Goal: Task Accomplishment & Management: Manage account settings

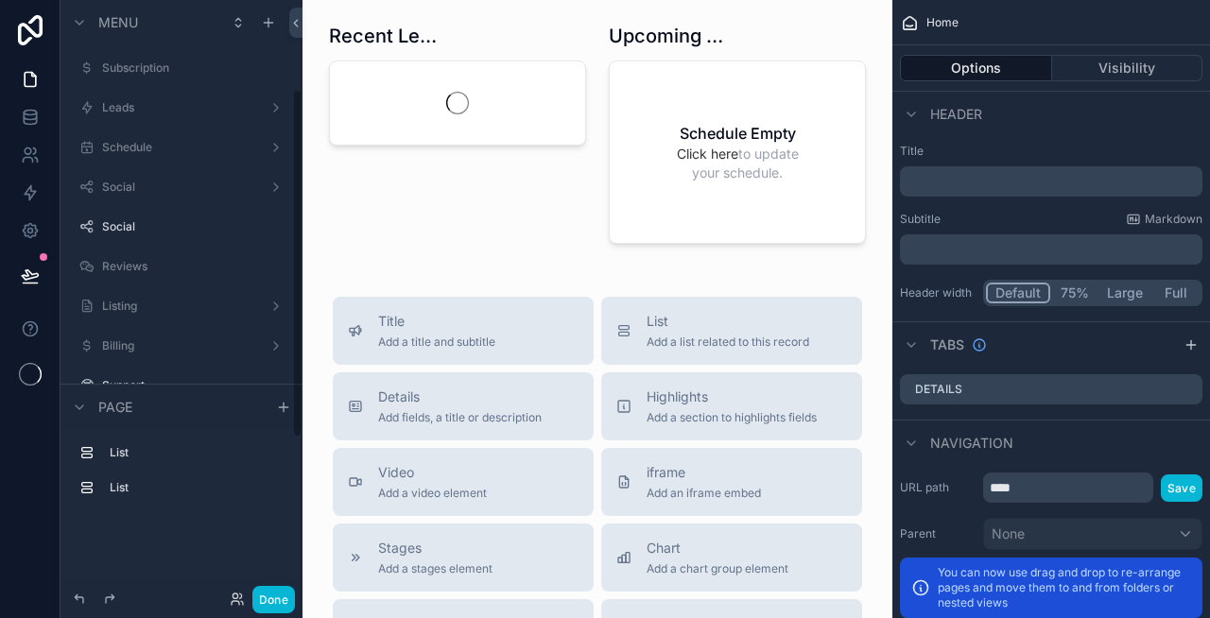
scroll to position [152, 0]
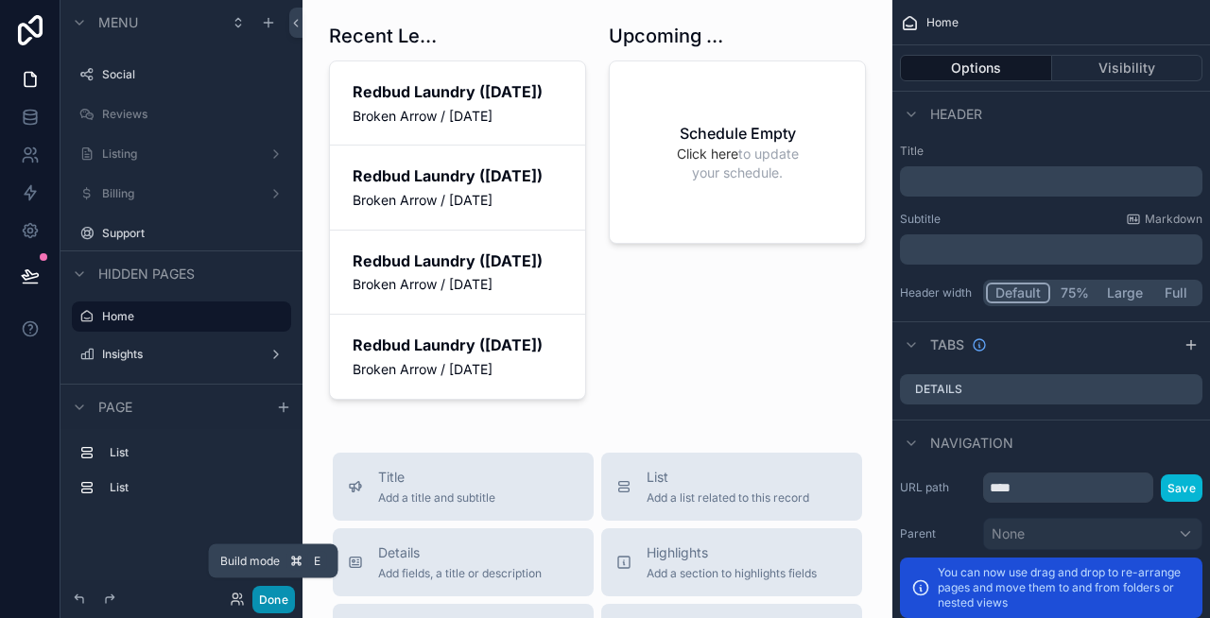
click at [270, 592] on button "Done" at bounding box center [273, 599] width 43 height 27
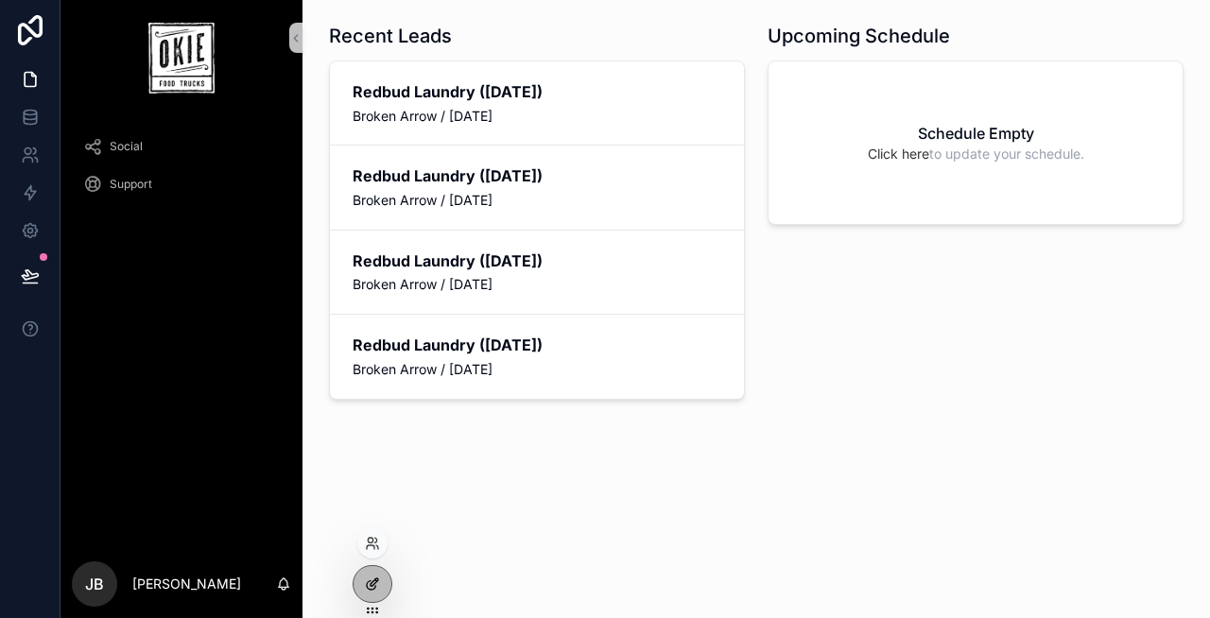
click at [377, 585] on icon at bounding box center [372, 584] width 15 height 15
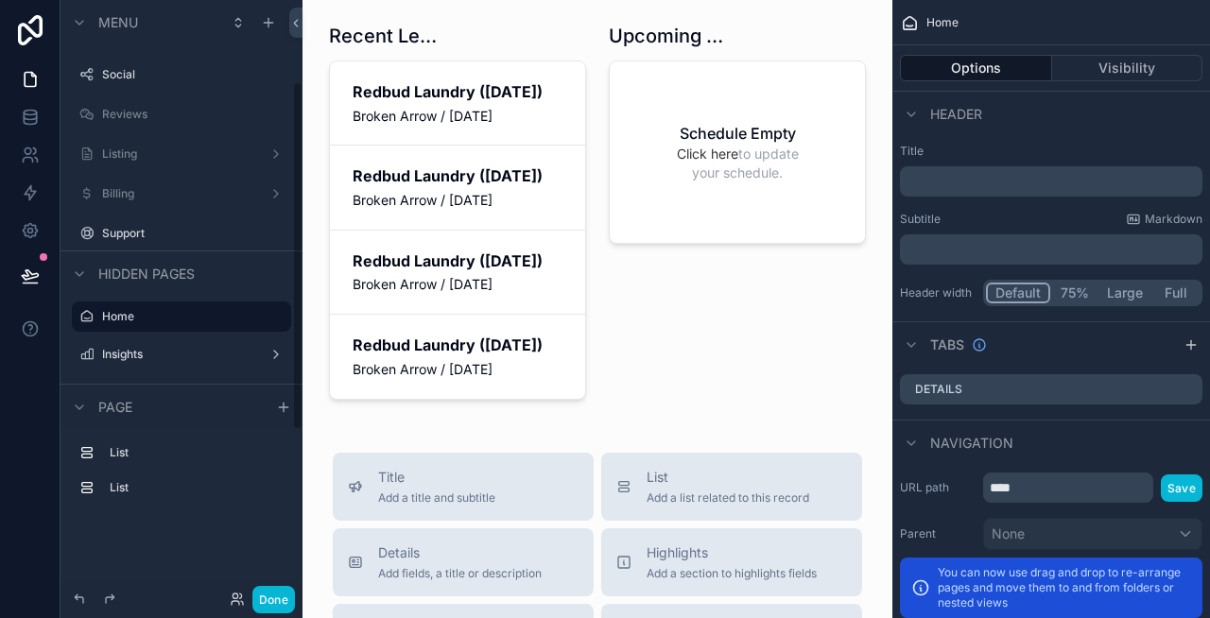
scroll to position [0, 0]
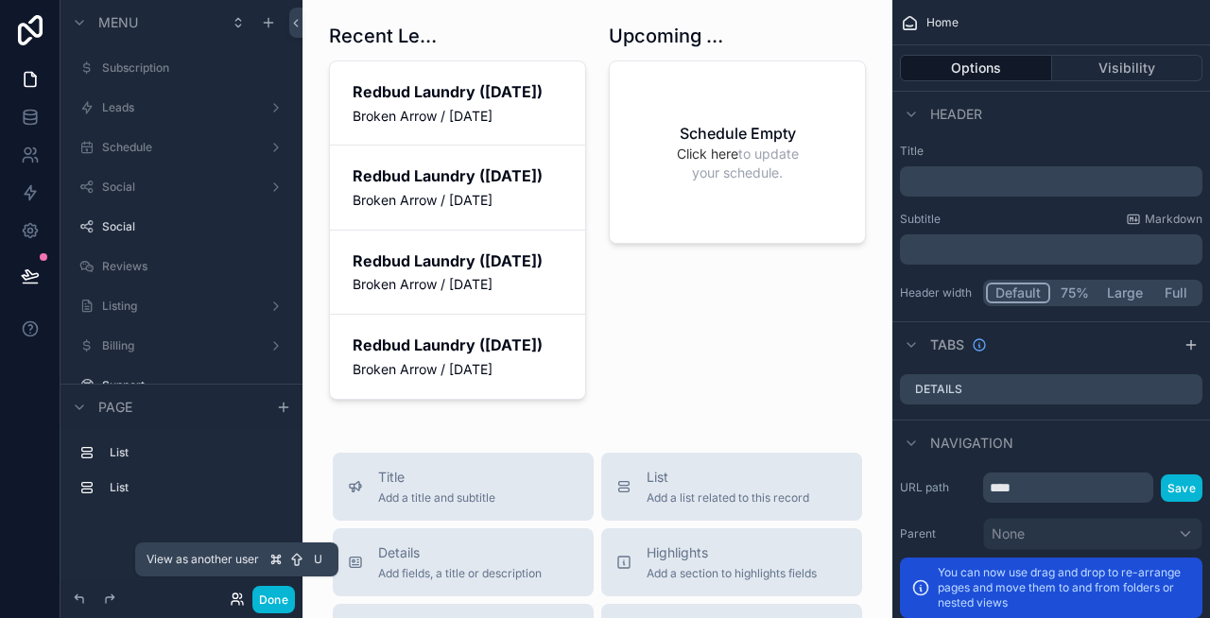
click at [239, 594] on icon at bounding box center [240, 596] width 2 height 5
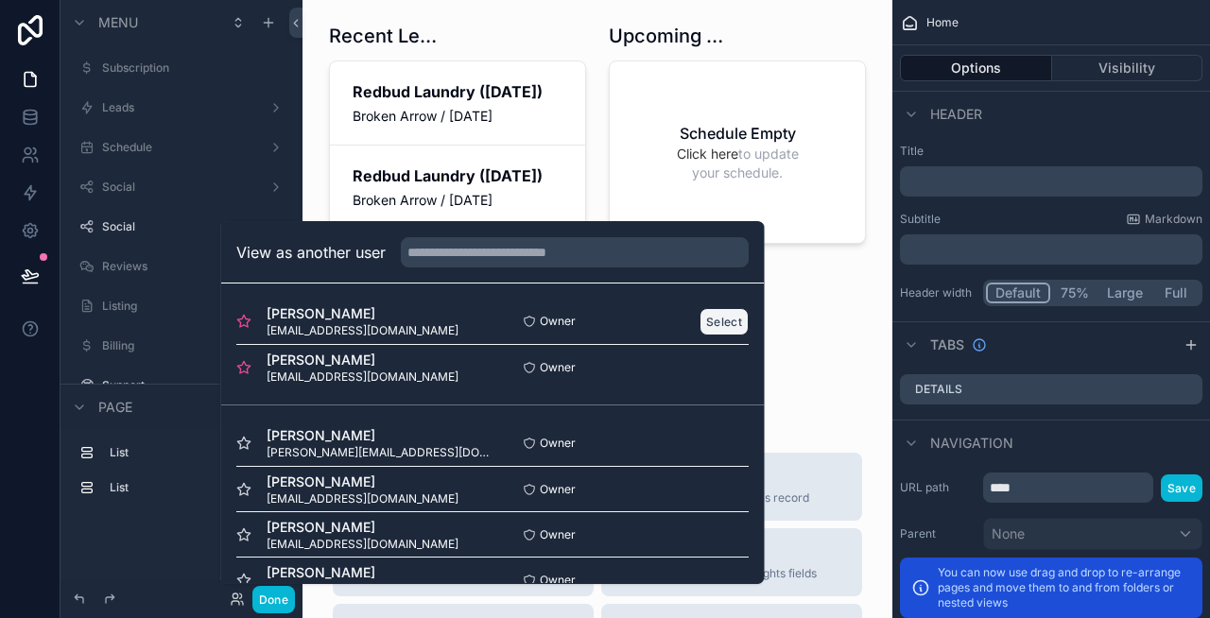
click at [713, 315] on button "Select" at bounding box center [723, 321] width 49 height 27
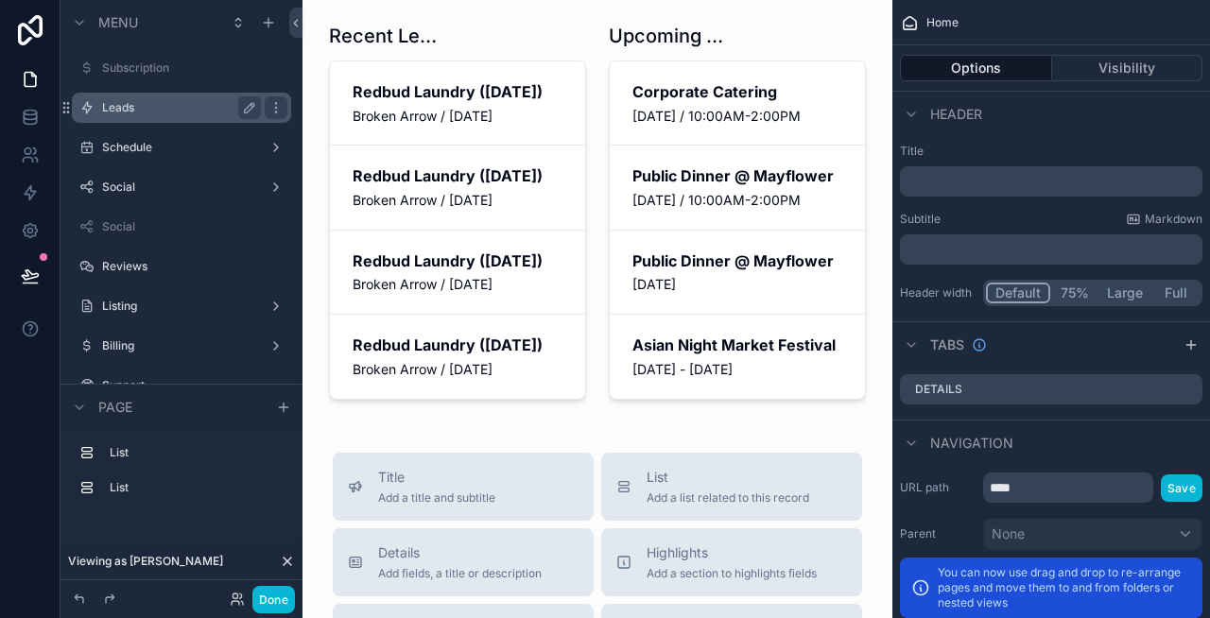
click at [163, 115] on div "Leads" at bounding box center [181, 107] width 159 height 23
click at [279, 598] on button "Done" at bounding box center [273, 599] width 43 height 27
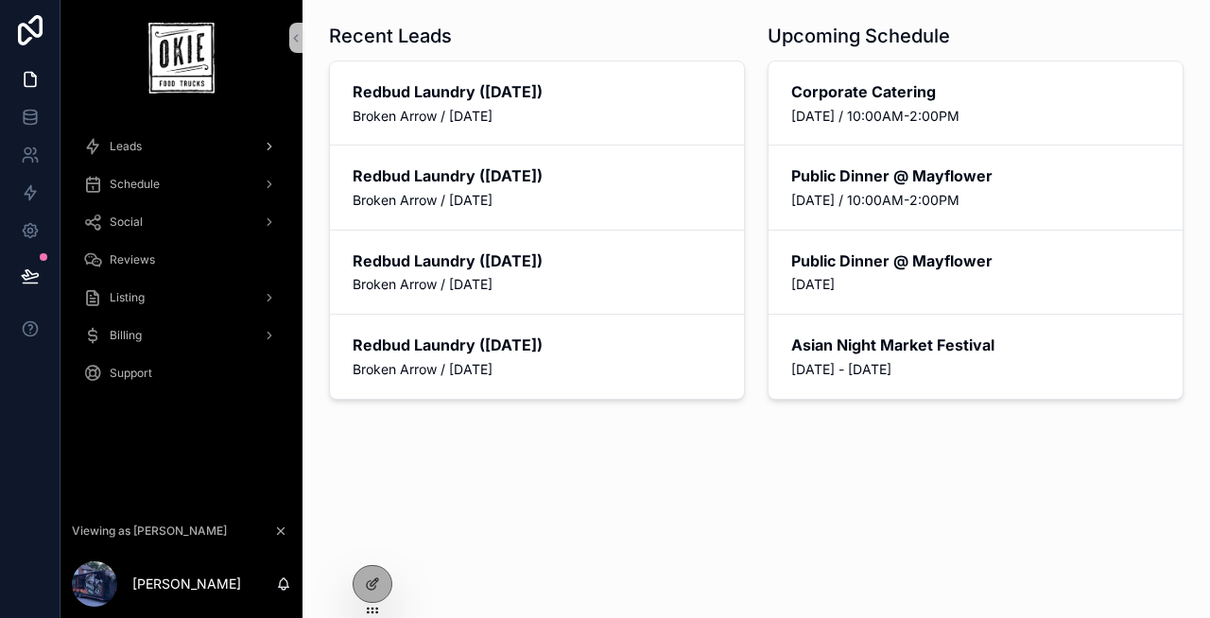
click at [147, 143] on div "Leads" at bounding box center [181, 146] width 197 height 30
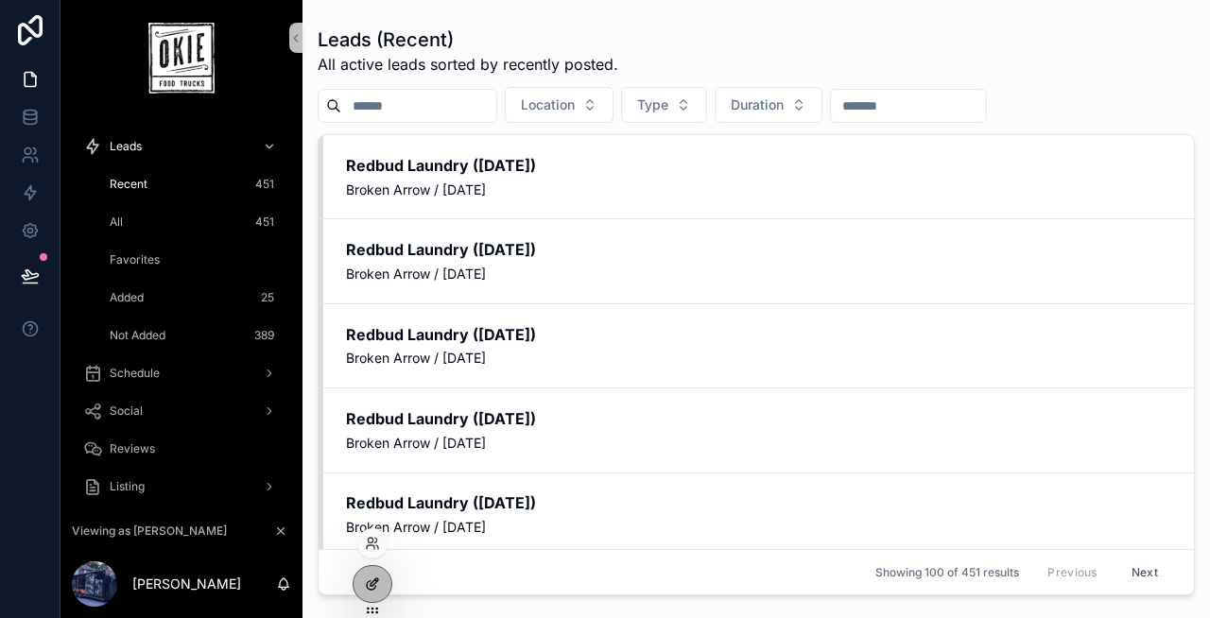
click at [365, 584] on icon at bounding box center [372, 584] width 15 height 15
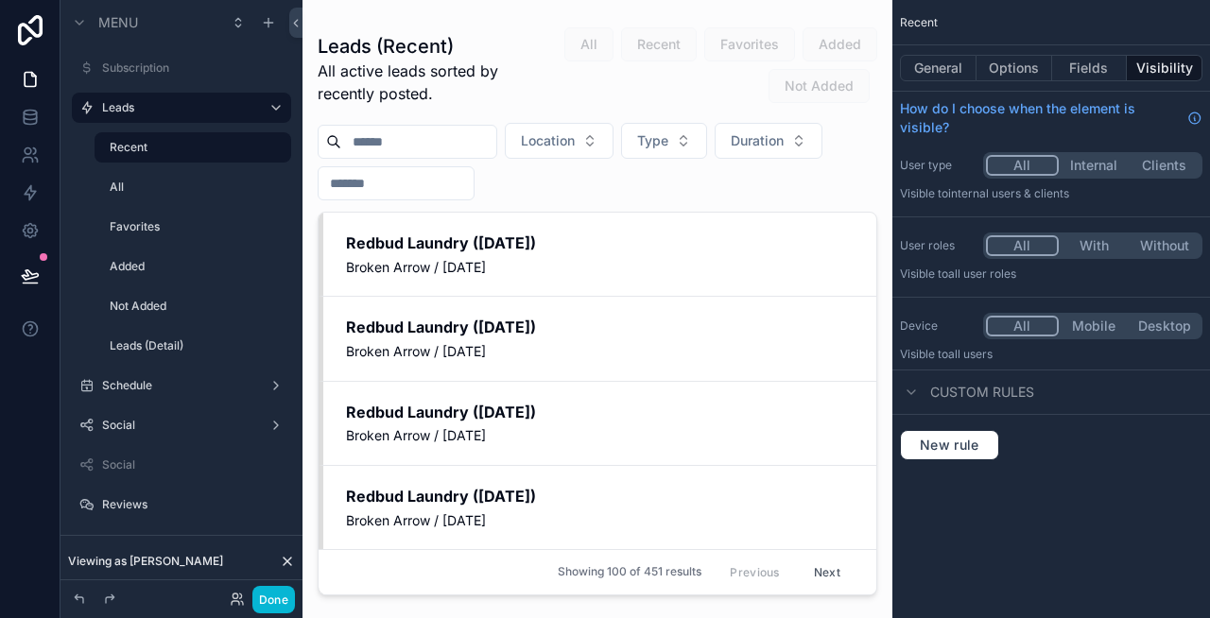
click at [671, 304] on div "scrollable content" at bounding box center [597, 298] width 590 height 596
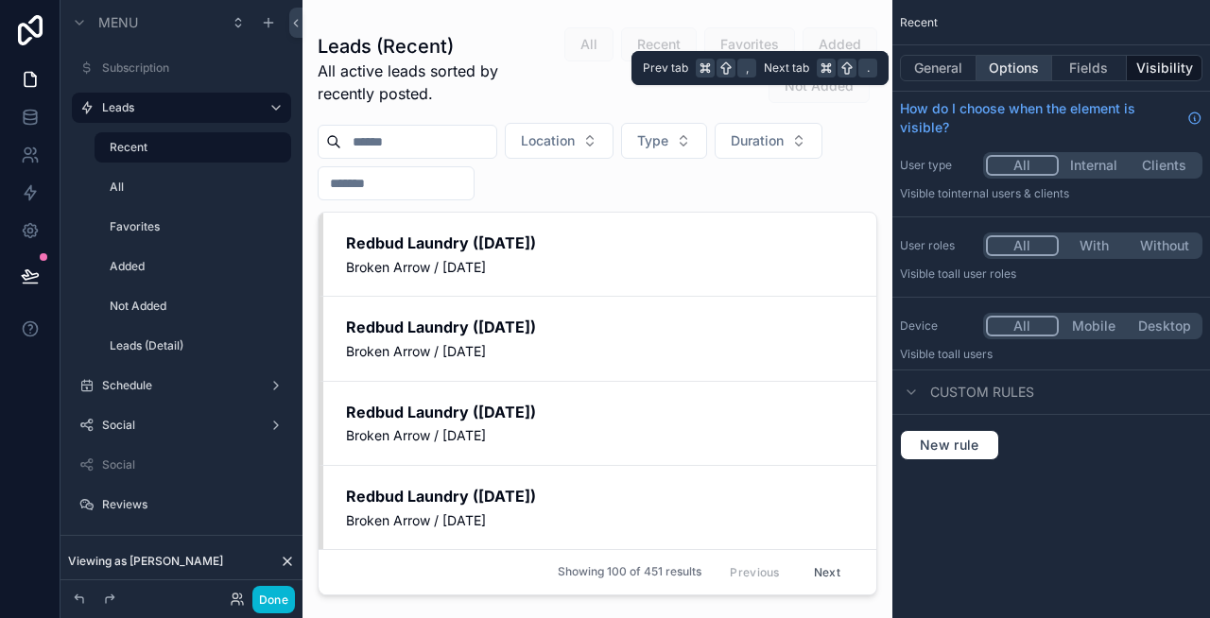
click at [1001, 69] on button "Options" at bounding box center [1014, 68] width 76 height 26
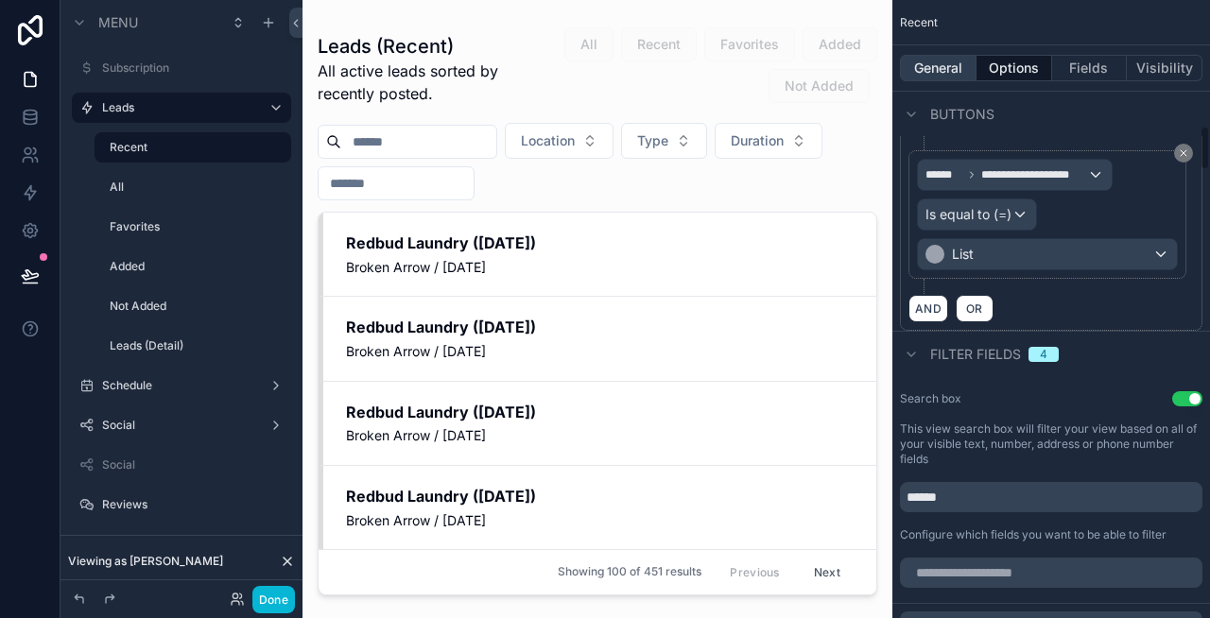
click at [953, 74] on button "General" at bounding box center [938, 68] width 77 height 26
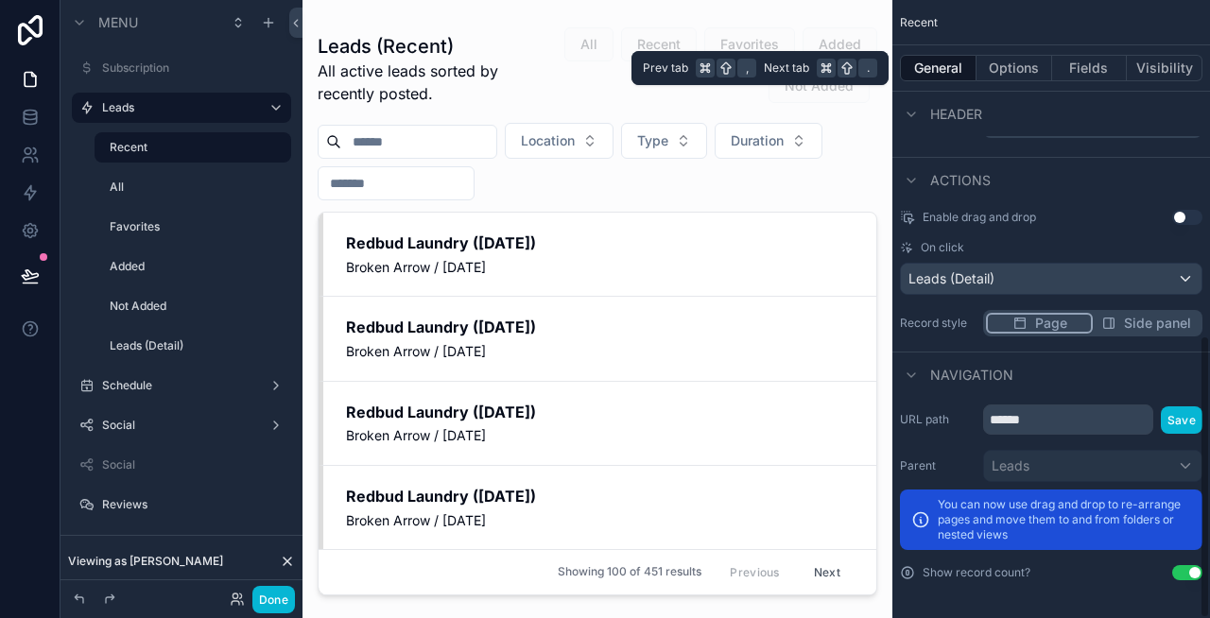
scroll to position [730, 0]
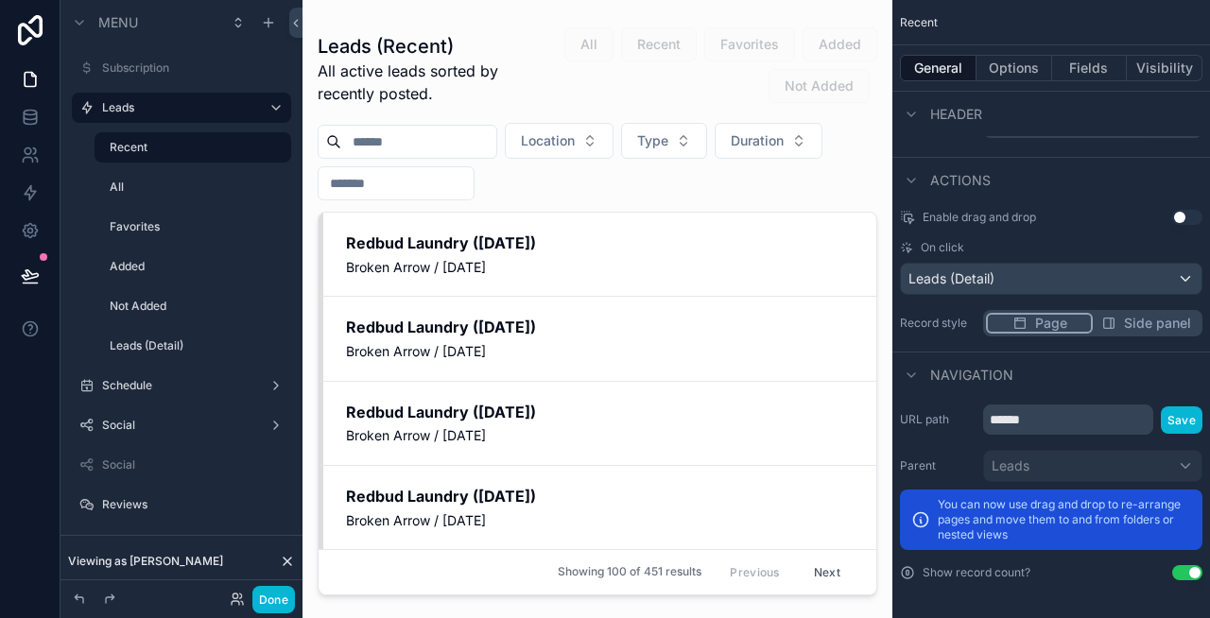
click at [1132, 320] on div "Enable drag and drop Use setting On click Leads (Detail) Record style Page Side…" at bounding box center [1051, 273] width 318 height 142
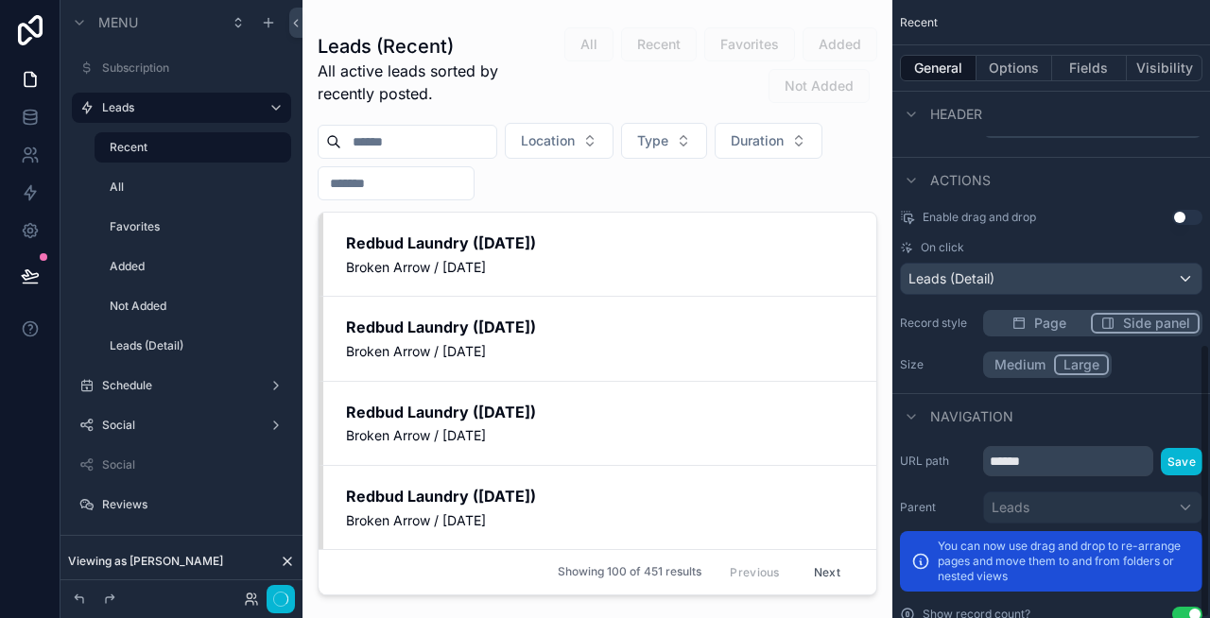
scroll to position [771, 0]
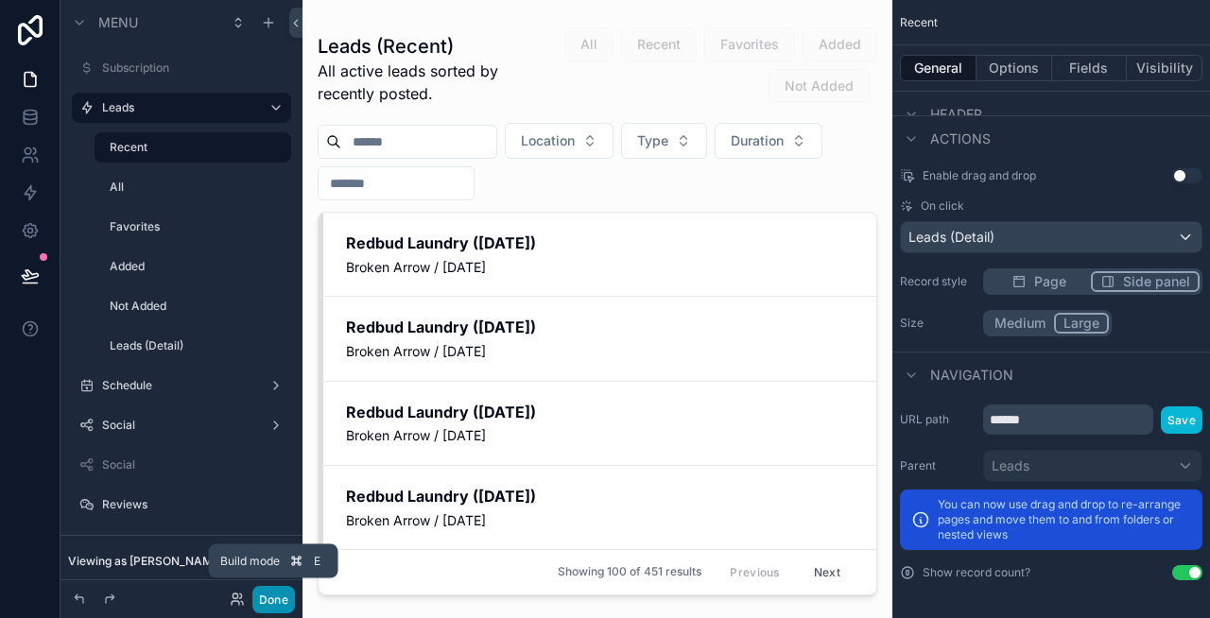
click at [270, 591] on button "Done" at bounding box center [273, 599] width 43 height 27
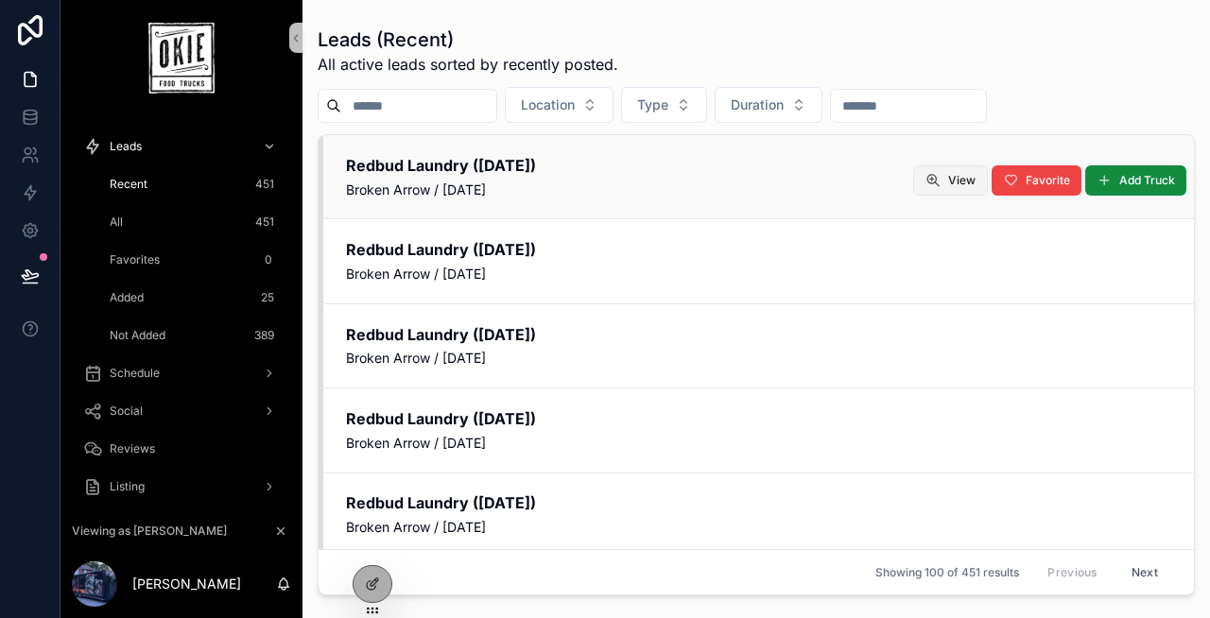
click at [939, 176] on icon "scrollable content" at bounding box center [932, 180] width 15 height 15
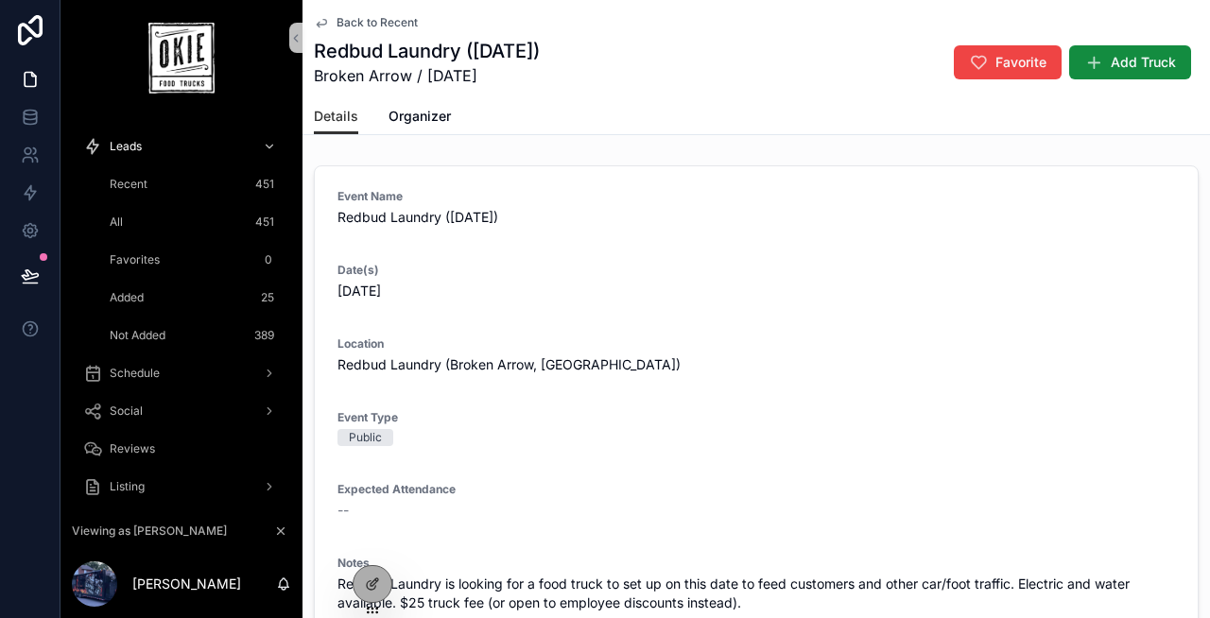
click at [367, 26] on span "Back to Recent" at bounding box center [377, 22] width 81 height 15
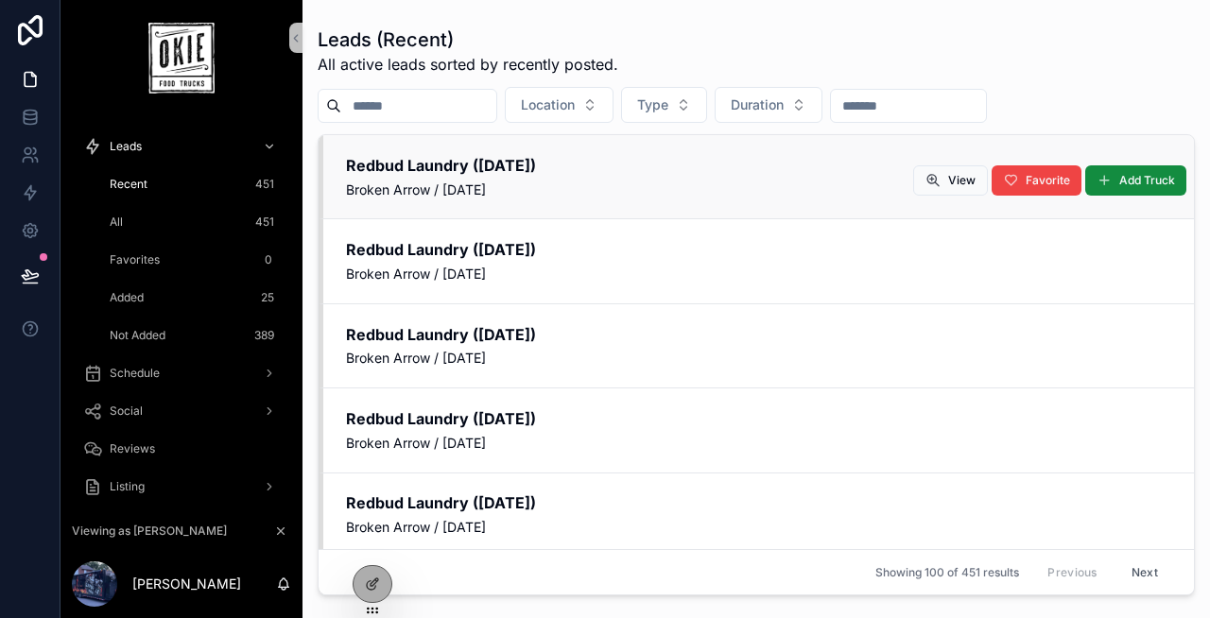
click at [739, 182] on span "Broken Arrow / [DATE]" at bounding box center [758, 190] width 825 height 19
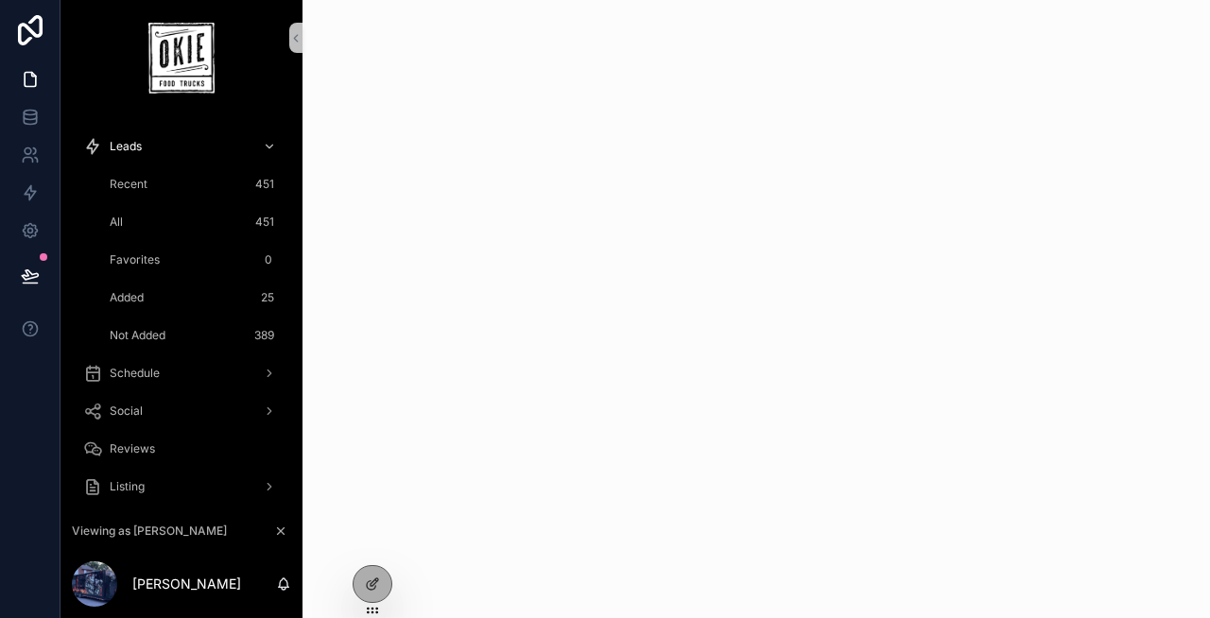
click at [164, 181] on div "Recent 451" at bounding box center [193, 184] width 174 height 30
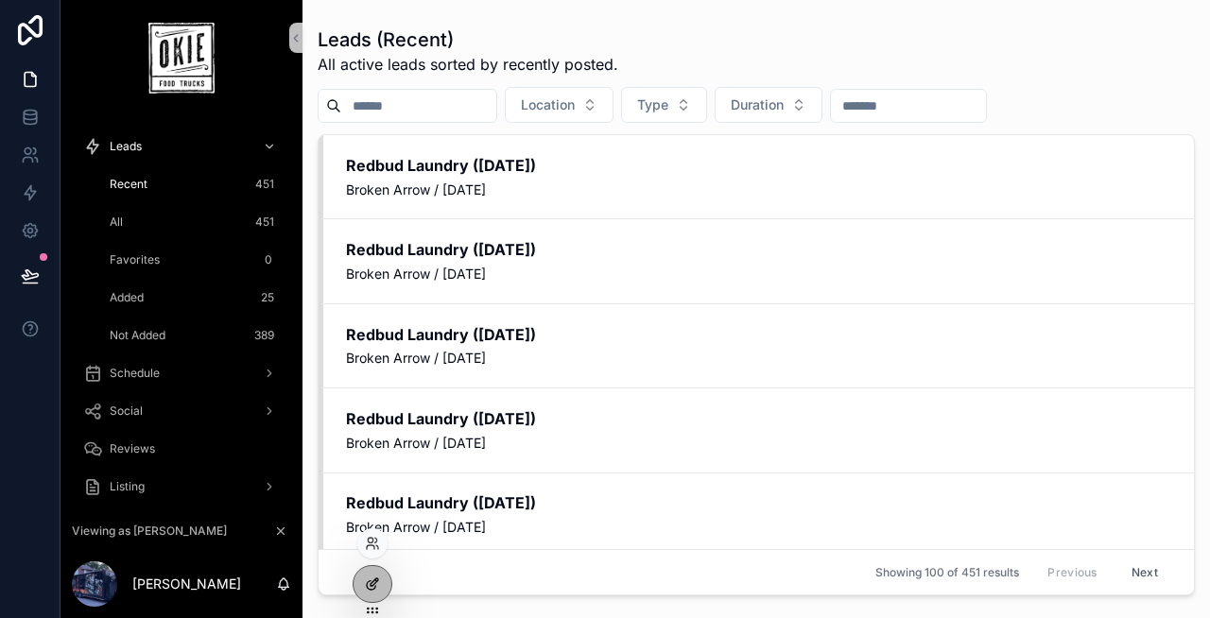
click at [371, 581] on icon at bounding box center [371, 585] width 9 height 9
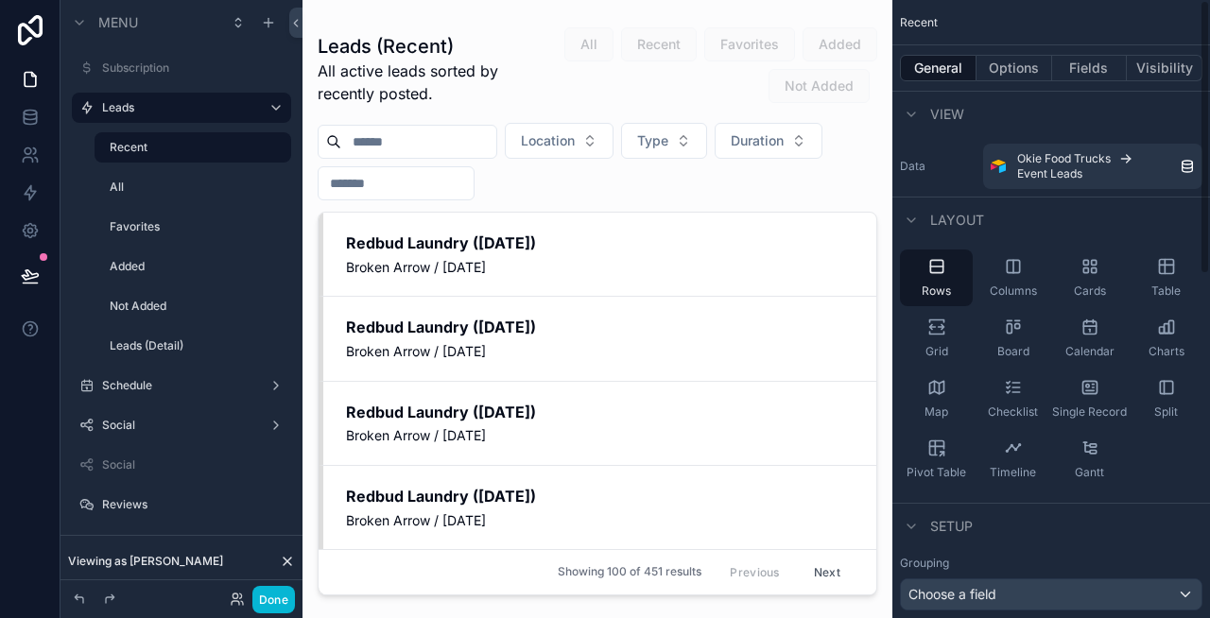
click at [746, 309] on div "scrollable content" at bounding box center [597, 298] width 590 height 596
click at [1003, 64] on button "Options" at bounding box center [1014, 68] width 76 height 26
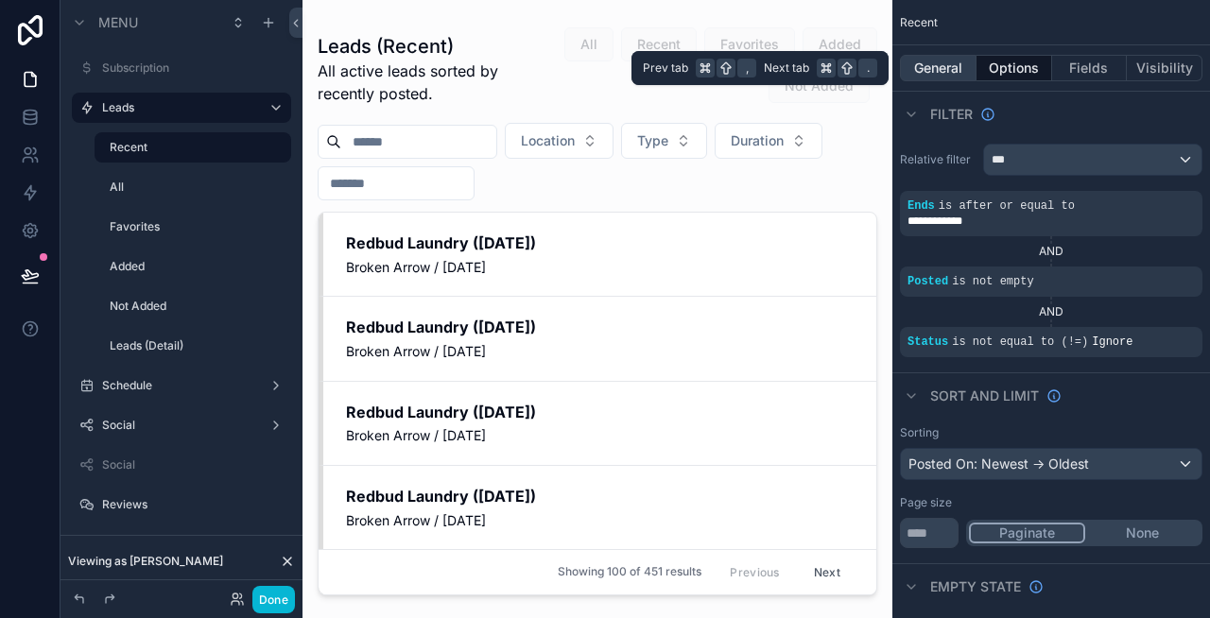
click at [940, 70] on button "General" at bounding box center [938, 68] width 77 height 26
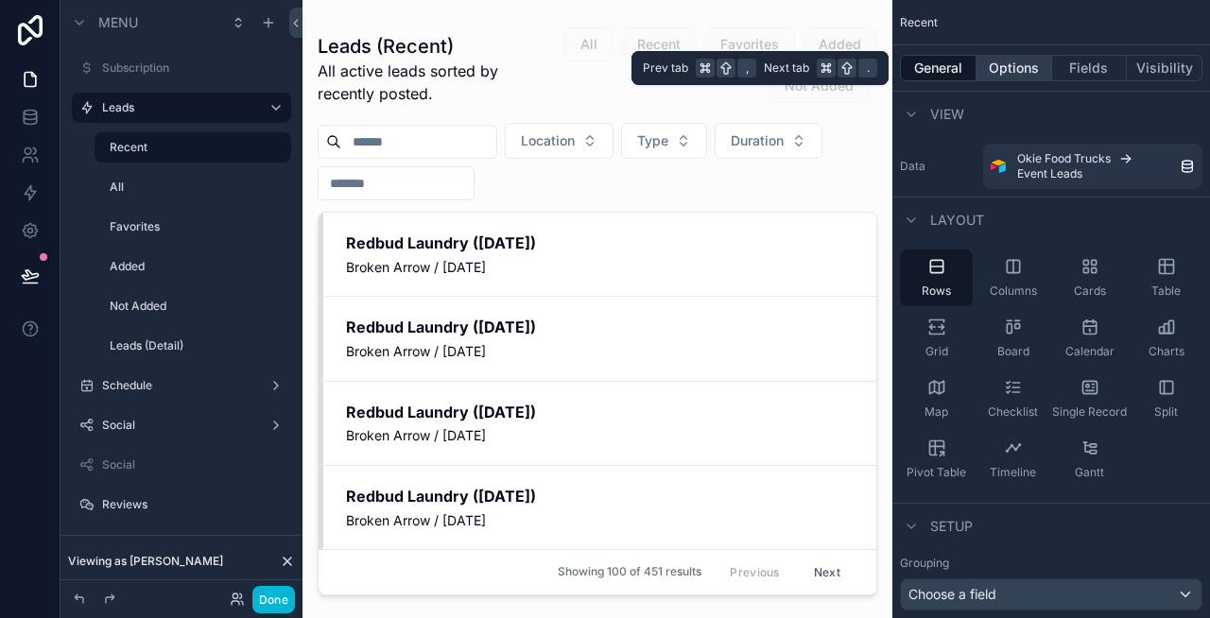
click at [998, 63] on button "Options" at bounding box center [1014, 68] width 76 height 26
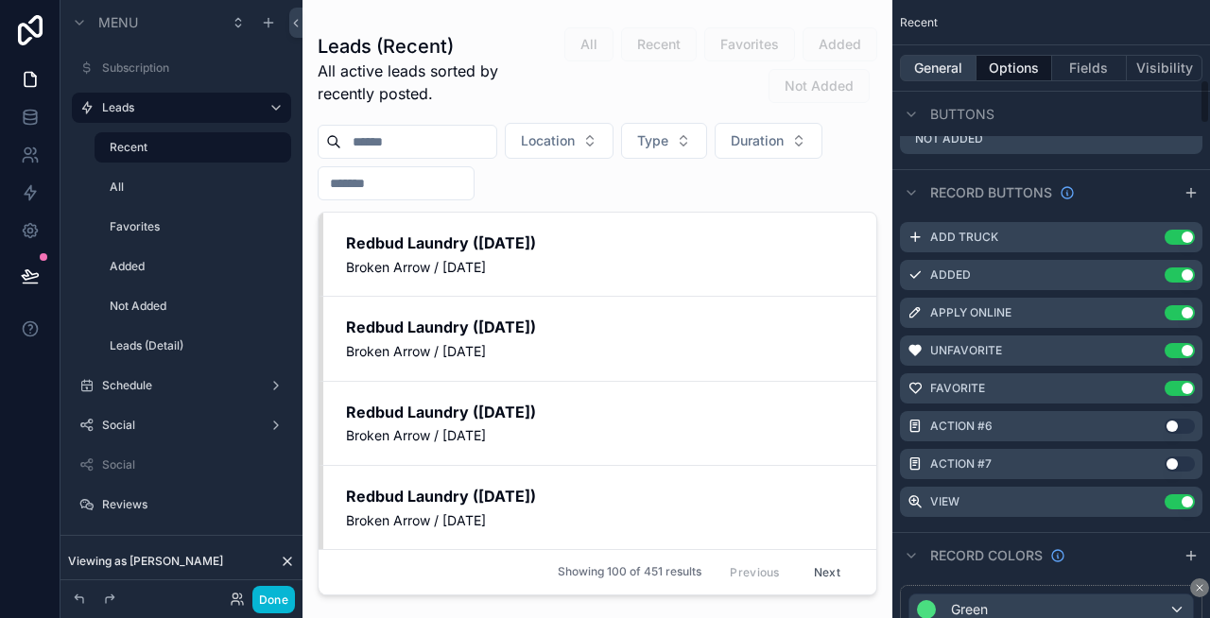
click at [936, 76] on button "General" at bounding box center [938, 68] width 77 height 26
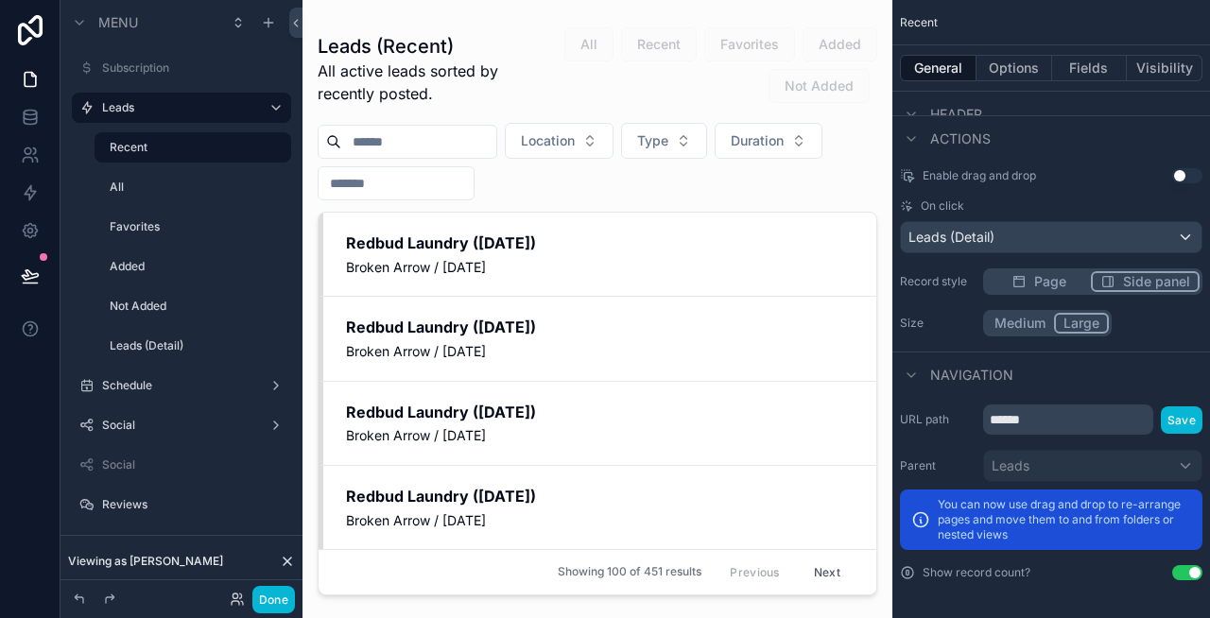
click at [1125, 277] on span "Side panel" at bounding box center [1156, 281] width 67 height 19
click at [1006, 327] on button "Medium" at bounding box center [1020, 323] width 68 height 21
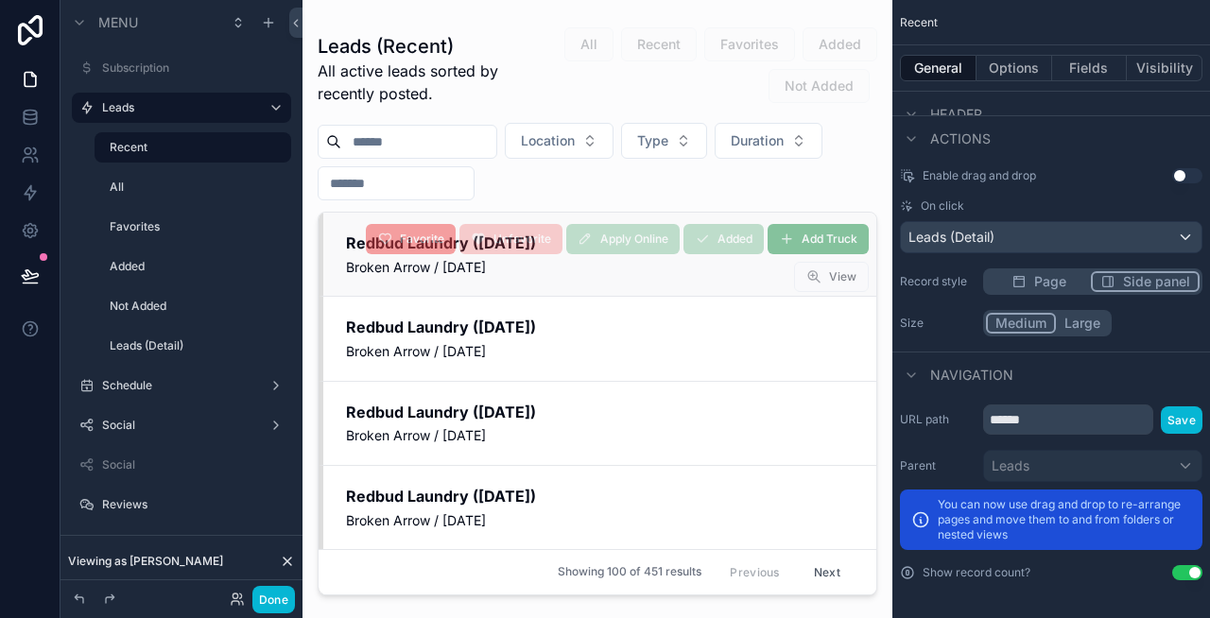
click at [572, 282] on div "Add Truck Added Apply Online Unfavorite Favorite View" at bounding box center [595, 254] width 545 height 76
click at [558, 265] on div "Add Truck Added Apply Online Unfavorite Favorite View" at bounding box center [595, 254] width 545 height 76
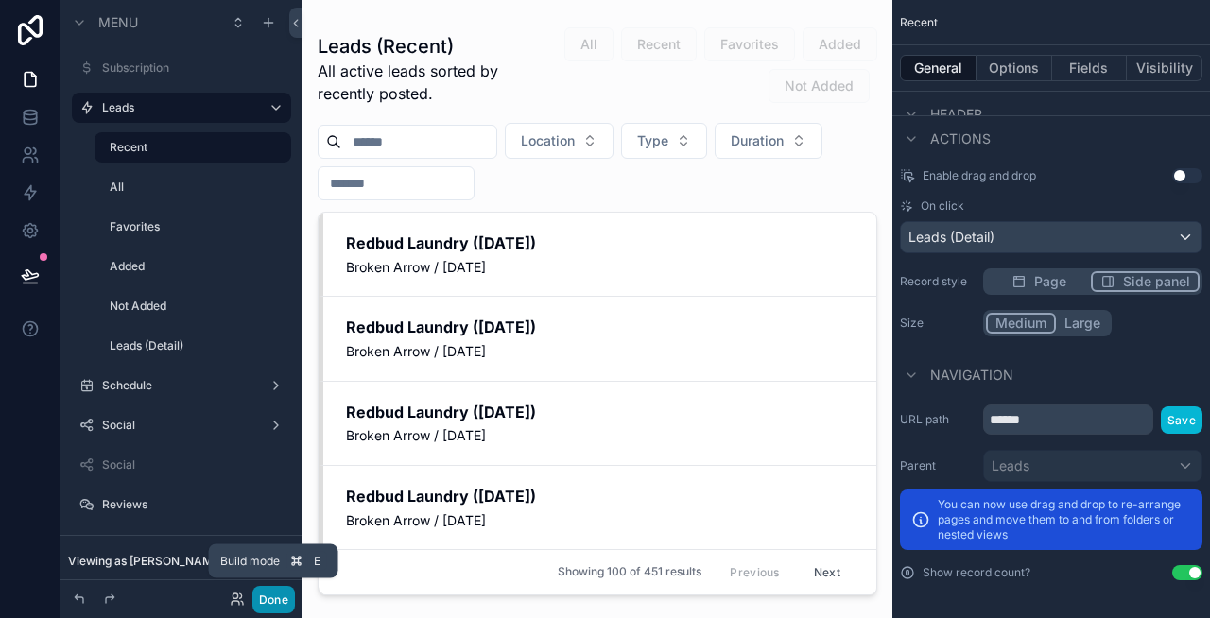
click at [280, 590] on button "Done" at bounding box center [273, 599] width 43 height 27
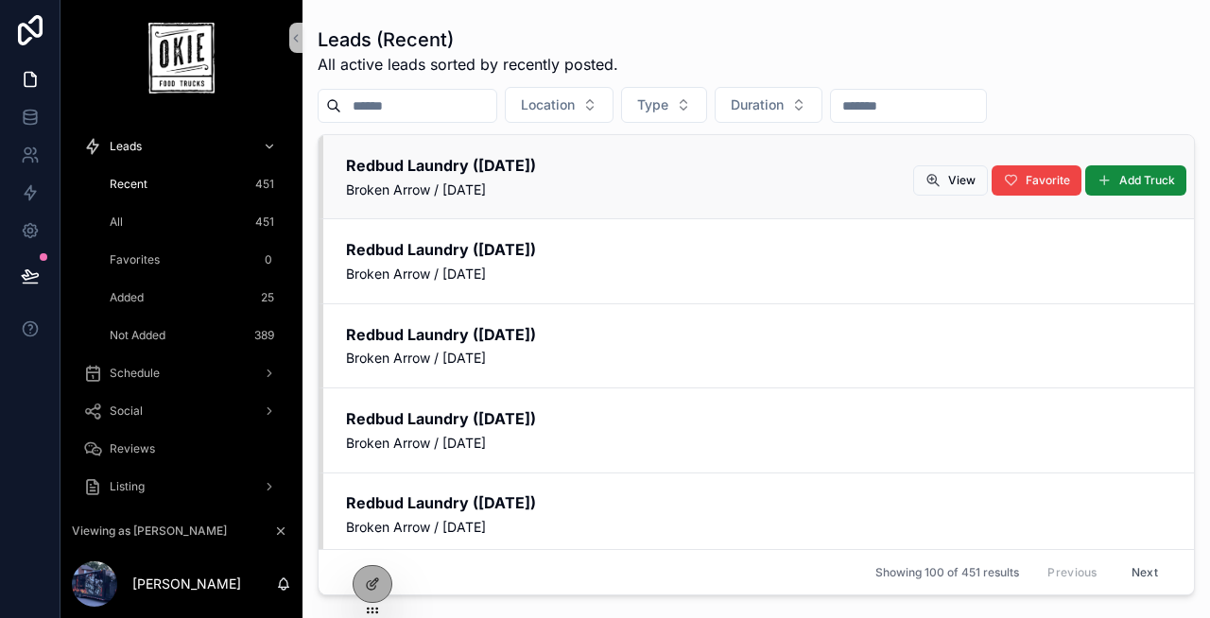
click at [557, 178] on div "Redbud Laundry (October 25, 2025) Broken Arrow / Saturday, October 25, 2025" at bounding box center [758, 177] width 825 height 44
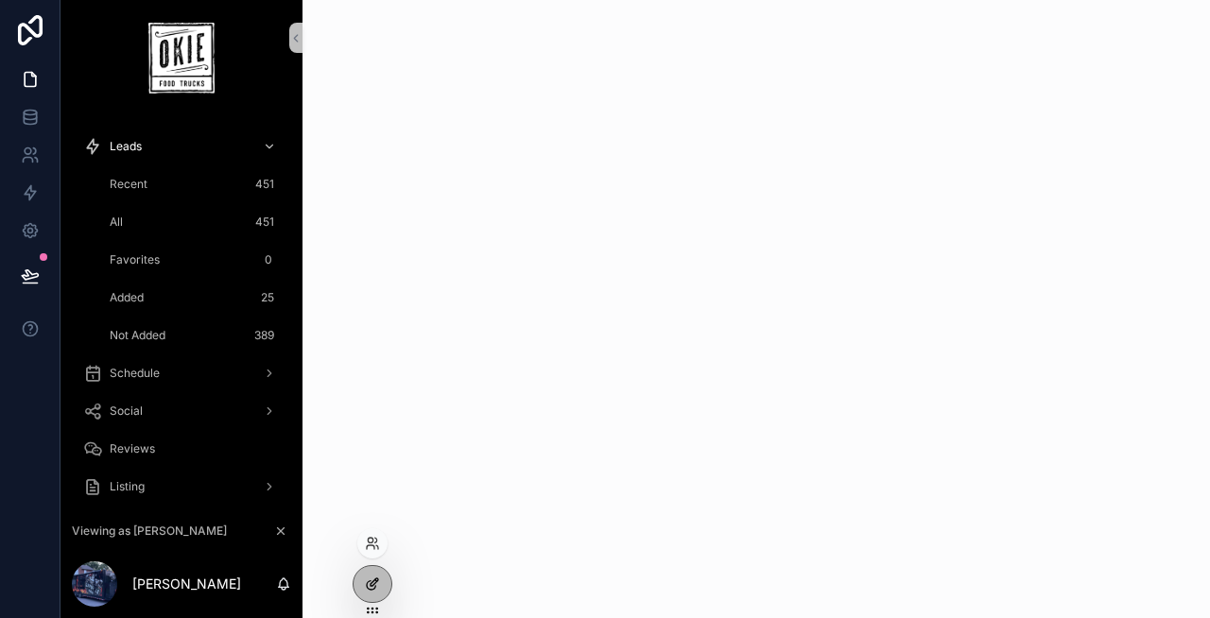
click at [379, 585] on icon at bounding box center [372, 584] width 15 height 15
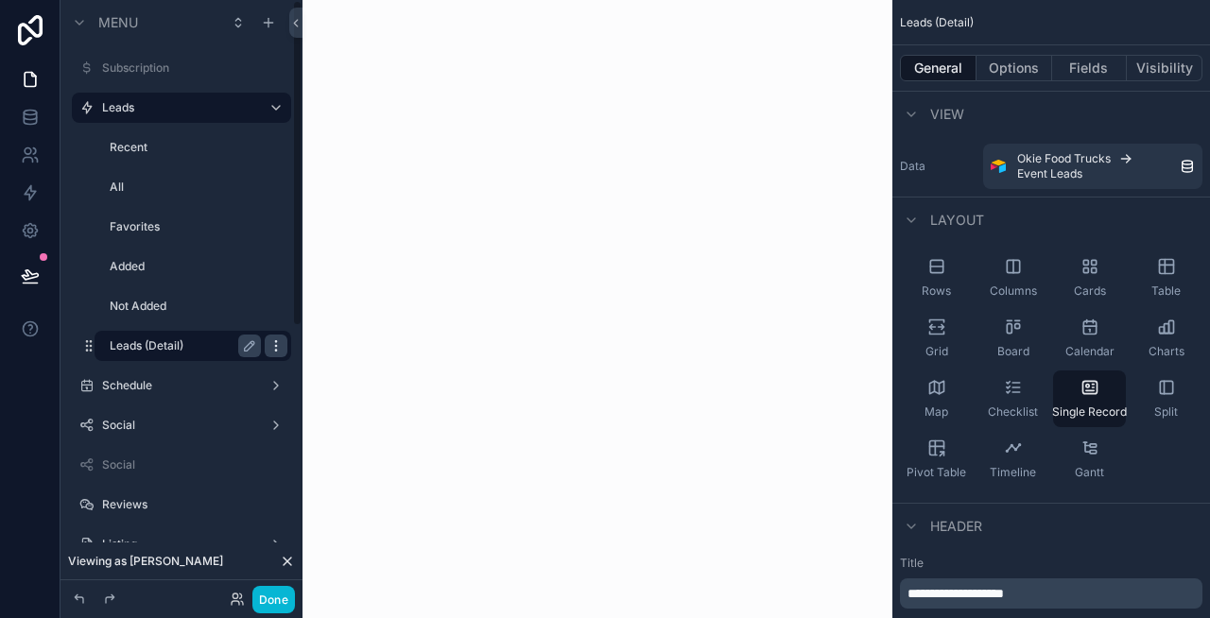
click at [277, 349] on icon "scrollable content" at bounding box center [275, 345] width 15 height 15
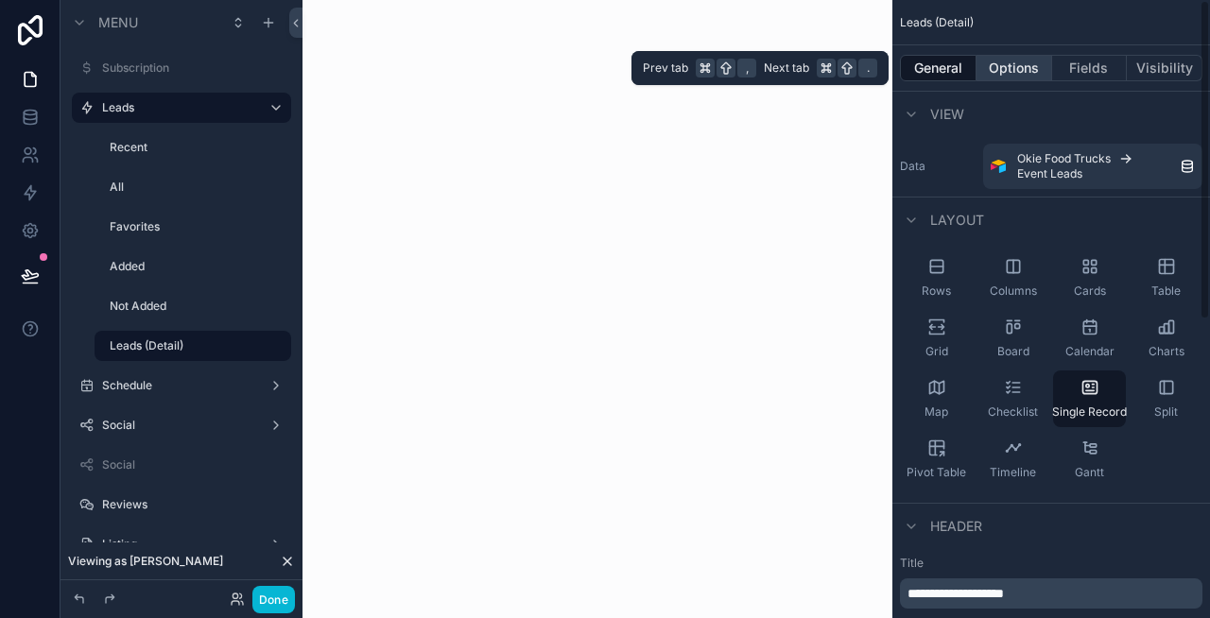
click at [1011, 60] on button "Options" at bounding box center [1014, 68] width 76 height 26
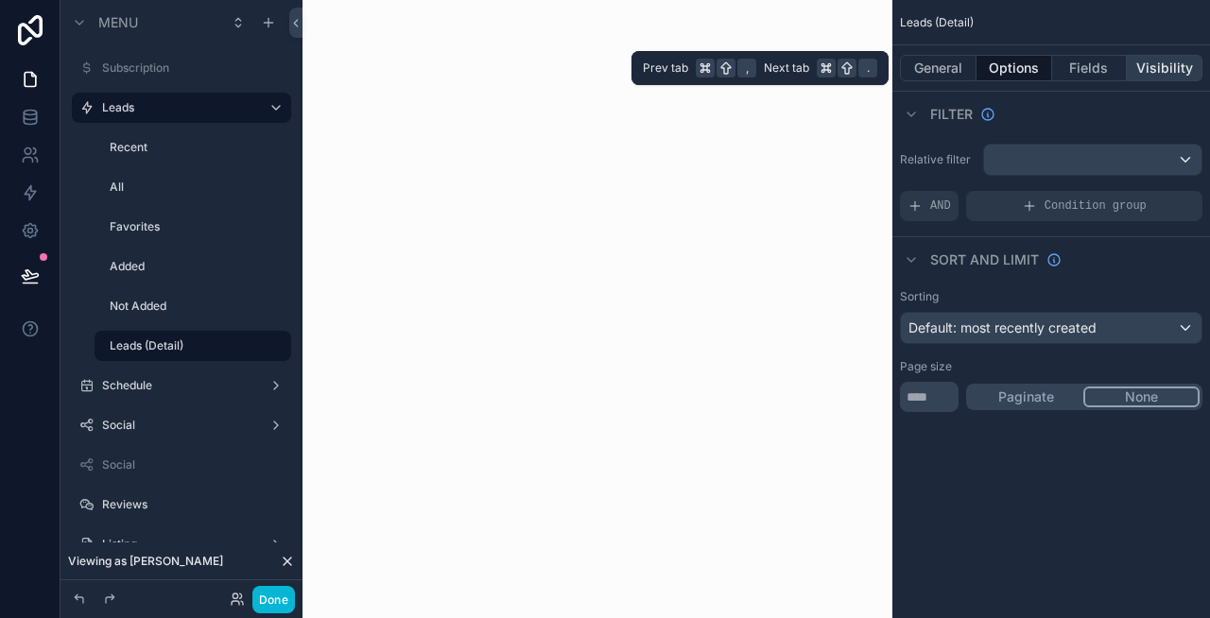
click at [1159, 71] on button "Visibility" at bounding box center [1165, 68] width 76 height 26
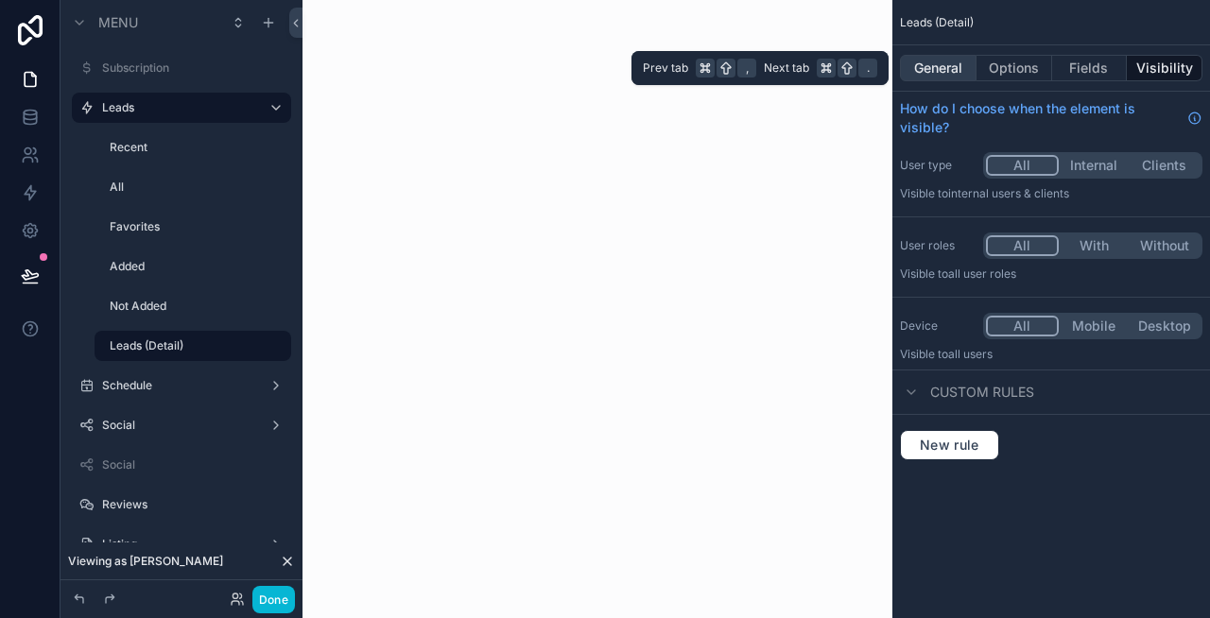
click at [932, 64] on button "General" at bounding box center [938, 68] width 77 height 26
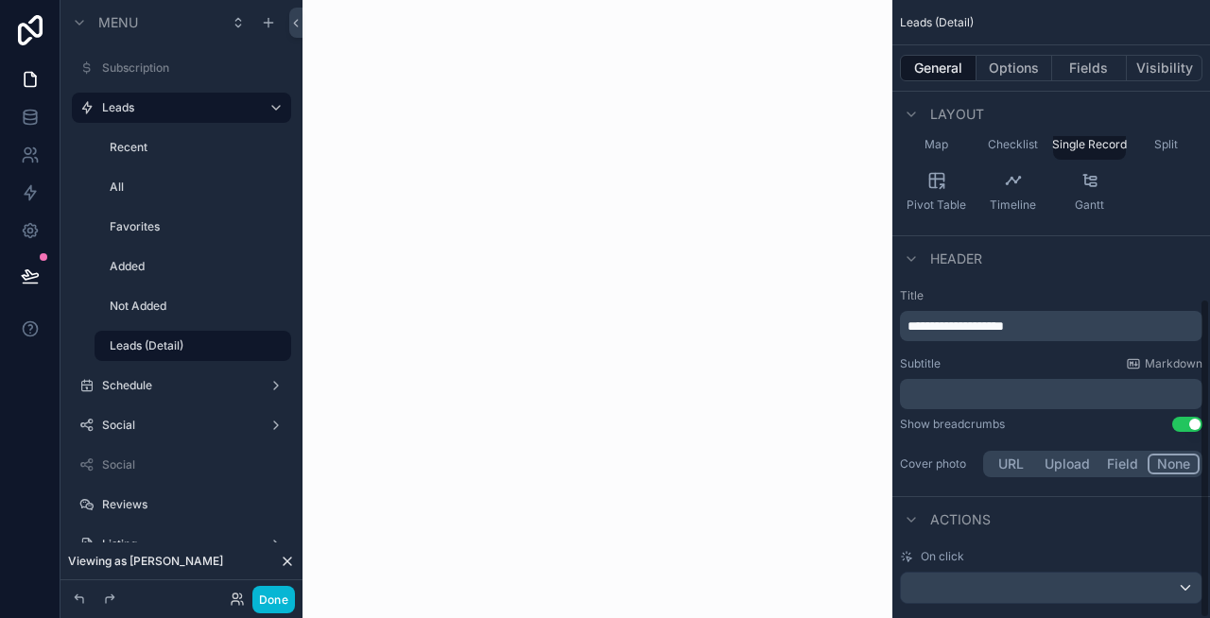
scroll to position [577, 0]
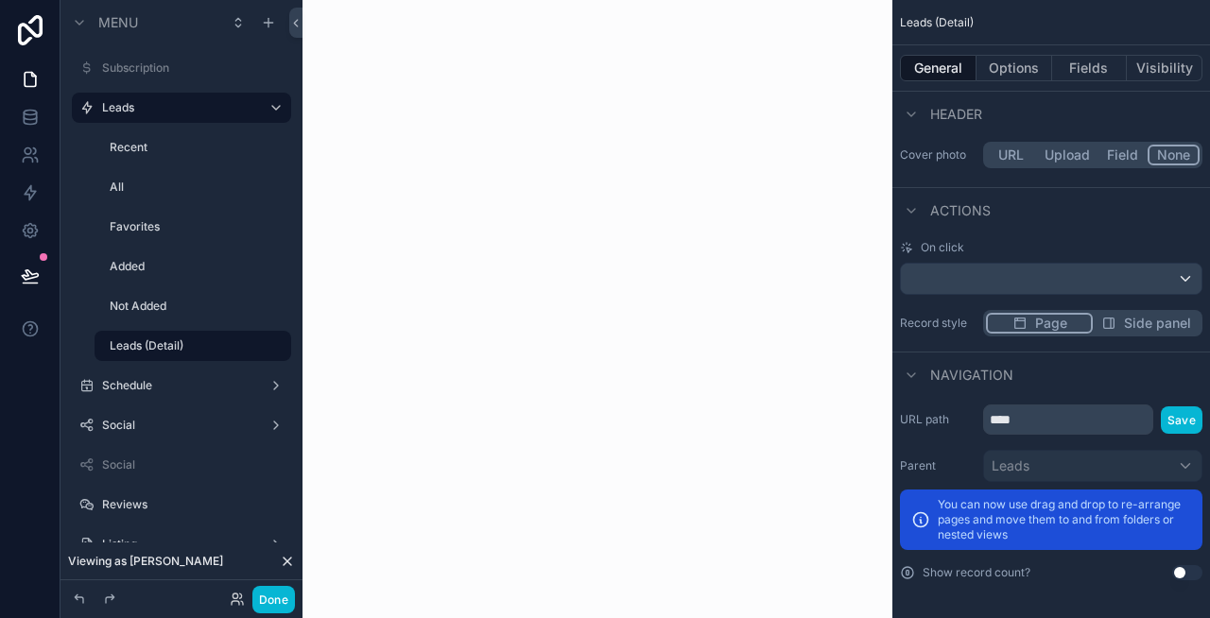
click at [1143, 322] on span "Side panel" at bounding box center [1157, 323] width 67 height 19
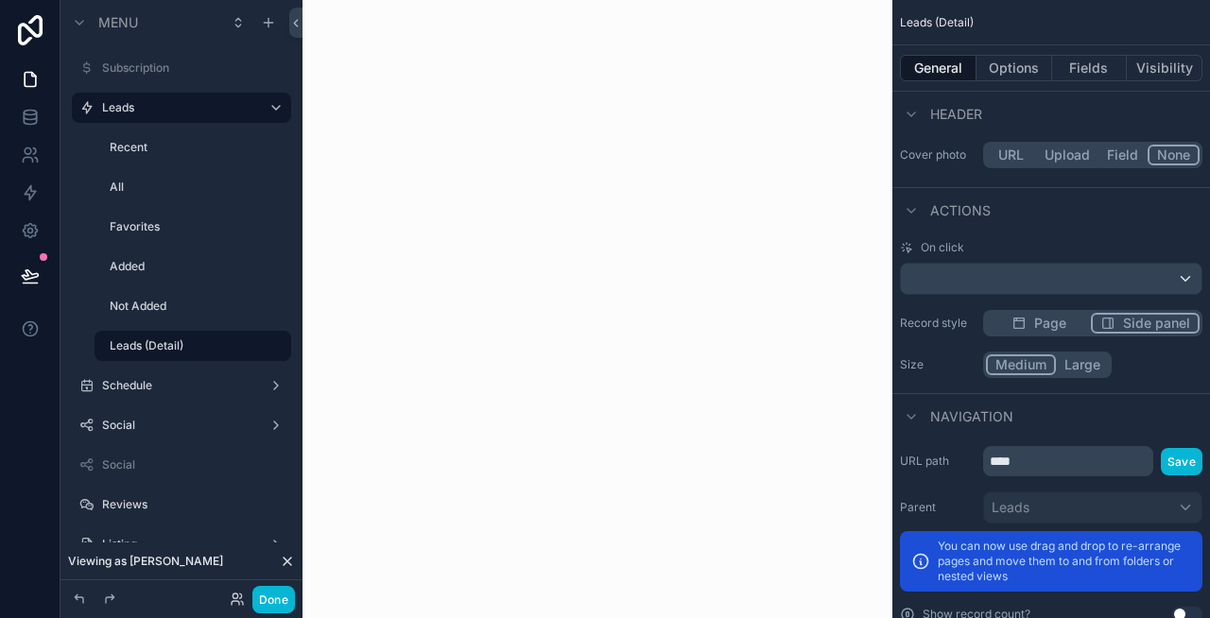
click at [1079, 364] on button "Large" at bounding box center [1082, 364] width 53 height 21
click at [280, 596] on button "Done" at bounding box center [273, 599] width 43 height 27
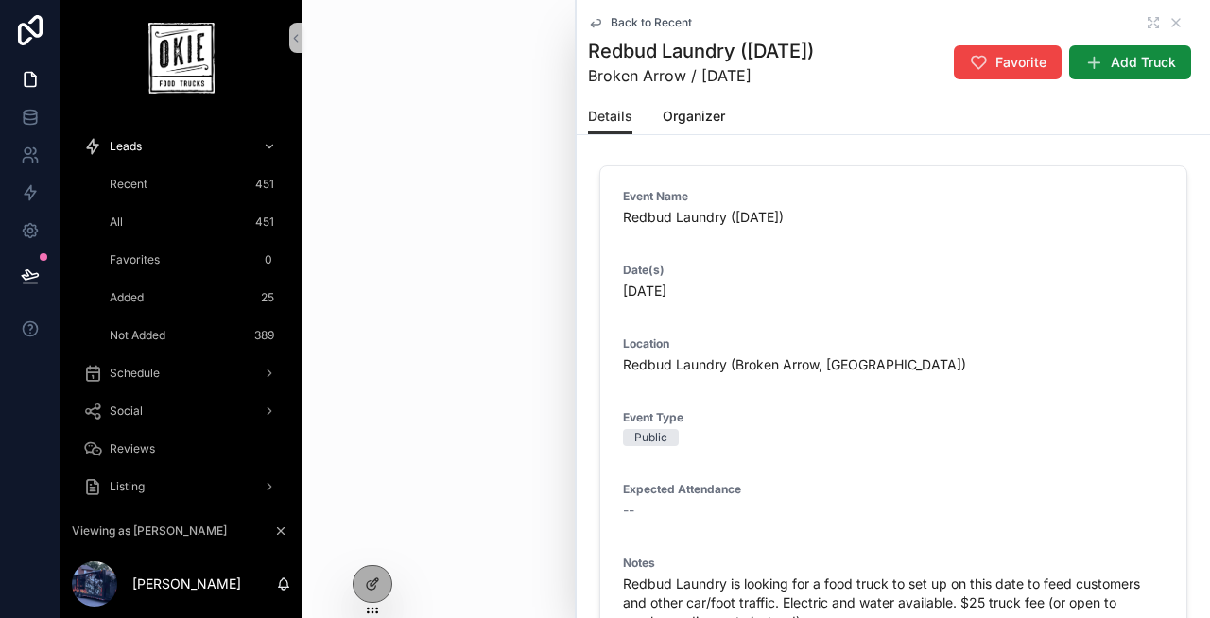
click at [206, 179] on div "Recent 451" at bounding box center [193, 184] width 174 height 30
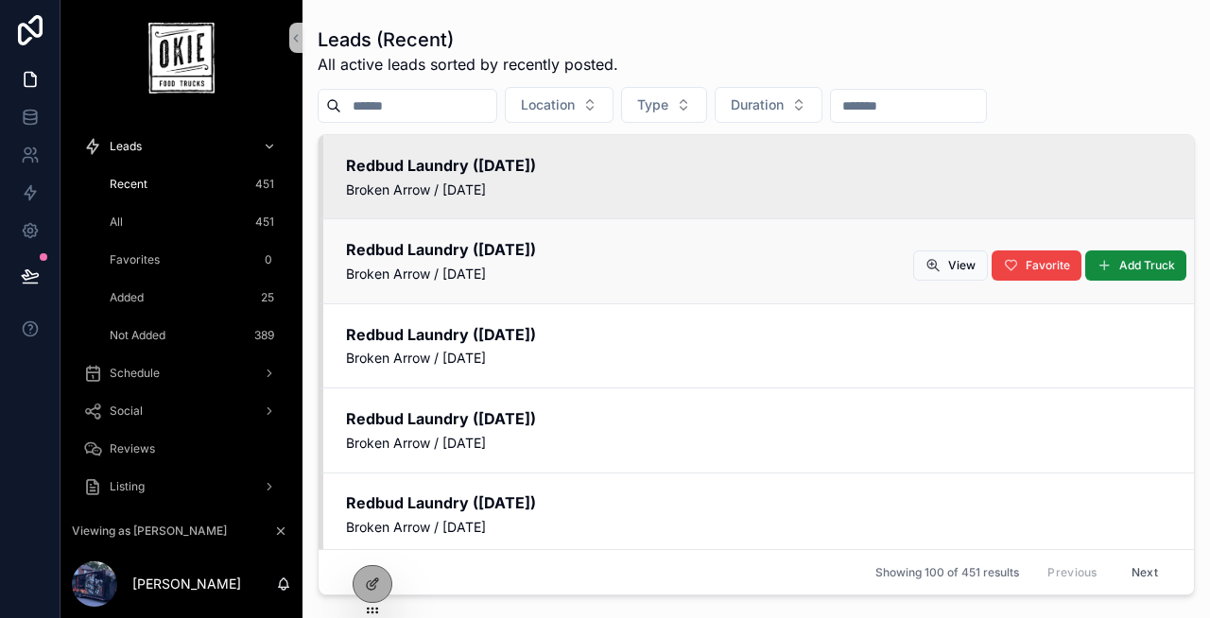
click at [646, 264] on div "Redbud Laundry (October 10, 2025) Broken Arrow / Friday, October 10, 2025" at bounding box center [758, 261] width 825 height 44
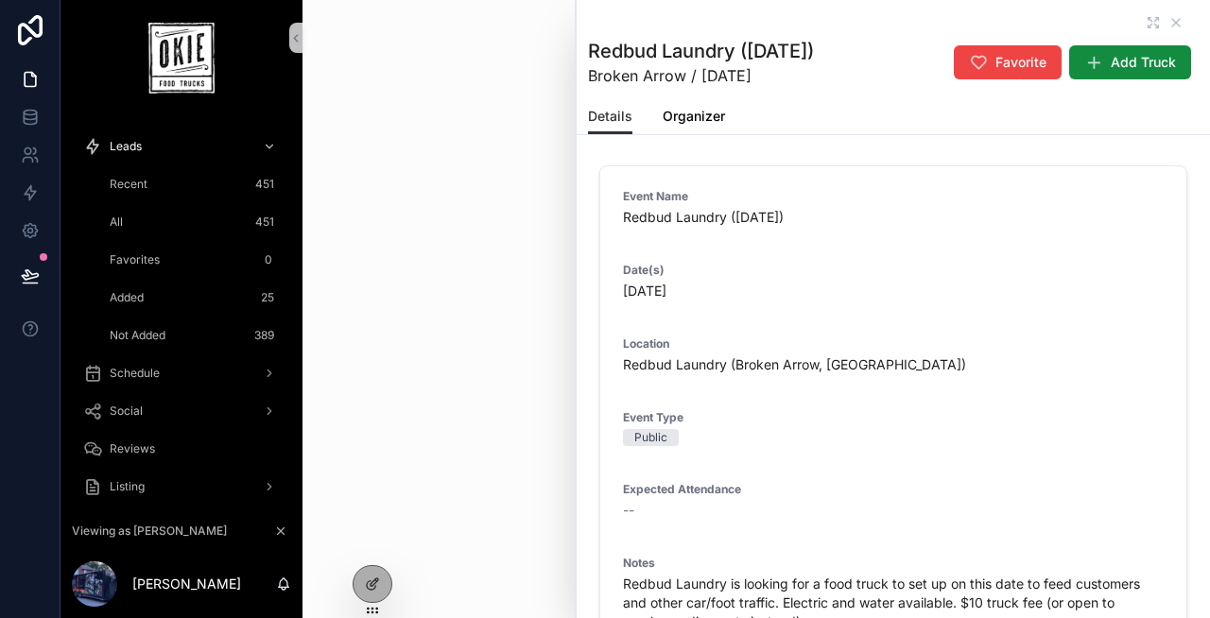
click at [700, 127] on link "Organizer" at bounding box center [694, 118] width 62 height 38
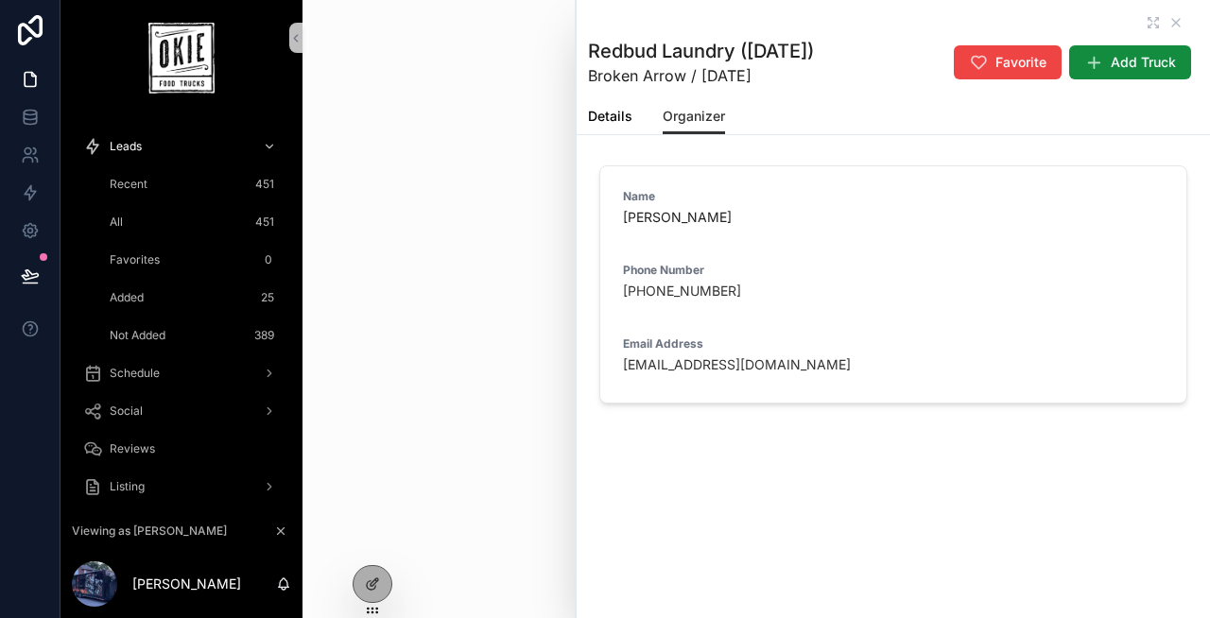
click at [606, 120] on span "Details" at bounding box center [610, 116] width 44 height 19
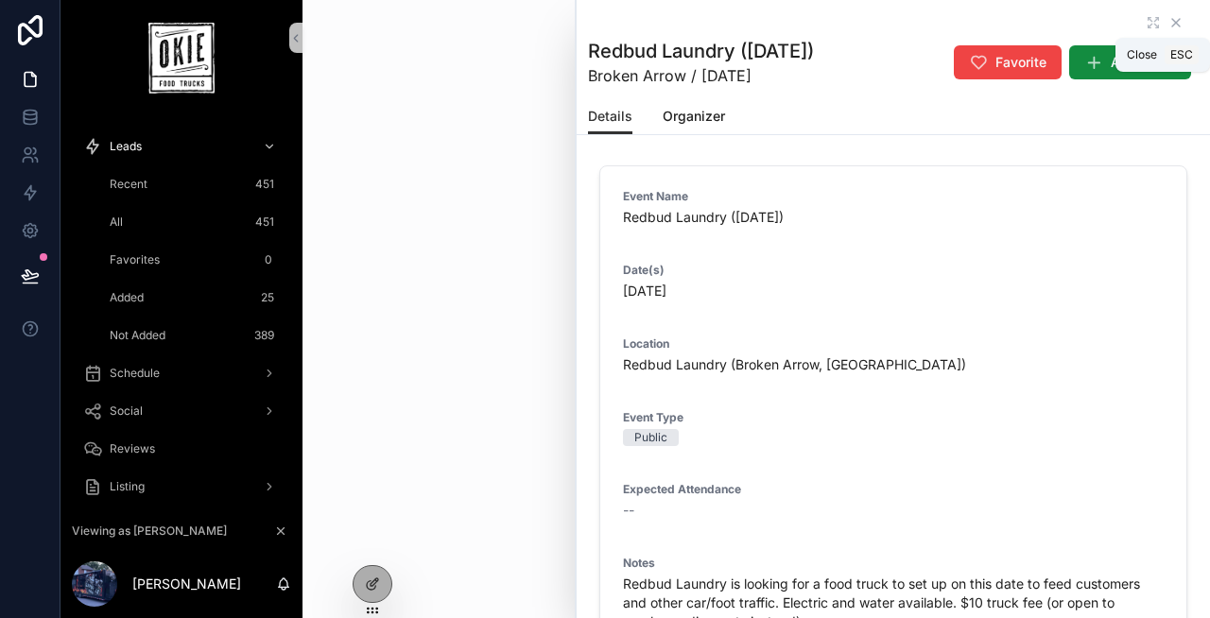
click at [1180, 17] on icon "scrollable content" at bounding box center [1175, 22] width 15 height 15
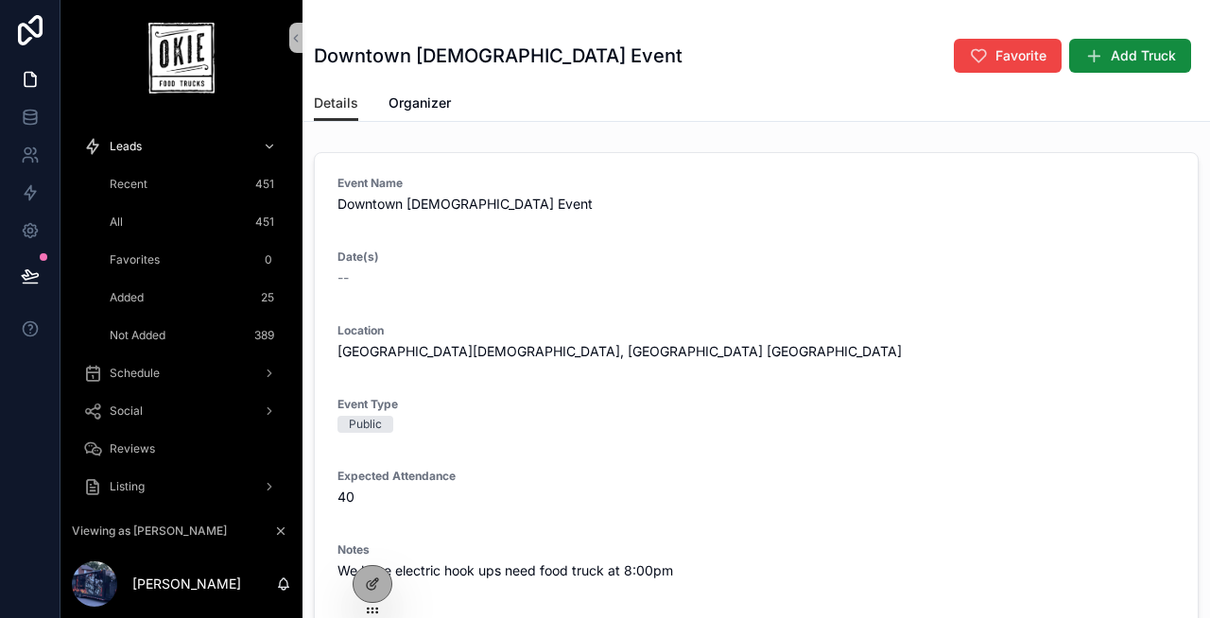
click at [164, 182] on div "Recent 451" at bounding box center [193, 184] width 174 height 30
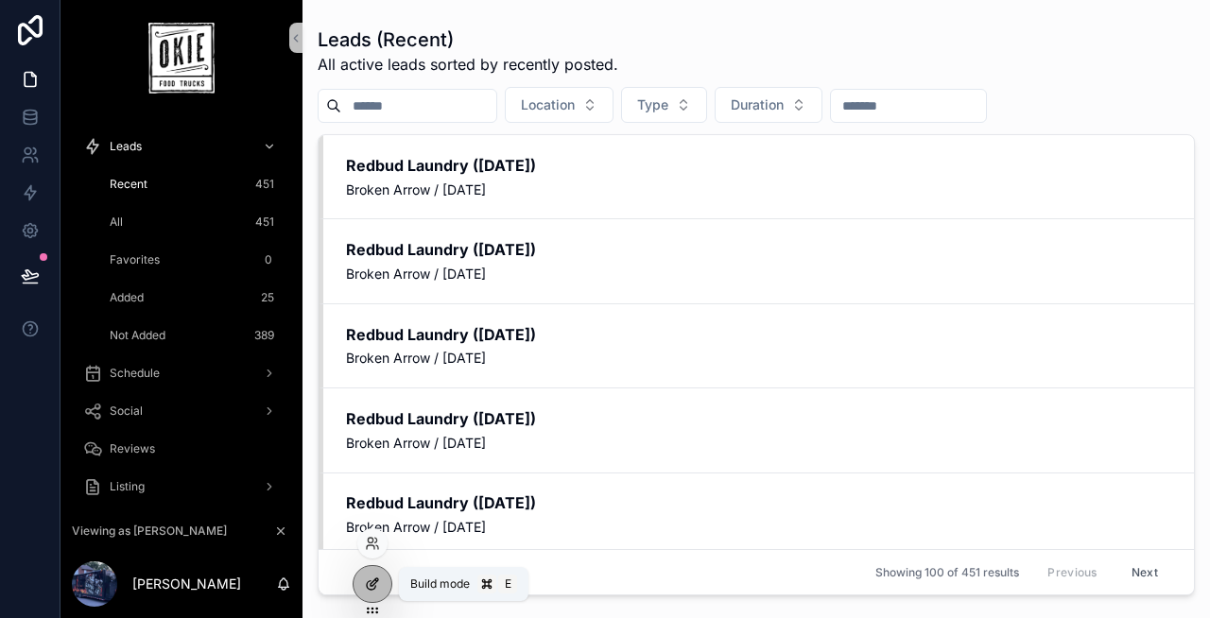
click at [377, 583] on icon at bounding box center [372, 584] width 15 height 15
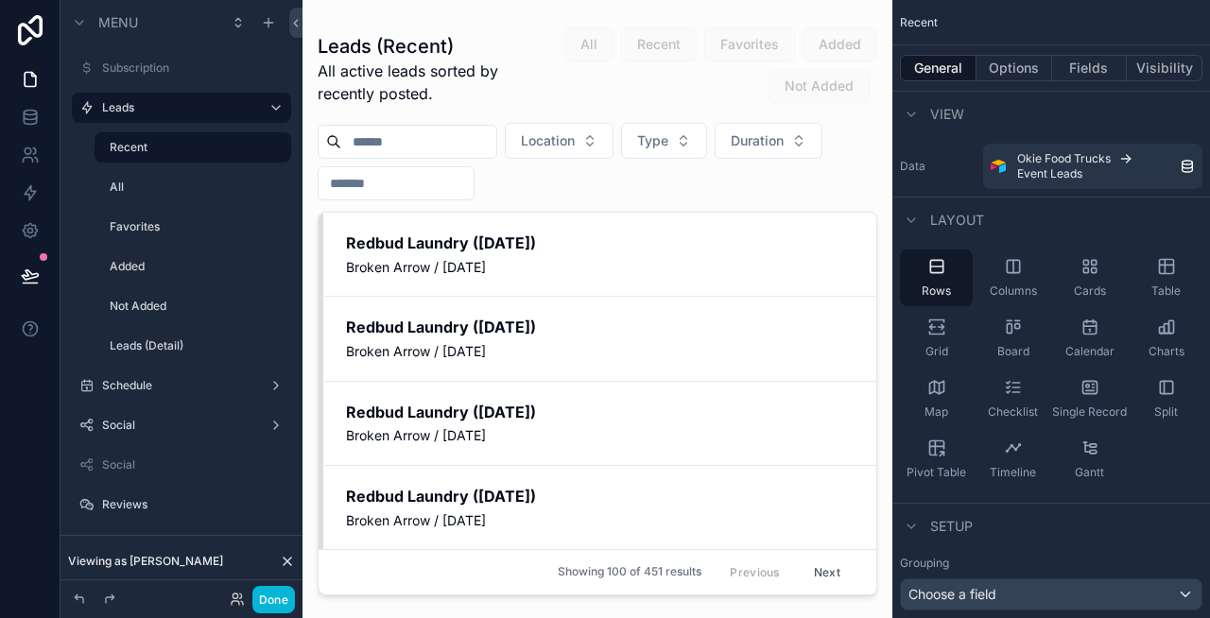
click at [622, 200] on div "scrollable content" at bounding box center [597, 298] width 590 height 596
click at [189, 346] on label "Leads (Detail)" at bounding box center [182, 345] width 144 height 15
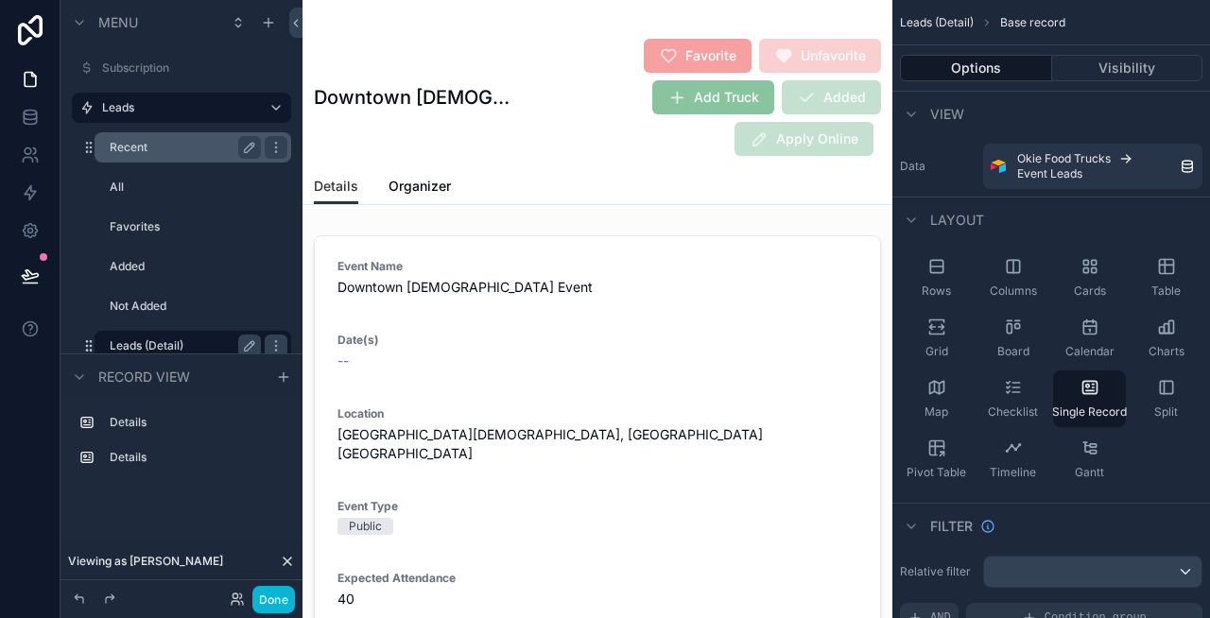
click at [190, 149] on label "Recent" at bounding box center [182, 147] width 144 height 15
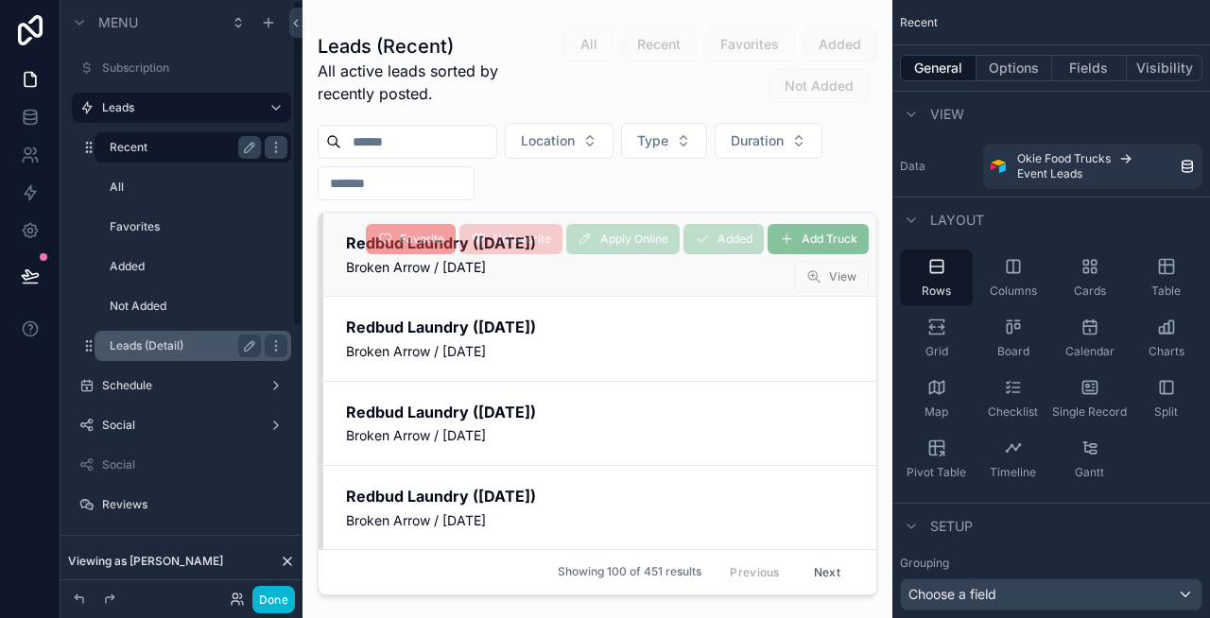
click at [470, 269] on div "Add Truck Added Apply Online Unfavorite Favorite View" at bounding box center [595, 254] width 545 height 76
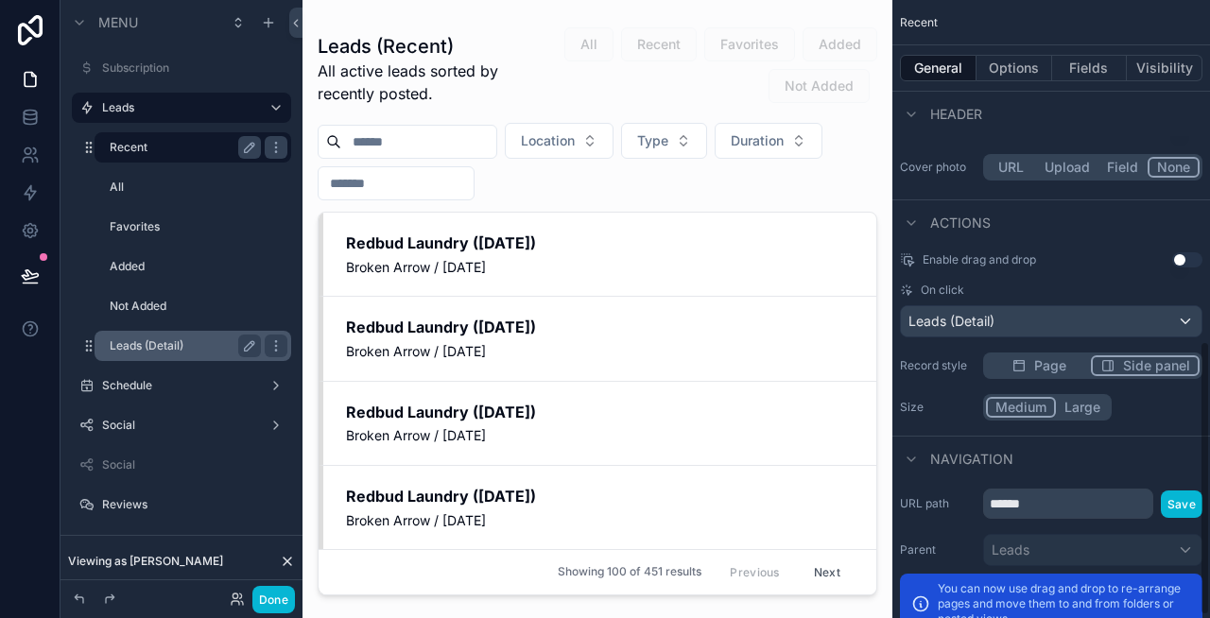
scroll to position [771, 0]
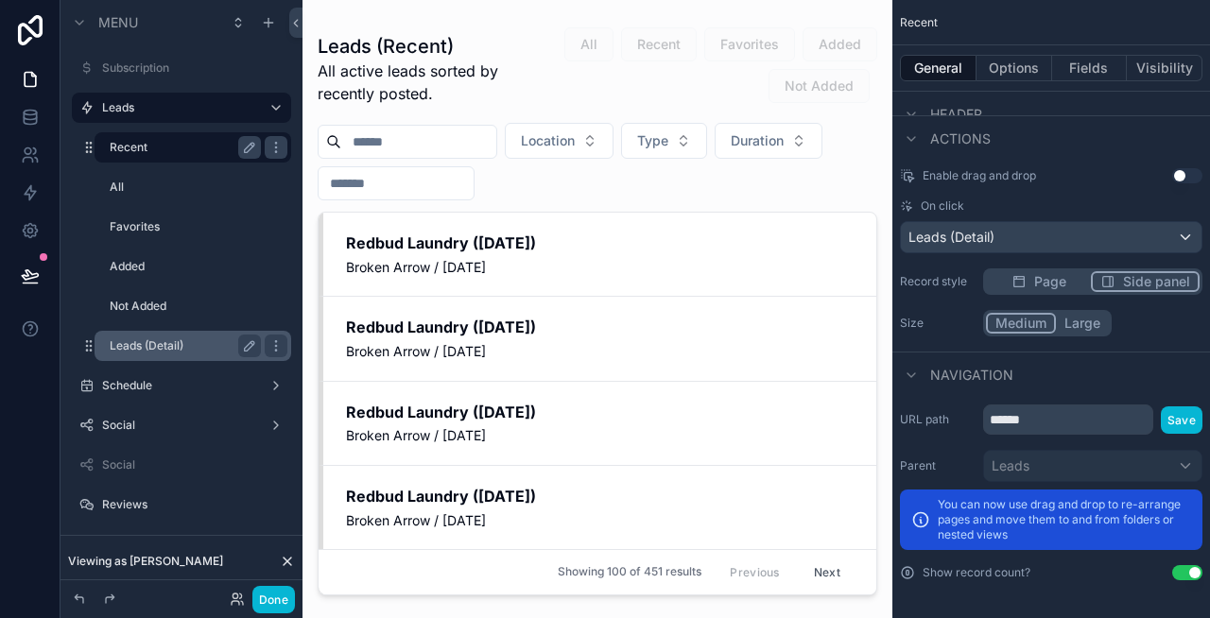
click at [1046, 276] on div "Enable drag and drop Use setting On click Leads (Detail) Record style Page Side…" at bounding box center [1051, 252] width 318 height 183
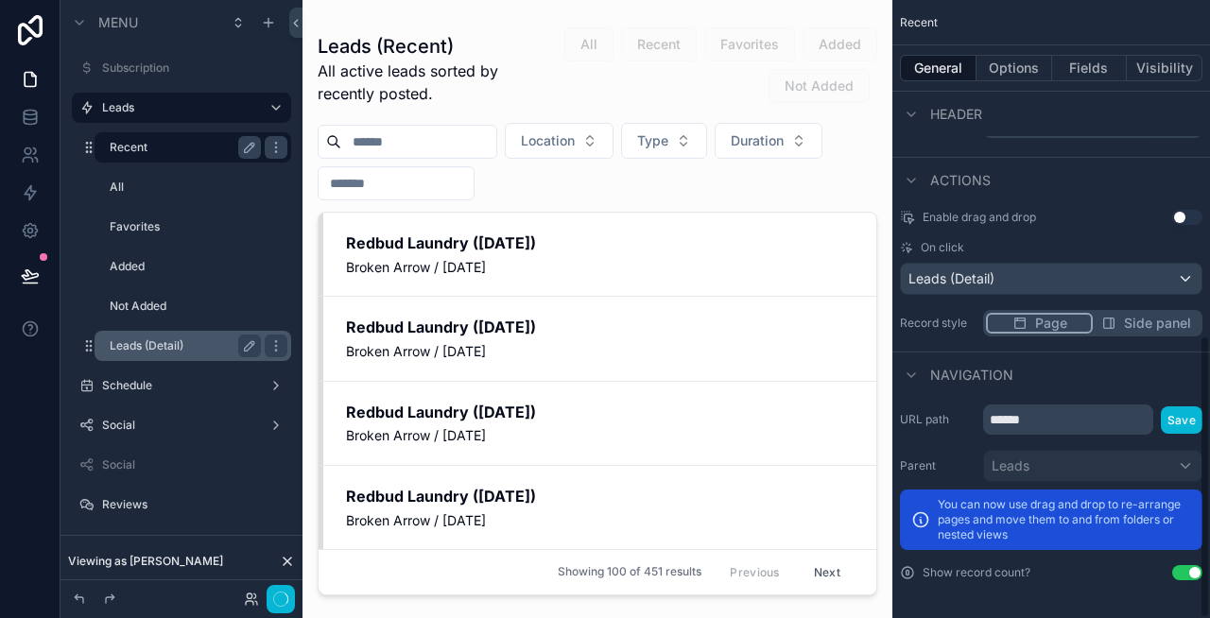
scroll to position [730, 0]
click at [262, 606] on button "Done" at bounding box center [273, 599] width 43 height 27
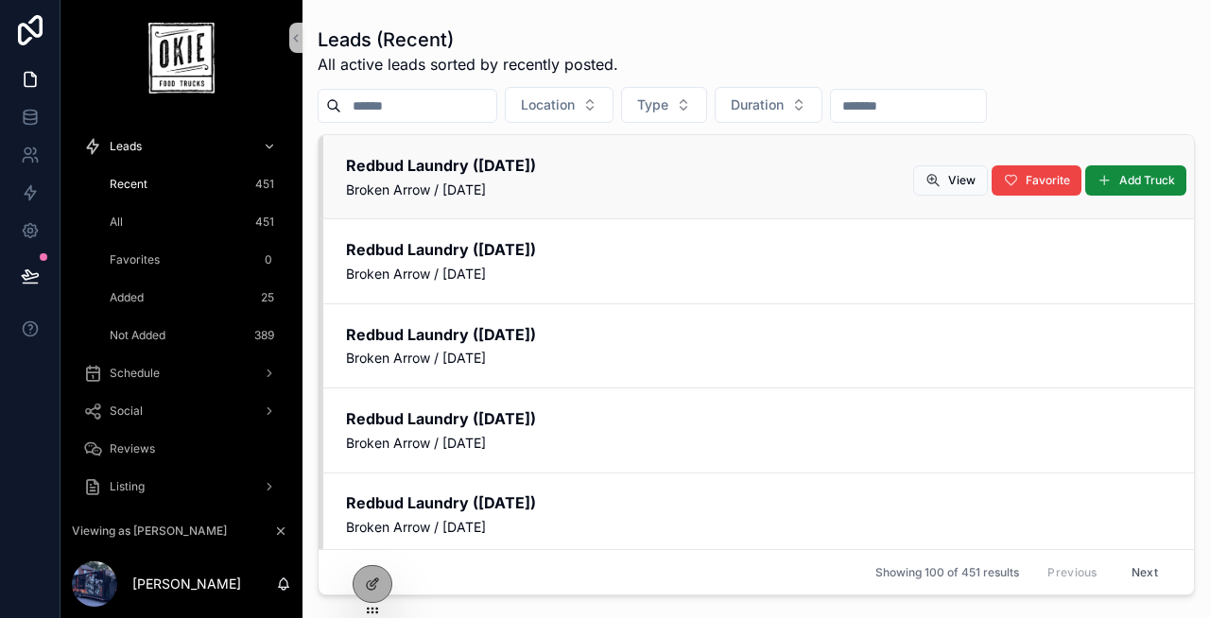
click at [583, 191] on span "Broken Arrow / [DATE]" at bounding box center [758, 190] width 825 height 19
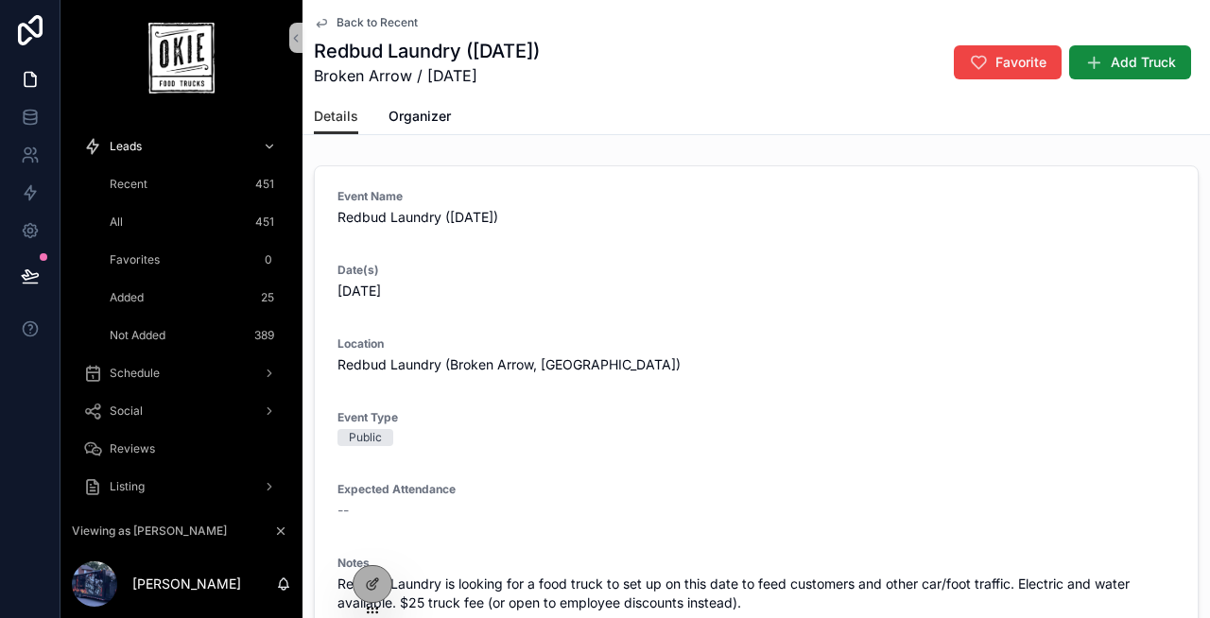
click at [378, 17] on span "Back to Recent" at bounding box center [377, 22] width 81 height 15
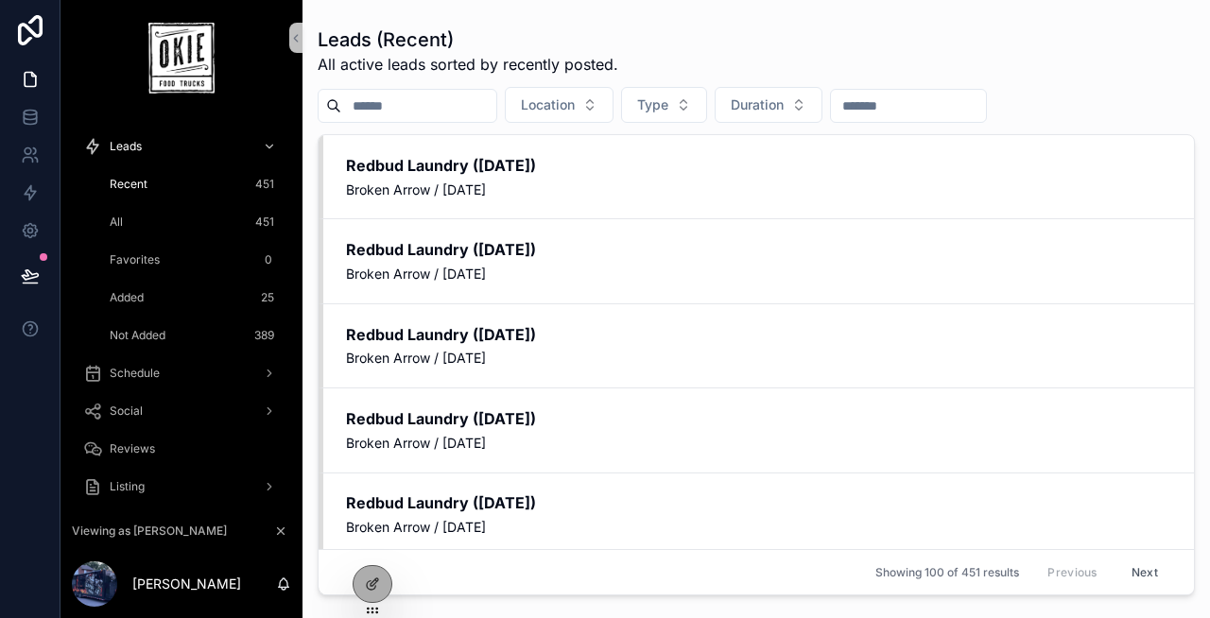
click at [177, 218] on div "All 451" at bounding box center [193, 222] width 174 height 30
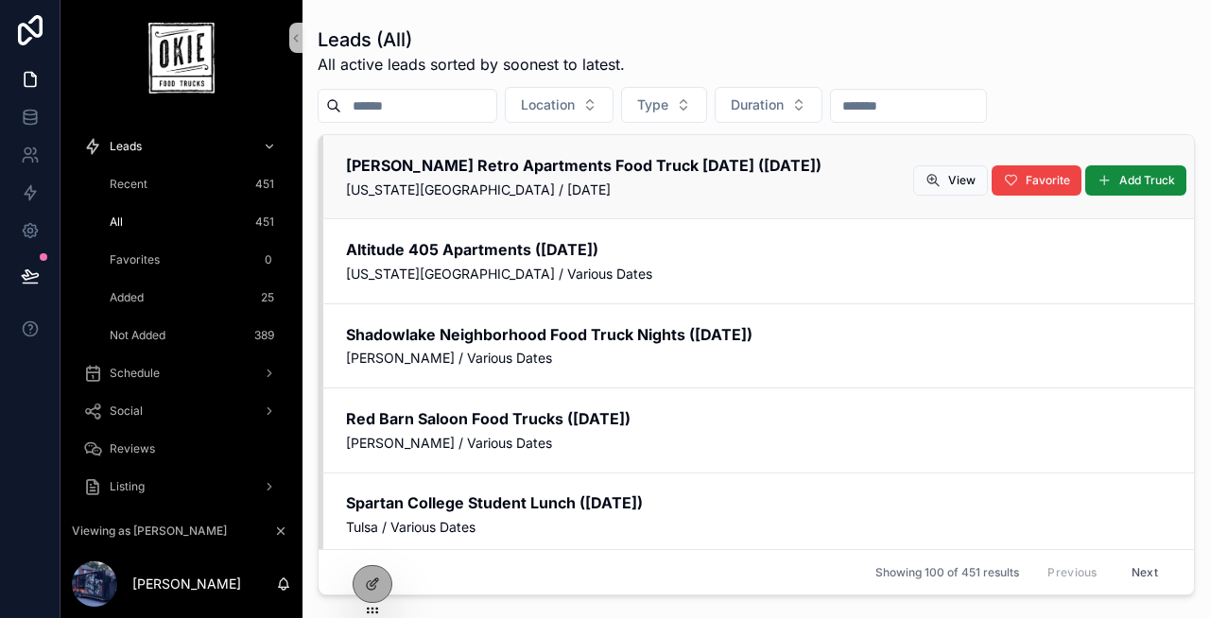
click at [752, 181] on span "Oklahoma City / Monday, September 1, 2025" at bounding box center [758, 190] width 825 height 19
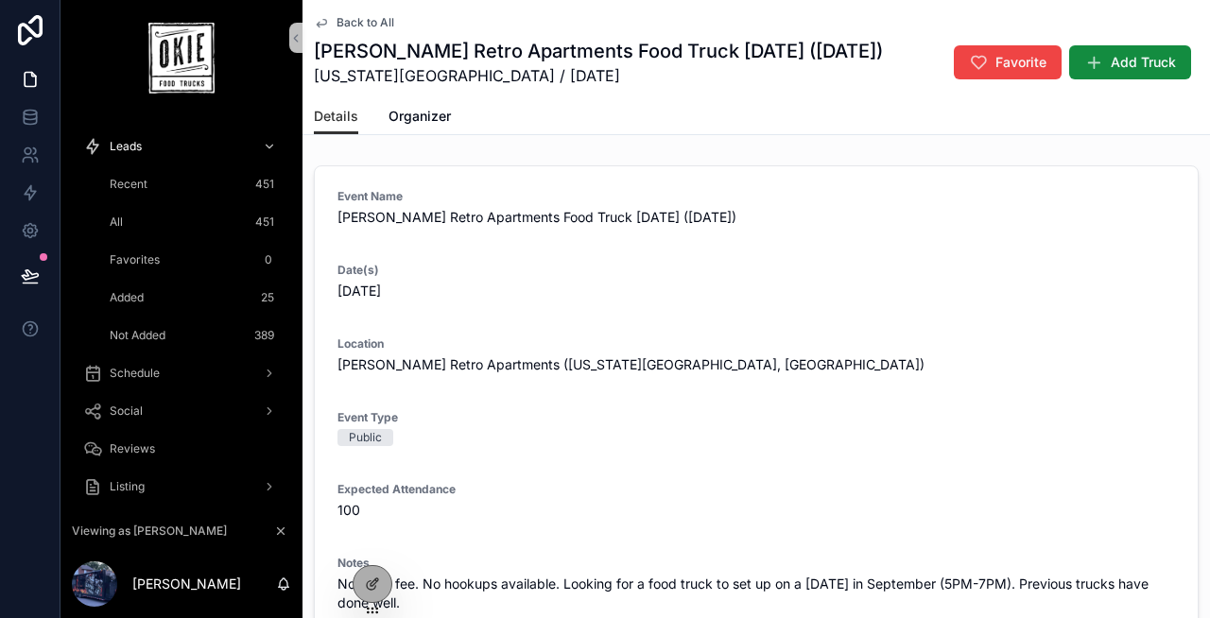
click at [374, 12] on div "Back to All Tiffany Retro Apartments Food Truck Friday (September 2025) Oklahom…" at bounding box center [756, 49] width 885 height 98
click at [368, 20] on span "Back to All" at bounding box center [366, 22] width 58 height 15
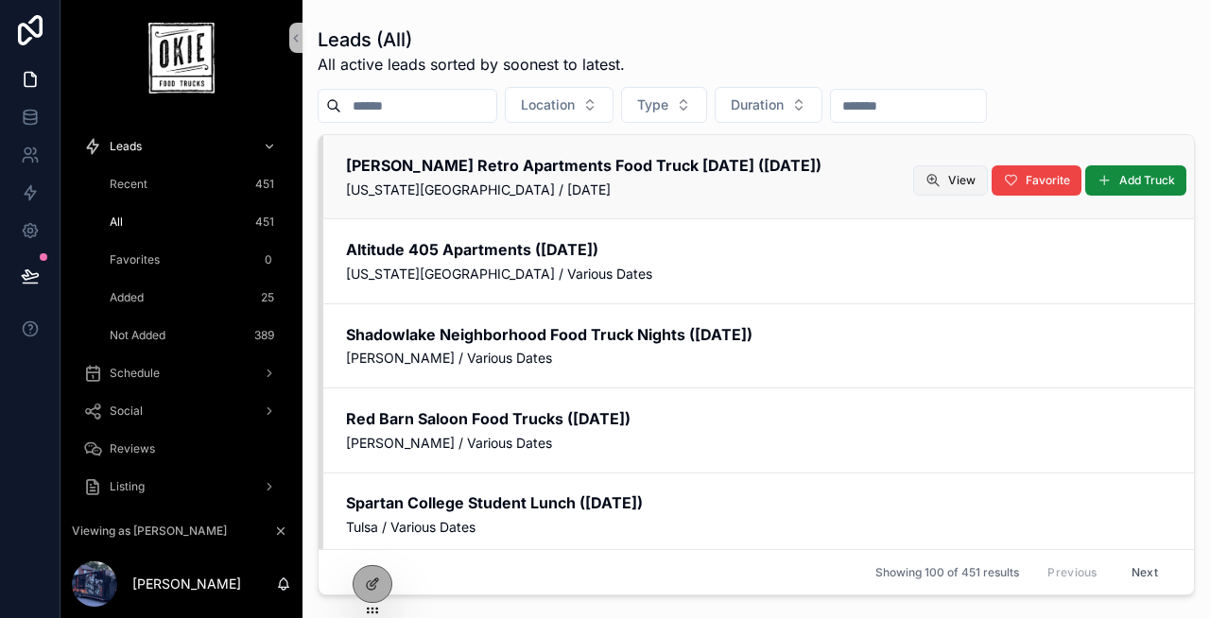
click at [955, 180] on span "View" at bounding box center [961, 180] width 27 height 15
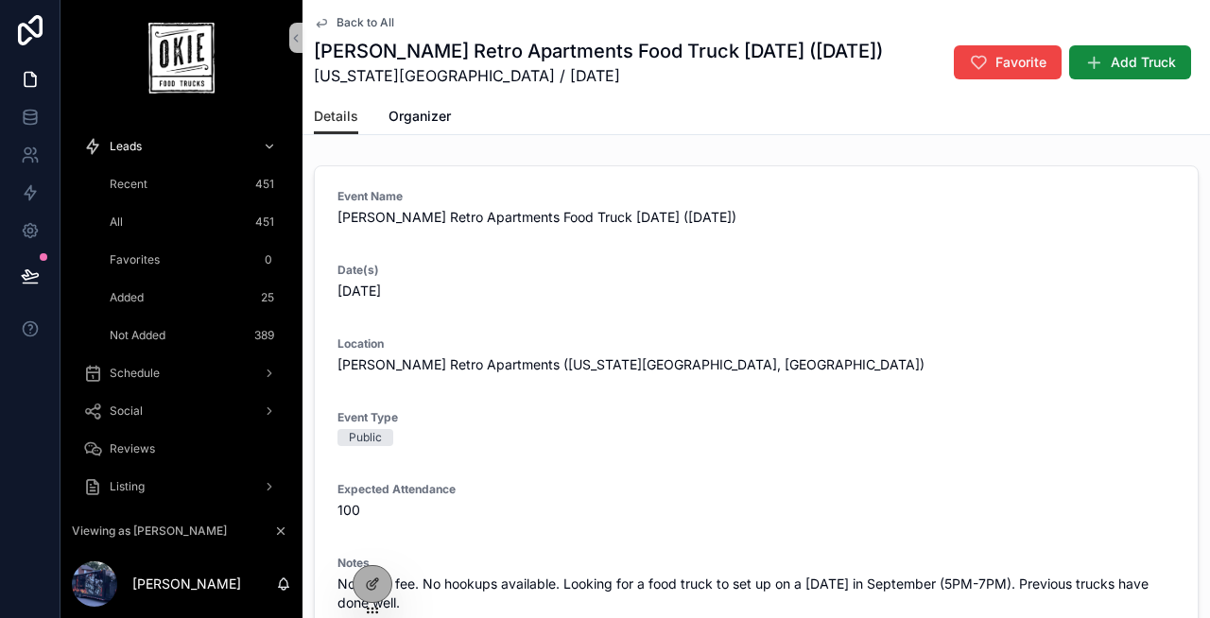
click at [364, 23] on span "Back to All" at bounding box center [366, 22] width 58 height 15
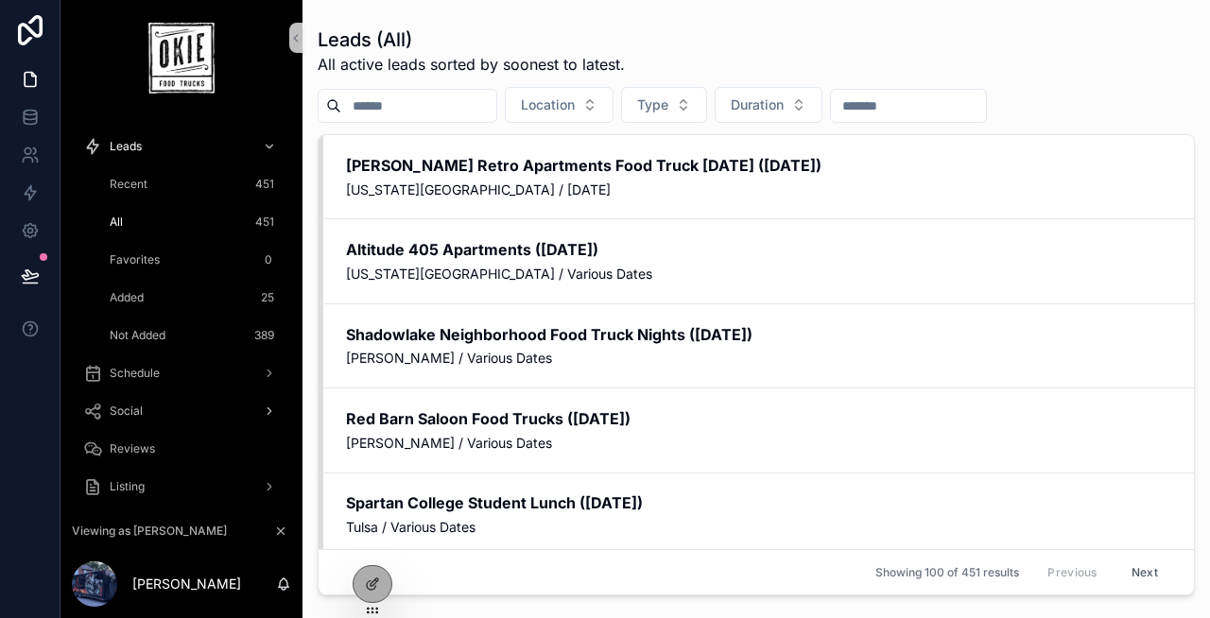
click at [133, 405] on span "Social" at bounding box center [126, 411] width 33 height 15
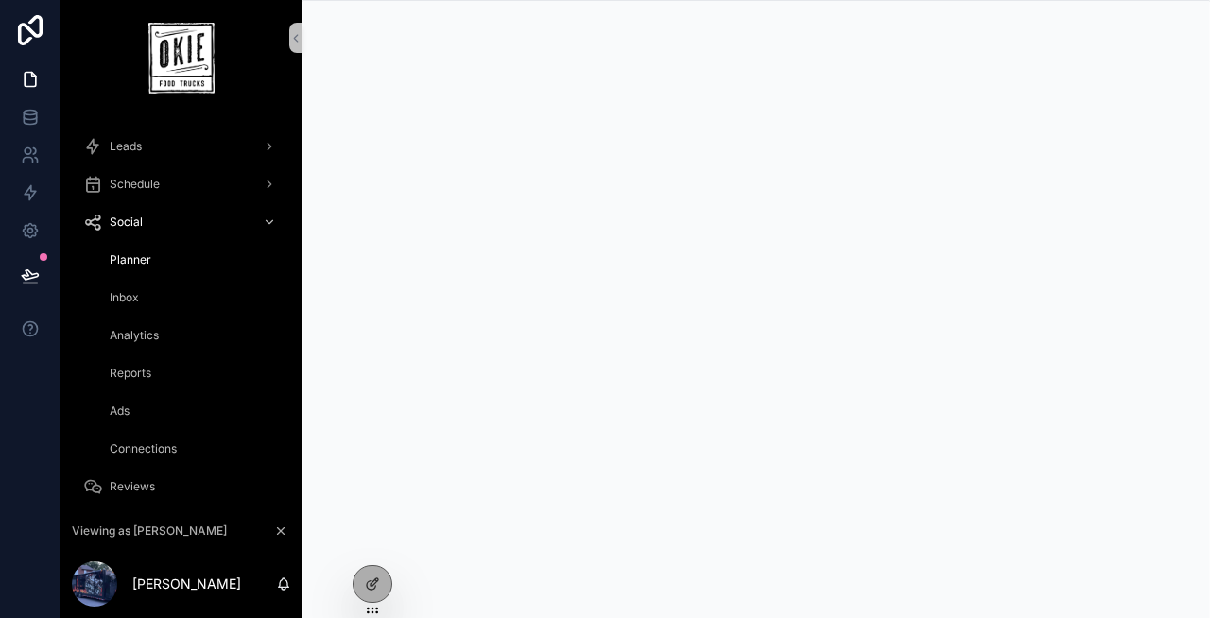
click at [141, 336] on span "Analytics" at bounding box center [134, 335] width 49 height 15
click at [300, 37] on icon "scrollable content" at bounding box center [295, 38] width 13 height 14
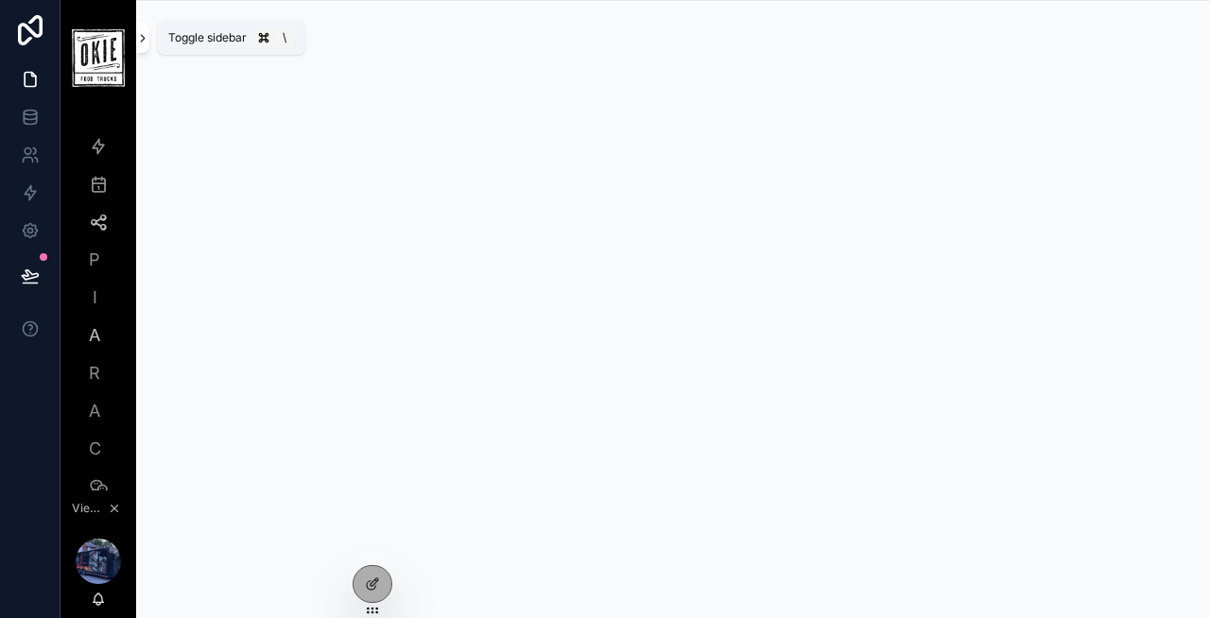
click at [144, 32] on icon "scrollable content" at bounding box center [142, 38] width 13 height 14
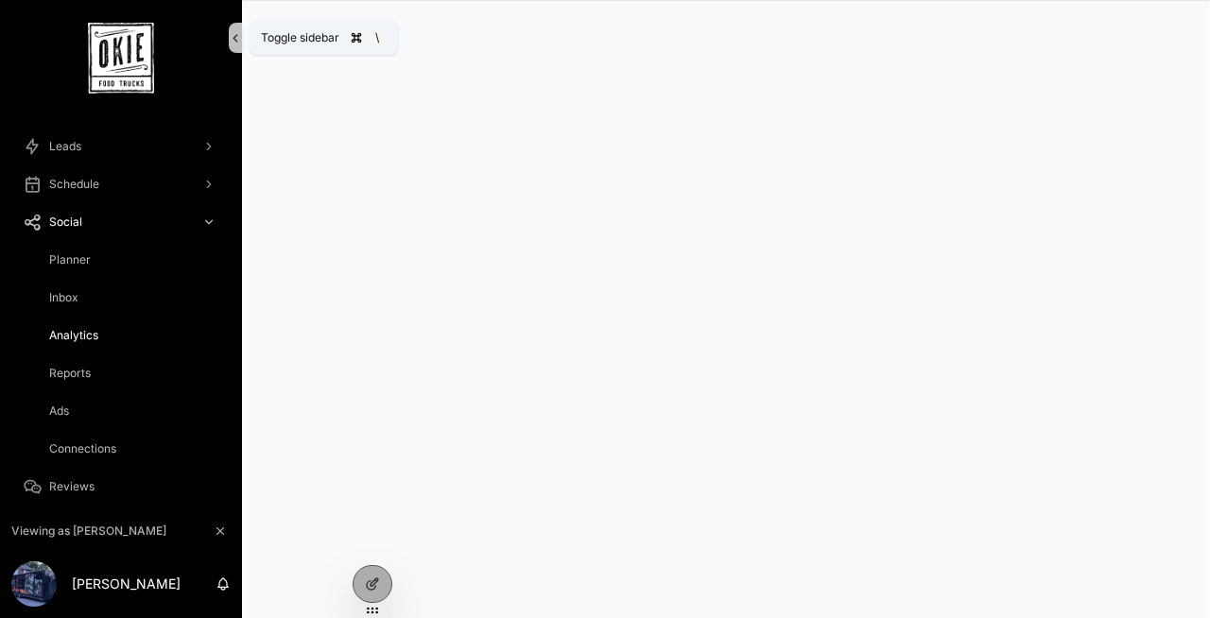
click at [233, 31] on icon "scrollable content" at bounding box center [235, 38] width 13 height 14
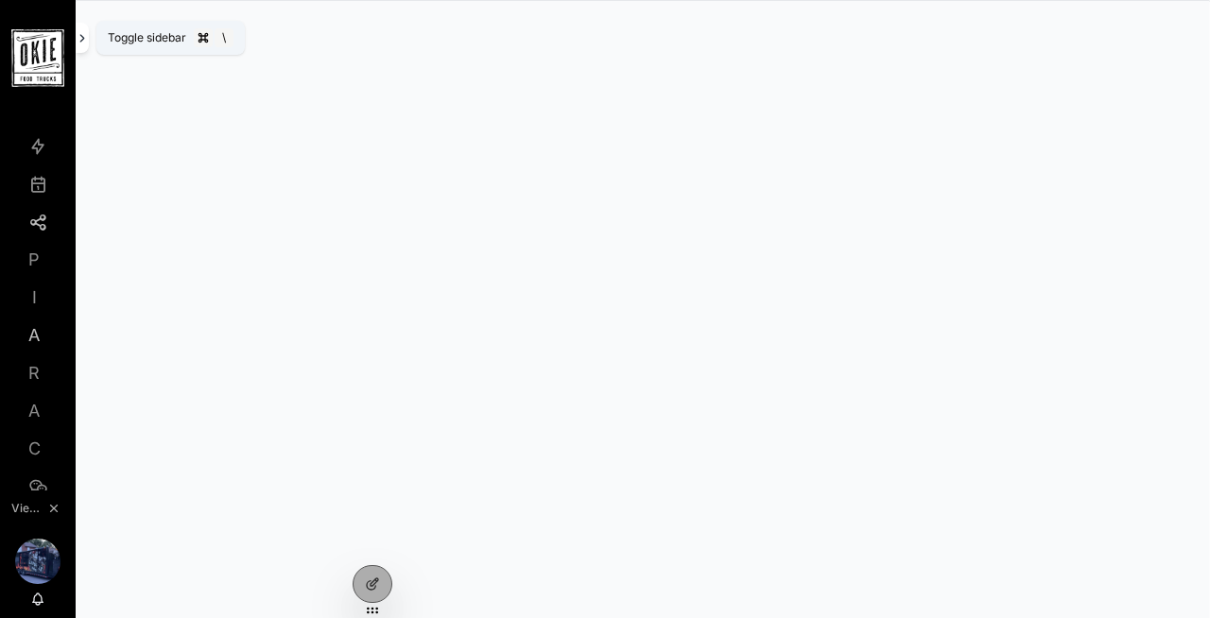
click at [86, 38] on icon "scrollable content" at bounding box center [82, 38] width 13 height 14
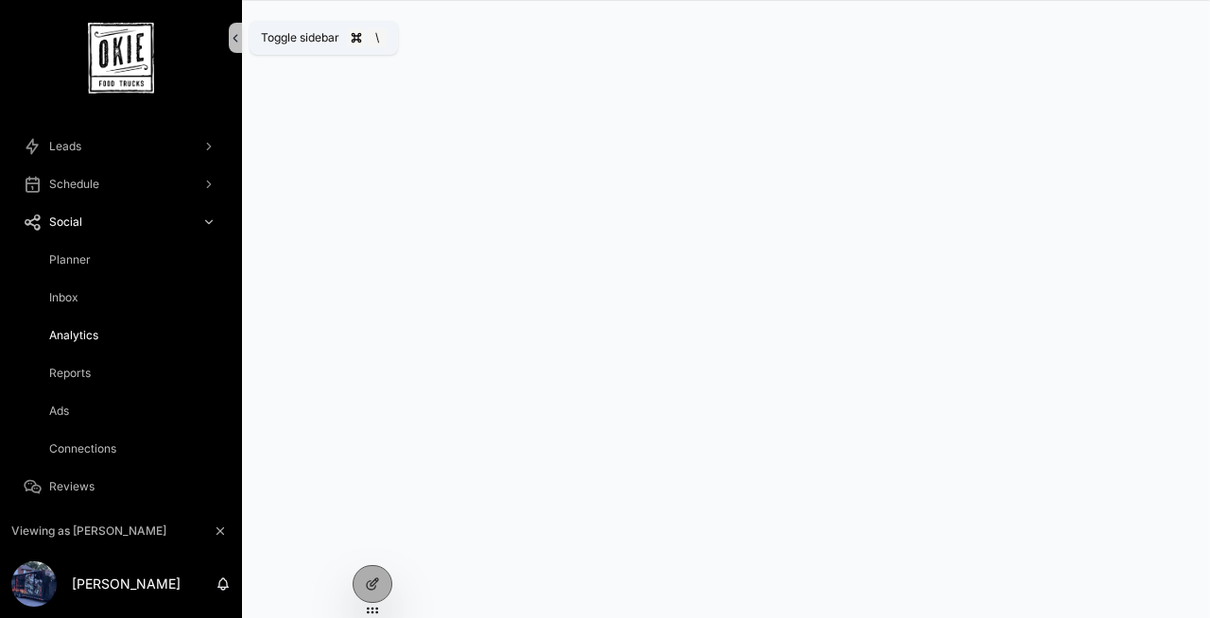
click at [235, 44] on icon "scrollable content" at bounding box center [235, 38] width 13 height 14
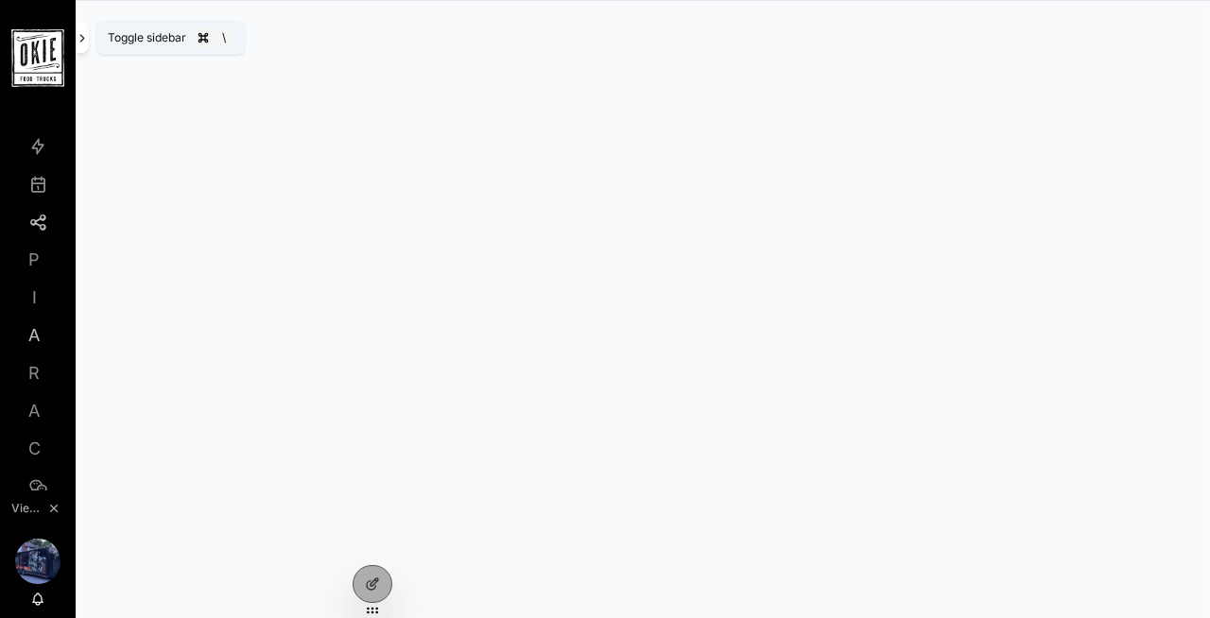
click at [84, 44] on button "scrollable content" at bounding box center [82, 38] width 13 height 30
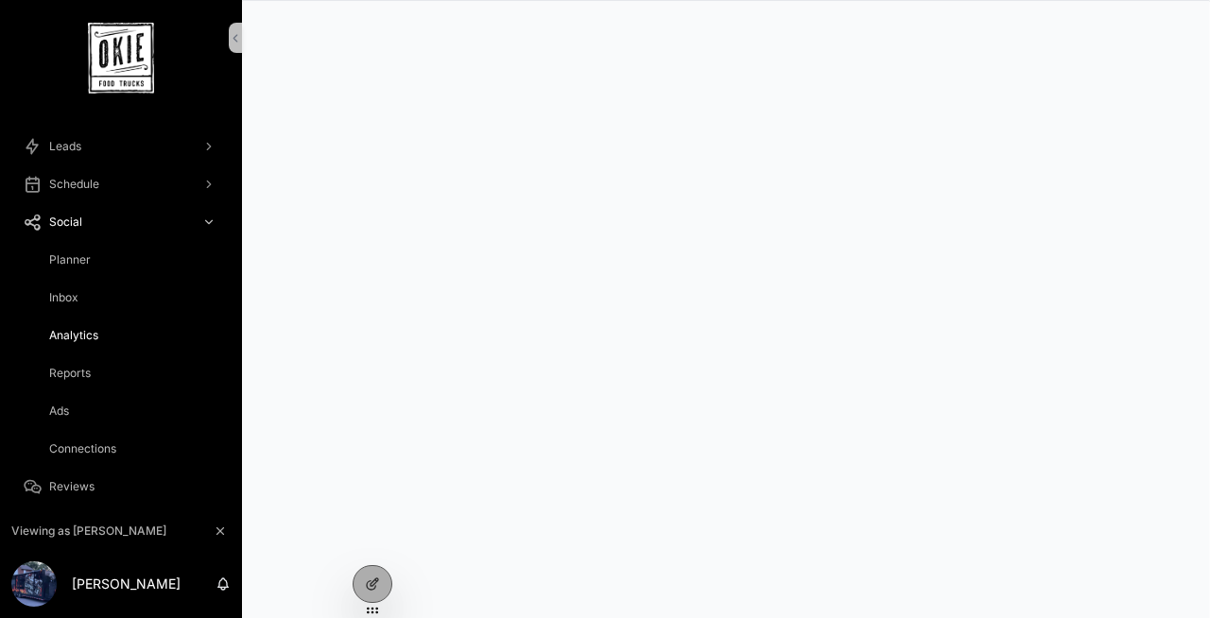
click at [81, 367] on span "Reports" at bounding box center [70, 373] width 42 height 15
click at [236, 44] on button "scrollable content" at bounding box center [235, 38] width 13 height 30
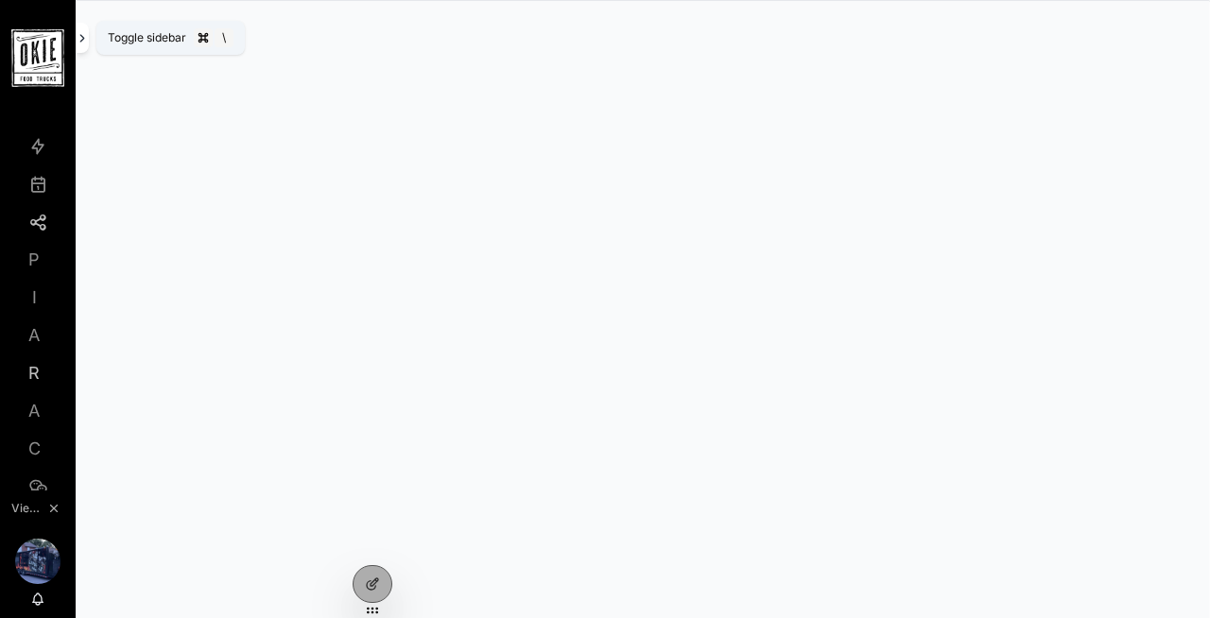
click at [83, 36] on icon "scrollable content" at bounding box center [82, 38] width 13 height 14
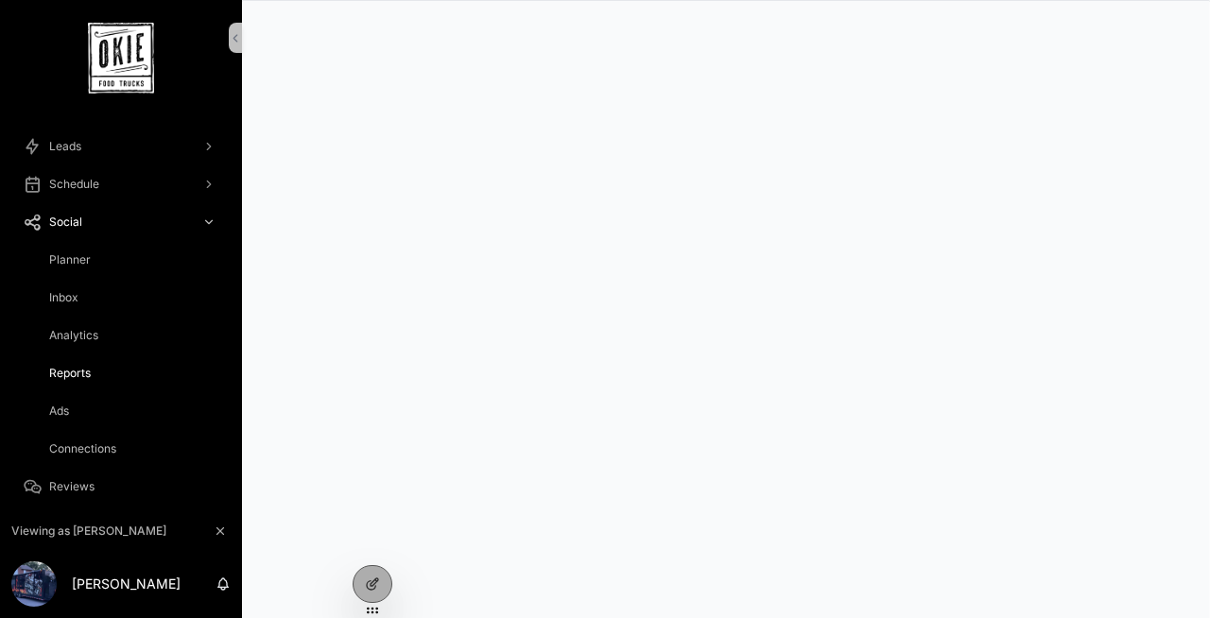
click at [80, 254] on span "Planner" at bounding box center [70, 259] width 42 height 15
click at [242, 269] on div "scrollable content" at bounding box center [726, 309] width 968 height 618
click at [78, 336] on span "Analytics" at bounding box center [73, 335] width 49 height 15
click at [233, 40] on icon "scrollable content" at bounding box center [235, 38] width 13 height 14
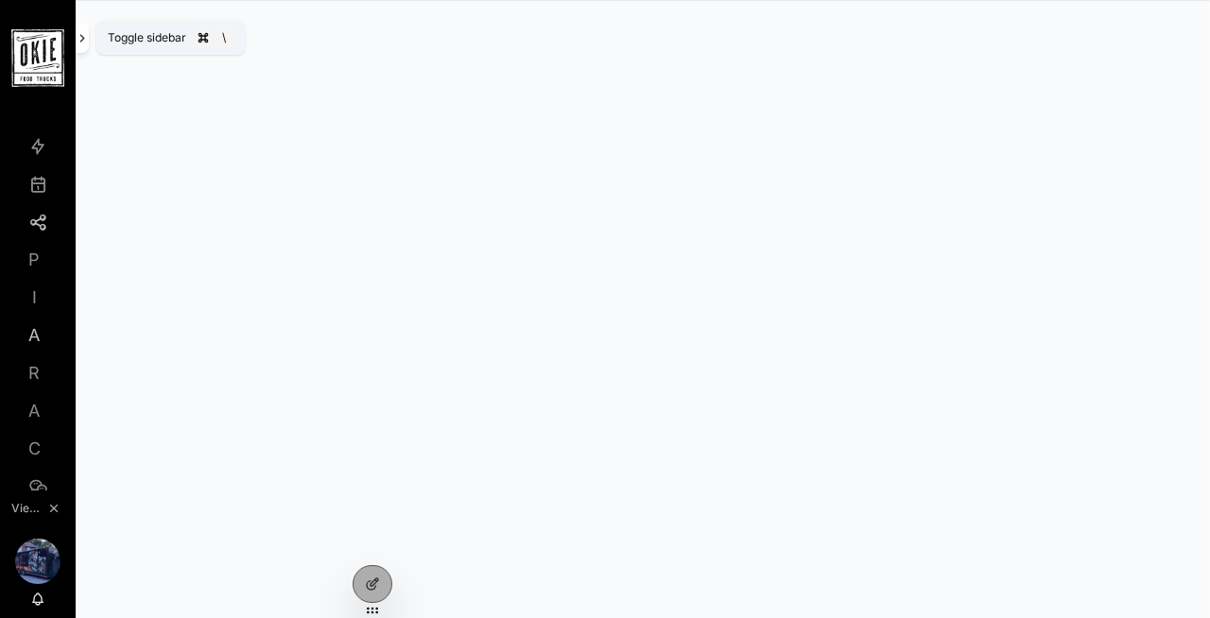
click at [82, 37] on icon "scrollable content" at bounding box center [82, 38] width 4 height 7
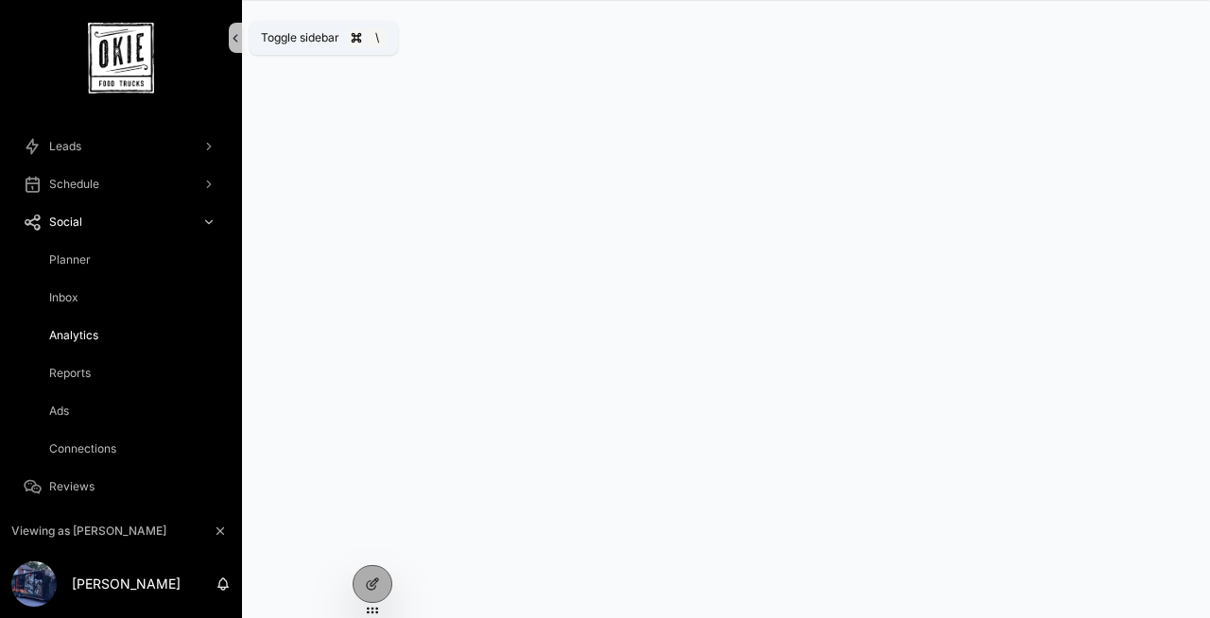
click at [231, 35] on icon "scrollable content" at bounding box center [235, 38] width 13 height 14
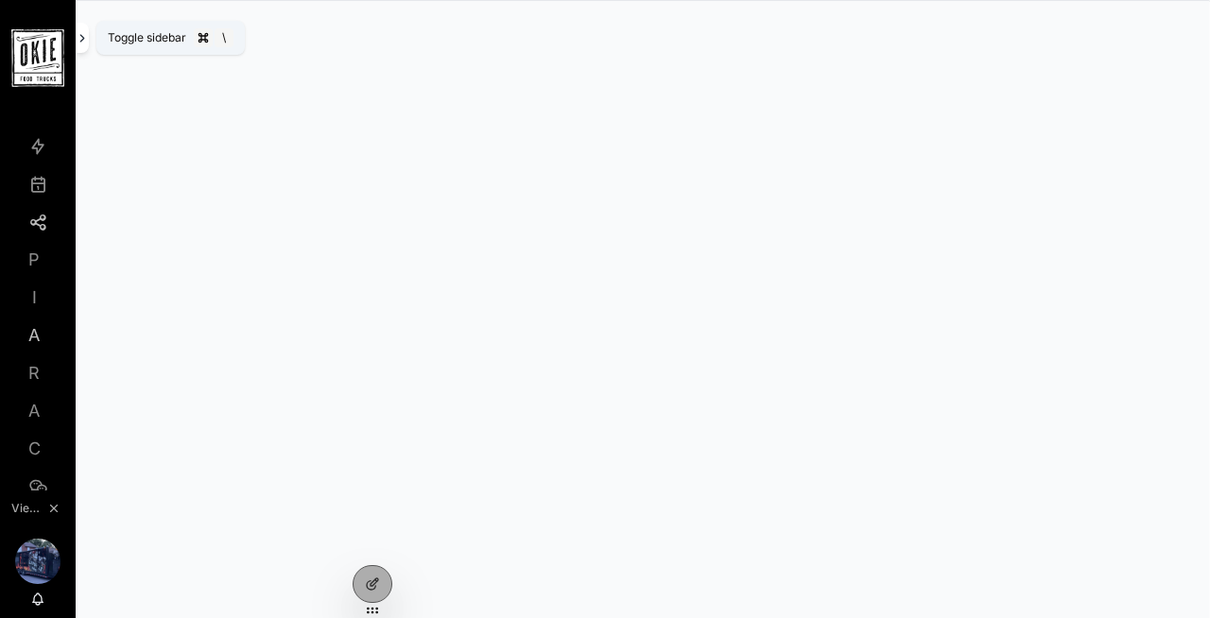
click at [82, 35] on icon "scrollable content" at bounding box center [82, 38] width 13 height 14
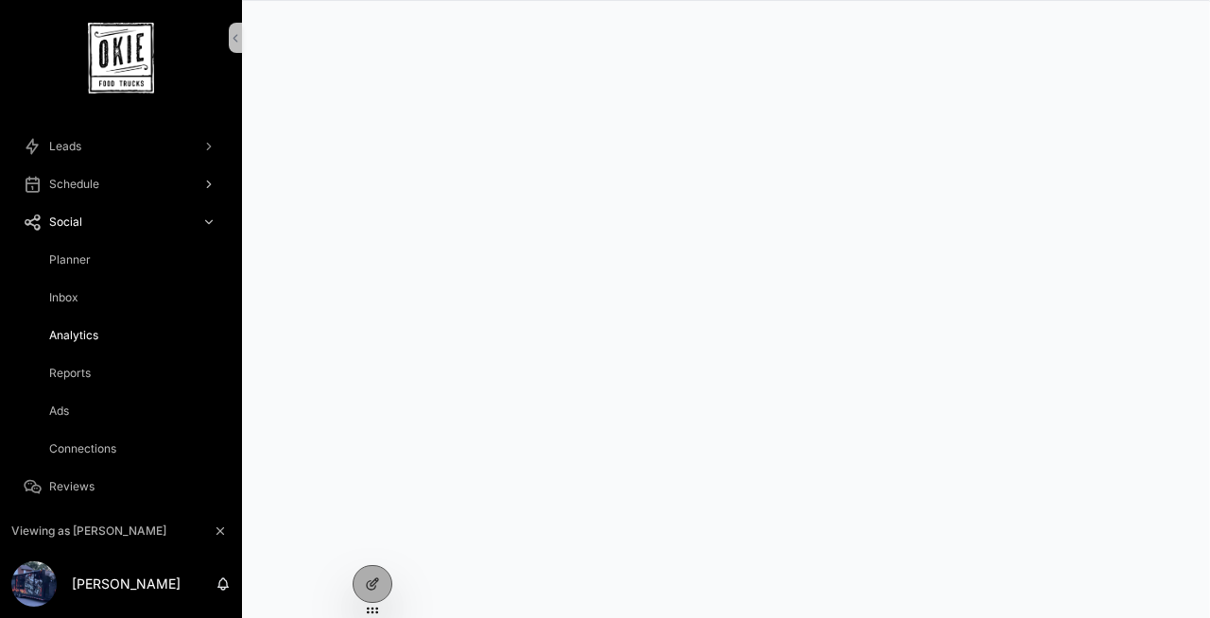
click at [140, 189] on div "Schedule" at bounding box center [121, 184] width 197 height 30
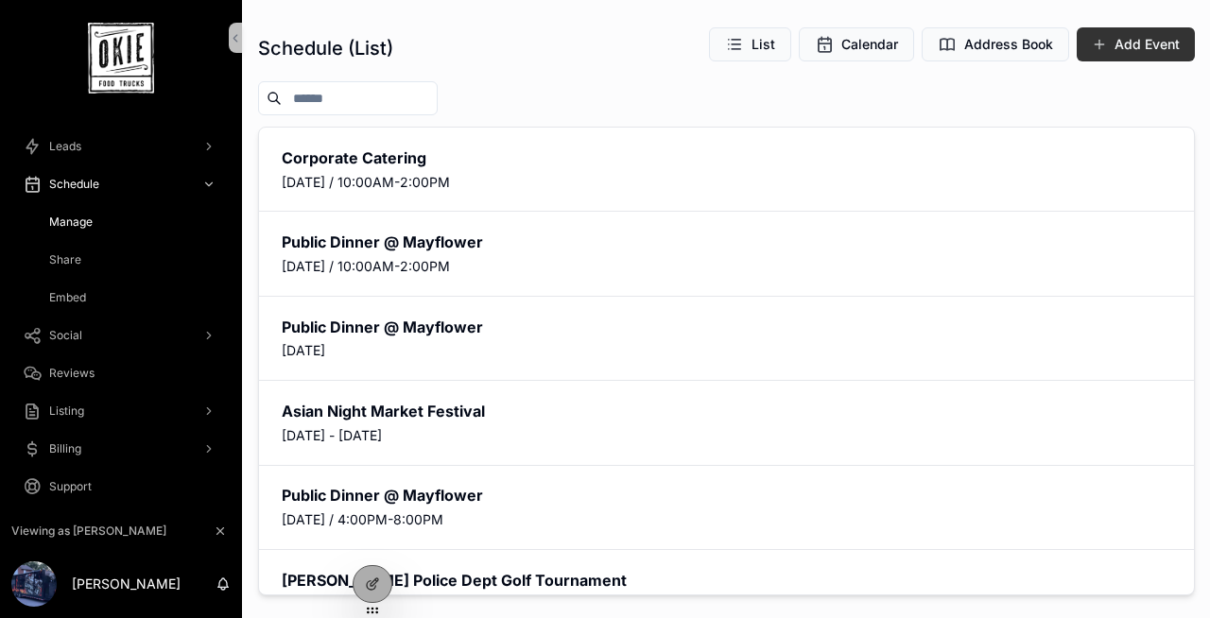
scroll to position [15, 0]
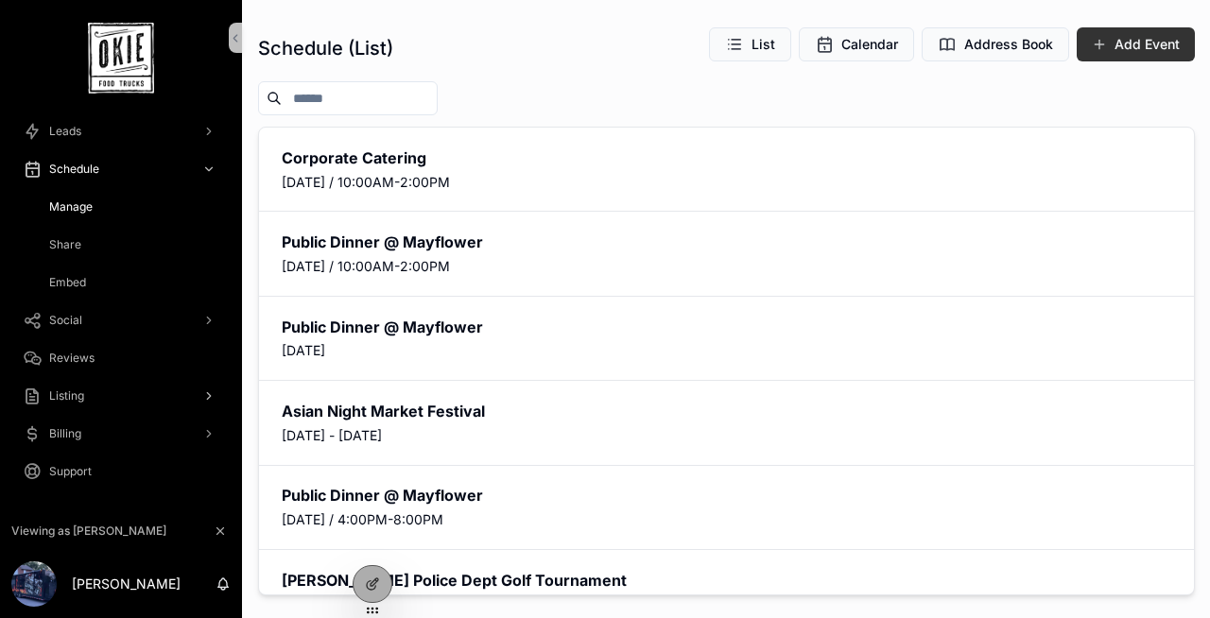
click at [79, 391] on span "Listing" at bounding box center [66, 396] width 35 height 15
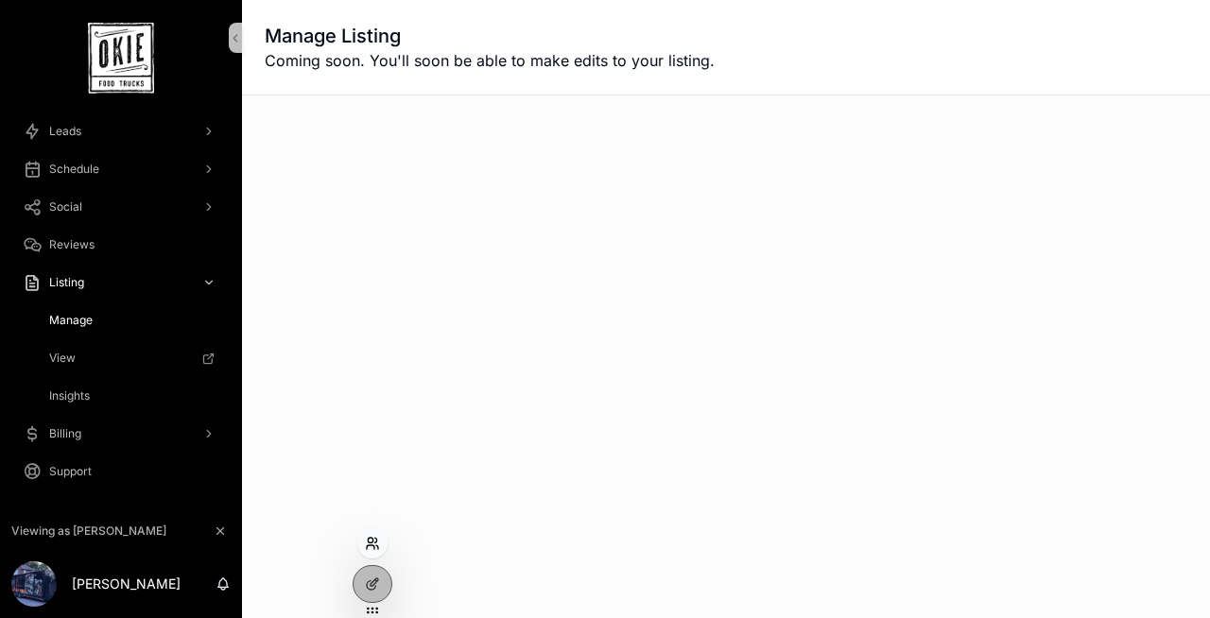
click at [370, 541] on icon at bounding box center [372, 543] width 15 height 15
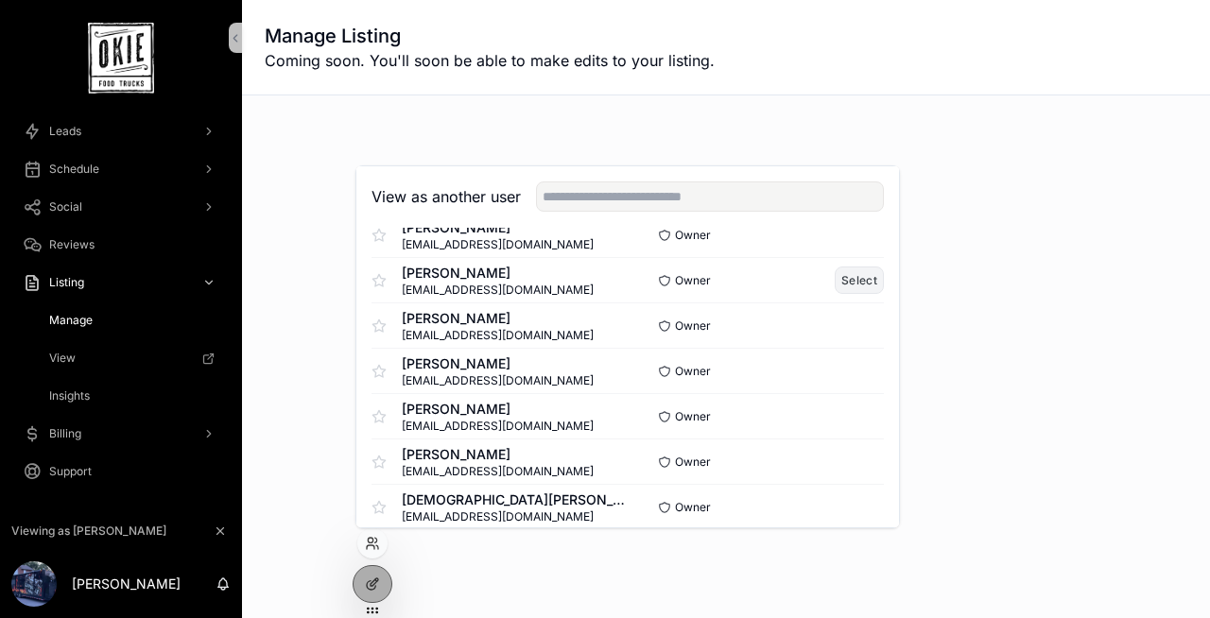
scroll to position [199, 0]
click at [856, 378] on button "Select" at bounding box center [859, 369] width 49 height 27
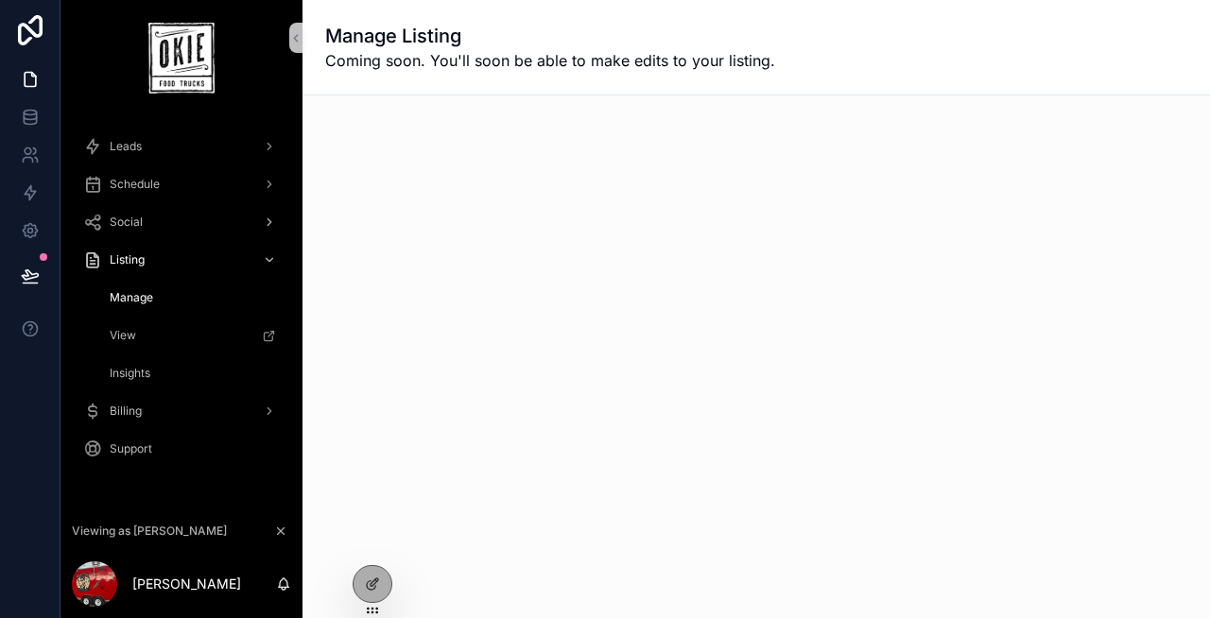
click at [165, 215] on div "Social" at bounding box center [181, 222] width 197 height 30
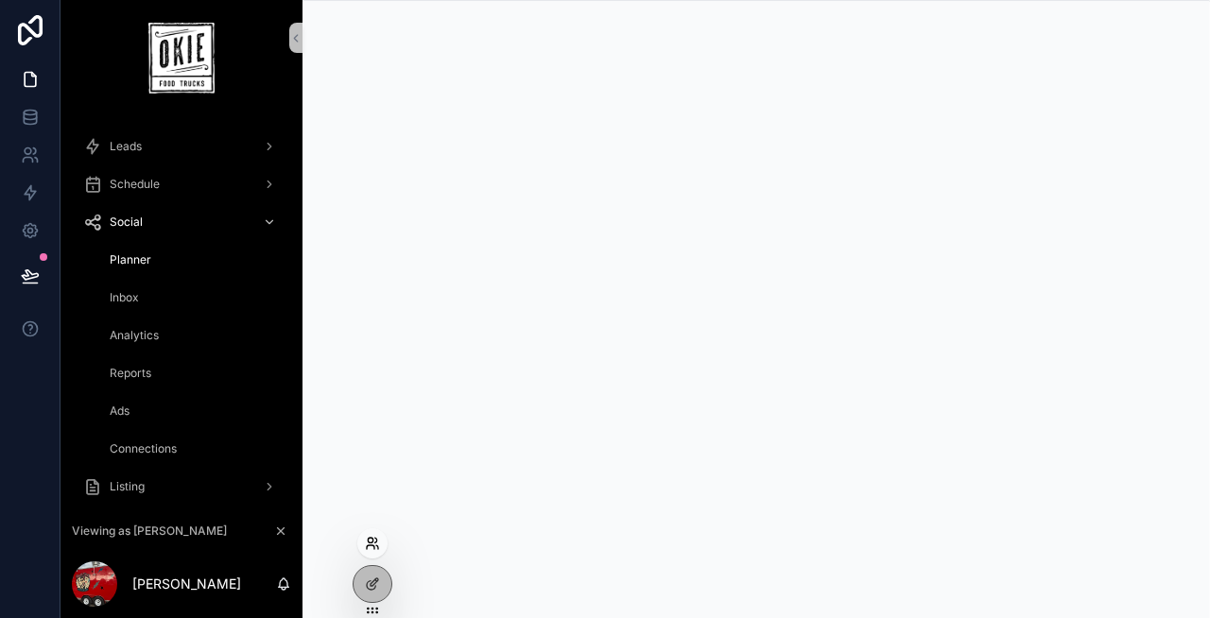
click at [374, 547] on icon at bounding box center [372, 543] width 15 height 15
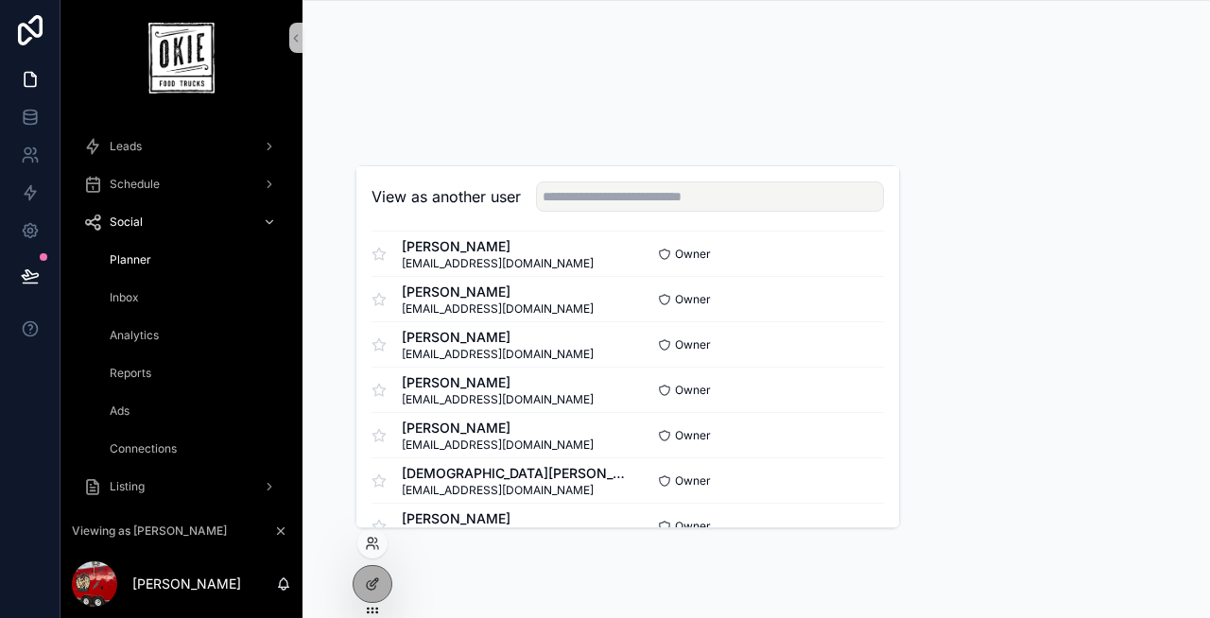
scroll to position [436, 0]
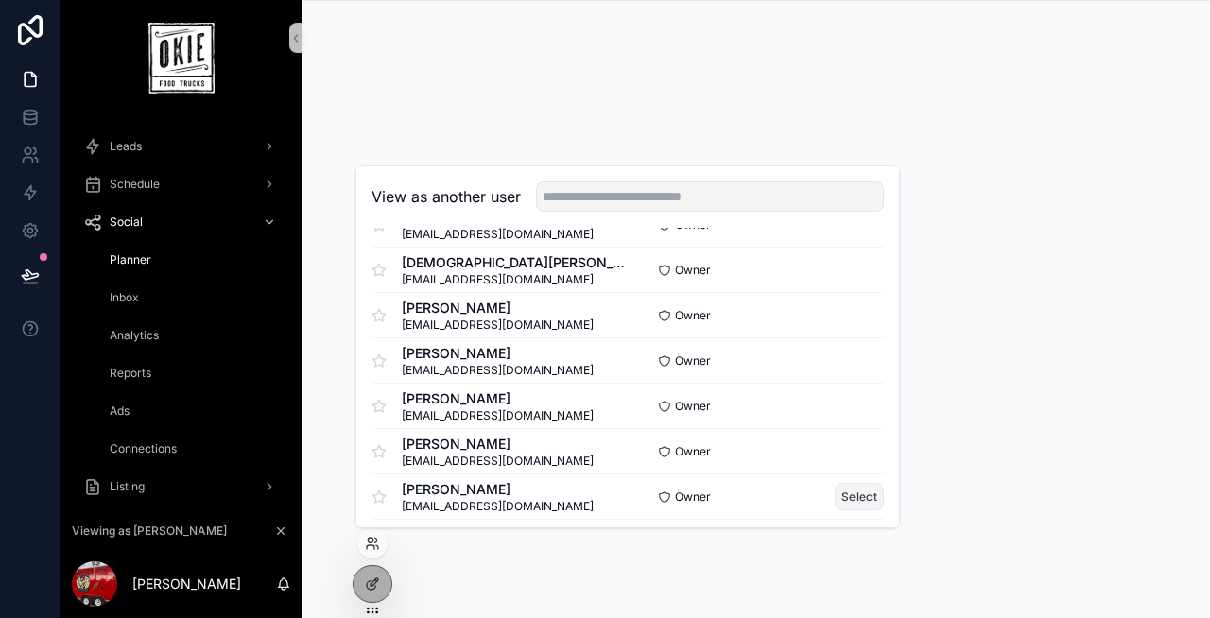
click at [847, 493] on button "Select" at bounding box center [859, 496] width 49 height 27
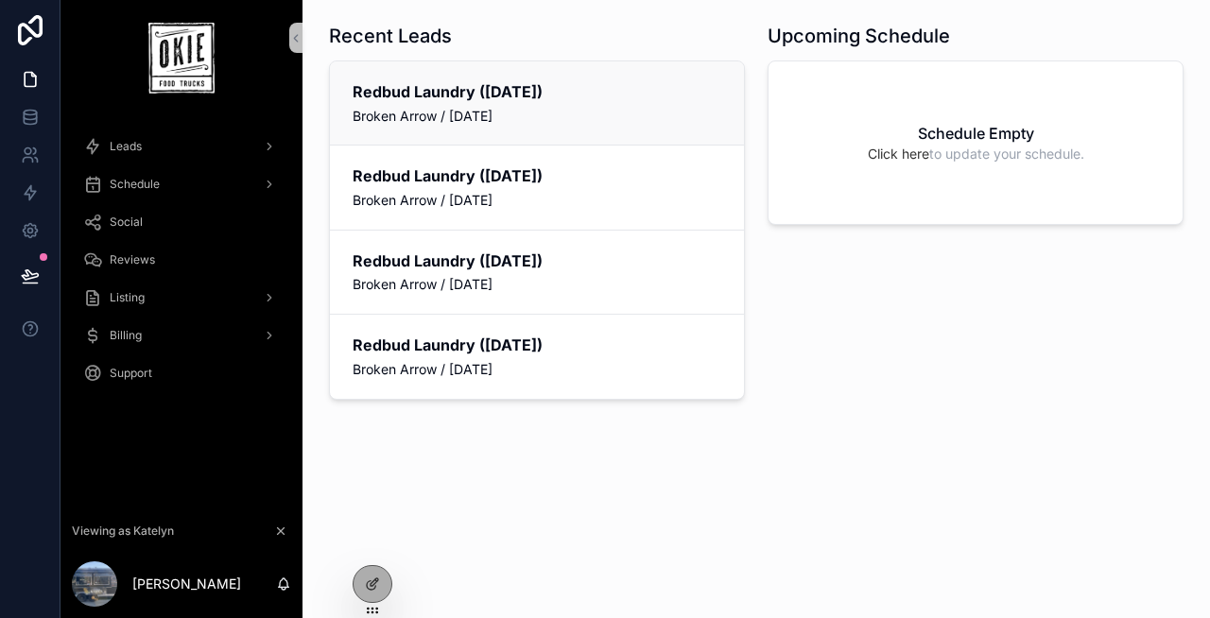
click at [584, 103] on div "Redbud Laundry ([DATE]) Broken Arrow / [DATE]" at bounding box center [537, 103] width 369 height 44
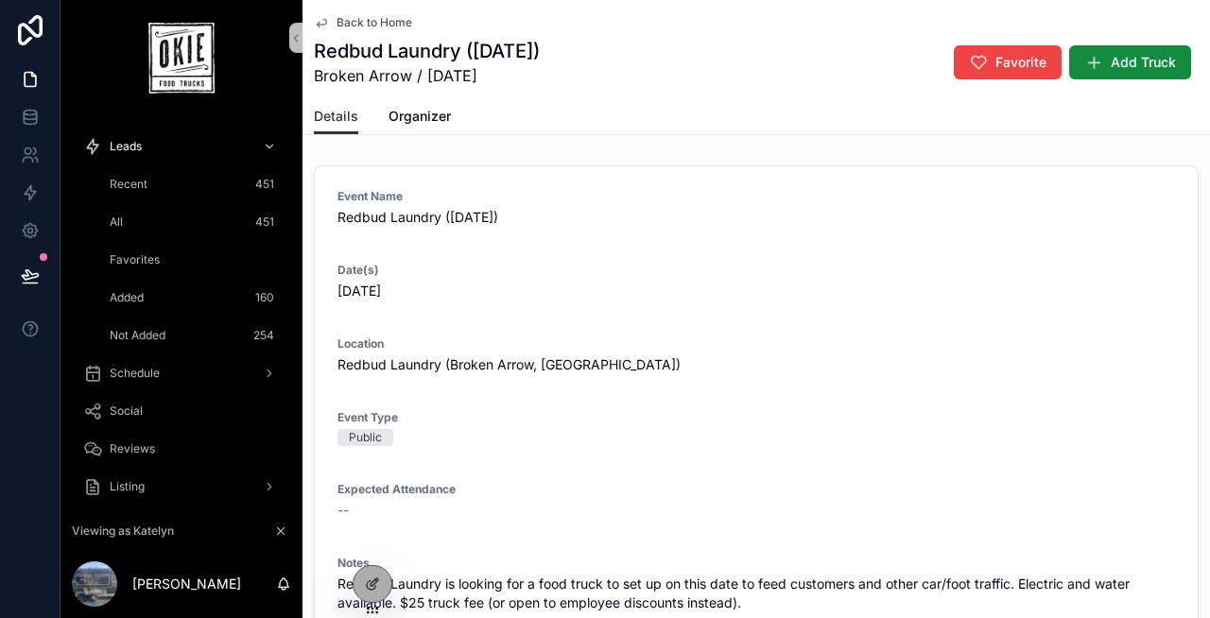
click at [398, 19] on span "Back to Home" at bounding box center [375, 22] width 76 height 15
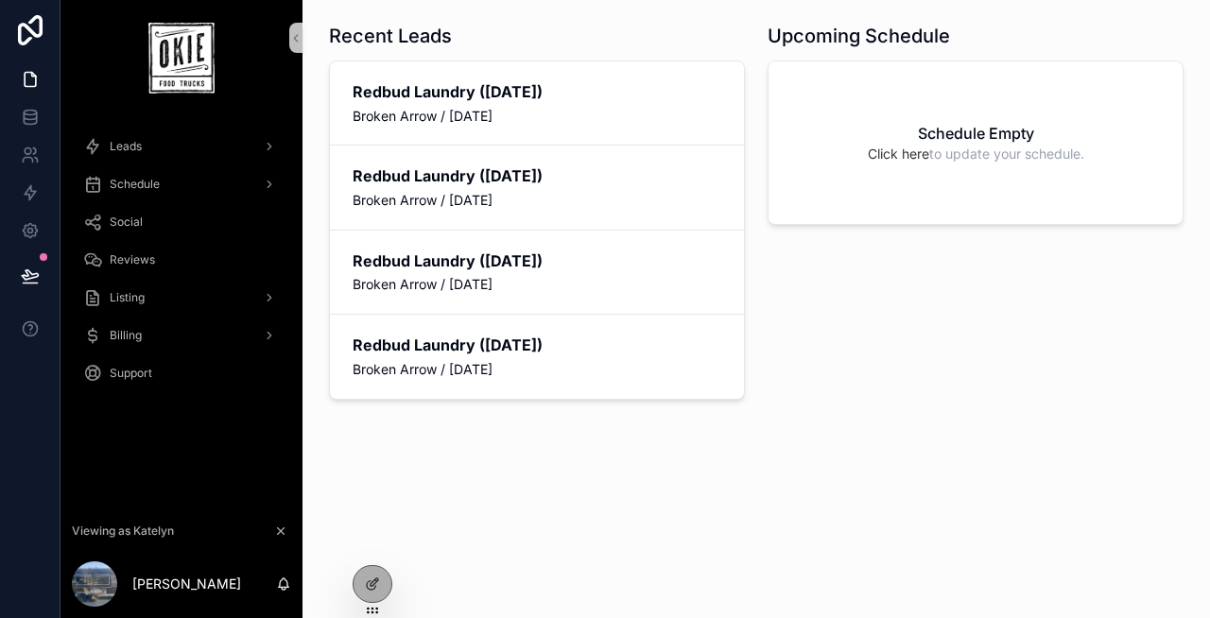
click at [424, 531] on div "Recent Leads Redbud Laundry ([DATE]) Broken Arrow / [DATE] Redbud Laundry ([DAT…" at bounding box center [755, 279] width 907 height 559
click at [117, 156] on div "Leads" at bounding box center [181, 146] width 197 height 30
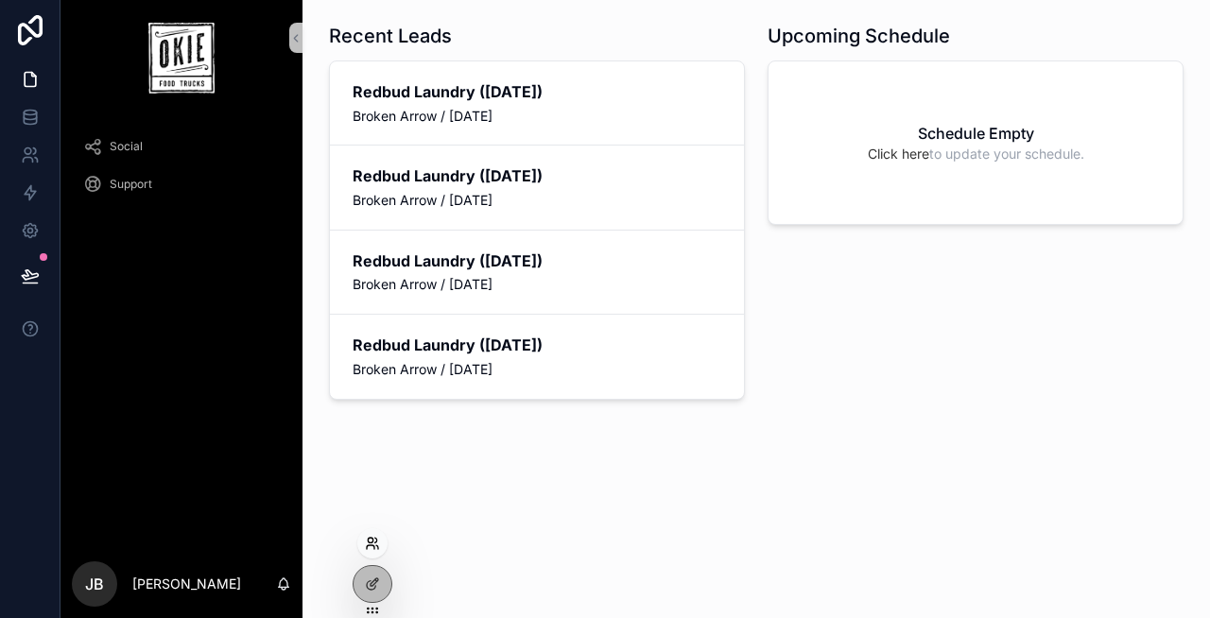
click at [371, 539] on icon at bounding box center [372, 543] width 15 height 15
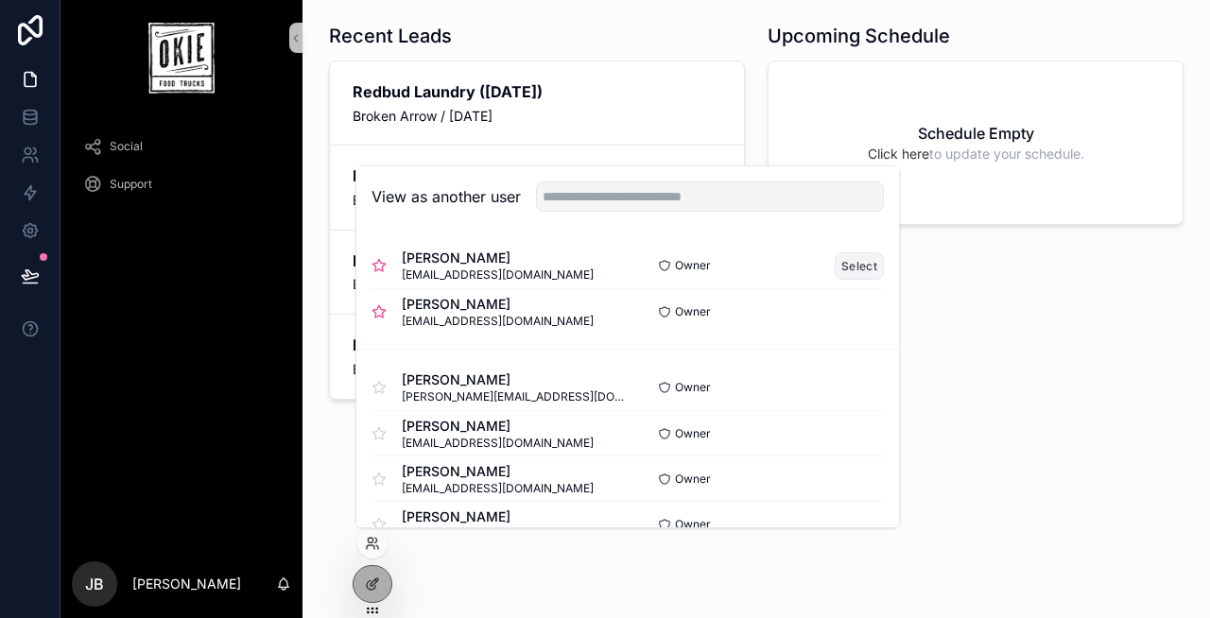
click at [857, 266] on button "Select" at bounding box center [859, 265] width 49 height 27
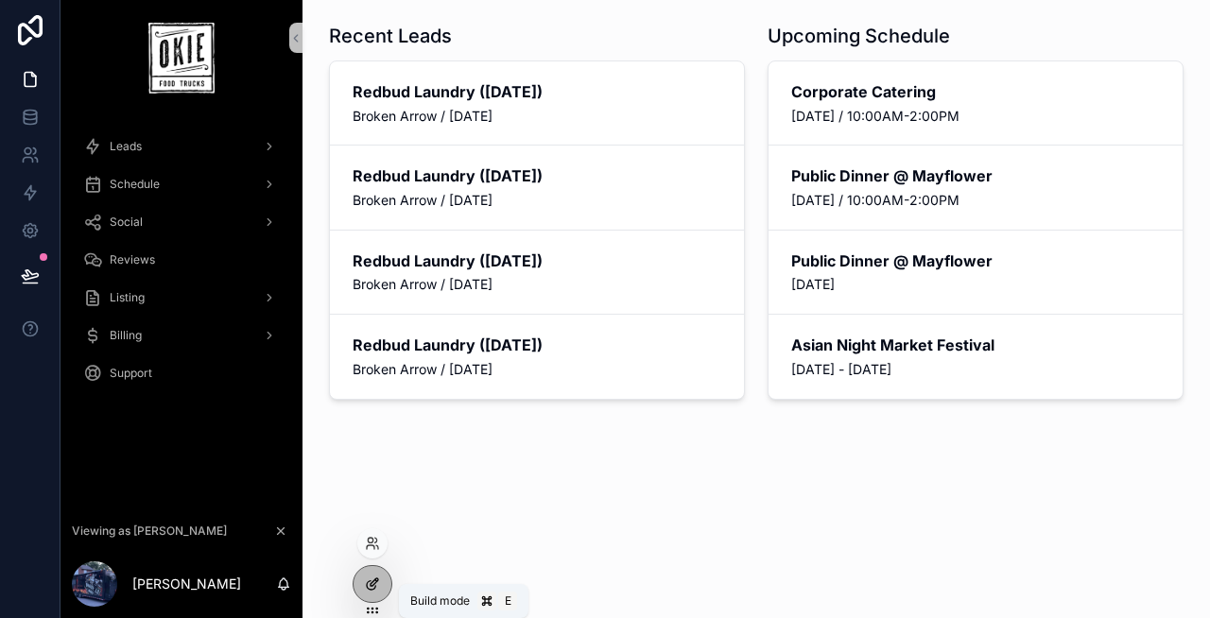
click at [375, 577] on icon at bounding box center [372, 584] width 15 height 15
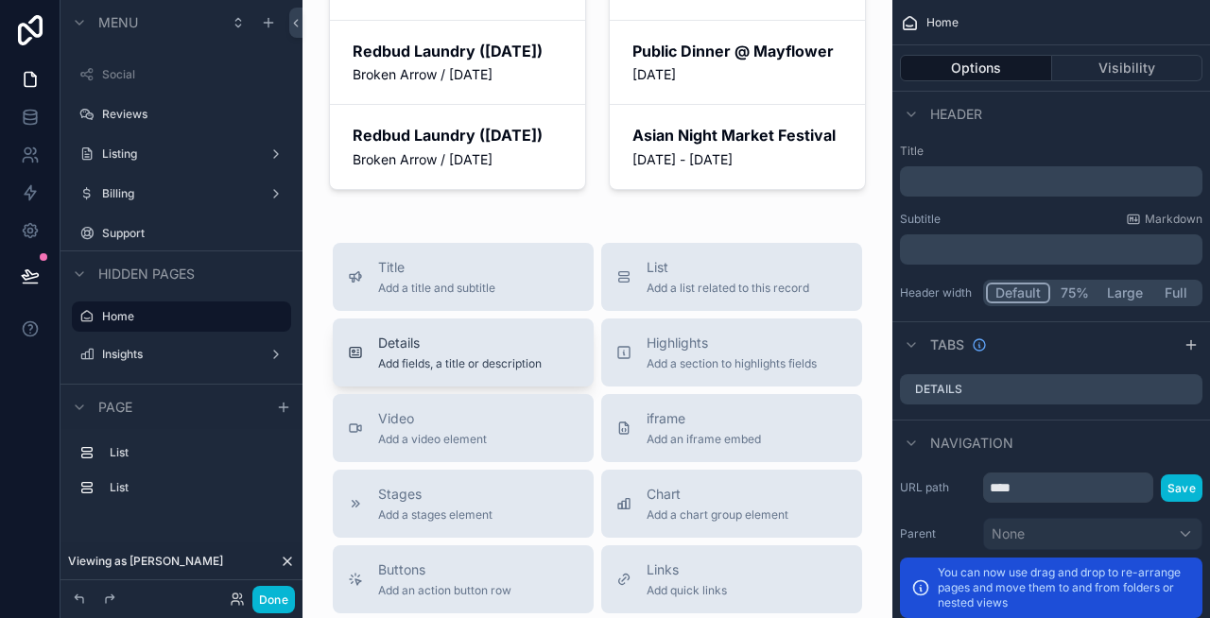
scroll to position [299, 0]
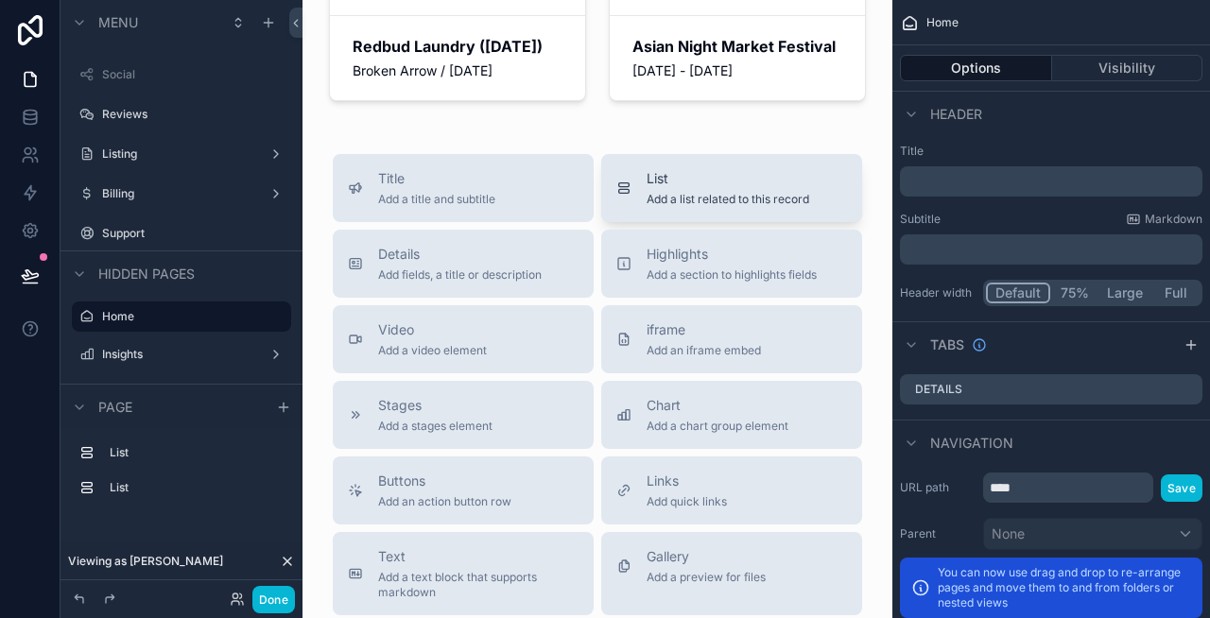
click at [697, 188] on span "List" at bounding box center [728, 178] width 163 height 19
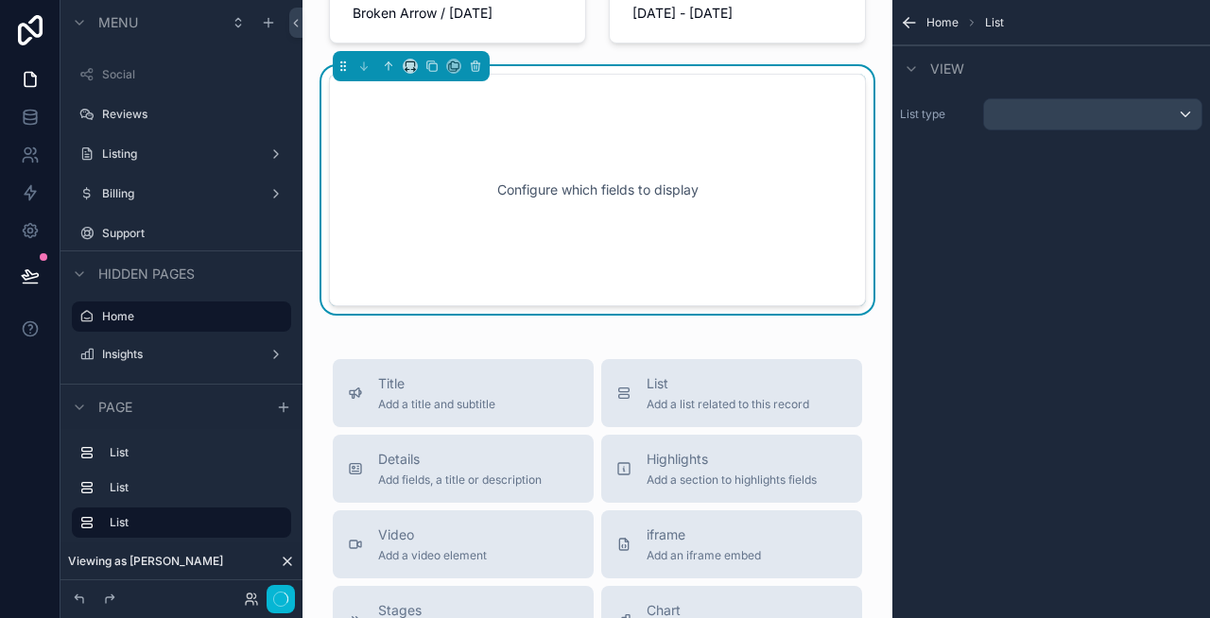
scroll to position [361, 0]
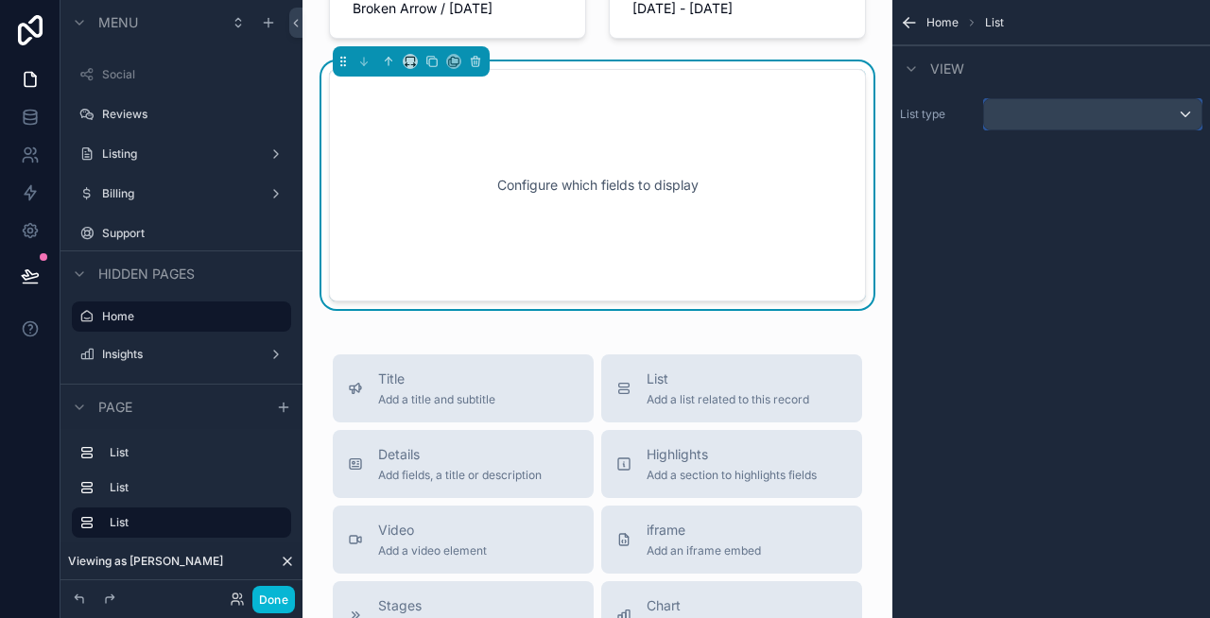
click at [1042, 119] on div "scrollable content" at bounding box center [1092, 114] width 217 height 30
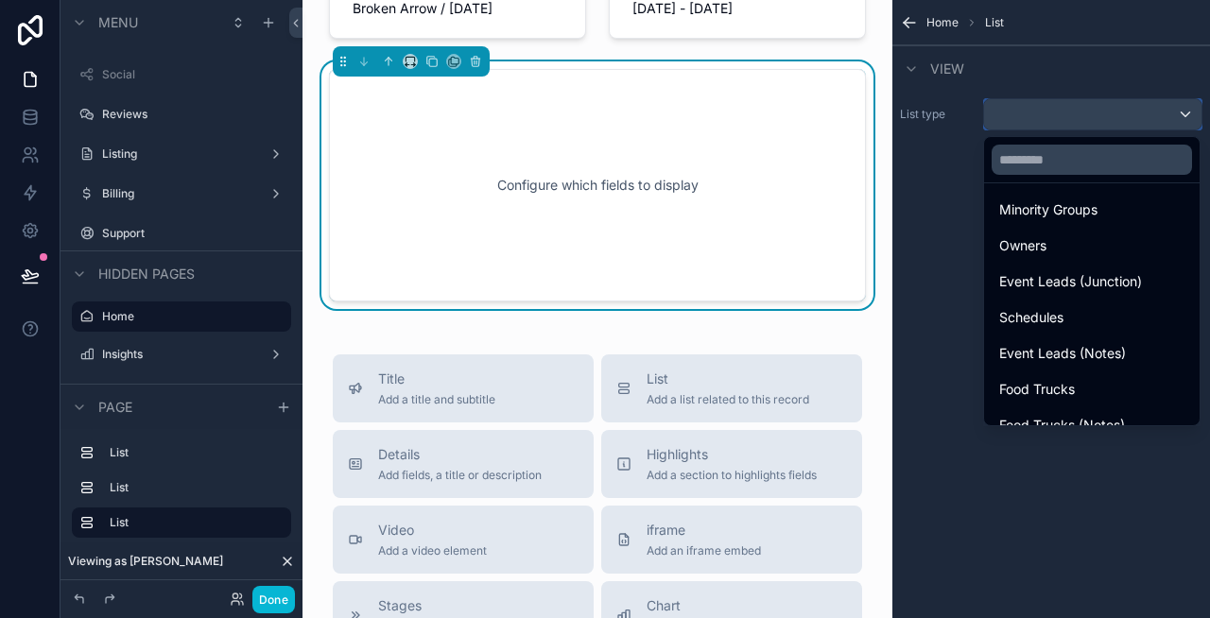
scroll to position [243, 0]
click at [1045, 164] on input "text" at bounding box center [1092, 160] width 200 height 30
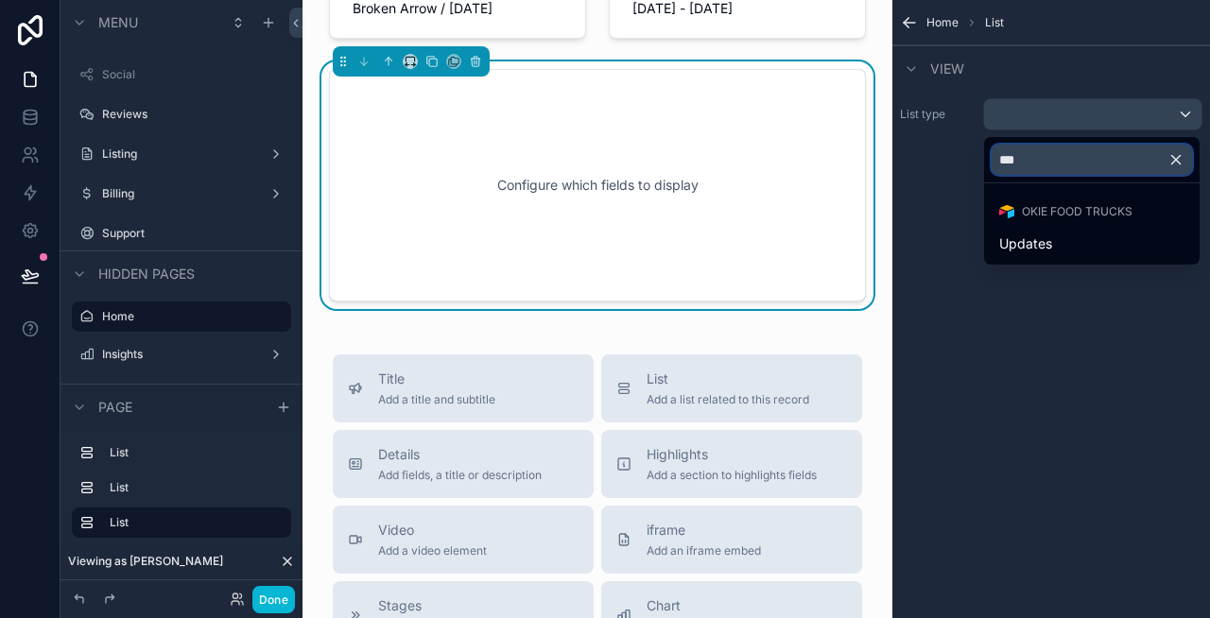
scroll to position [0, 0]
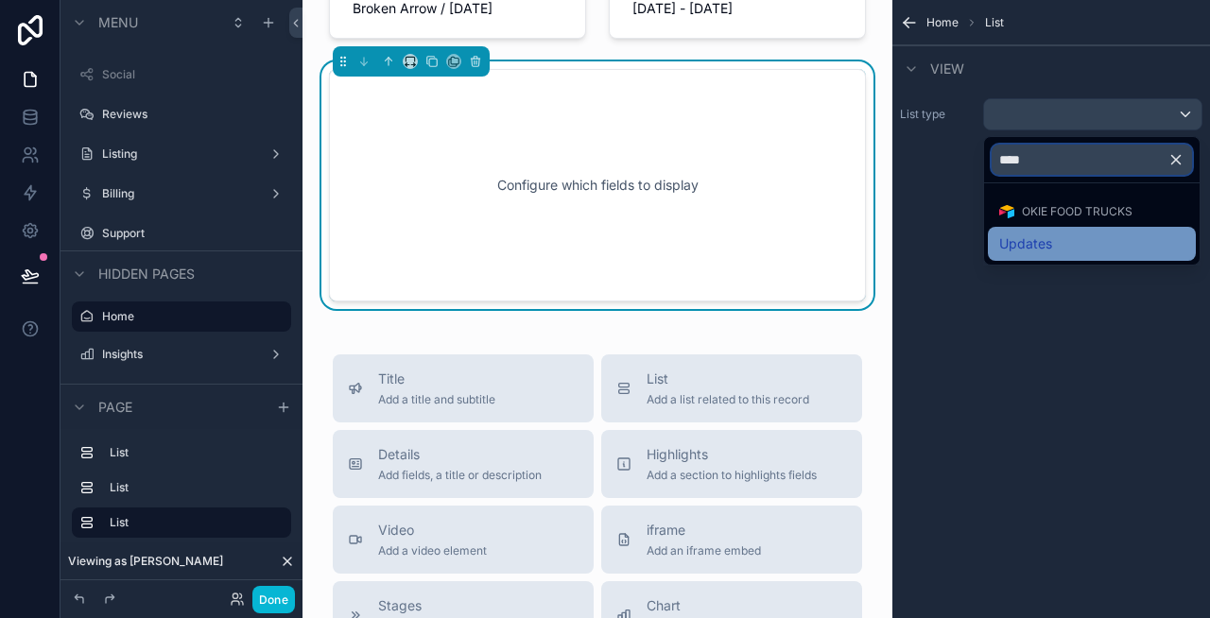
type input "****"
click at [1044, 236] on span "Updates" at bounding box center [1025, 244] width 53 height 23
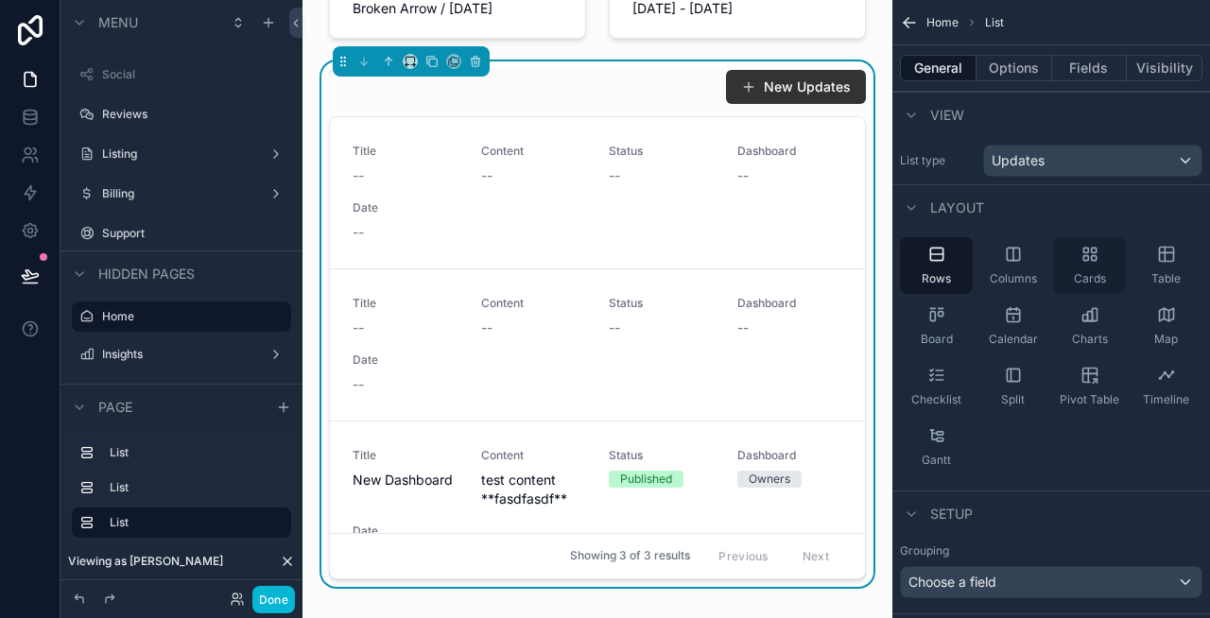
click at [1088, 279] on span "Cards" at bounding box center [1090, 278] width 32 height 15
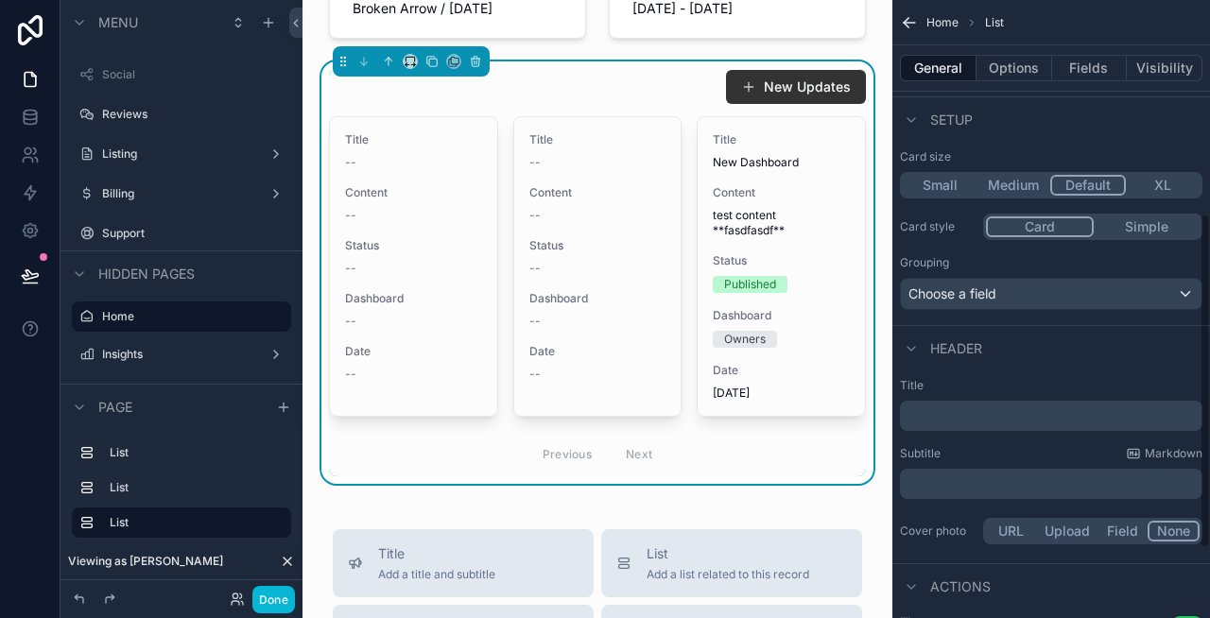
scroll to position [412, 0]
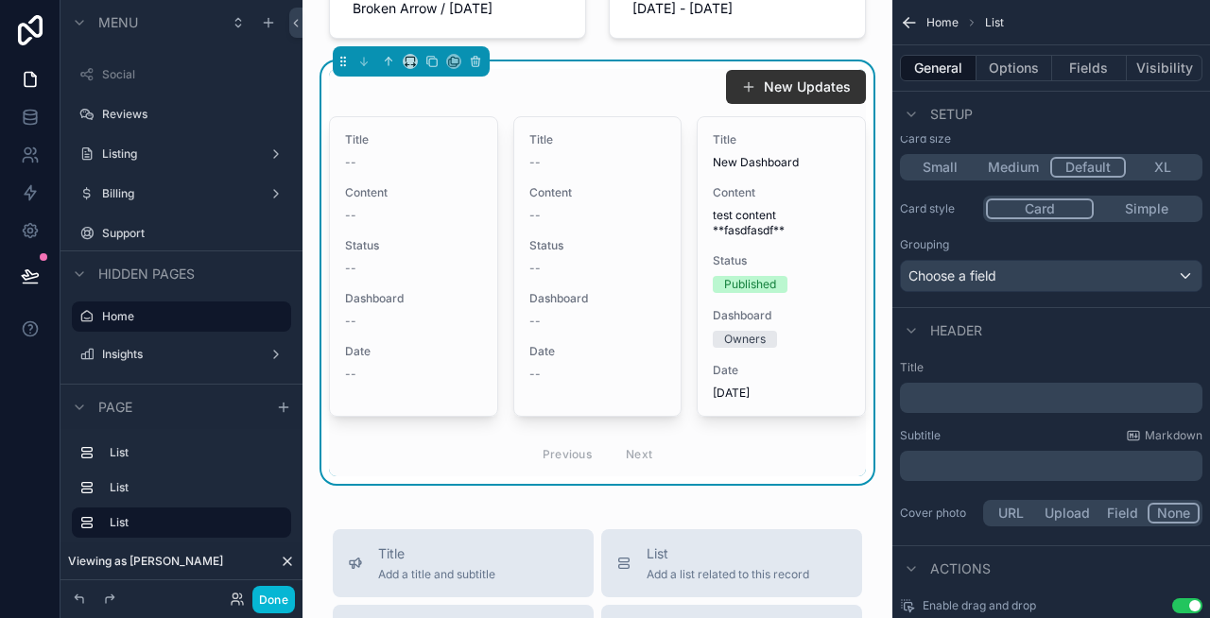
click at [1118, 203] on button "Simple" at bounding box center [1147, 209] width 106 height 21
click at [1053, 207] on button "Card" at bounding box center [1039, 209] width 106 height 21
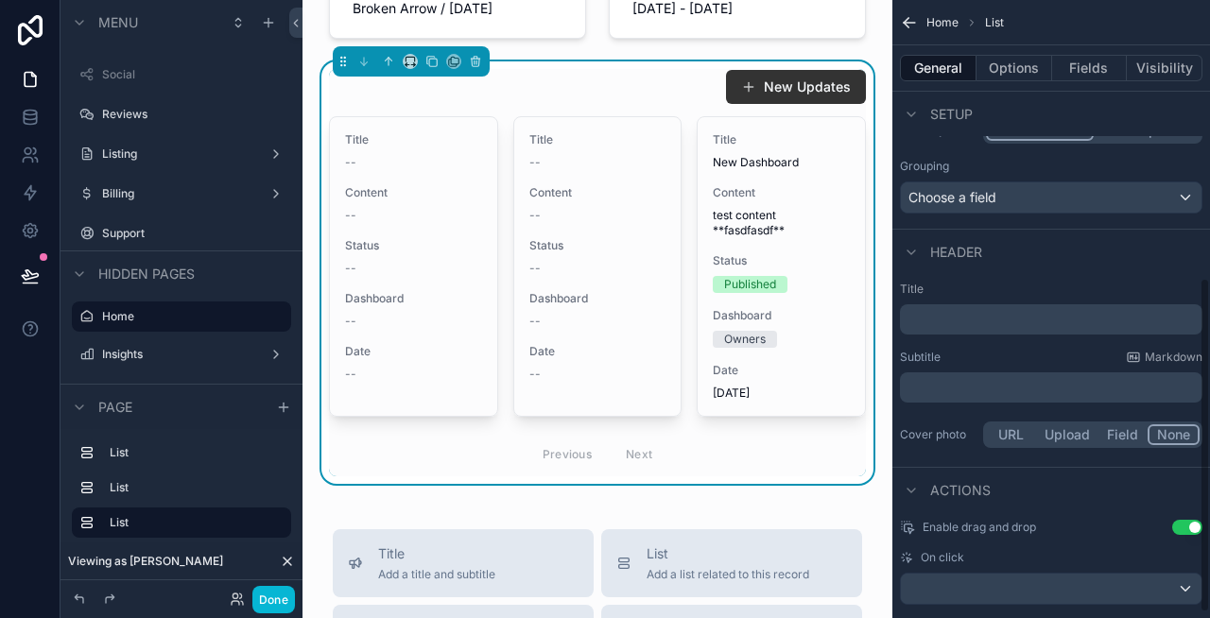
scroll to position [516, 0]
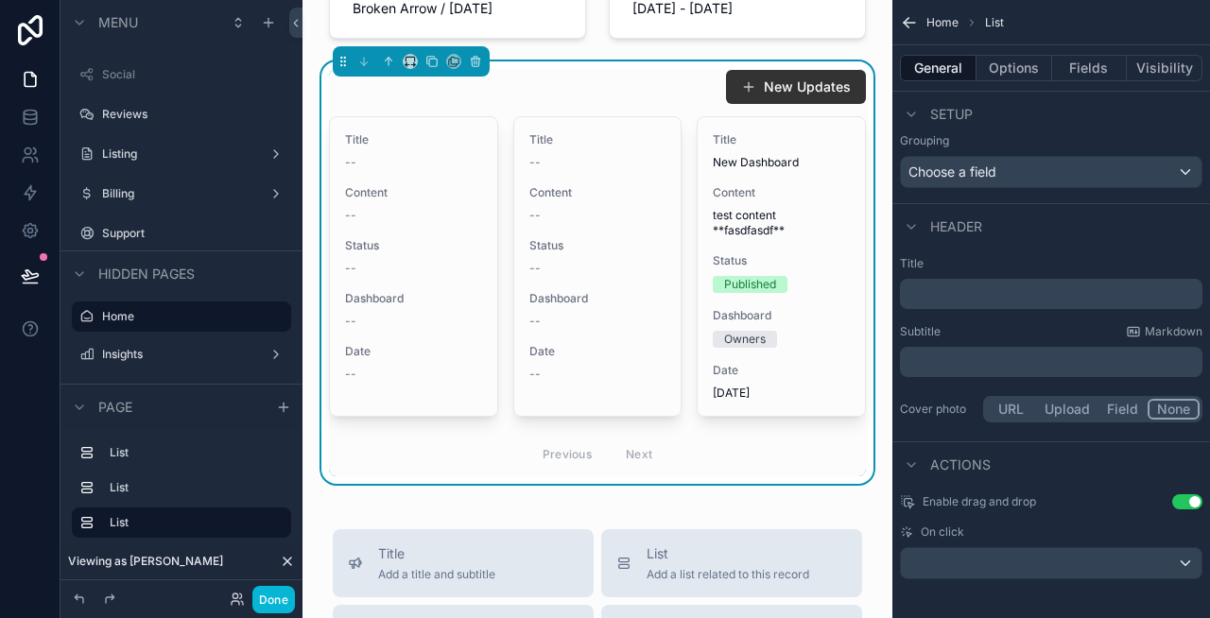
click at [1117, 406] on button "Field" at bounding box center [1123, 409] width 50 height 21
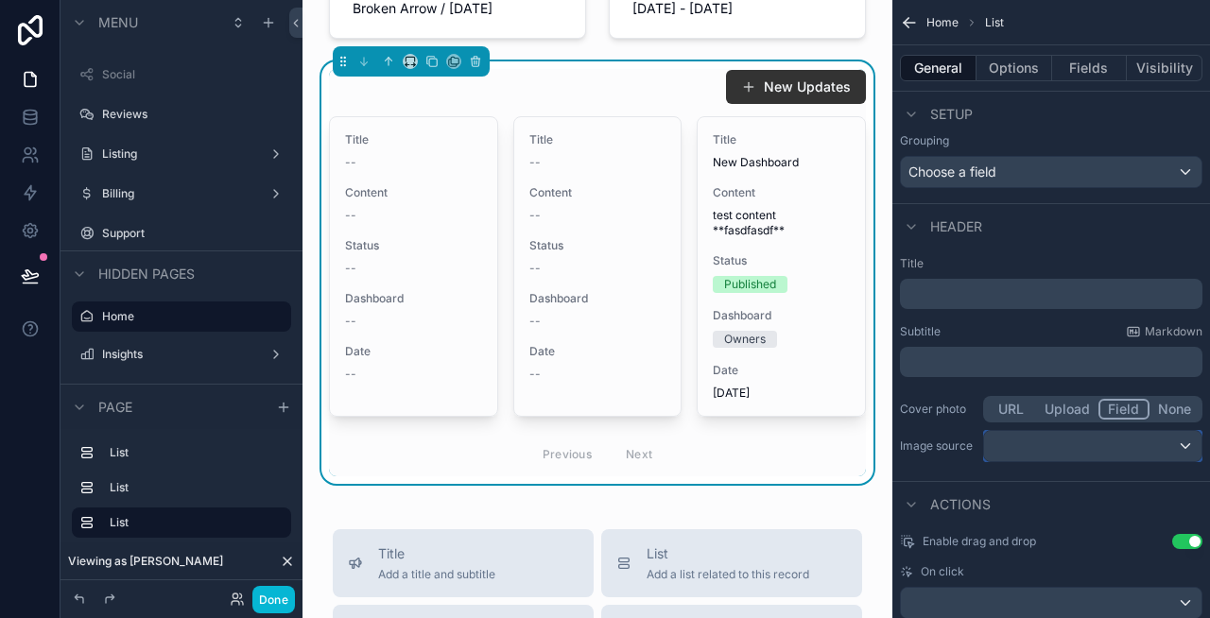
click at [1084, 444] on div "scrollable content" at bounding box center [1092, 446] width 217 height 30
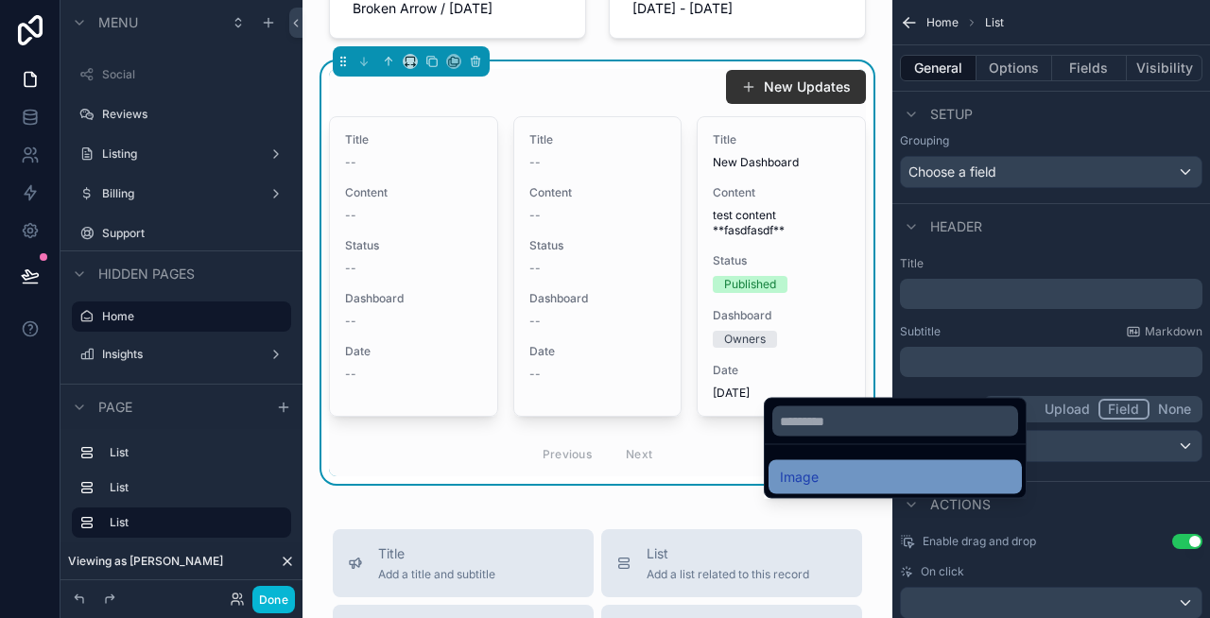
click at [942, 464] on div "Image" at bounding box center [895, 477] width 253 height 34
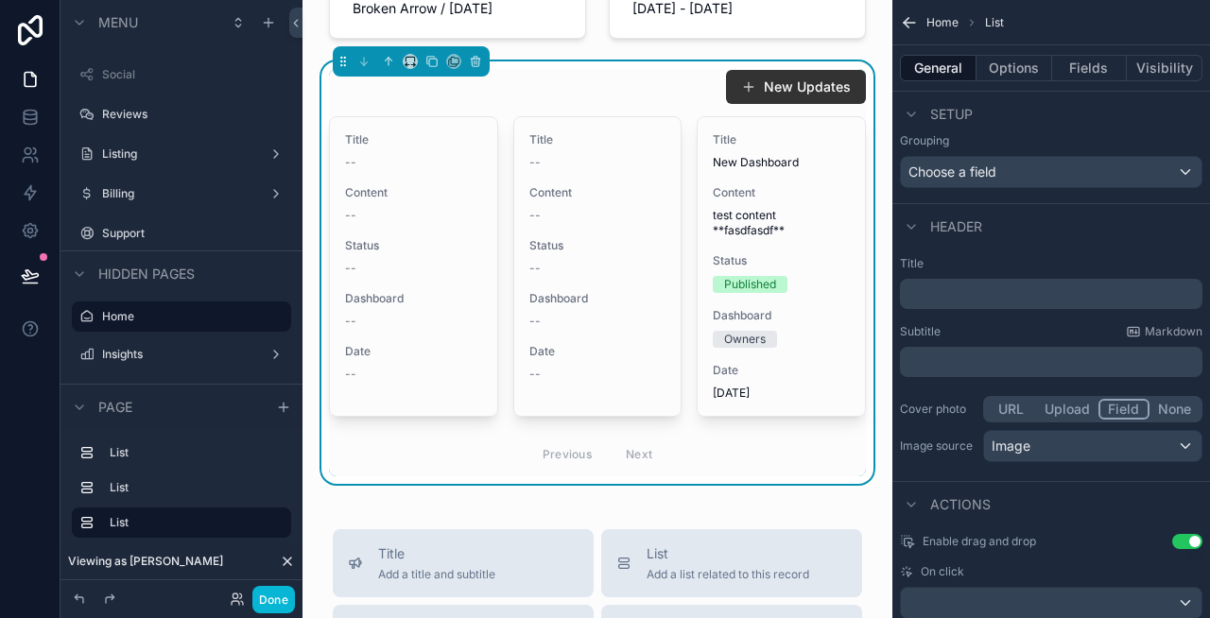
click at [1045, 382] on div "Title ﻿ Subtitle Markdown ﻿ Cover photo URL Upload Field None Image source Image" at bounding box center [1051, 361] width 318 height 225
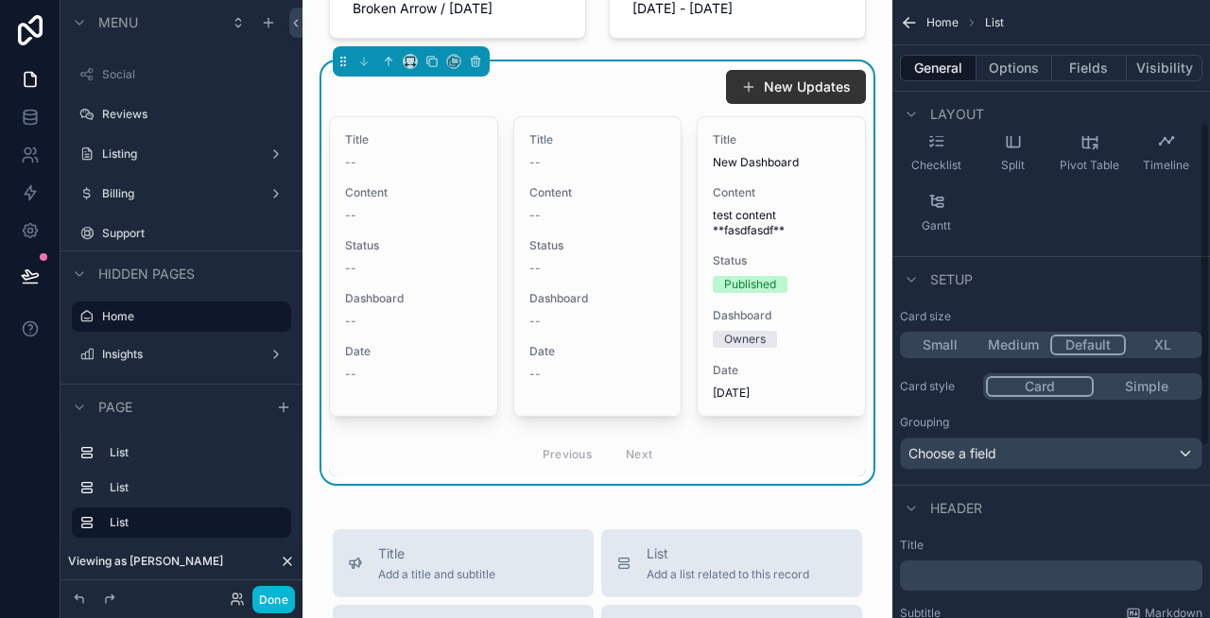
scroll to position [0, 0]
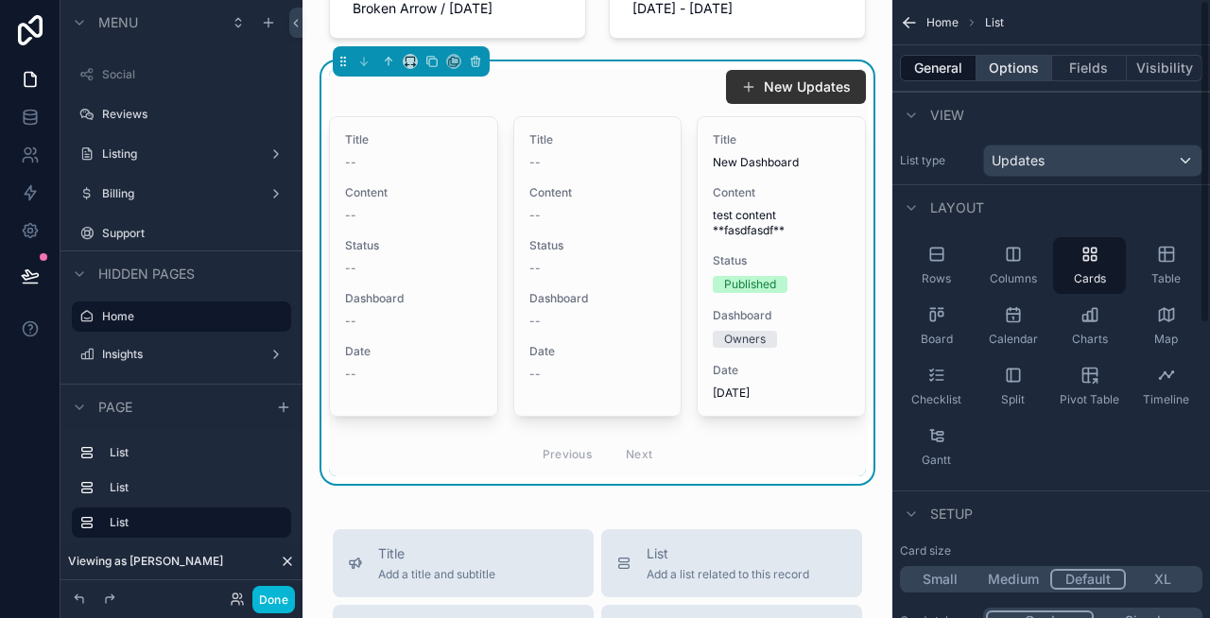
click at [1010, 70] on button "Options" at bounding box center [1014, 68] width 76 height 26
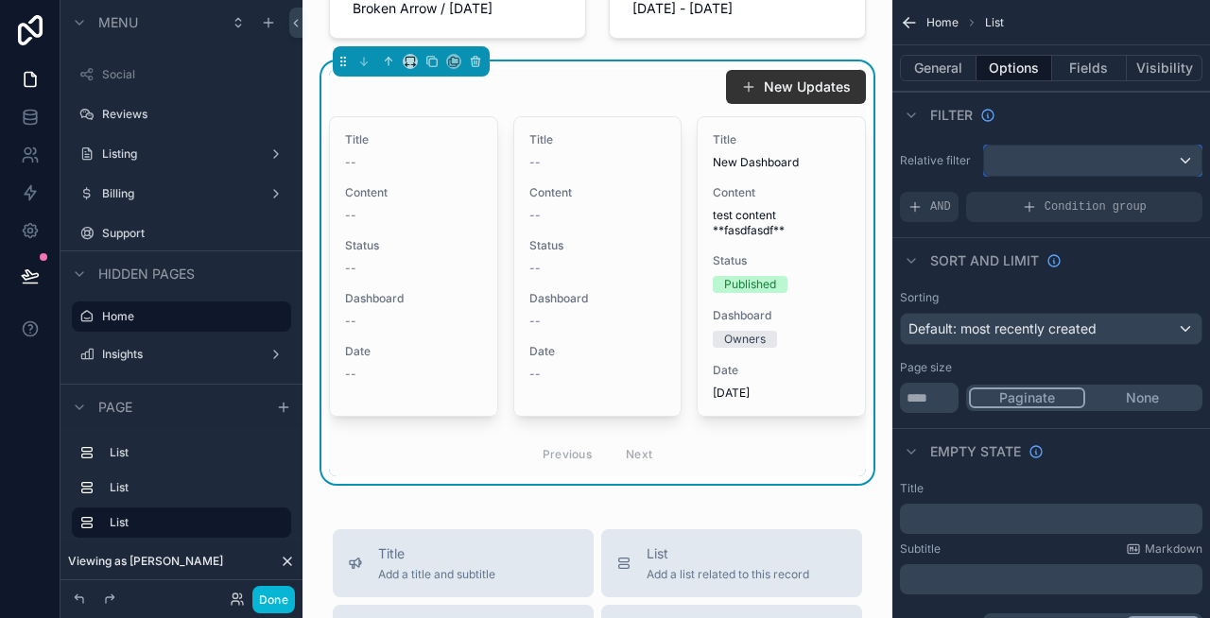
click at [1019, 158] on div "scrollable content" at bounding box center [1092, 161] width 217 height 30
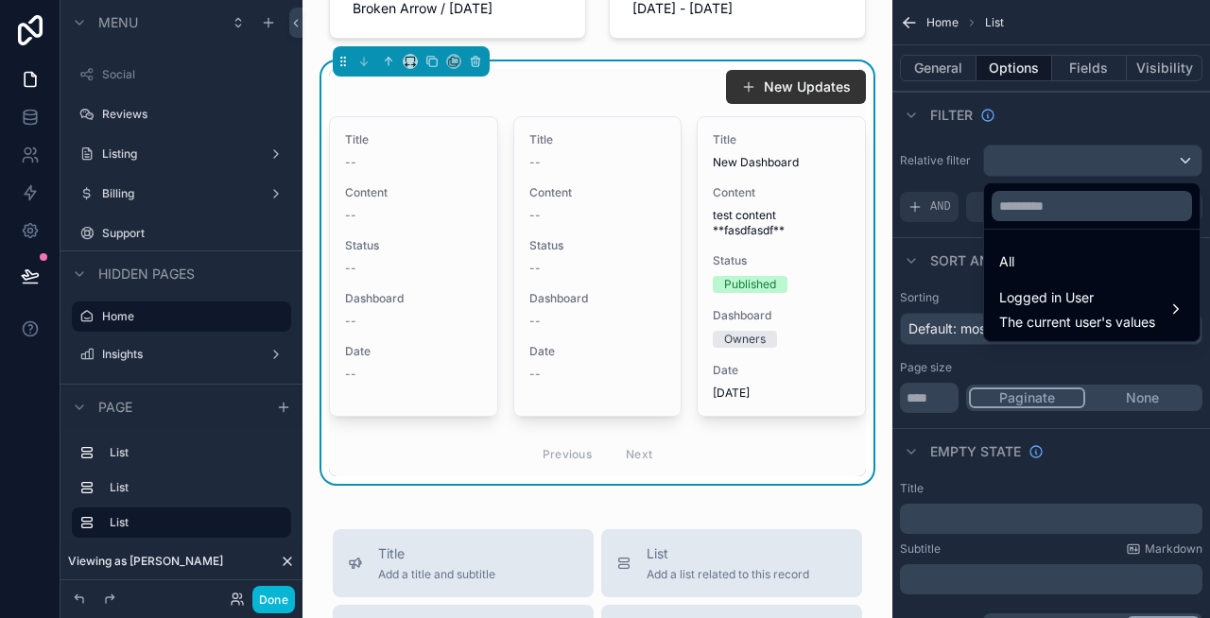
click at [1027, 122] on div "scrollable content" at bounding box center [605, 309] width 1210 height 618
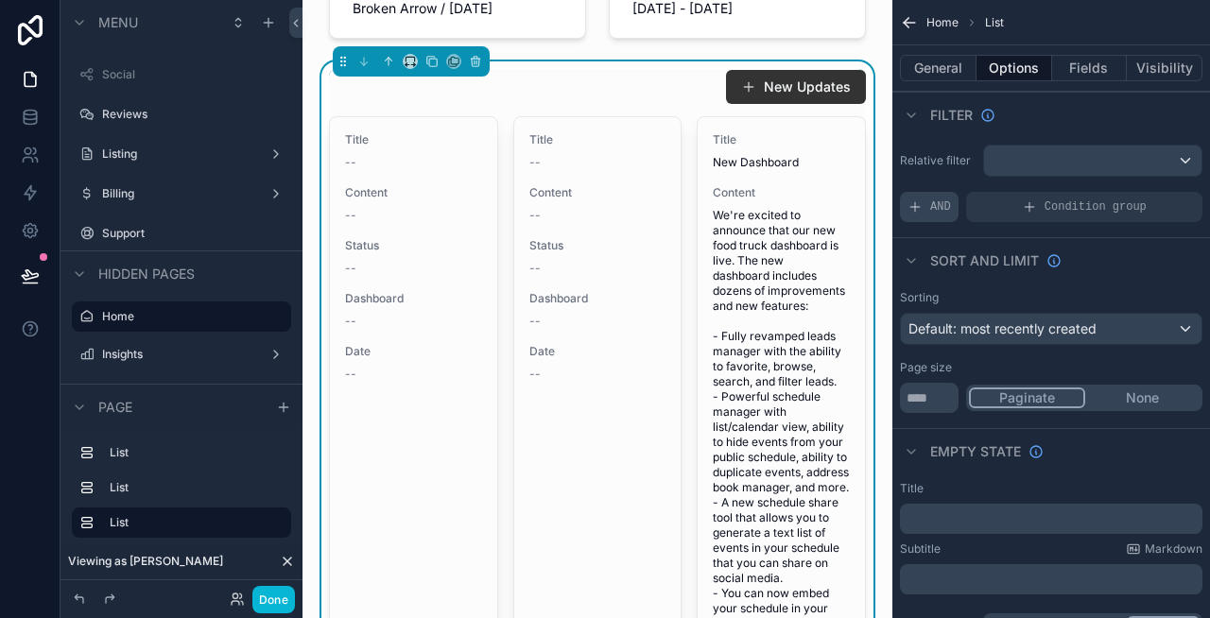
click at [935, 209] on span "AND" at bounding box center [940, 206] width 21 height 15
click at [1156, 193] on icon "scrollable content" at bounding box center [1157, 192] width 6 height 6
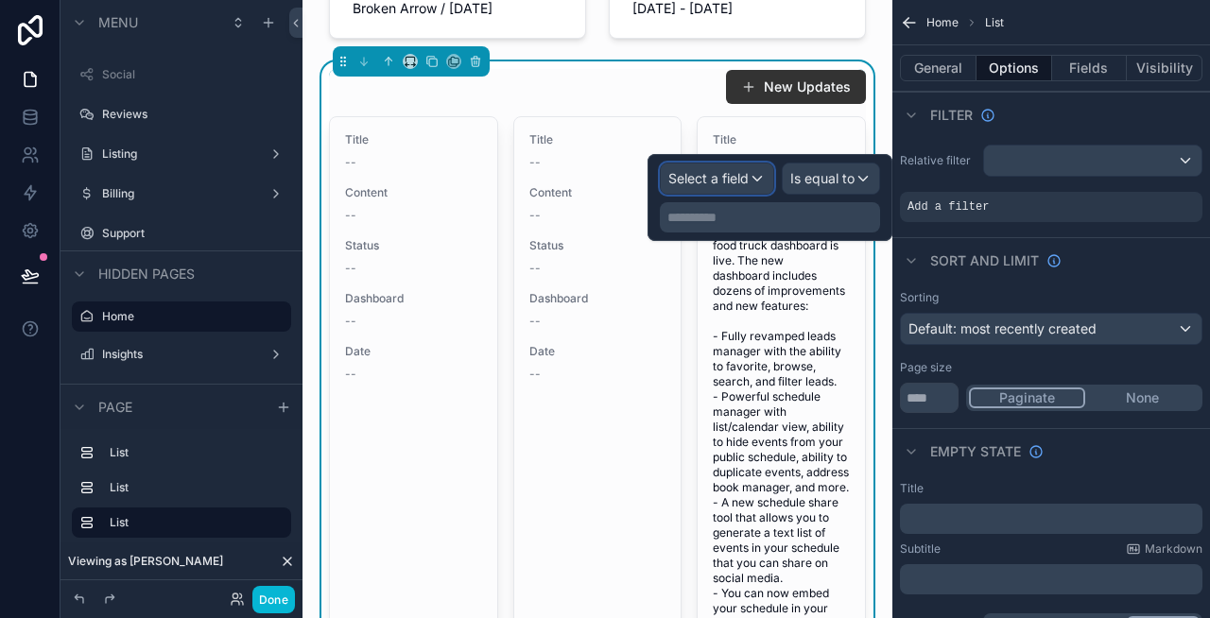
click at [728, 181] on span "Select a field" at bounding box center [708, 178] width 80 height 16
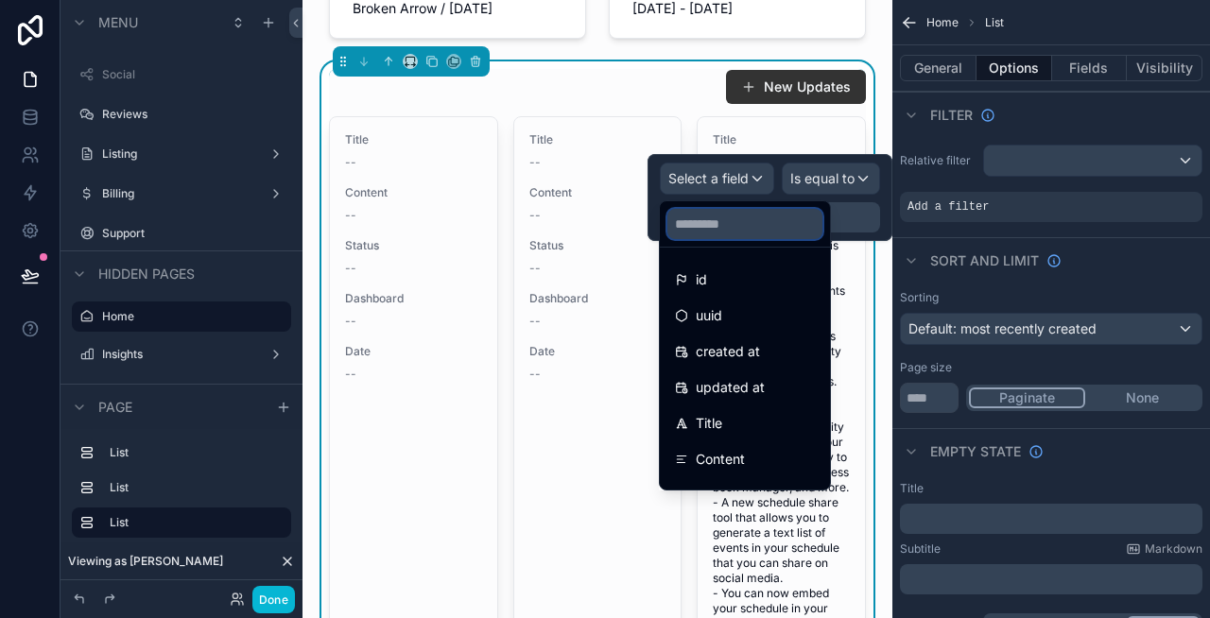
click at [741, 223] on input "text" at bounding box center [744, 224] width 155 height 30
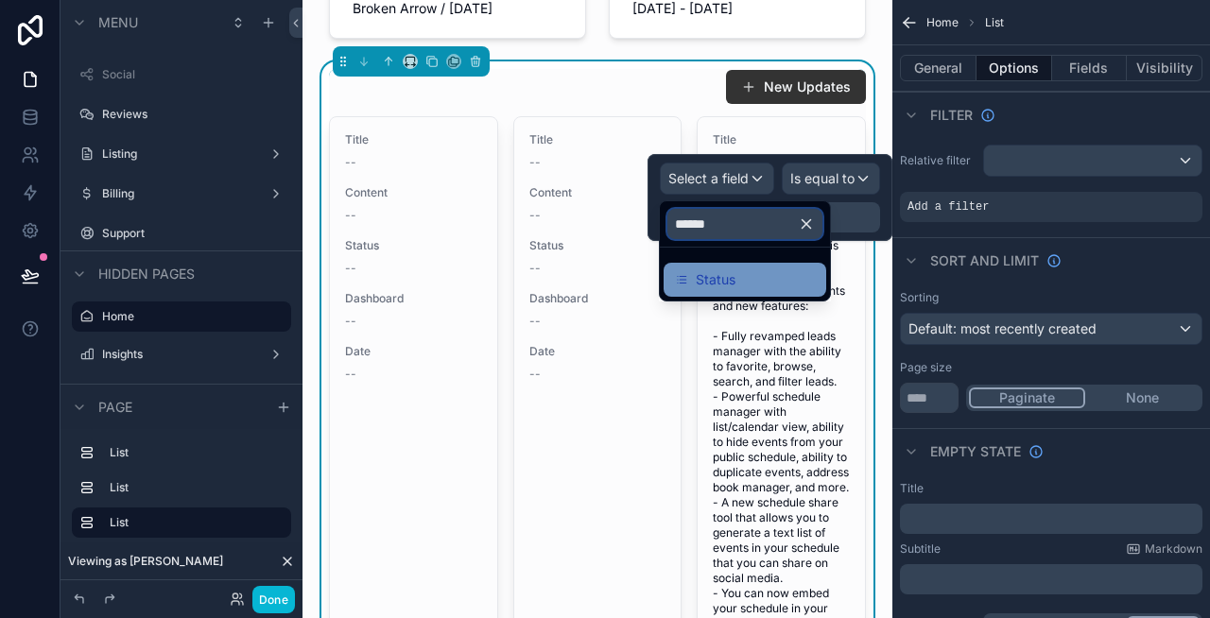
type input "******"
click at [729, 272] on span "Status" at bounding box center [716, 279] width 40 height 23
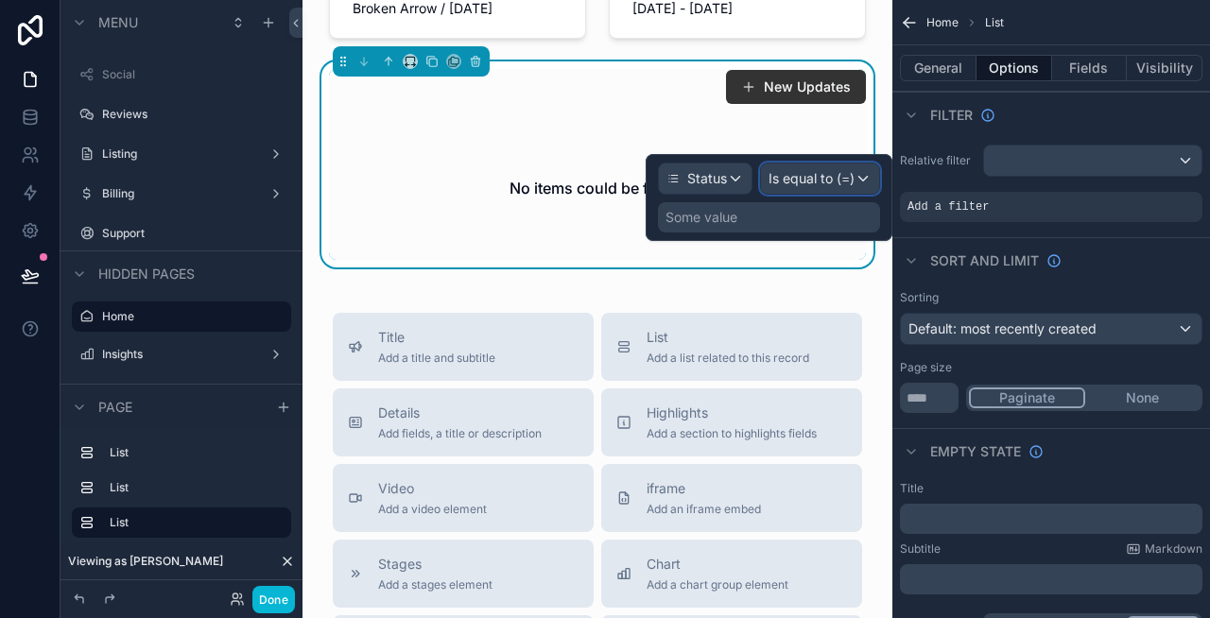
click at [837, 178] on span "Is equal to (=)" at bounding box center [812, 178] width 86 height 19
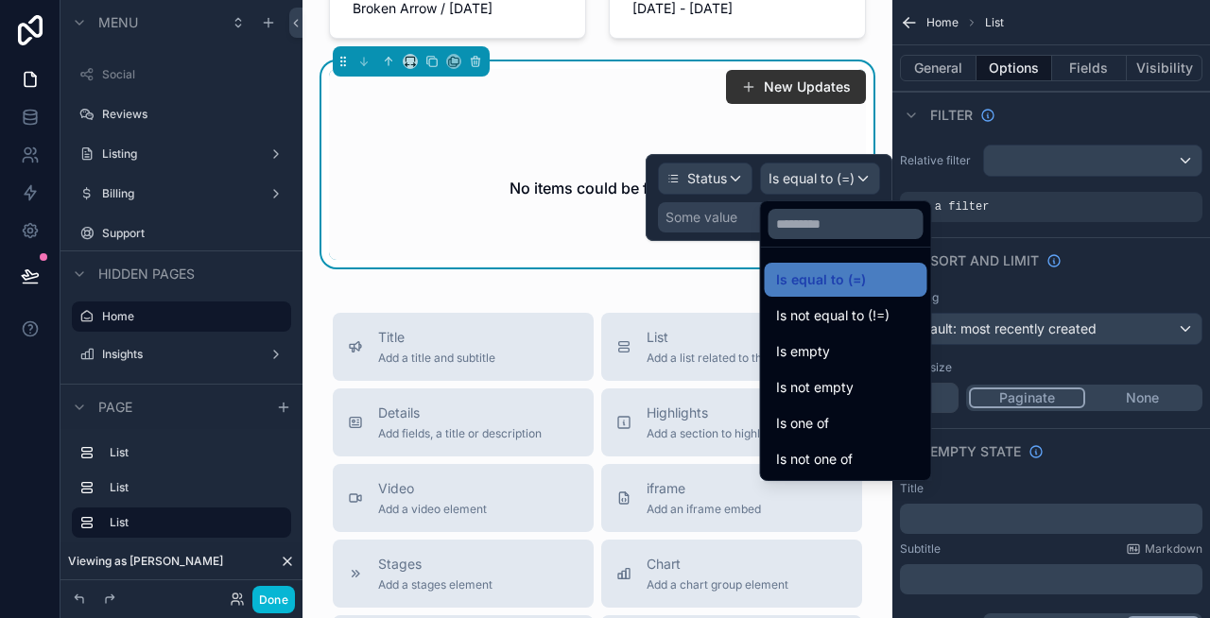
click at [717, 186] on div at bounding box center [769, 197] width 247 height 87
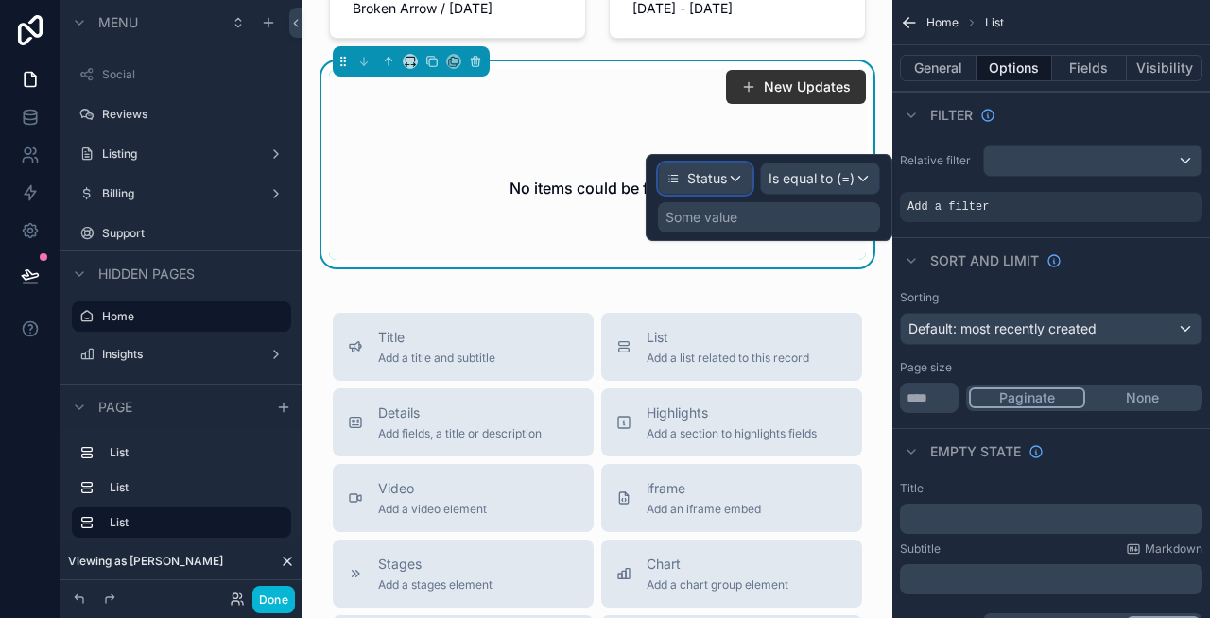
click at [699, 179] on span "Status" at bounding box center [707, 178] width 40 height 19
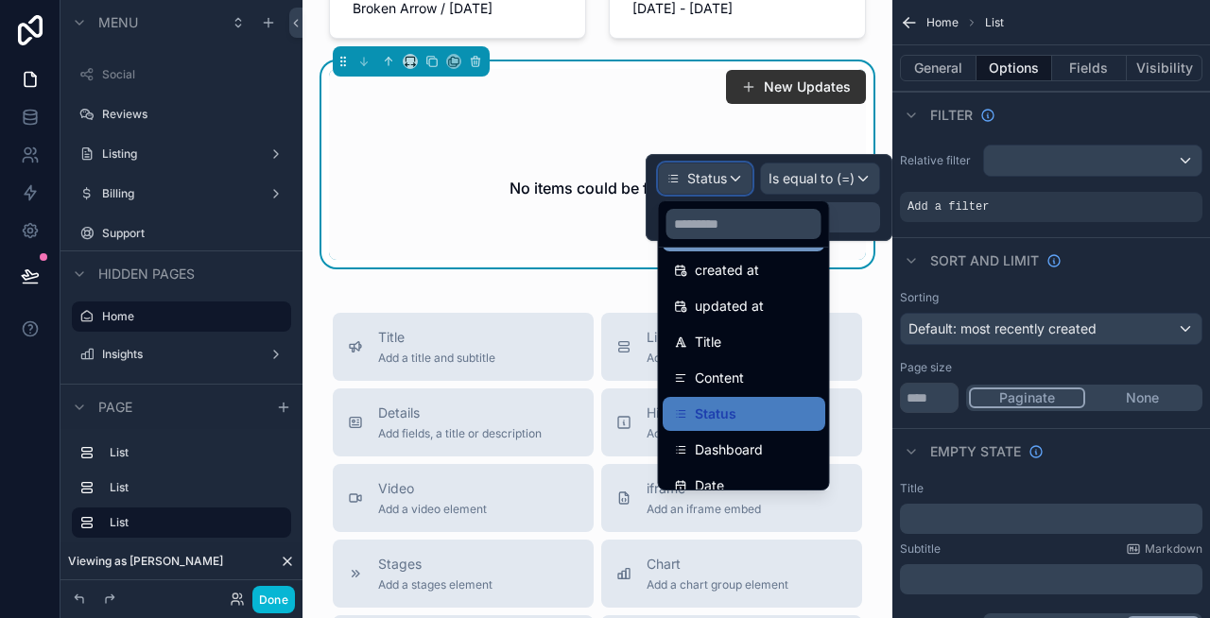
scroll to position [134, 0]
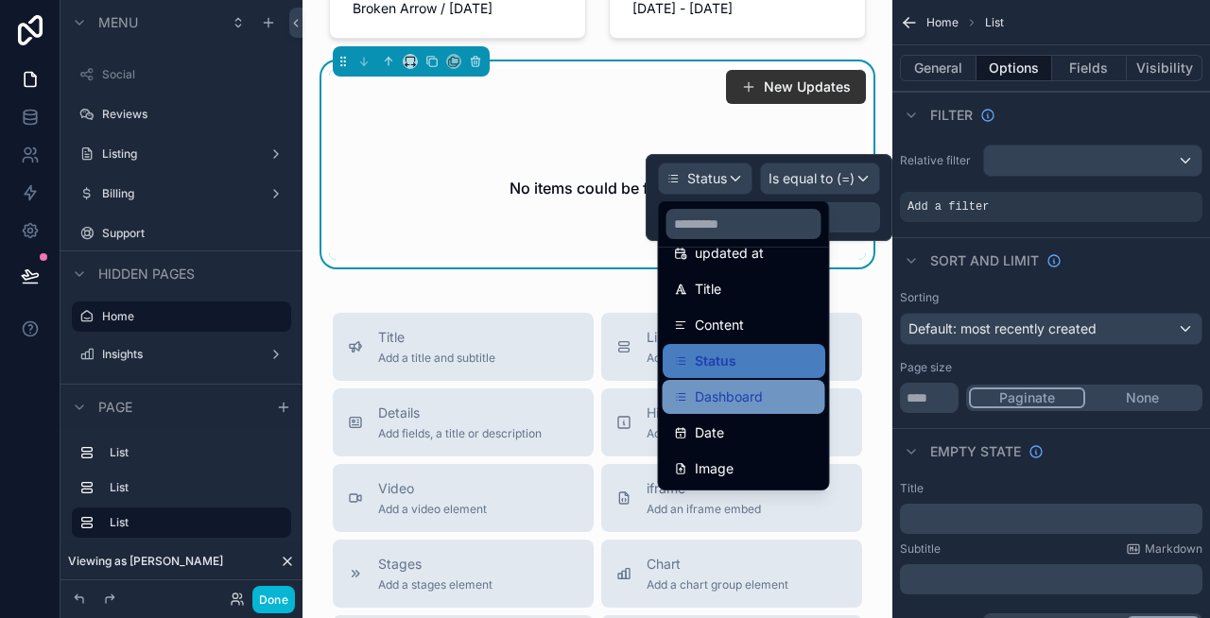
click at [723, 389] on span "Dashboard" at bounding box center [729, 397] width 68 height 23
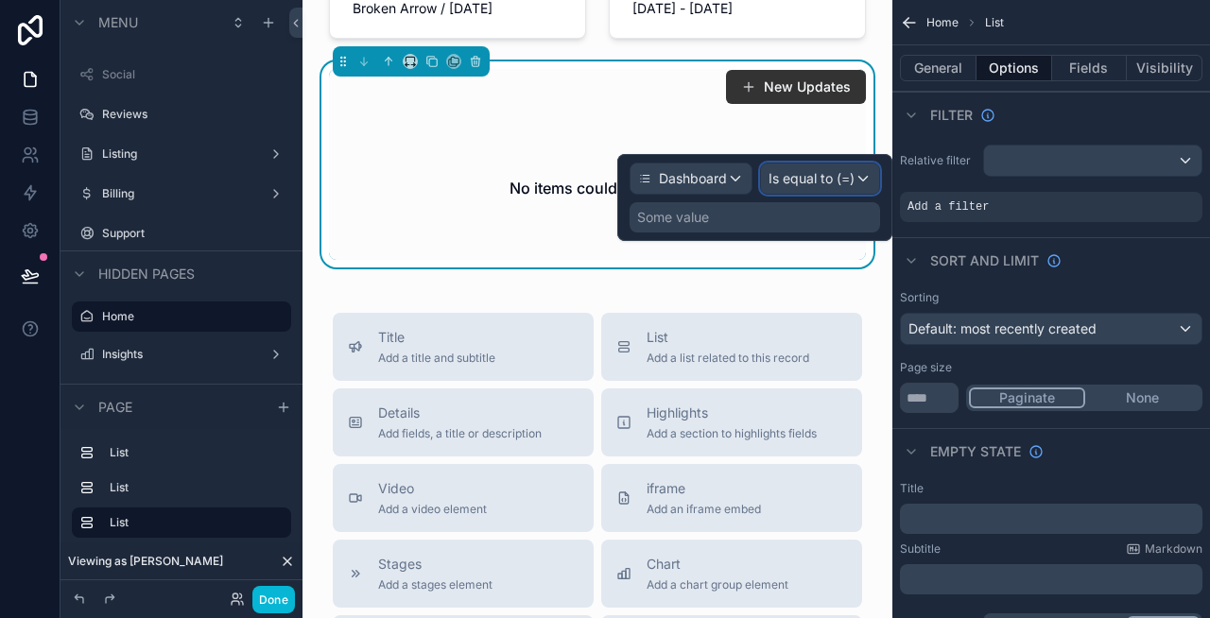
click at [811, 182] on span "Is equal to (=)" at bounding box center [812, 178] width 86 height 19
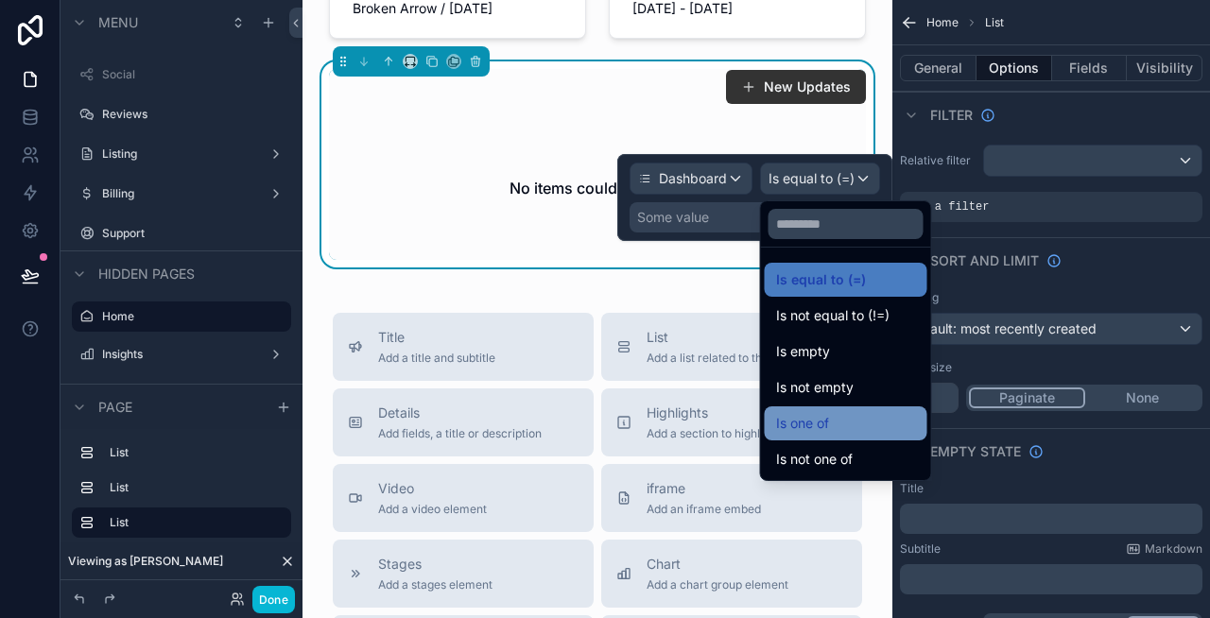
click at [822, 424] on span "Is one of" at bounding box center [802, 423] width 53 height 23
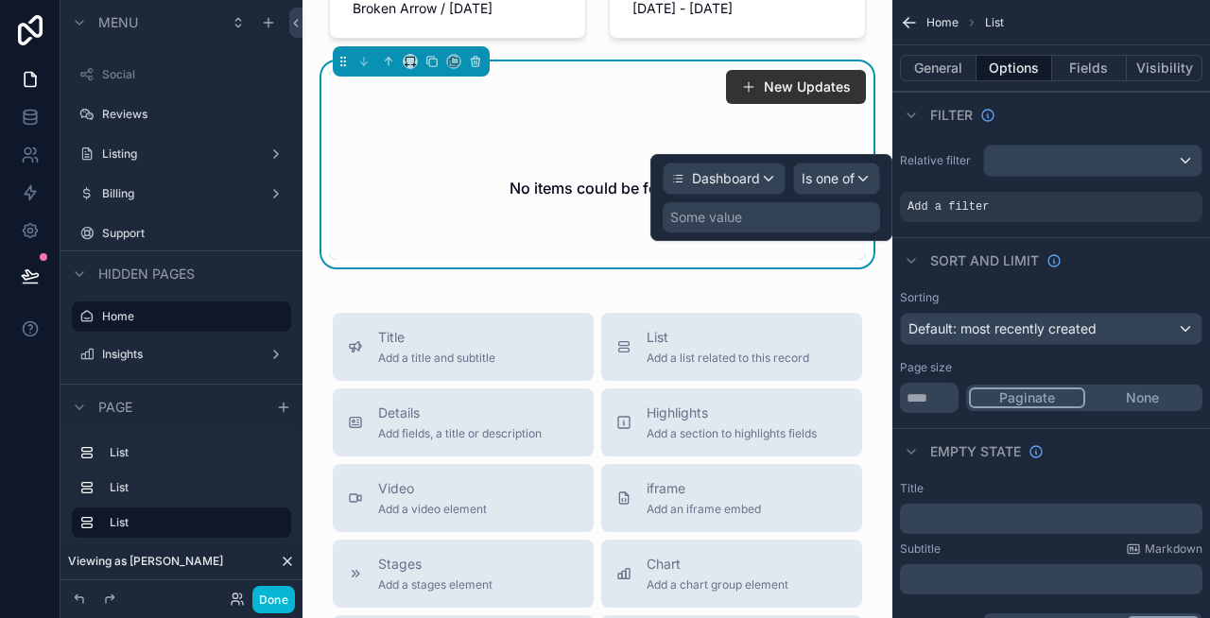
click at [775, 218] on div "Some value" at bounding box center [771, 217] width 217 height 30
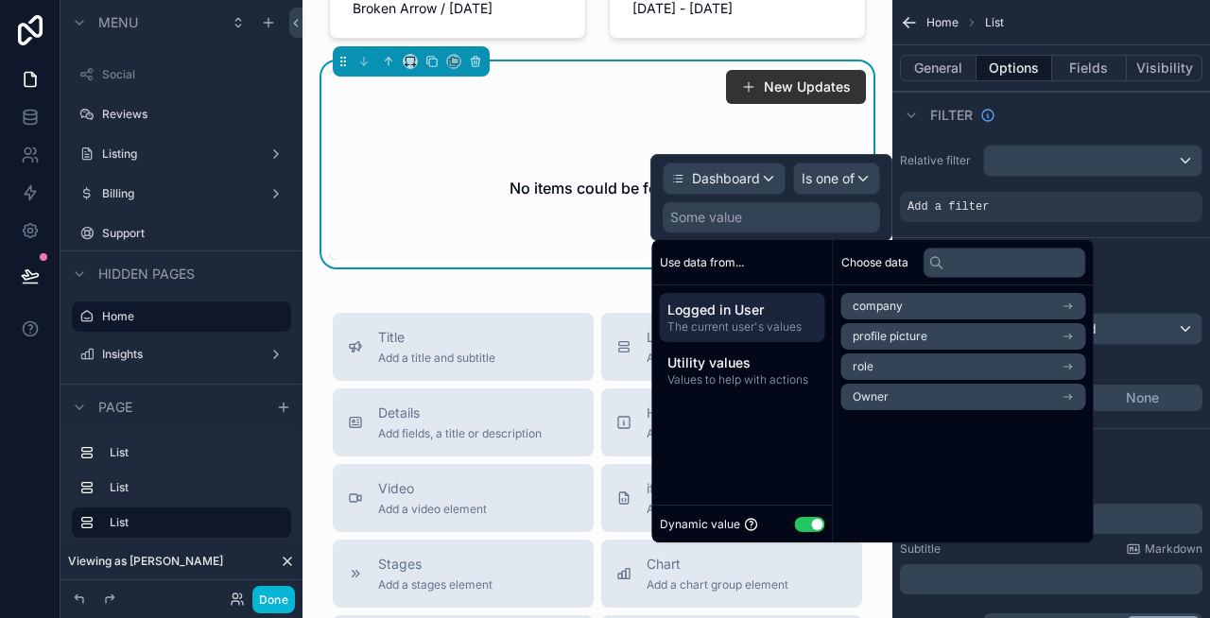
click at [806, 520] on button "Use setting" at bounding box center [810, 524] width 30 height 15
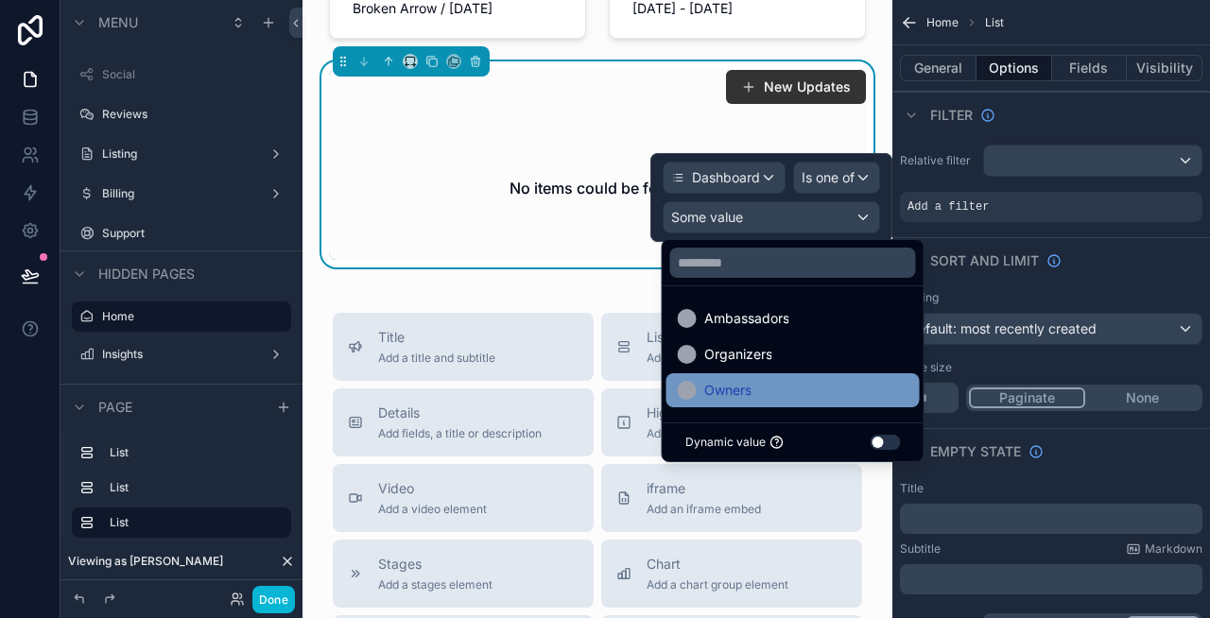
click at [762, 389] on div "Owners" at bounding box center [793, 390] width 231 height 23
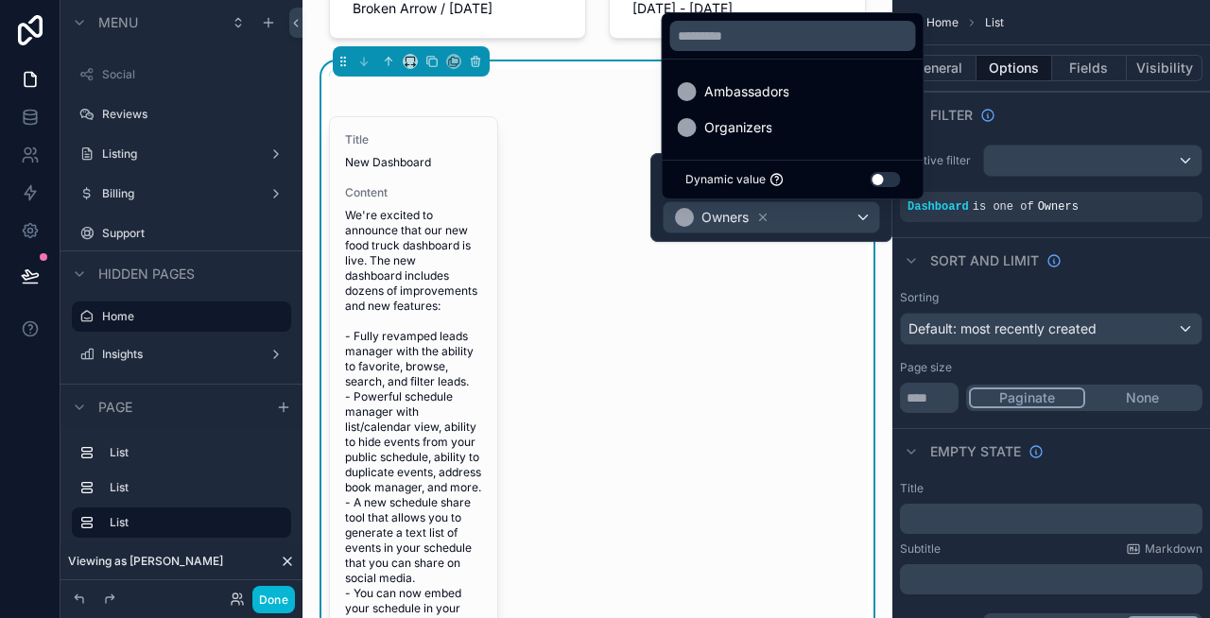
click at [1135, 239] on div "Sort And Limit" at bounding box center [1051, 259] width 318 height 45
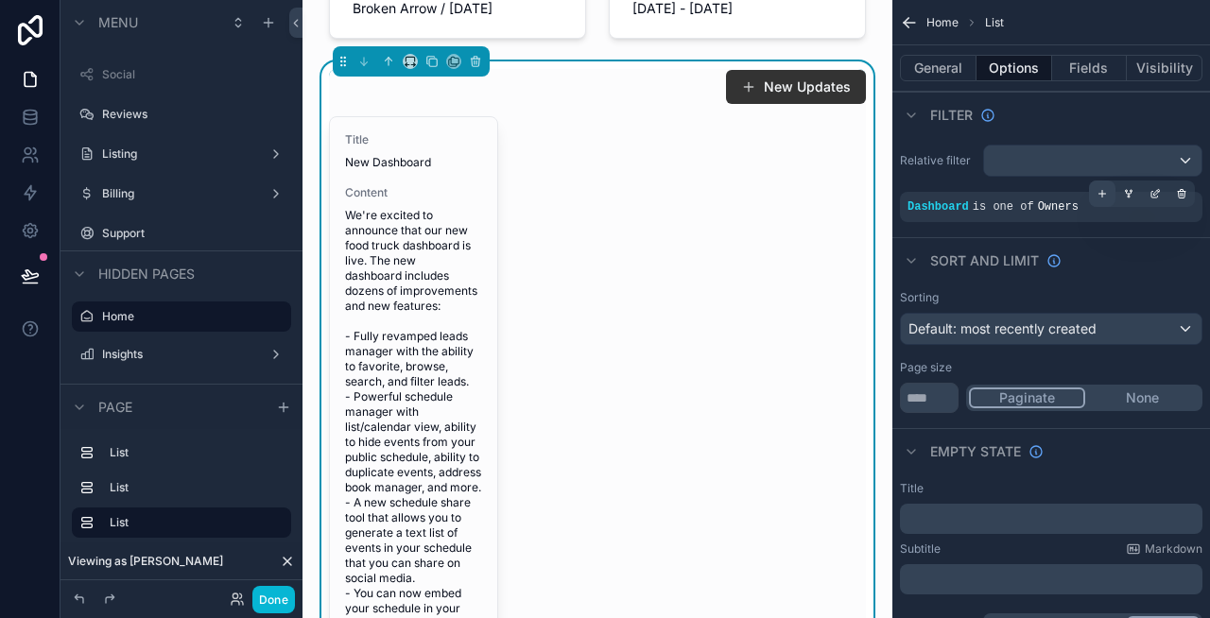
click at [1104, 189] on icon "scrollable content" at bounding box center [1102, 193] width 11 height 11
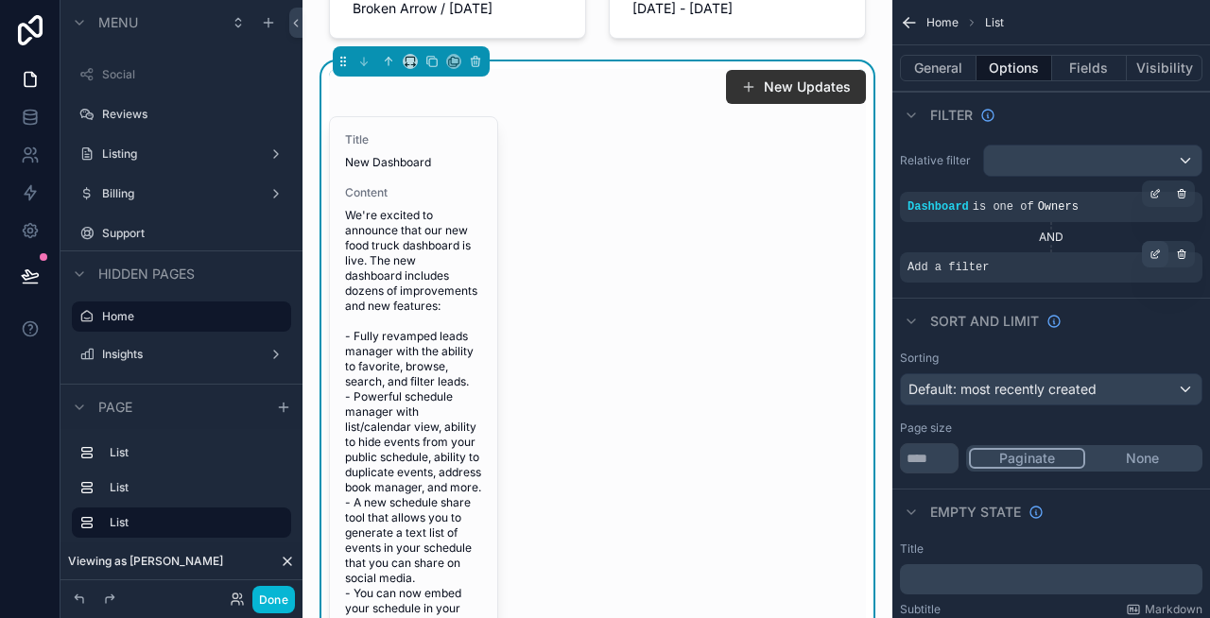
click at [1157, 259] on icon "scrollable content" at bounding box center [1154, 254] width 11 height 11
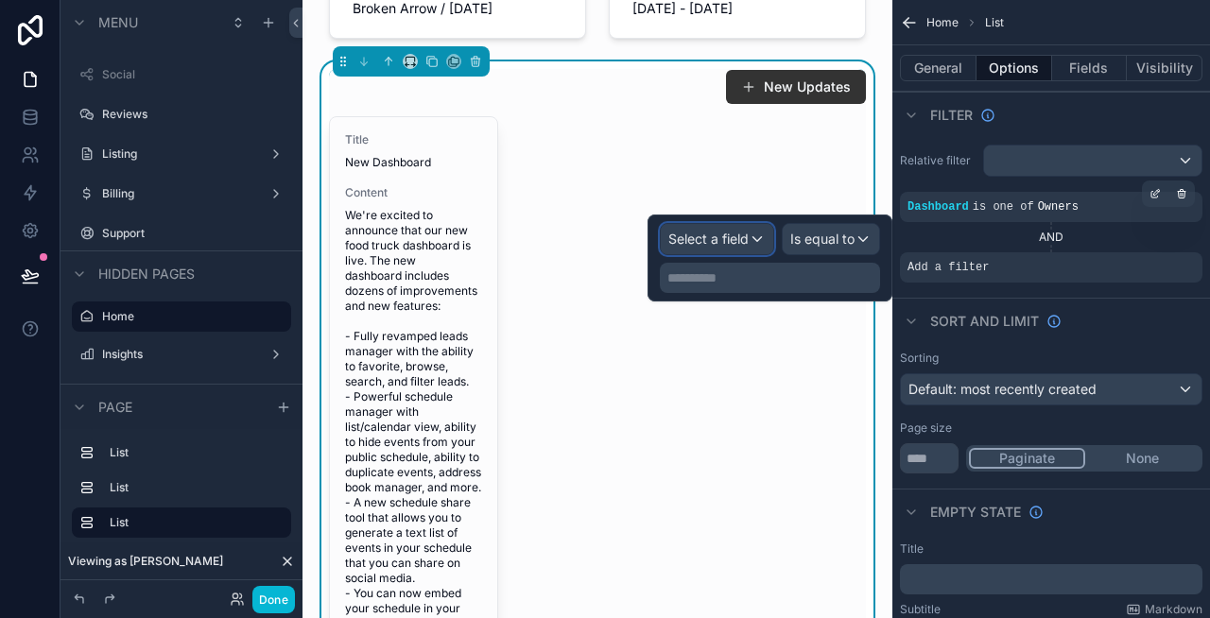
click at [758, 242] on div "Select a field" at bounding box center [717, 239] width 112 height 30
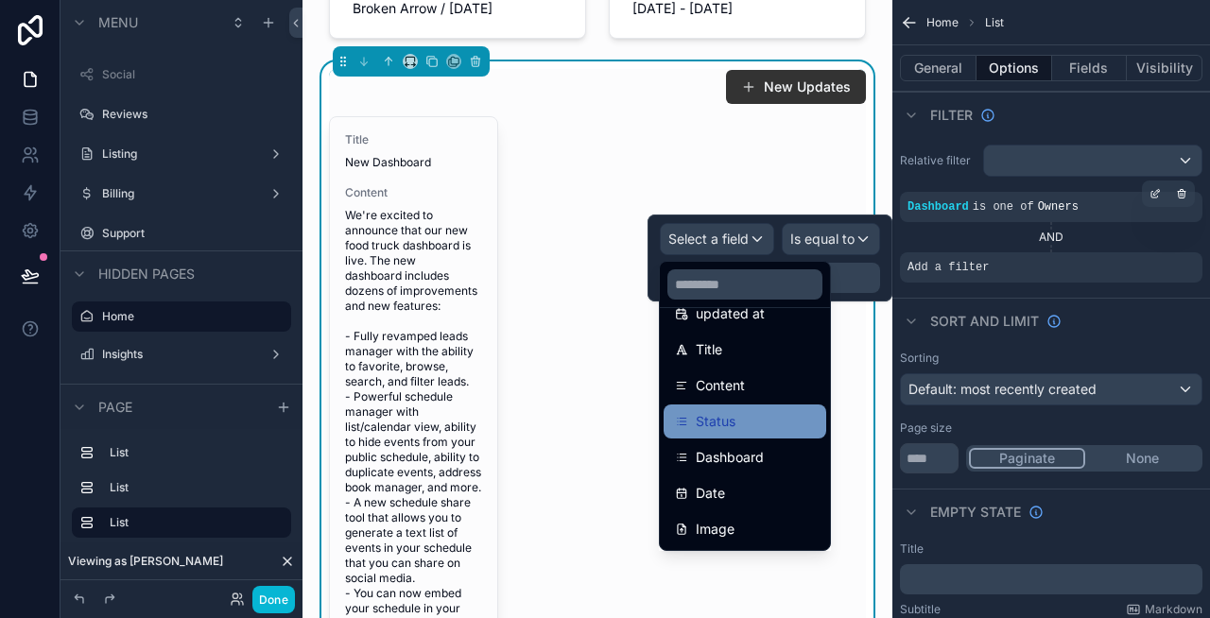
click at [734, 419] on span "Status" at bounding box center [716, 421] width 40 height 23
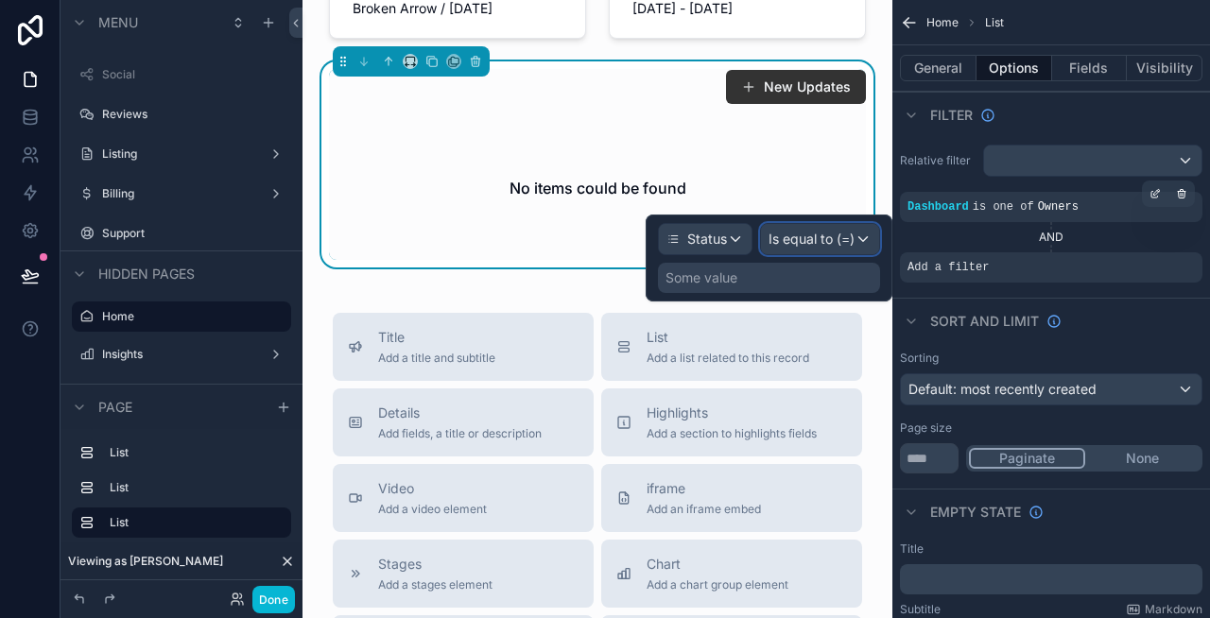
click at [823, 242] on span "Is equal to (=)" at bounding box center [812, 239] width 86 height 19
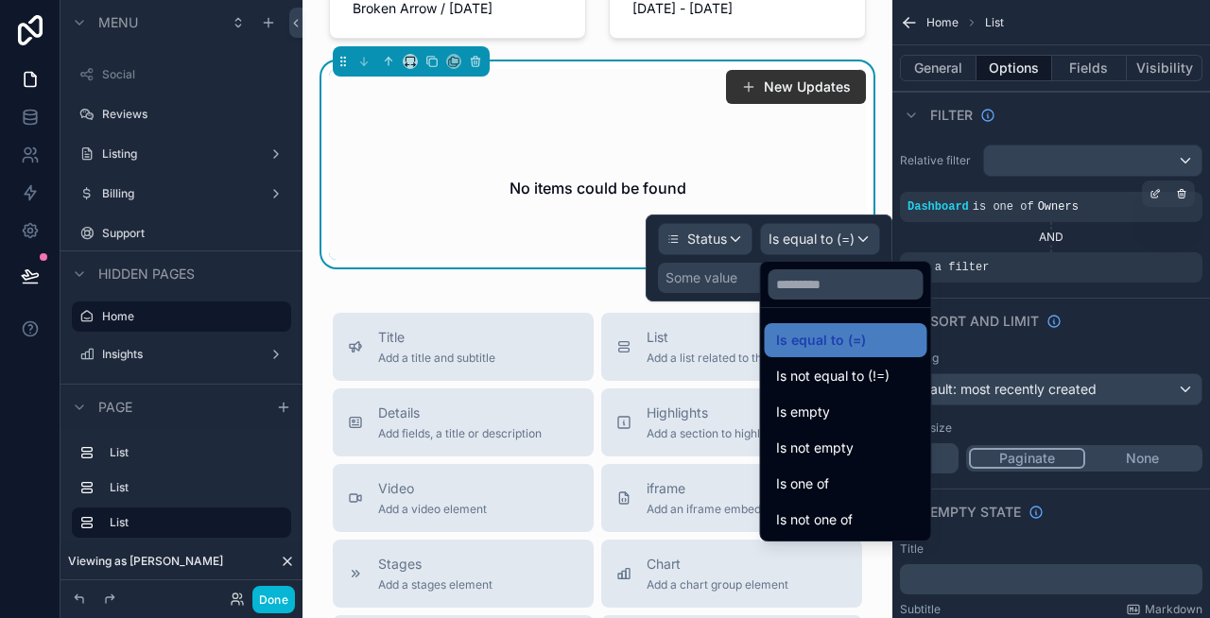
click at [745, 277] on div at bounding box center [769, 258] width 247 height 87
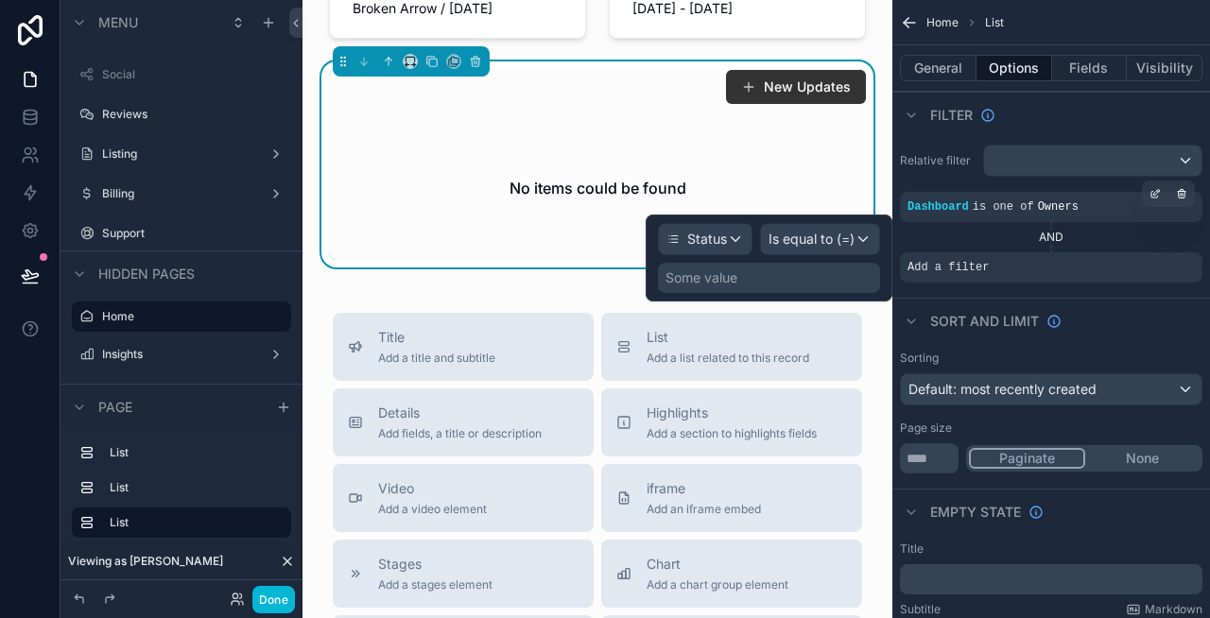
click at [717, 280] on div "Some value" at bounding box center [701, 277] width 72 height 19
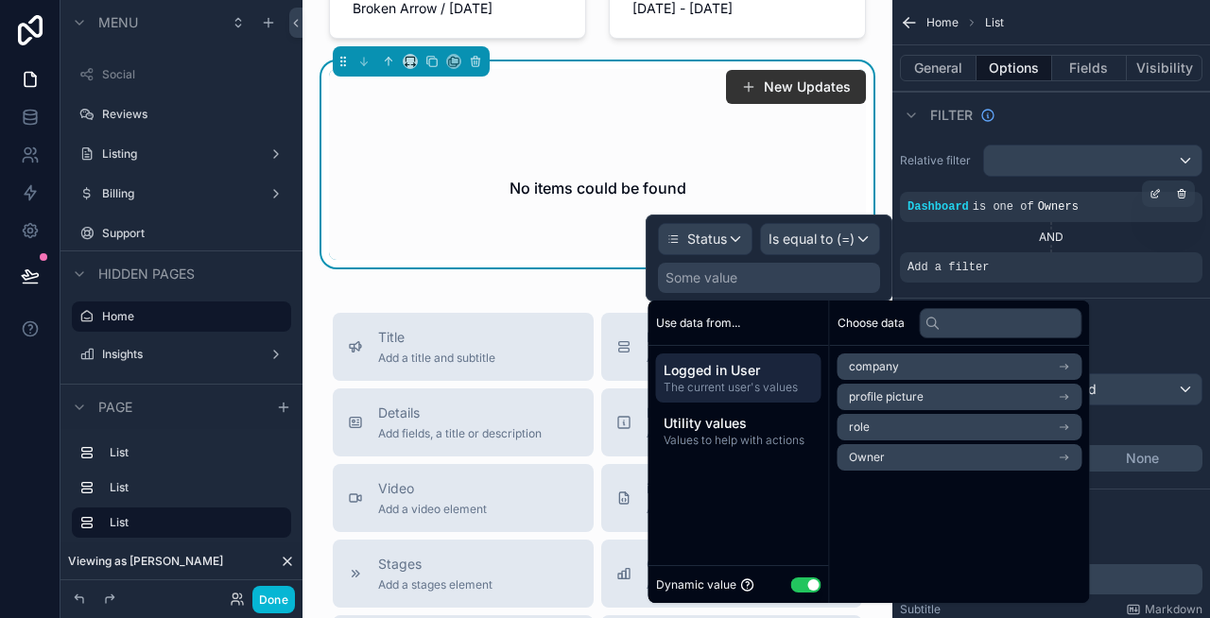
click at [799, 583] on button "Use setting" at bounding box center [806, 585] width 30 height 15
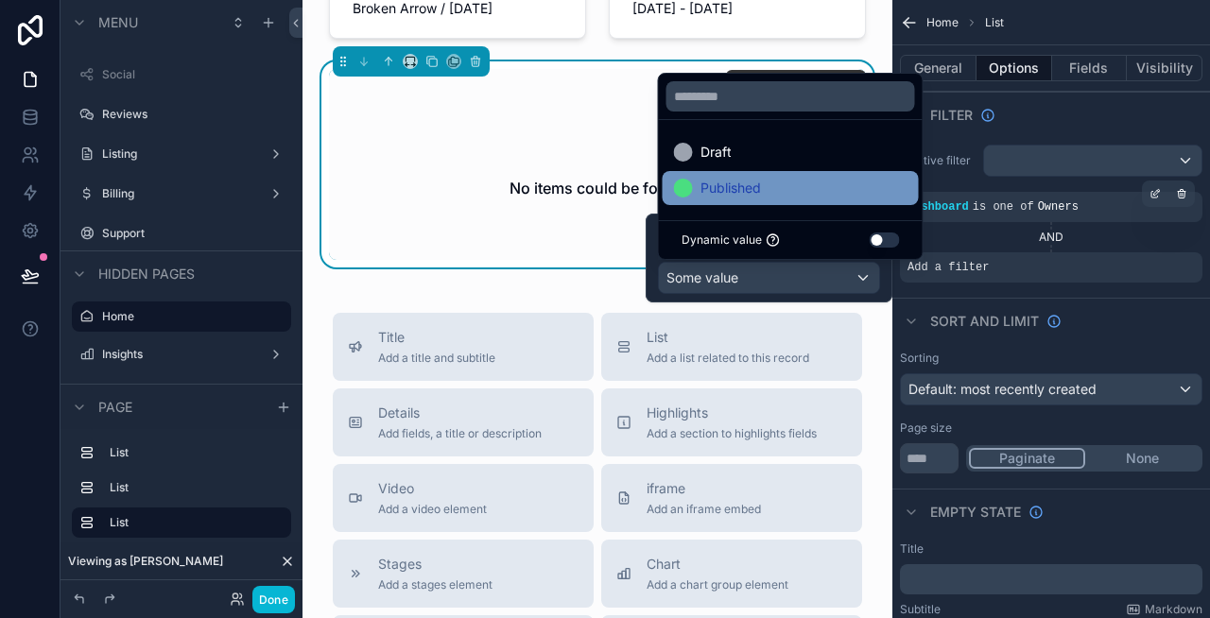
click at [741, 176] on div "Published" at bounding box center [791, 188] width 256 height 34
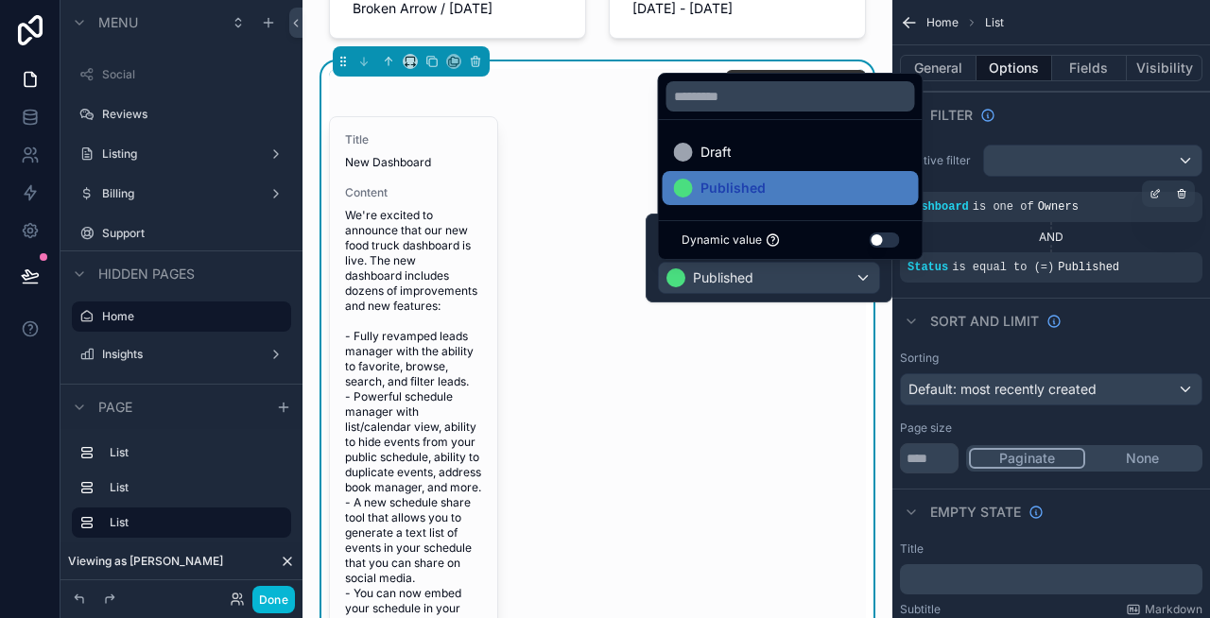
click at [1176, 233] on div "AND" at bounding box center [1051, 237] width 302 height 15
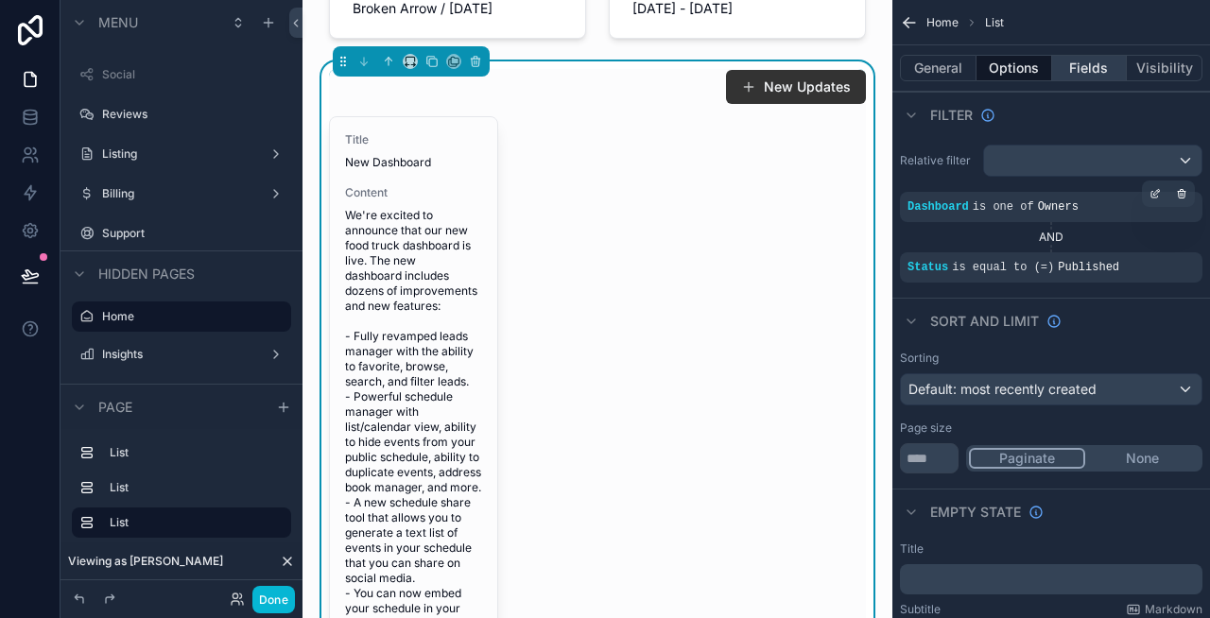
click at [1083, 69] on button "Fields" at bounding box center [1090, 68] width 76 height 26
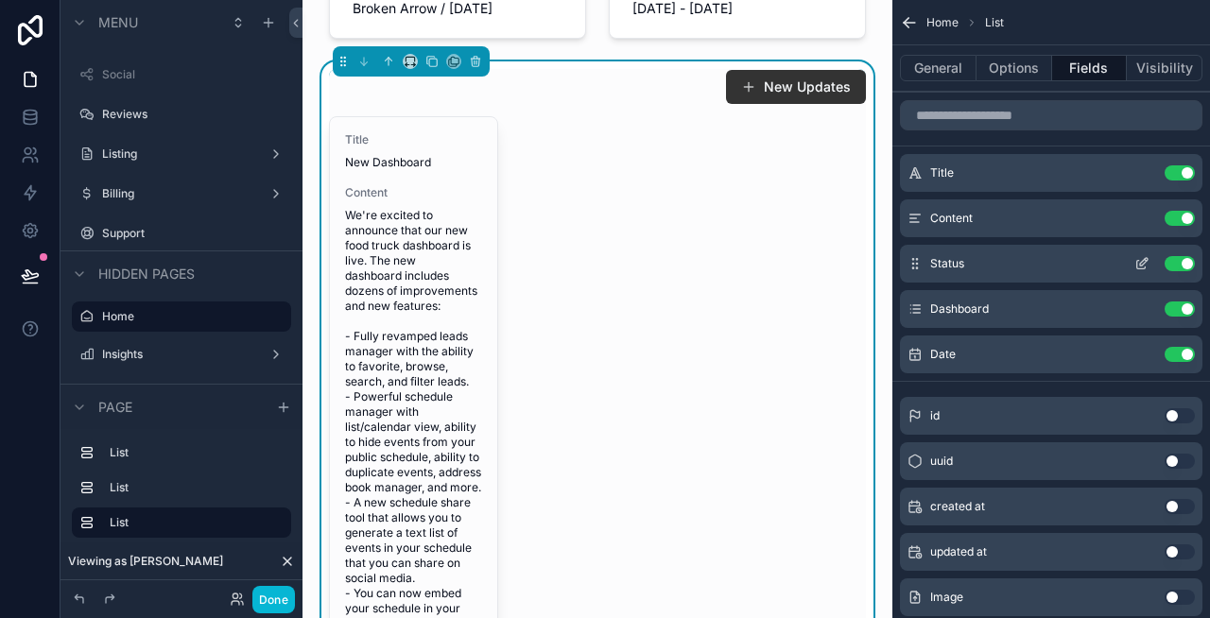
click at [1181, 263] on button "Use setting" at bounding box center [1180, 263] width 30 height 15
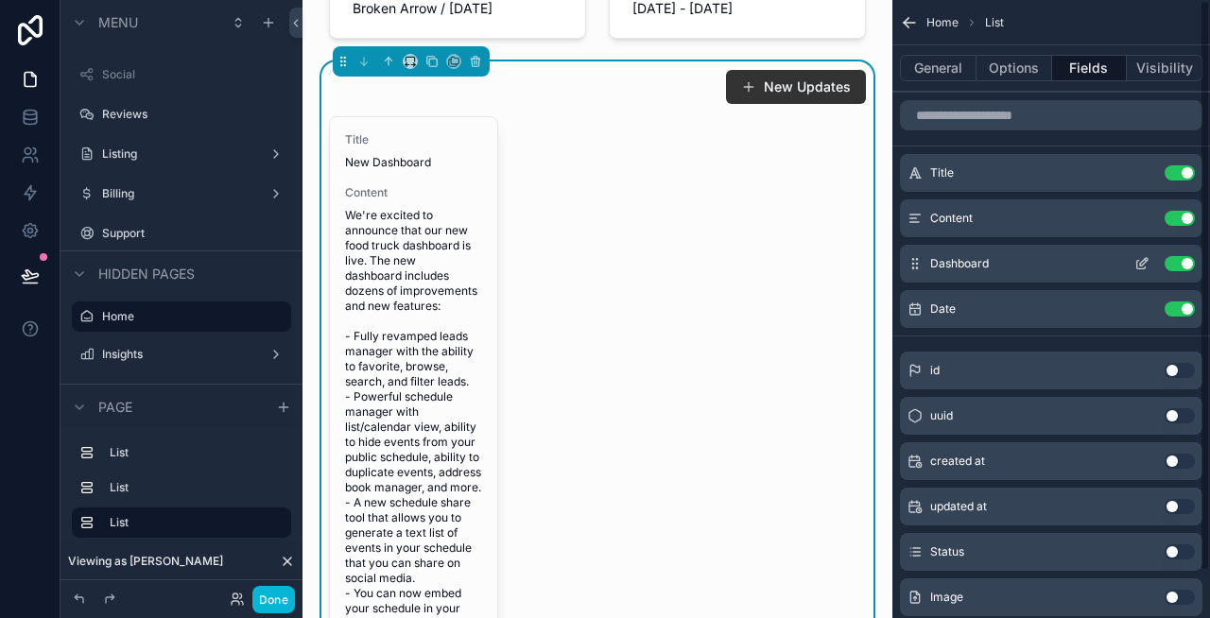
click at [1185, 262] on button "Use setting" at bounding box center [1180, 263] width 30 height 15
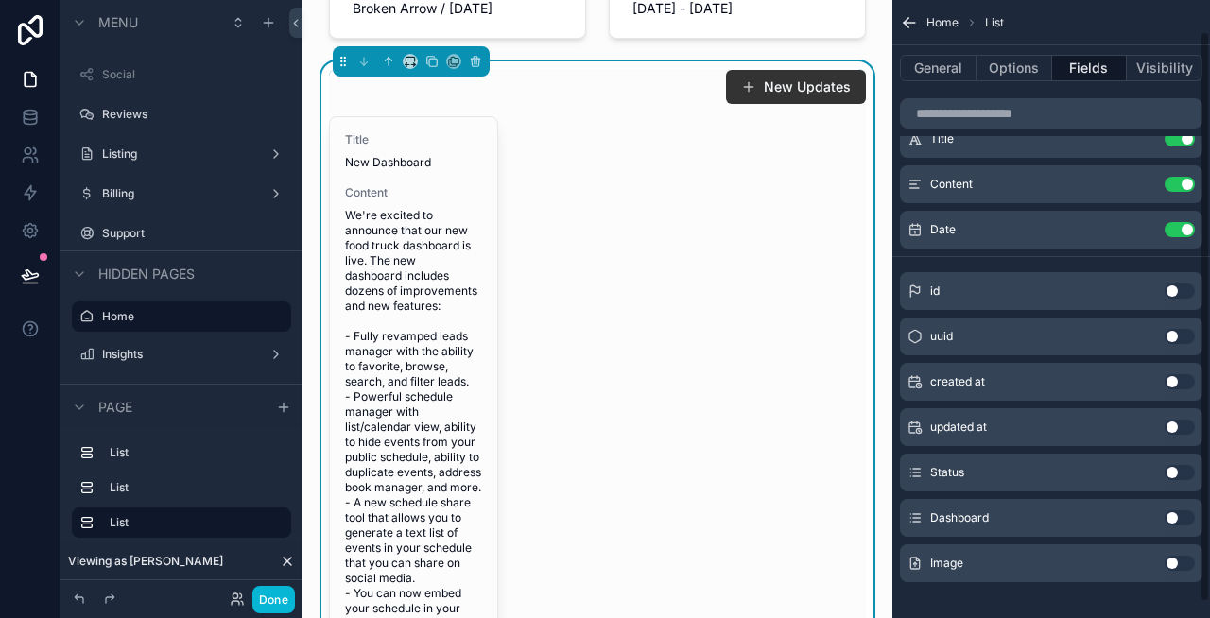
scroll to position [51, 0]
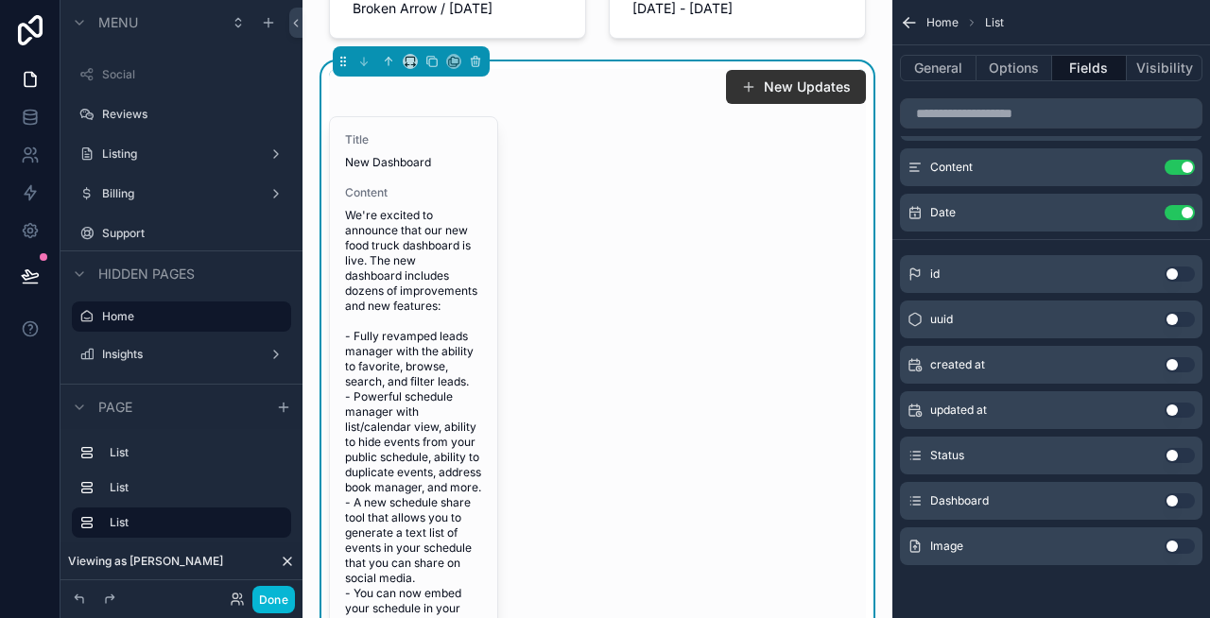
click at [1176, 548] on button "Use setting" at bounding box center [1180, 546] width 30 height 15
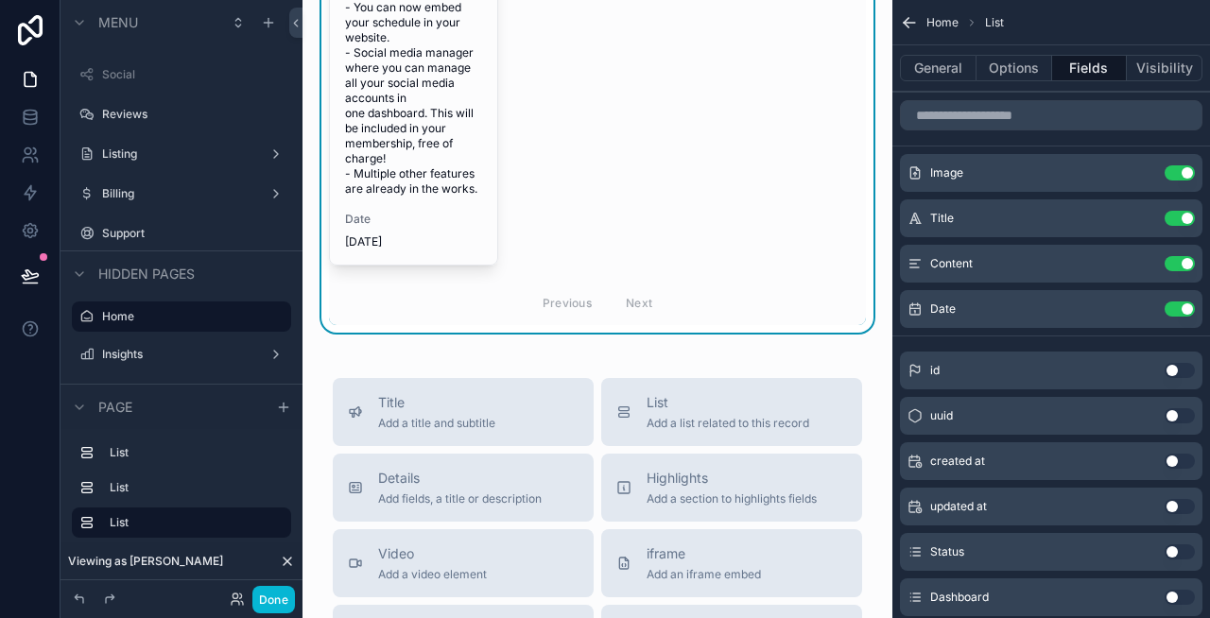
scroll to position [1048, 0]
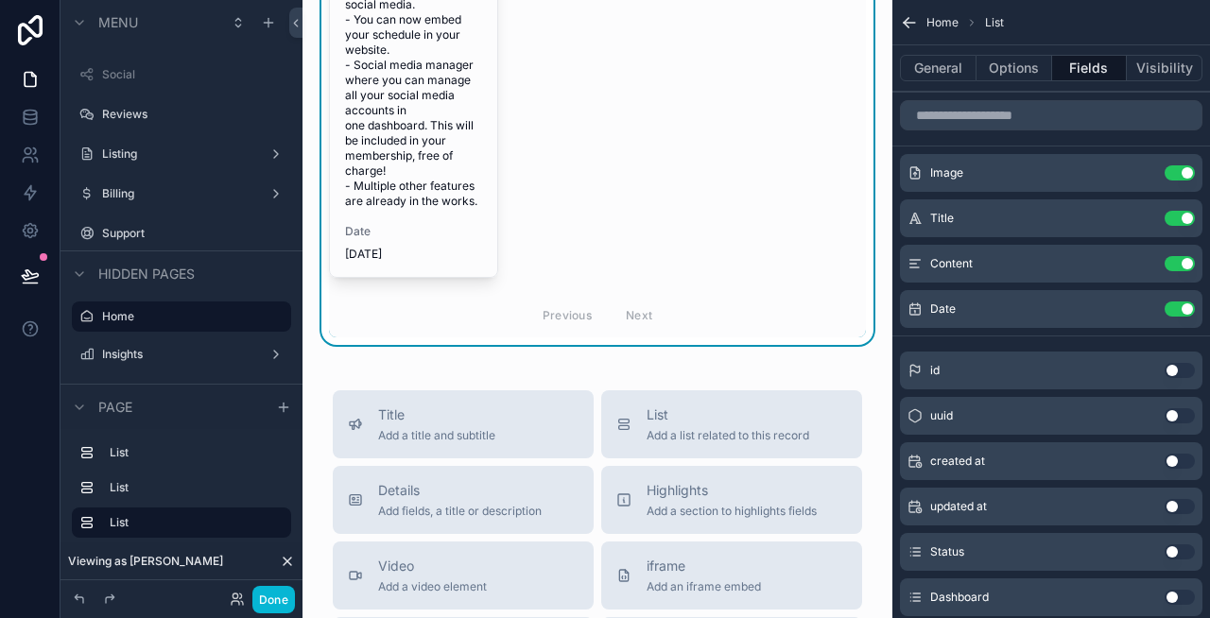
click at [941, 89] on div "General Options Fields Visibility" at bounding box center [1051, 67] width 318 height 45
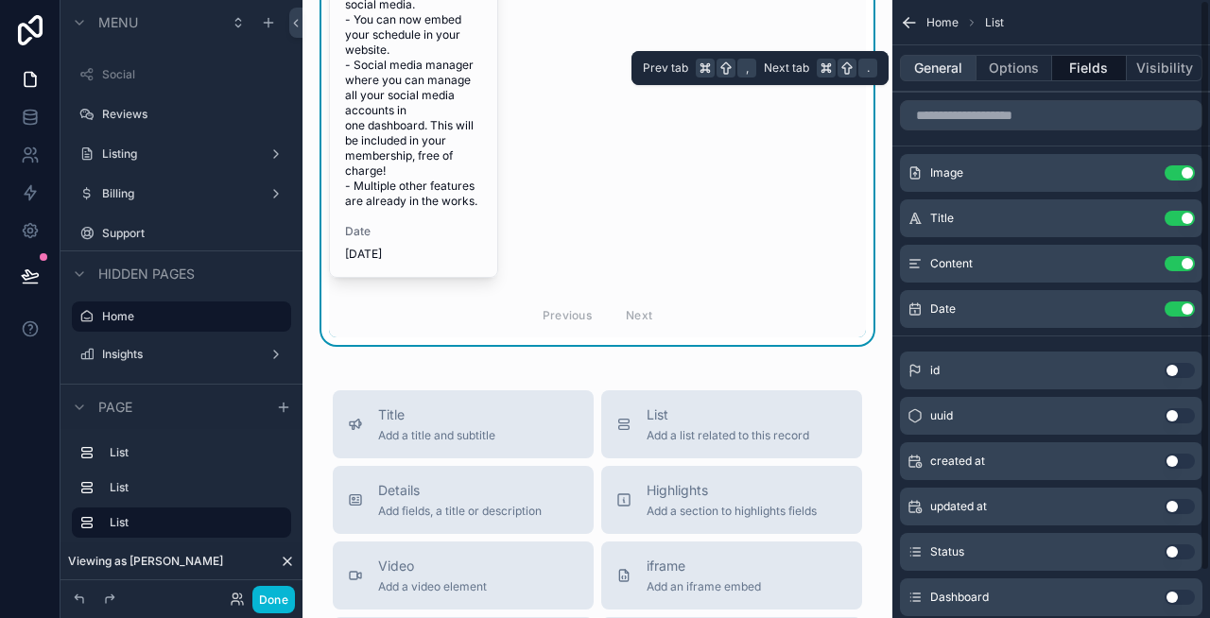
click at [939, 71] on button "General" at bounding box center [938, 68] width 77 height 26
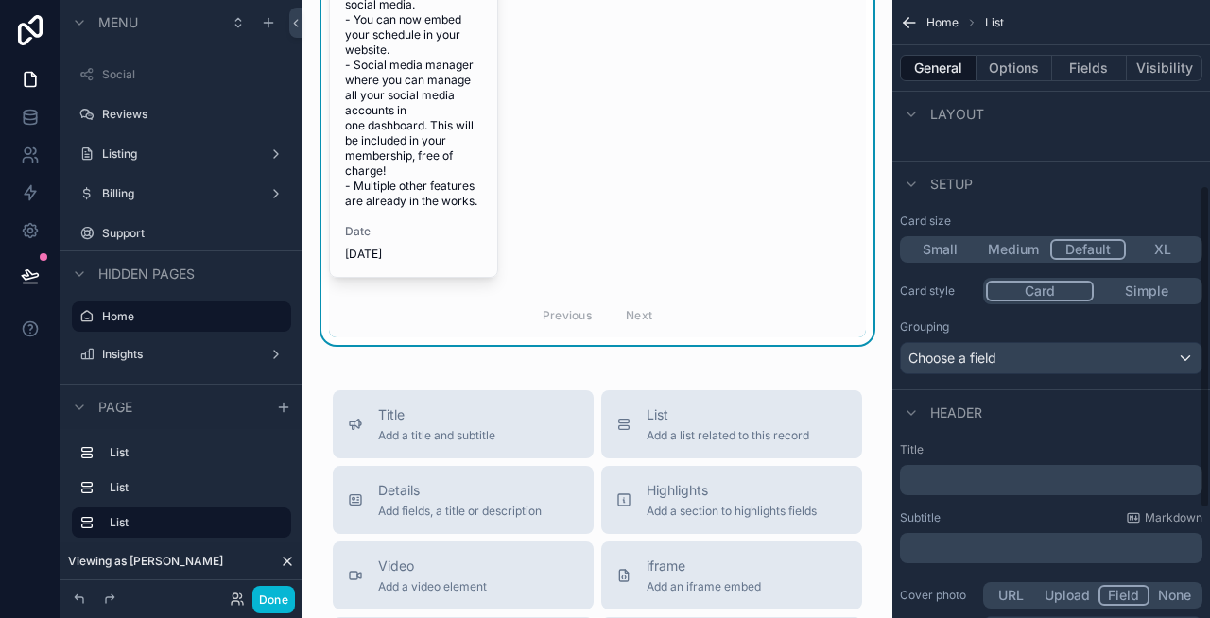
scroll to position [354, 0]
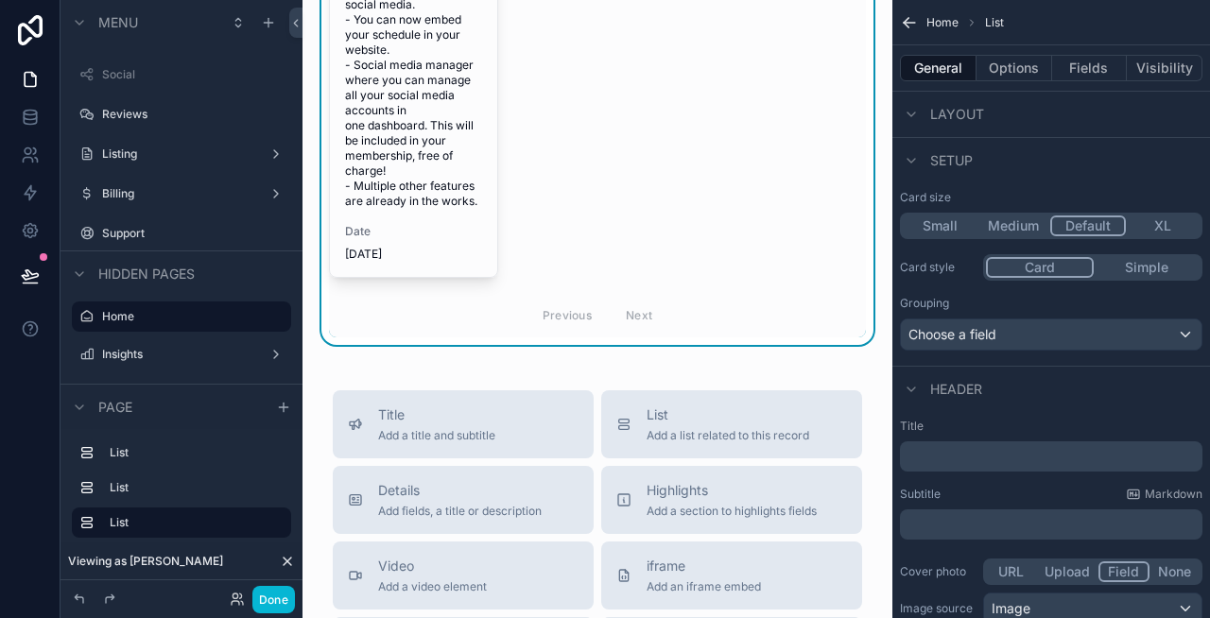
click at [1023, 227] on button "Medium" at bounding box center [1013, 226] width 74 height 21
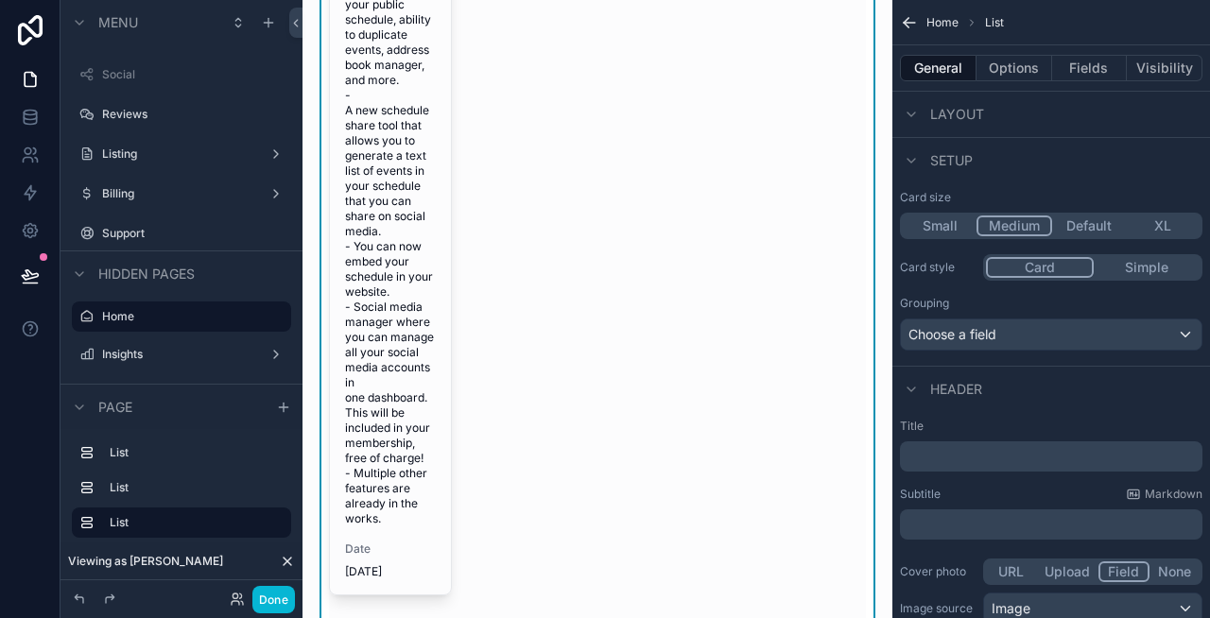
click at [1097, 226] on button "Default" at bounding box center [1089, 226] width 74 height 21
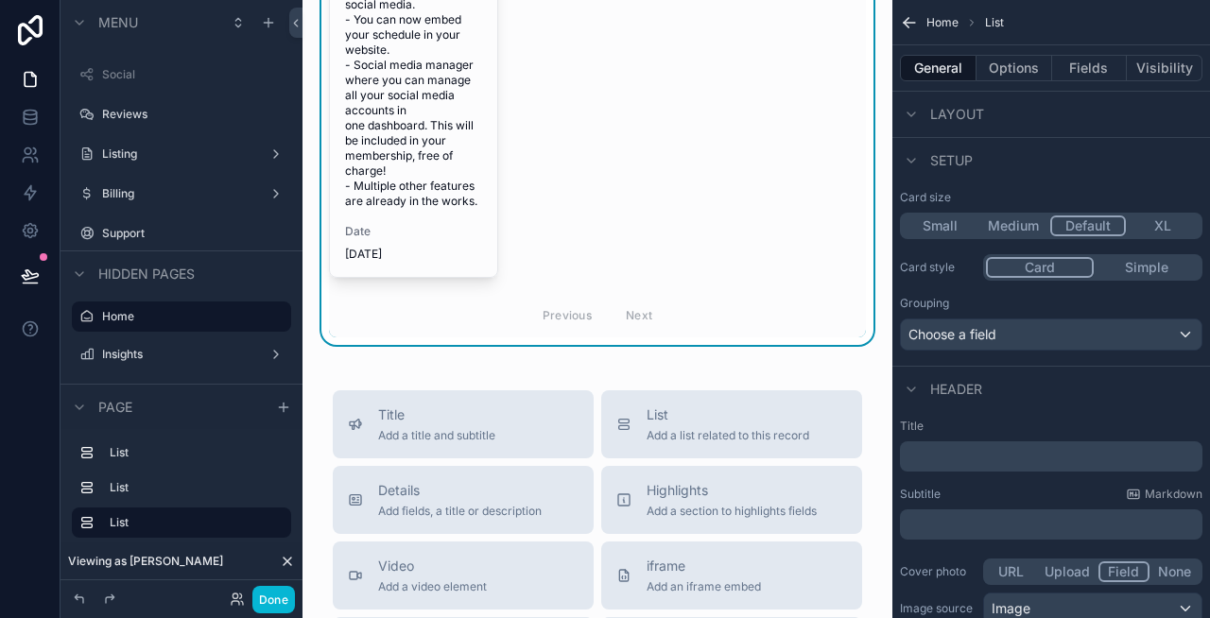
click at [1160, 224] on button "XL" at bounding box center [1163, 226] width 74 height 21
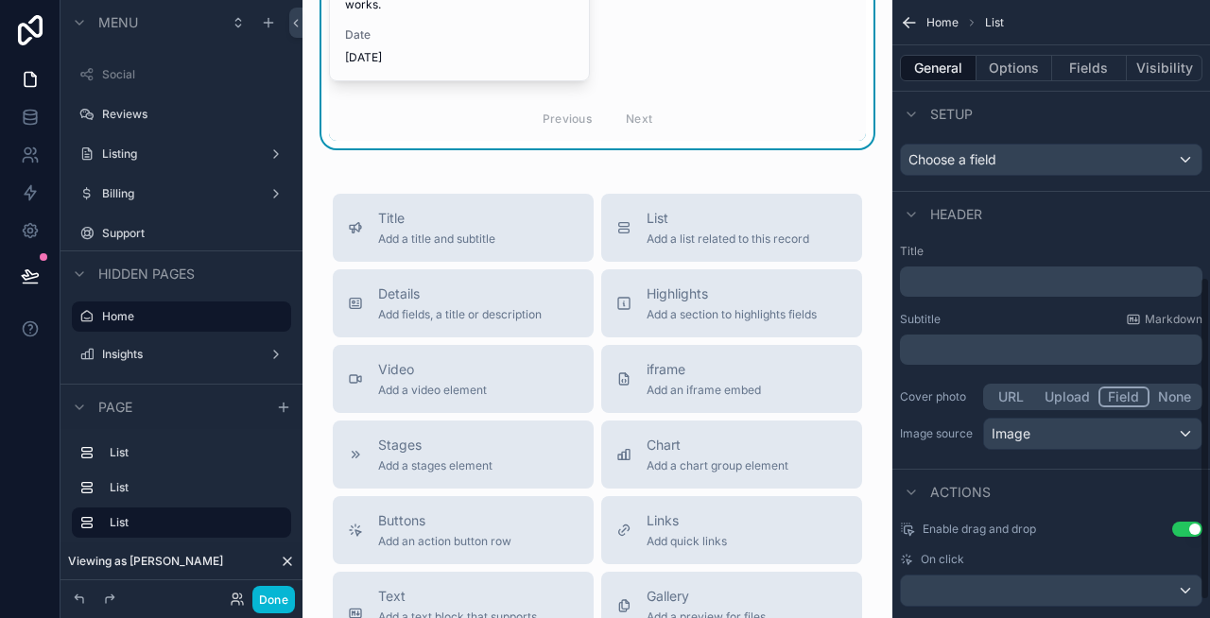
scroll to position [562, 0]
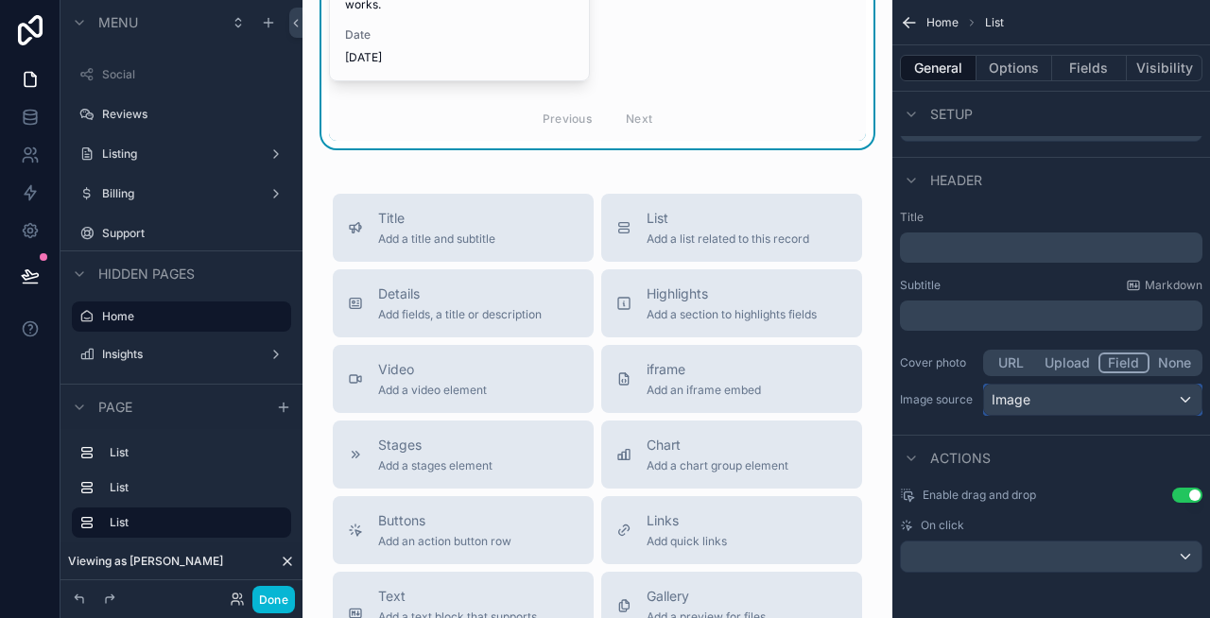
click at [1056, 402] on div "Image" at bounding box center [1092, 400] width 217 height 30
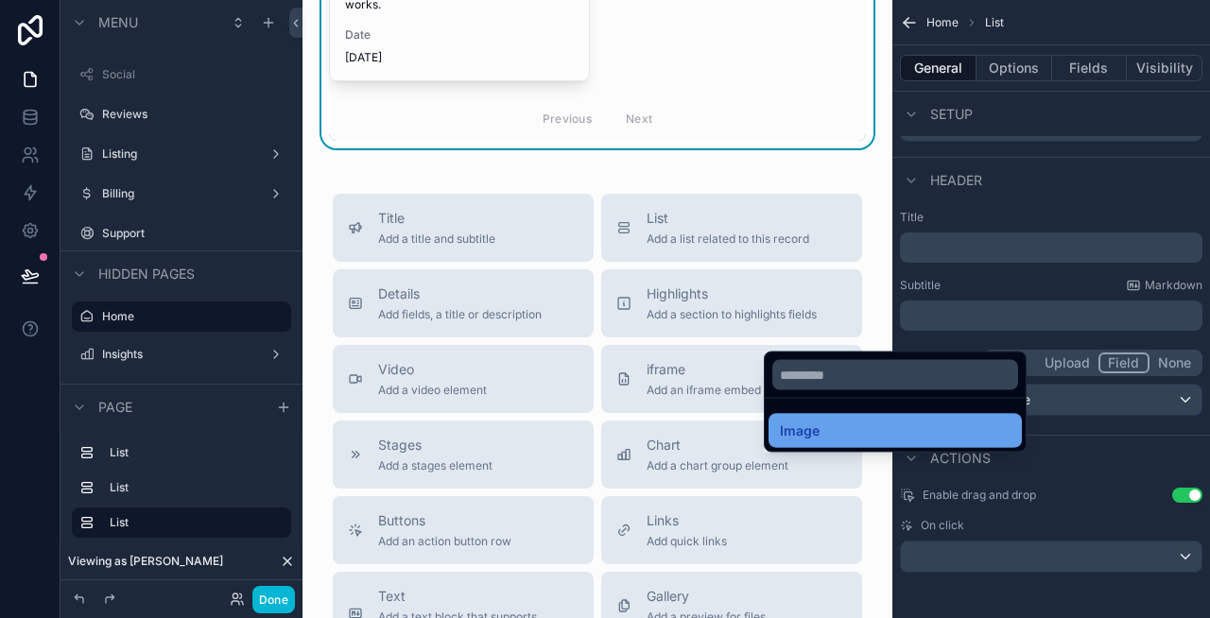
click at [981, 422] on div "Image" at bounding box center [895, 431] width 231 height 23
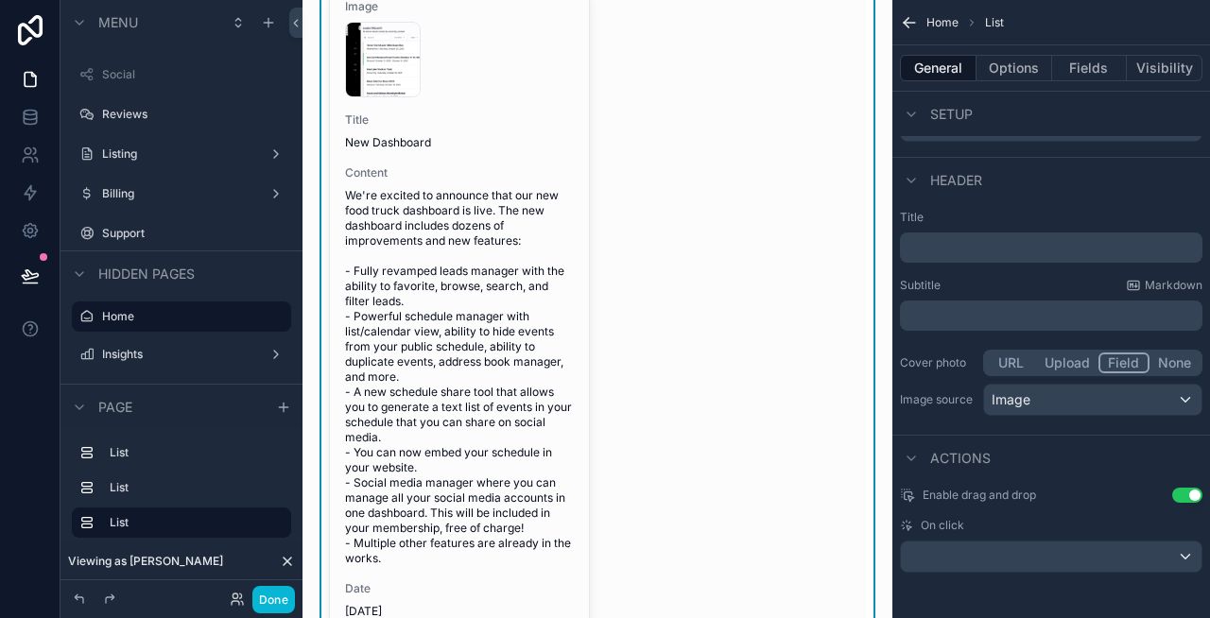
scroll to position [482, 0]
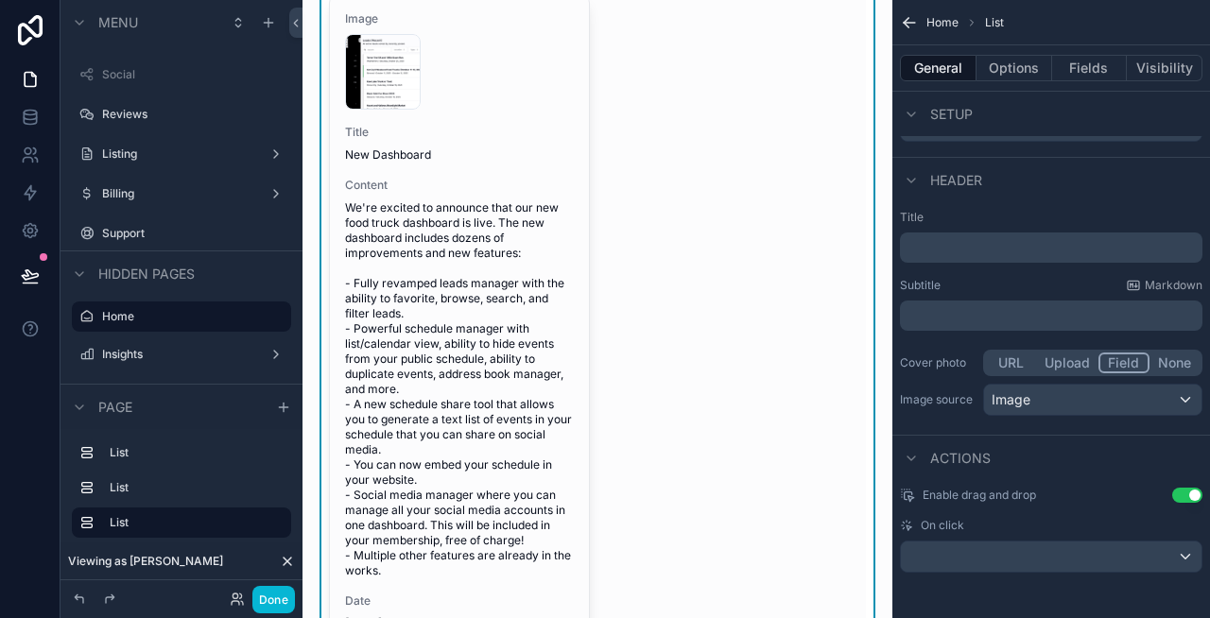
click at [1062, 357] on button "Upload" at bounding box center [1067, 363] width 62 height 21
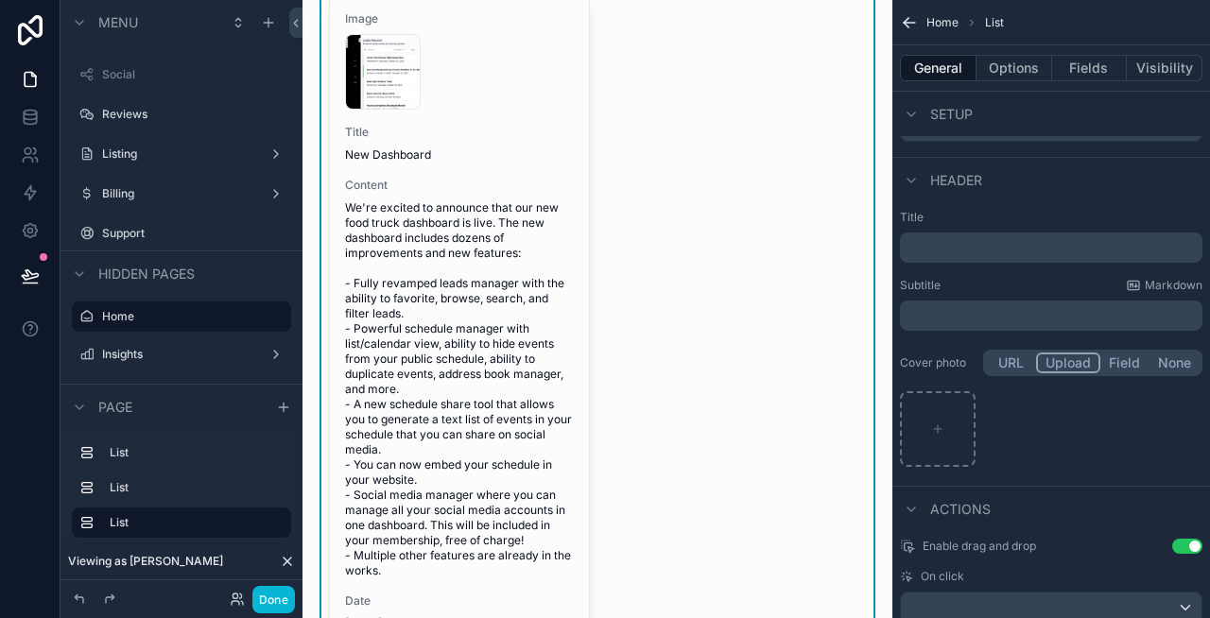
click at [1022, 356] on button "URL" at bounding box center [1011, 363] width 50 height 21
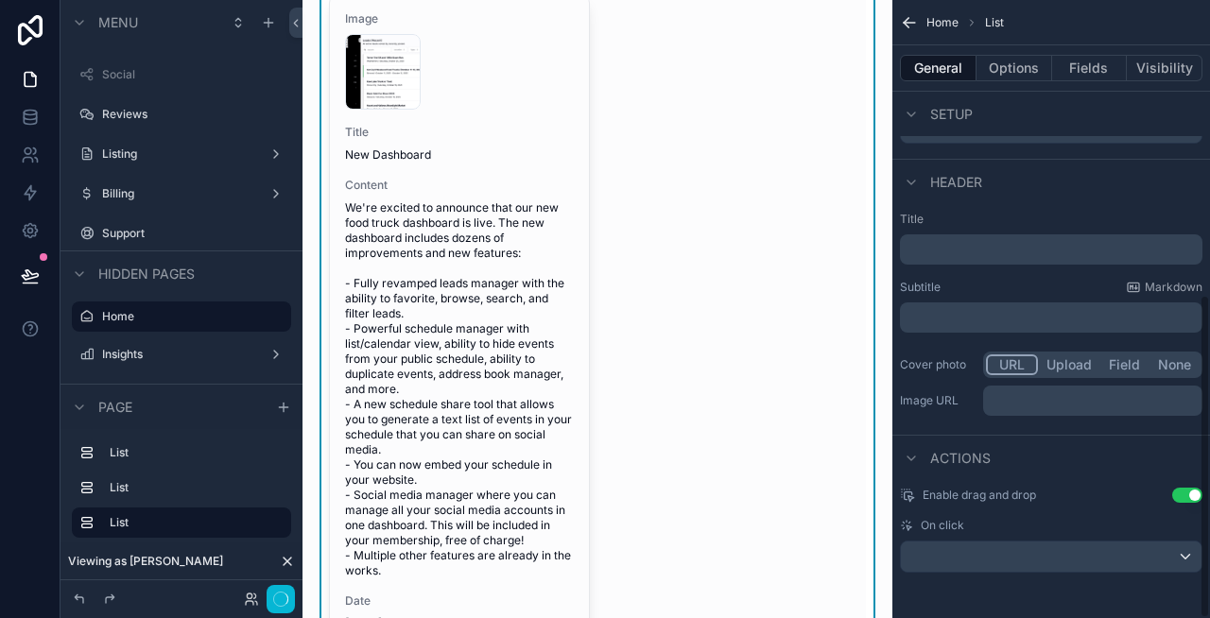
scroll to position [561, 0]
click at [1077, 406] on p "**********" at bounding box center [1095, 400] width 208 height 19
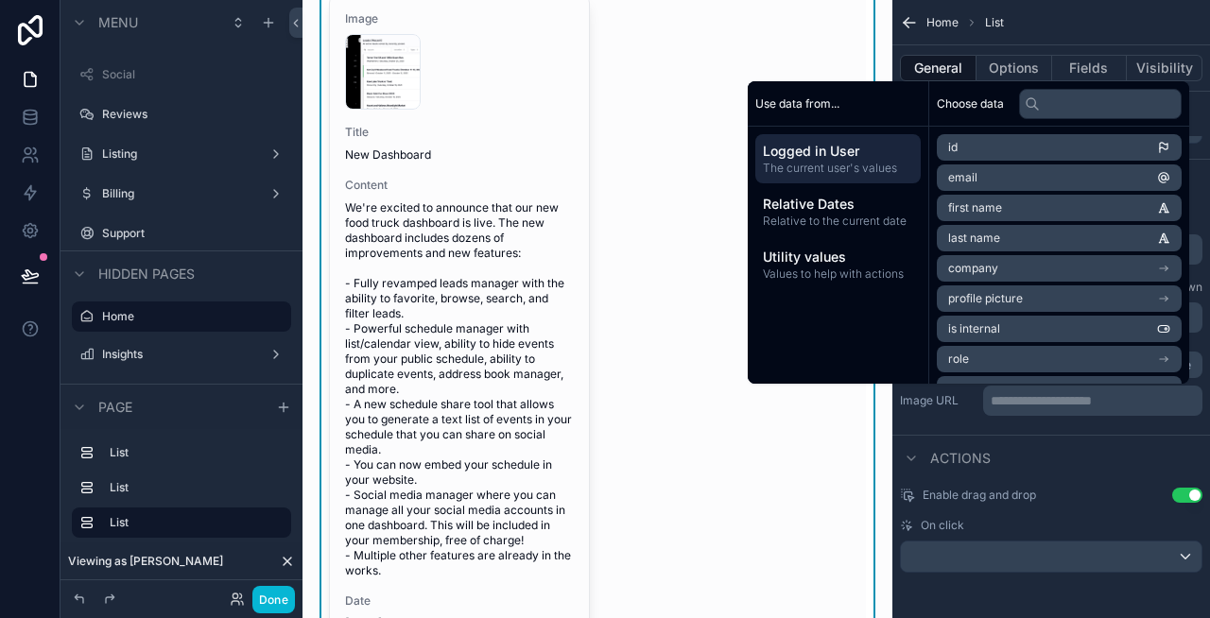
click at [1077, 406] on p "**********" at bounding box center [1095, 400] width 208 height 19
click at [1094, 433] on div "**********" at bounding box center [1051, 9] width 318 height 1141
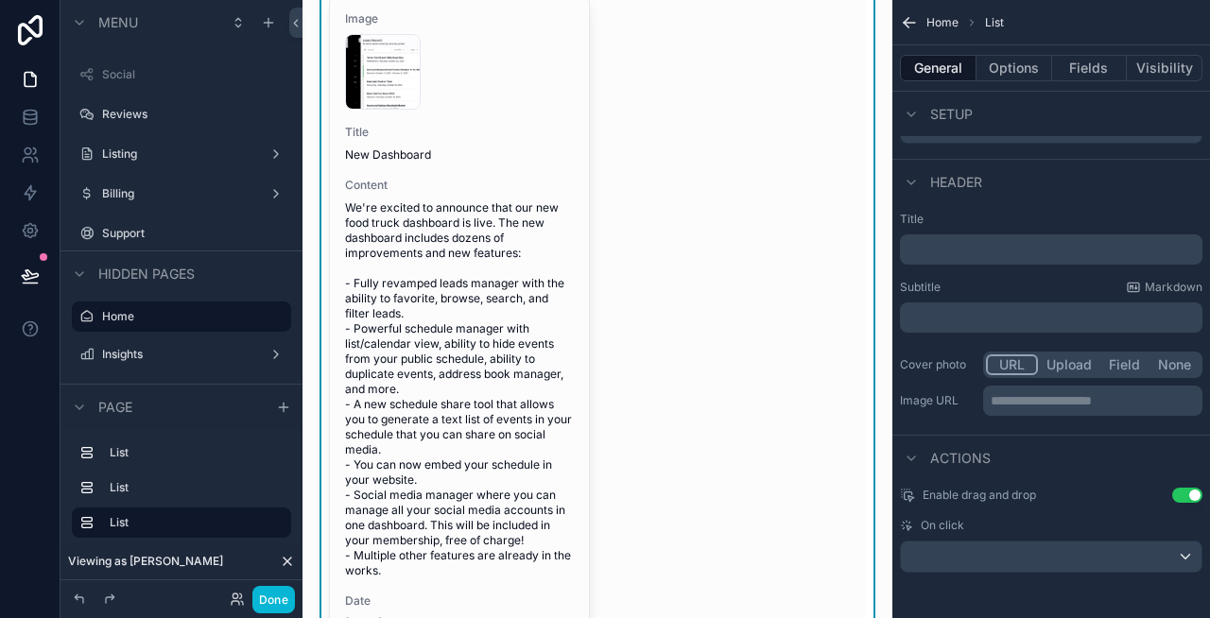
click at [1125, 363] on button "Field" at bounding box center [1125, 364] width 50 height 21
click at [1116, 396] on div "Image" at bounding box center [1092, 402] width 217 height 30
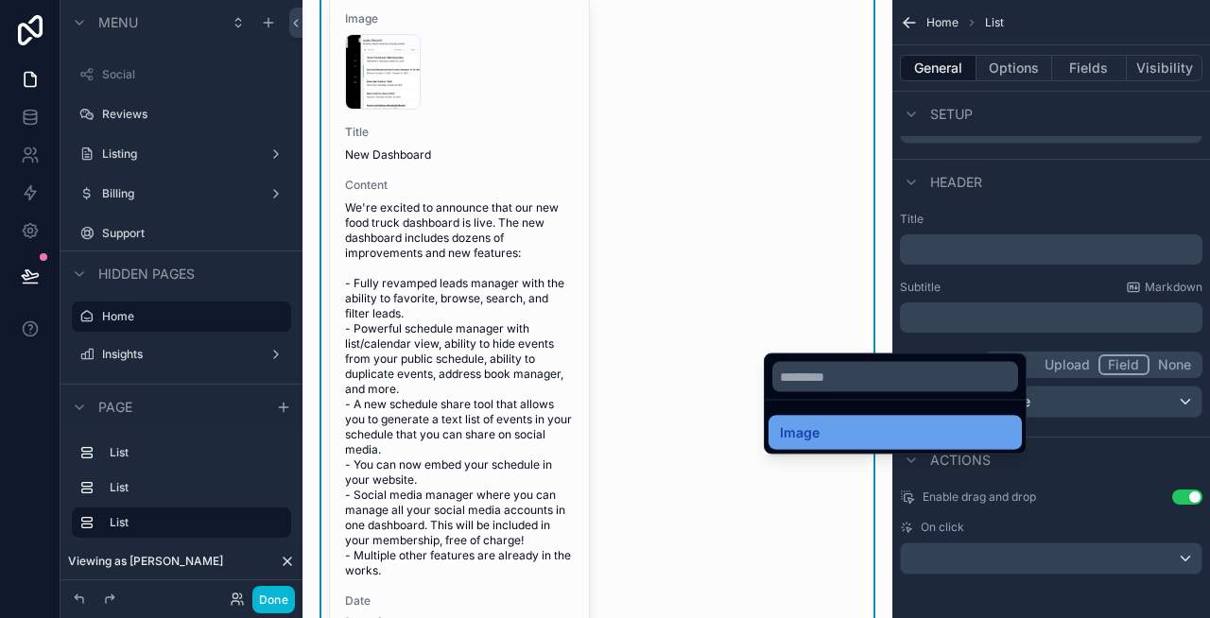
click at [925, 430] on div "Image" at bounding box center [895, 433] width 231 height 23
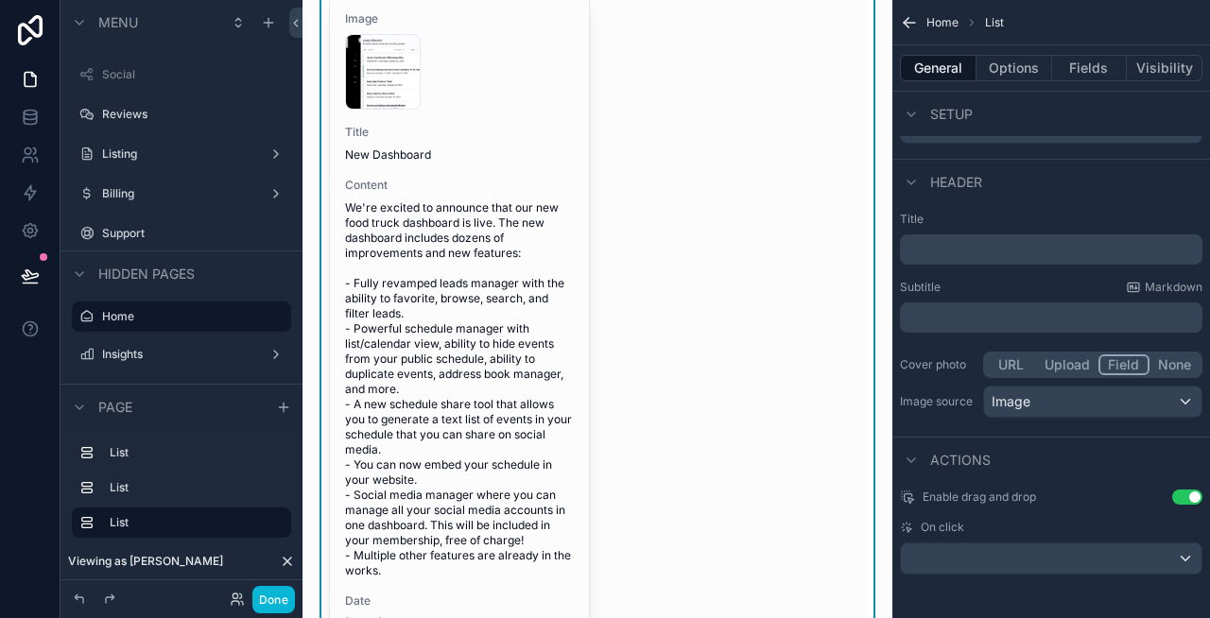
click at [1188, 497] on button "Use setting" at bounding box center [1187, 497] width 30 height 15
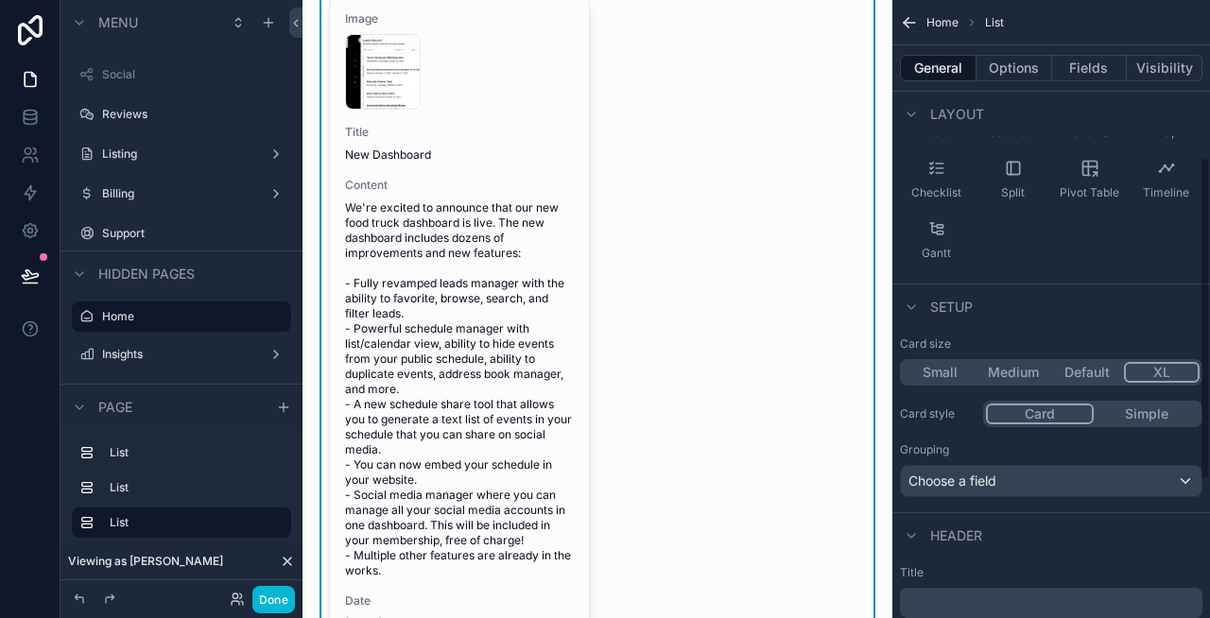
scroll to position [0, 0]
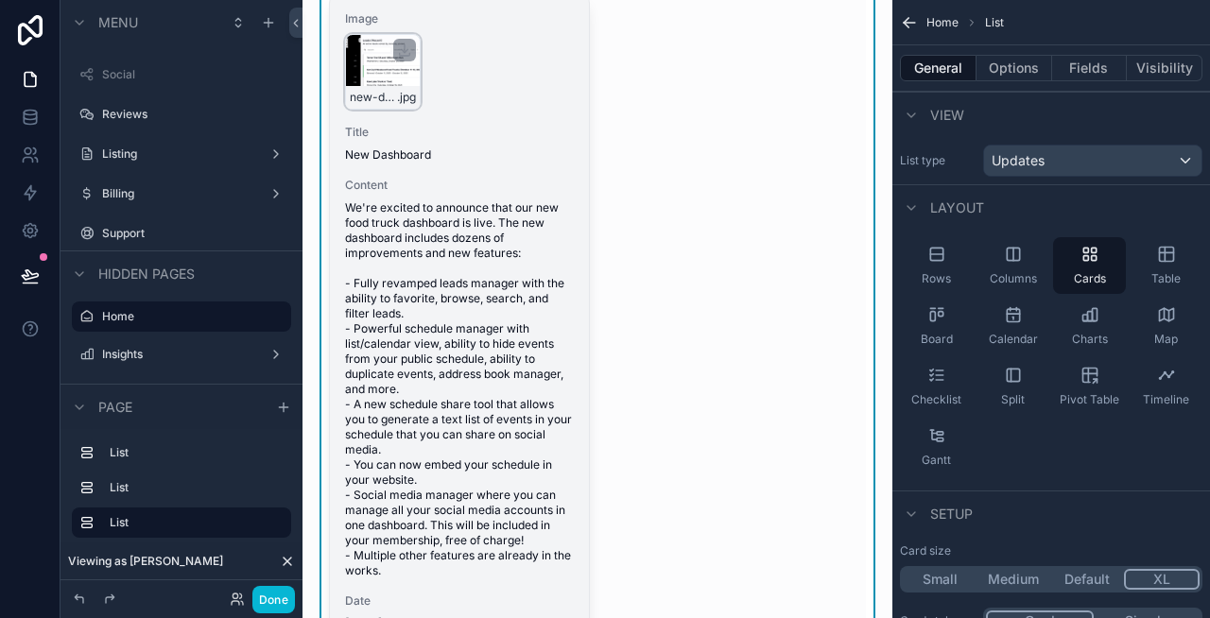
click at [390, 110] on div "new-dashboard .jpg" at bounding box center [383, 72] width 76 height 76
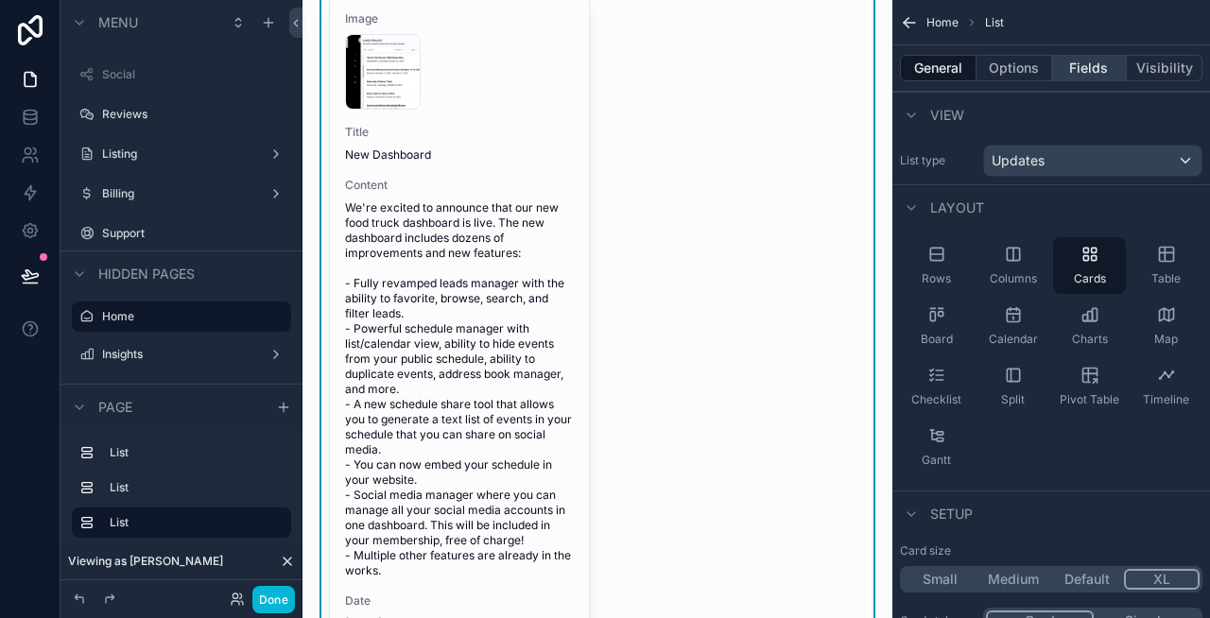
click at [1086, 72] on button "Fields" at bounding box center [1090, 68] width 76 height 26
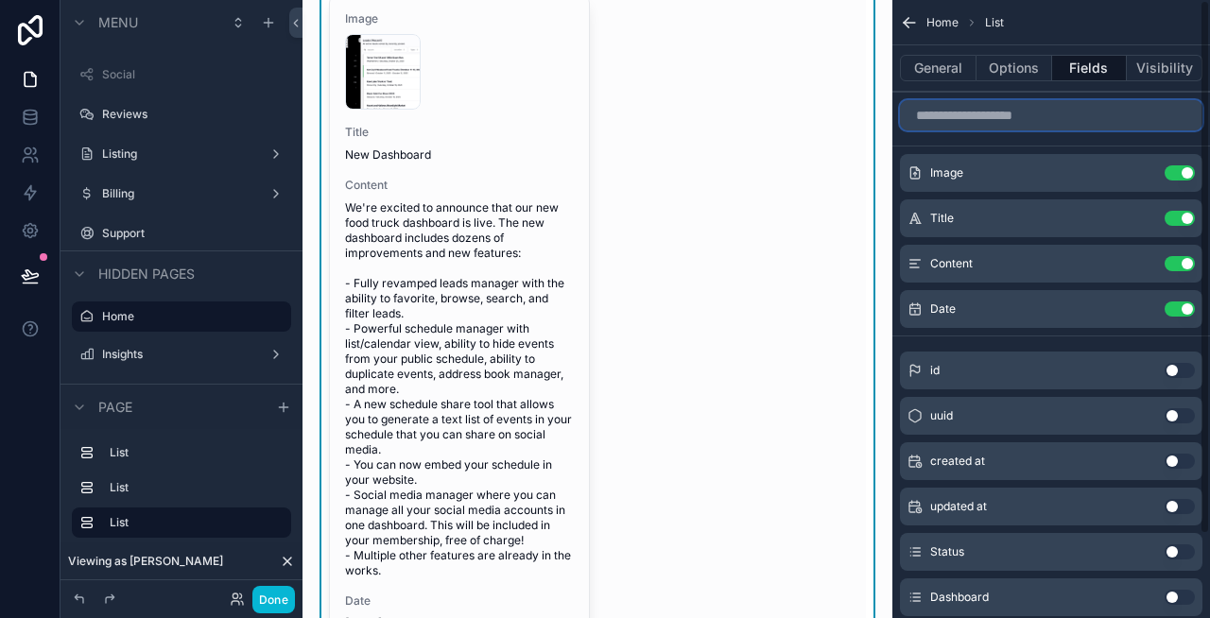
click at [980, 118] on input "scrollable content" at bounding box center [1051, 115] width 302 height 30
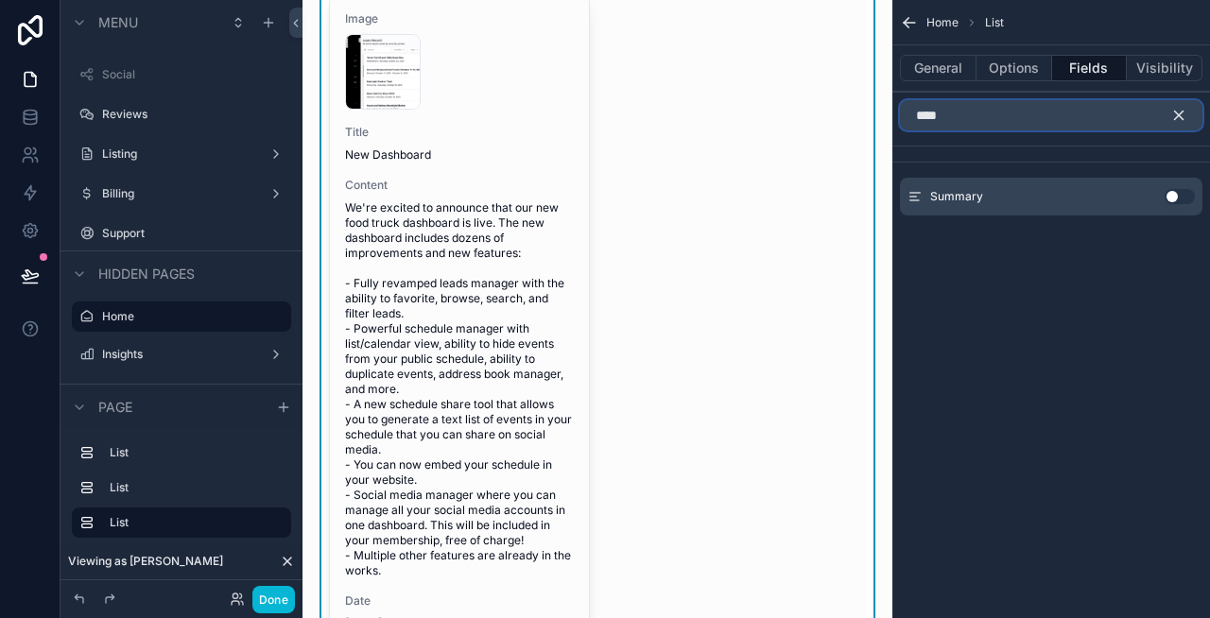
type input "****"
click at [1185, 196] on button "Use setting" at bounding box center [1180, 196] width 30 height 15
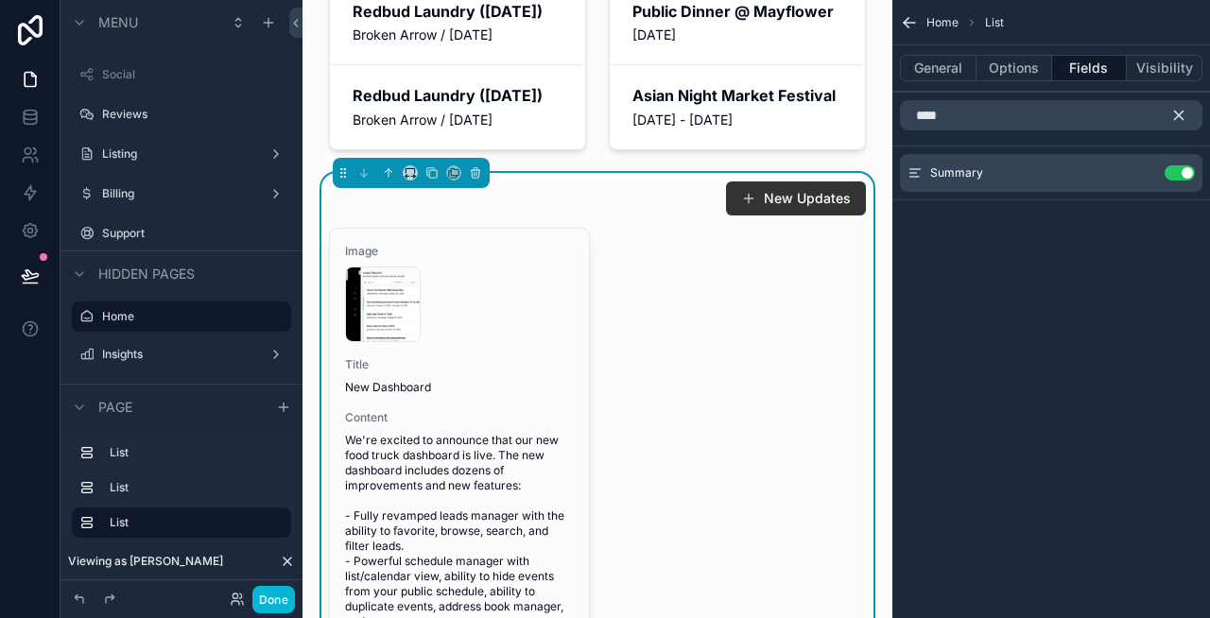
scroll to position [201, 0]
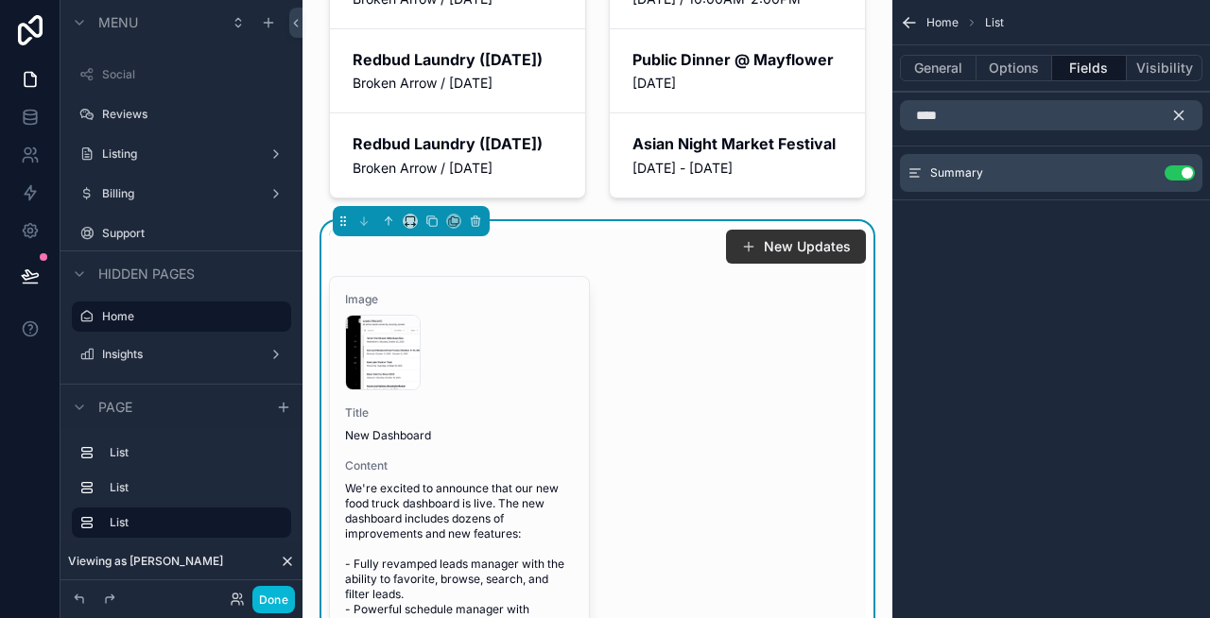
click at [1183, 112] on icon "scrollable content" at bounding box center [1179, 116] width 9 height 9
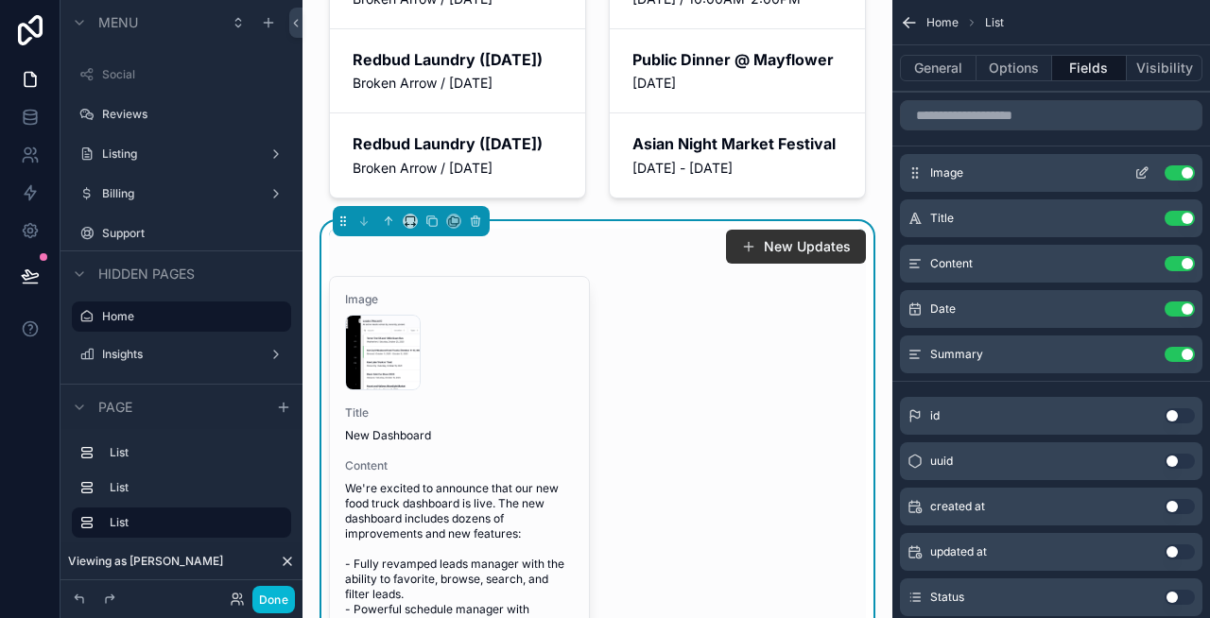
click at [1179, 173] on button "Use setting" at bounding box center [1180, 172] width 30 height 15
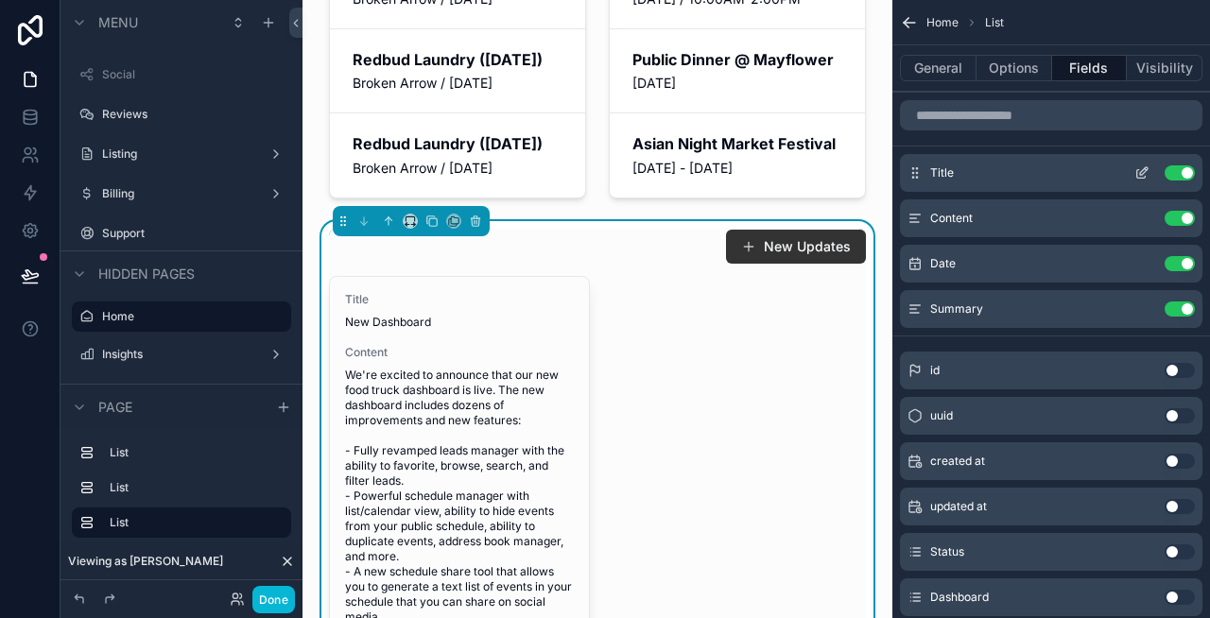
click at [1143, 173] on icon "scrollable content" at bounding box center [1144, 171] width 8 height 8
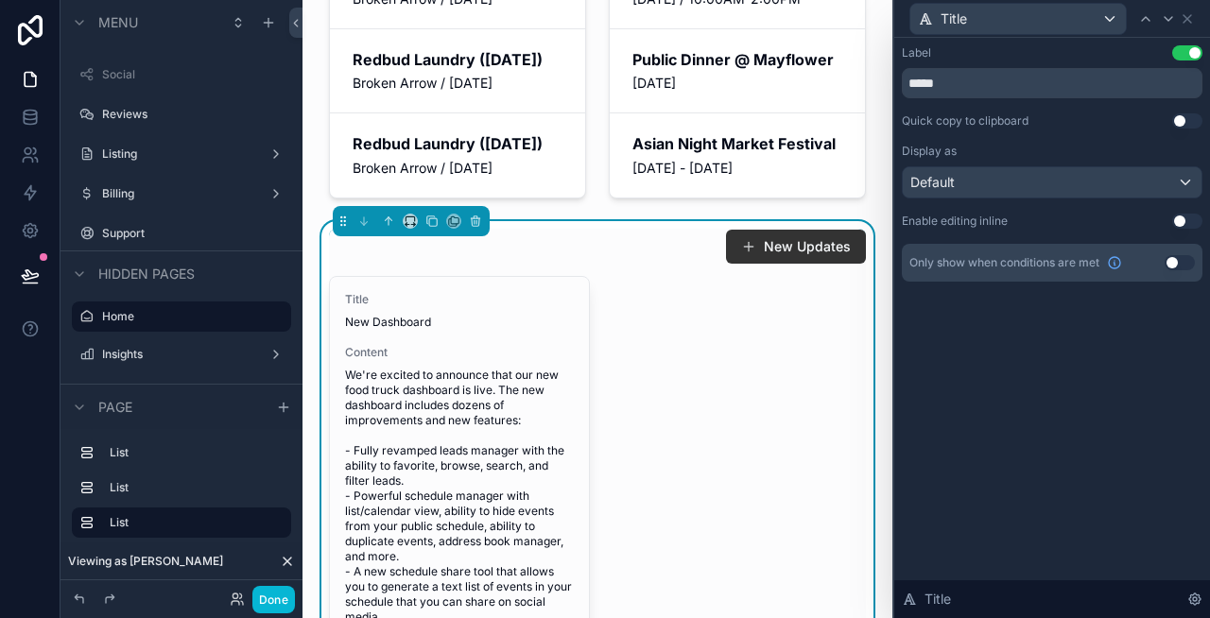
click at [1185, 59] on button "Use setting" at bounding box center [1187, 52] width 30 height 15
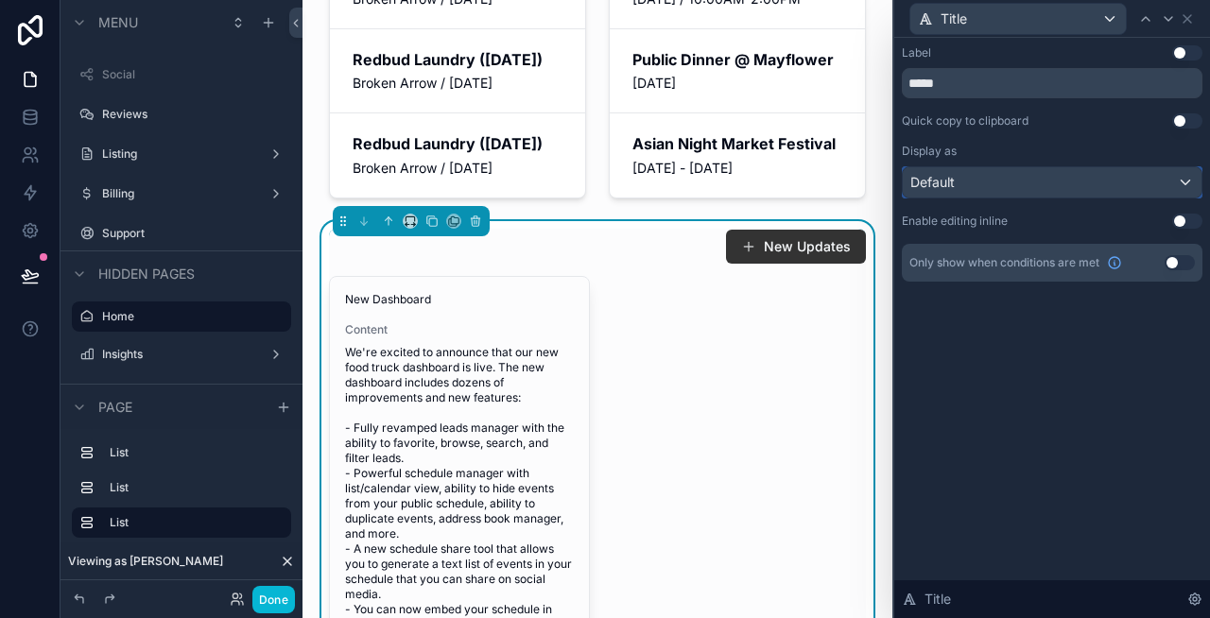
click at [1071, 196] on div "Default" at bounding box center [1052, 182] width 299 height 30
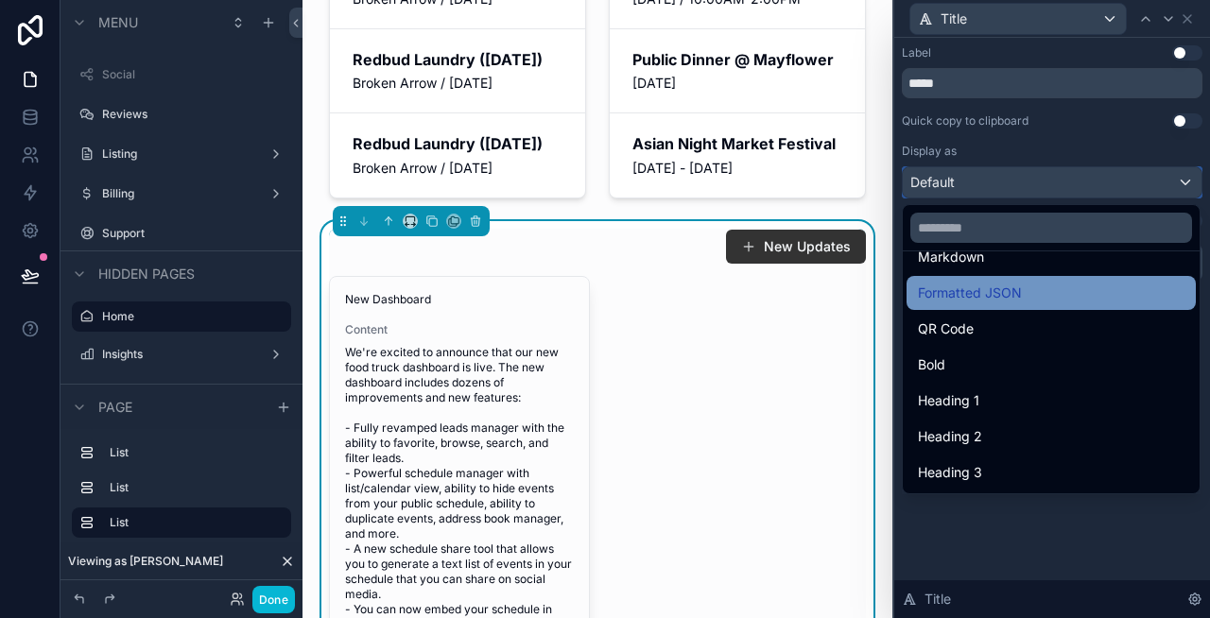
scroll to position [182, 0]
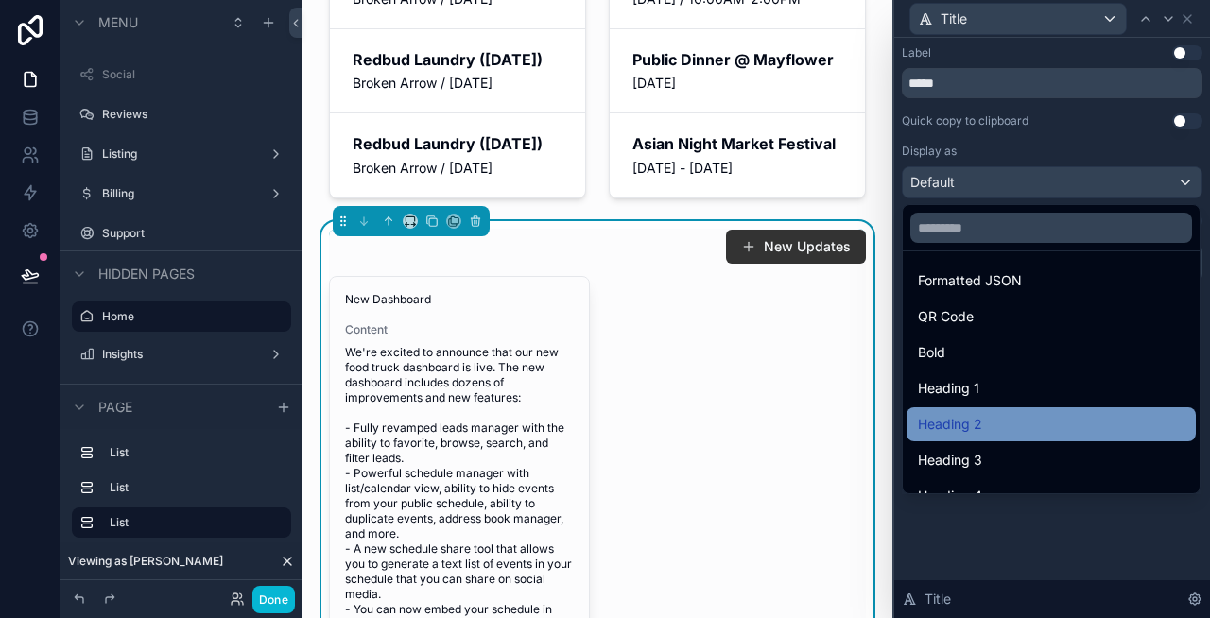
click at [1003, 422] on div "Heading 2" at bounding box center [1051, 424] width 267 height 23
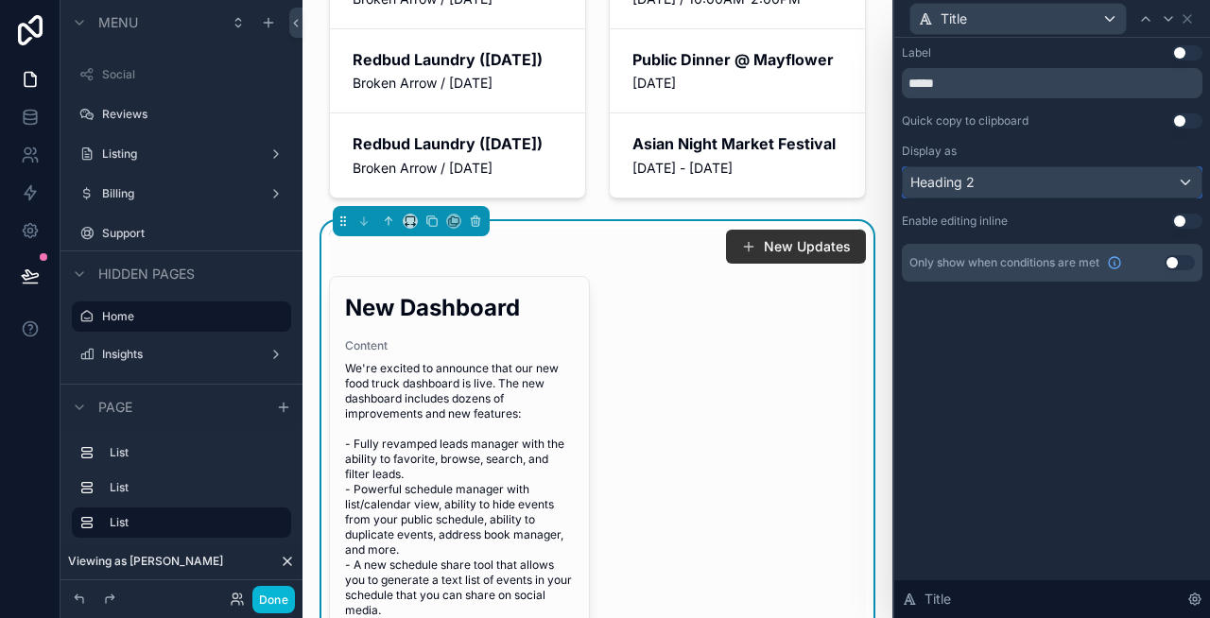
click at [1029, 188] on div "Heading 2" at bounding box center [1052, 182] width 299 height 30
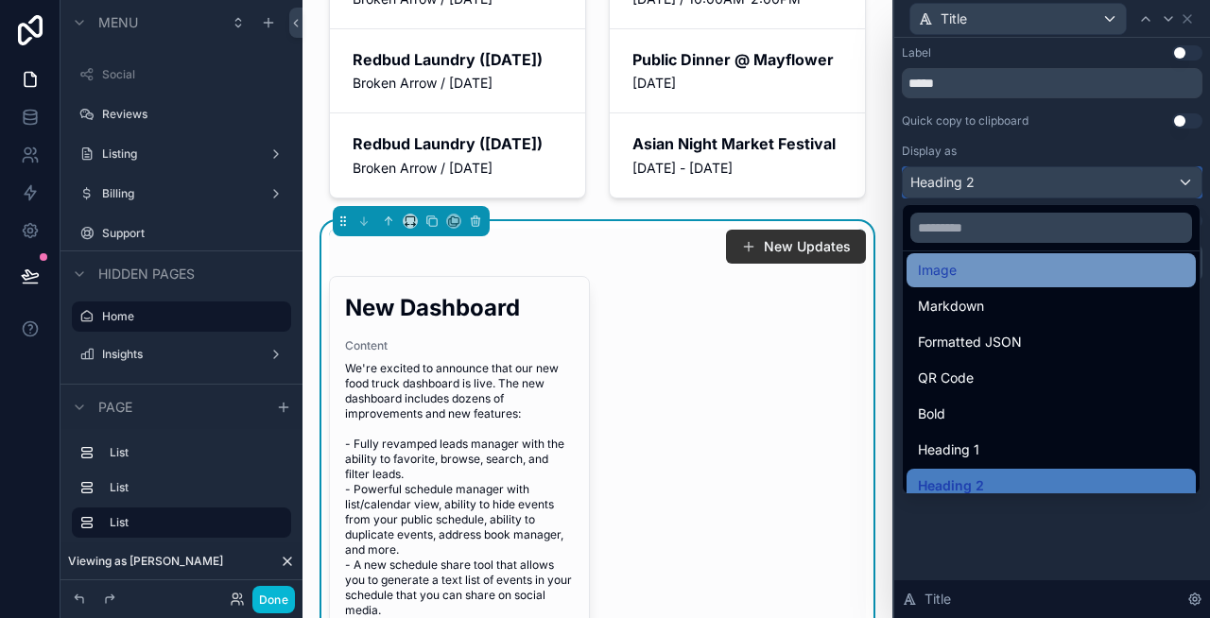
scroll to position [206, 0]
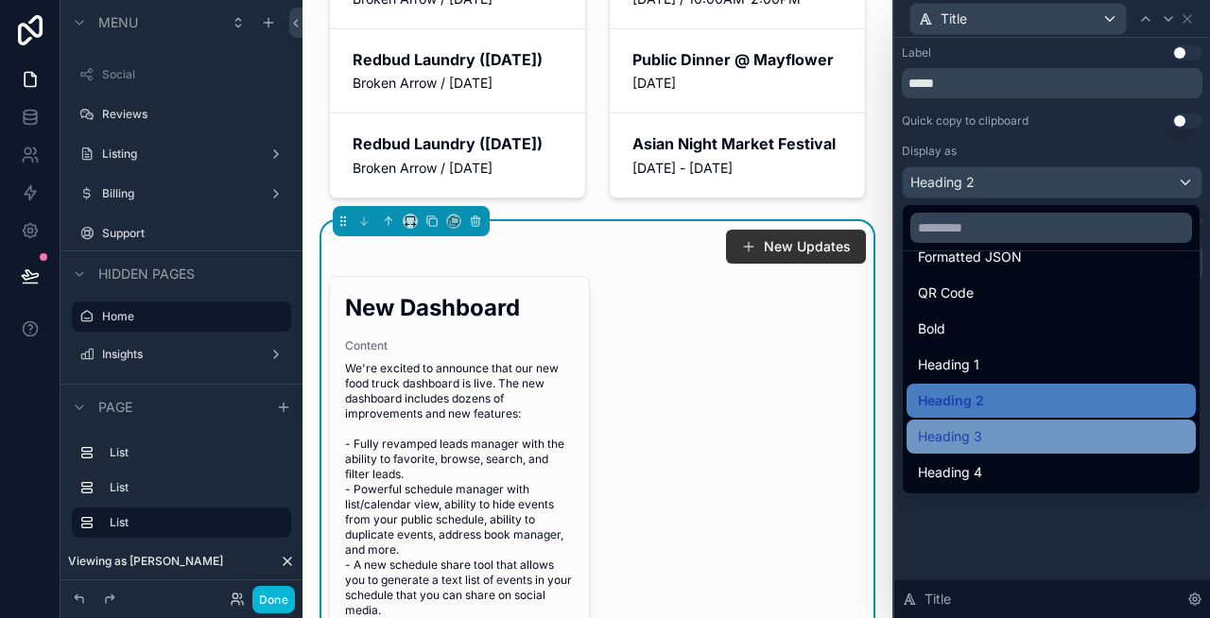
click at [987, 433] on div "Heading 3" at bounding box center [1051, 436] width 267 height 23
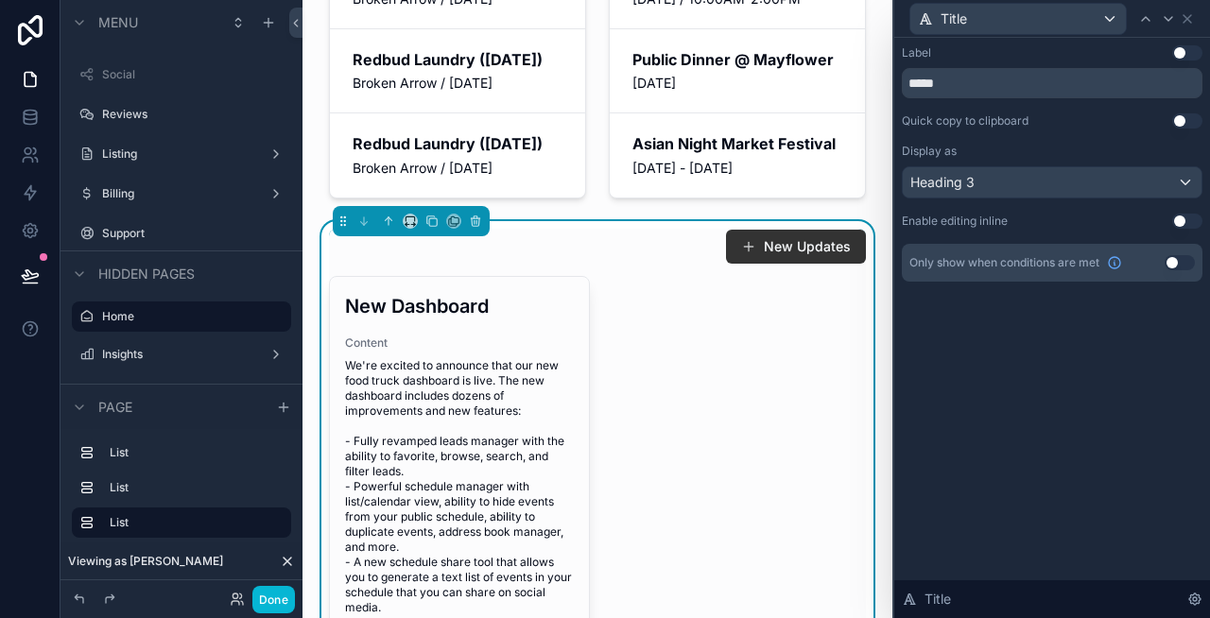
click at [987, 433] on div "Label Use setting ***** Quick copy to clipboard Use setting Display as Heading …" at bounding box center [1052, 328] width 316 height 580
click at [1187, 25] on icon at bounding box center [1187, 18] width 15 height 15
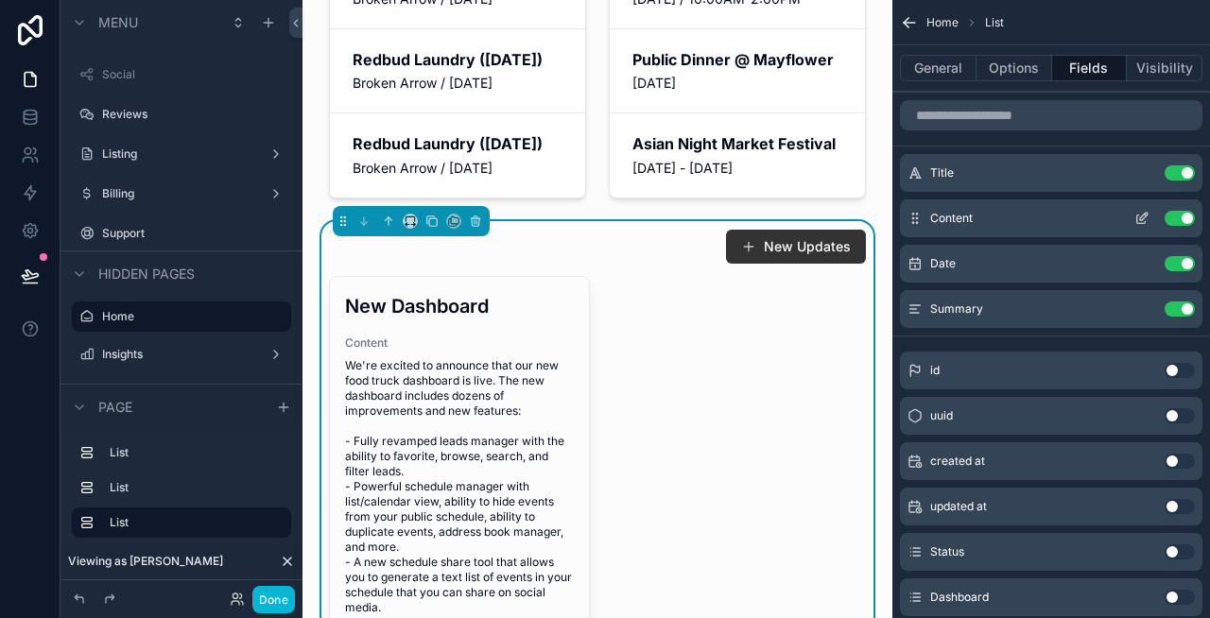
click at [1183, 213] on button "Use setting" at bounding box center [1180, 218] width 30 height 15
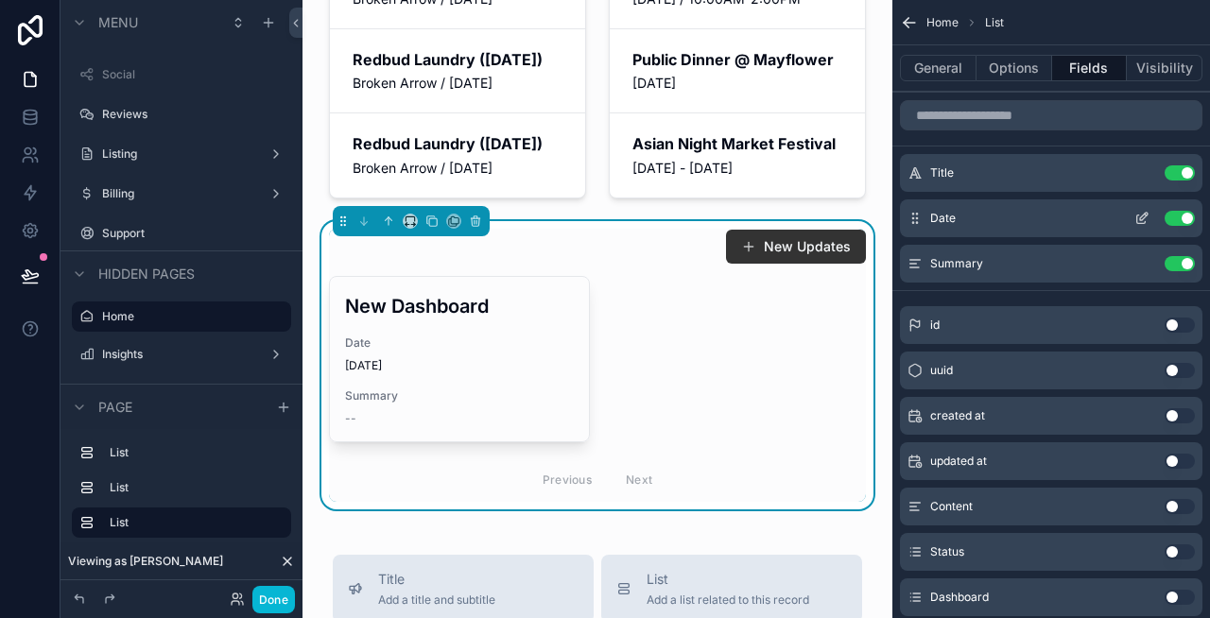
click at [1140, 219] on icon "scrollable content" at bounding box center [1144, 217] width 8 height 8
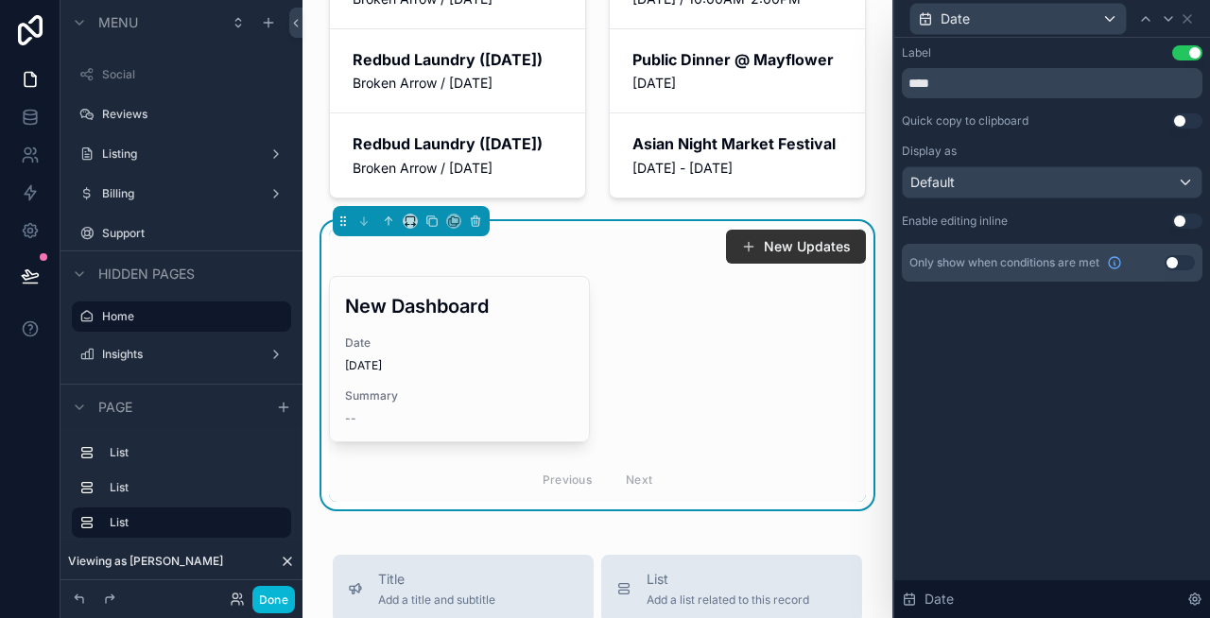
click at [1195, 47] on button "Use setting" at bounding box center [1187, 52] width 30 height 15
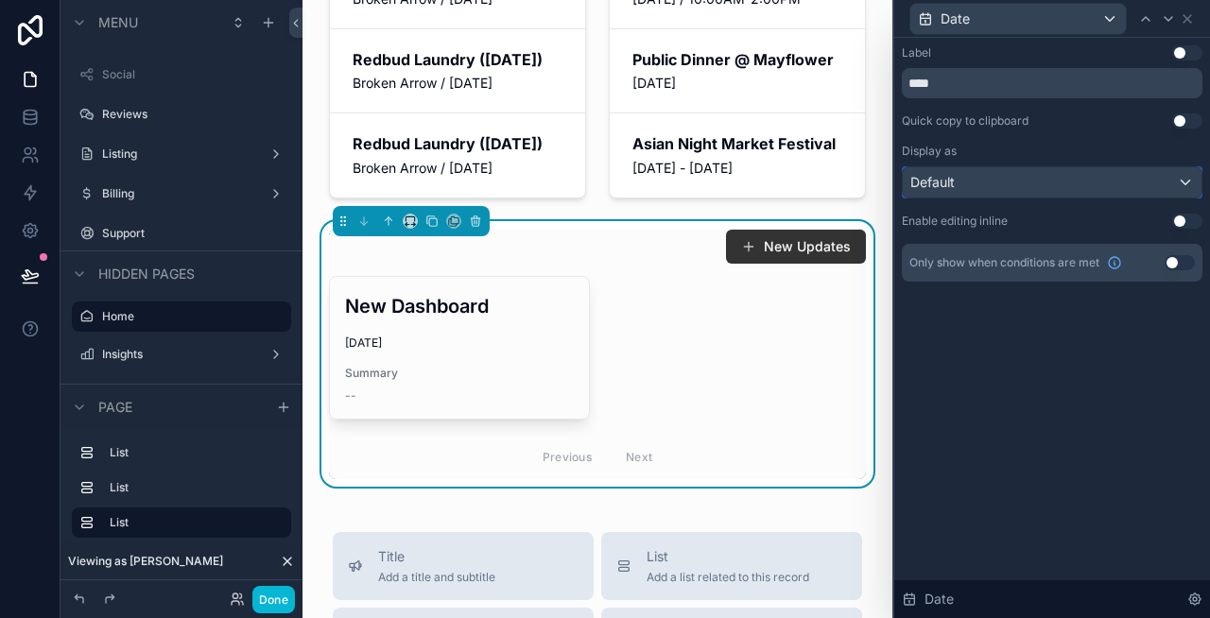
click at [1049, 180] on div "Default" at bounding box center [1052, 182] width 299 height 30
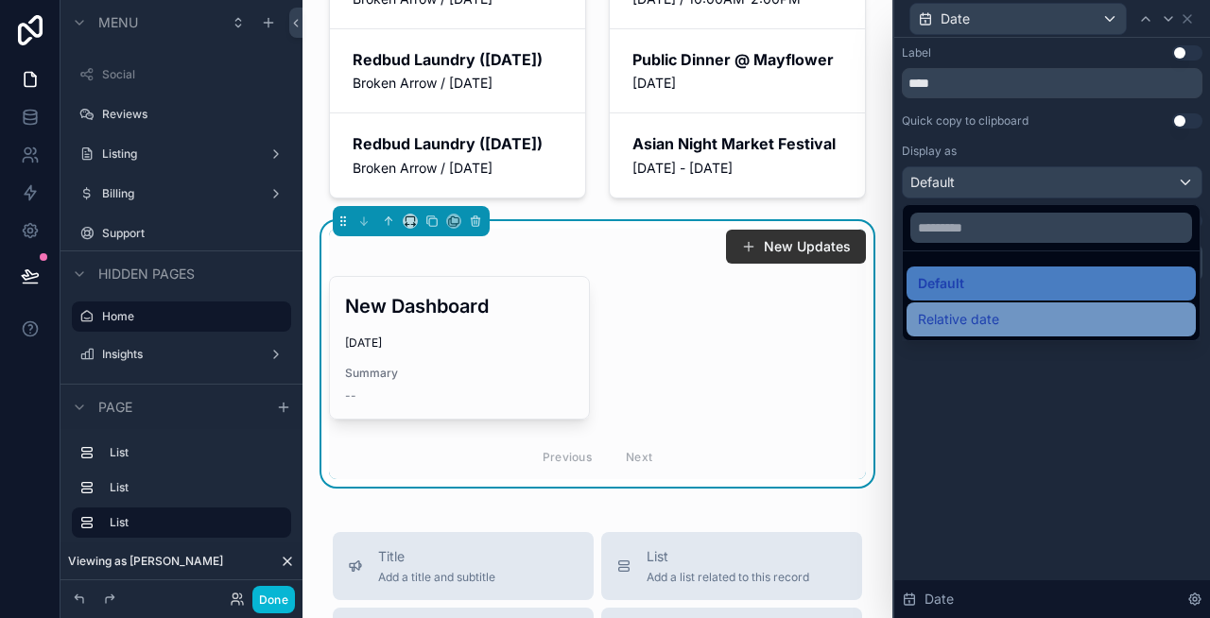
click at [991, 315] on span "Relative date" at bounding box center [958, 319] width 81 height 23
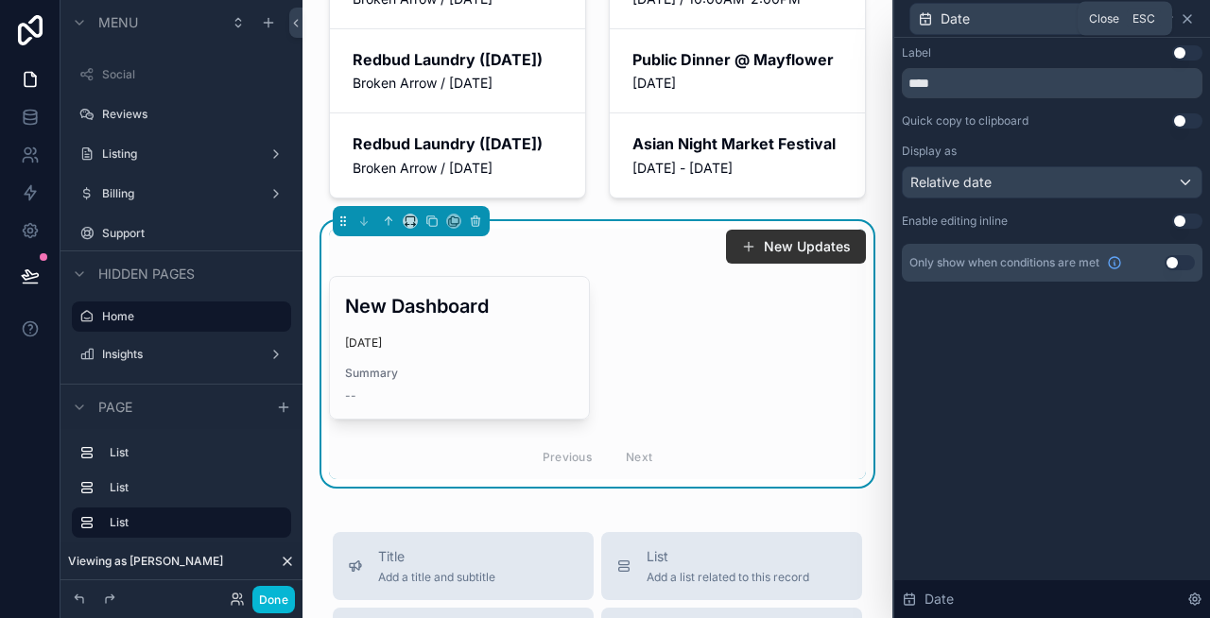
click at [1187, 17] on icon at bounding box center [1187, 19] width 8 height 8
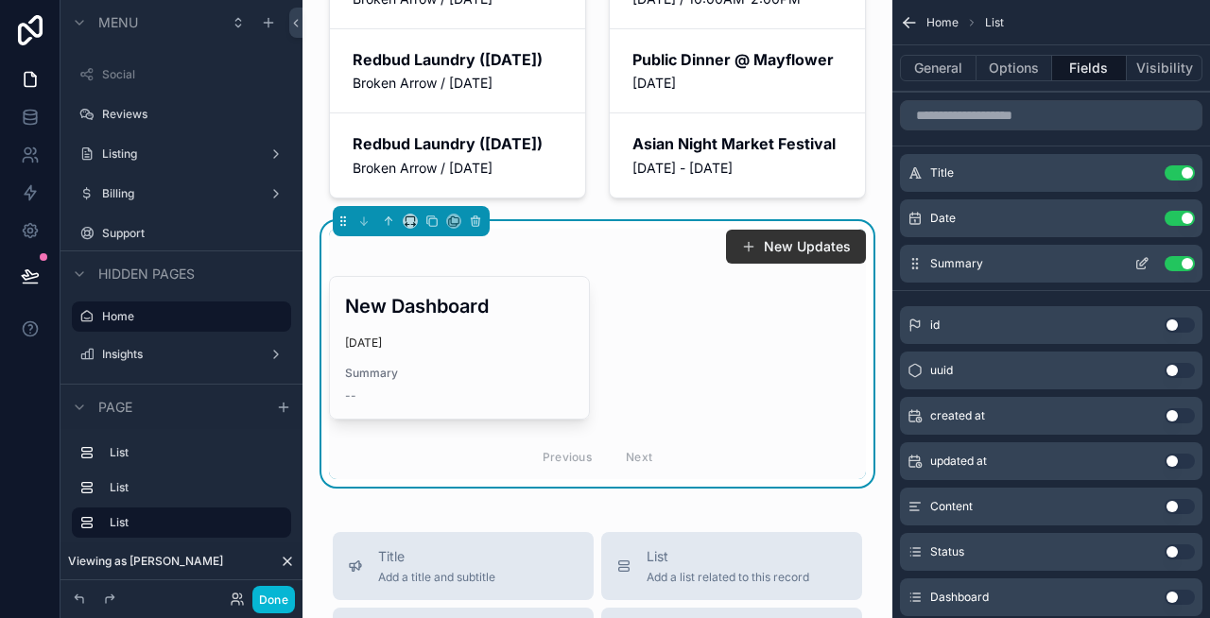
click at [1144, 263] on icon "scrollable content" at bounding box center [1144, 262] width 8 height 8
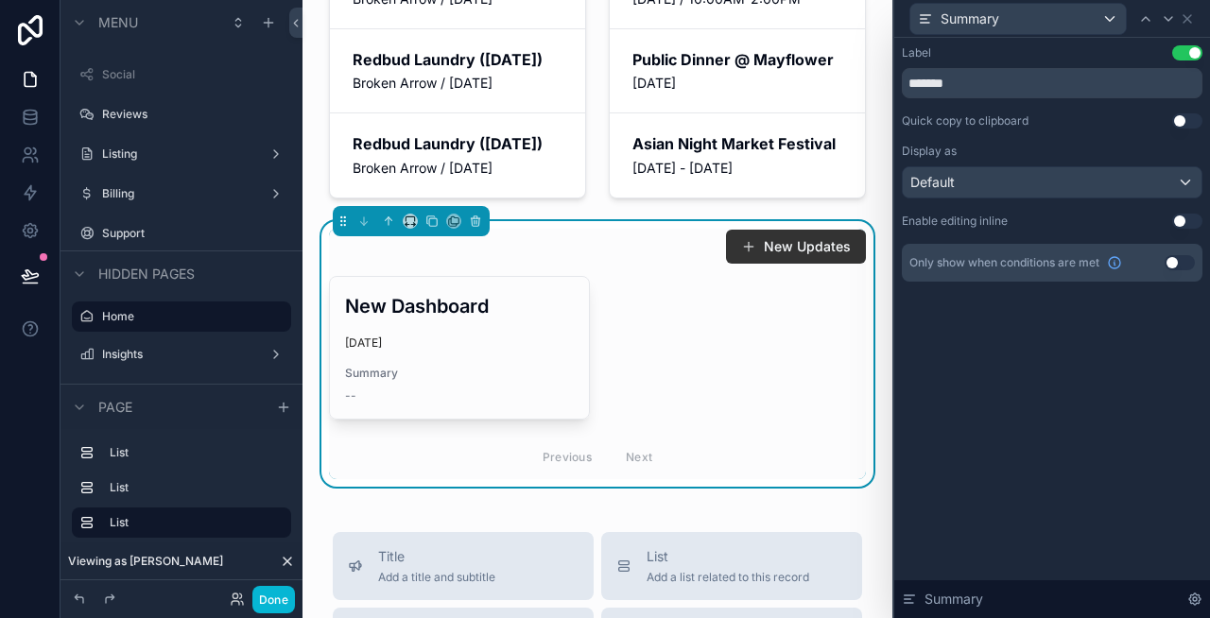
click at [1193, 59] on button "Use setting" at bounding box center [1187, 52] width 30 height 15
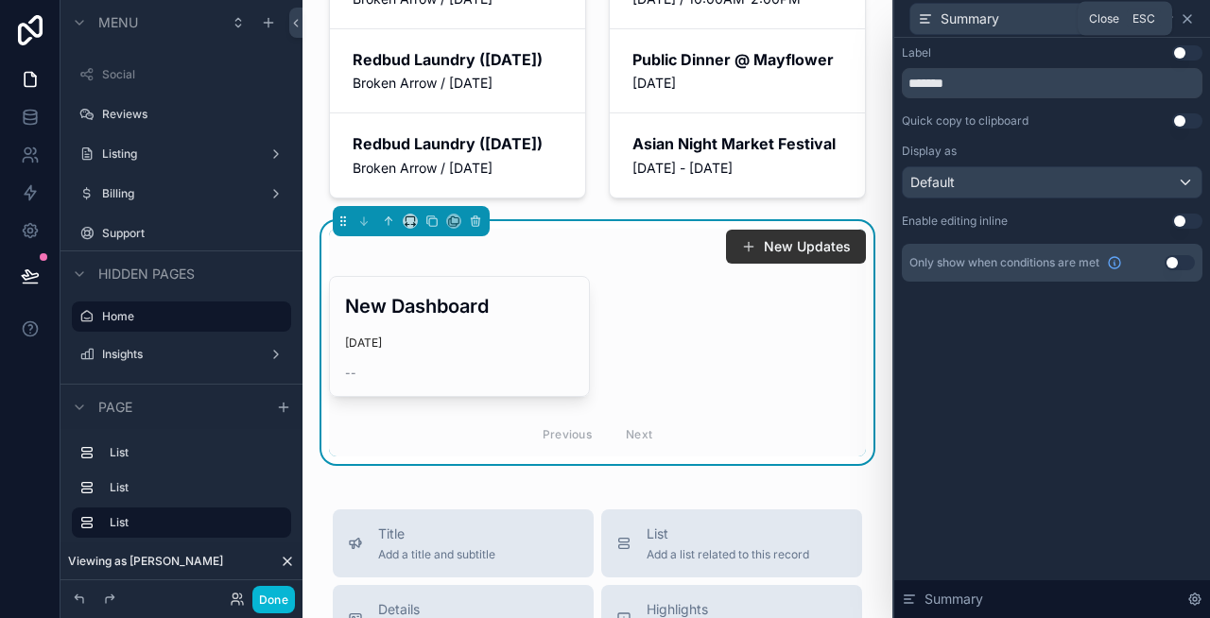
click at [1189, 21] on icon at bounding box center [1187, 19] width 8 height 8
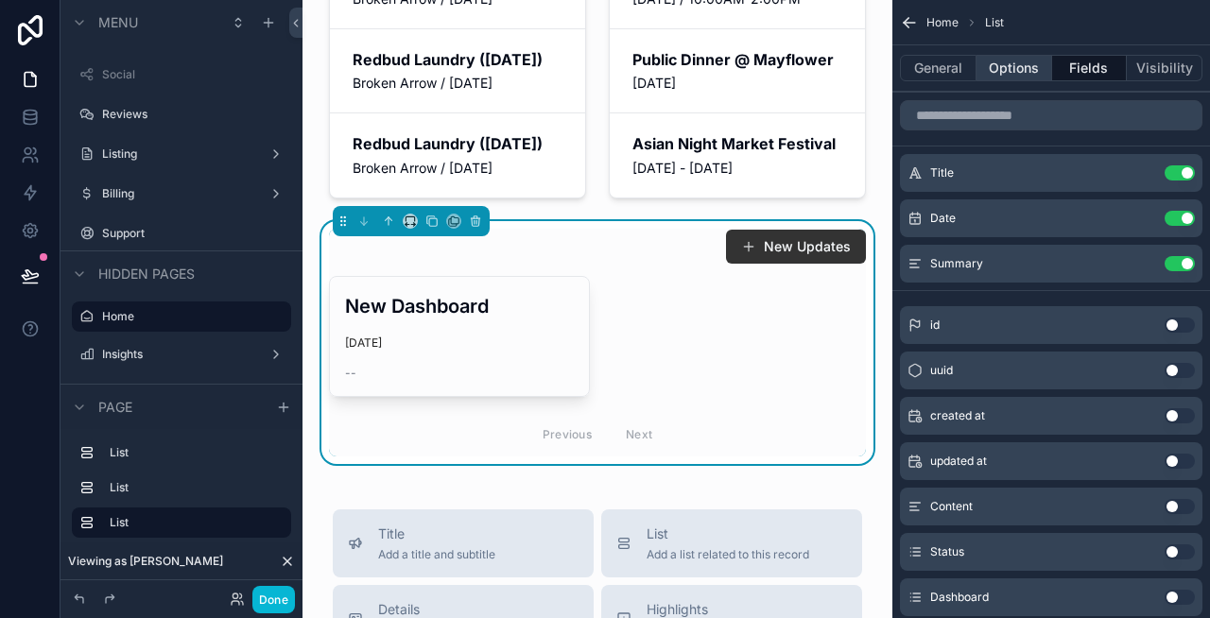
click at [1025, 60] on button "Options" at bounding box center [1014, 68] width 76 height 26
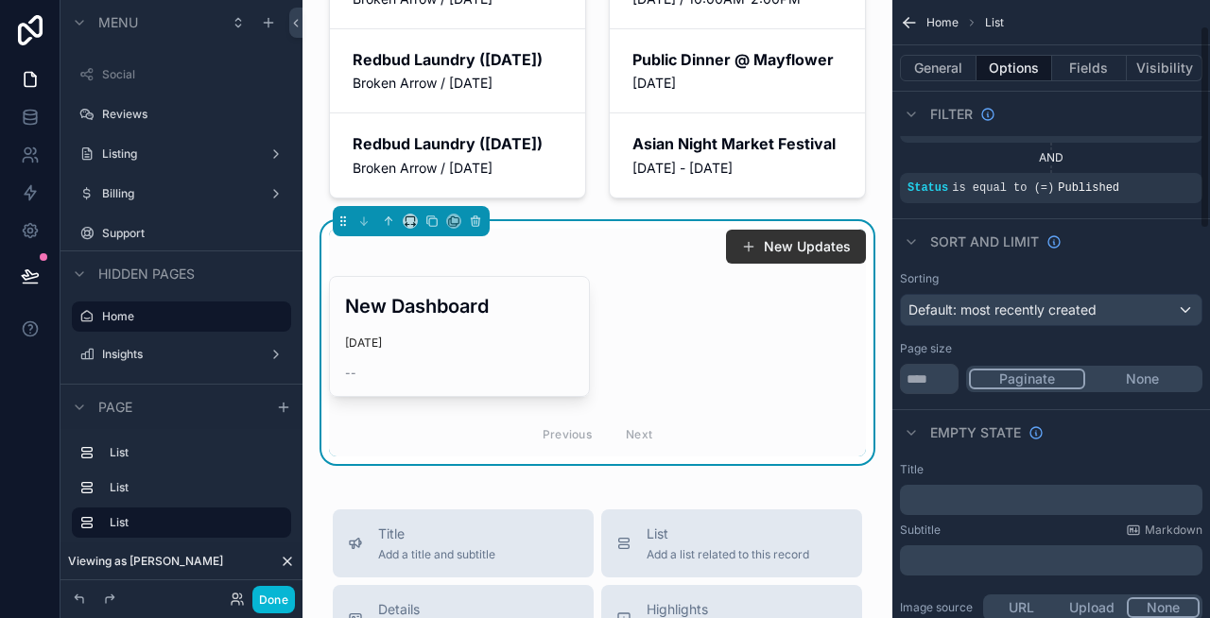
scroll to position [89, 0]
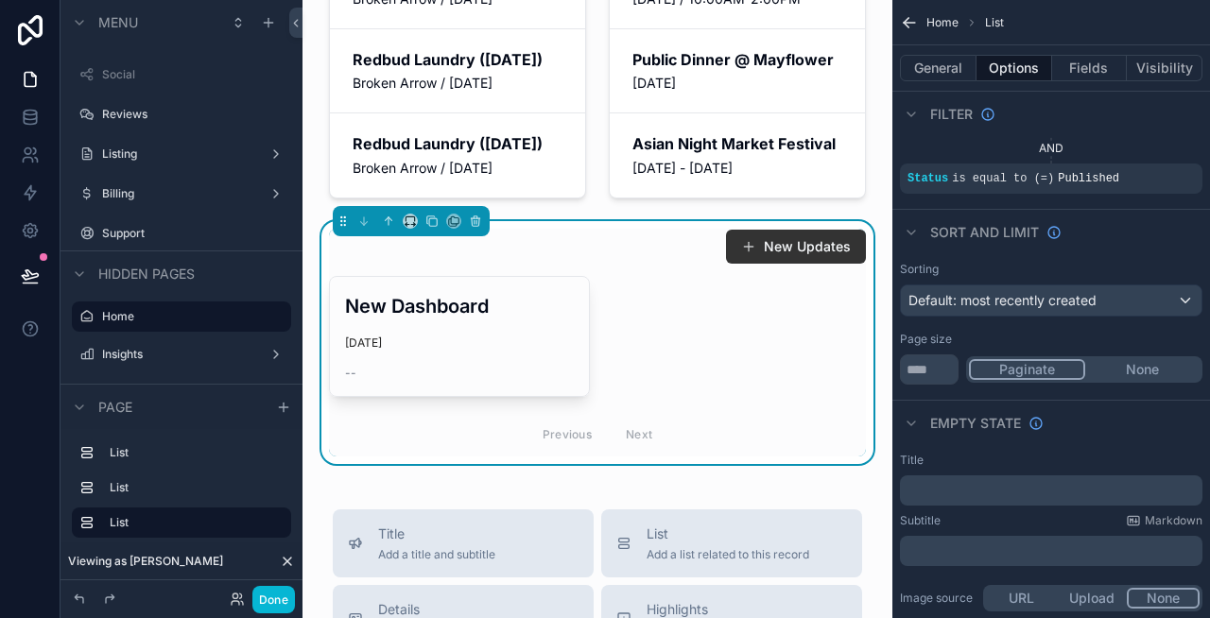
click at [1148, 371] on button "None" at bounding box center [1142, 369] width 114 height 21
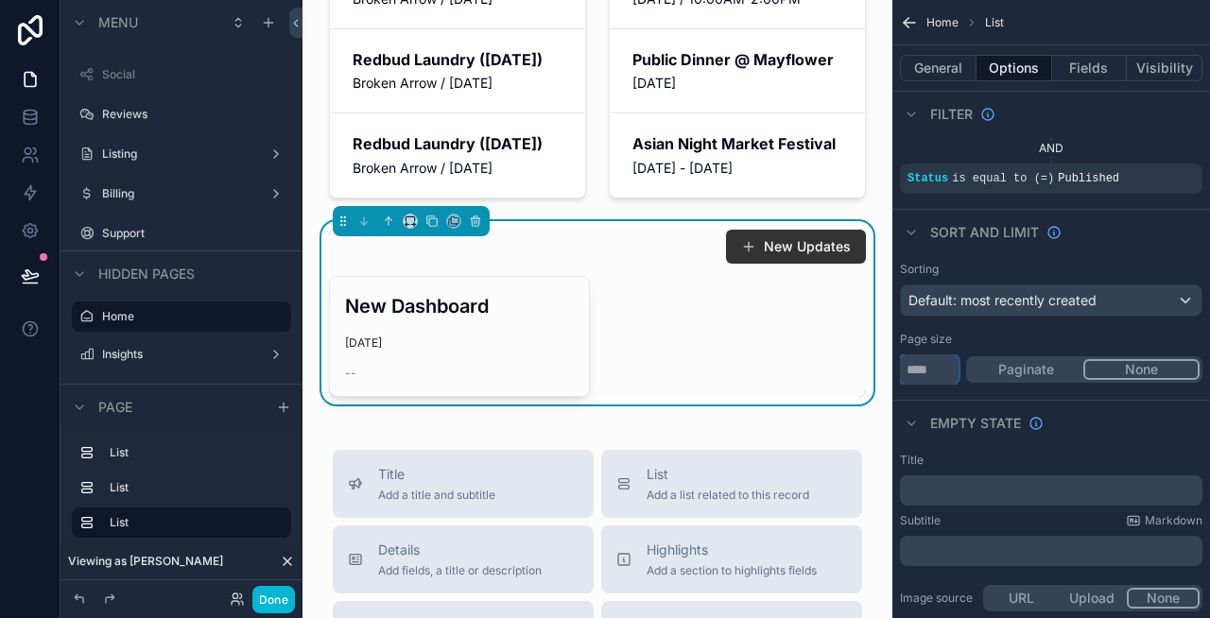
click at [930, 368] on input "**" at bounding box center [929, 369] width 59 height 30
type input "*"
click at [1069, 301] on span "Default: most recently created" at bounding box center [1002, 300] width 188 height 16
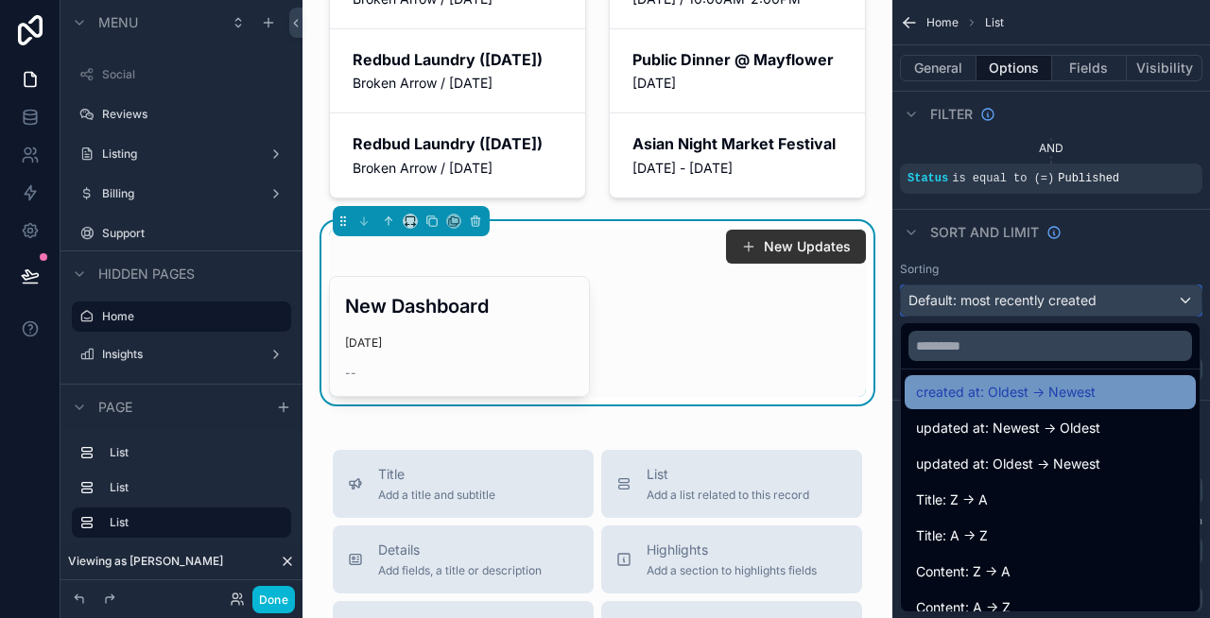
scroll to position [0, 0]
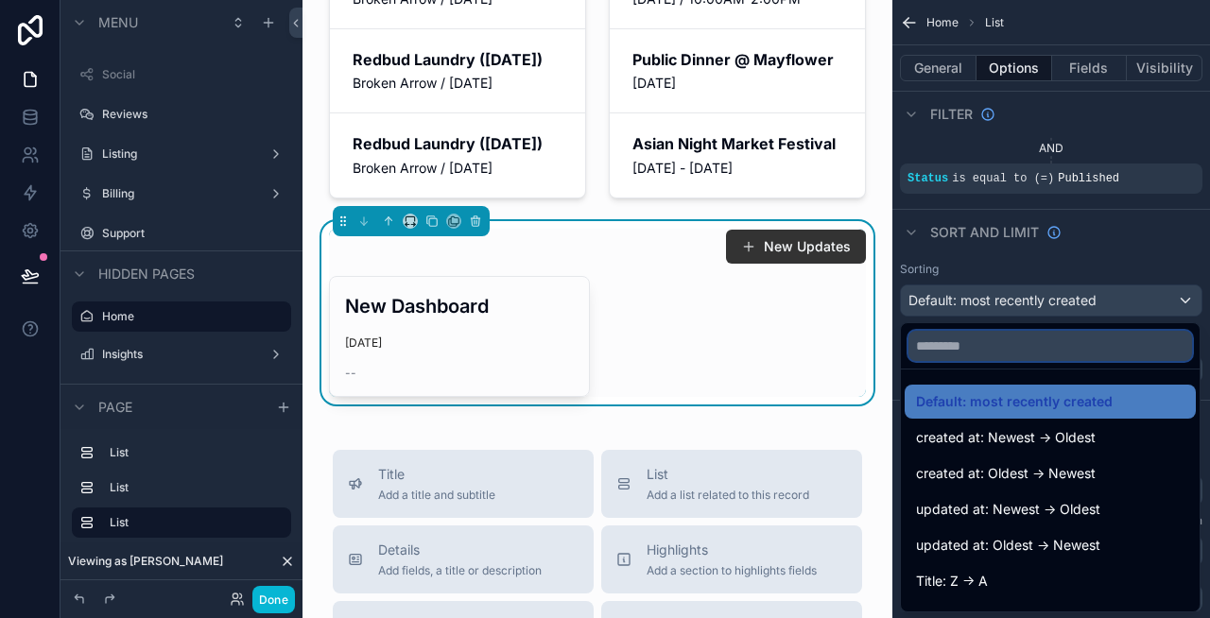
click at [1006, 347] on input "text" at bounding box center [1050, 346] width 284 height 30
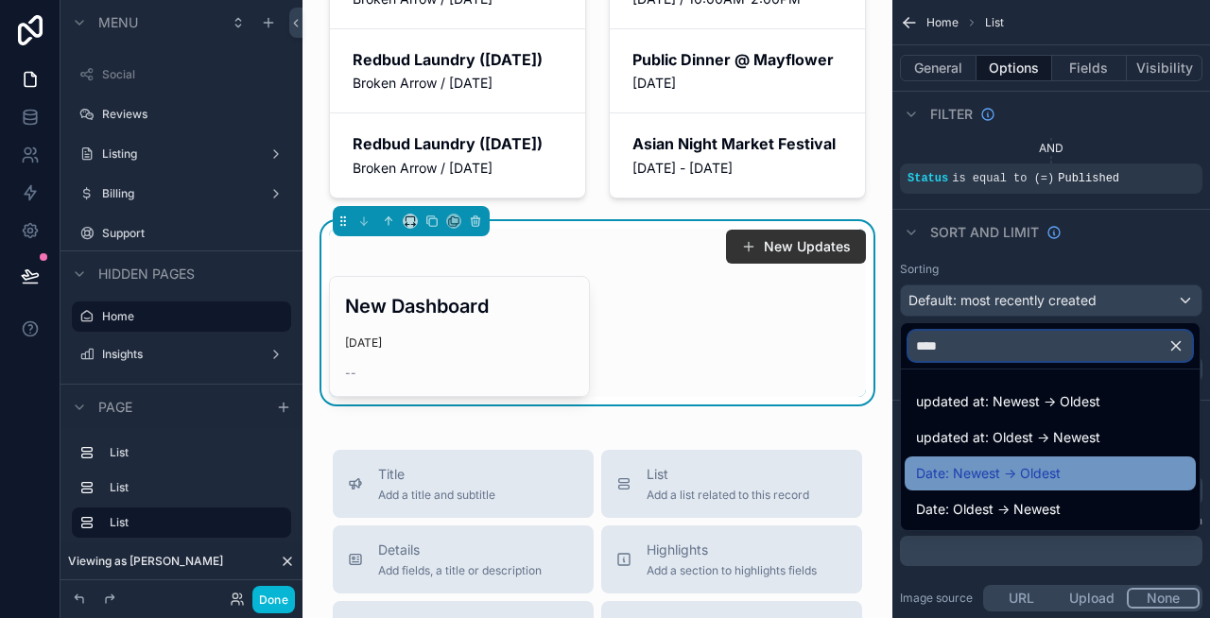
type input "****"
click at [1071, 469] on div "Date: Newest -> Oldest" at bounding box center [1050, 473] width 268 height 23
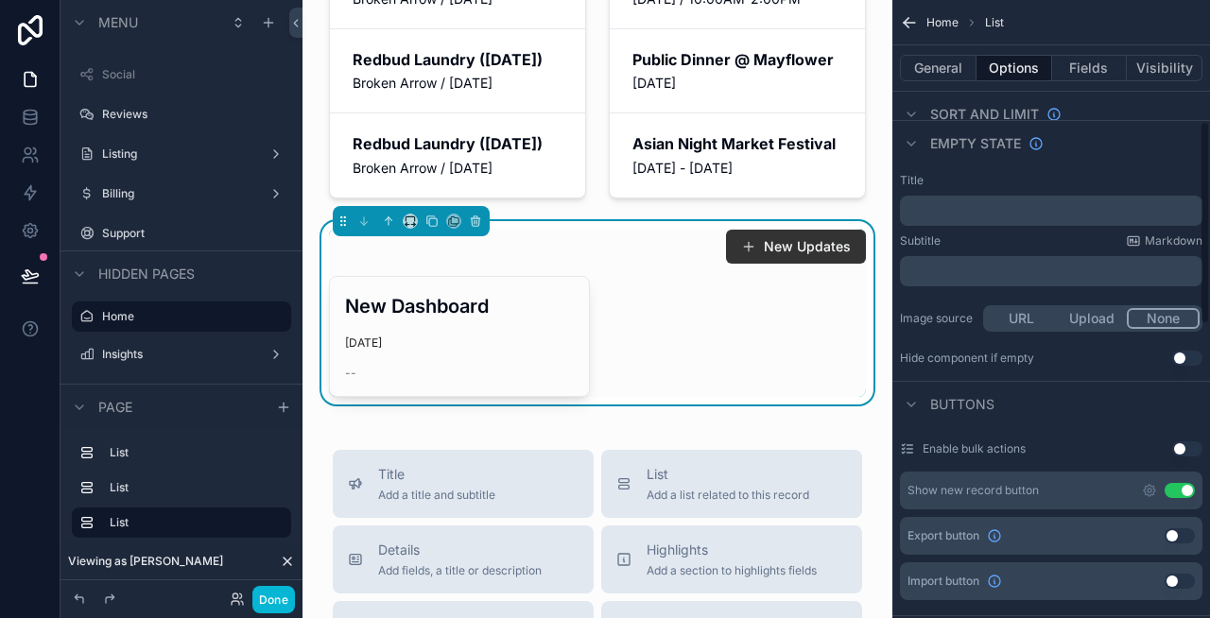
scroll to position [370, 0]
click at [1162, 315] on button "None" at bounding box center [1163, 317] width 73 height 21
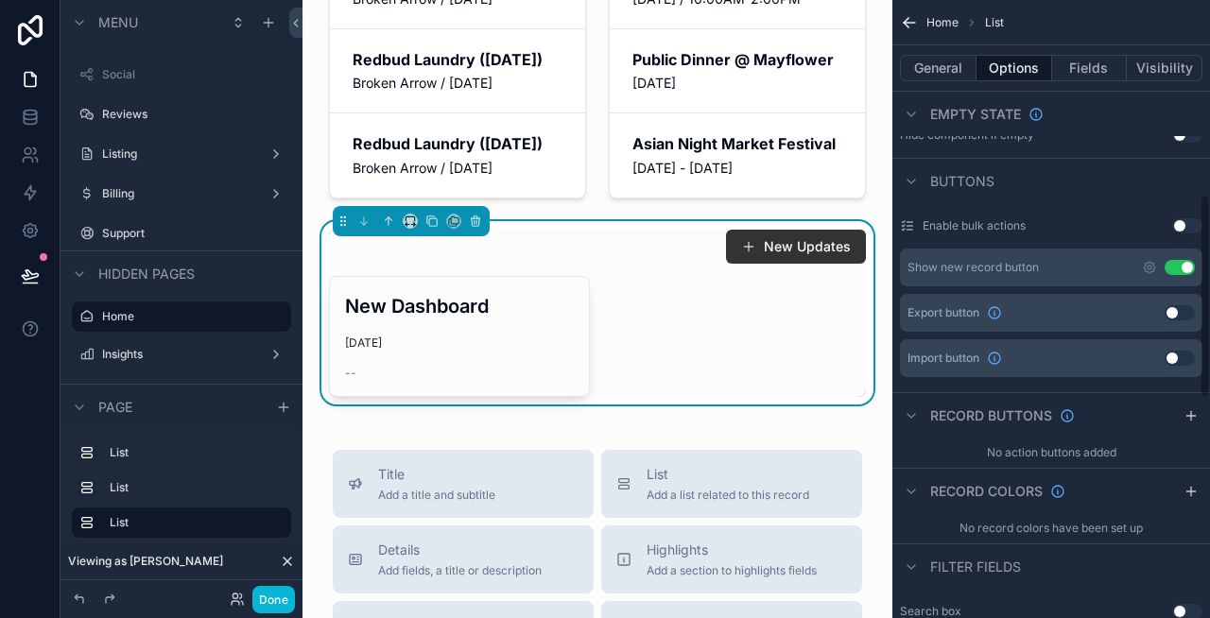
scroll to position [593, 0]
click at [1184, 268] on button "Use setting" at bounding box center [1180, 266] width 30 height 15
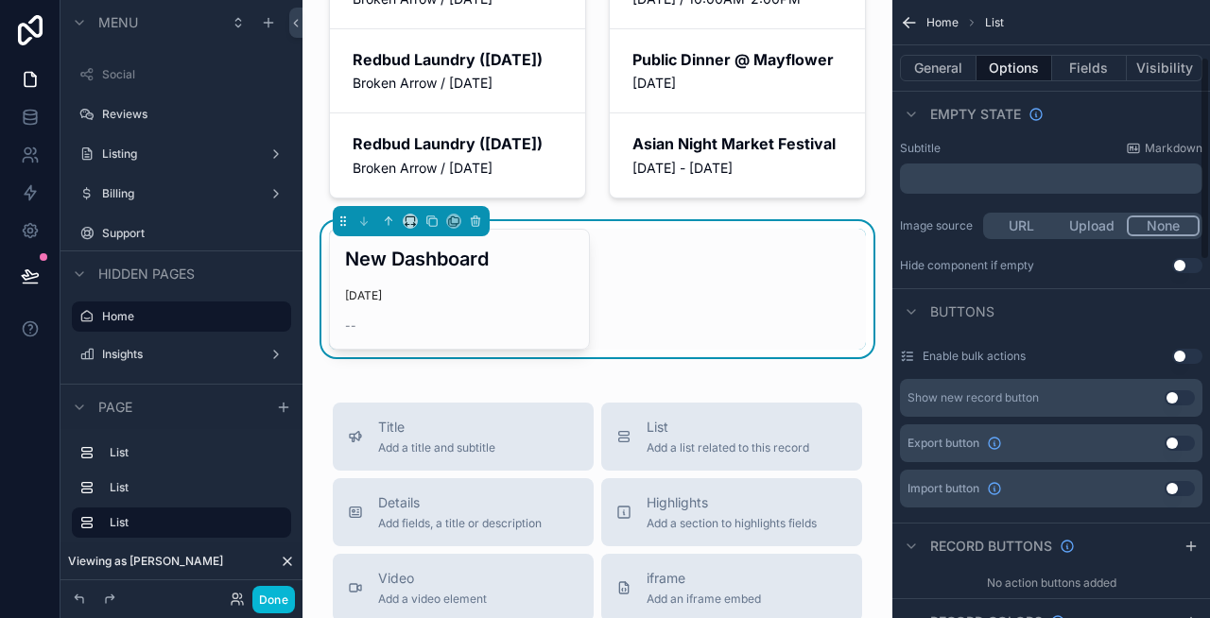
scroll to position [0, 0]
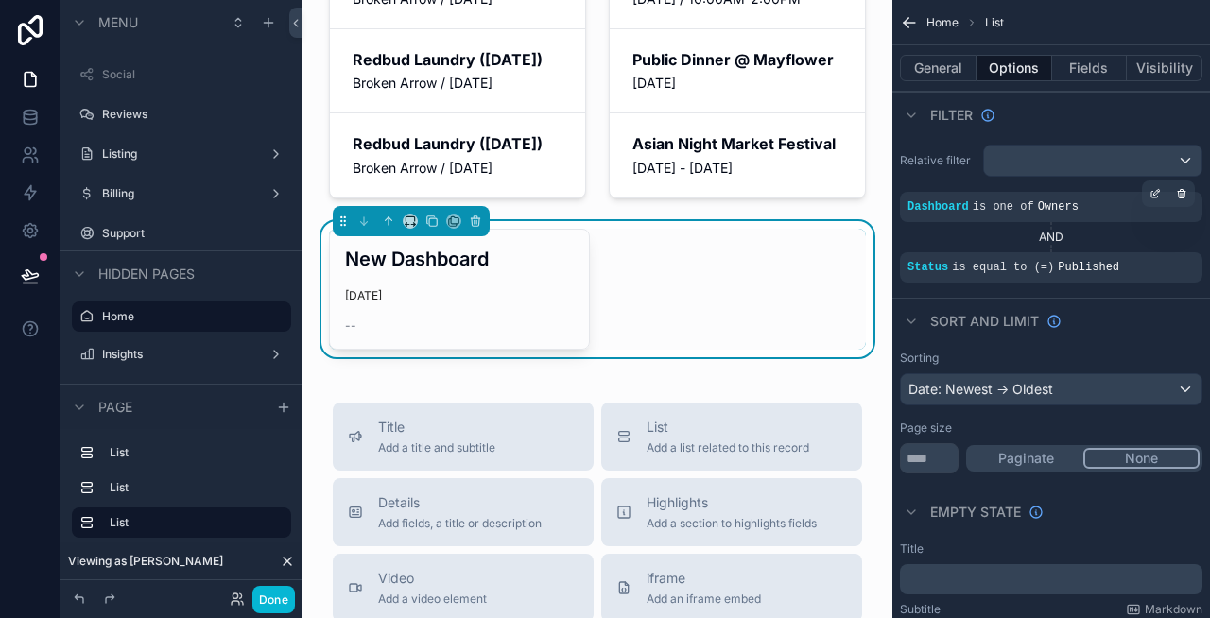
click at [989, 200] on span "is one of" at bounding box center [1003, 206] width 61 height 13
click at [1157, 194] on icon "scrollable content" at bounding box center [1154, 193] width 11 height 11
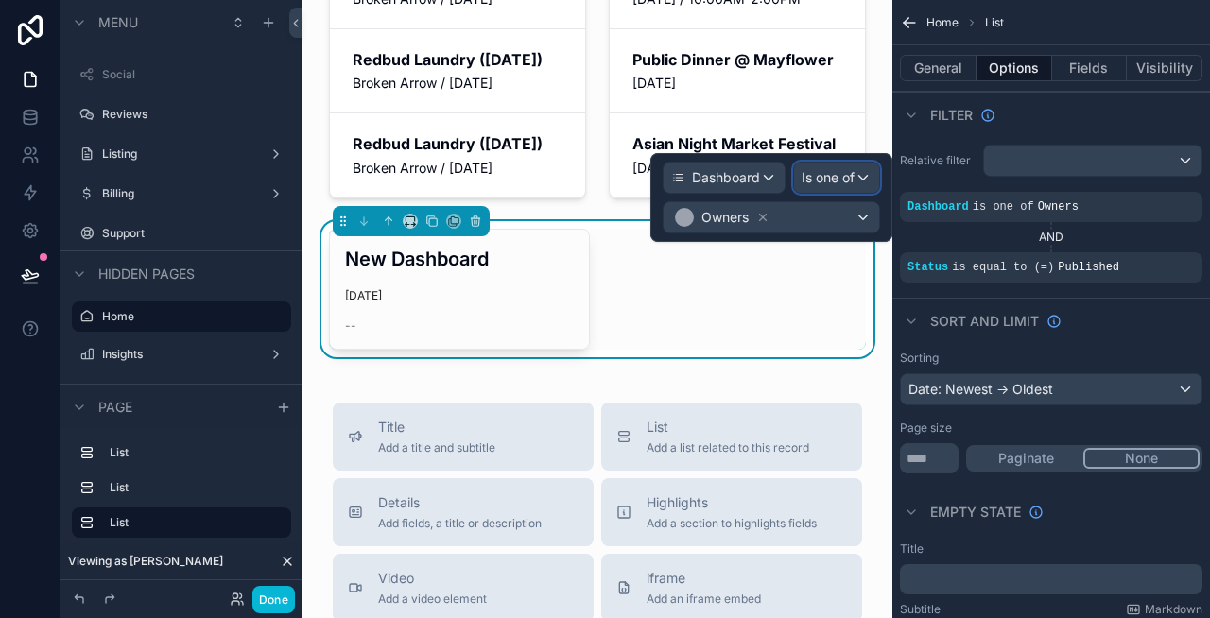
click at [835, 170] on span "Is one of" at bounding box center [828, 177] width 53 height 19
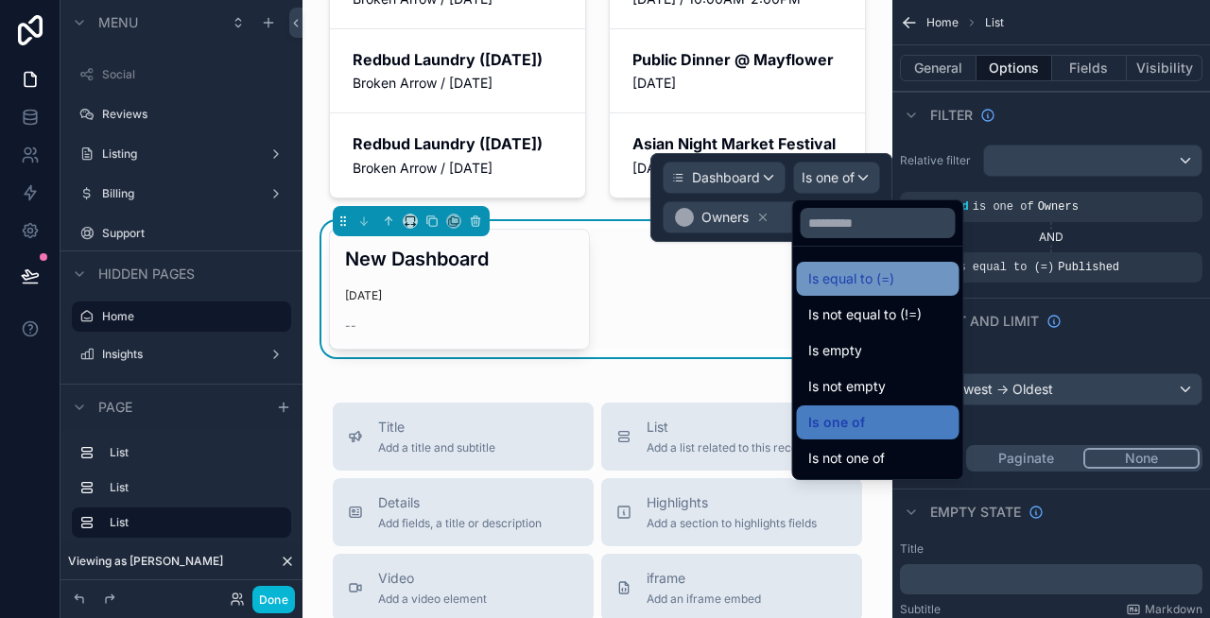
click at [858, 282] on span "Is equal to (=)" at bounding box center [851, 279] width 86 height 23
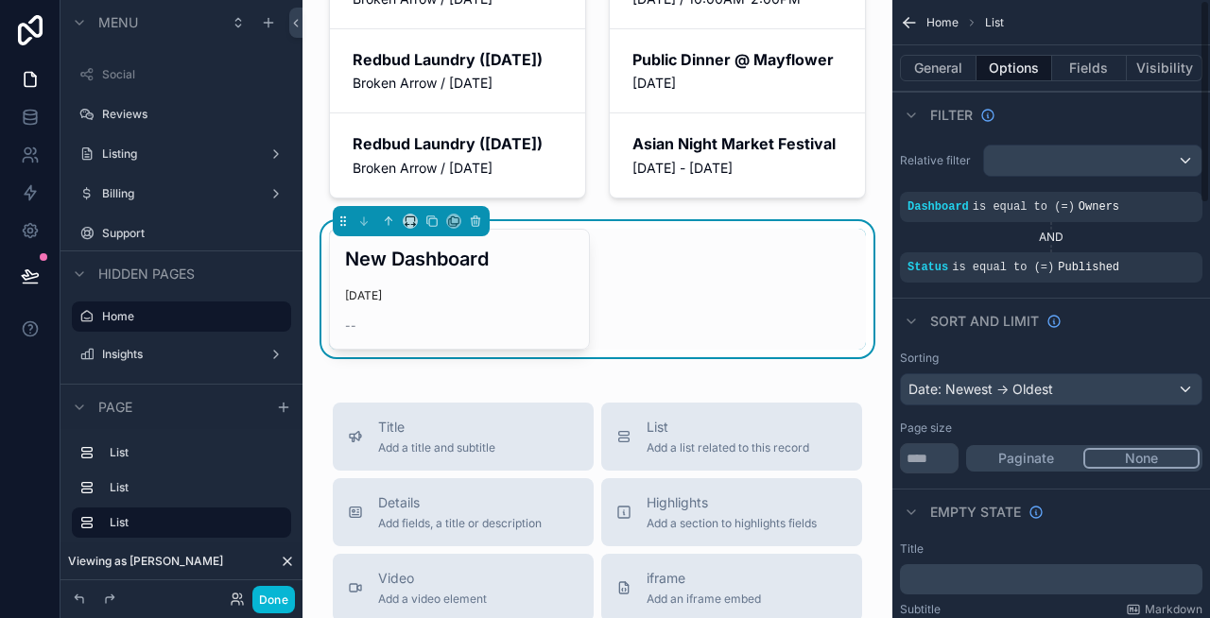
click at [1067, 112] on div "Filter" at bounding box center [1051, 114] width 318 height 45
click at [940, 71] on button "General" at bounding box center [938, 68] width 77 height 26
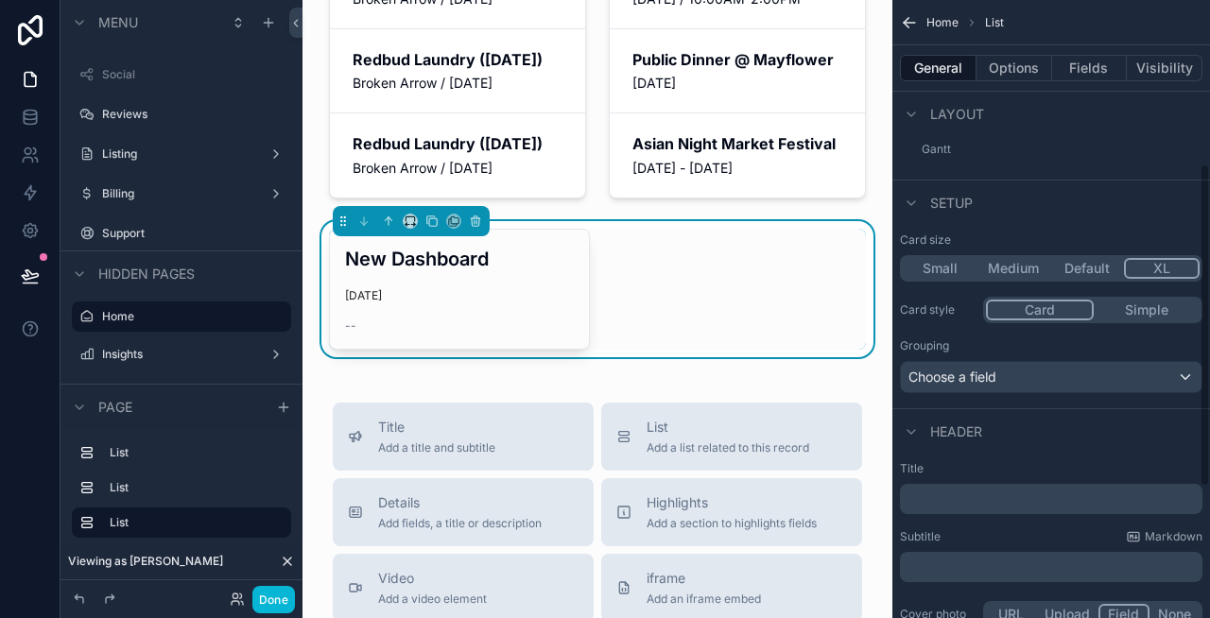
scroll to position [314, 0]
click at [1074, 375] on div "Choose a field" at bounding box center [1051, 374] width 301 height 30
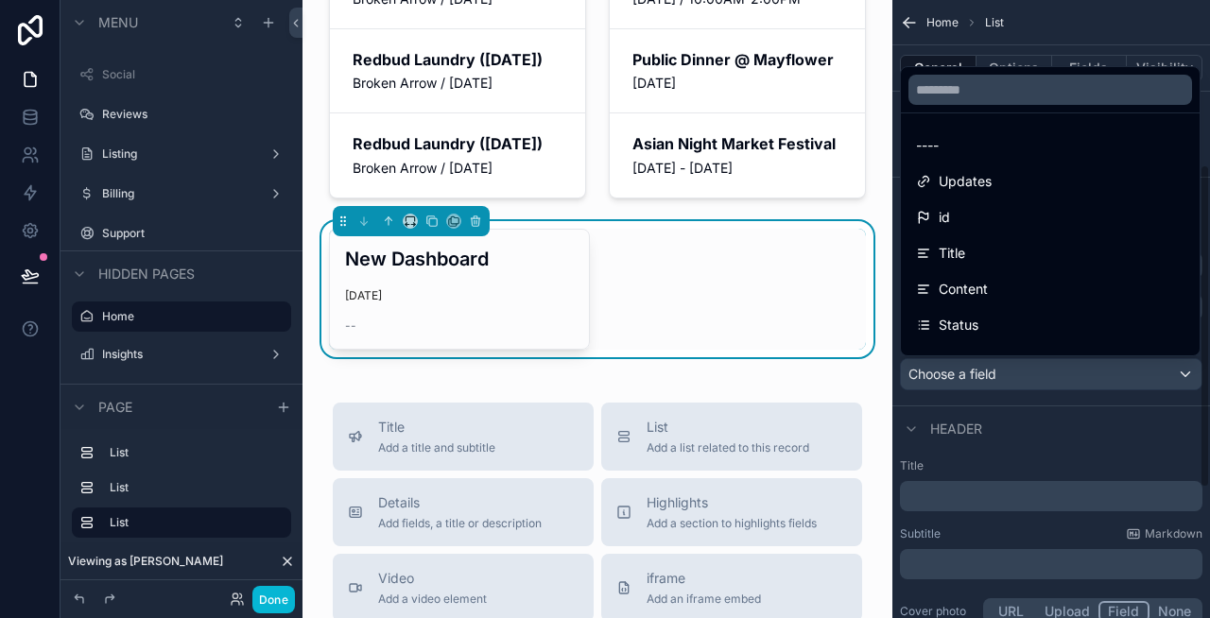
click at [1007, 374] on div "scrollable content" at bounding box center [605, 309] width 1210 height 618
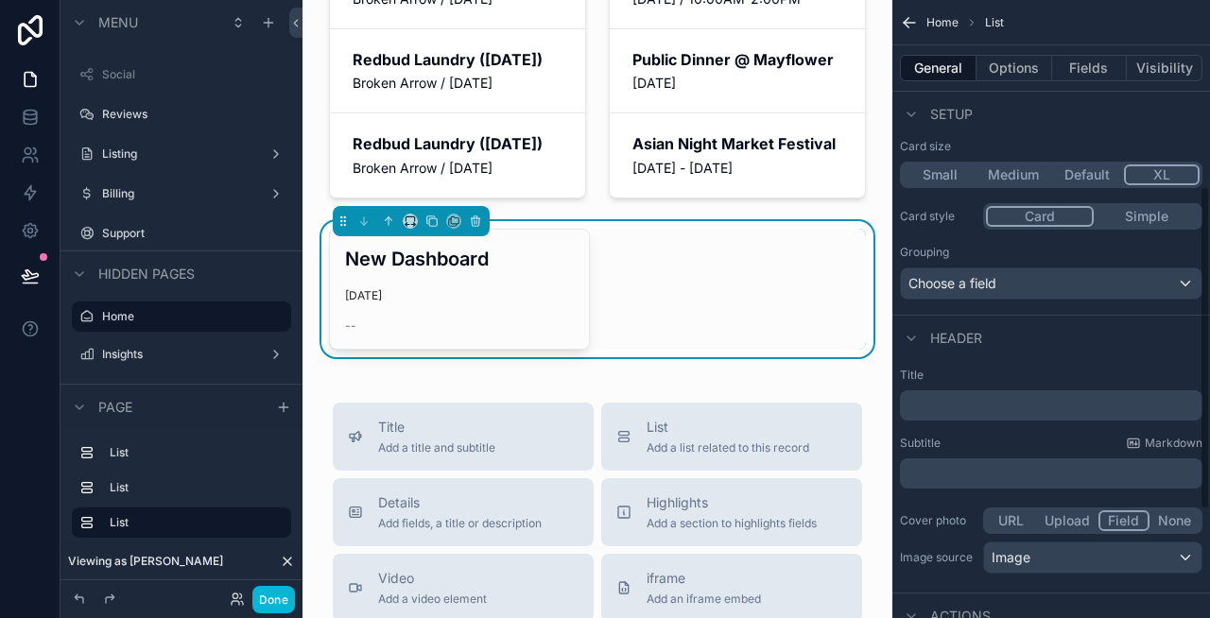
scroll to position [430, 0]
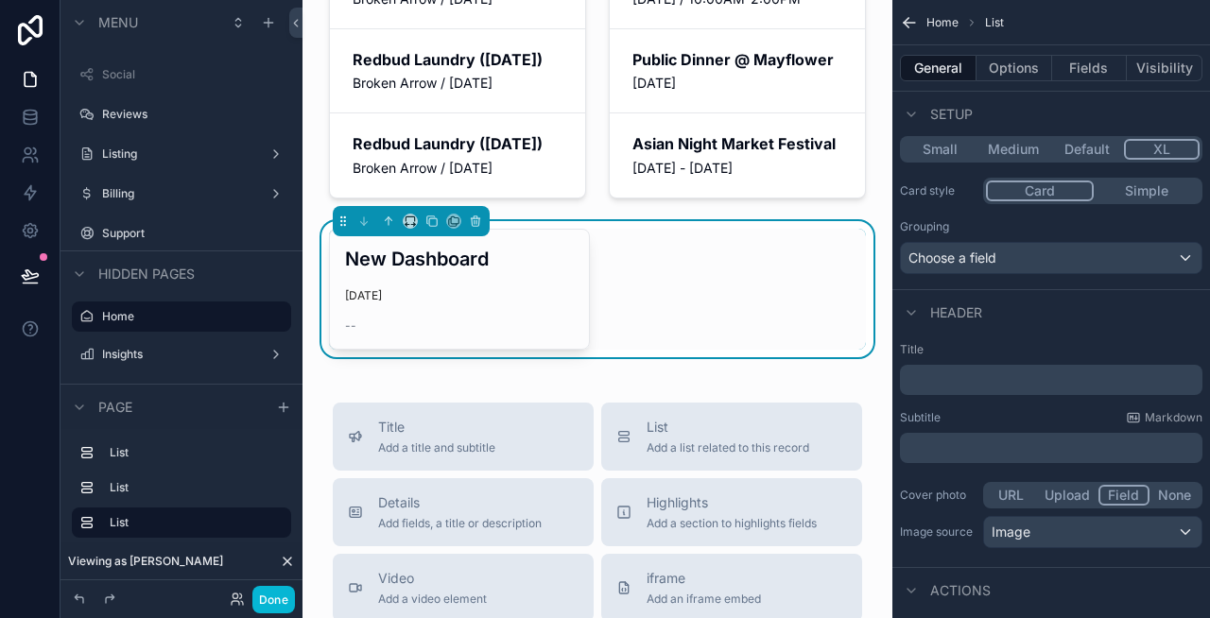
click at [979, 377] on p "﻿" at bounding box center [1052, 380] width 291 height 19
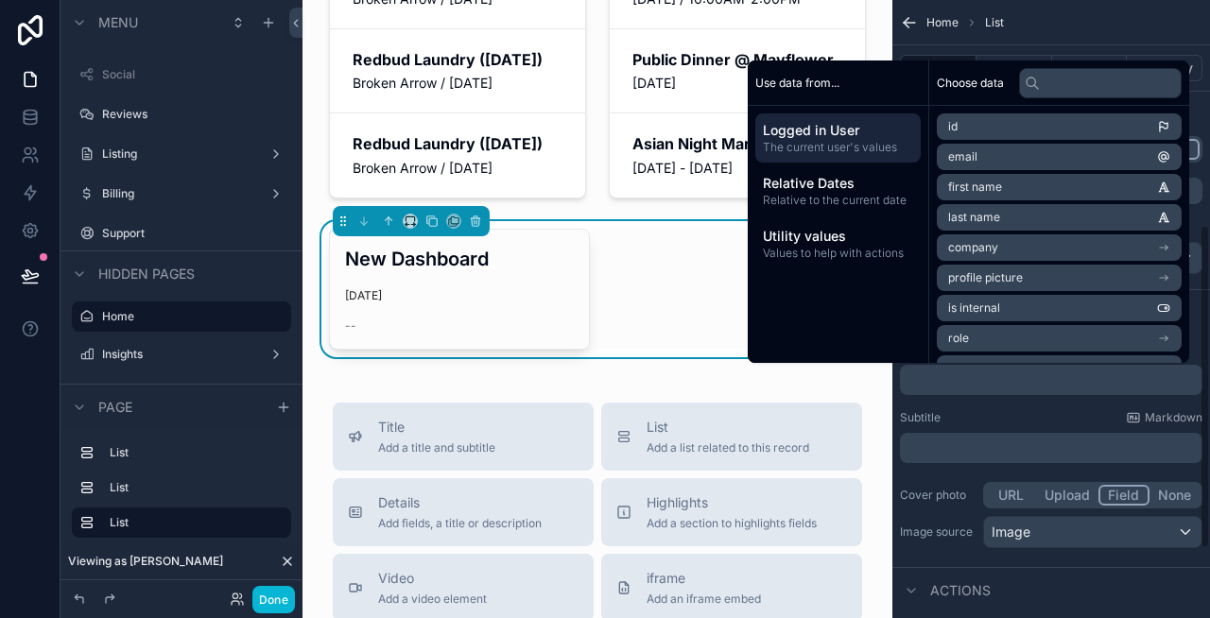
click at [1157, 13] on div "Home List" at bounding box center [1051, 22] width 318 height 45
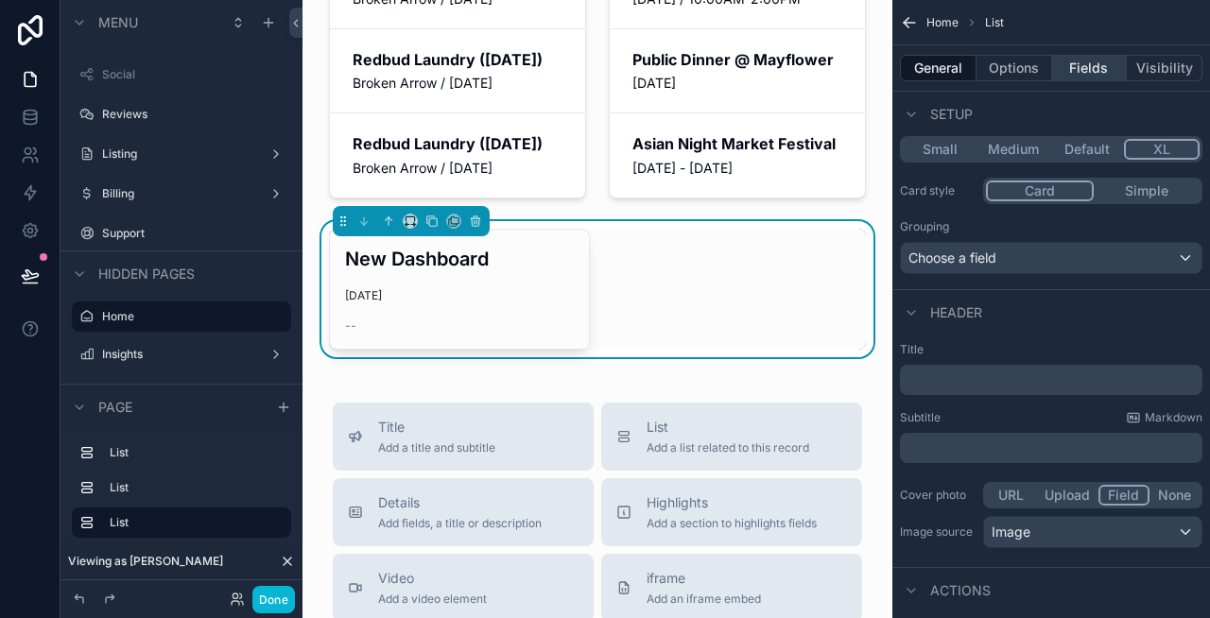
click at [1073, 62] on button "Fields" at bounding box center [1090, 68] width 76 height 26
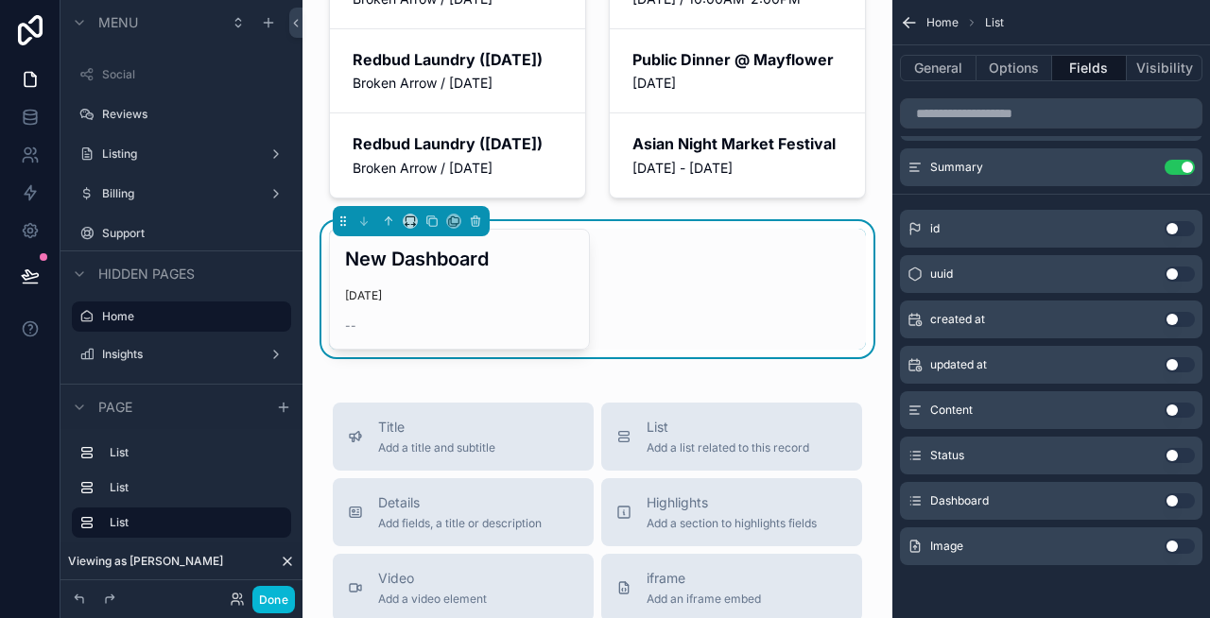
click at [1176, 546] on button "Use setting" at bounding box center [1180, 546] width 30 height 15
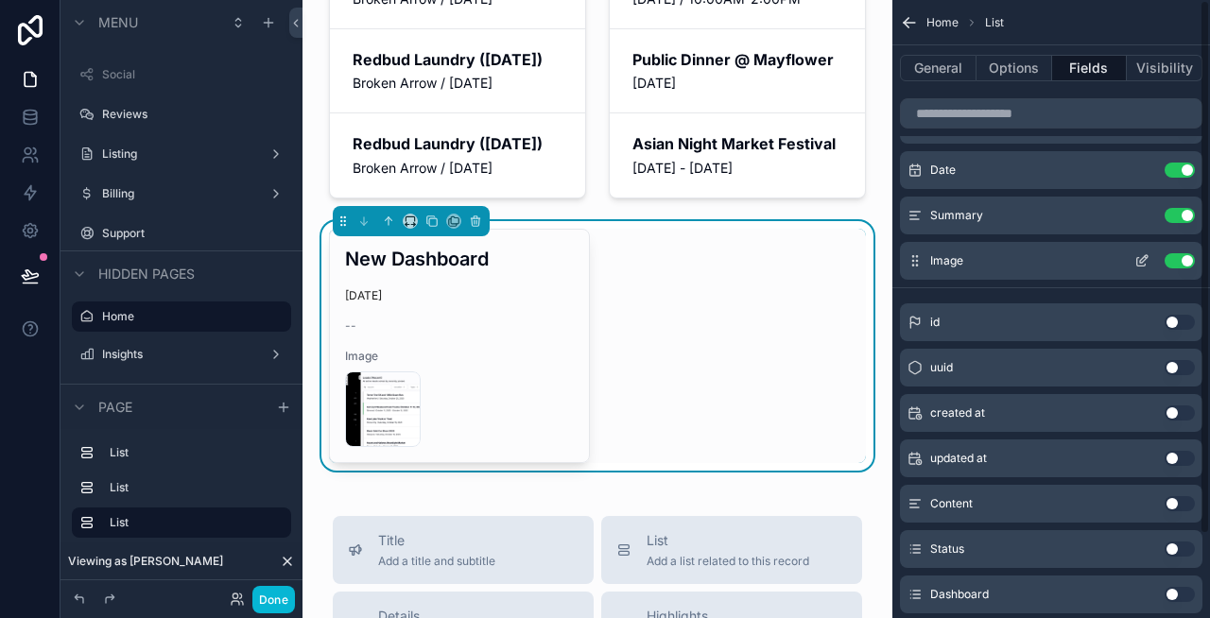
scroll to position [0, 0]
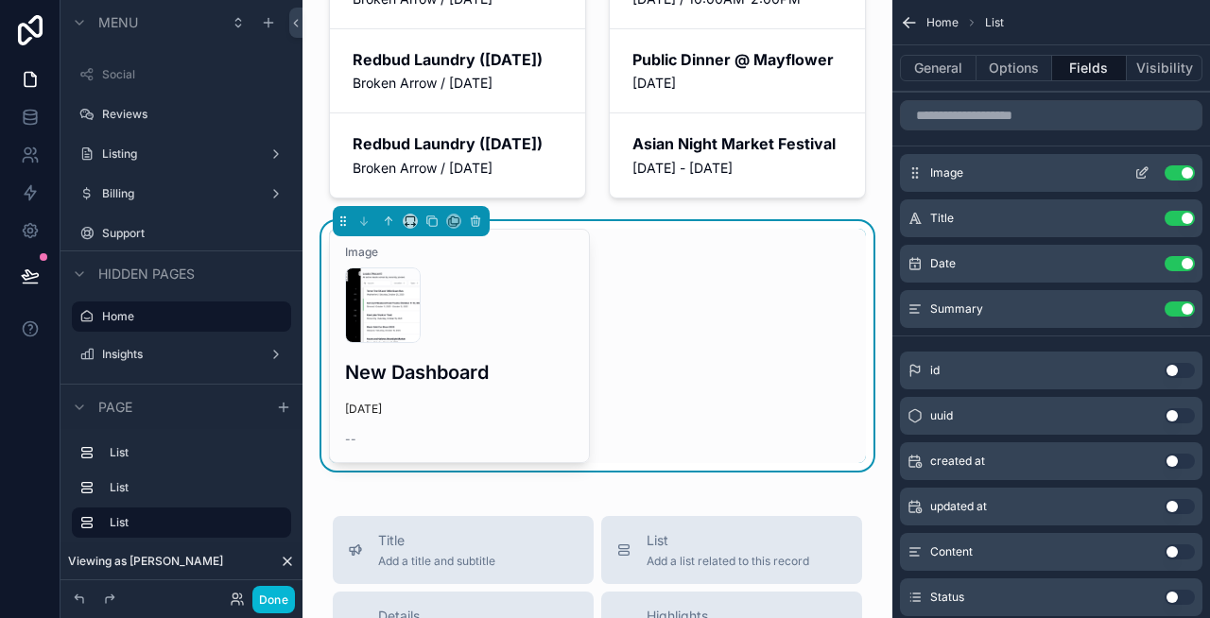
click at [1138, 164] on div "Image Use setting" at bounding box center [1051, 173] width 302 height 38
click at [1142, 172] on icon "scrollable content" at bounding box center [1141, 172] width 15 height 15
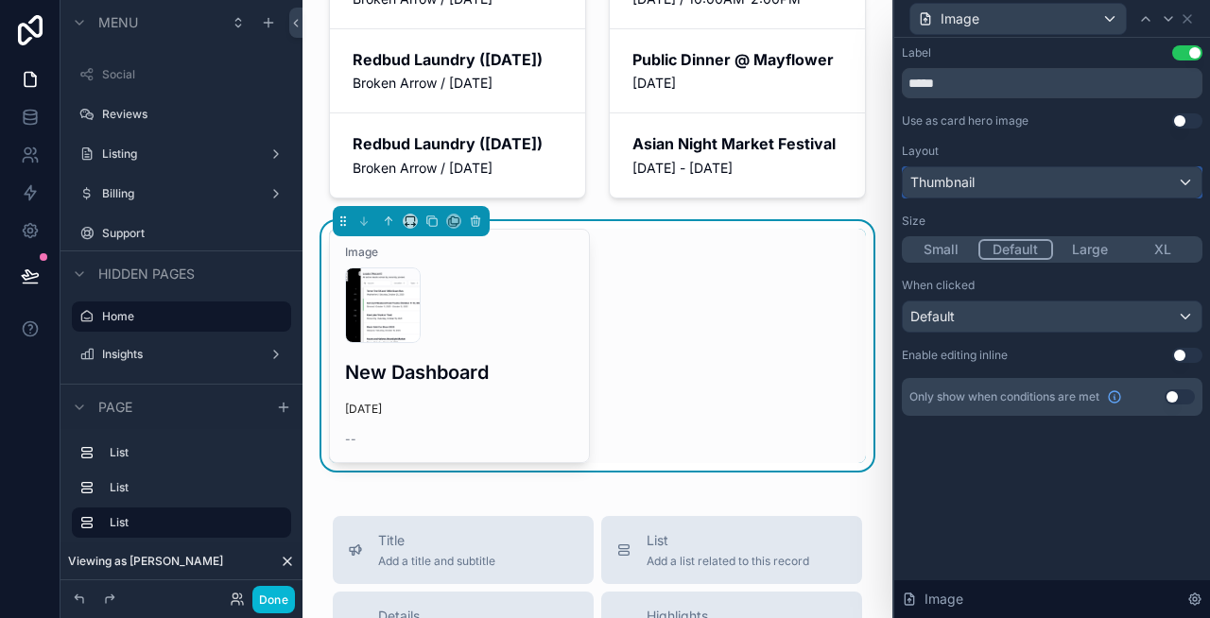
click at [1094, 180] on div "Thumbnail" at bounding box center [1052, 182] width 299 height 30
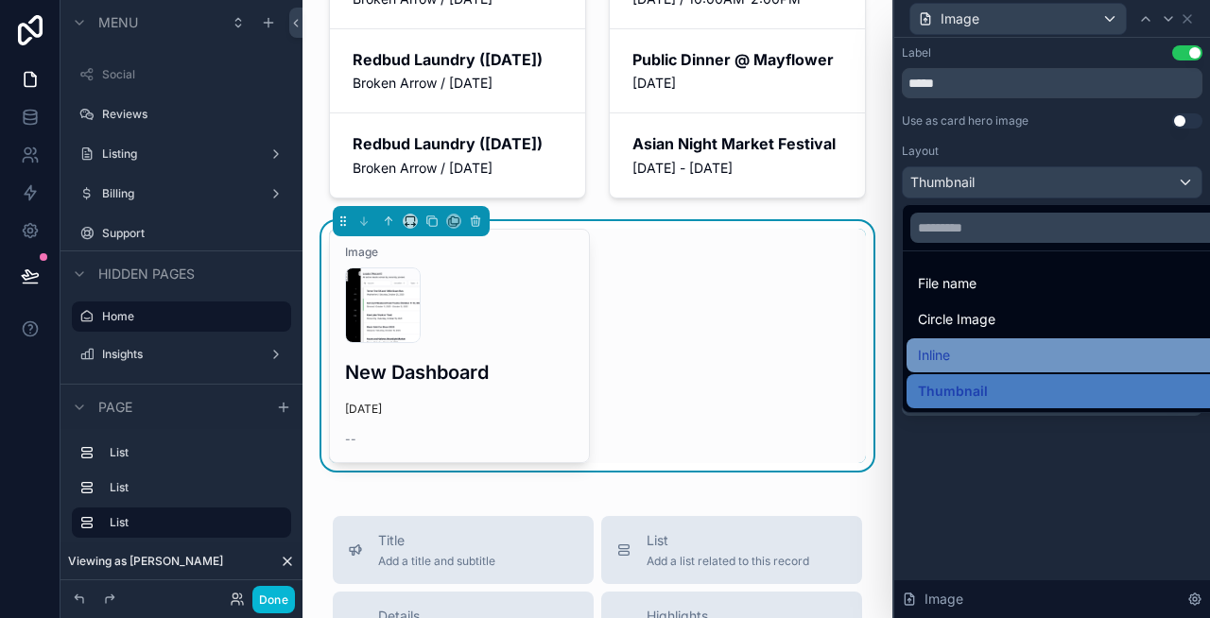
click at [1050, 351] on div "Inline" at bounding box center [1074, 355] width 312 height 23
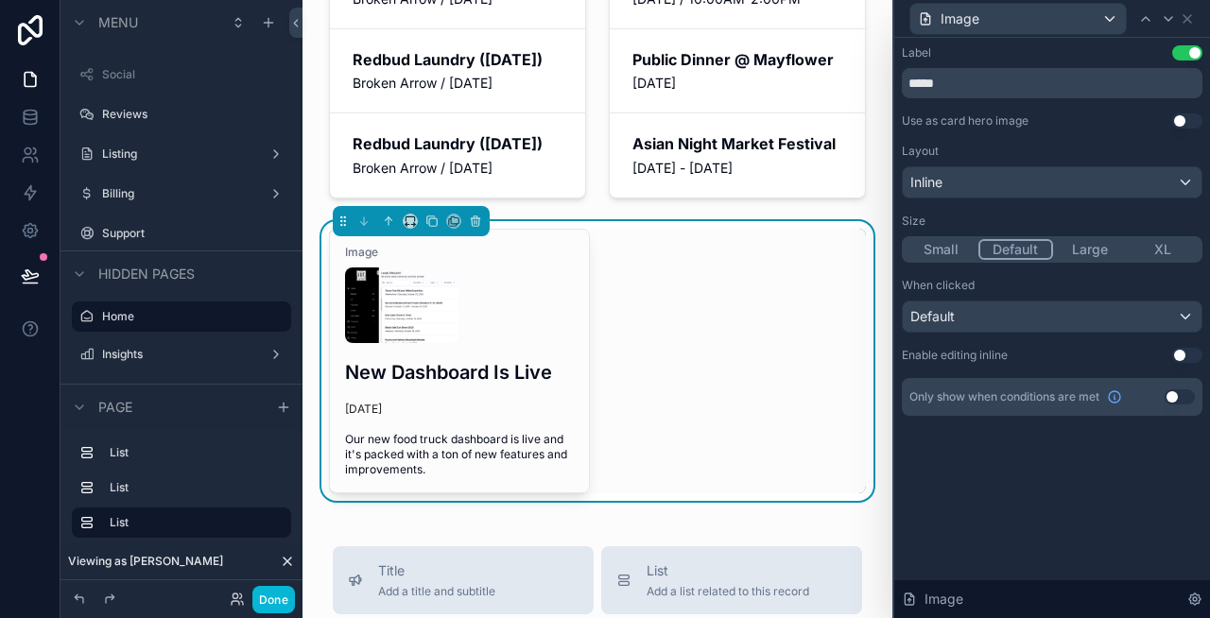
click at [1161, 246] on button "XL" at bounding box center [1164, 249] width 74 height 21
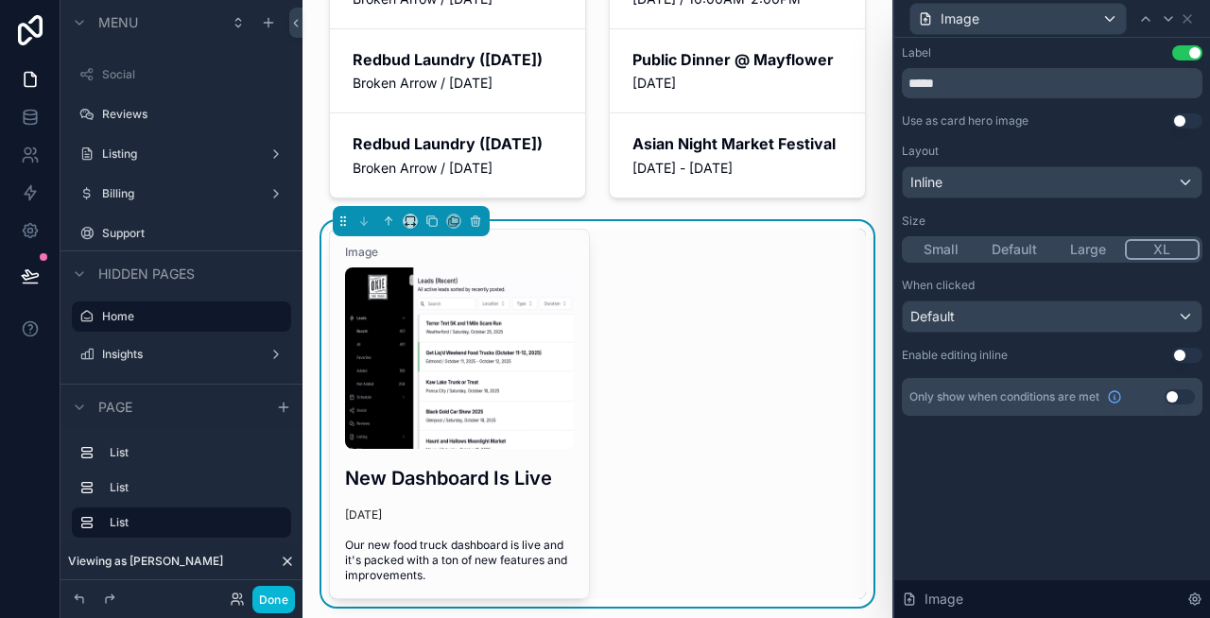
click at [1098, 245] on button "Large" at bounding box center [1088, 249] width 74 height 21
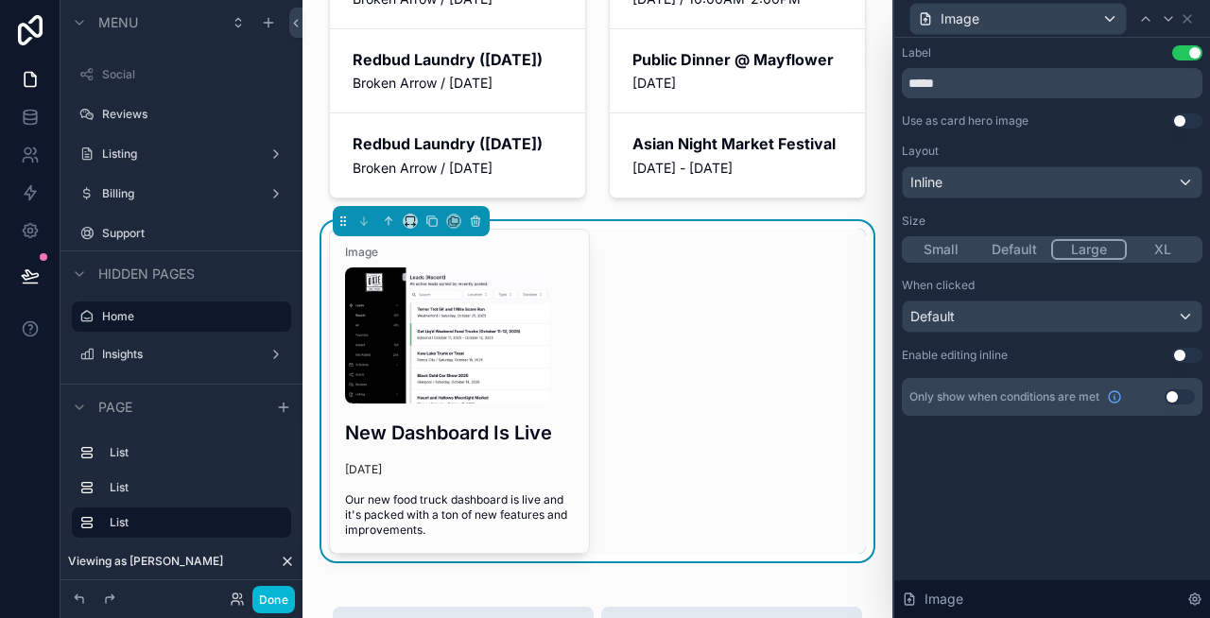
click at [1165, 252] on button "XL" at bounding box center [1164, 249] width 74 height 21
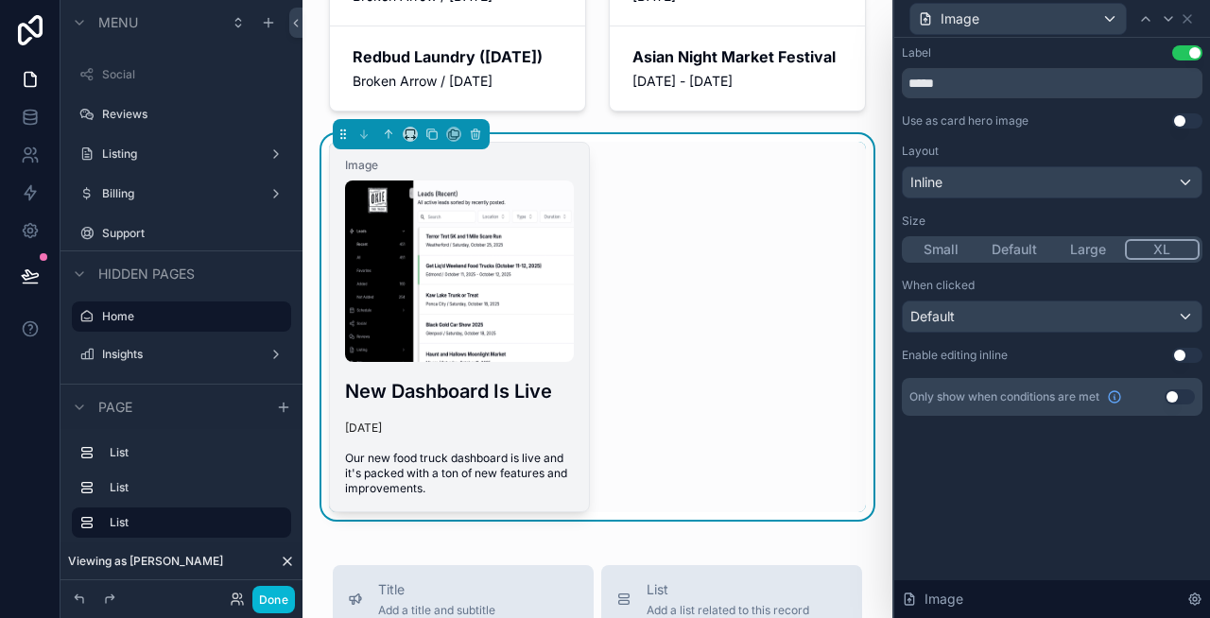
scroll to position [284, 0]
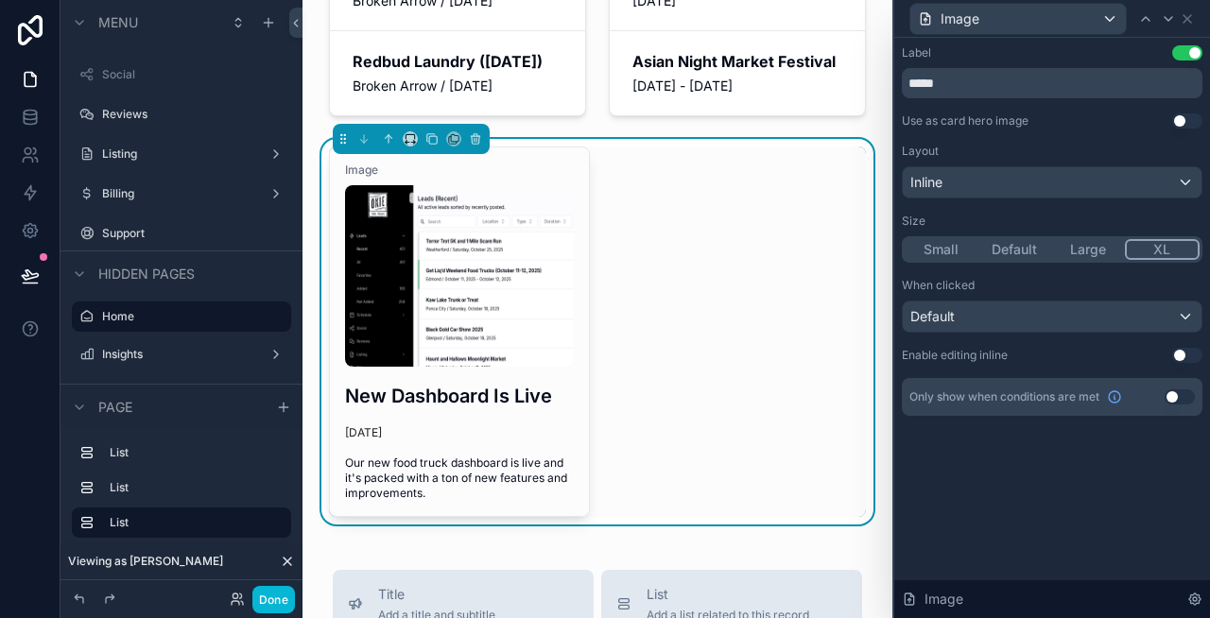
click at [1190, 45] on button "Use setting" at bounding box center [1187, 52] width 30 height 15
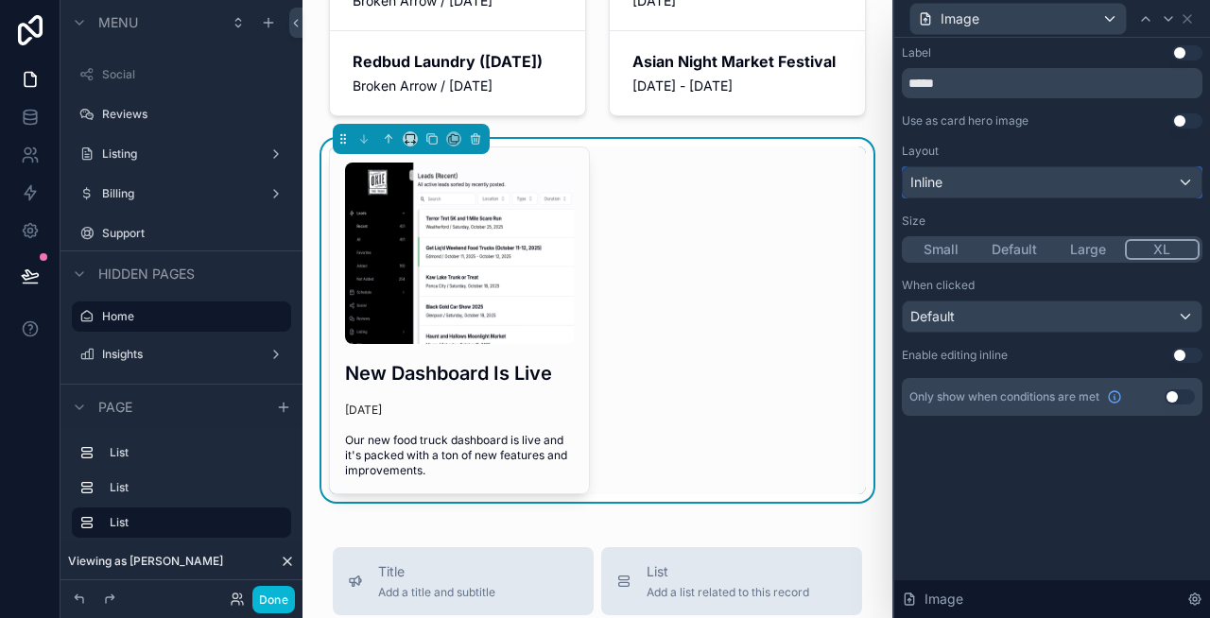
click at [1149, 185] on div "Inline" at bounding box center [1052, 182] width 299 height 30
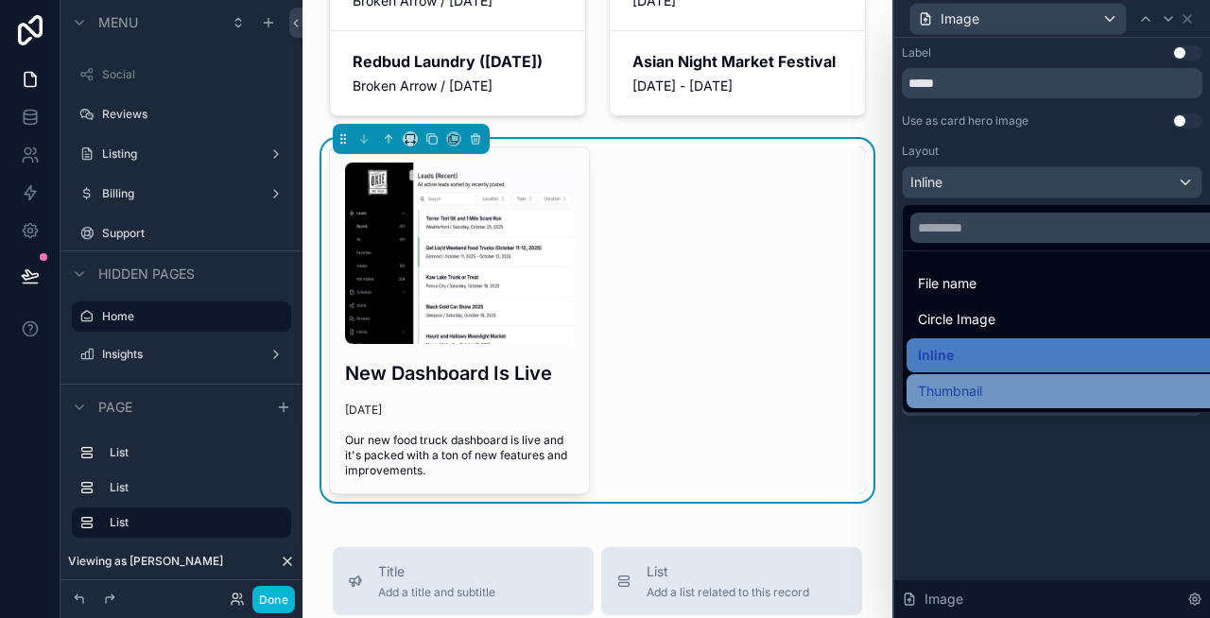
click at [1041, 385] on div "Thumbnail" at bounding box center [1074, 391] width 312 height 23
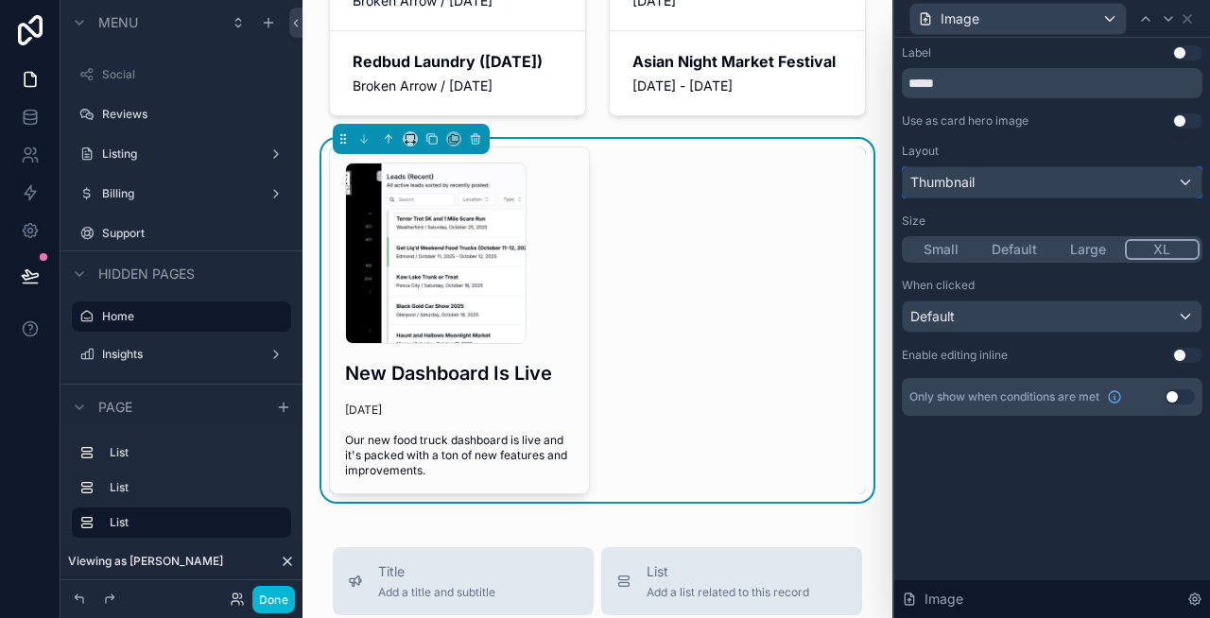
click at [1175, 182] on div "Thumbnail" at bounding box center [1052, 182] width 299 height 30
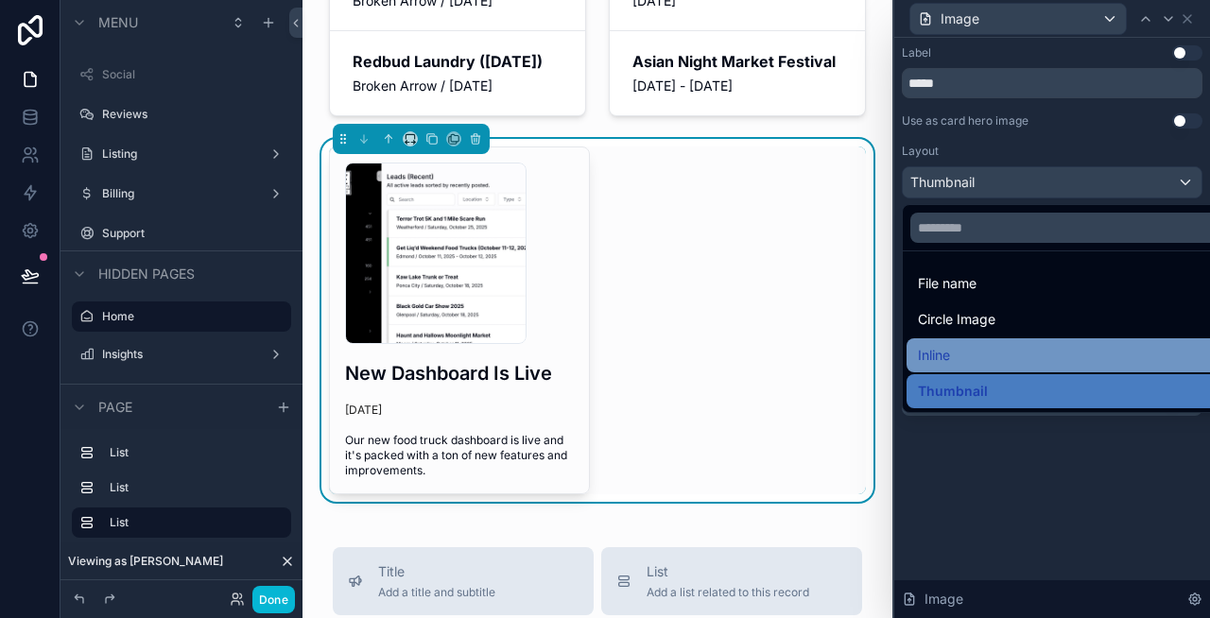
click at [1031, 344] on div "Inline" at bounding box center [1074, 355] width 312 height 23
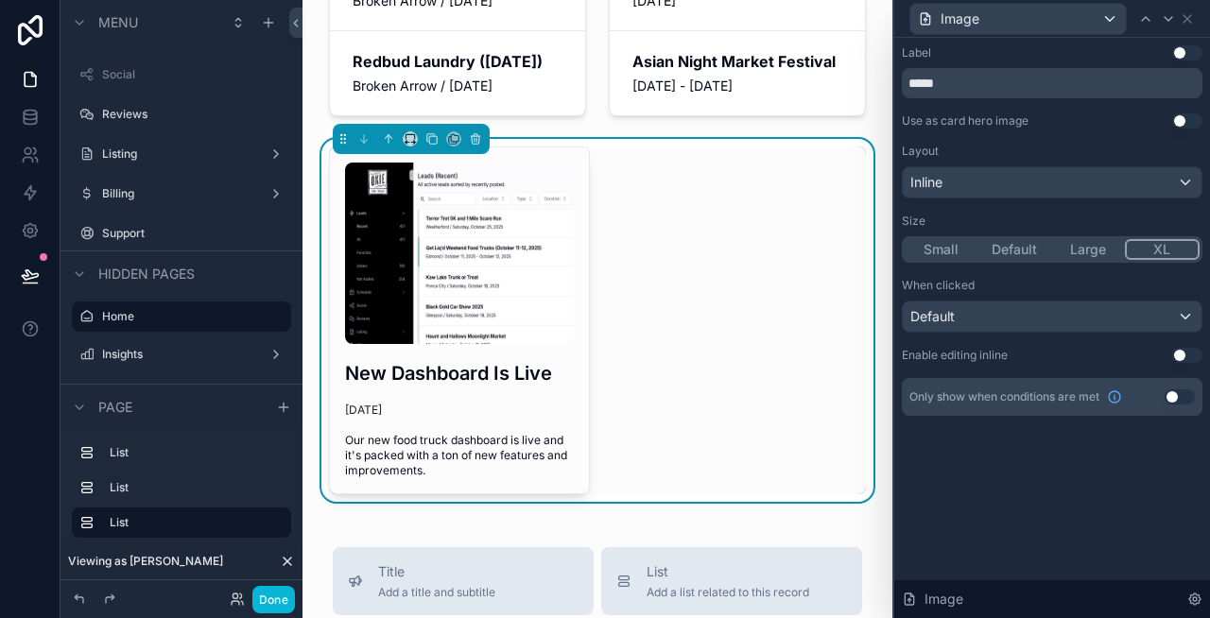
click at [1009, 242] on button "Default" at bounding box center [1015, 249] width 74 height 21
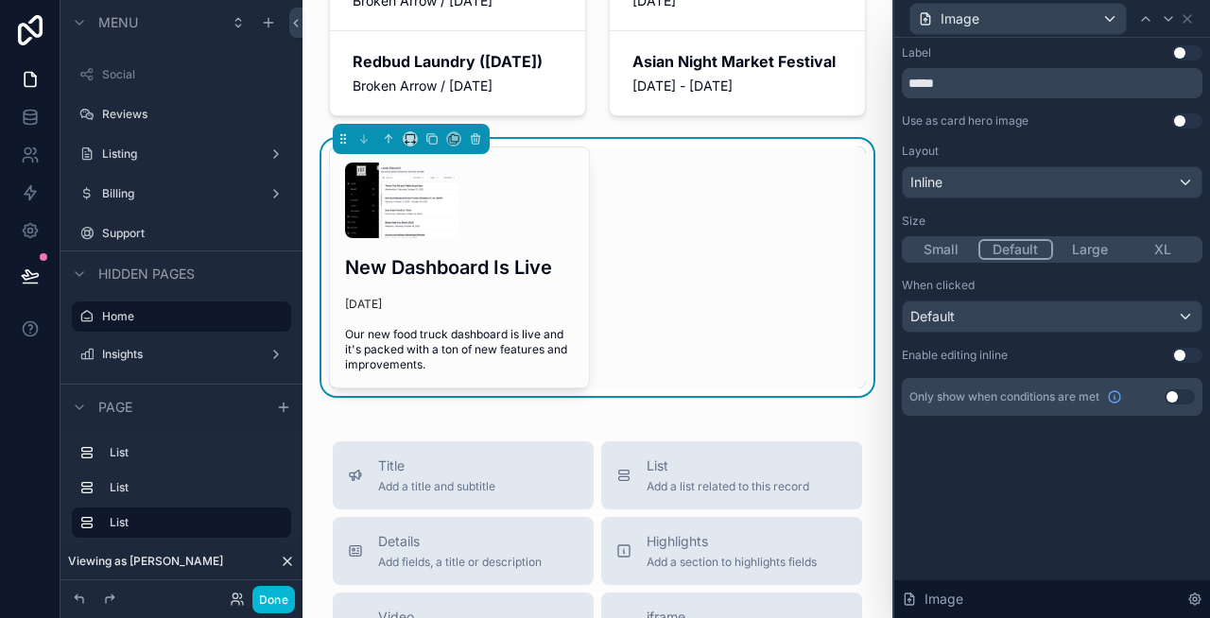
click at [1105, 254] on button "Large" at bounding box center [1090, 249] width 74 height 21
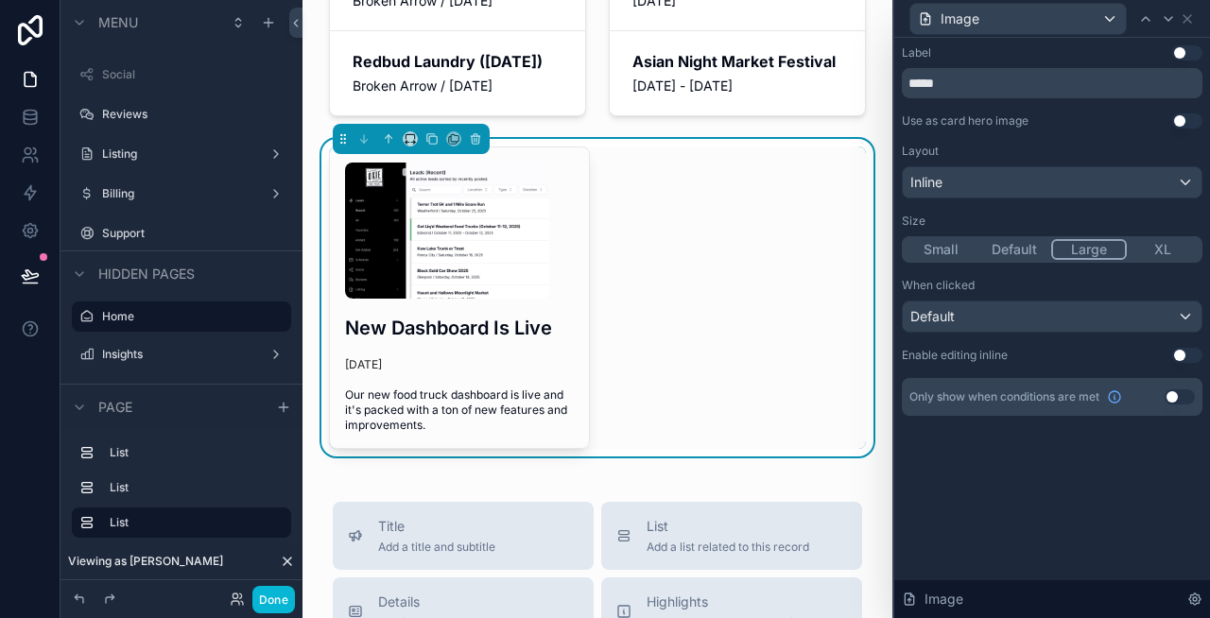
click at [1158, 248] on button "XL" at bounding box center [1164, 249] width 74 height 21
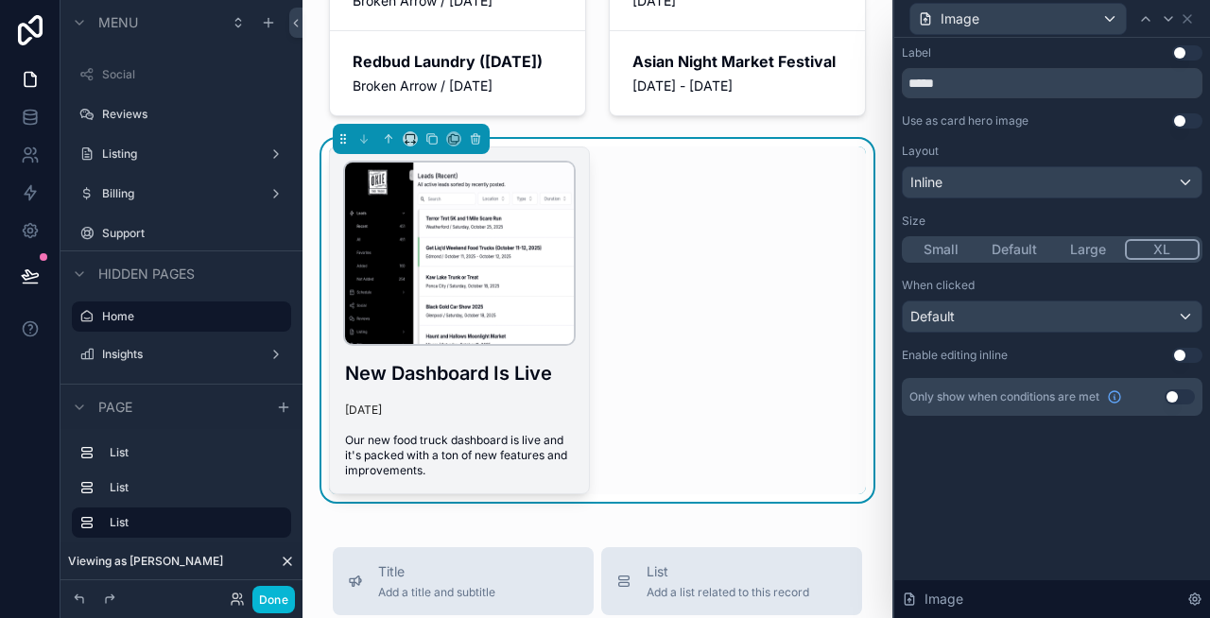
click at [529, 344] on img "scrollable content" at bounding box center [459, 253] width 229 height 181
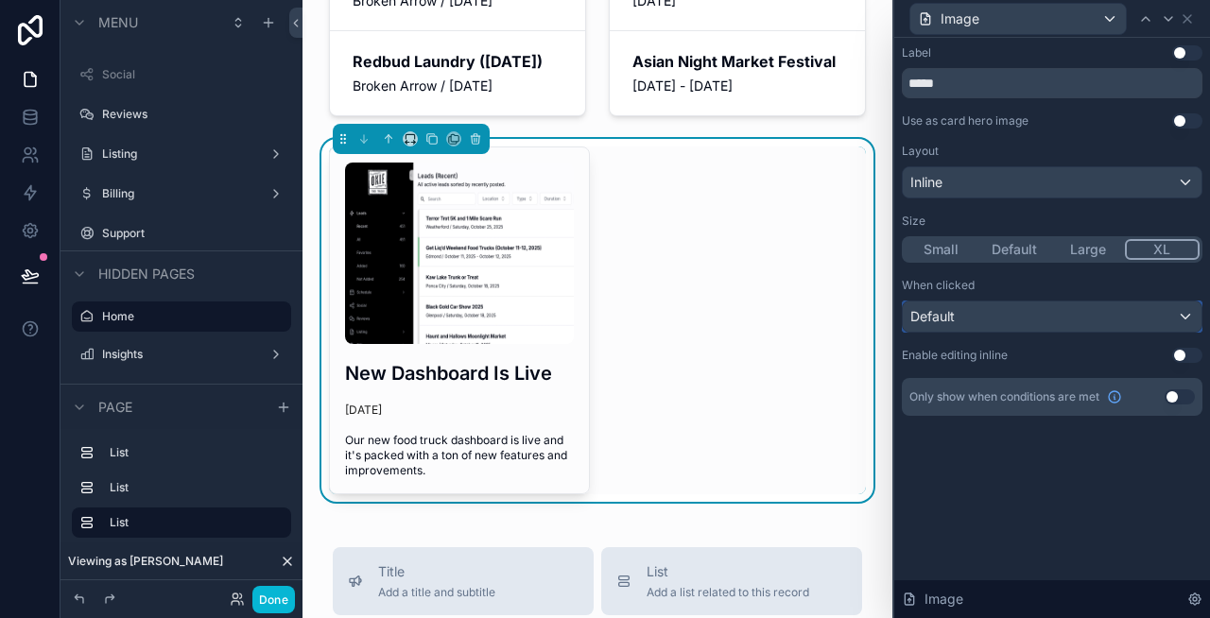
click at [1054, 315] on div "Default" at bounding box center [1052, 317] width 299 height 30
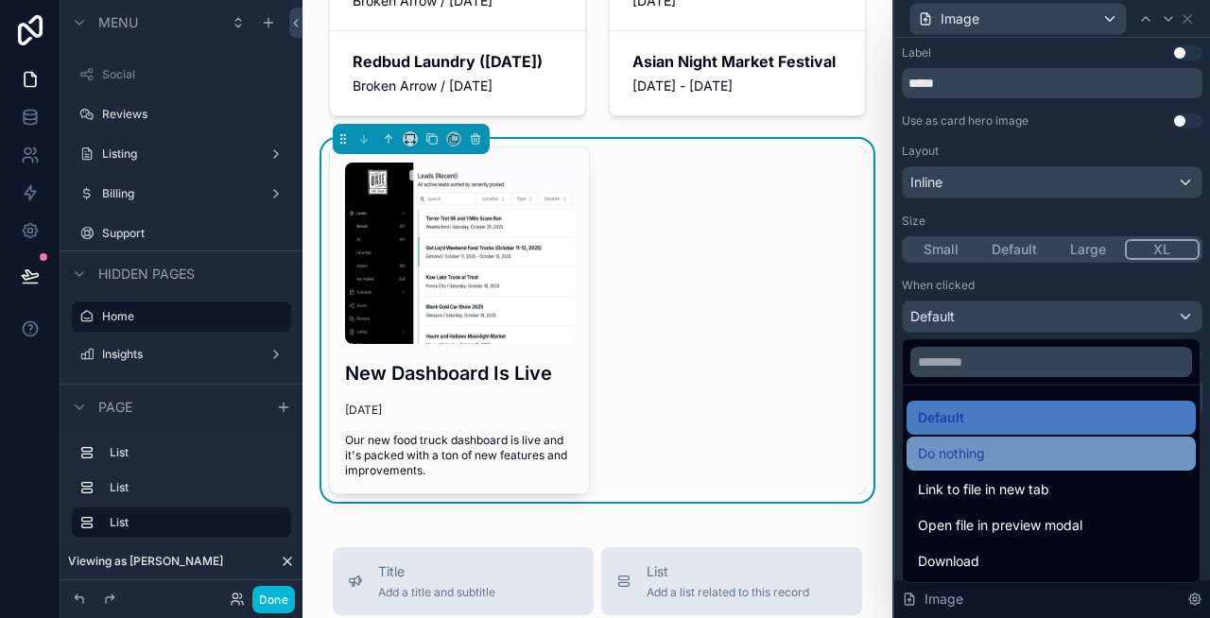
click at [993, 458] on div "Do nothing" at bounding box center [1051, 453] width 267 height 23
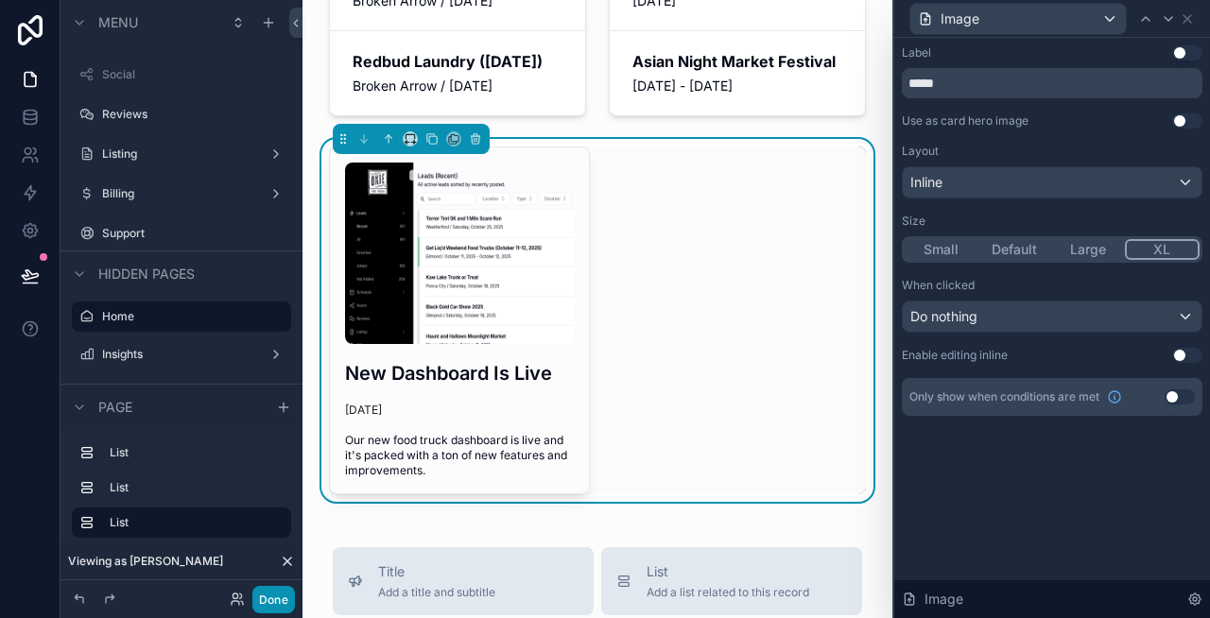
click at [259, 594] on button "Done" at bounding box center [273, 599] width 43 height 27
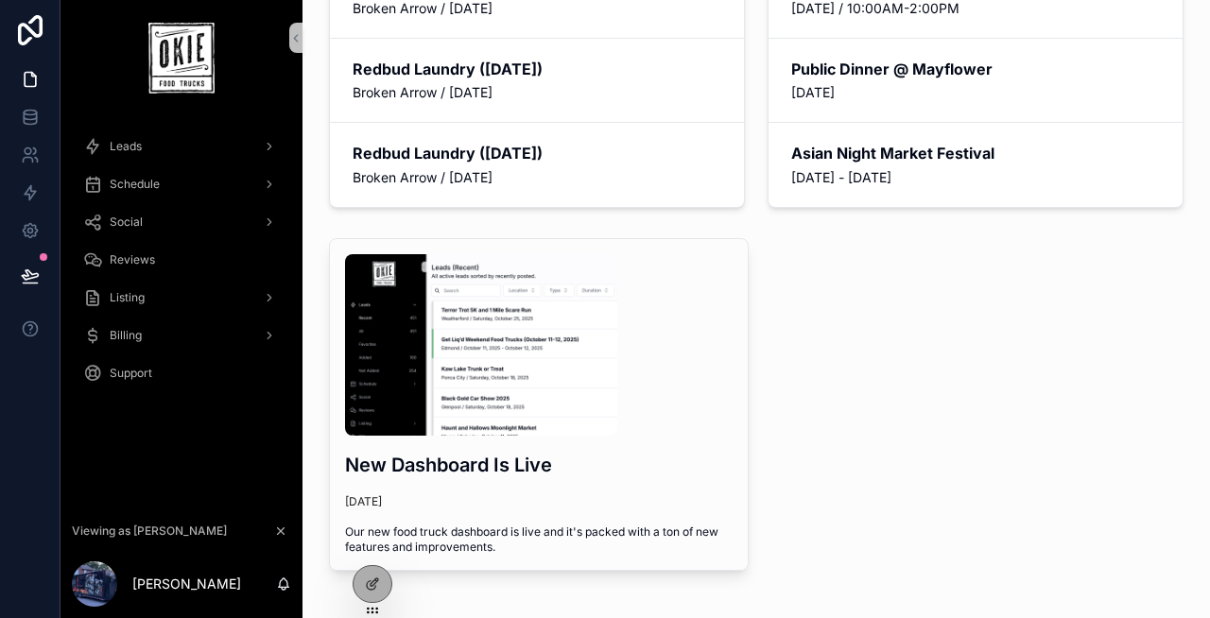
scroll to position [302, 0]
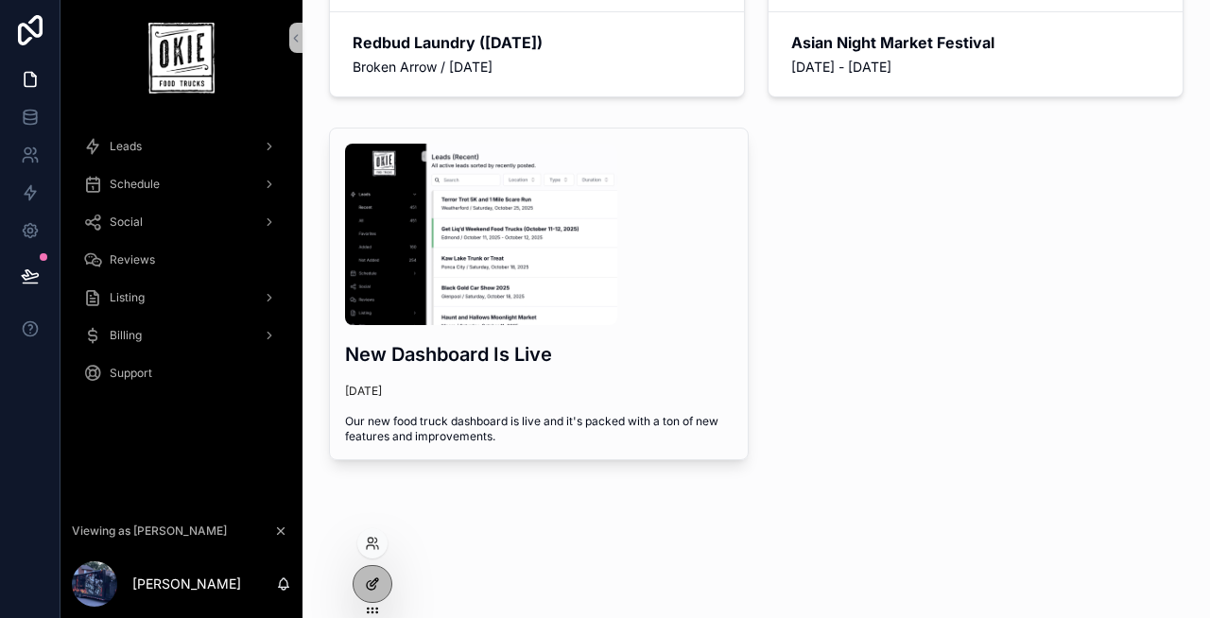
click at [365, 588] on icon at bounding box center [372, 584] width 15 height 15
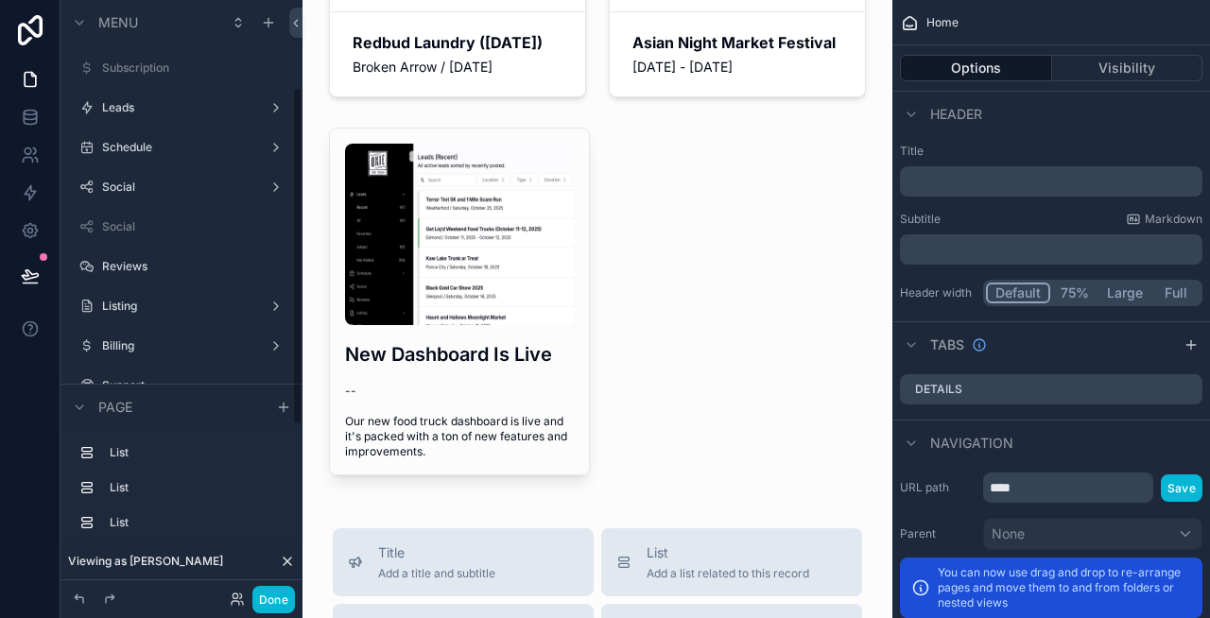
scroll to position [152, 0]
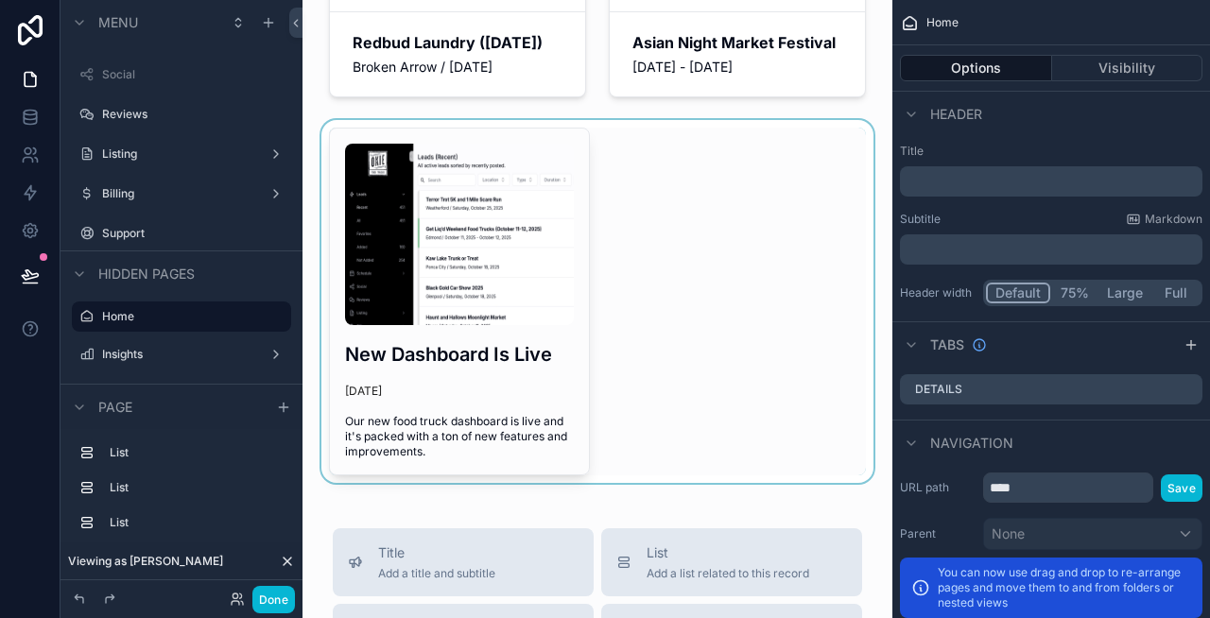
click at [521, 444] on div "scrollable content" at bounding box center [598, 301] width 560 height 363
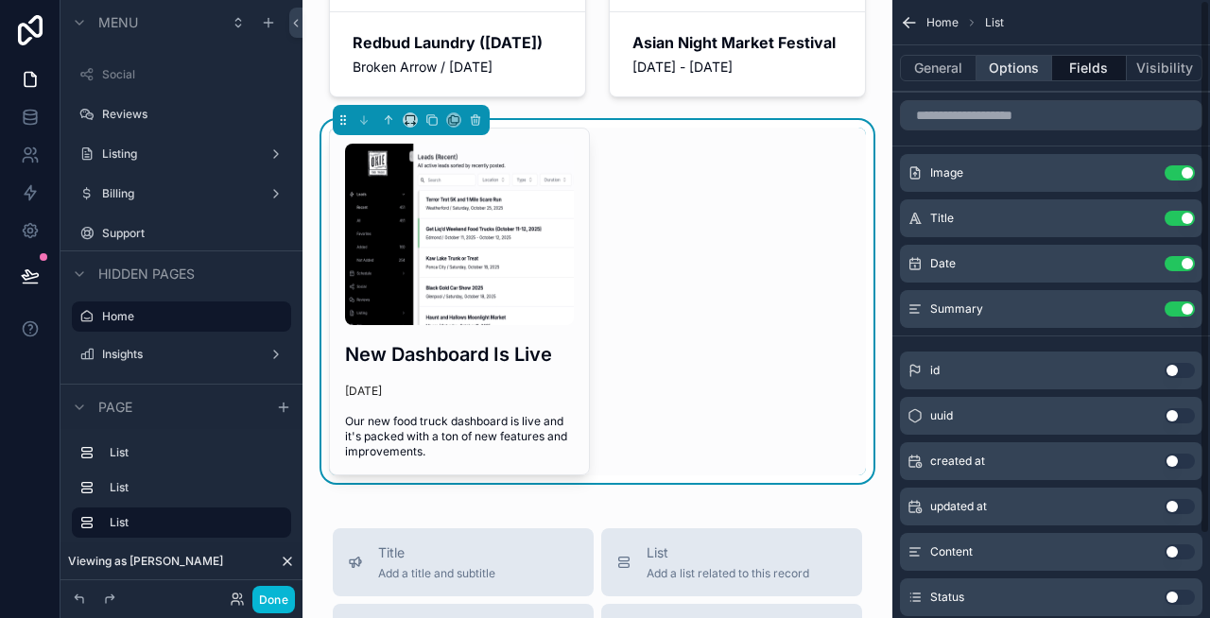
click at [1003, 60] on button "Options" at bounding box center [1014, 68] width 76 height 26
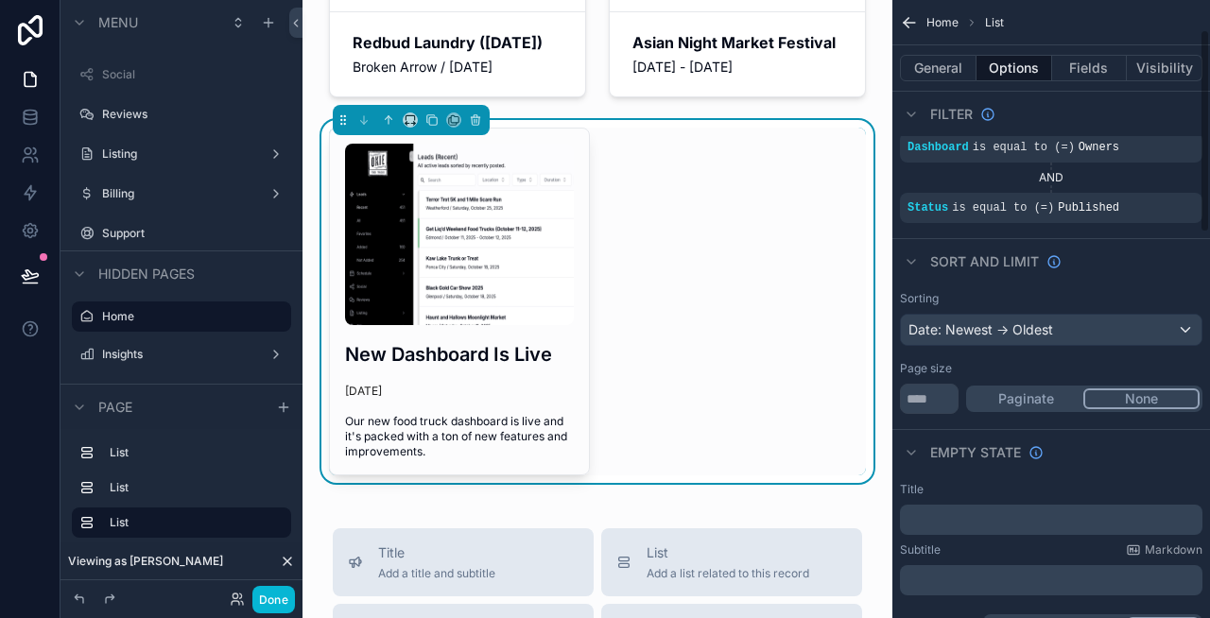
scroll to position [97, 0]
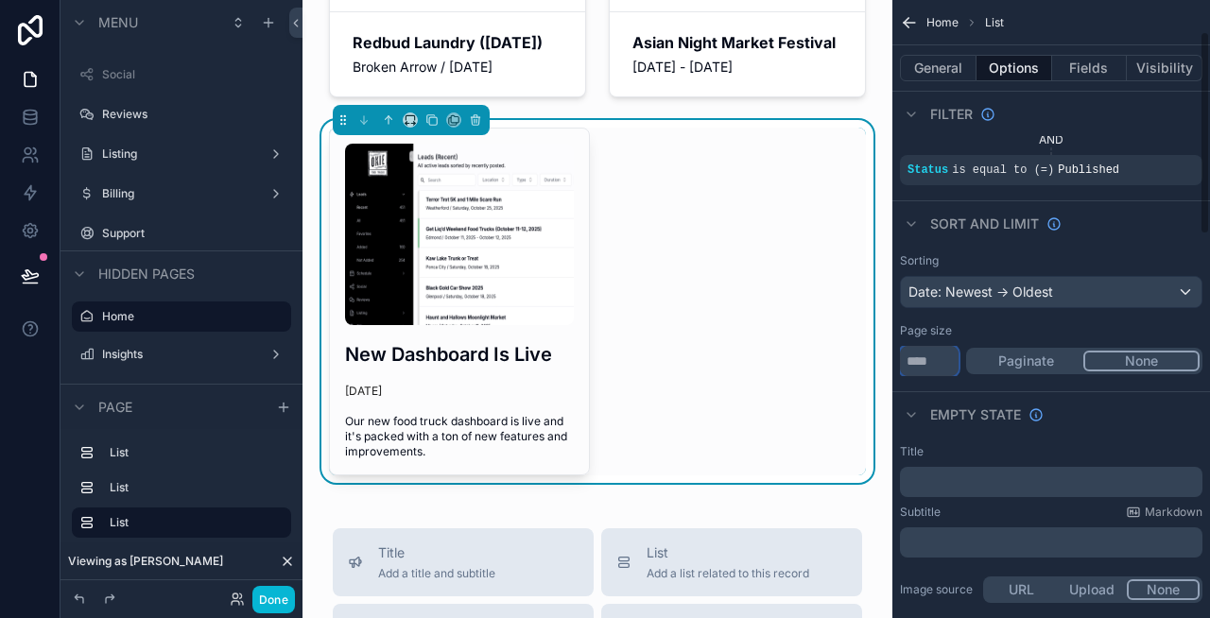
click at [934, 357] on input "*" at bounding box center [929, 361] width 59 height 30
type input "*"
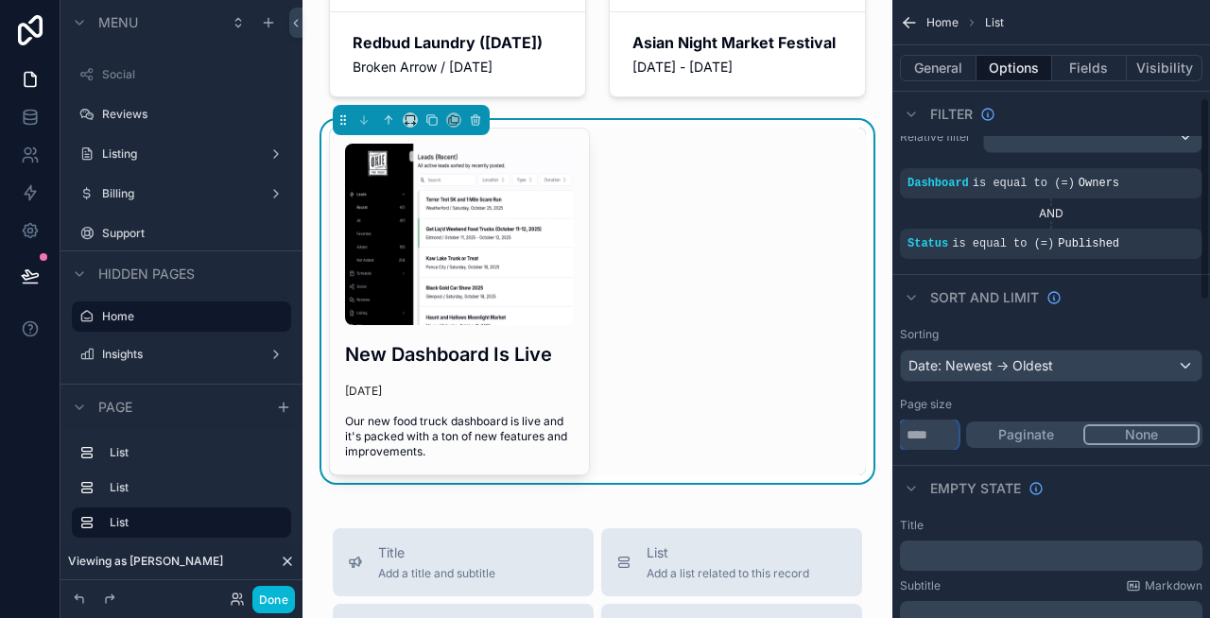
scroll to position [0, 0]
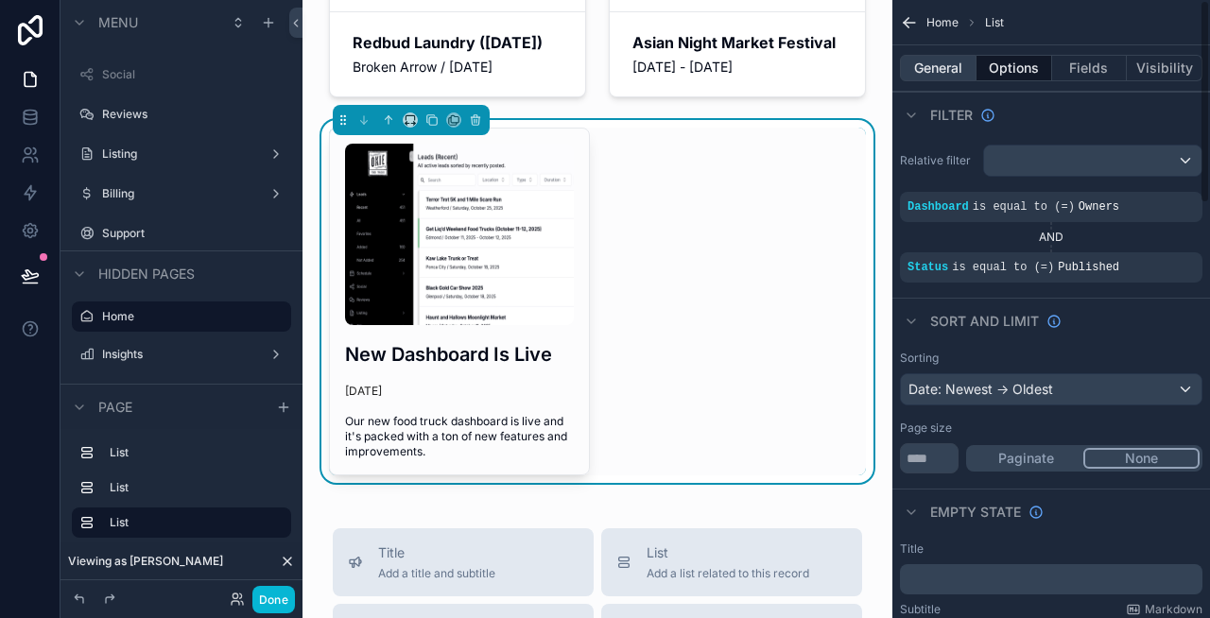
click at [938, 78] on button "General" at bounding box center [938, 68] width 77 height 26
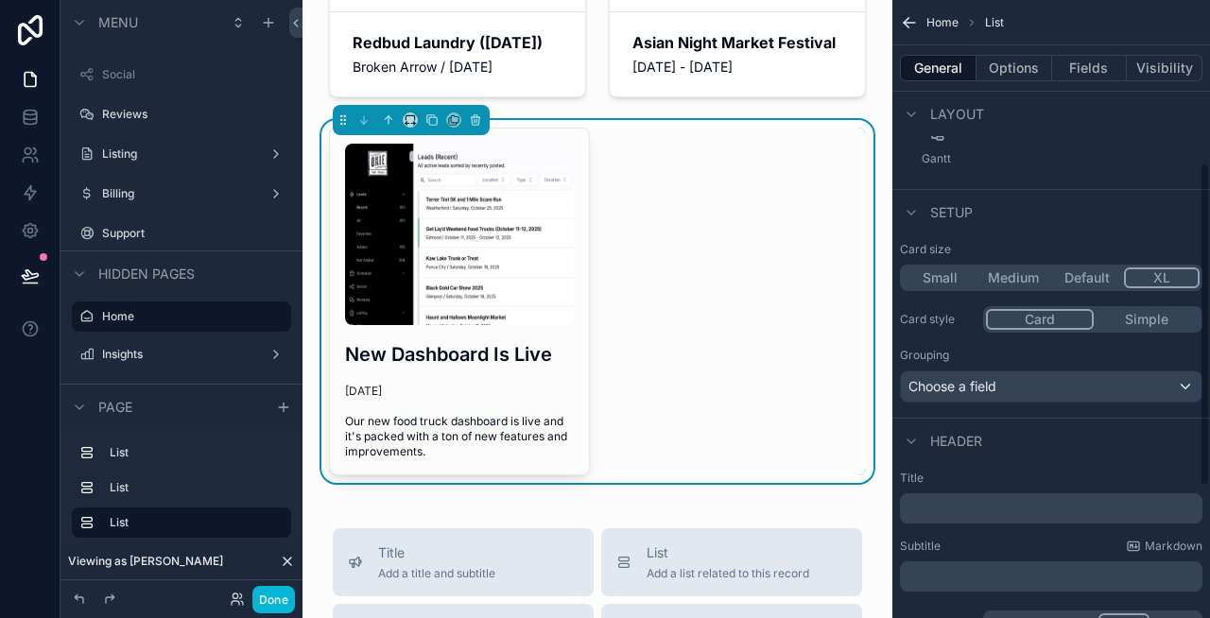
scroll to position [311, 0]
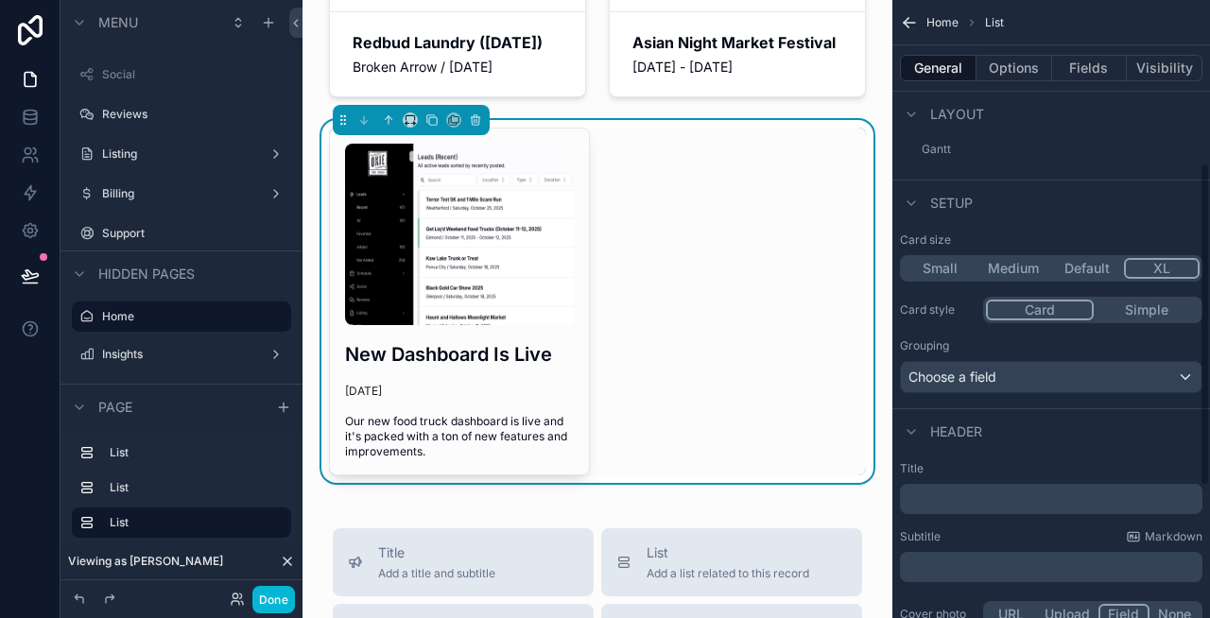
click at [1083, 263] on button "Default" at bounding box center [1087, 268] width 74 height 21
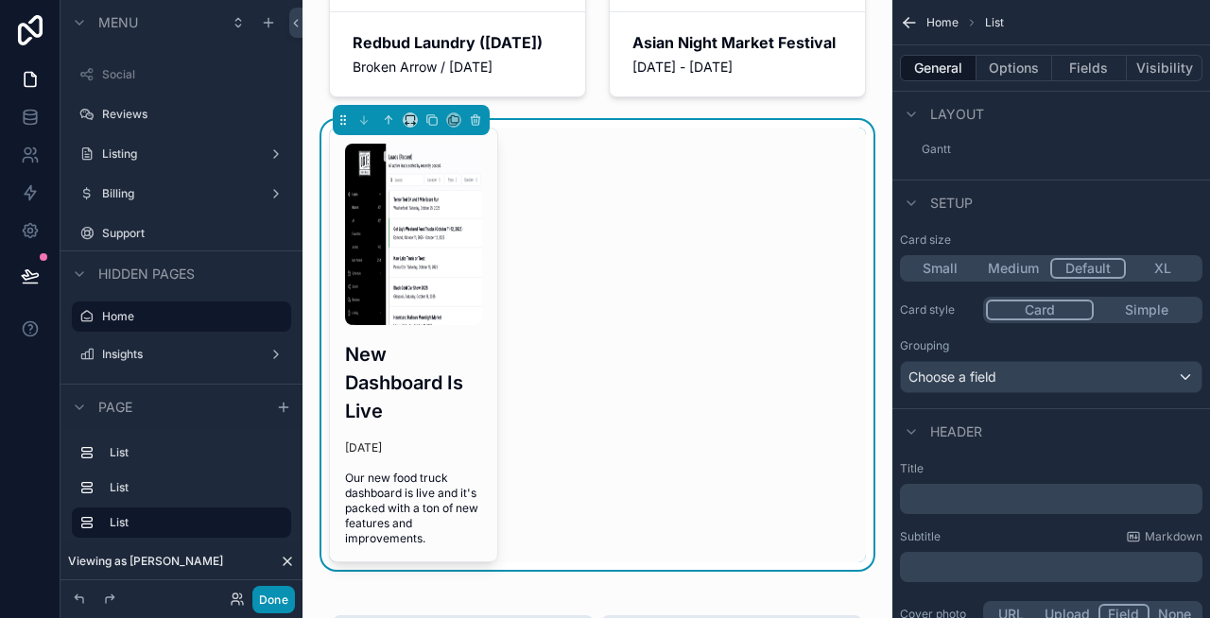
click at [276, 597] on button "Done" at bounding box center [273, 599] width 43 height 27
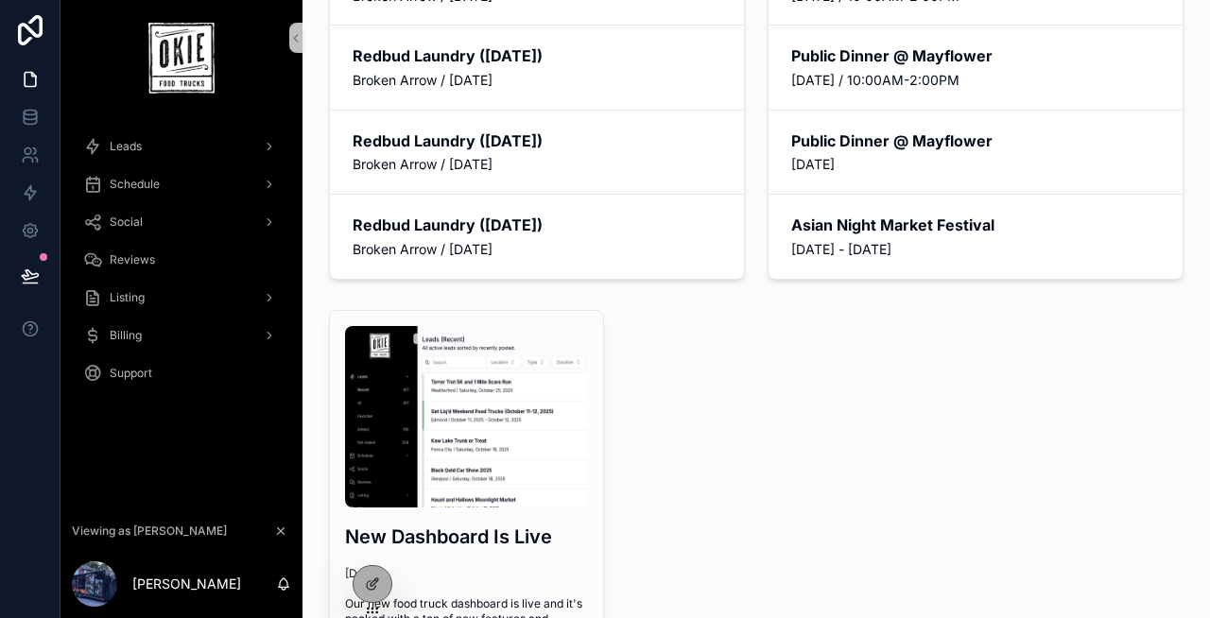
scroll to position [115, 0]
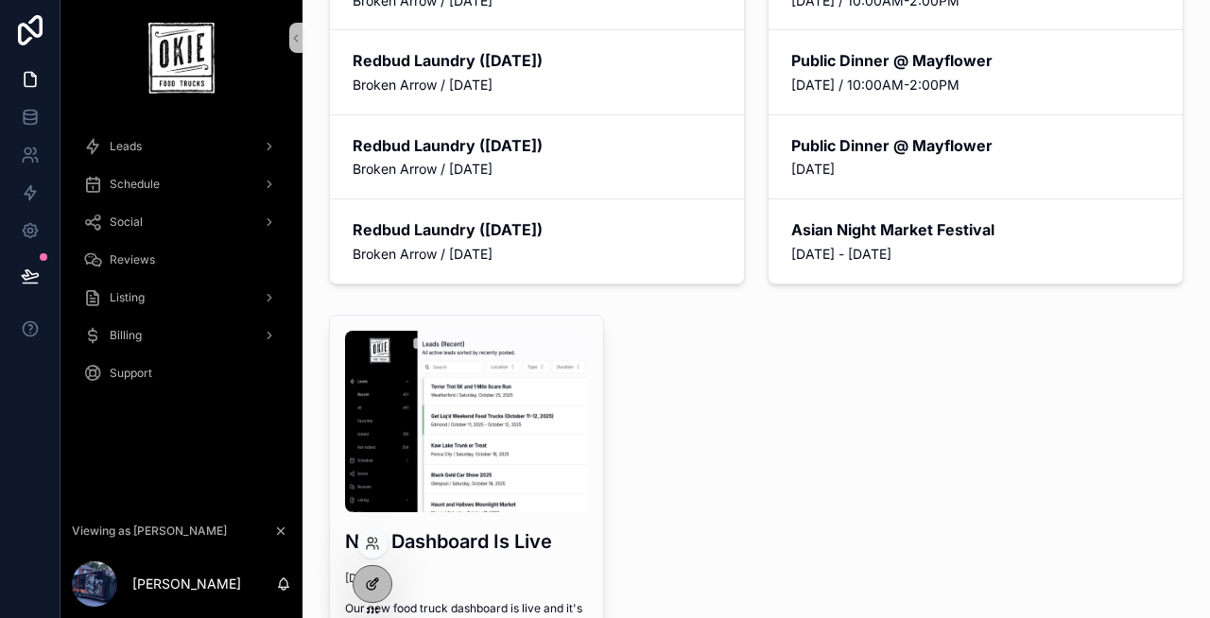
click at [367, 586] on icon at bounding box center [371, 585] width 9 height 9
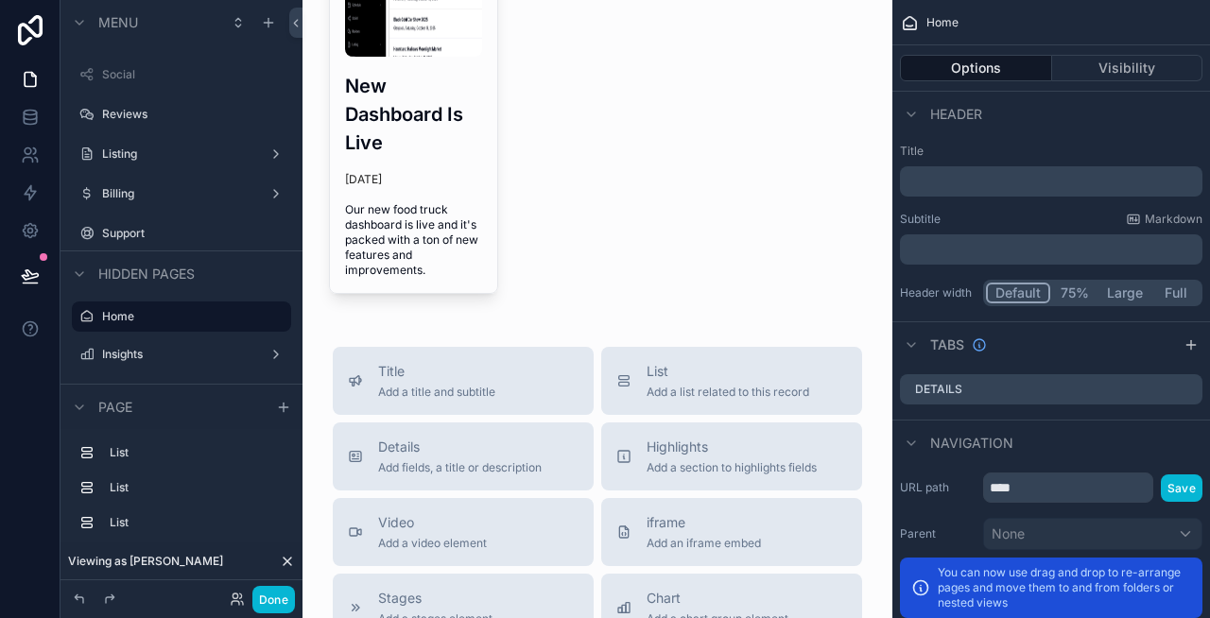
scroll to position [587, 0]
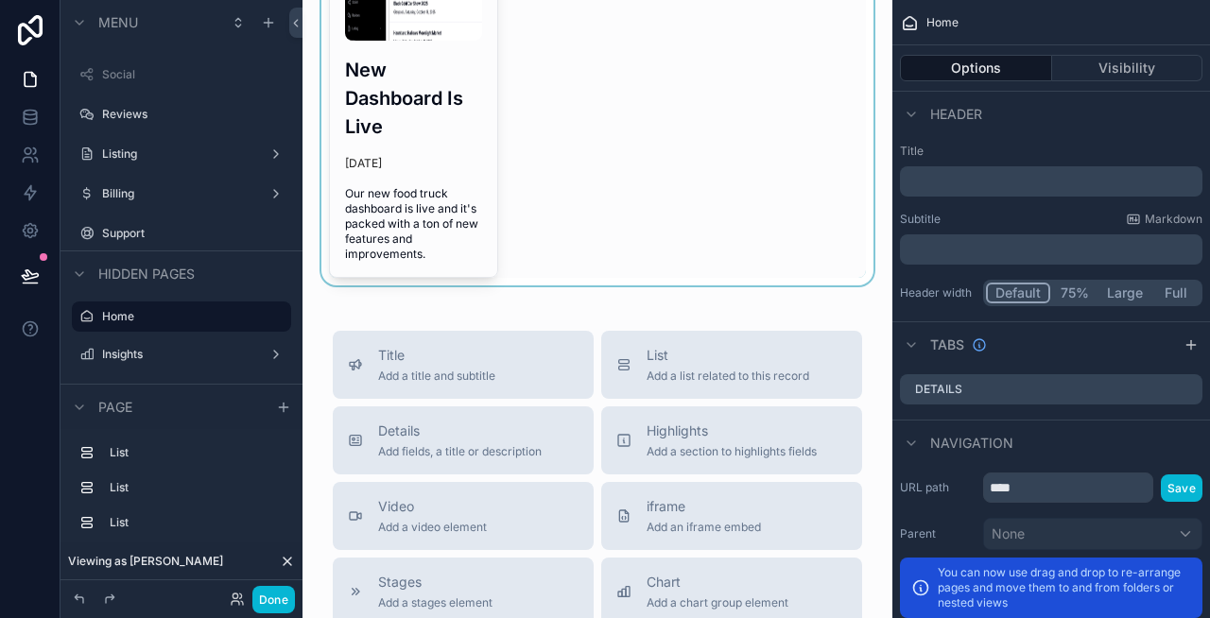
click at [583, 248] on div "scrollable content" at bounding box center [598, 61] width 560 height 450
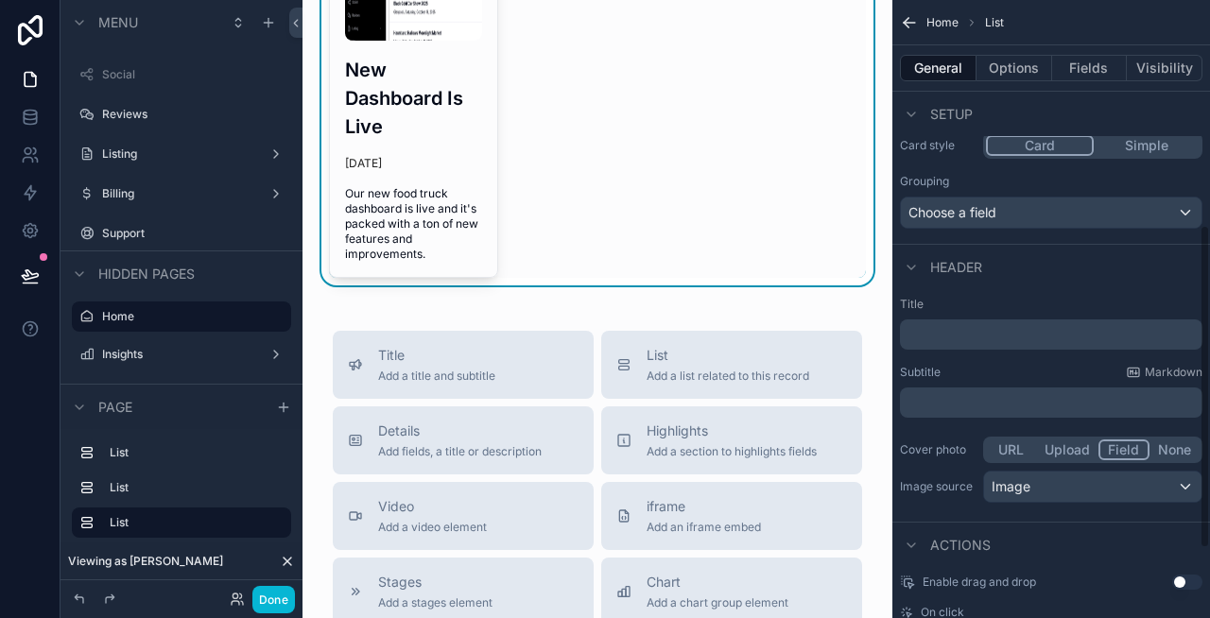
scroll to position [513, 0]
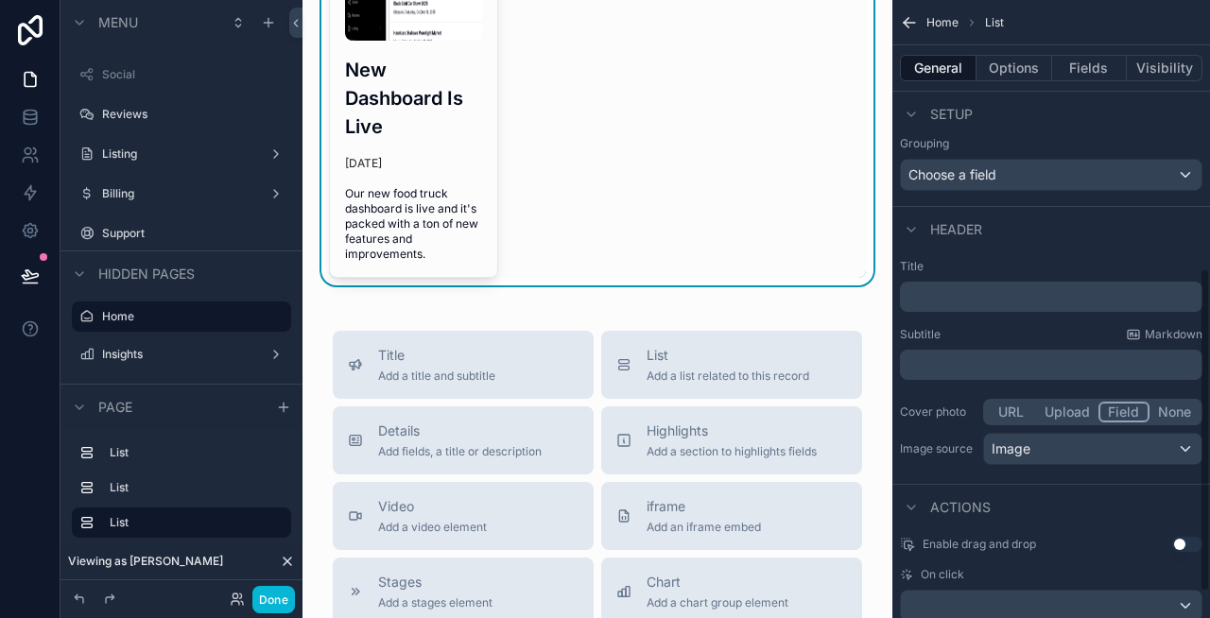
click at [963, 296] on p "﻿" at bounding box center [1052, 296] width 291 height 19
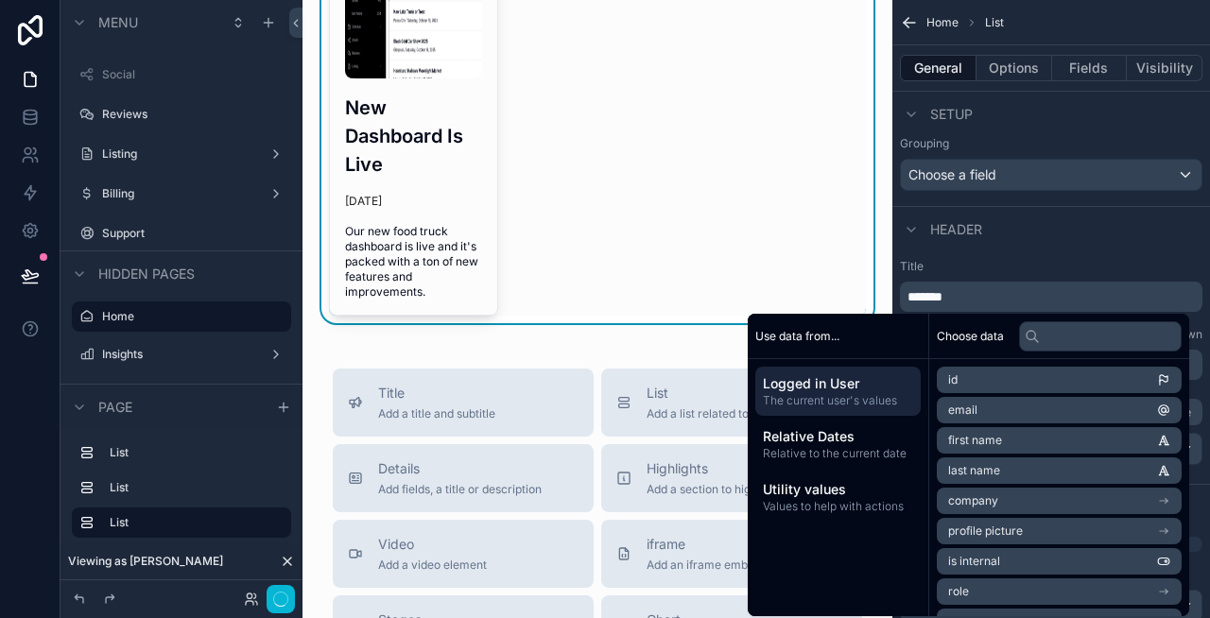
click at [1063, 249] on div "Header" at bounding box center [1051, 228] width 318 height 45
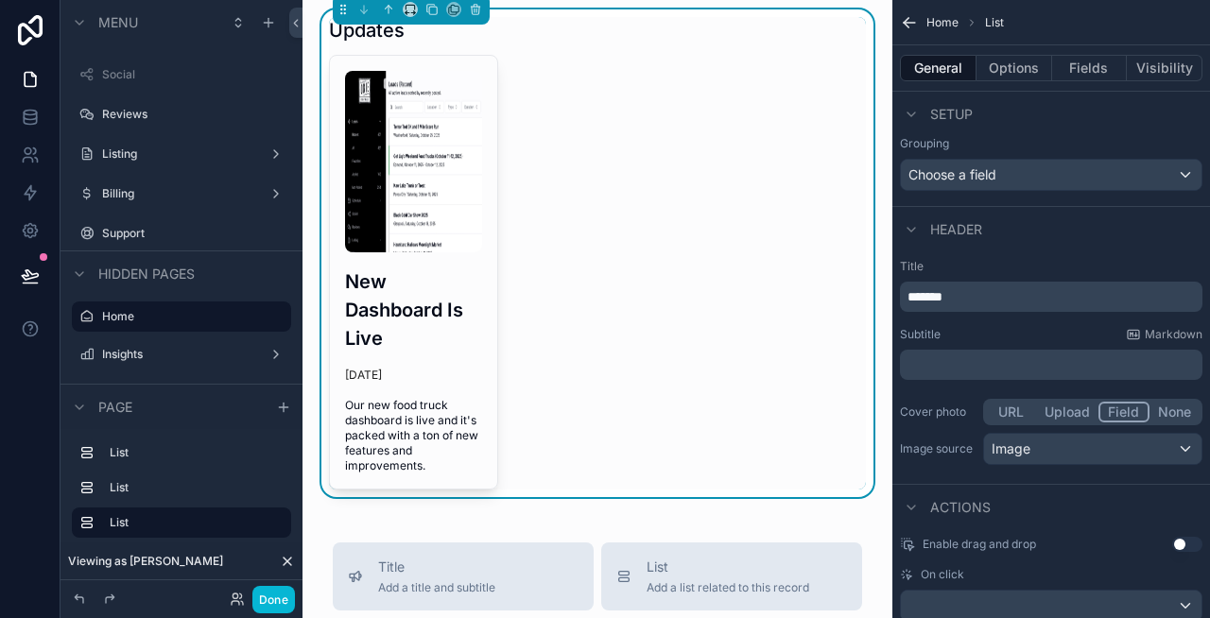
scroll to position [324, 0]
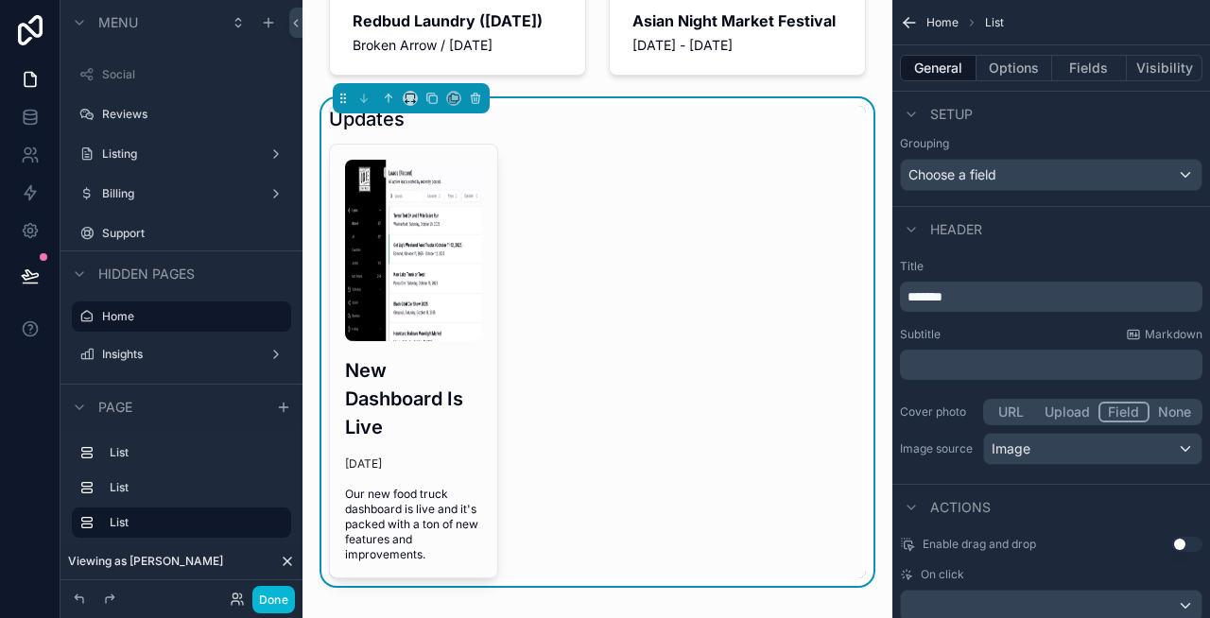
click at [596, 354] on div "New Dashboard Is Live 8 days ago Our new food truck dashboard is live and it's …" at bounding box center [597, 361] width 537 height 435
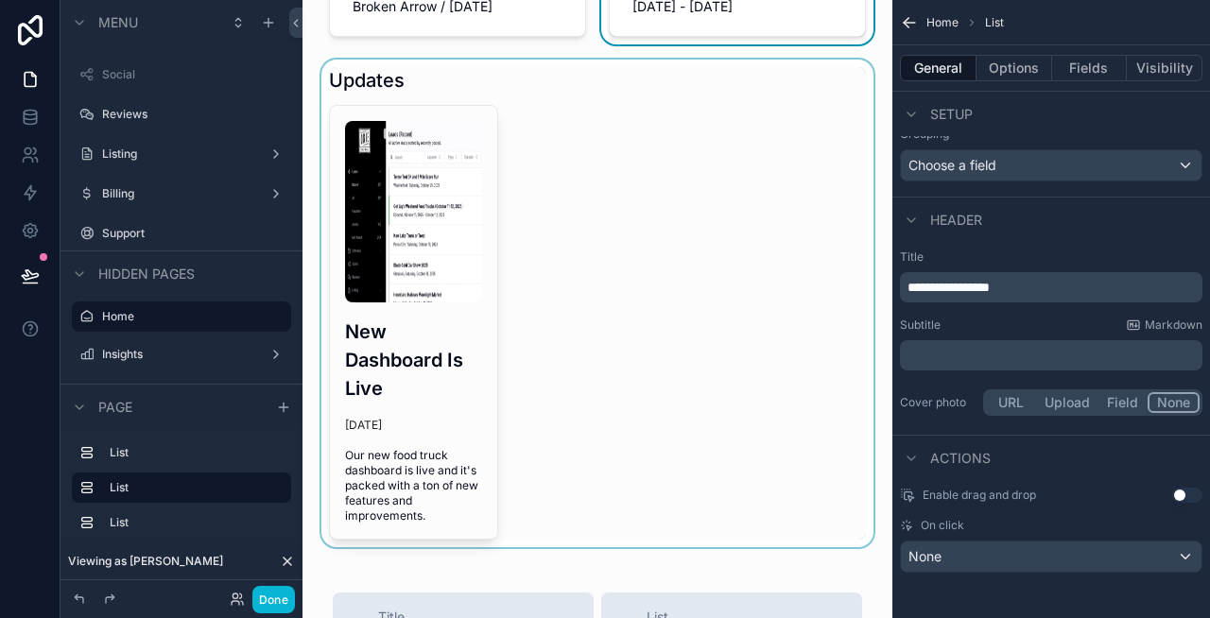
scroll to position [0, 0]
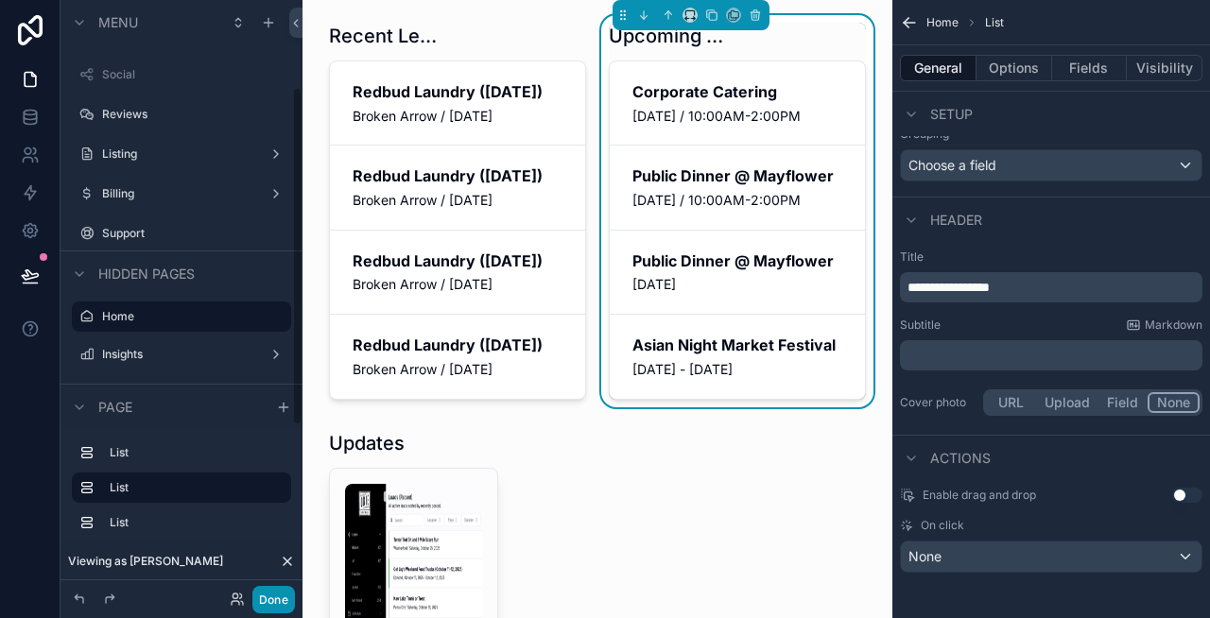
click at [276, 597] on button "Done" at bounding box center [273, 599] width 43 height 27
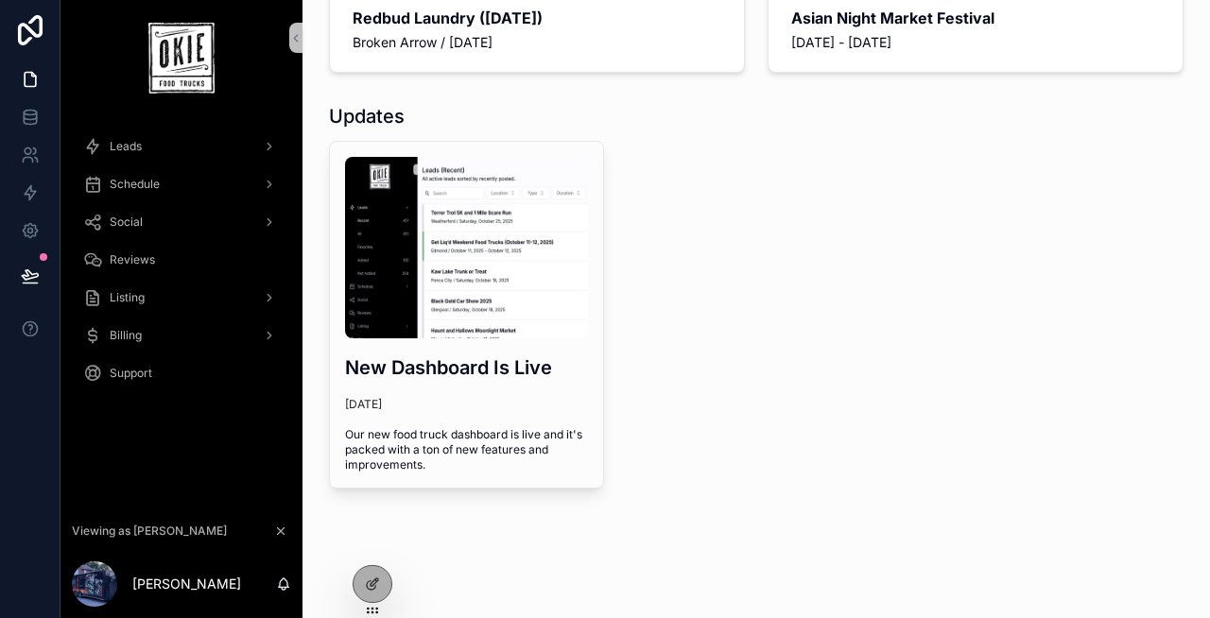
scroll to position [355, 0]
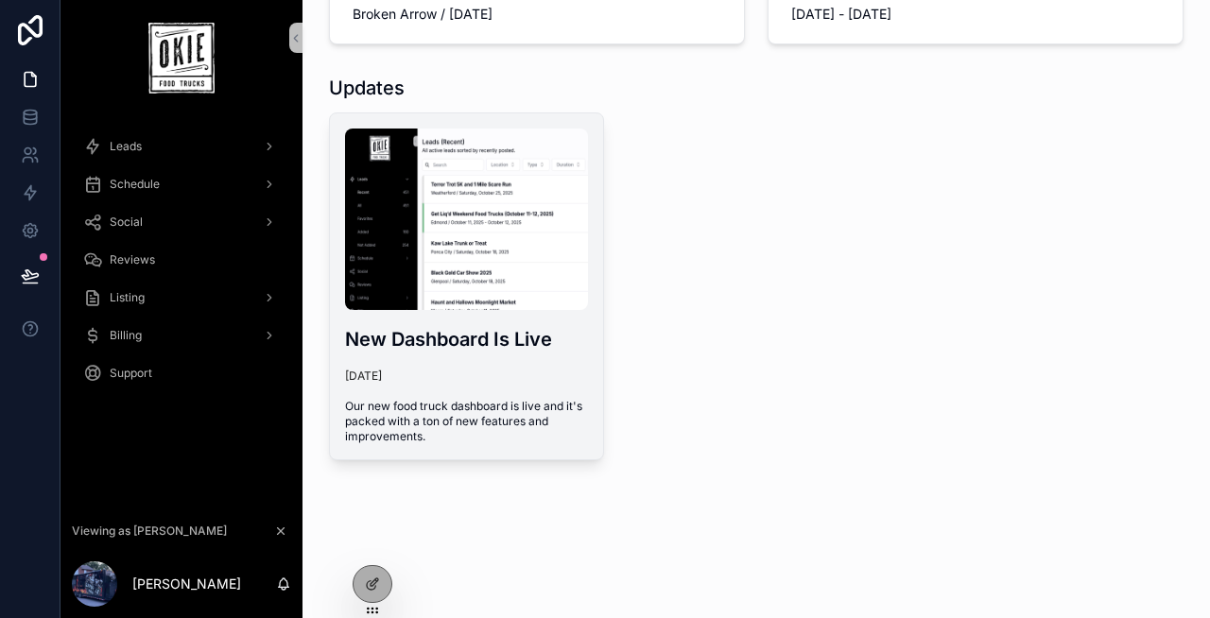
click at [492, 334] on h3 "New Dashboard Is Live" at bounding box center [466, 339] width 243 height 28
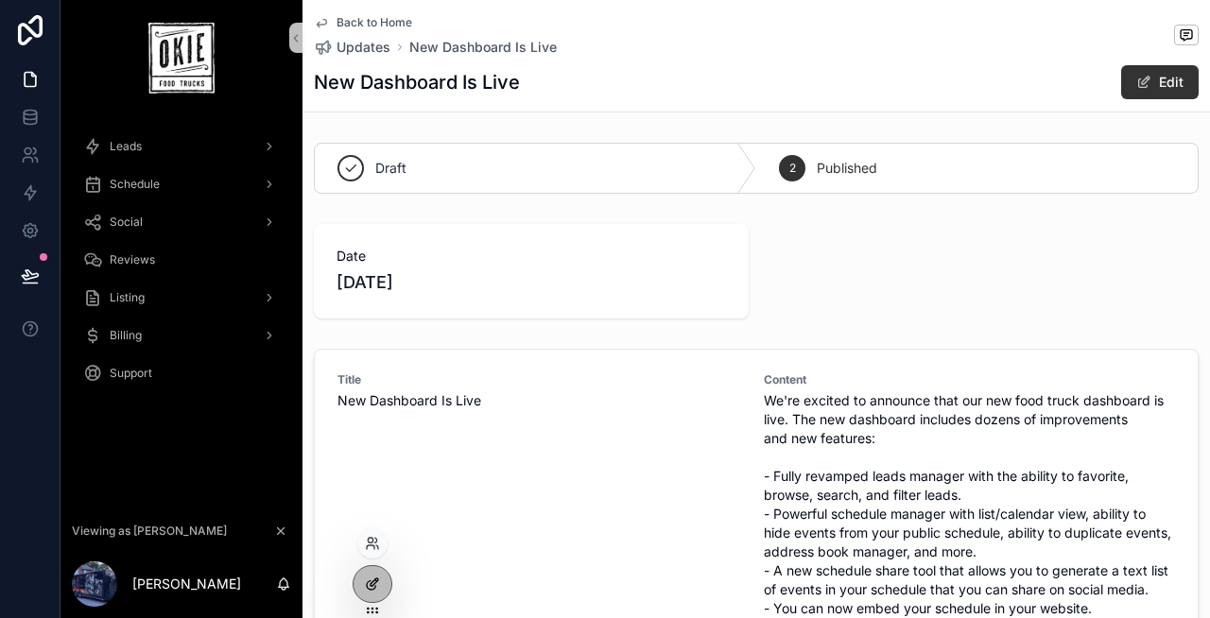
click at [372, 587] on icon at bounding box center [372, 584] width 15 height 15
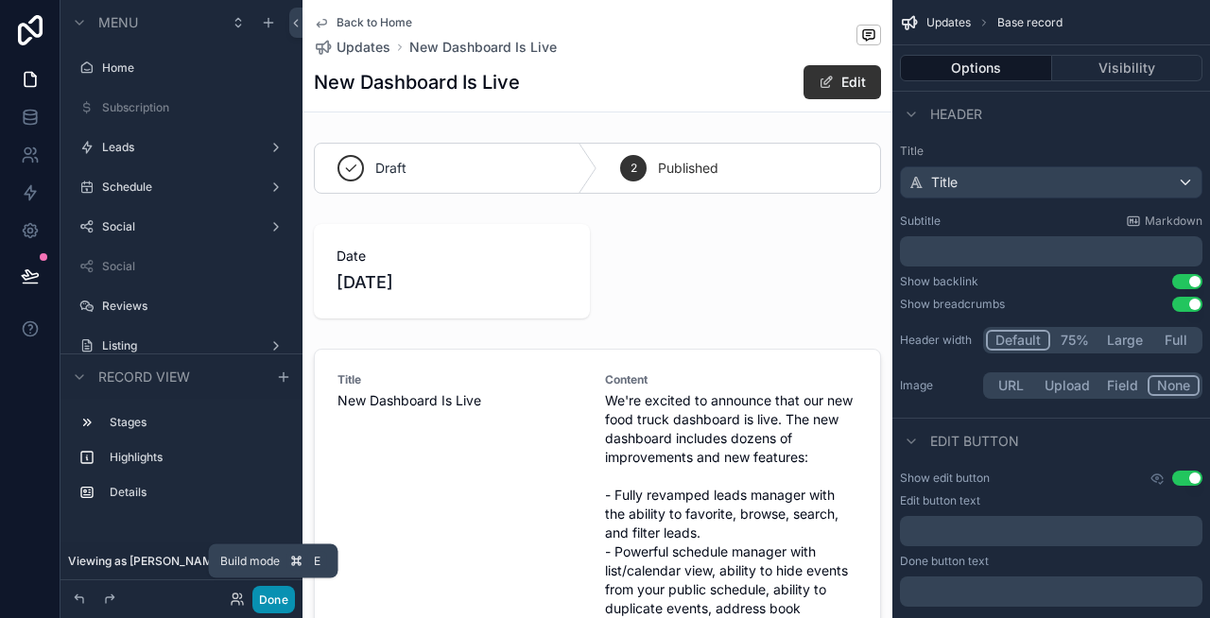
click at [263, 591] on button "Done" at bounding box center [273, 599] width 43 height 27
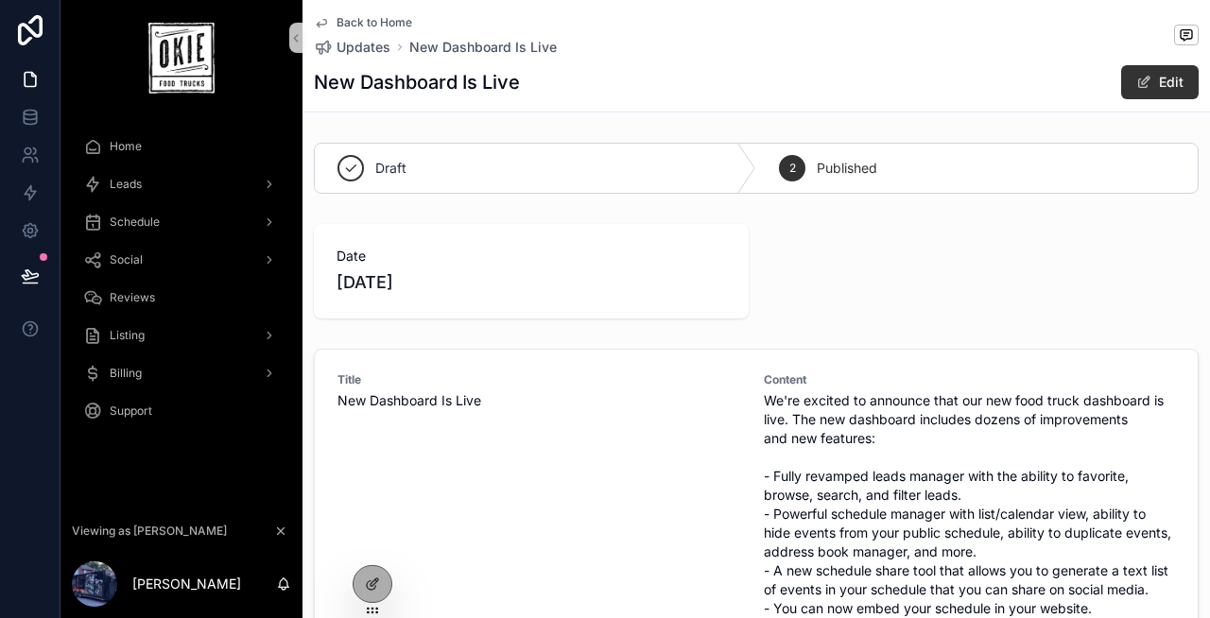
click at [152, 137] on div "Home" at bounding box center [181, 146] width 197 height 30
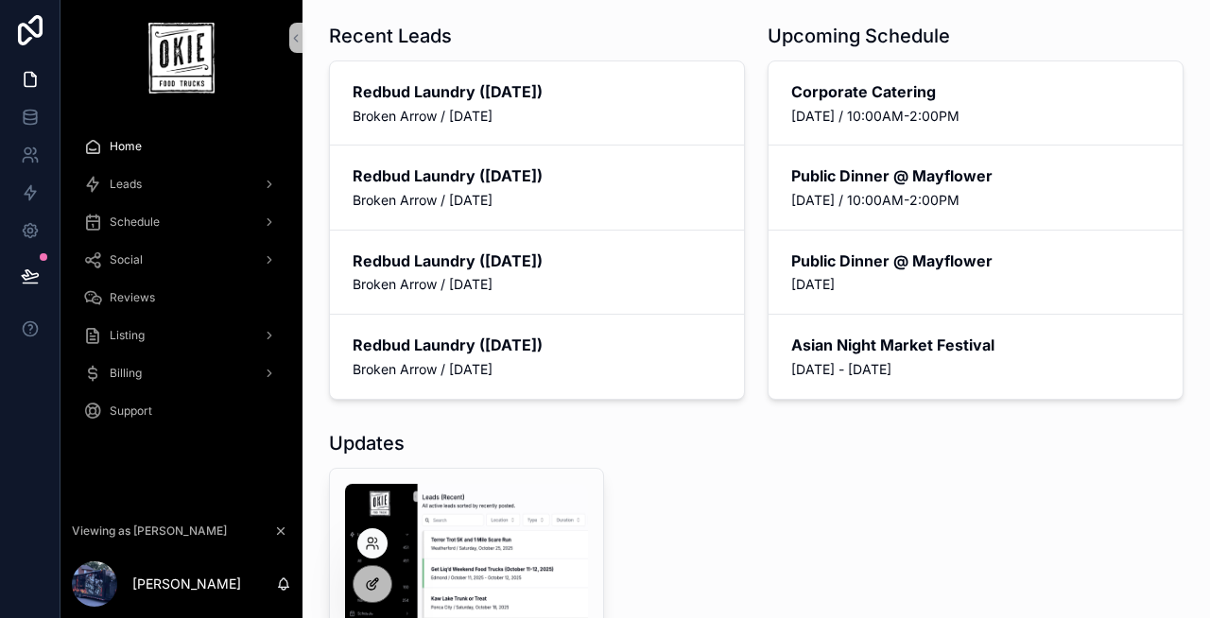
click at [366, 581] on icon at bounding box center [372, 584] width 15 height 15
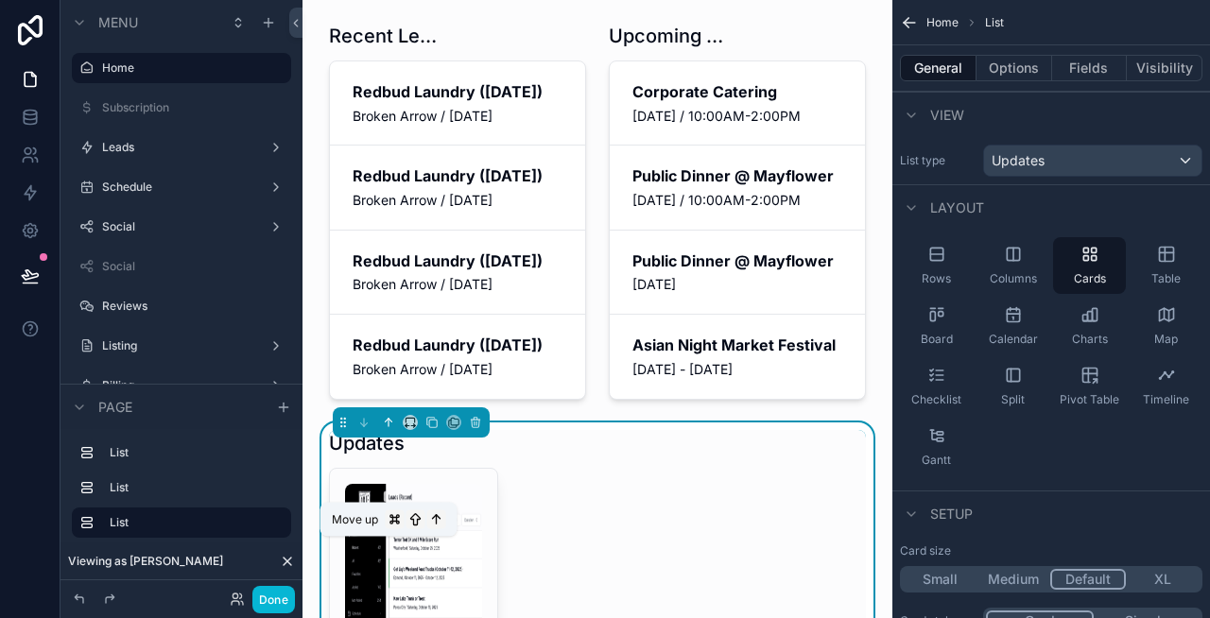
click at [386, 429] on icon "scrollable content" at bounding box center [388, 422] width 13 height 13
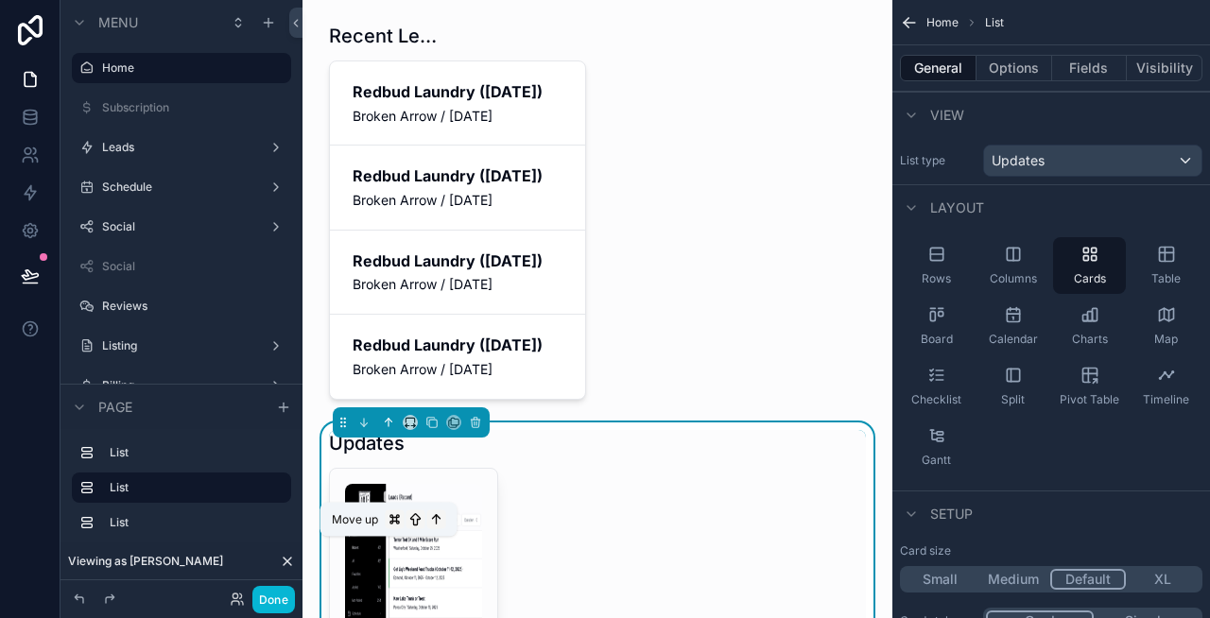
click at [386, 429] on icon "scrollable content" at bounding box center [388, 422] width 13 height 13
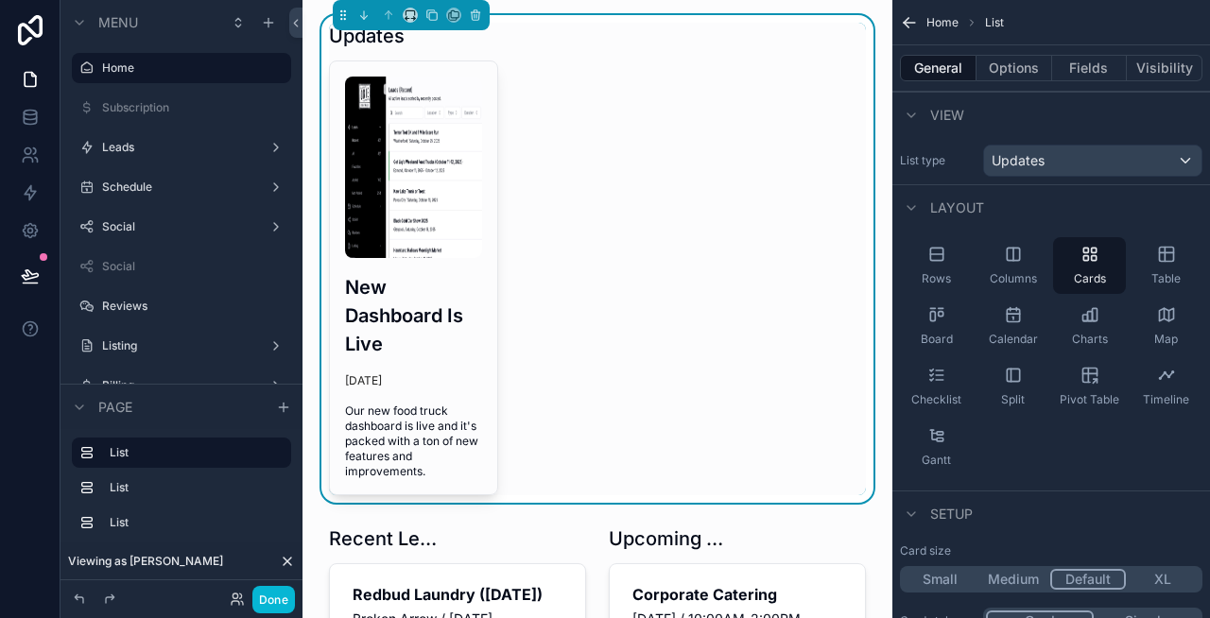
click at [618, 326] on div "New Dashboard Is Live 8 days ago Our new food truck dashboard is live and it's …" at bounding box center [597, 277] width 537 height 435
click at [933, 266] on div "Rows" at bounding box center [936, 265] width 73 height 57
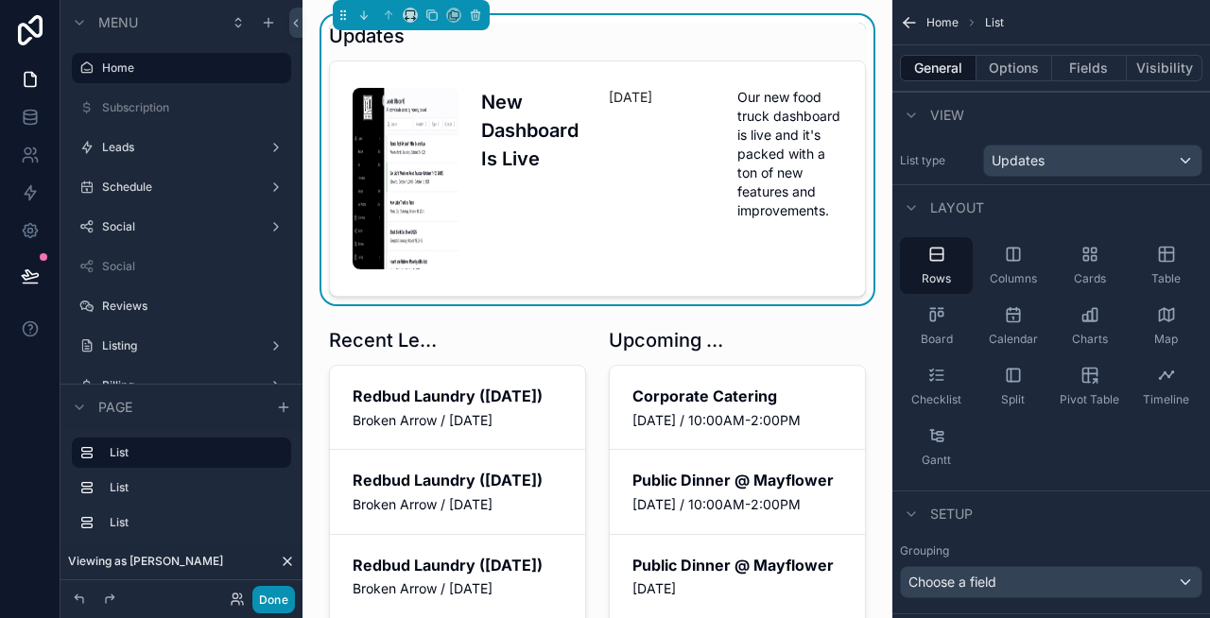
click at [284, 595] on button "Done" at bounding box center [273, 599] width 43 height 27
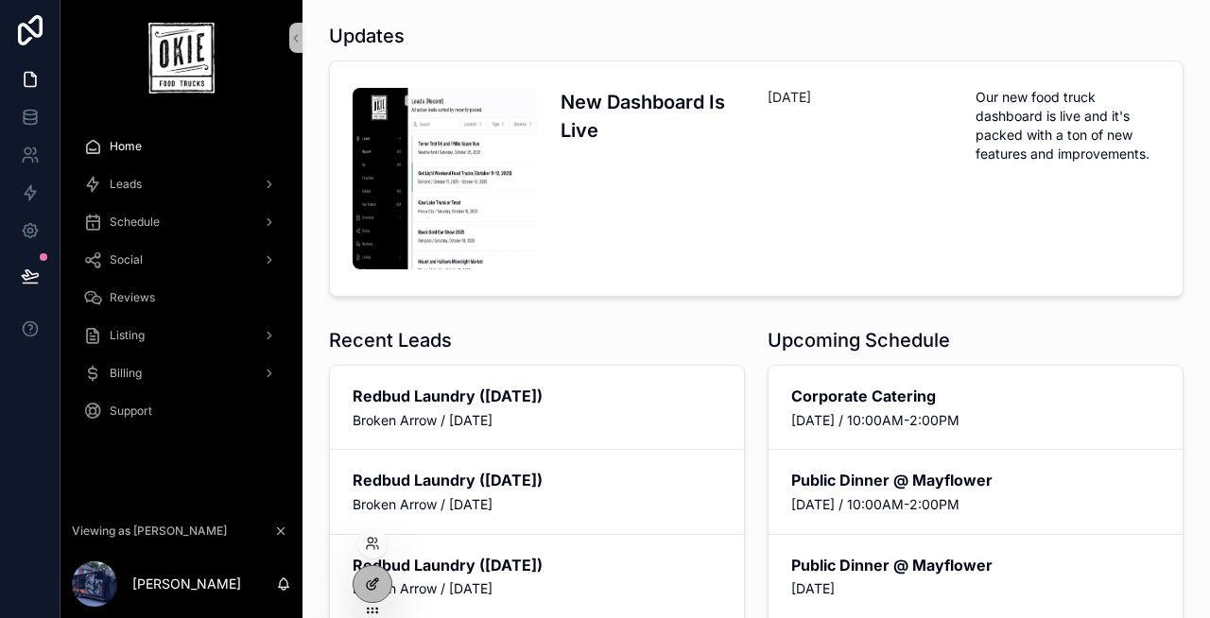
click at [370, 579] on icon at bounding box center [372, 584] width 15 height 15
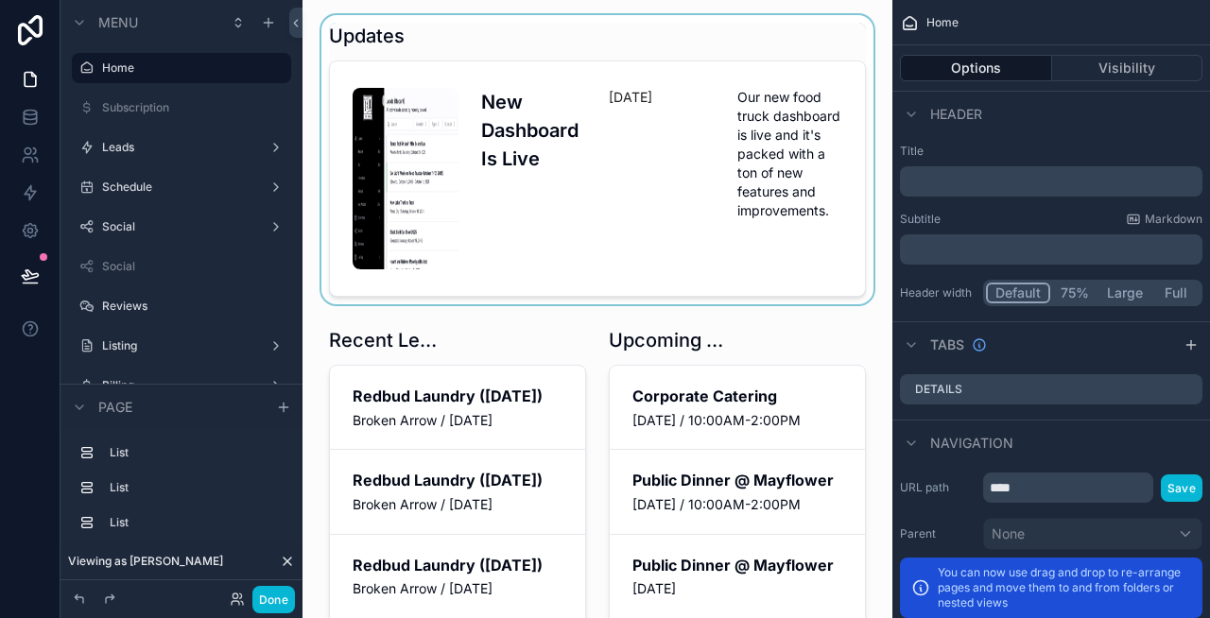
click at [782, 252] on div "scrollable content" at bounding box center [598, 159] width 560 height 289
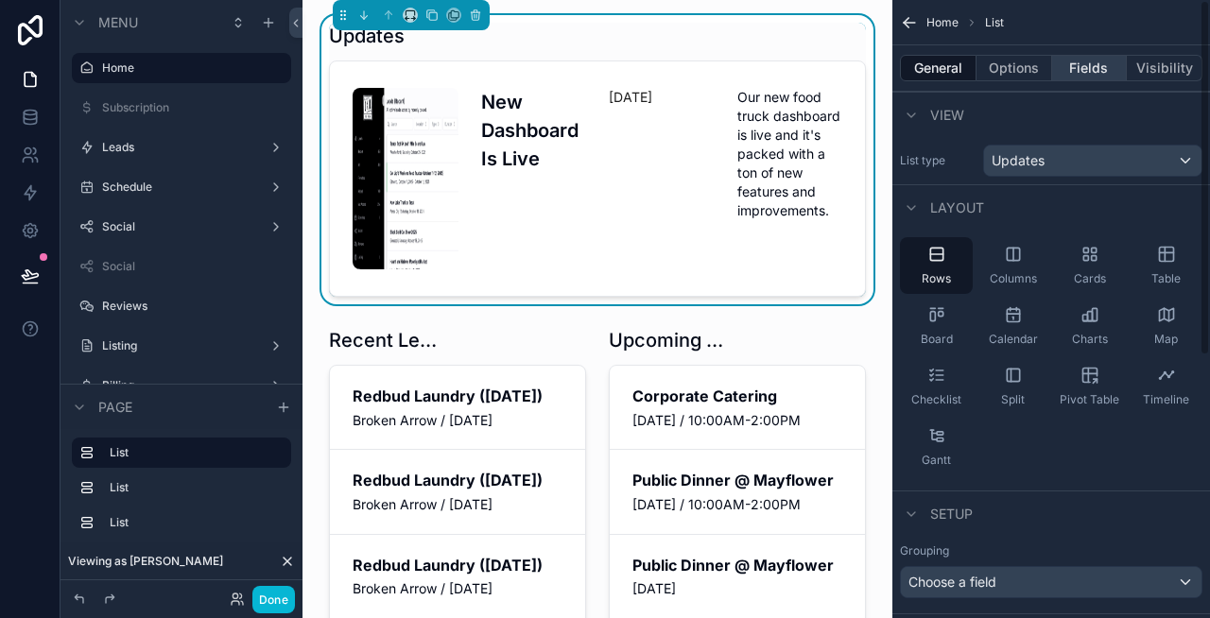
click at [1085, 66] on button "Fields" at bounding box center [1090, 68] width 76 height 26
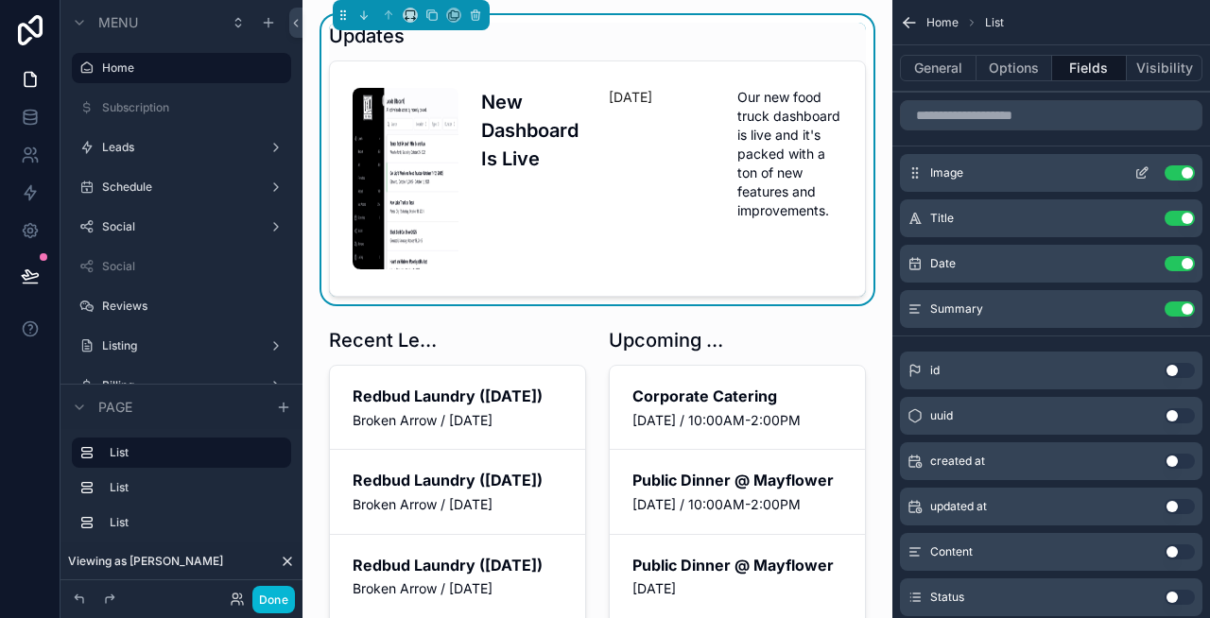
click at [1145, 173] on icon "scrollable content" at bounding box center [1141, 172] width 15 height 15
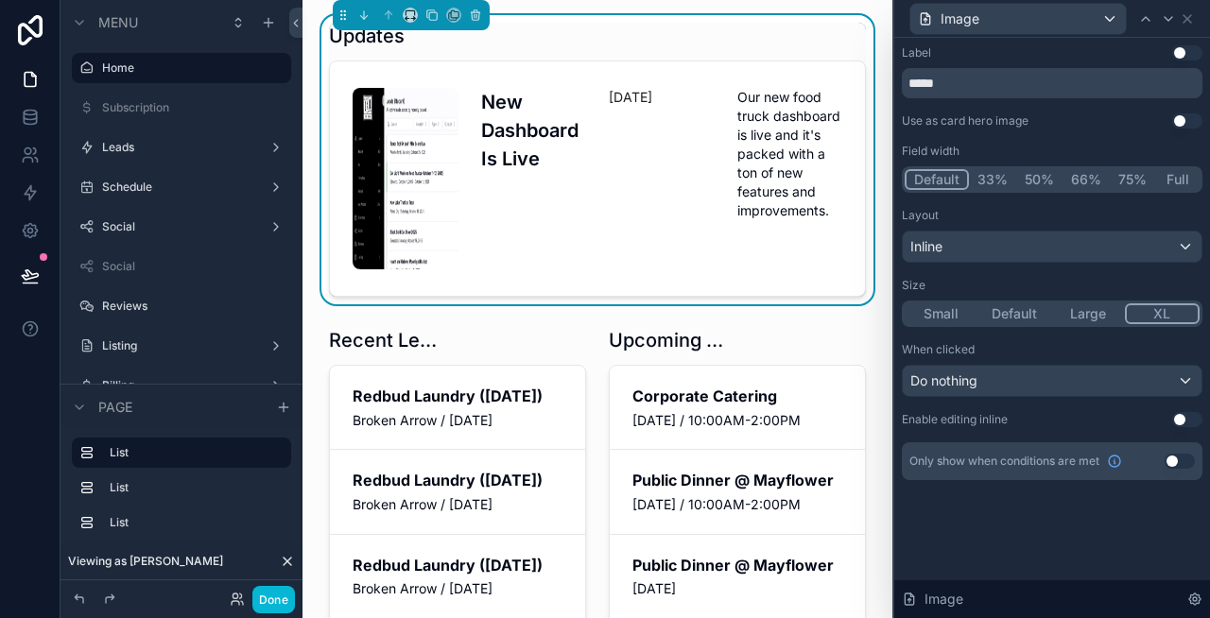
click at [995, 179] on button "33%" at bounding box center [992, 179] width 47 height 21
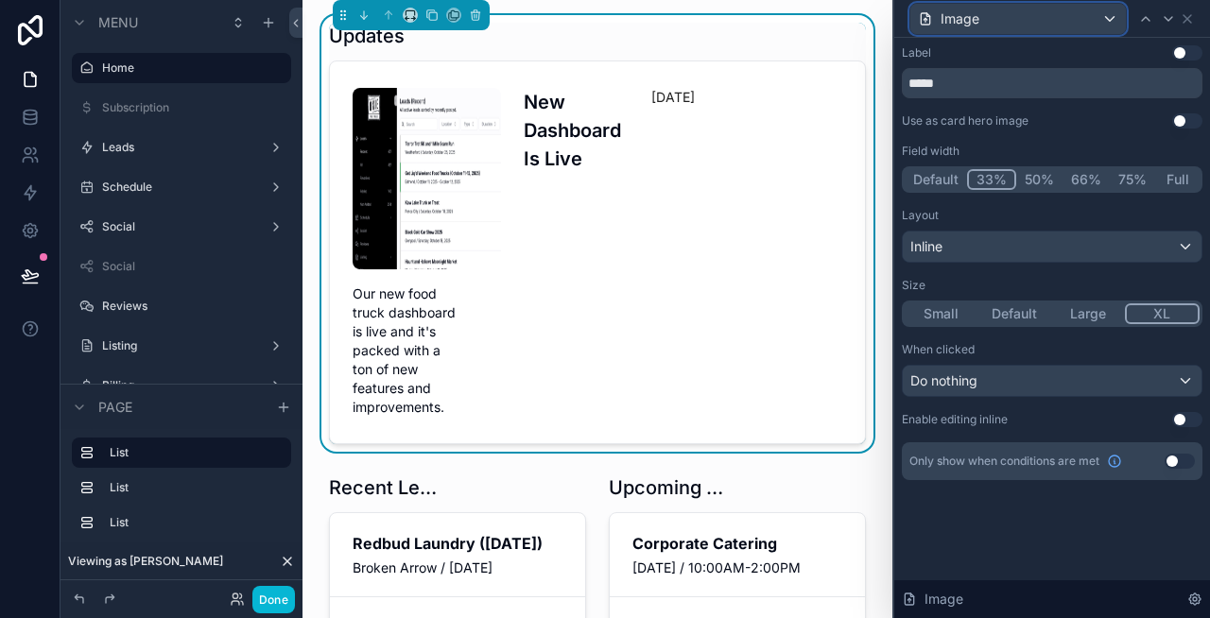
click at [1066, 15] on div "Image" at bounding box center [1018, 19] width 216 height 30
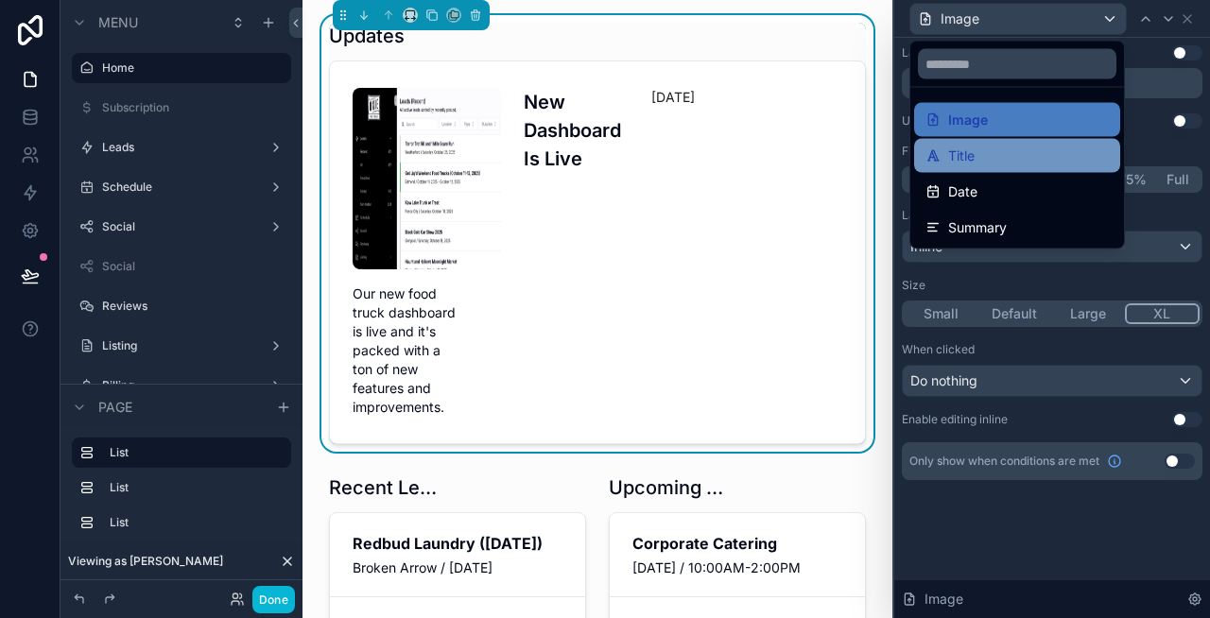
click at [987, 143] on div "Title" at bounding box center [1017, 156] width 206 height 34
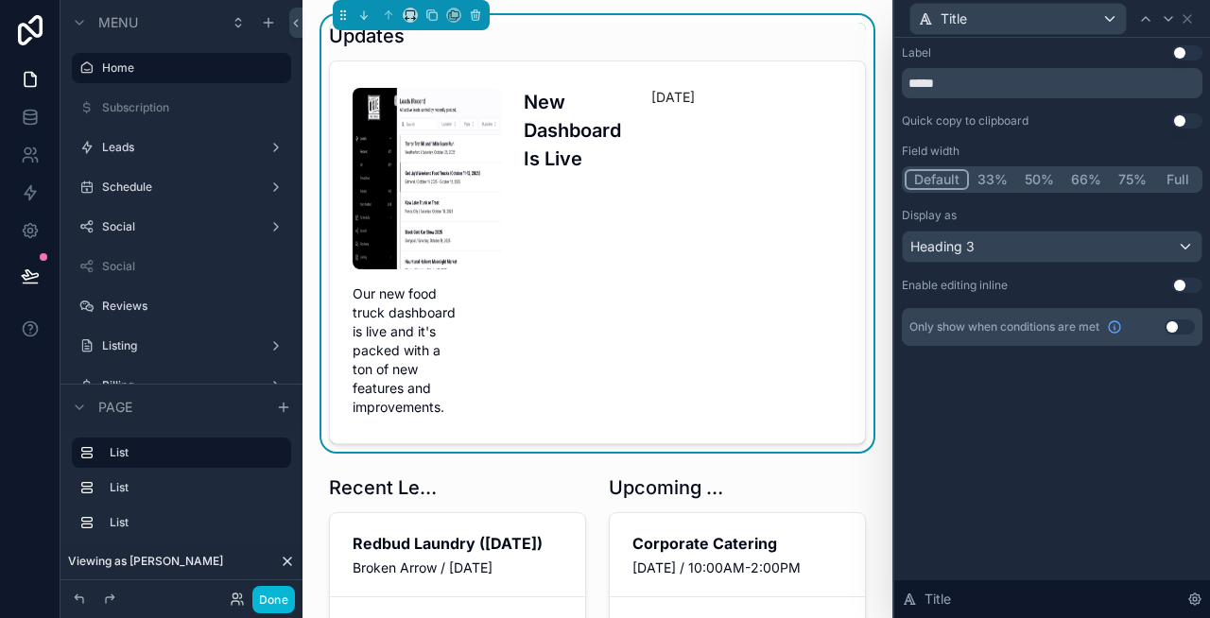
click at [1183, 186] on button "Full" at bounding box center [1177, 179] width 44 height 21
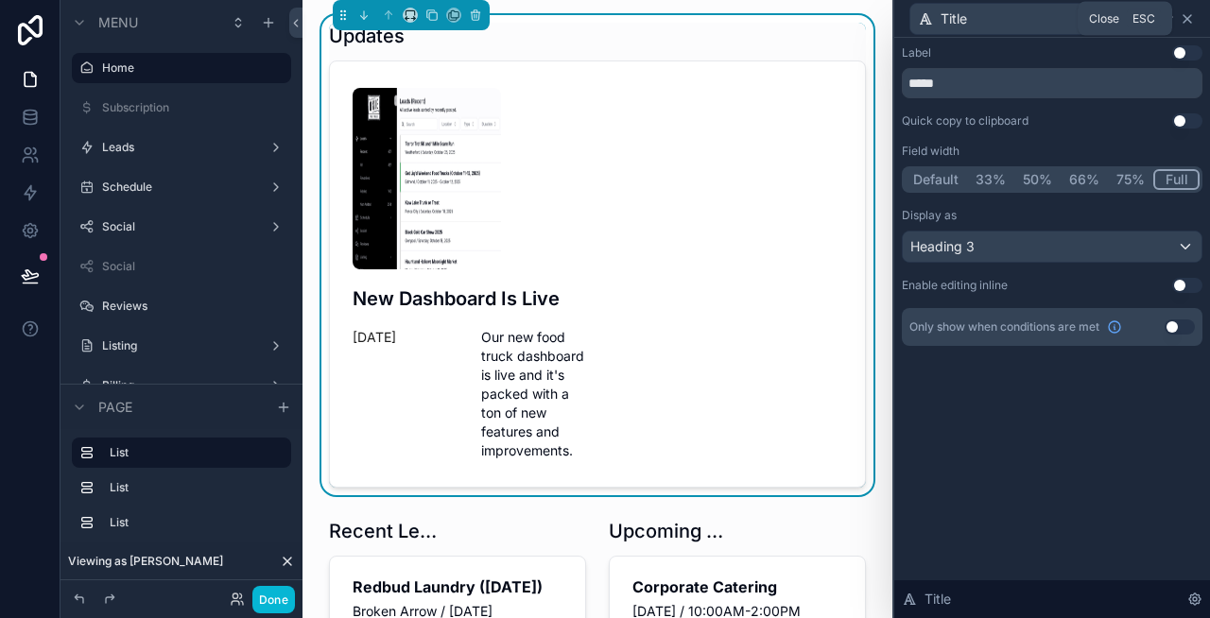
click at [1185, 19] on icon at bounding box center [1187, 19] width 8 height 8
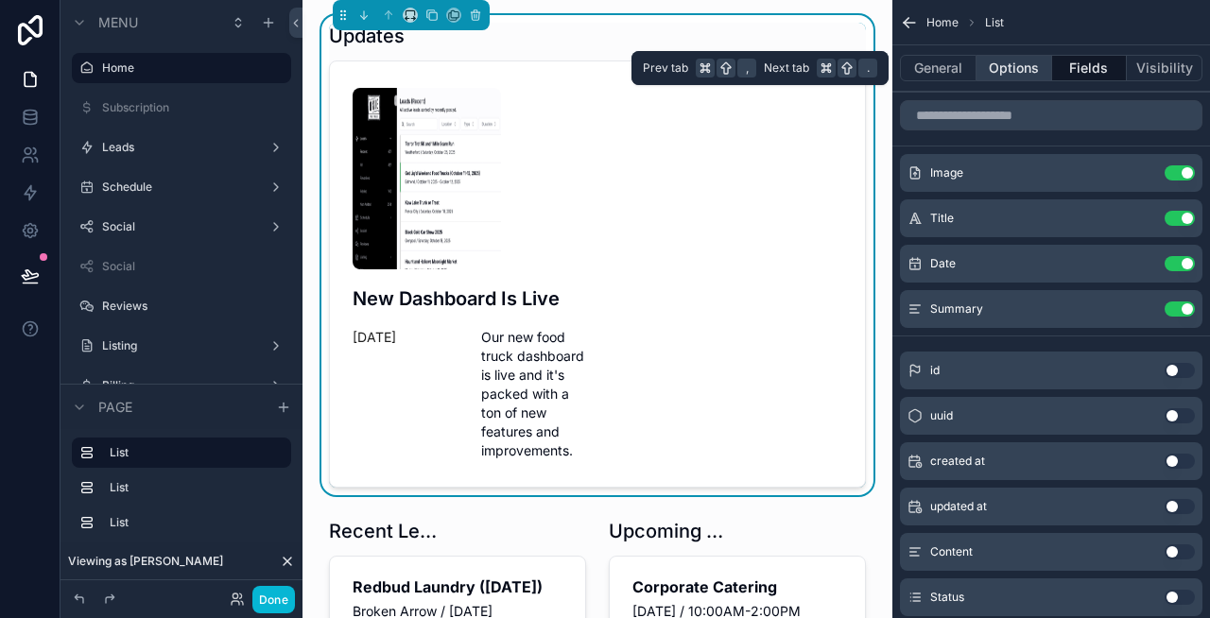
click at [1023, 73] on button "Options" at bounding box center [1014, 68] width 76 height 26
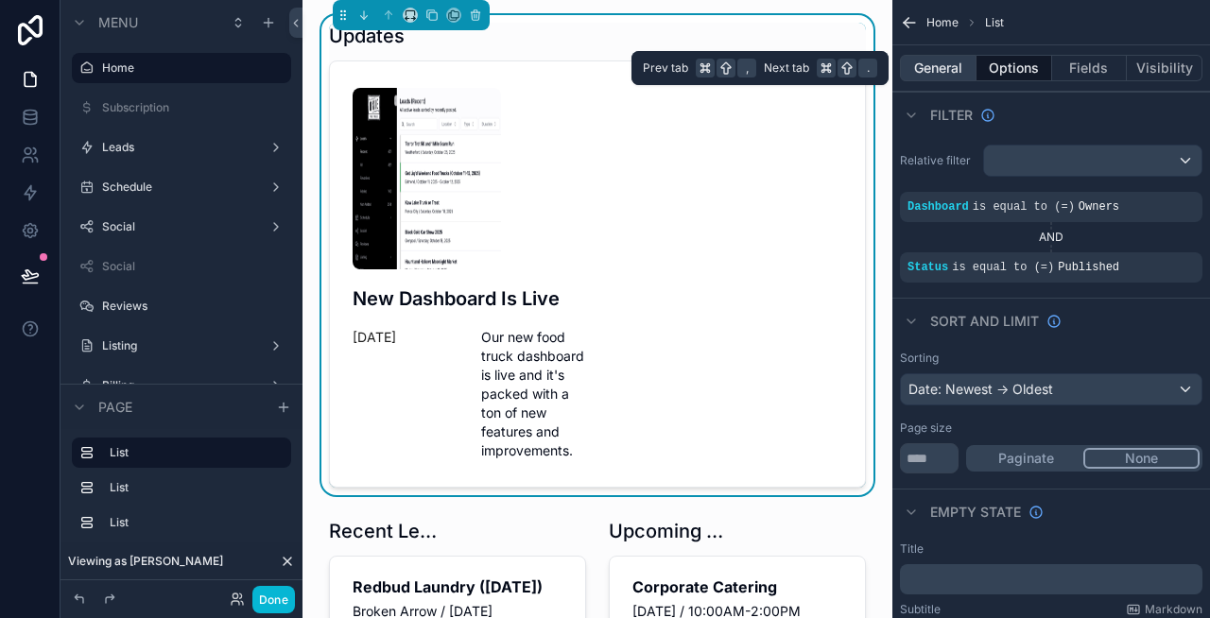
click at [943, 74] on button "General" at bounding box center [938, 68] width 77 height 26
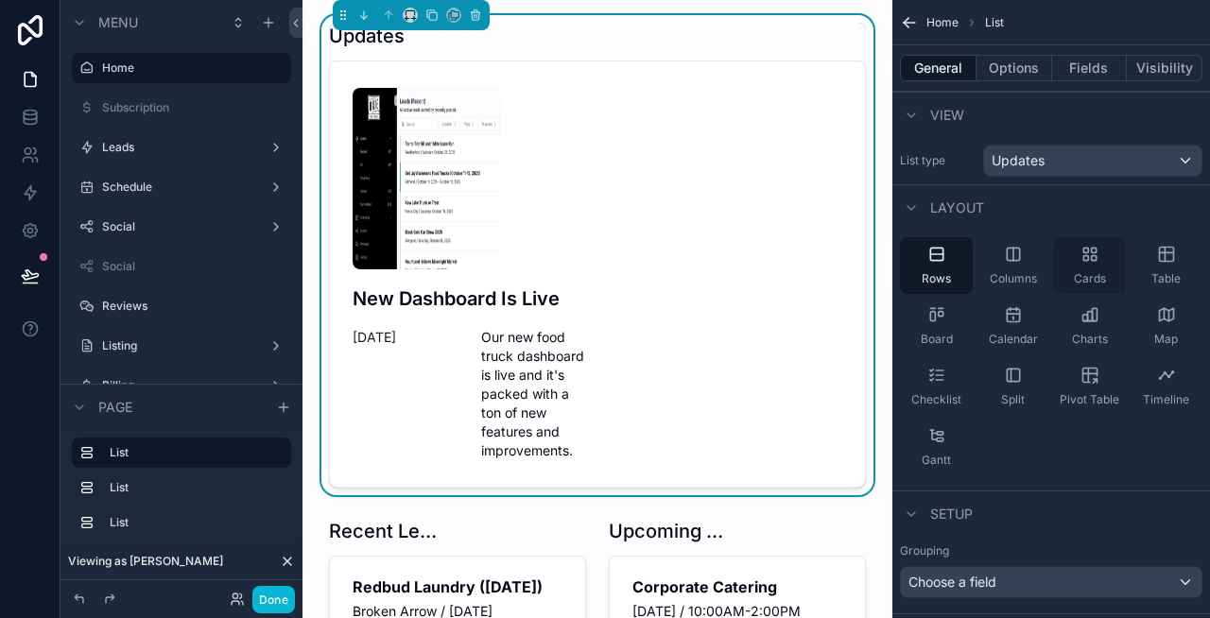
click at [1094, 268] on div "Cards" at bounding box center [1089, 265] width 73 height 57
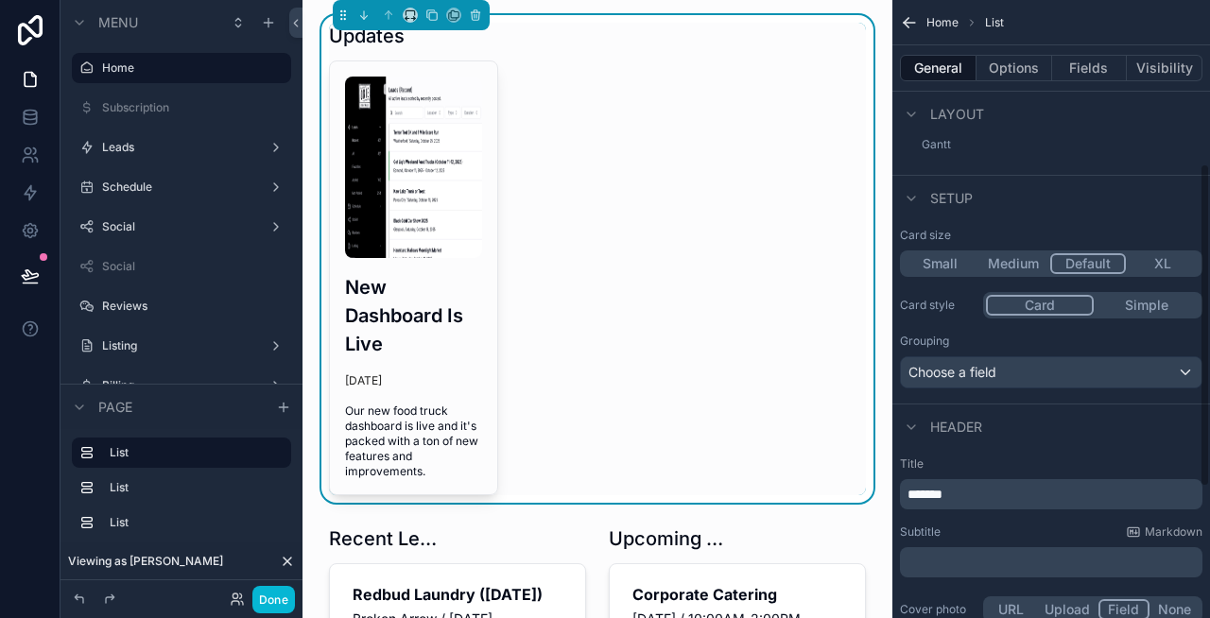
scroll to position [313, 0]
click at [1150, 306] on button "Simple" at bounding box center [1147, 308] width 106 height 21
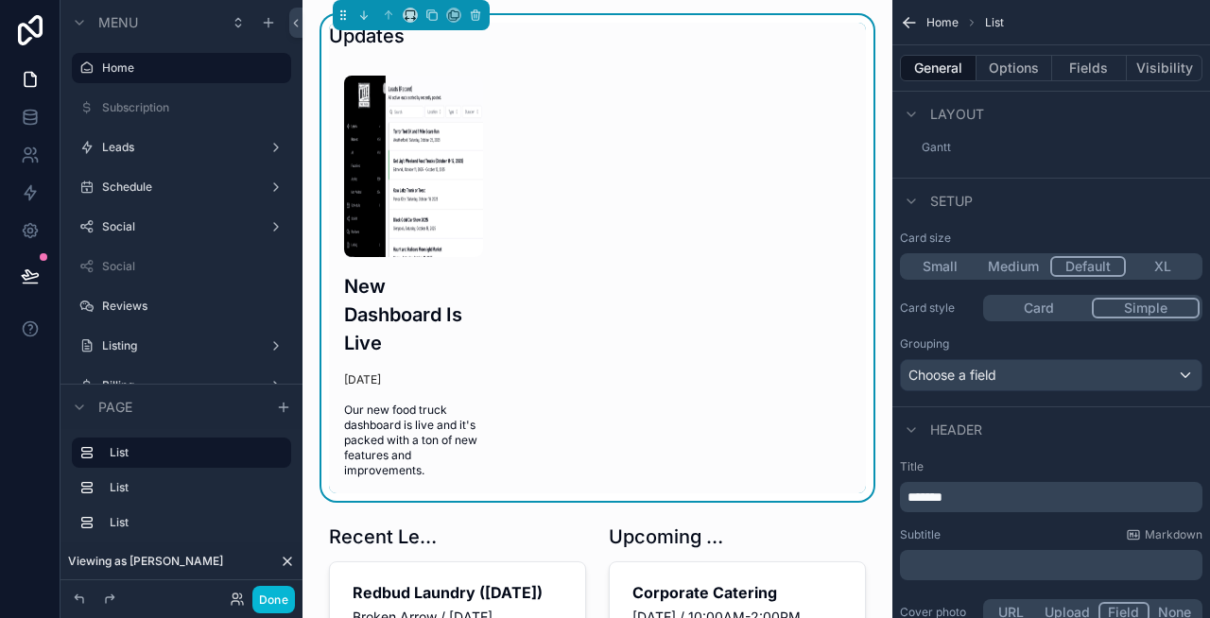
click at [1065, 306] on button "Card" at bounding box center [1039, 308] width 106 height 21
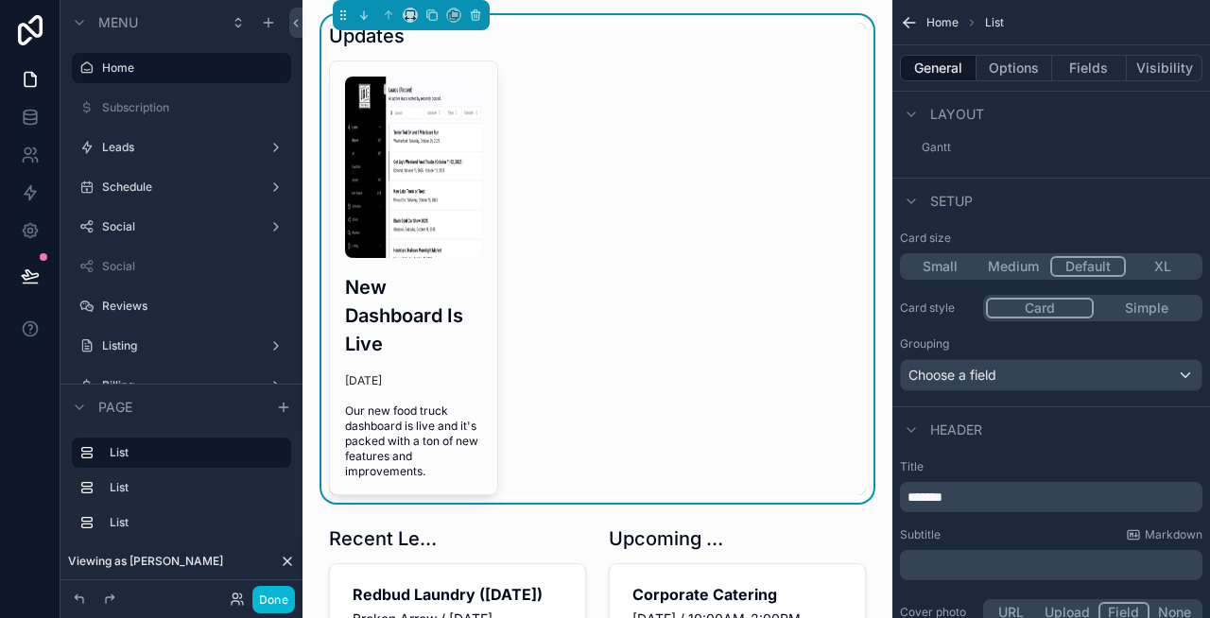
click at [999, 261] on button "Medium" at bounding box center [1013, 266] width 74 height 21
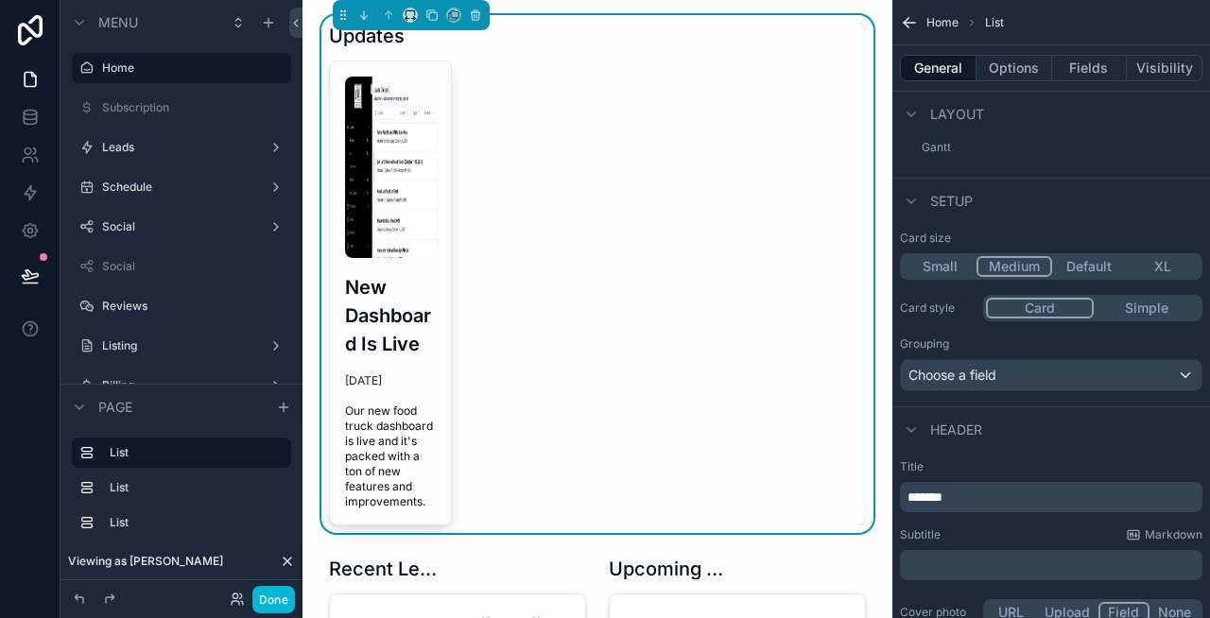
click at [1083, 263] on button "Default" at bounding box center [1089, 266] width 74 height 21
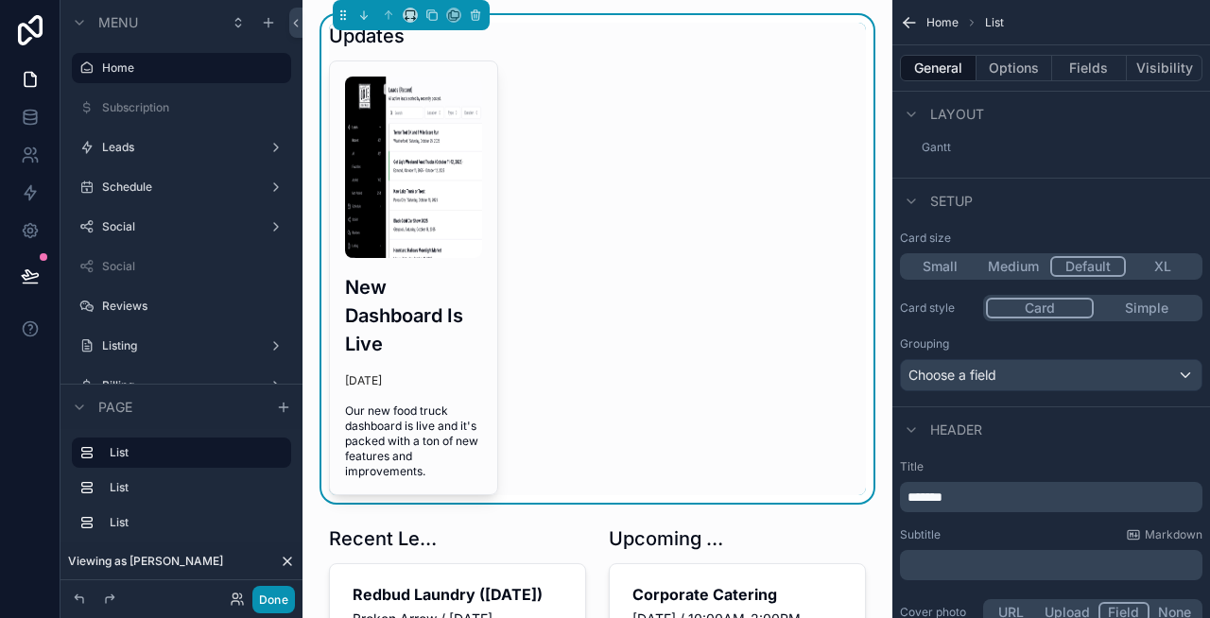
click at [288, 586] on button "Done" at bounding box center [273, 599] width 43 height 27
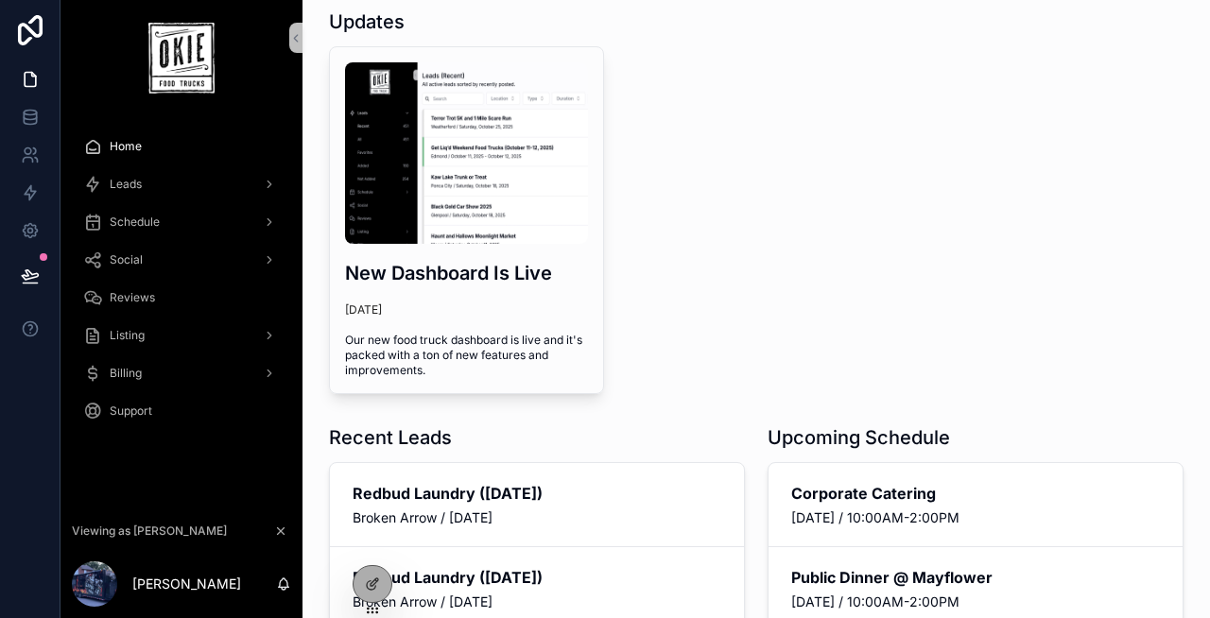
scroll to position [0, 0]
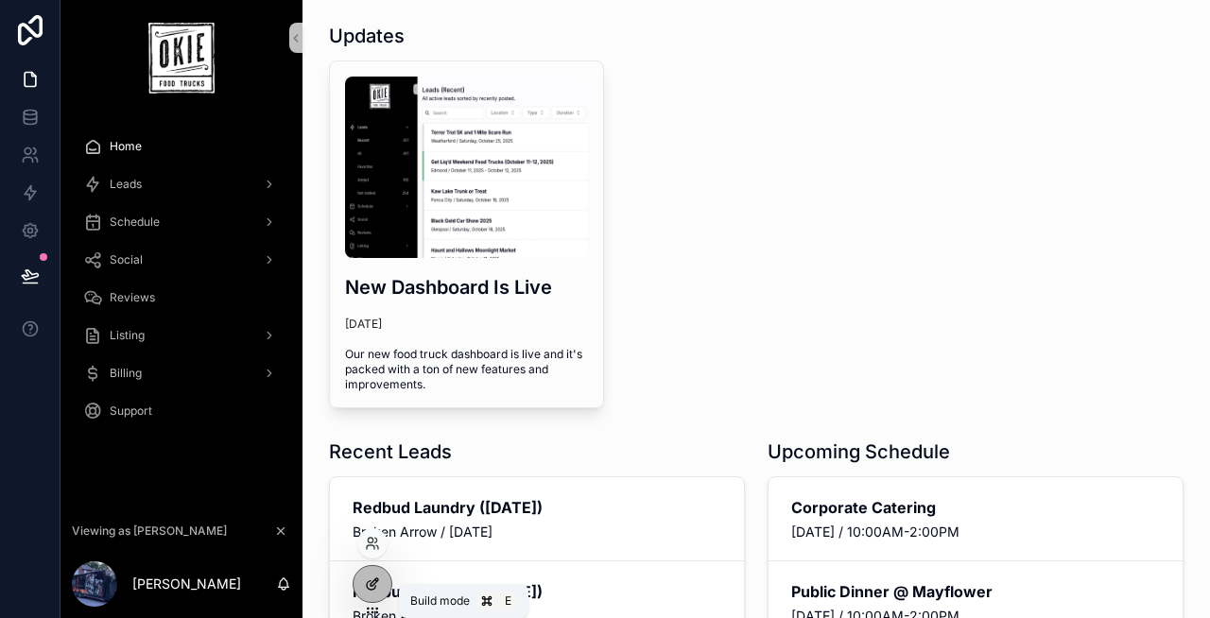
click at [370, 592] on div at bounding box center [373, 584] width 38 height 36
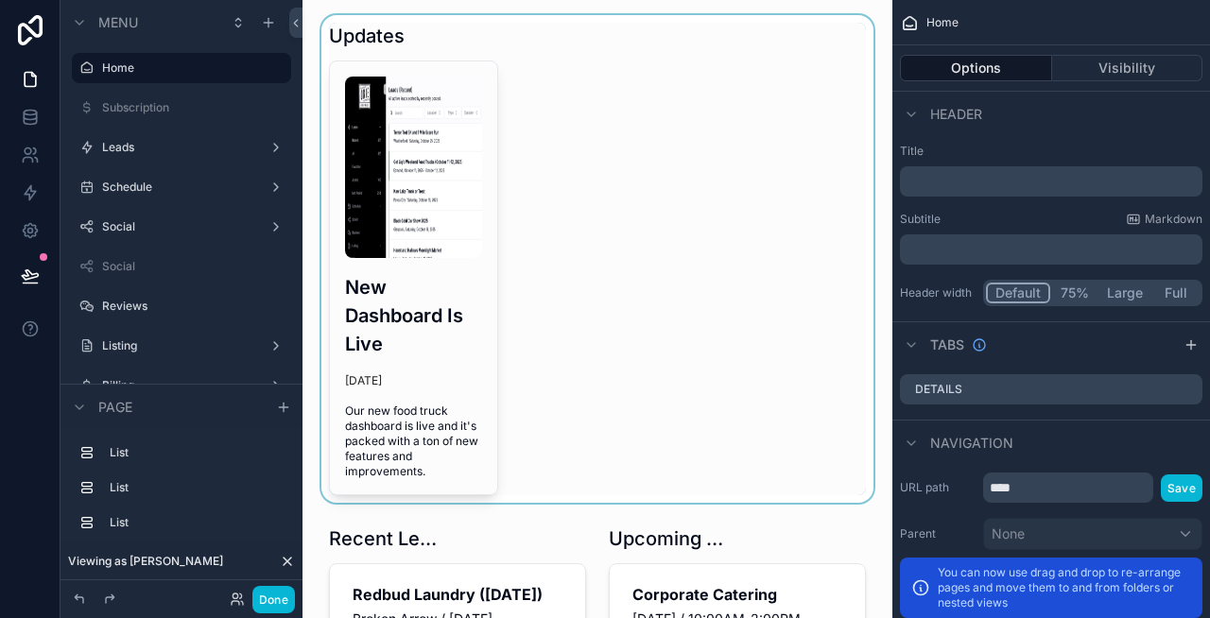
click at [465, 353] on div "scrollable content" at bounding box center [598, 259] width 560 height 488
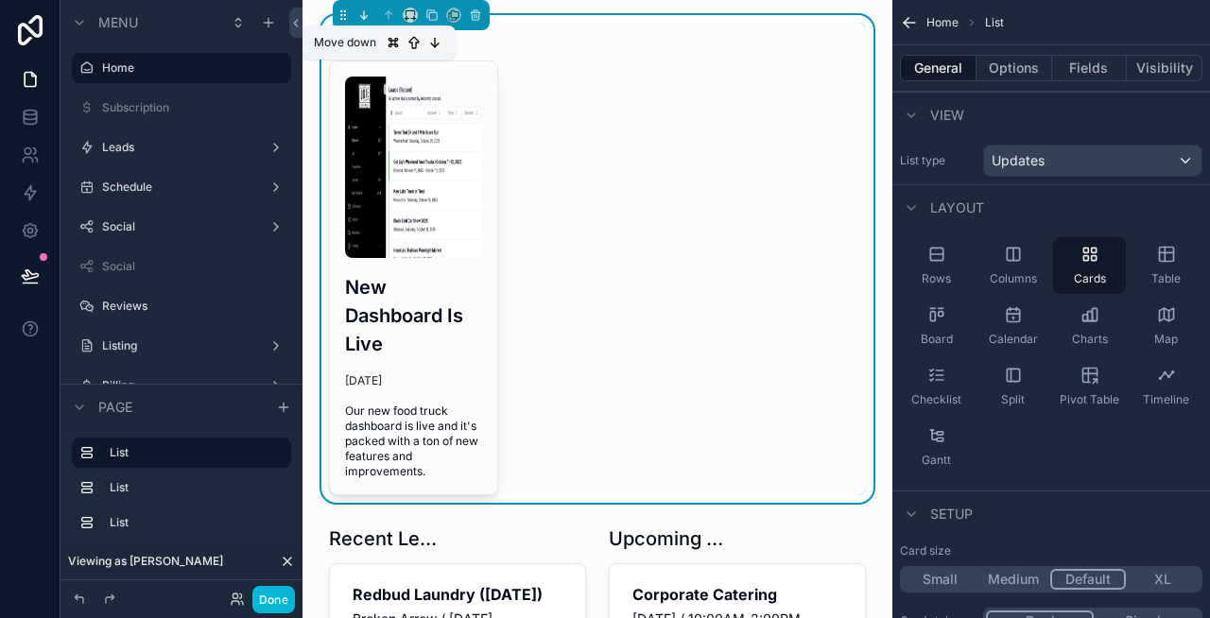
click at [360, 14] on icon "scrollable content" at bounding box center [363, 15] width 13 height 13
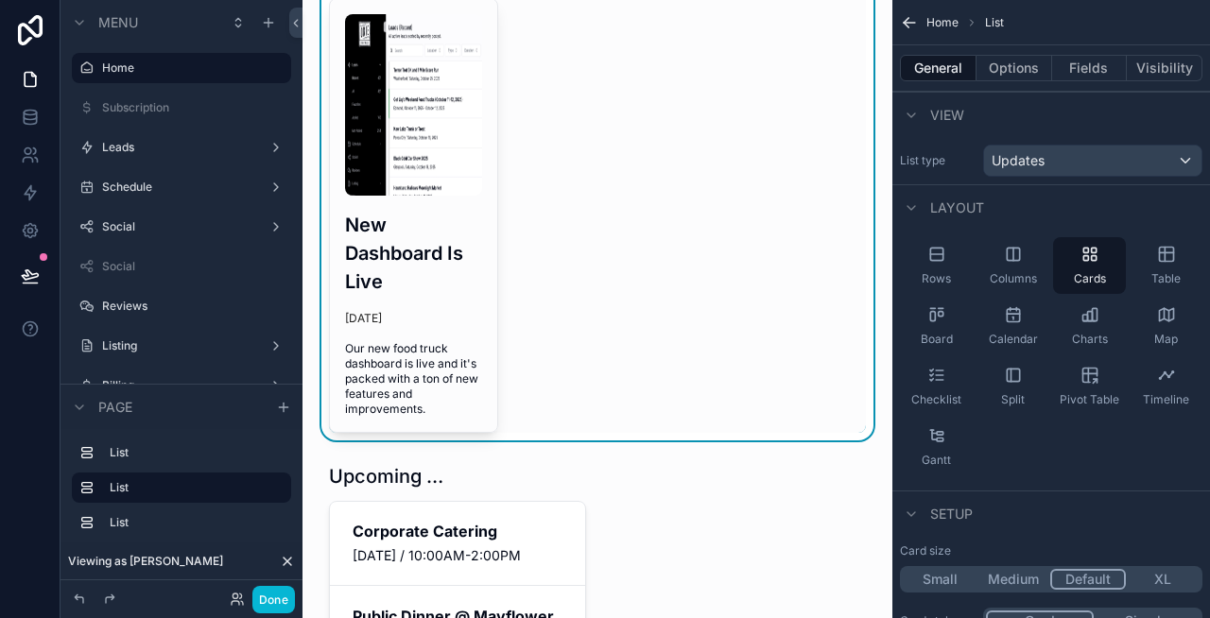
scroll to position [427, 0]
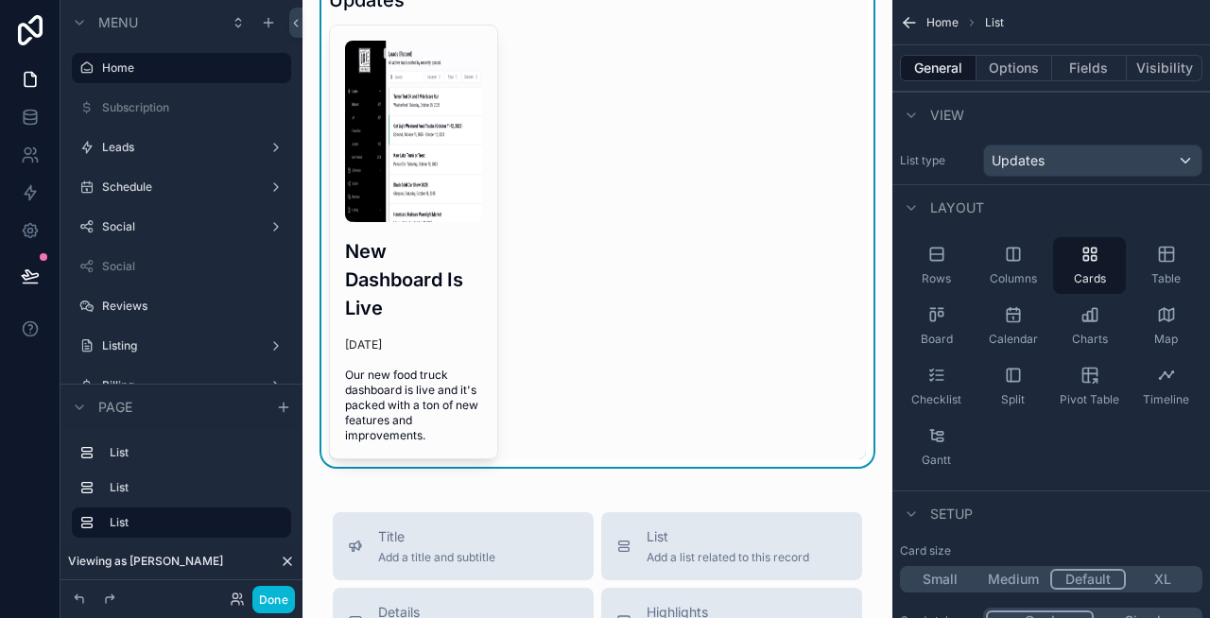
scroll to position [282, 0]
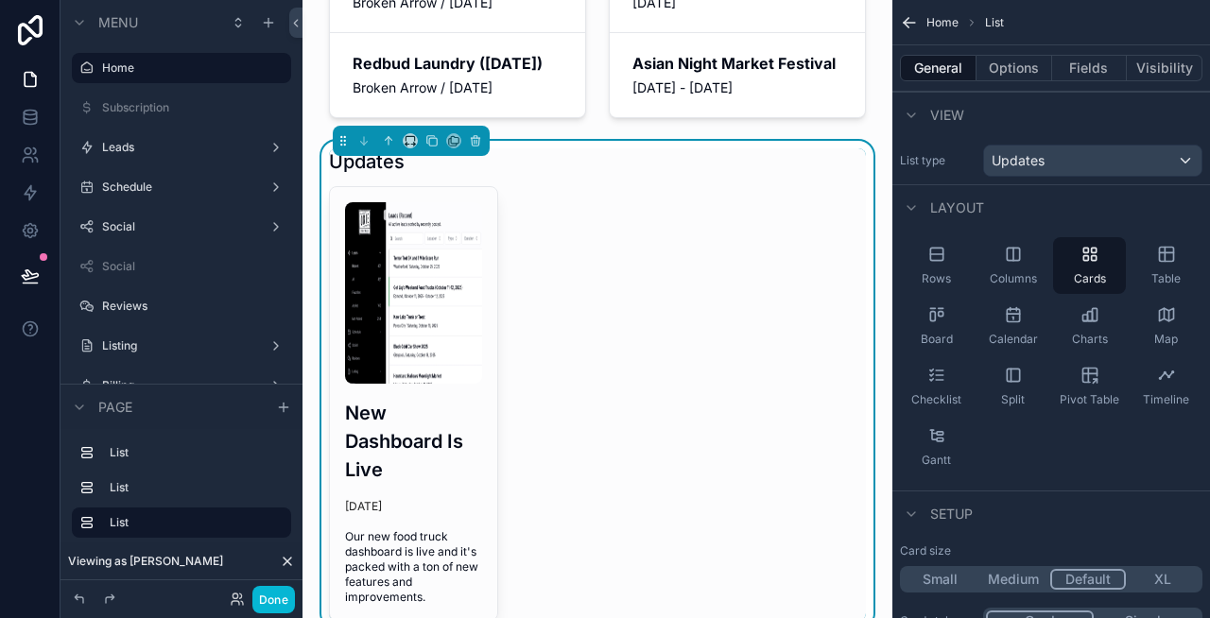
click at [588, 323] on div "New Dashboard Is Live 8 days ago Our new food truck dashboard is live and it's …" at bounding box center [597, 403] width 537 height 435
click at [410, 147] on icon "scrollable content" at bounding box center [410, 140] width 13 height 13
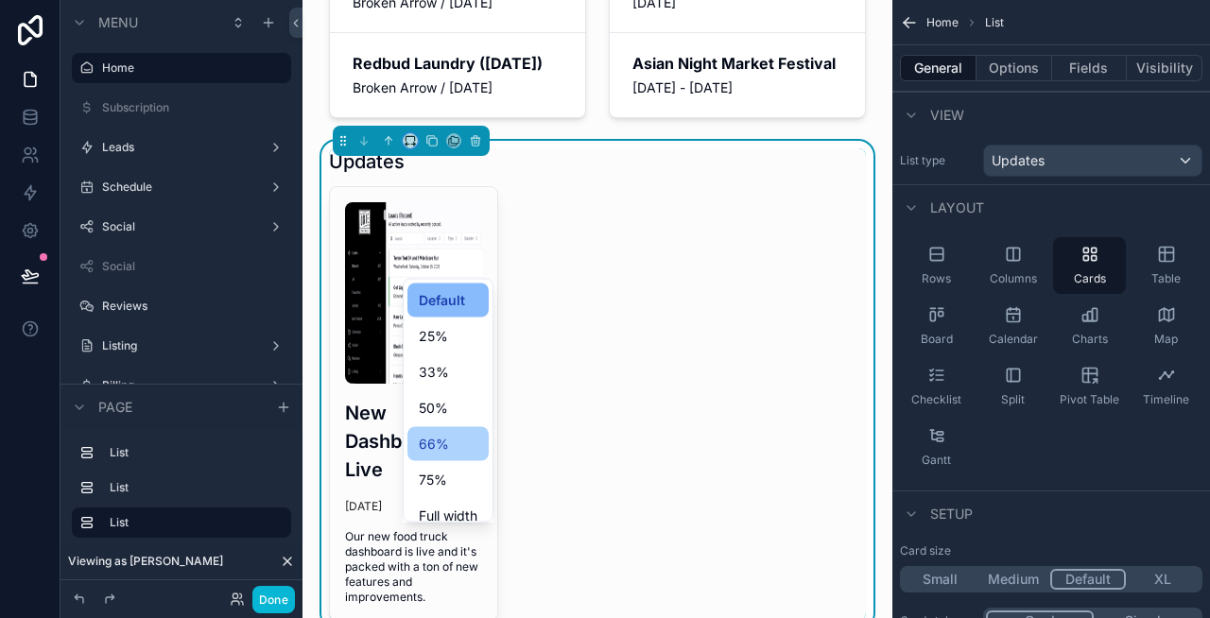
scroll to position [51, 0]
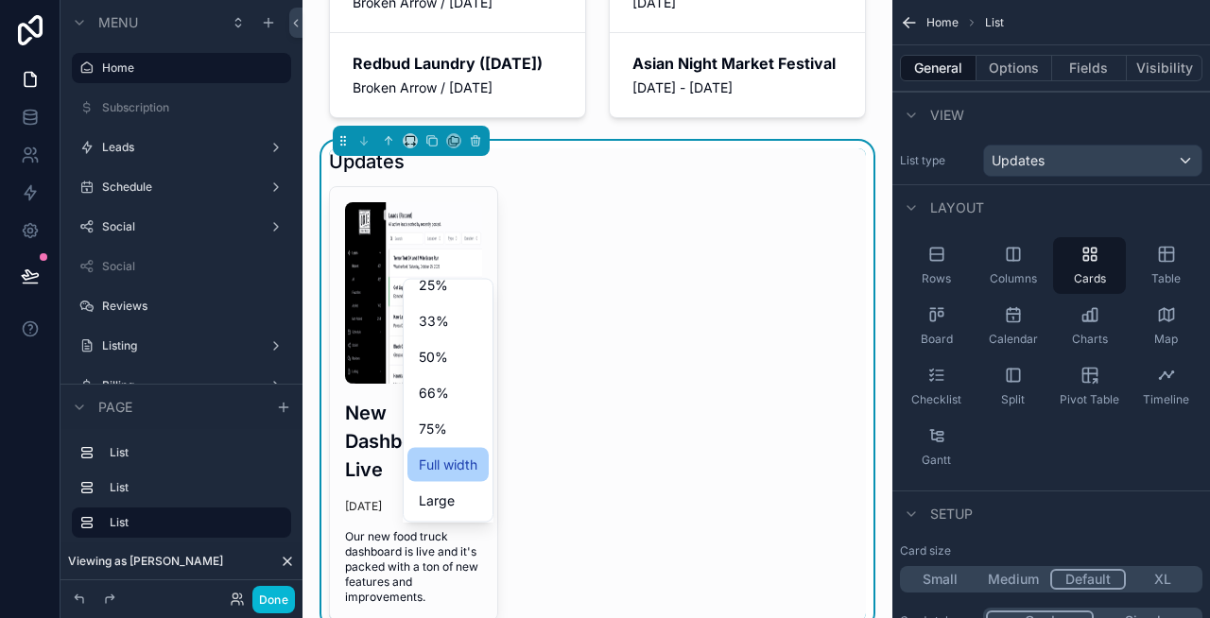
click at [456, 467] on span "Full width" at bounding box center [448, 465] width 59 height 23
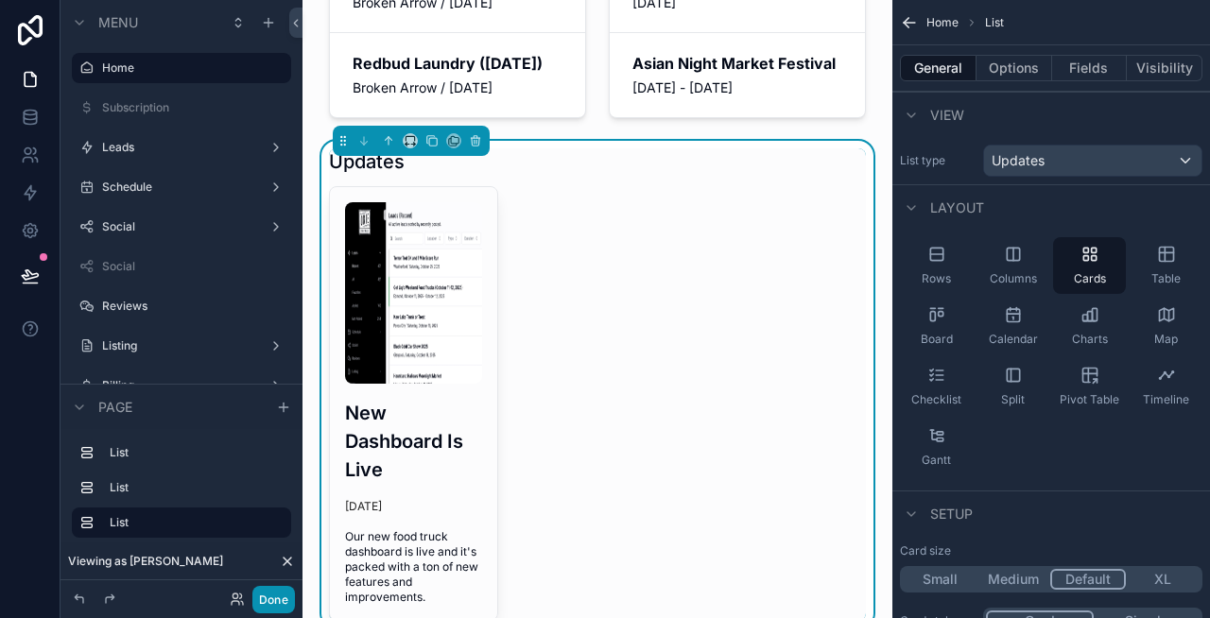
click at [271, 591] on button "Done" at bounding box center [273, 599] width 43 height 27
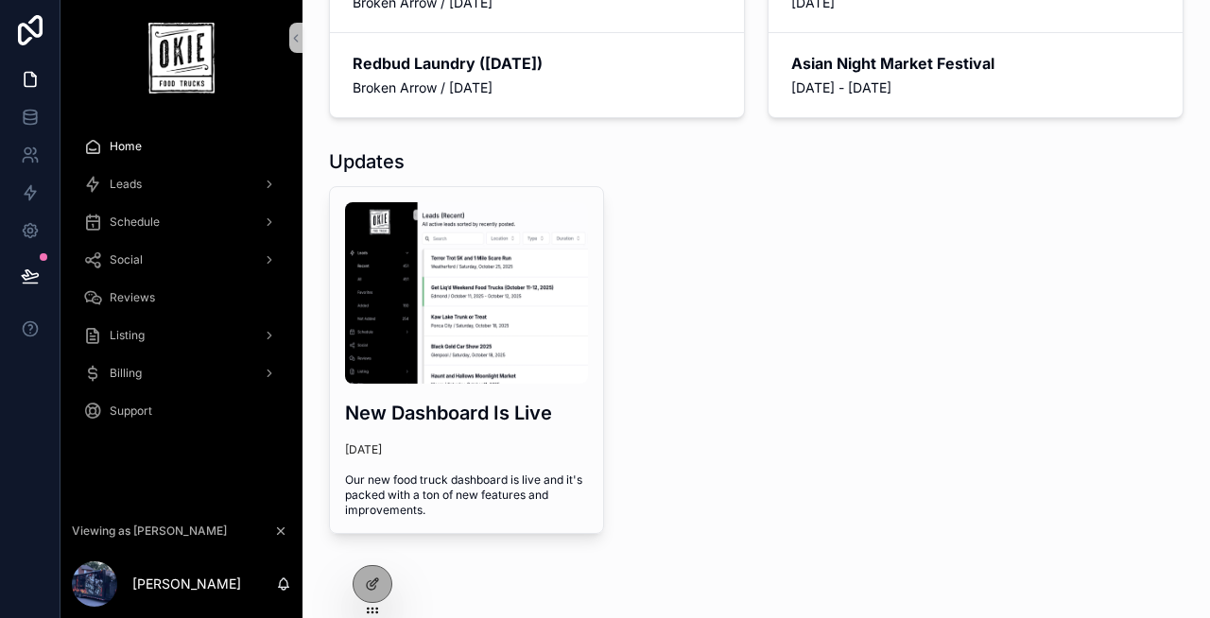
click at [751, 296] on div "New Dashboard Is Live 8 days ago Our new food truck dashboard is live and it's …" at bounding box center [756, 360] width 855 height 348
click at [366, 582] on icon at bounding box center [372, 584] width 15 height 15
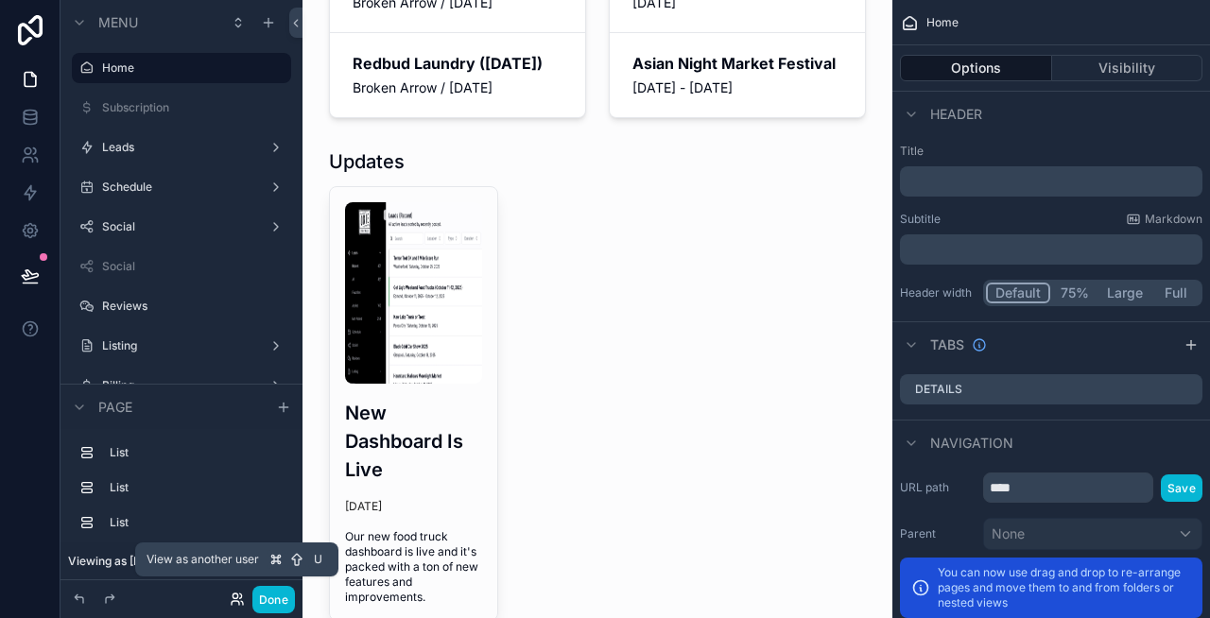
click at [238, 596] on icon at bounding box center [237, 599] width 15 height 15
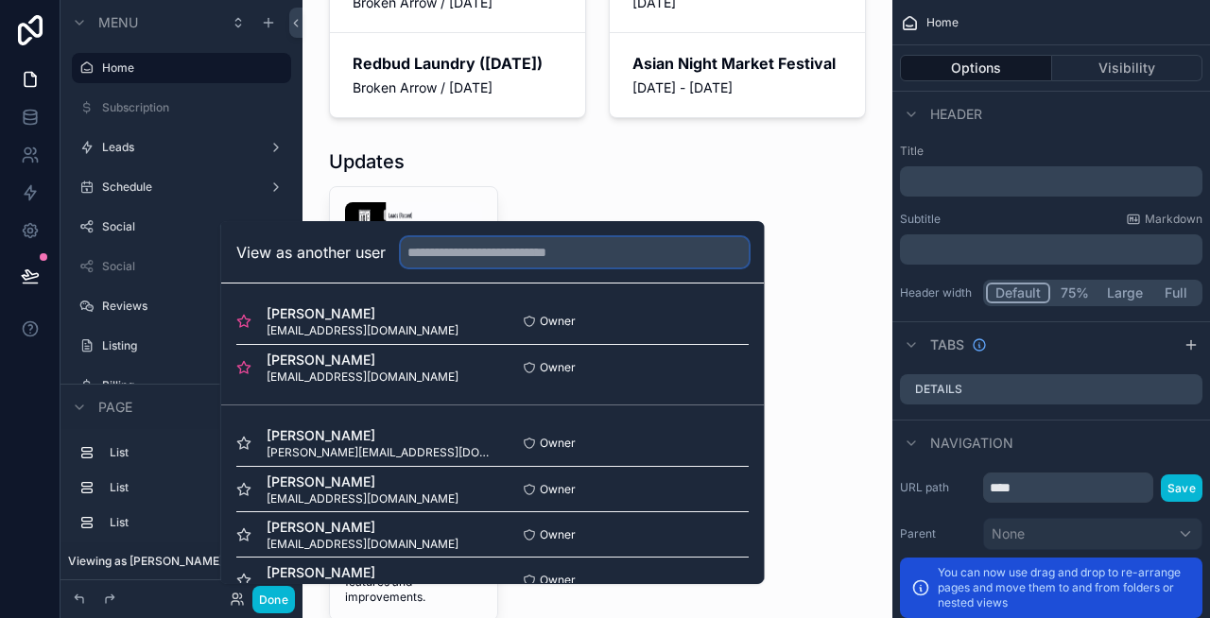
click at [479, 256] on input "text" at bounding box center [575, 252] width 348 height 30
type input "******"
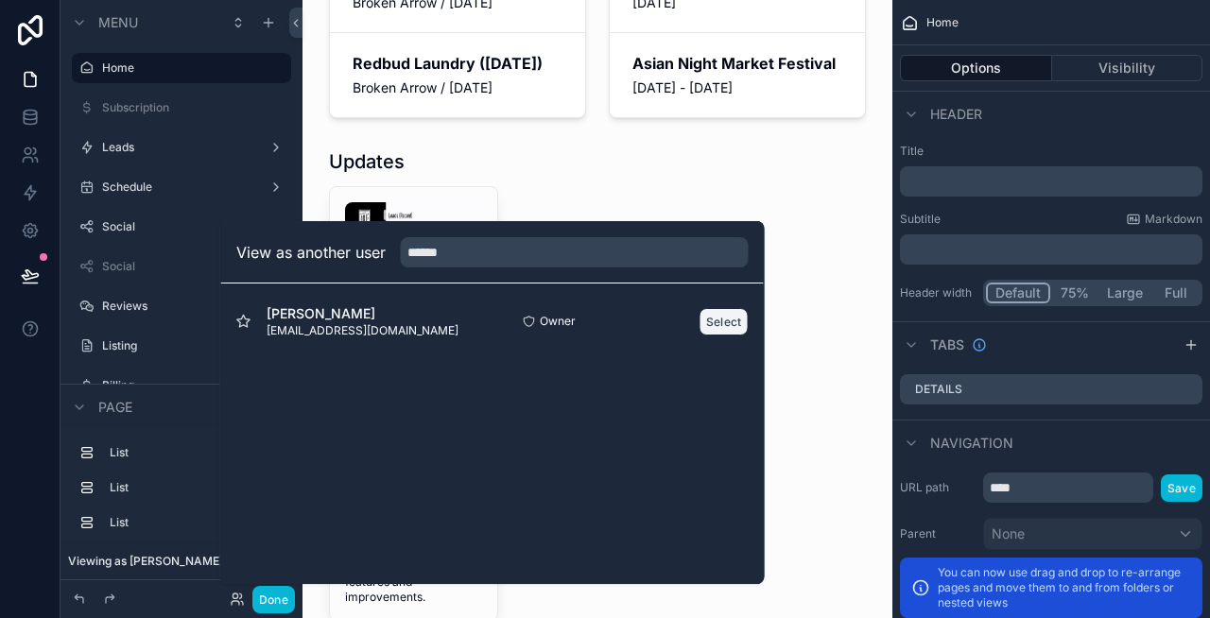
click at [727, 329] on button "Select" at bounding box center [723, 321] width 49 height 27
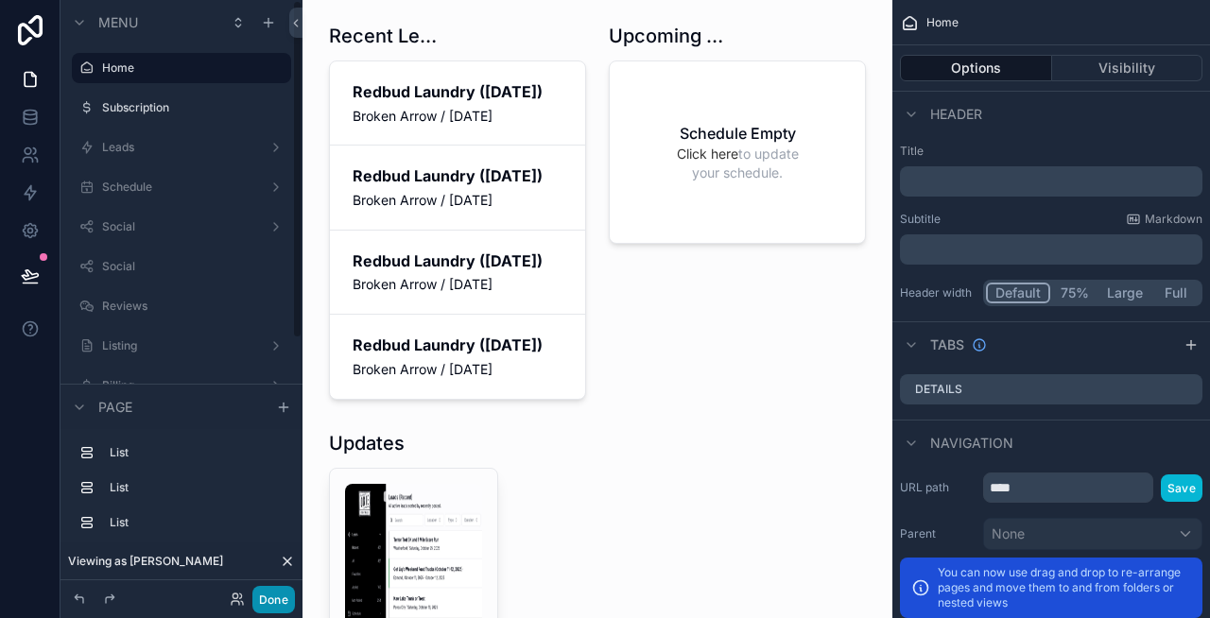
click at [272, 596] on button "Done" at bounding box center [273, 599] width 43 height 27
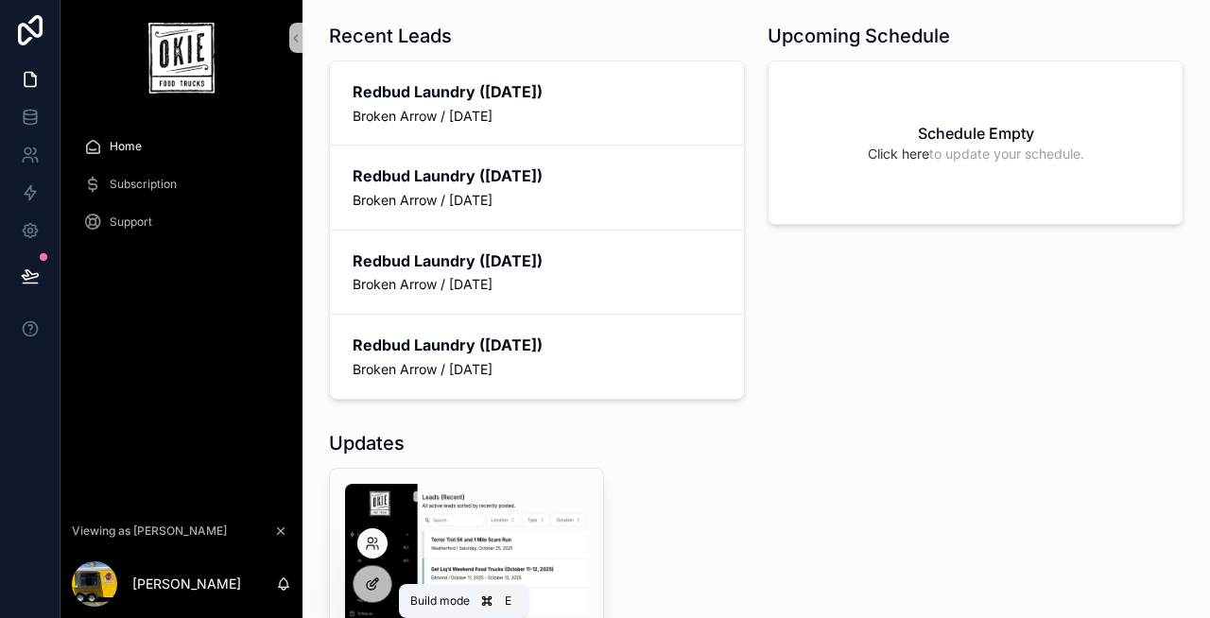
click at [370, 586] on icon at bounding box center [372, 584] width 15 height 15
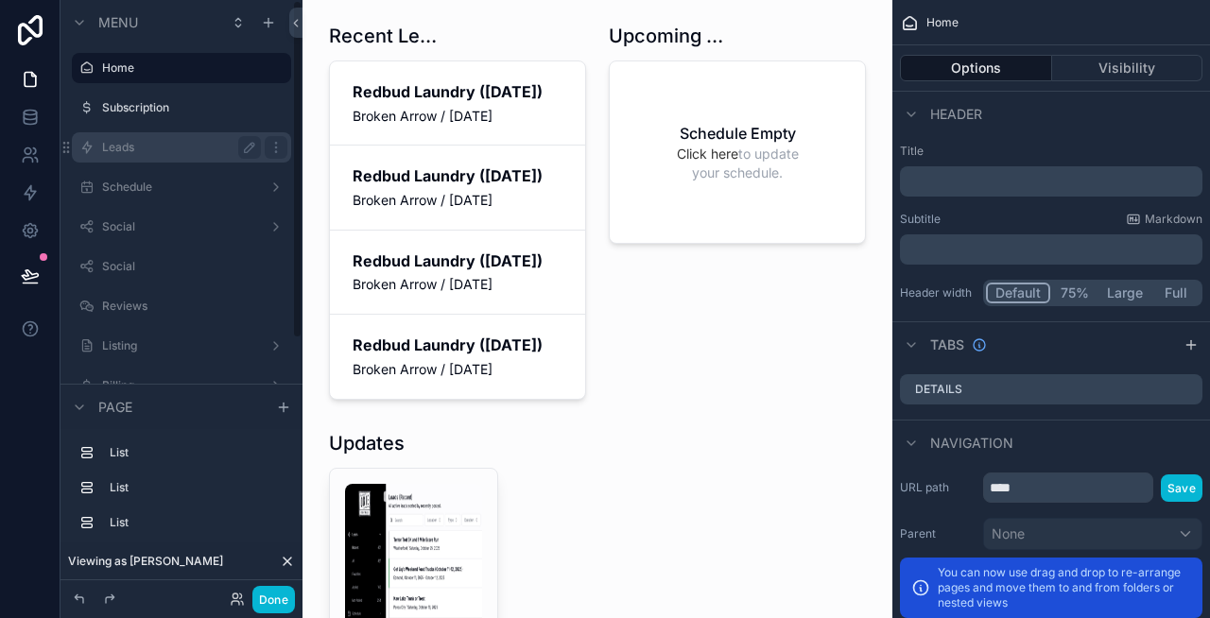
click at [200, 142] on label "Leads" at bounding box center [177, 147] width 151 height 15
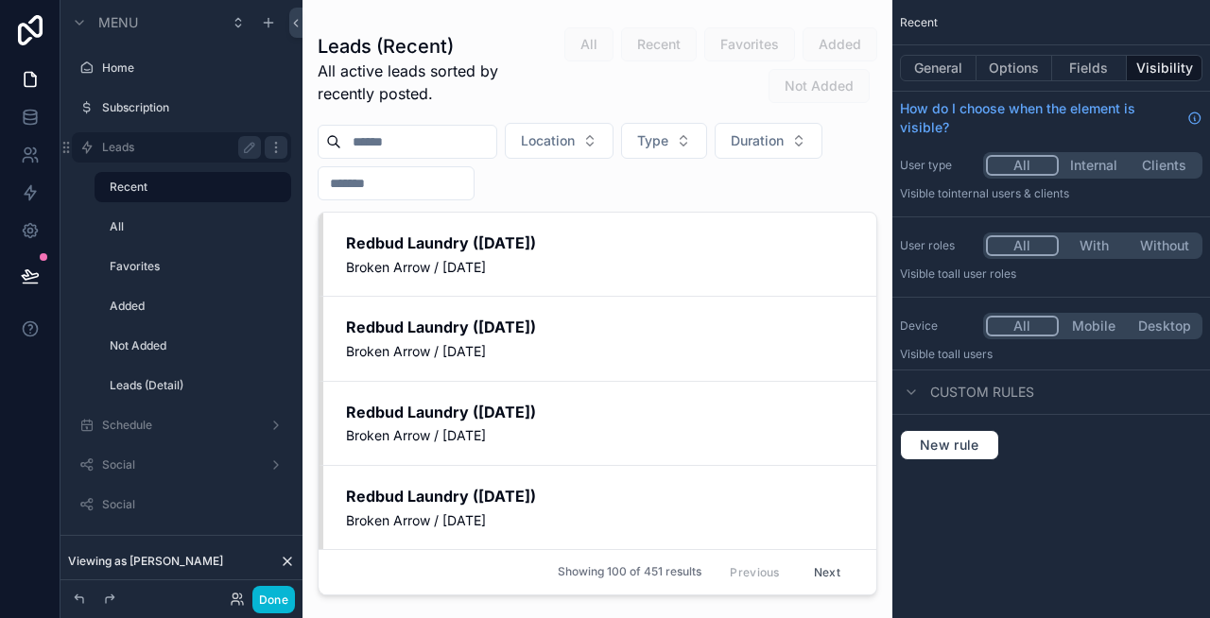
click at [278, 147] on icon "scrollable content" at bounding box center [275, 147] width 15 height 15
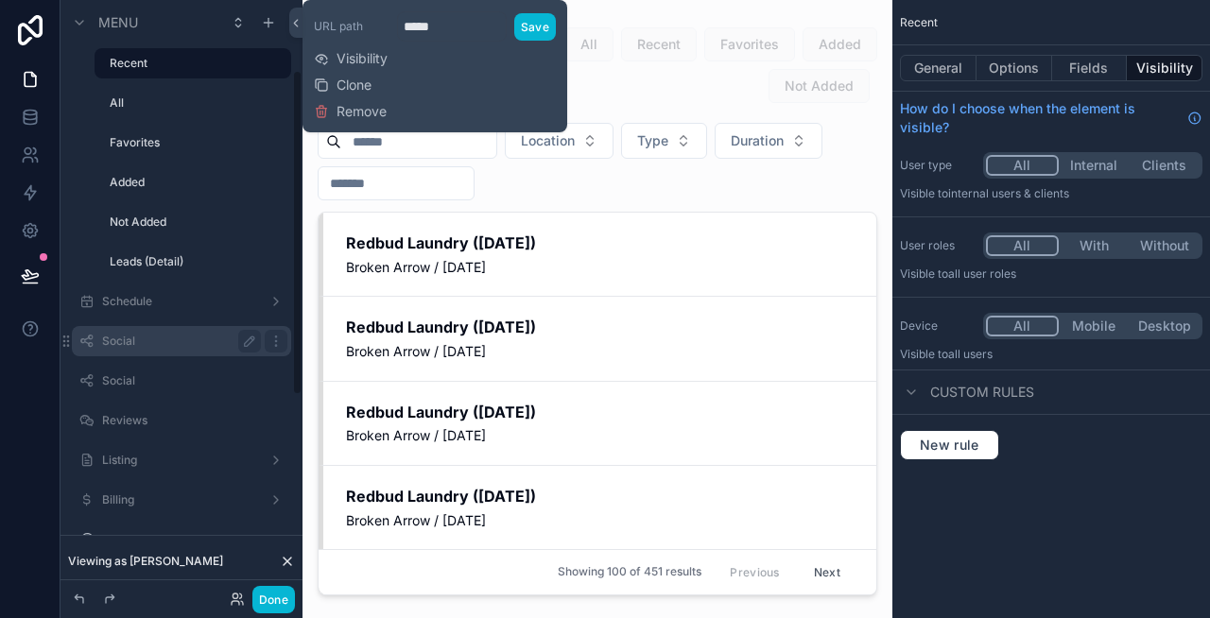
scroll to position [129, 0]
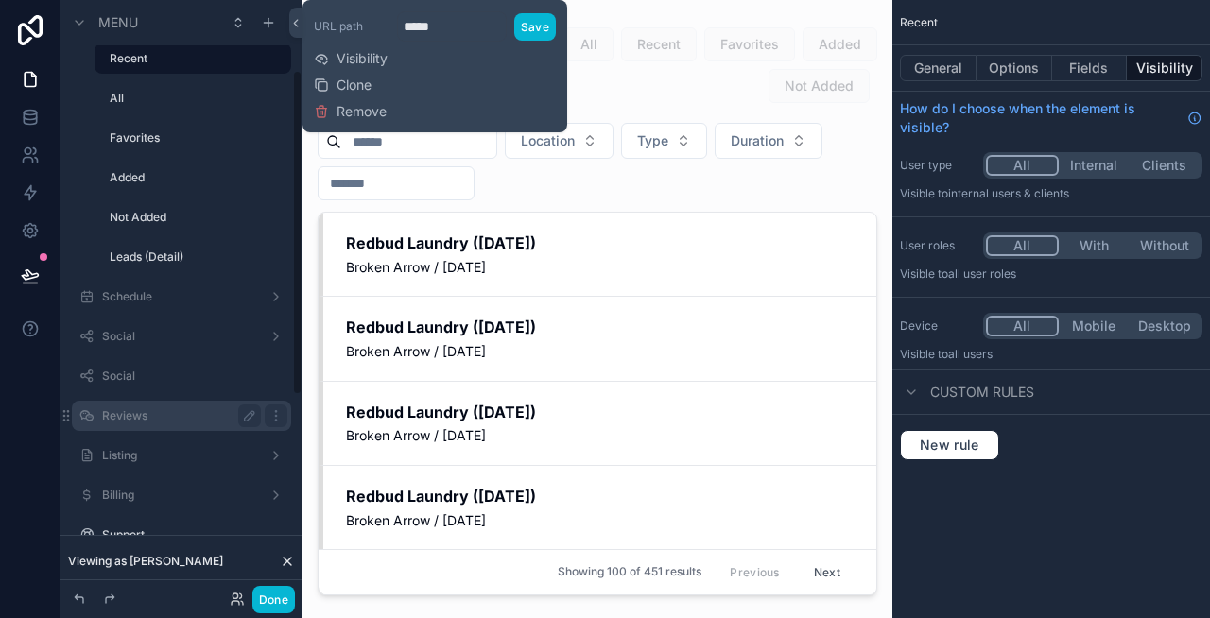
click at [147, 409] on label "Reviews" at bounding box center [177, 415] width 151 height 15
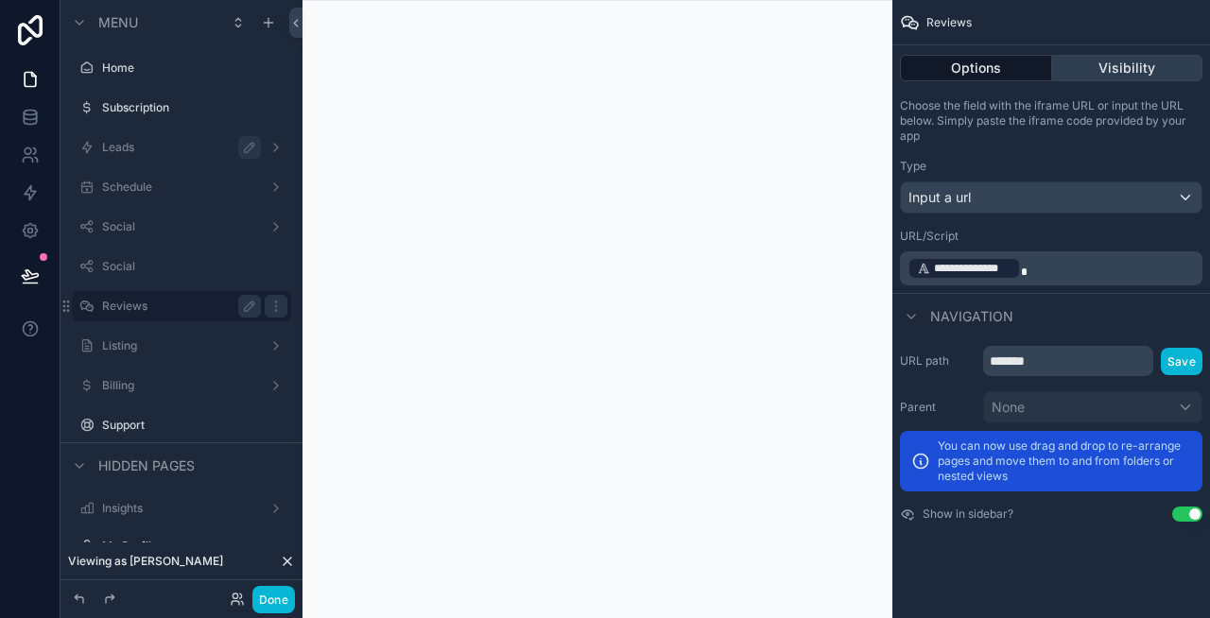
click at [1062, 71] on button "Visibility" at bounding box center [1127, 68] width 151 height 26
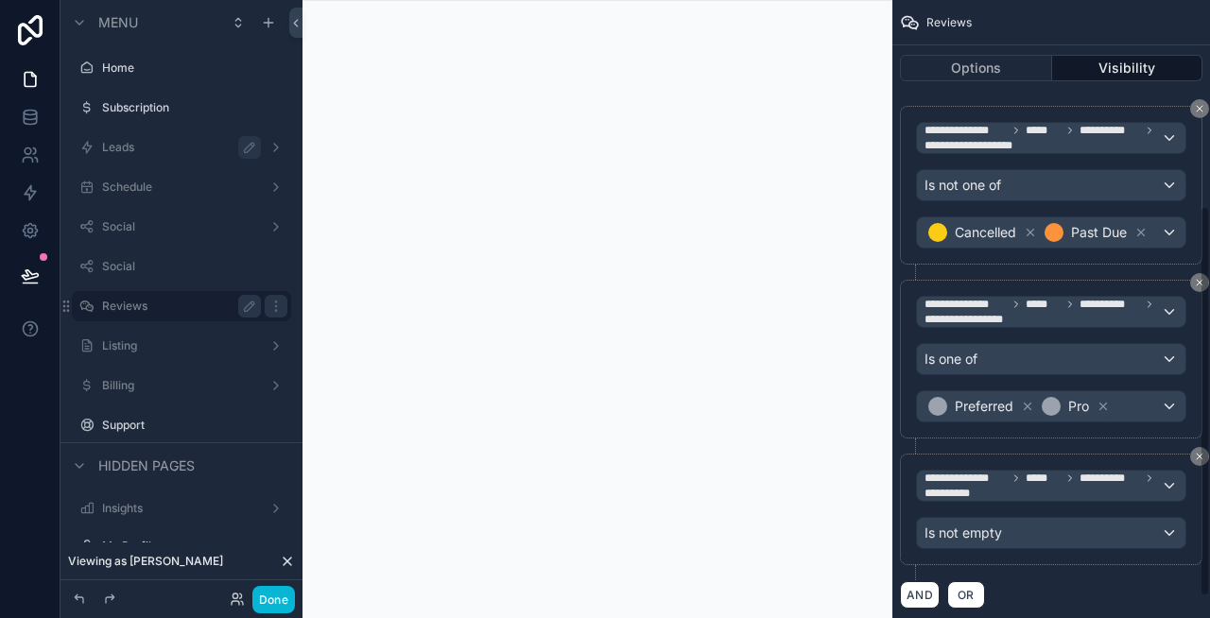
scroll to position [321, 0]
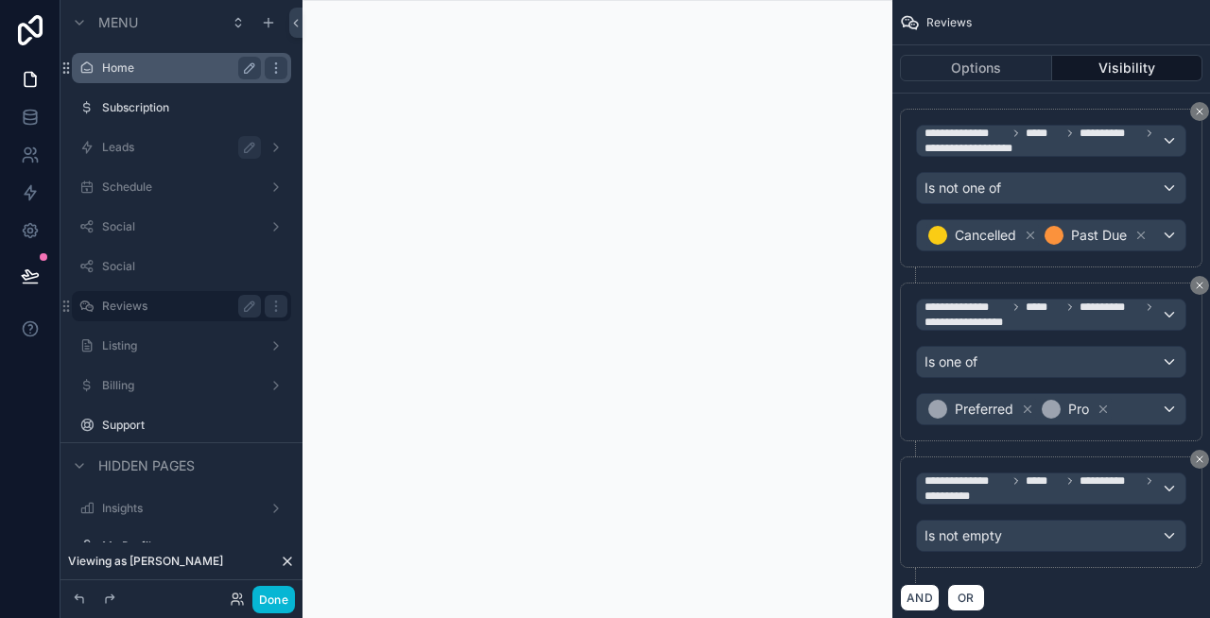
click at [167, 75] on label "Home" at bounding box center [177, 67] width 151 height 15
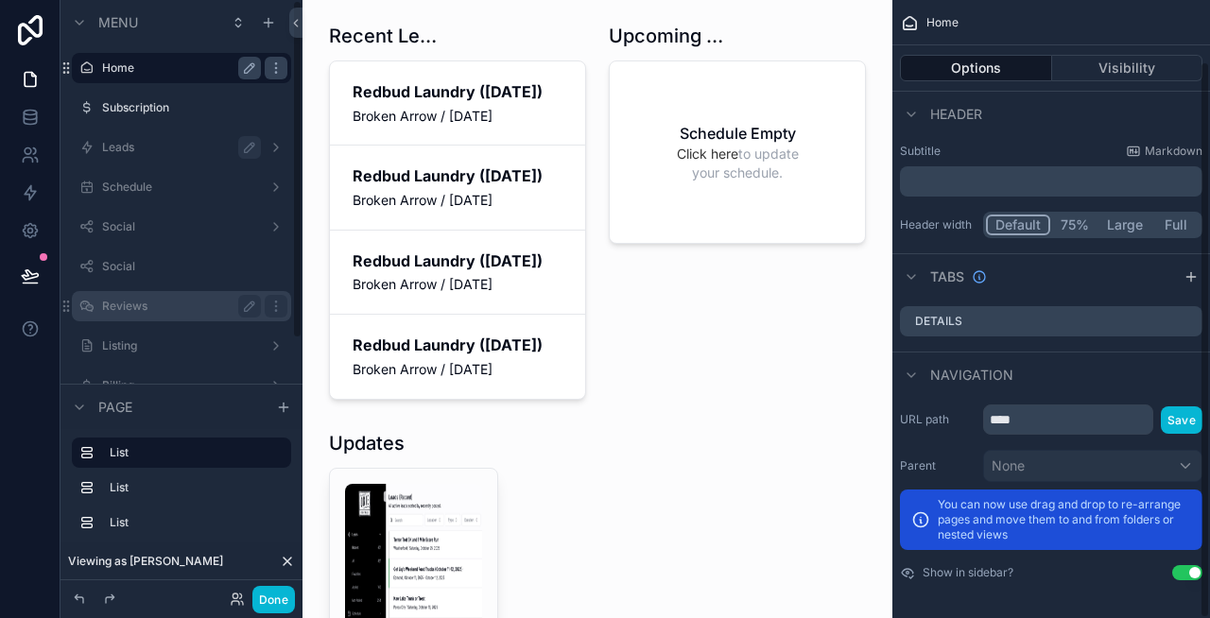
scroll to position [68, 0]
click at [1101, 65] on button "Visibility" at bounding box center [1127, 68] width 151 height 26
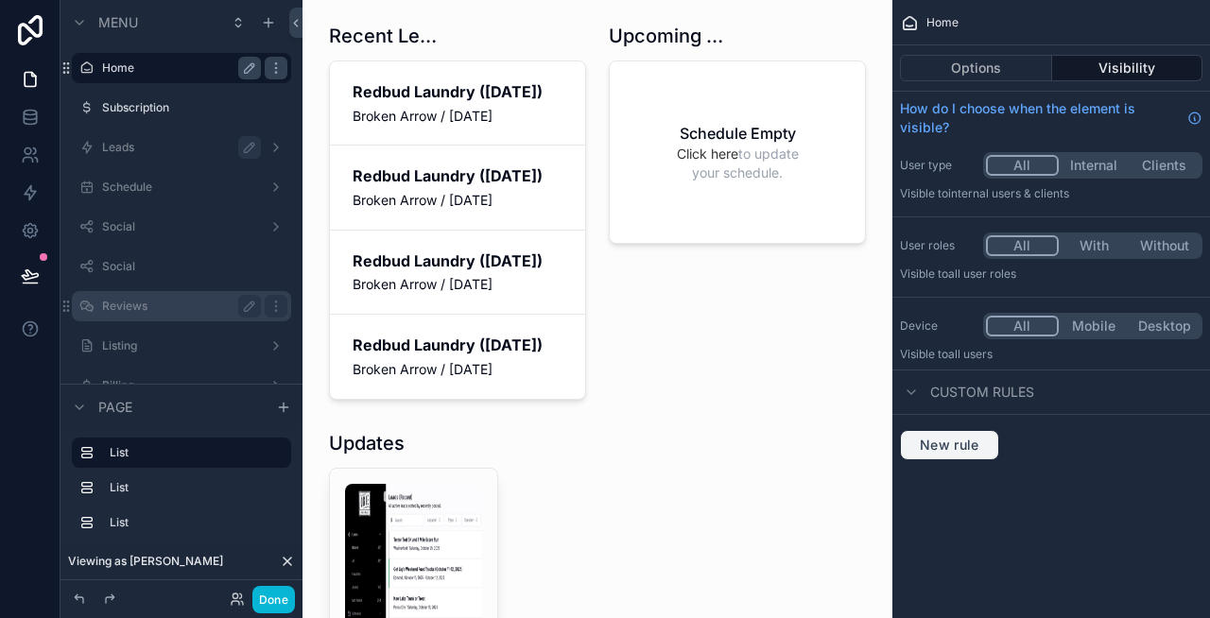
click at [955, 435] on button "New rule" at bounding box center [949, 445] width 99 height 30
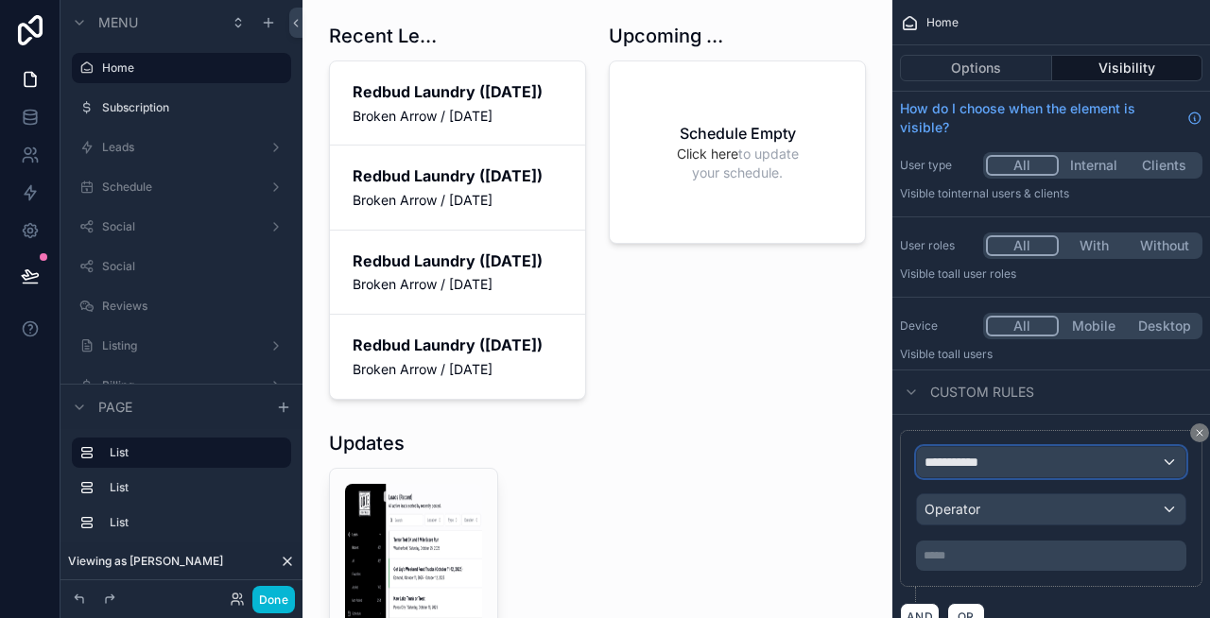
click at [998, 463] on div "**********" at bounding box center [1051, 462] width 268 height 30
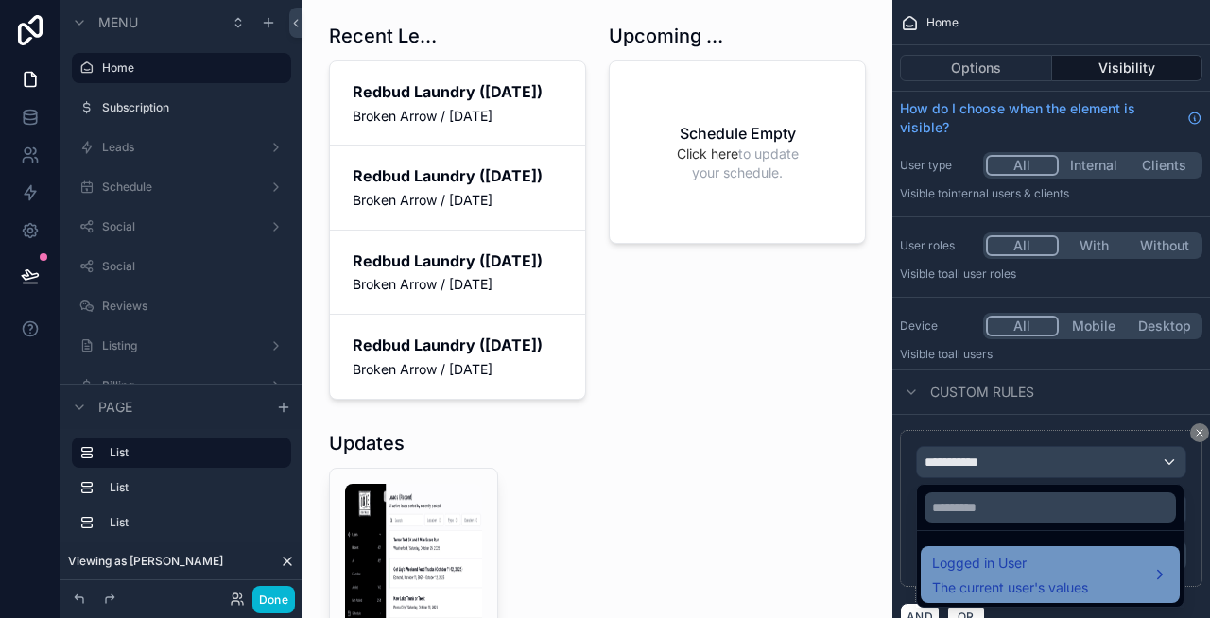
click at [1042, 571] on span "Logged in User" at bounding box center [1010, 563] width 156 height 23
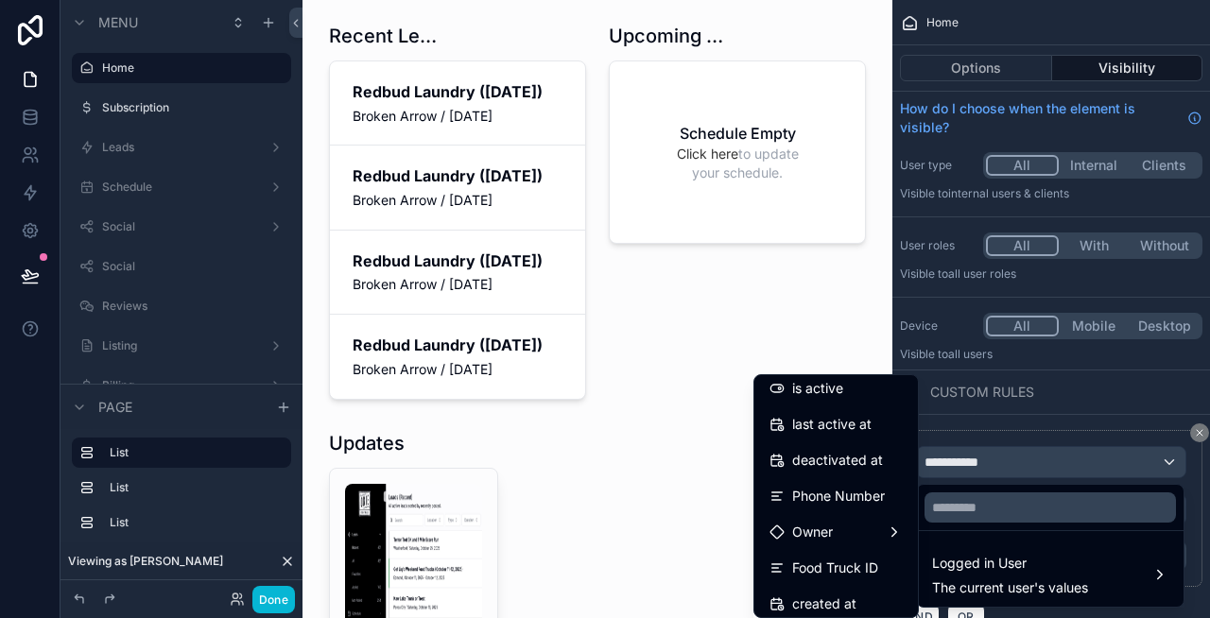
scroll to position [338, 0]
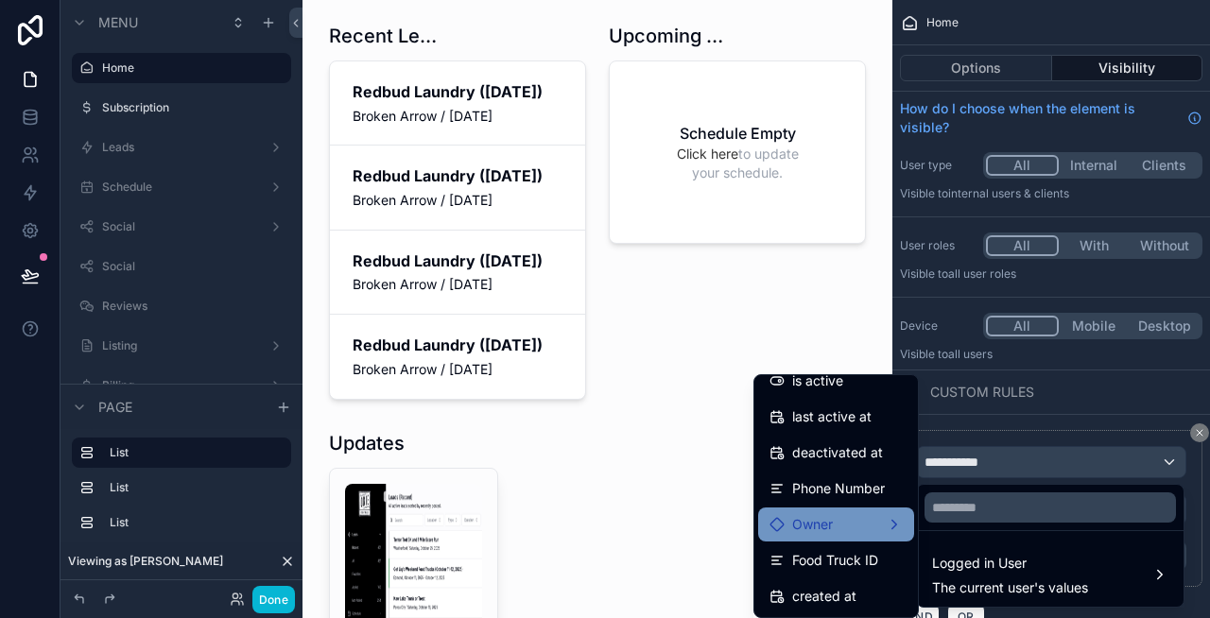
click at [839, 516] on div "Owner" at bounding box center [835, 524] width 133 height 23
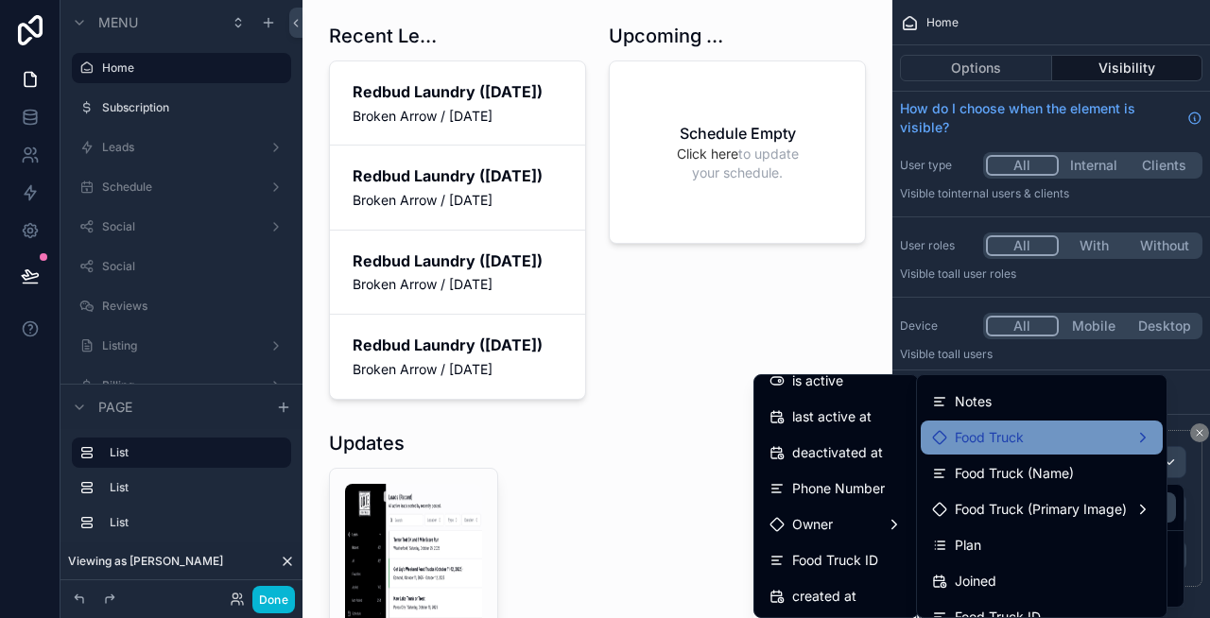
scroll to position [192, 0]
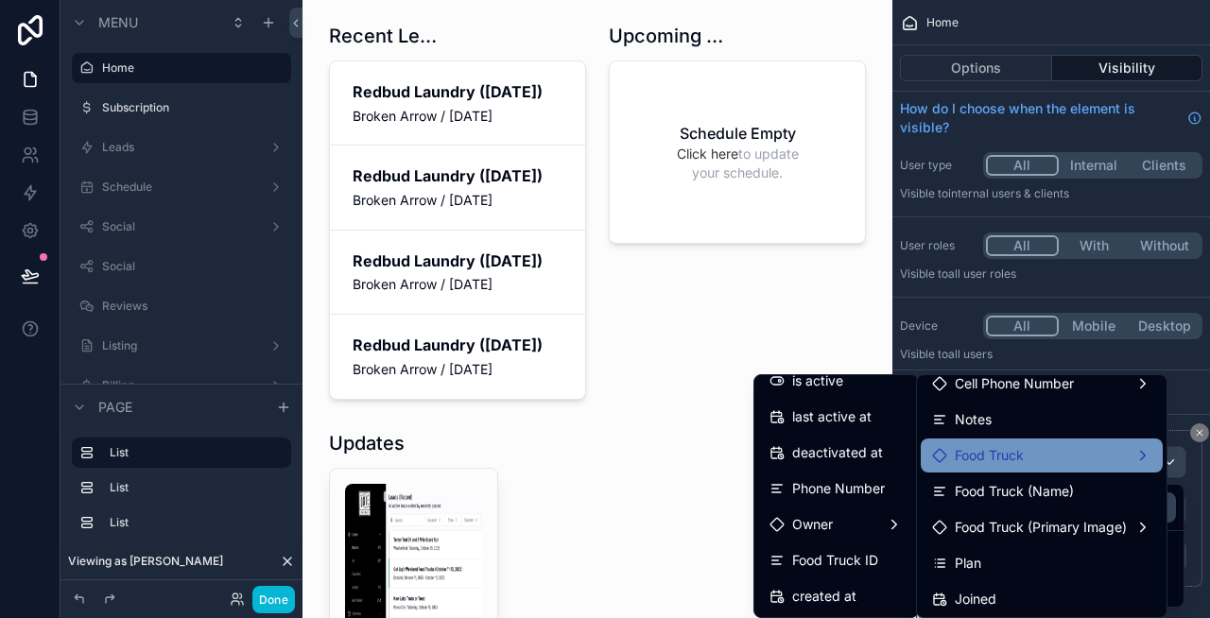
click at [1003, 464] on span "Food Truck" at bounding box center [989, 455] width 69 height 23
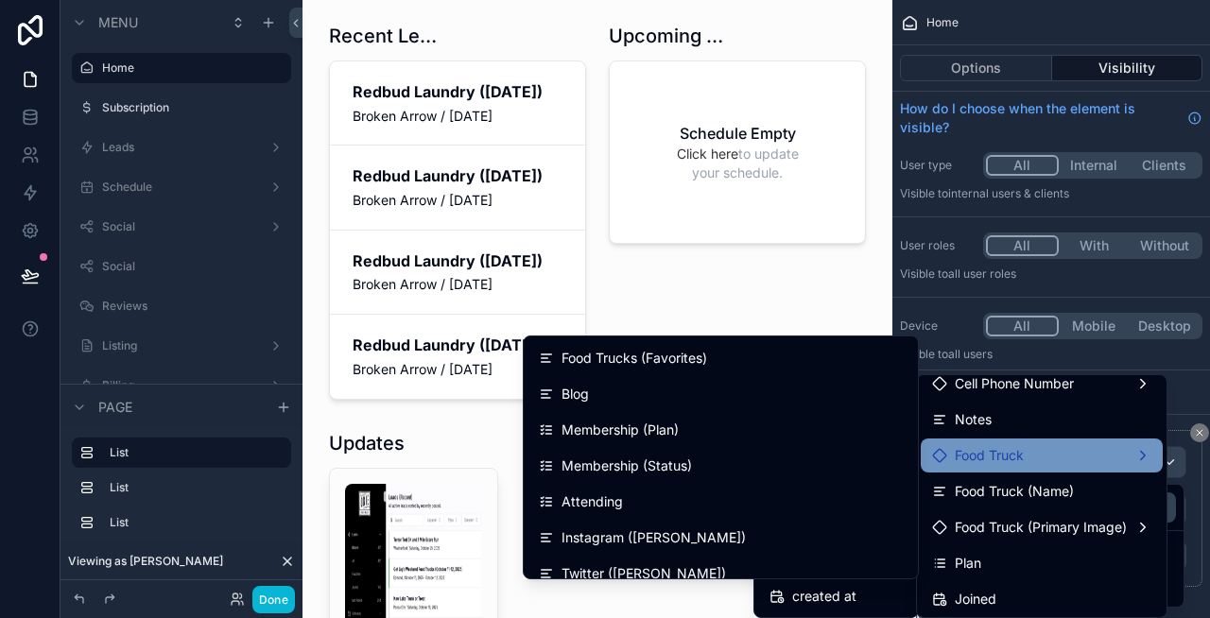
scroll to position [3731, 0]
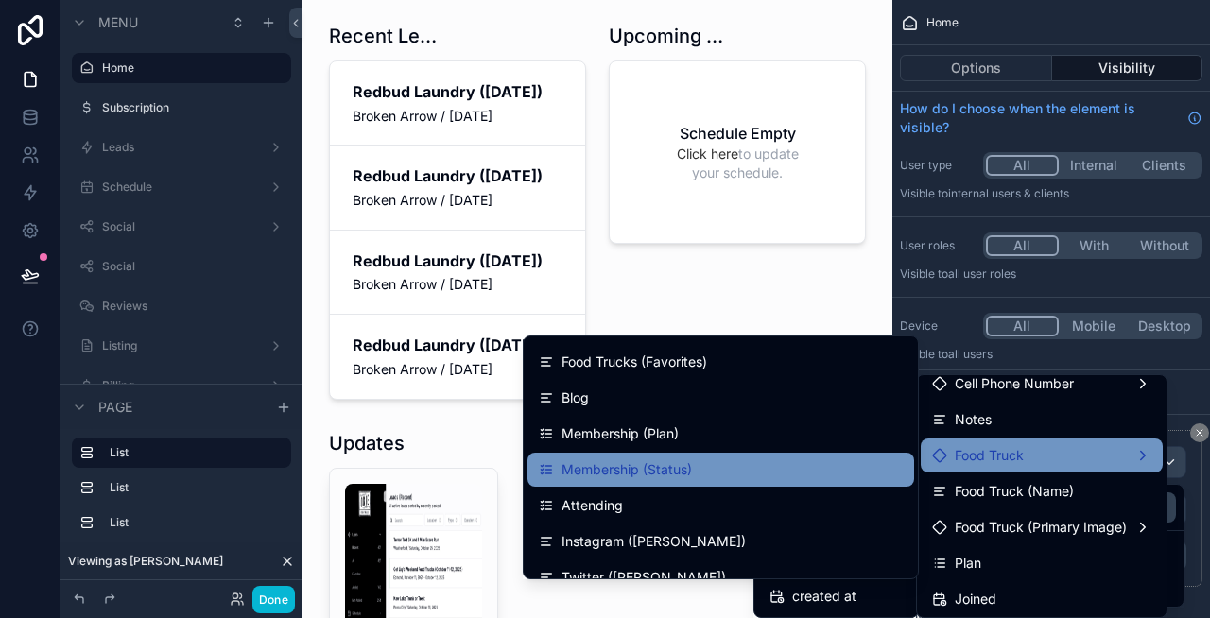
click at [703, 478] on div "Membership (Status)" at bounding box center [721, 469] width 364 height 23
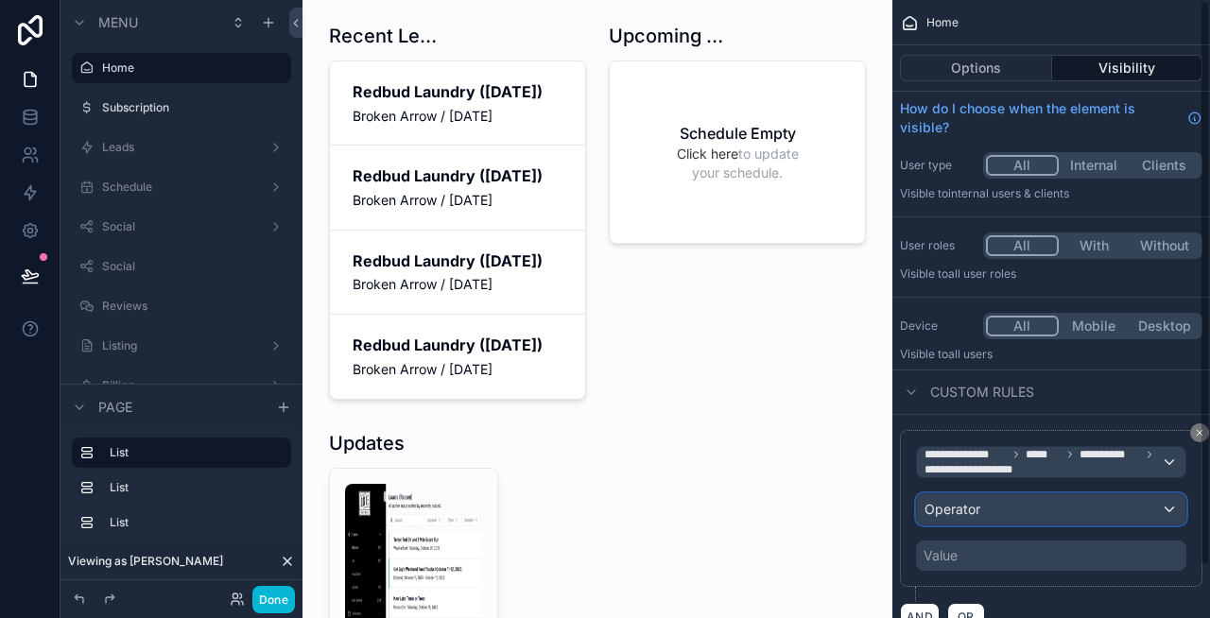
click at [1014, 519] on div "Operator" at bounding box center [1051, 509] width 268 height 30
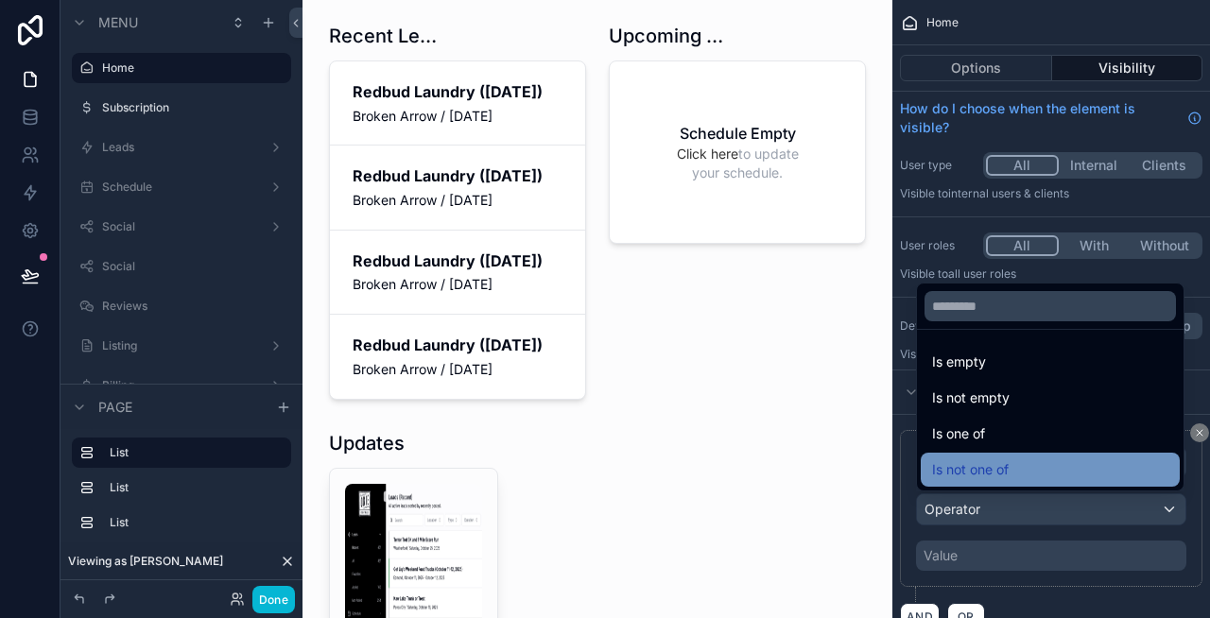
click at [993, 457] on div "Is not one of" at bounding box center [1050, 470] width 259 height 34
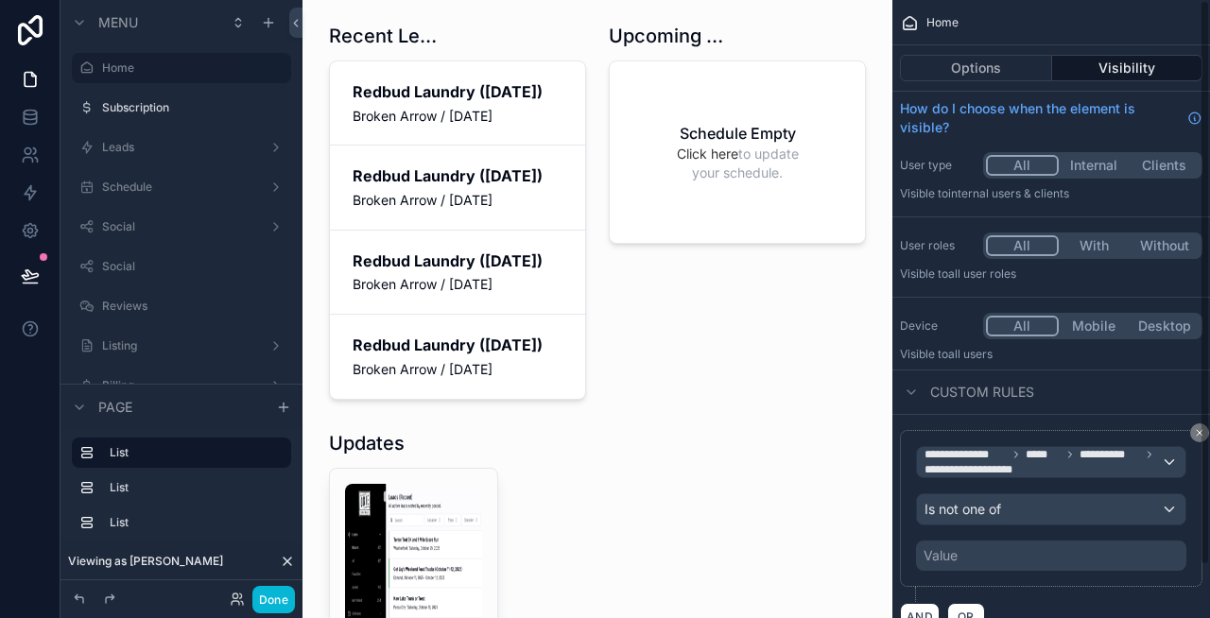
click at [968, 557] on div "Value" at bounding box center [1051, 556] width 270 height 30
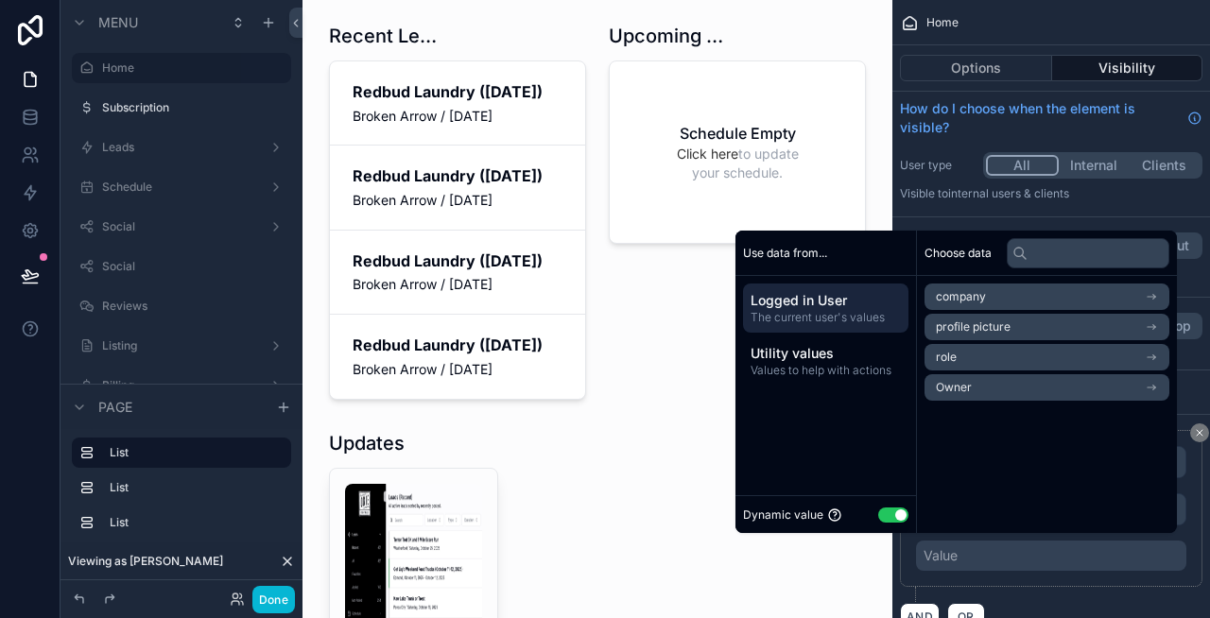
click at [889, 518] on button "Use setting" at bounding box center [893, 515] width 30 height 15
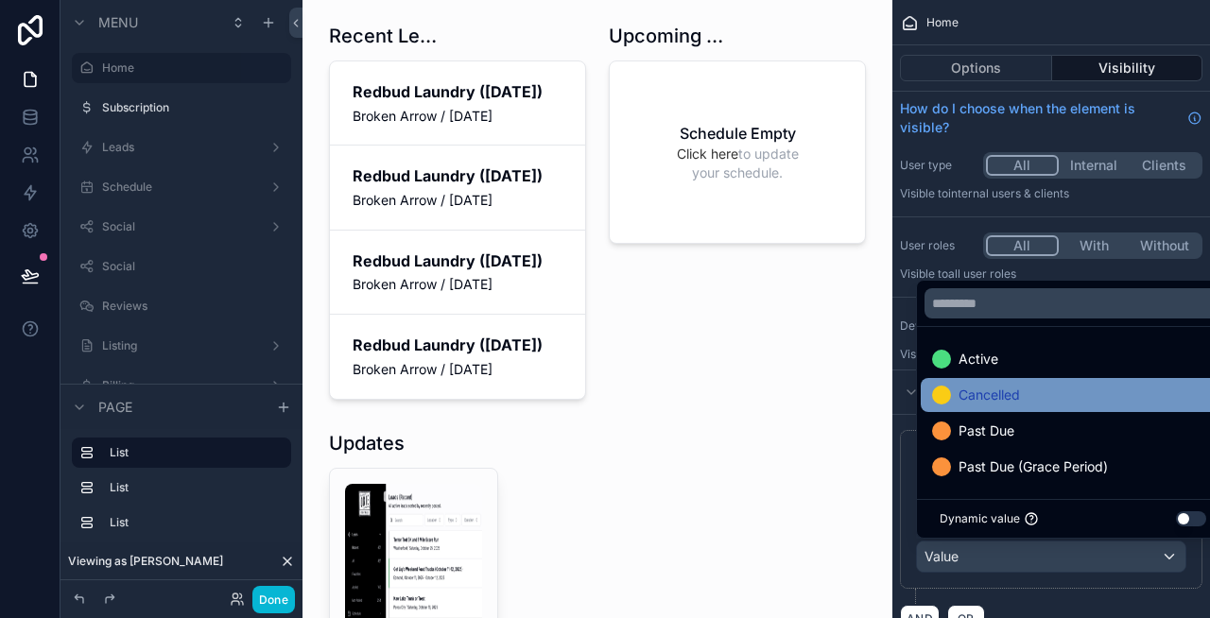
click at [1008, 390] on span "Cancelled" at bounding box center [989, 395] width 61 height 23
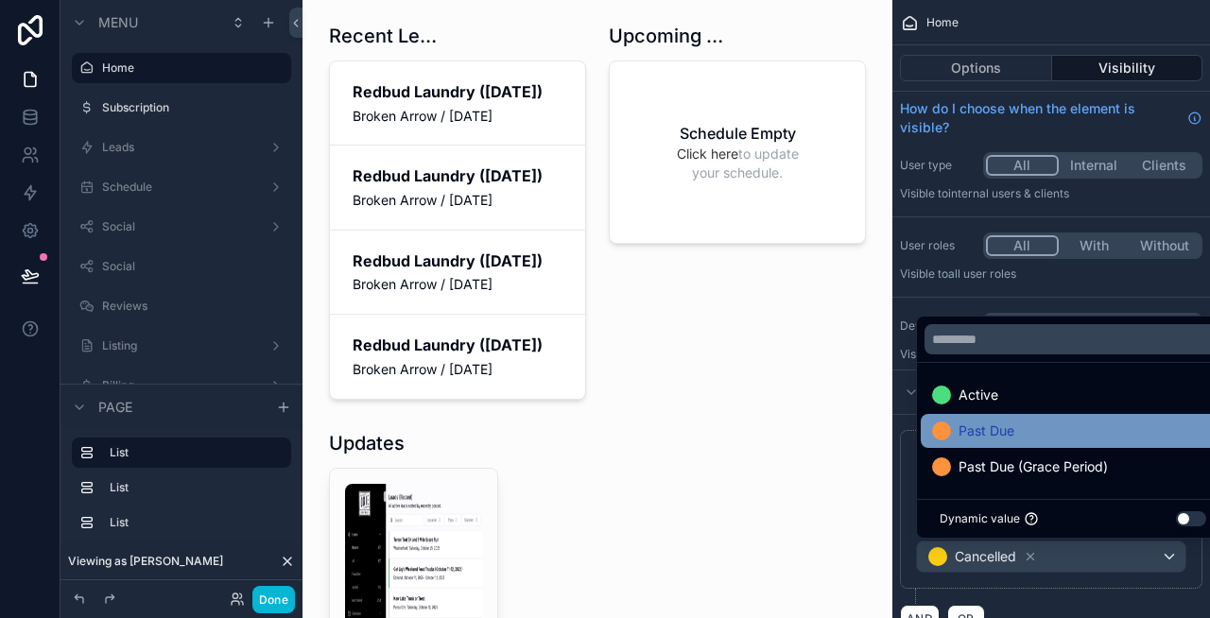
click at [1023, 431] on div "Past Due" at bounding box center [1073, 431] width 282 height 23
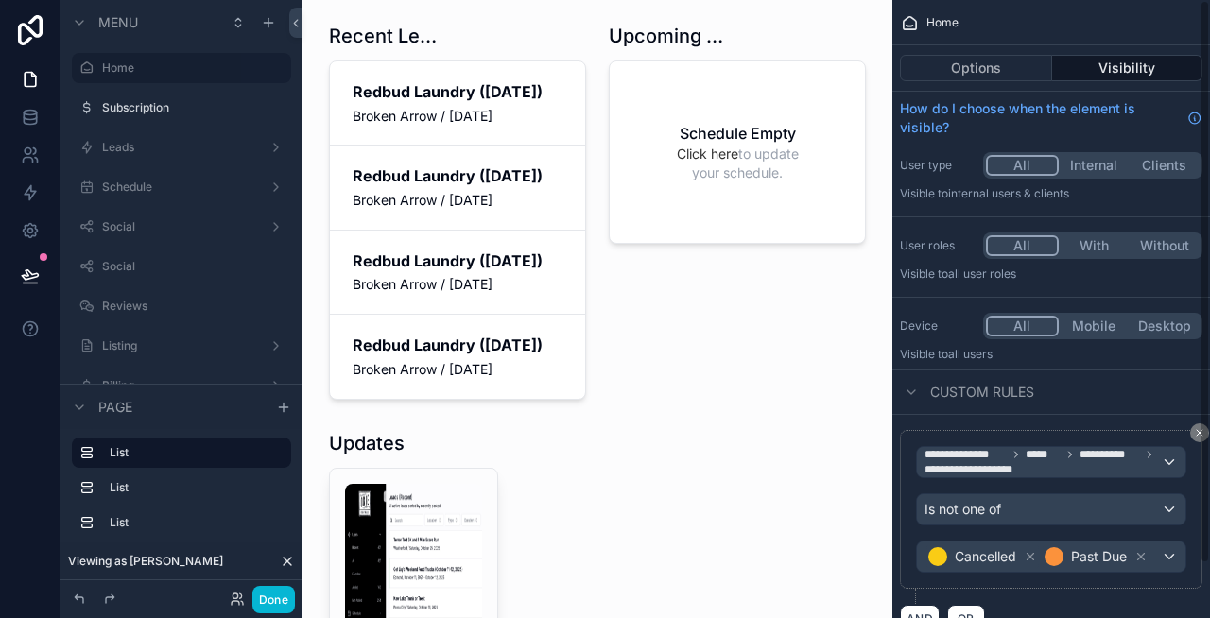
click at [961, 330] on label "Device" at bounding box center [938, 326] width 76 height 15
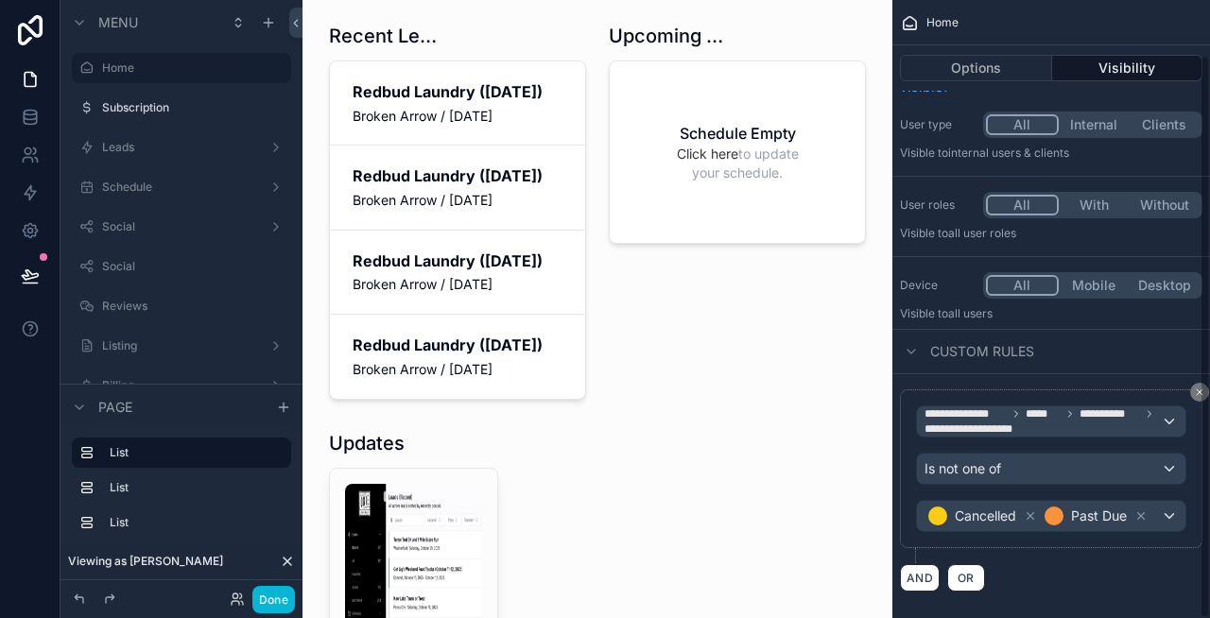
scroll to position [60, 0]
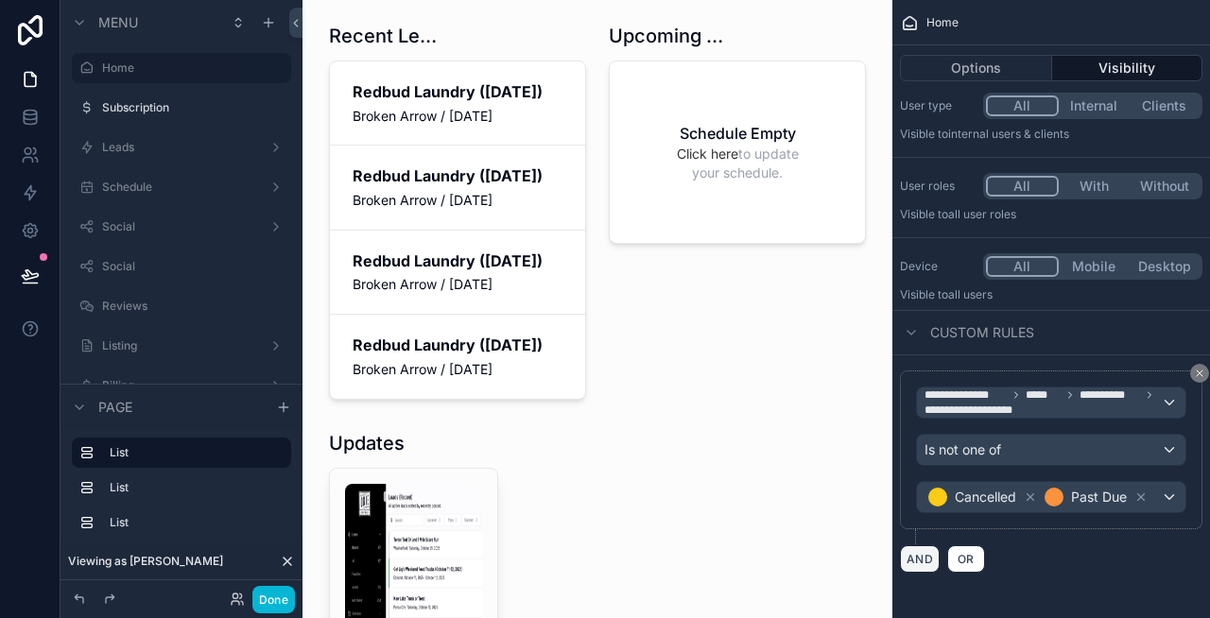
click at [915, 552] on button "AND" at bounding box center [920, 558] width 40 height 27
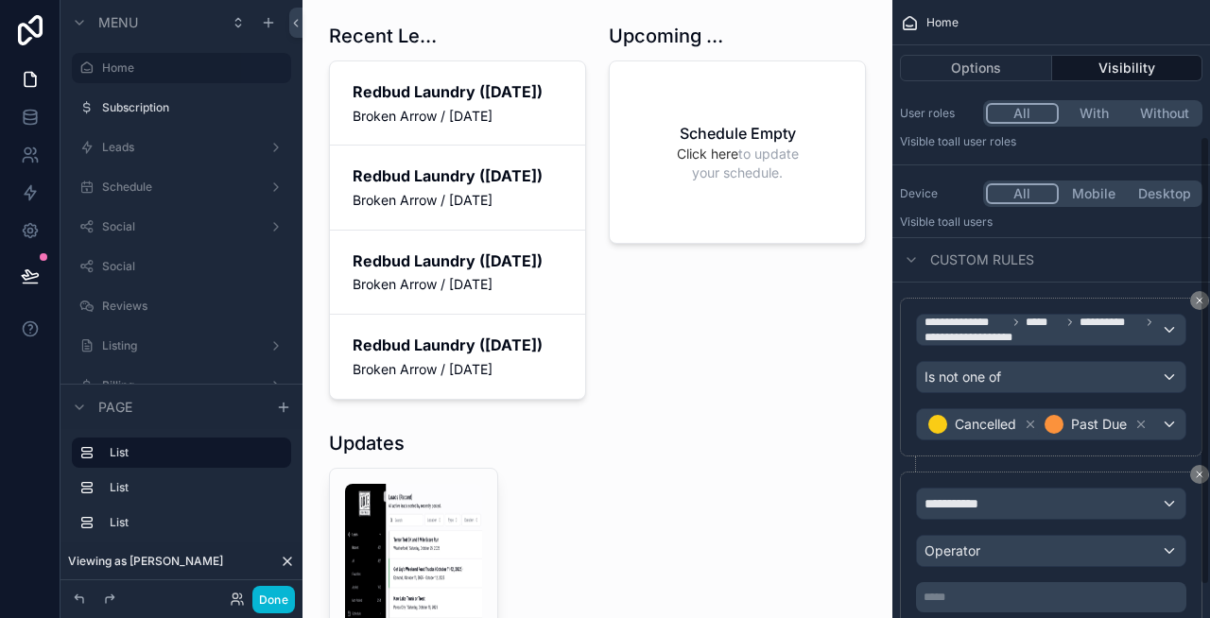
scroll to position [187, 0]
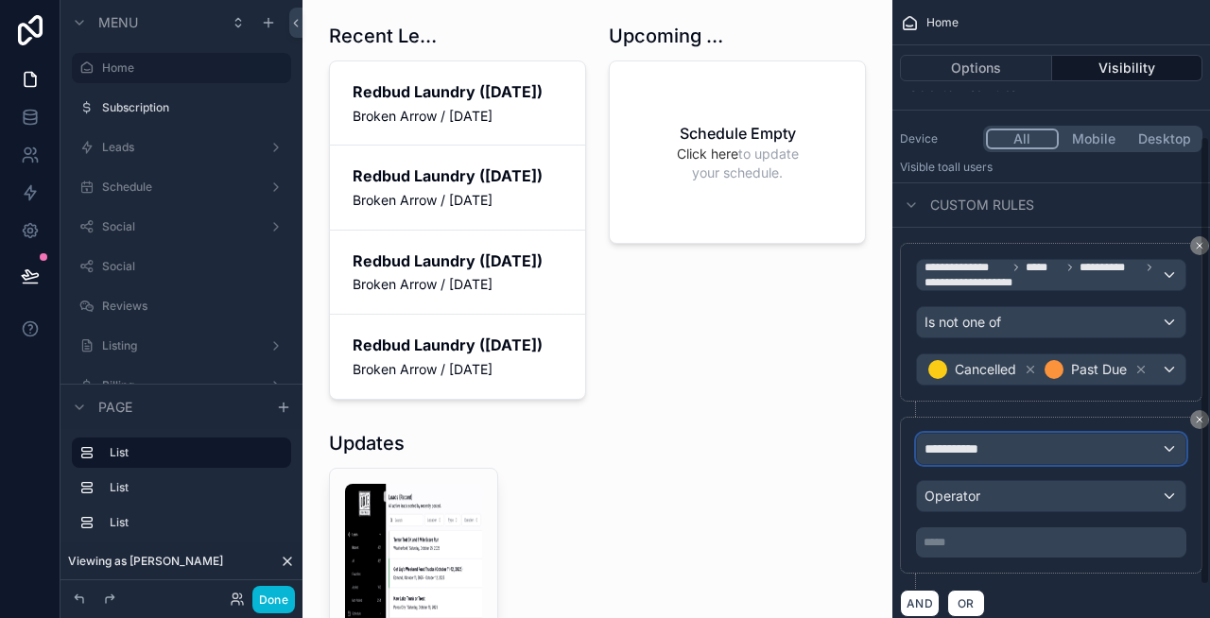
click at [964, 447] on span "**********" at bounding box center [959, 449] width 70 height 19
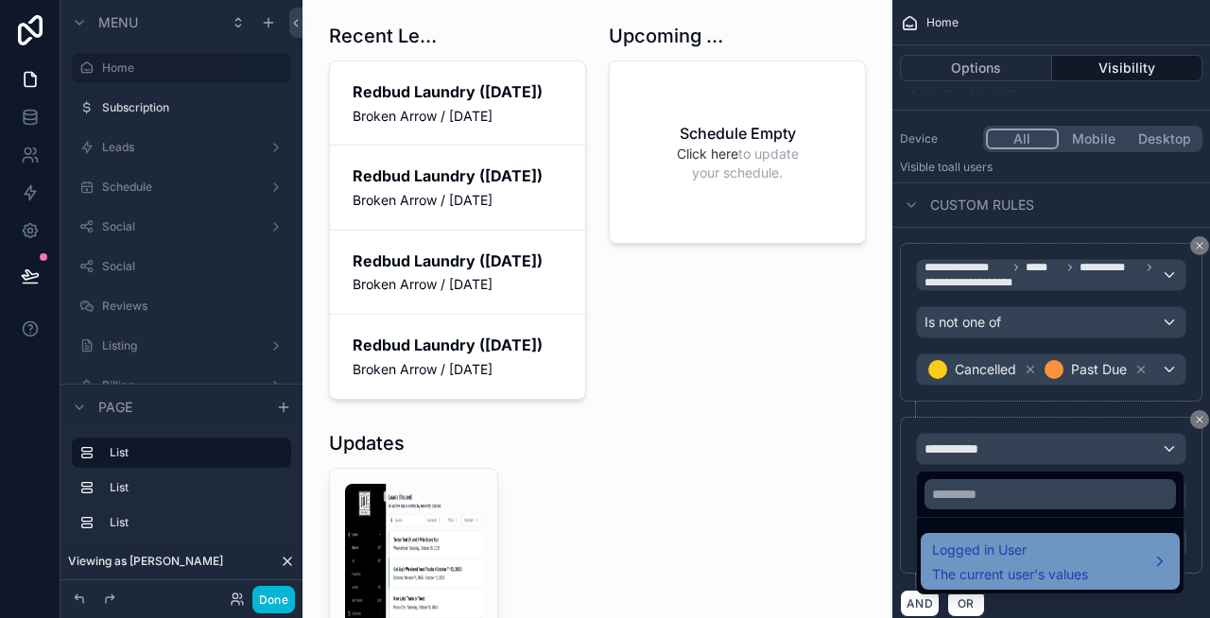
click at [965, 562] on div "Logged in User The current user's values" at bounding box center [1010, 561] width 156 height 45
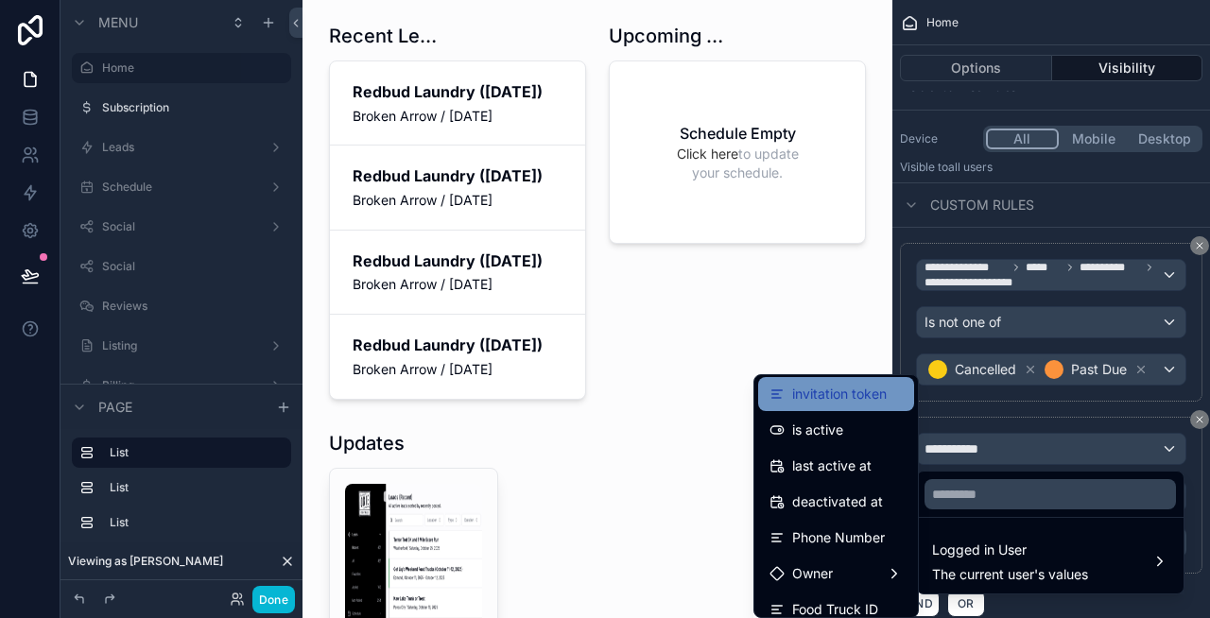
scroll to position [299, 0]
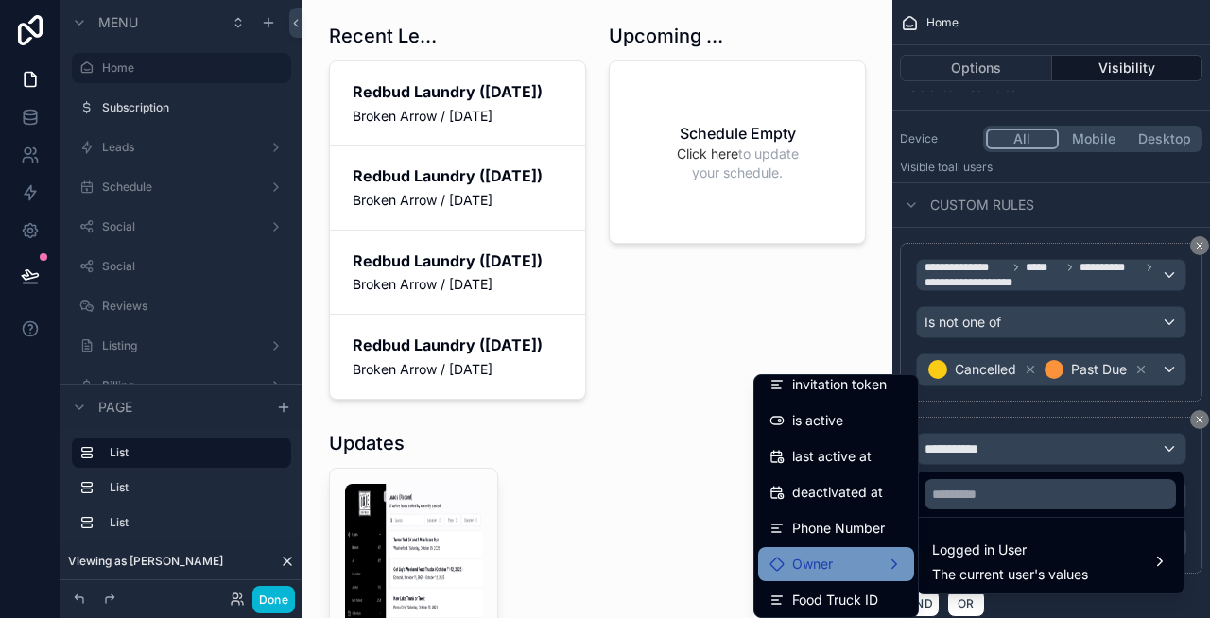
click at [827, 561] on span "Owner" at bounding box center [812, 564] width 41 height 23
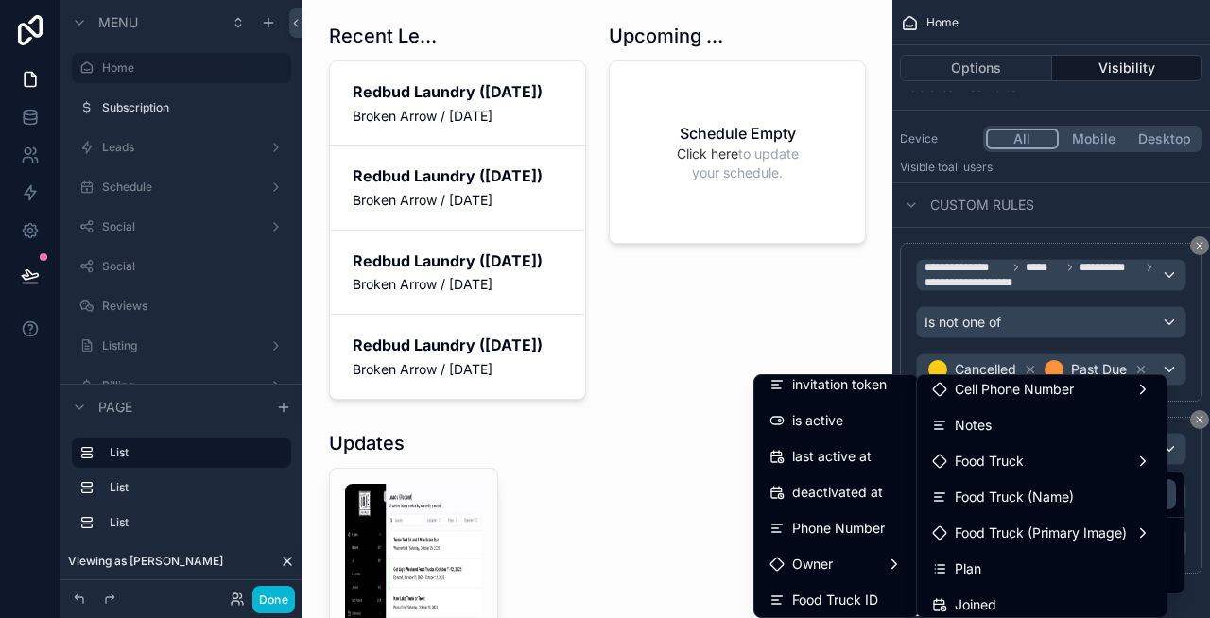
scroll to position [191, 0]
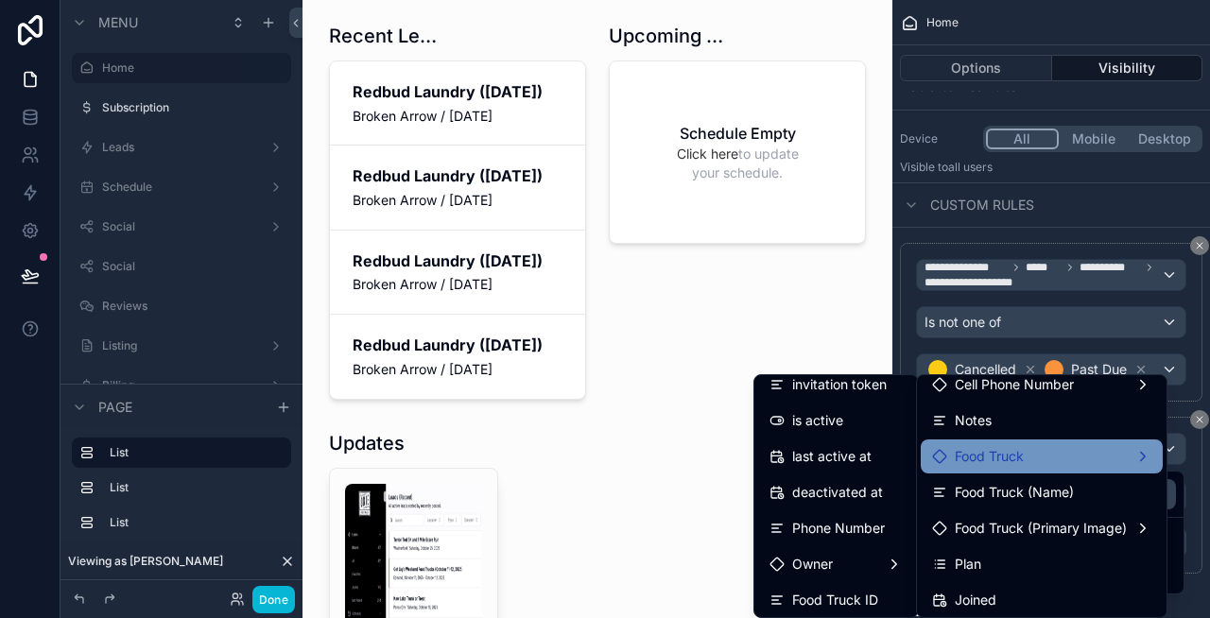
click at [994, 460] on span "Food Truck" at bounding box center [989, 456] width 69 height 23
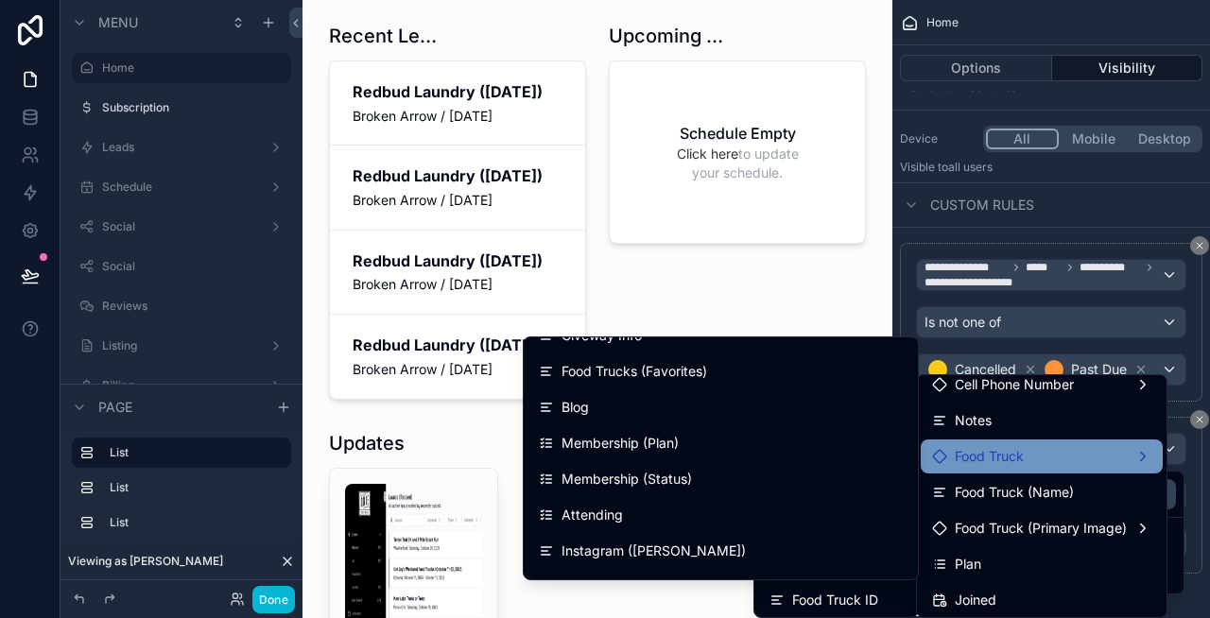
scroll to position [3716, 0]
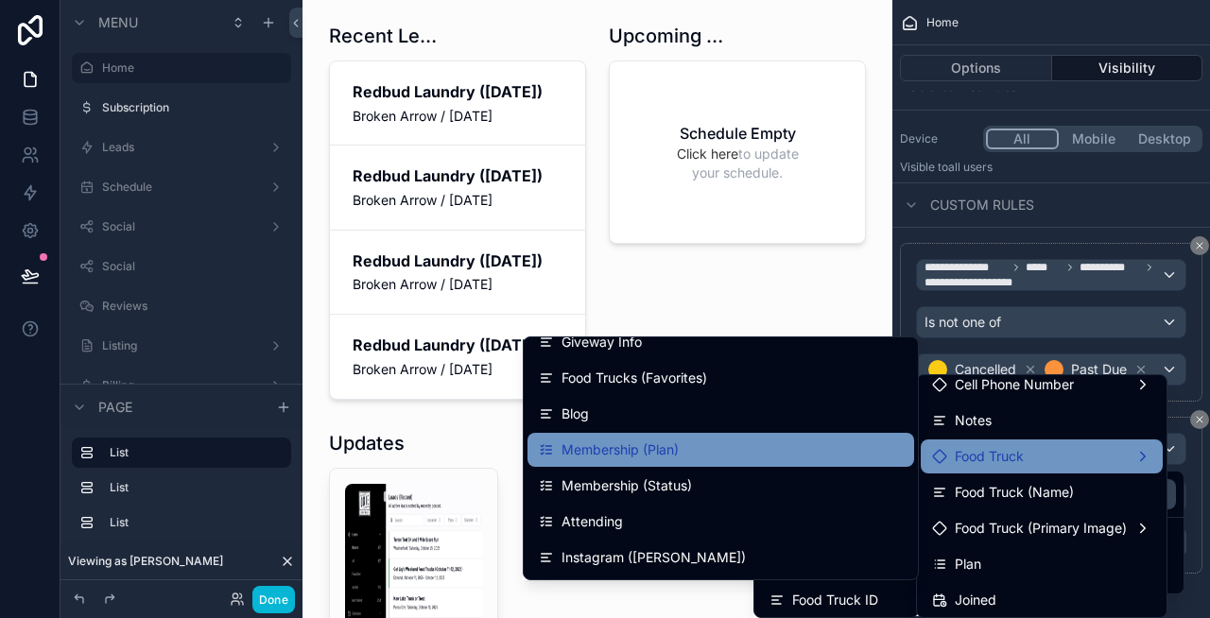
click at [688, 457] on div "Membership (Plan)" at bounding box center [721, 450] width 364 height 23
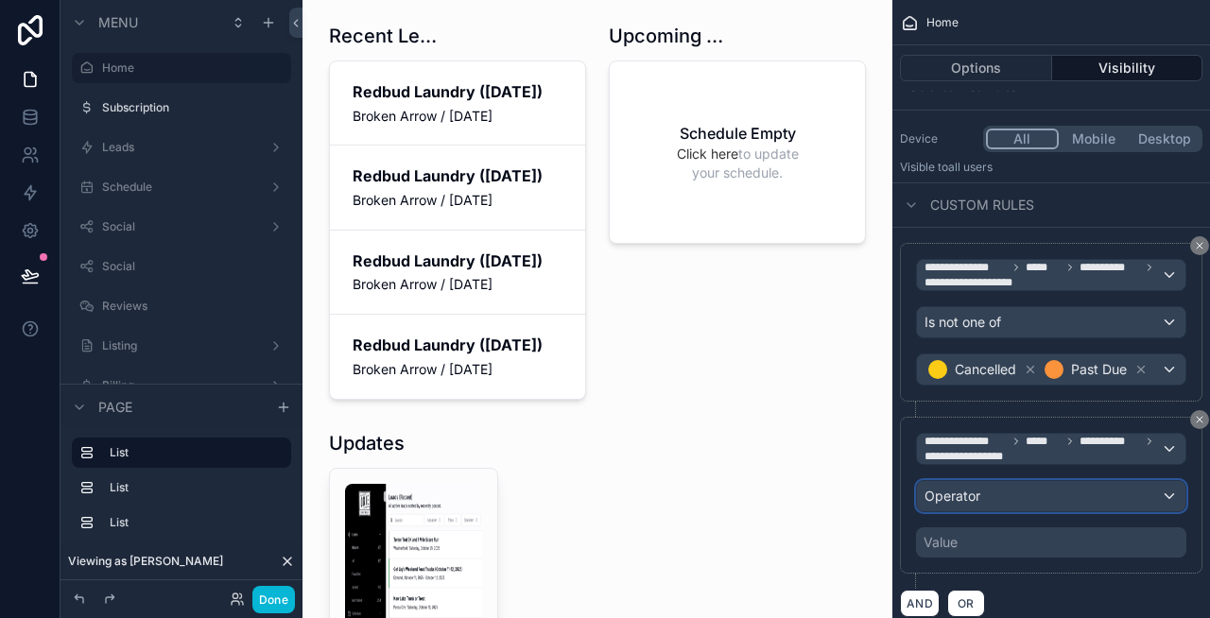
click at [1023, 503] on div "Operator" at bounding box center [1051, 496] width 268 height 30
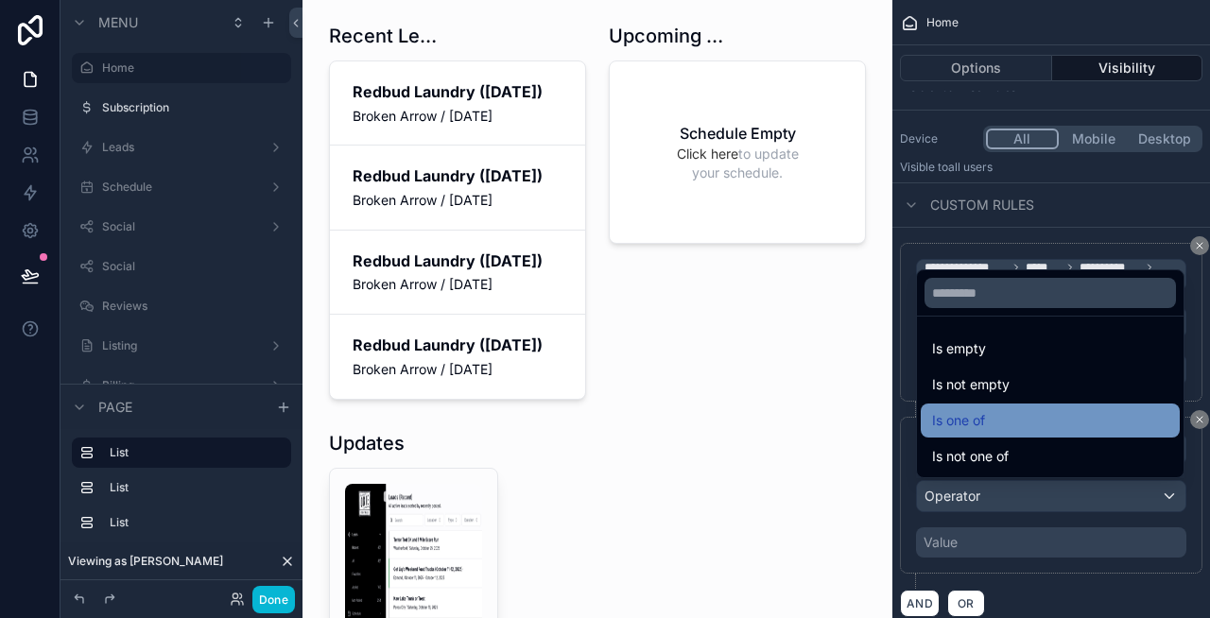
click at [1016, 426] on div "Is one of" at bounding box center [1050, 420] width 236 height 23
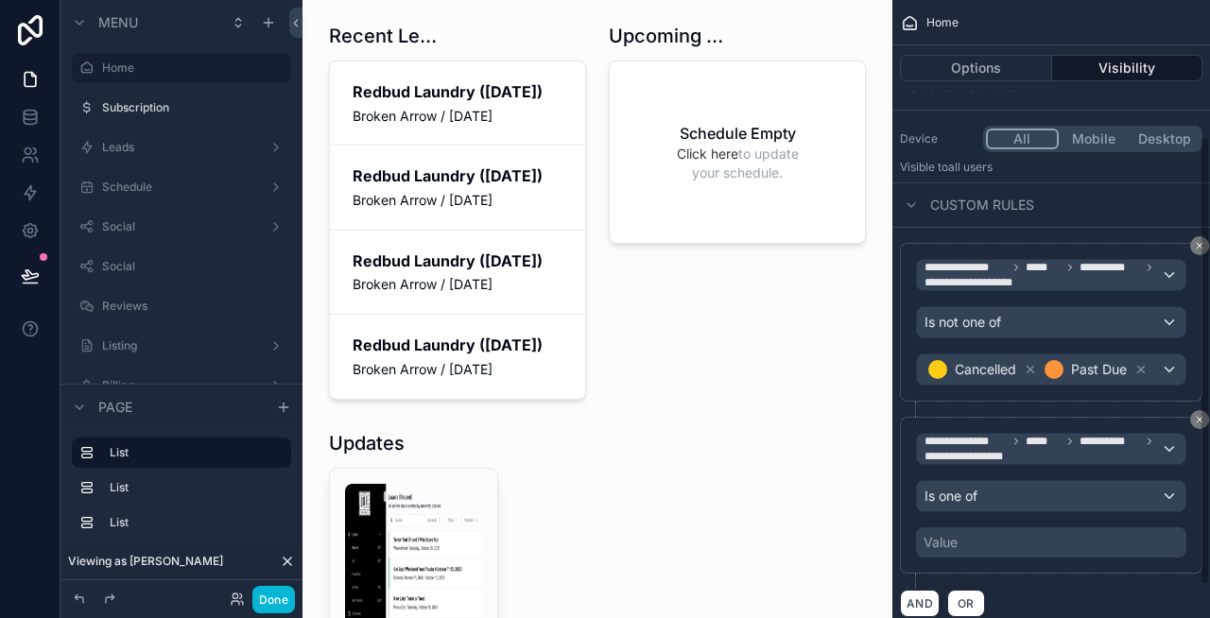
click at [997, 539] on div "Value" at bounding box center [1051, 542] width 270 height 30
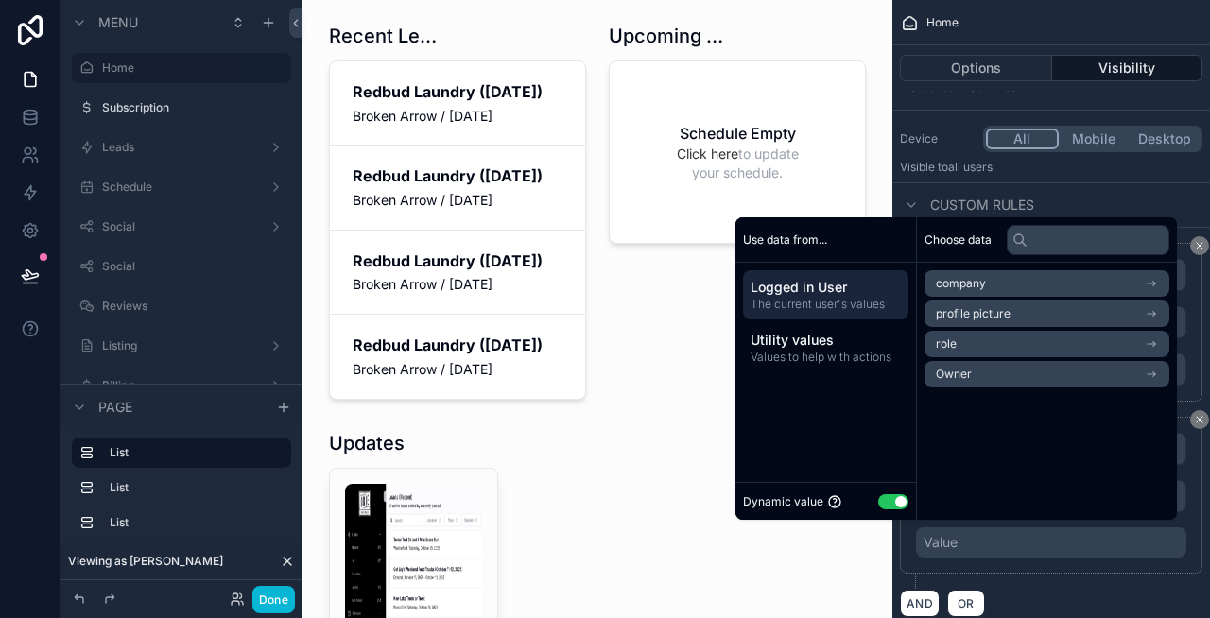
click at [891, 494] on button "Use setting" at bounding box center [893, 501] width 30 height 15
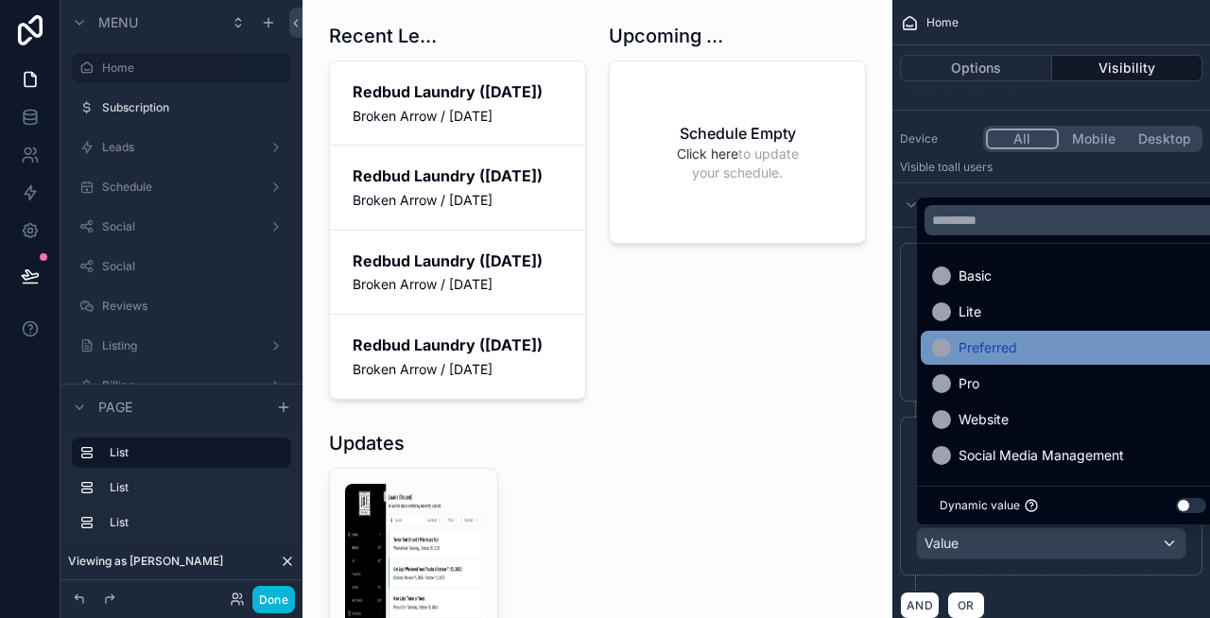
click at [1026, 339] on div "Preferred" at bounding box center [1073, 348] width 282 height 23
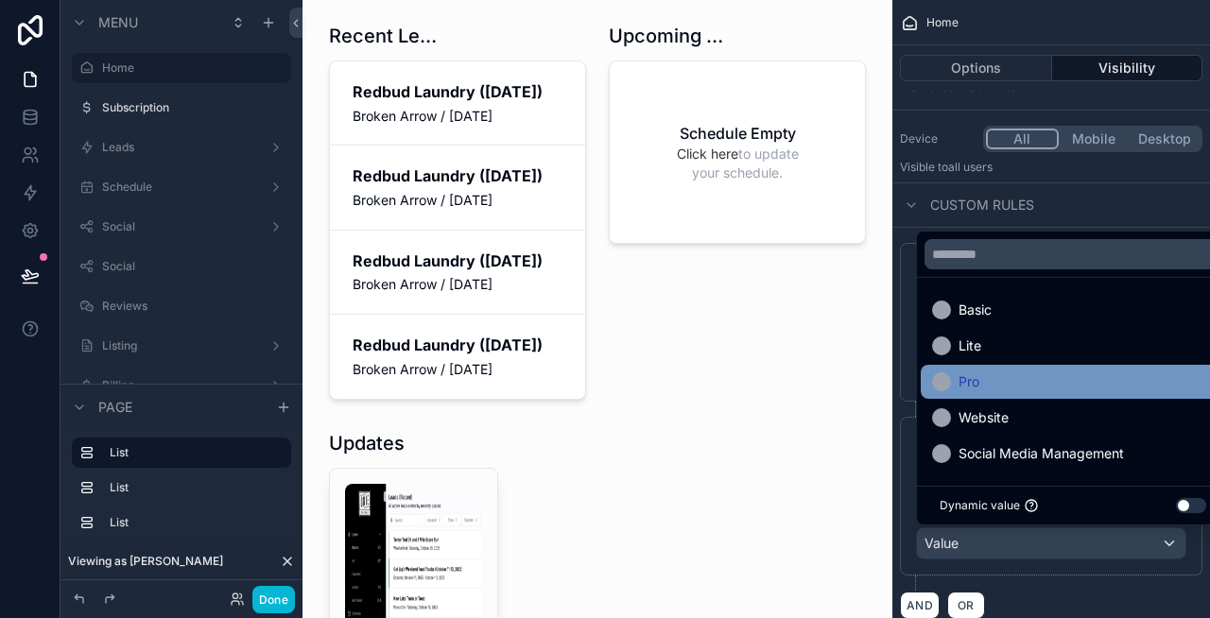
click at [1033, 377] on div "Pro" at bounding box center [1073, 382] width 282 height 23
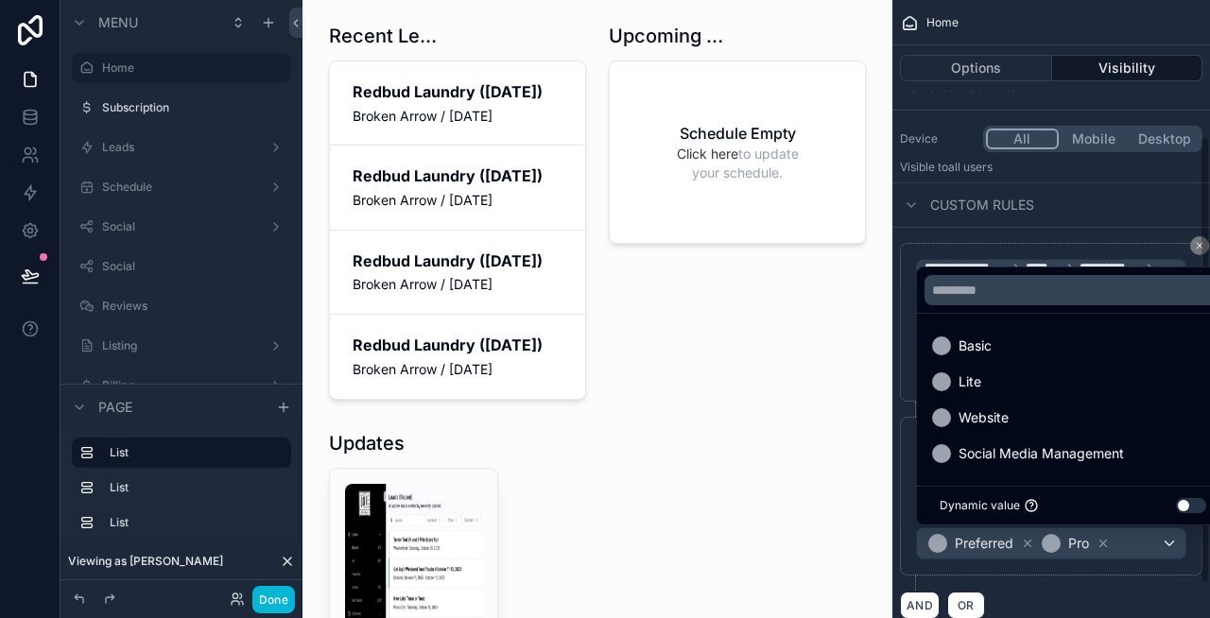
click at [1091, 592] on div "AND OR" at bounding box center [1051, 605] width 302 height 28
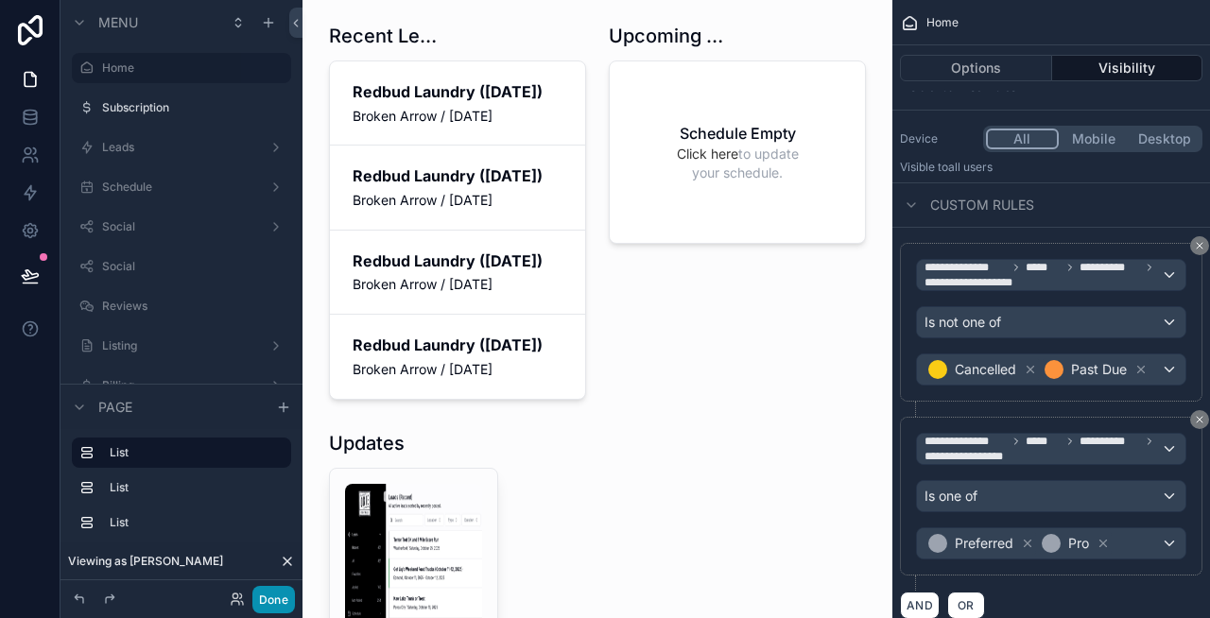
click at [263, 594] on button "Done" at bounding box center [273, 599] width 43 height 27
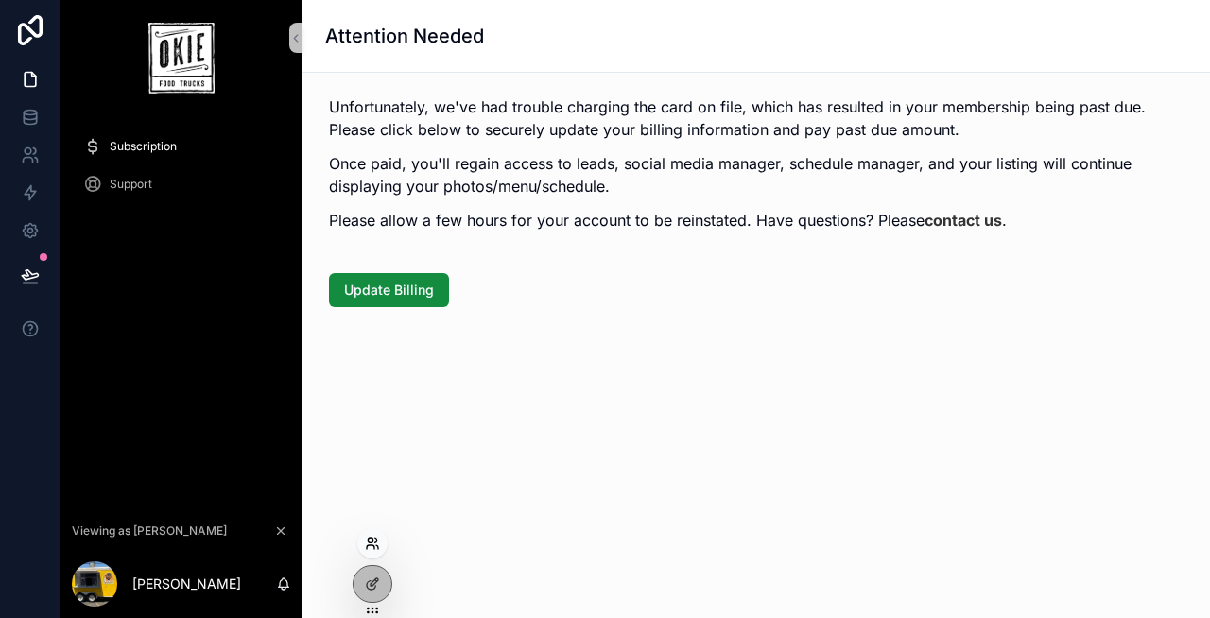
click at [366, 544] on icon at bounding box center [372, 543] width 15 height 15
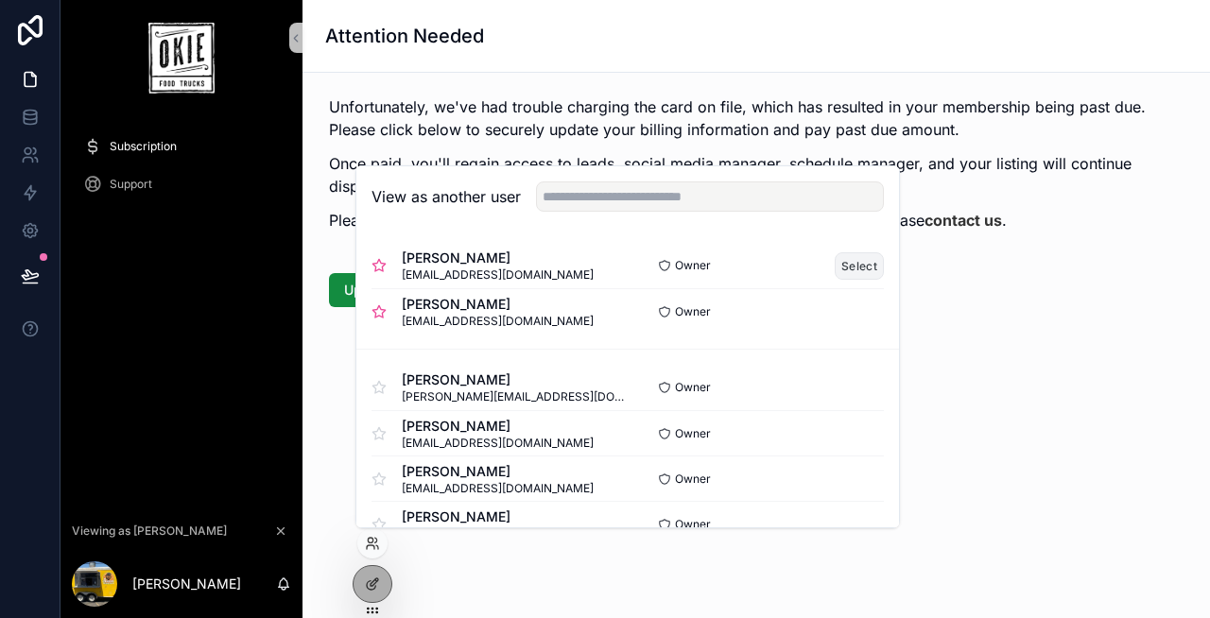
click at [859, 255] on button "Select" at bounding box center [859, 265] width 49 height 27
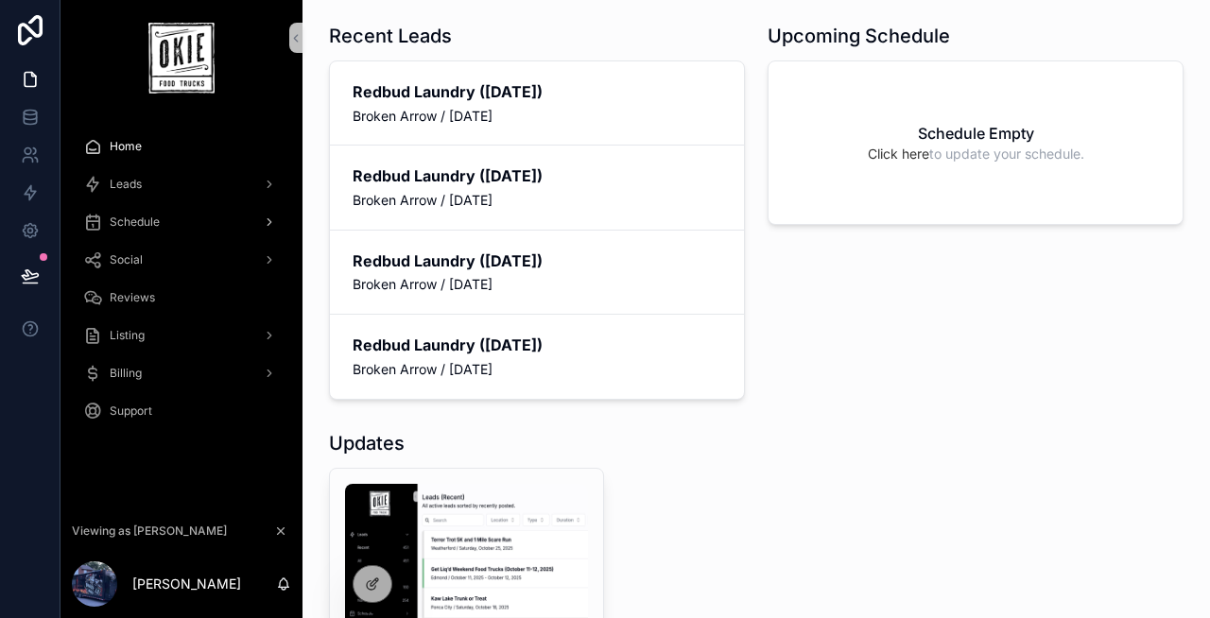
click at [158, 221] on span "Schedule" at bounding box center [135, 222] width 50 height 15
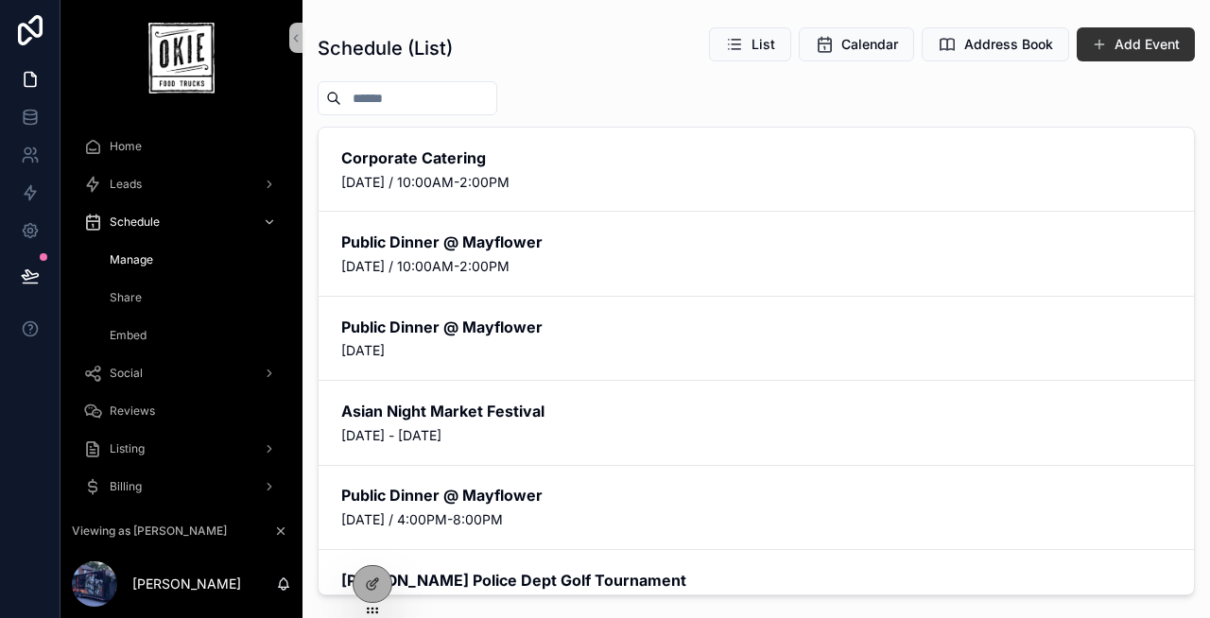
click at [138, 151] on span "Home" at bounding box center [126, 146] width 32 height 15
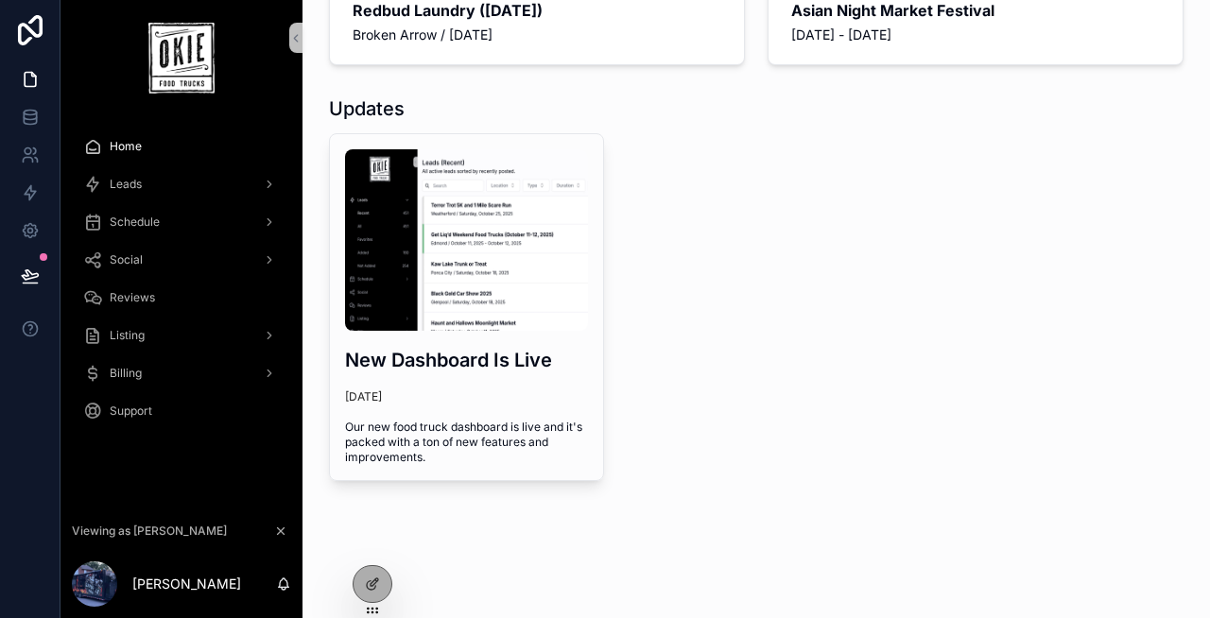
scroll to position [338, 0]
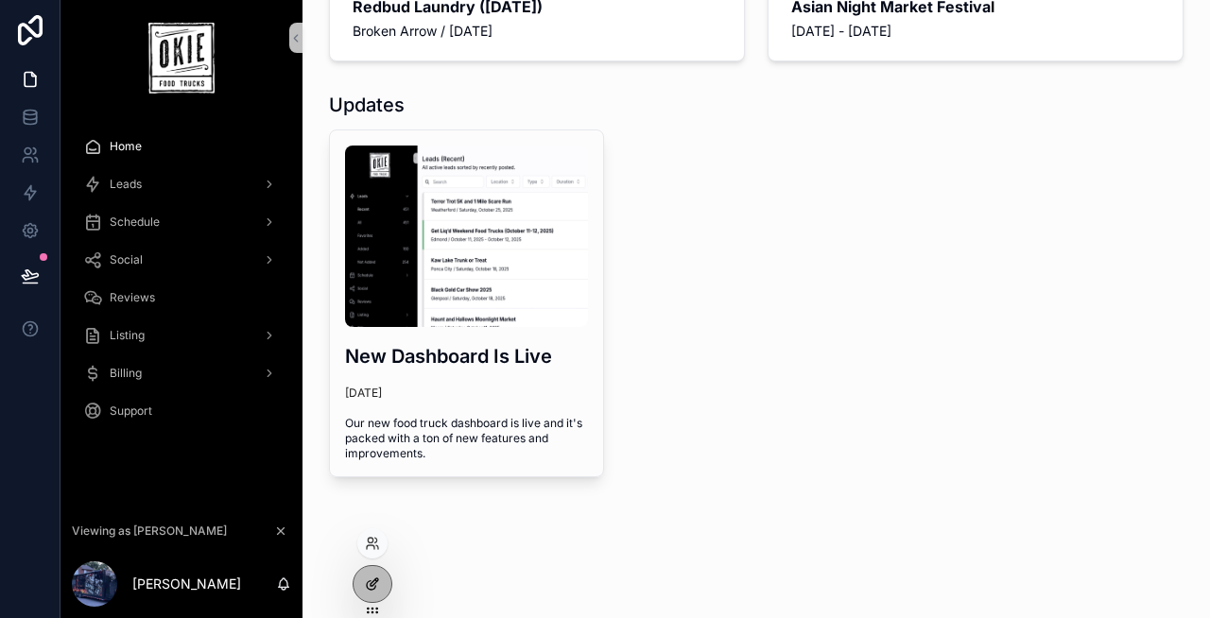
click at [362, 579] on div at bounding box center [373, 584] width 38 height 36
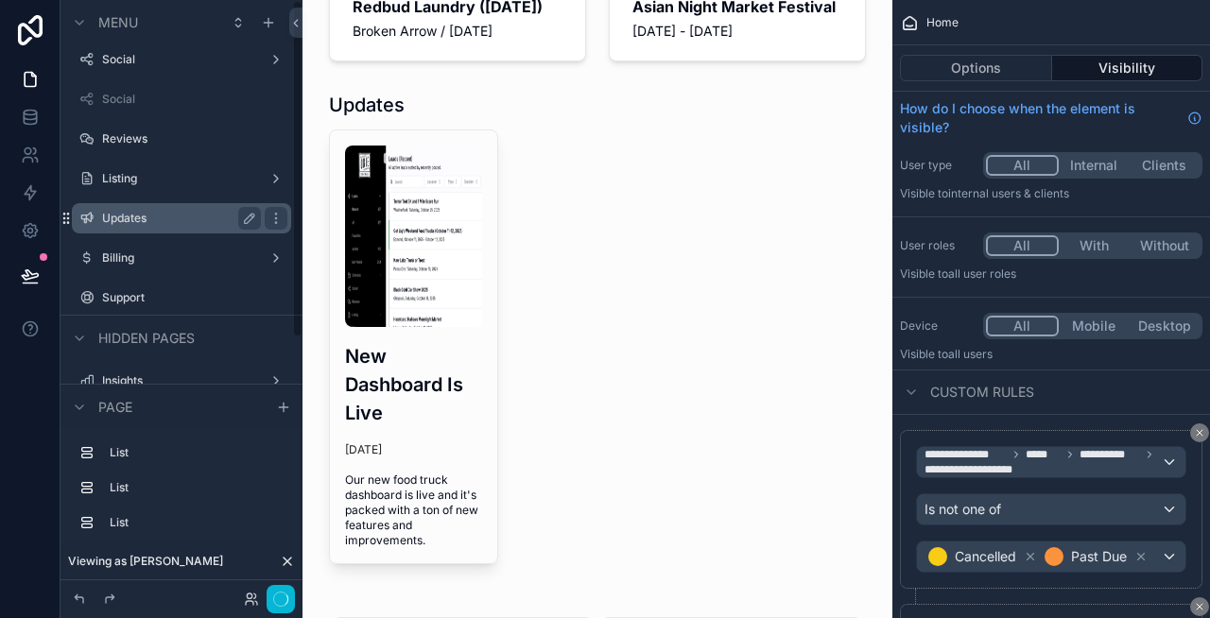
scroll to position [0, 0]
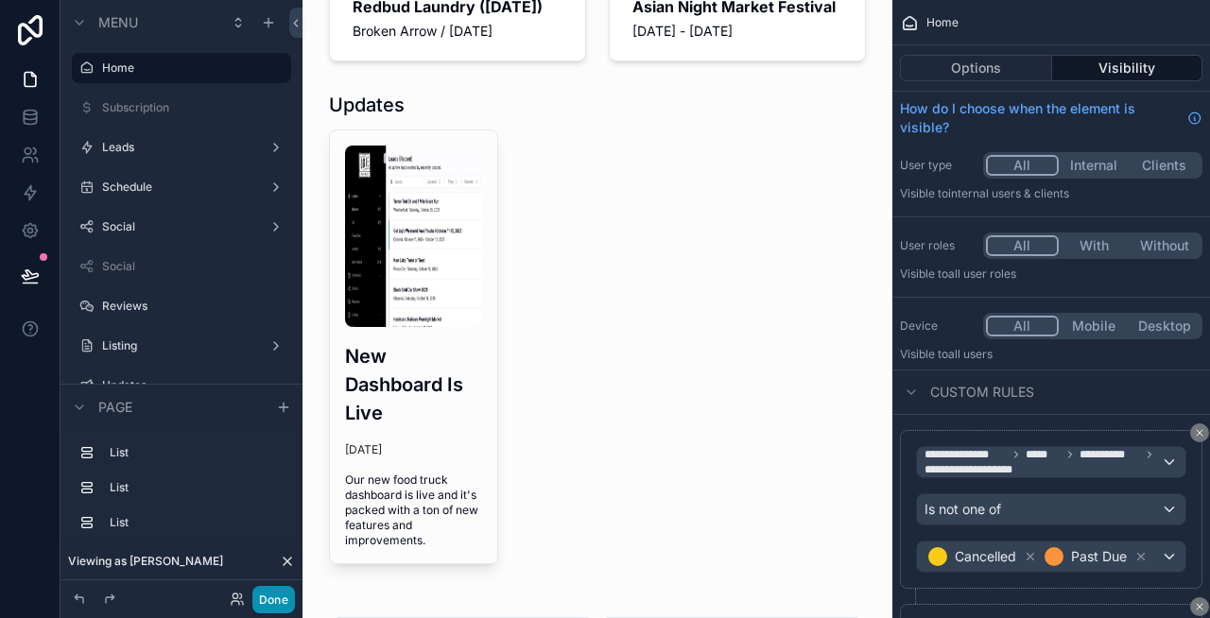
click at [272, 592] on button "Done" at bounding box center [273, 599] width 43 height 27
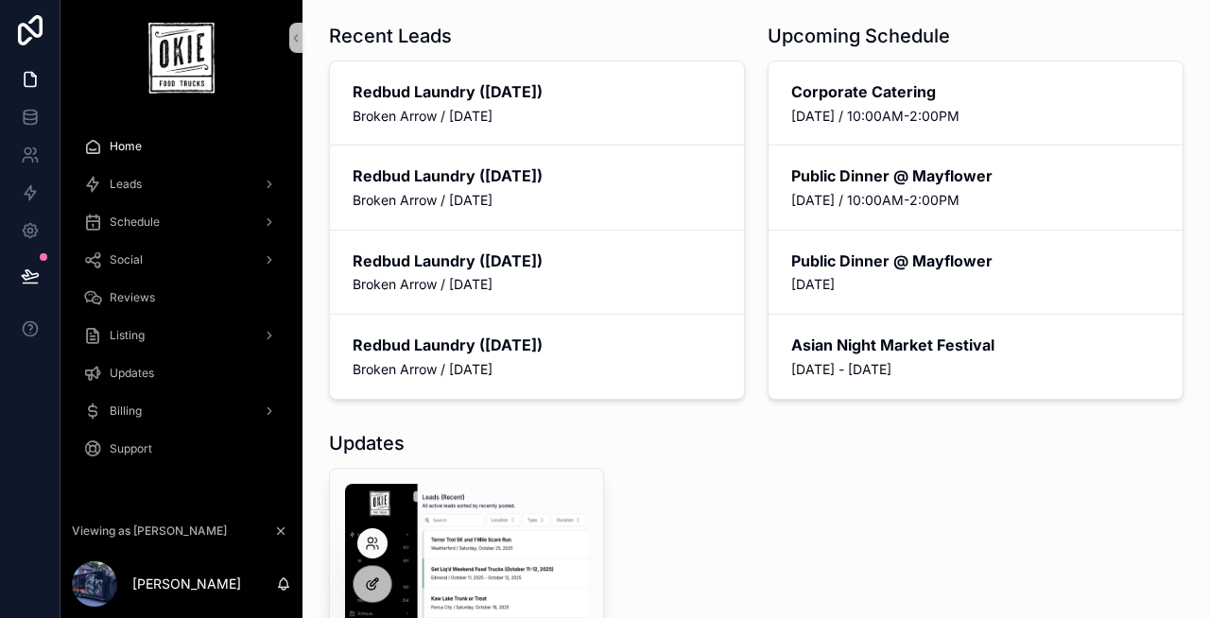
click at [372, 579] on icon at bounding box center [372, 584] width 15 height 15
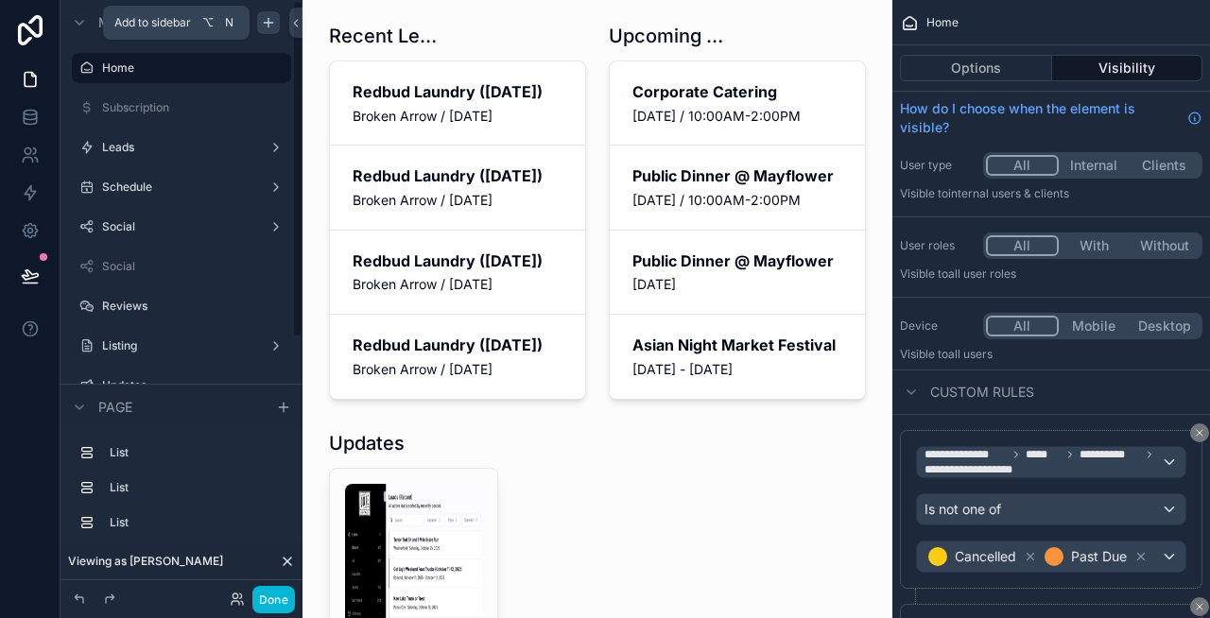
click at [267, 23] on icon "scrollable content" at bounding box center [268, 23] width 9 height 0
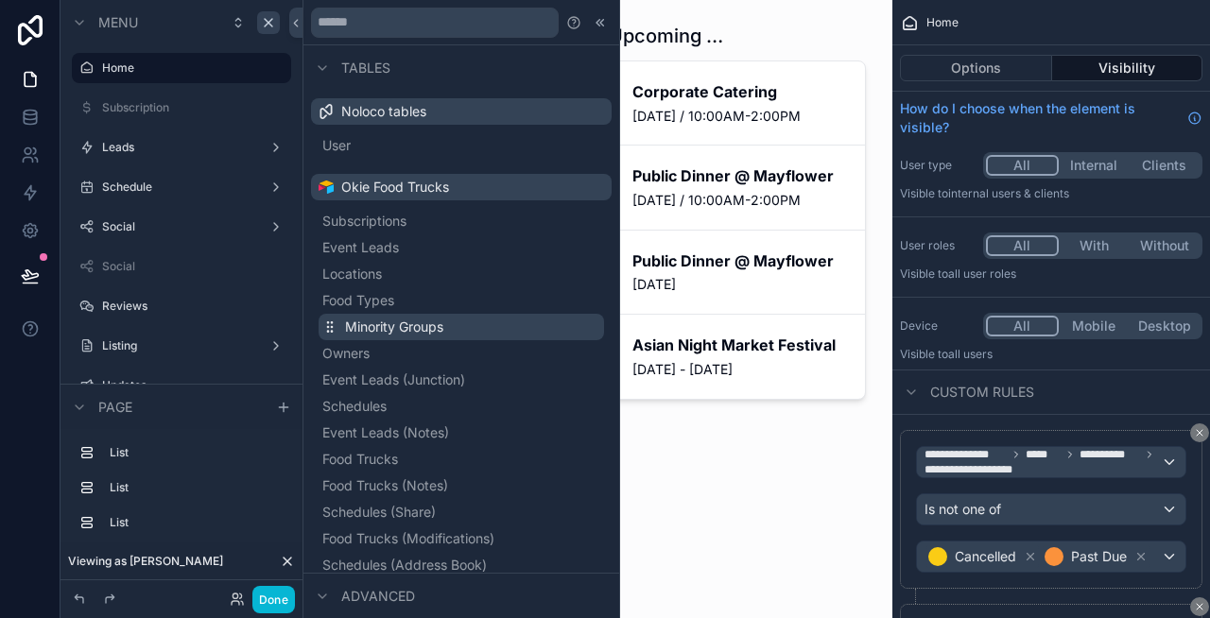
scroll to position [233, 0]
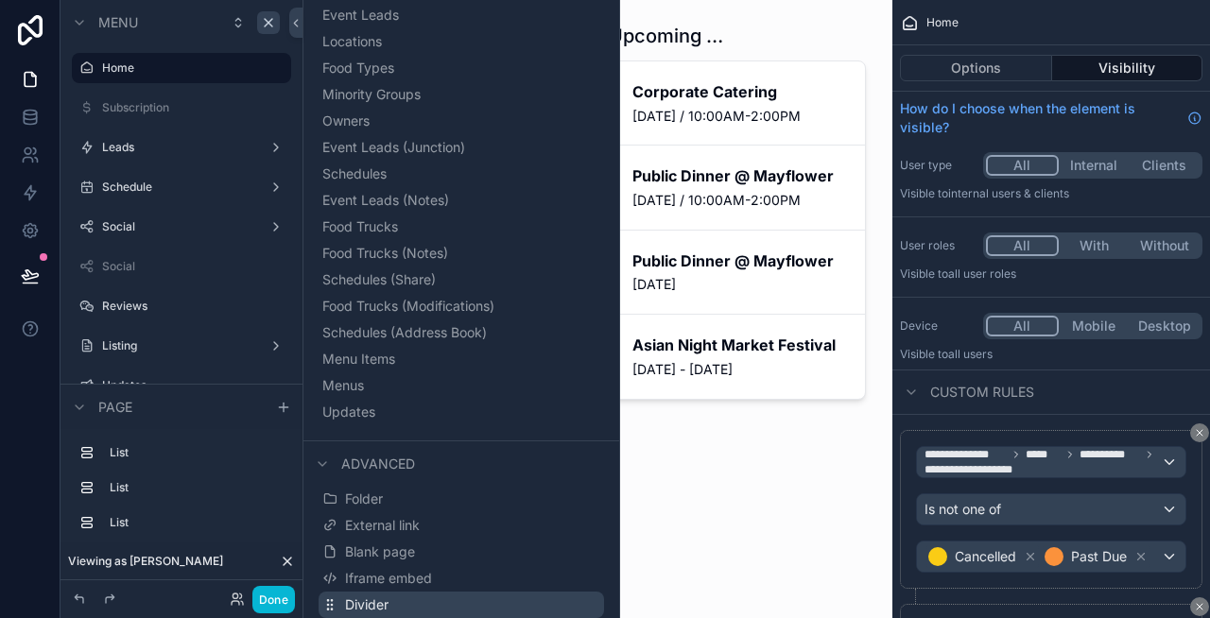
click at [369, 598] on span "Divider" at bounding box center [366, 605] width 43 height 19
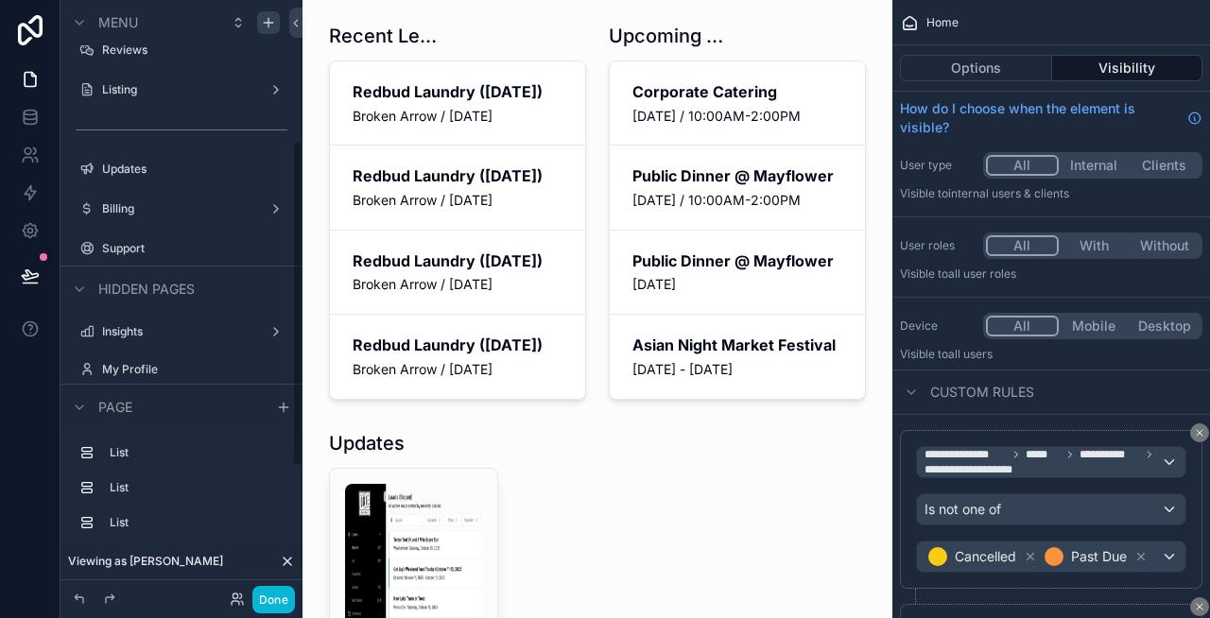
scroll to position [260, 0]
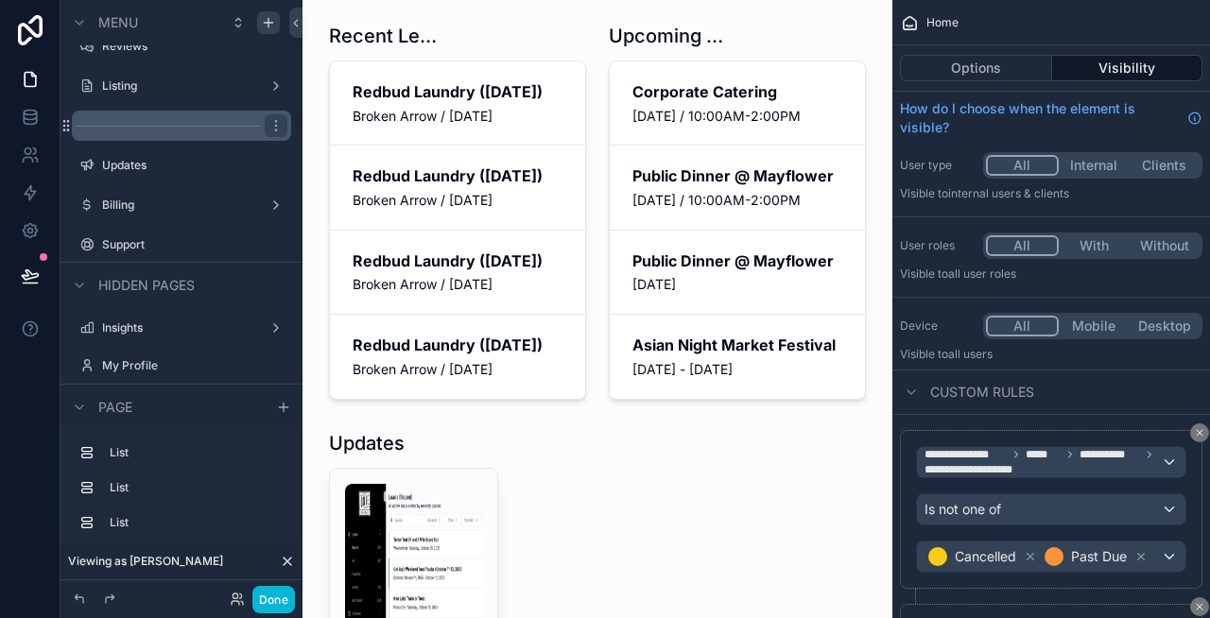
click at [179, 126] on div "scrollable content" at bounding box center [181, 126] width 219 height 30
click at [275, 125] on icon "scrollable content" at bounding box center [275, 125] width 1 height 1
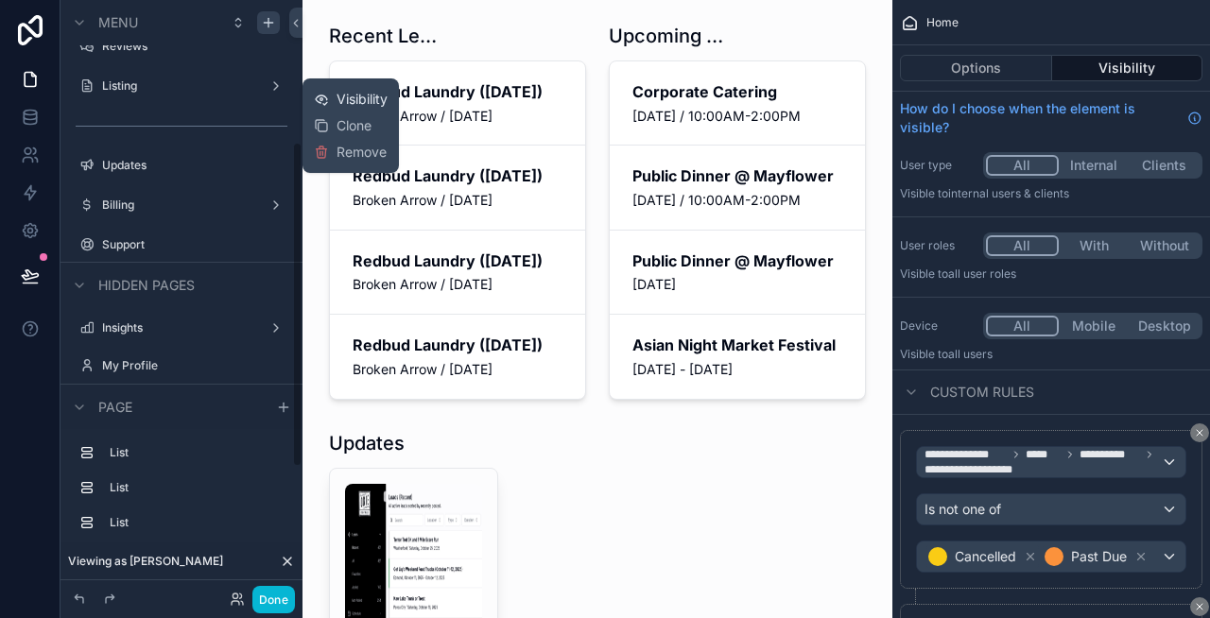
click at [338, 102] on span "Visibility" at bounding box center [362, 99] width 51 height 19
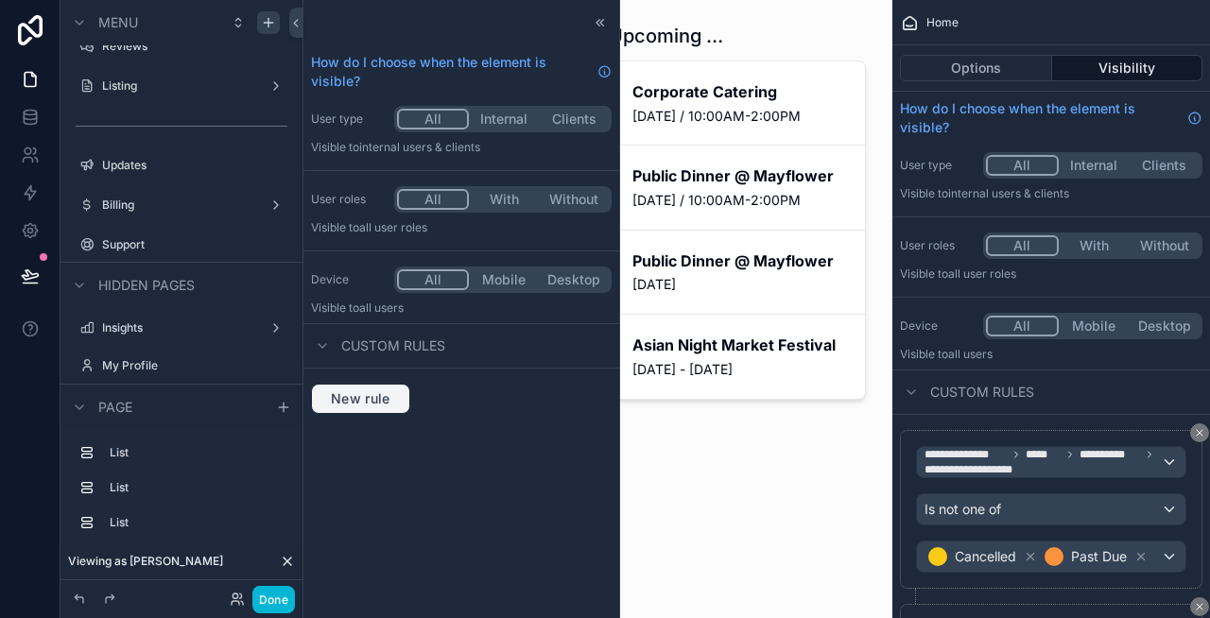
click at [368, 400] on span "New rule" at bounding box center [360, 398] width 75 height 17
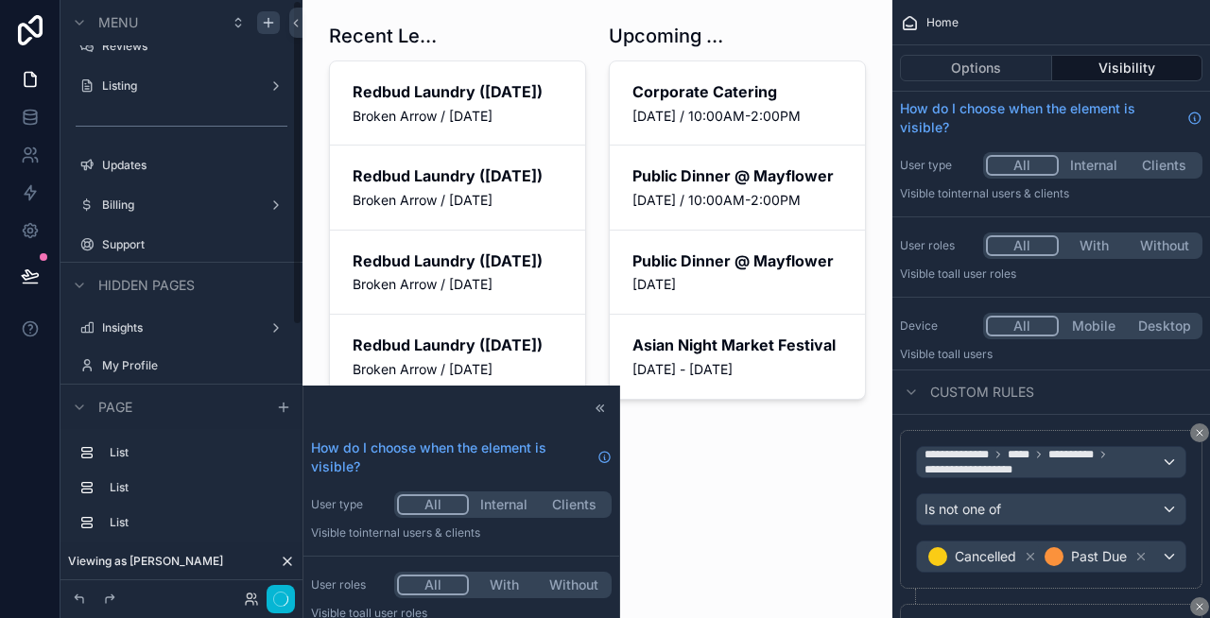
scroll to position [0, 0]
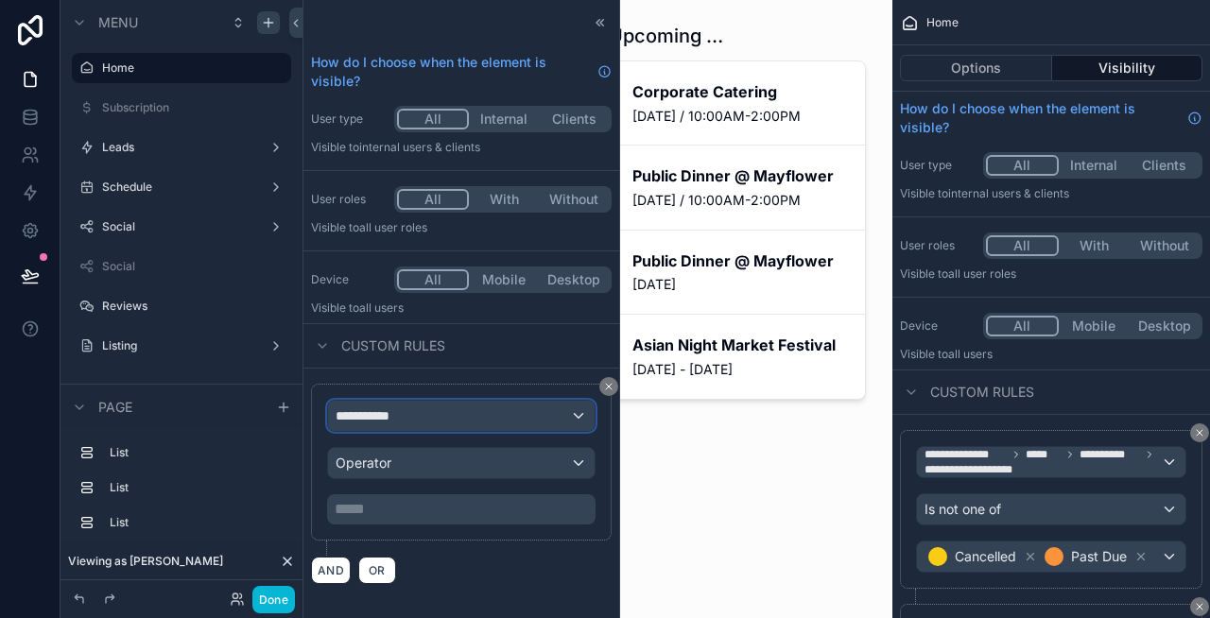
click at [467, 423] on div "**********" at bounding box center [461, 416] width 267 height 30
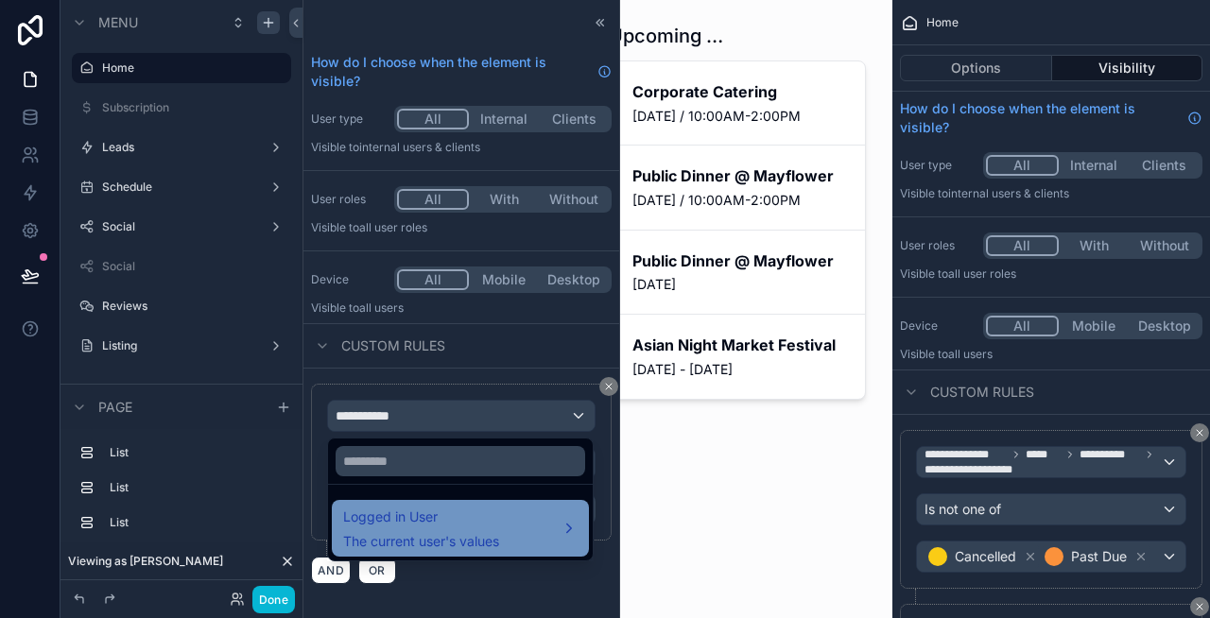
click at [467, 526] on span "Logged in User" at bounding box center [421, 517] width 156 height 23
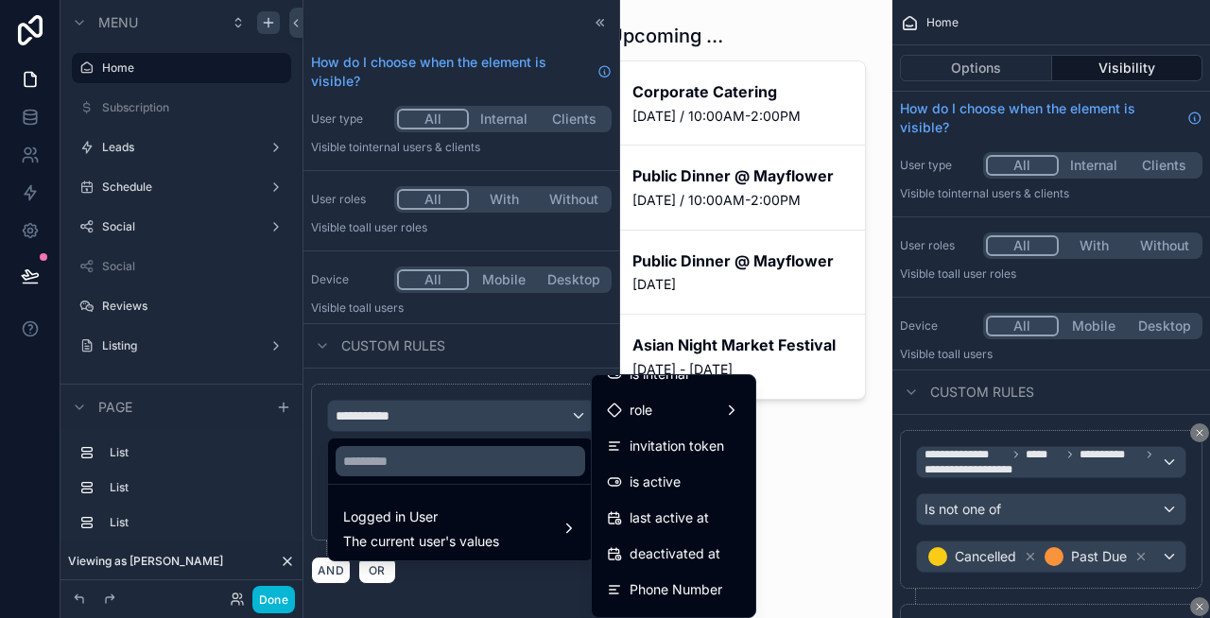
scroll to position [273, 0]
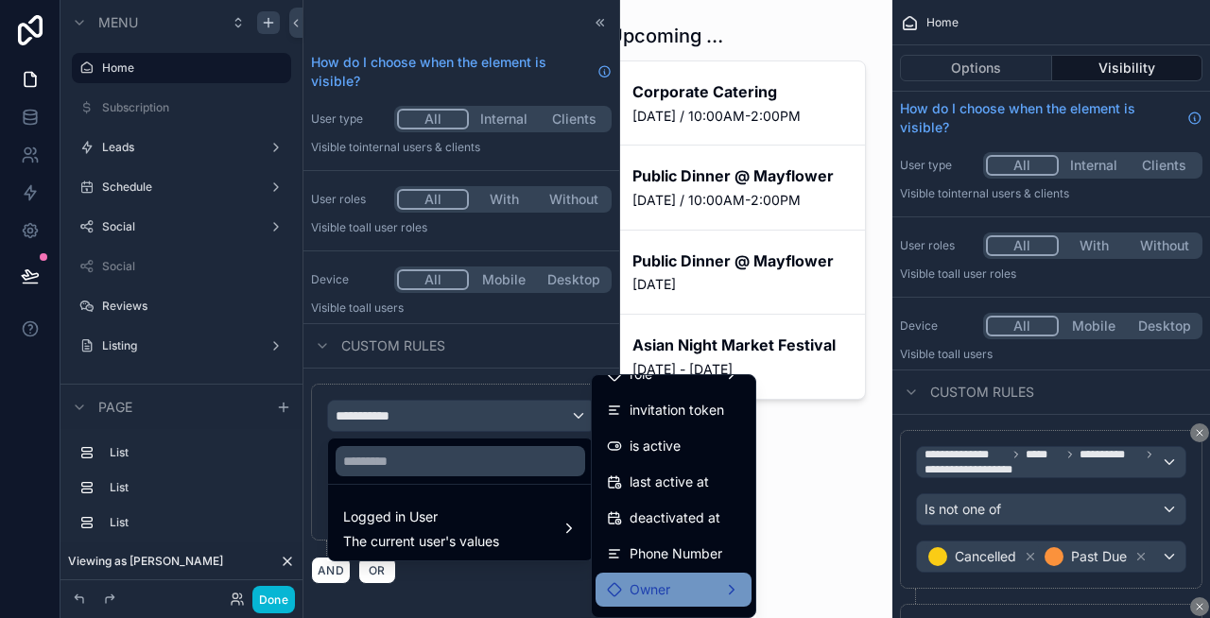
click at [655, 583] on span "Owner" at bounding box center [650, 590] width 41 height 23
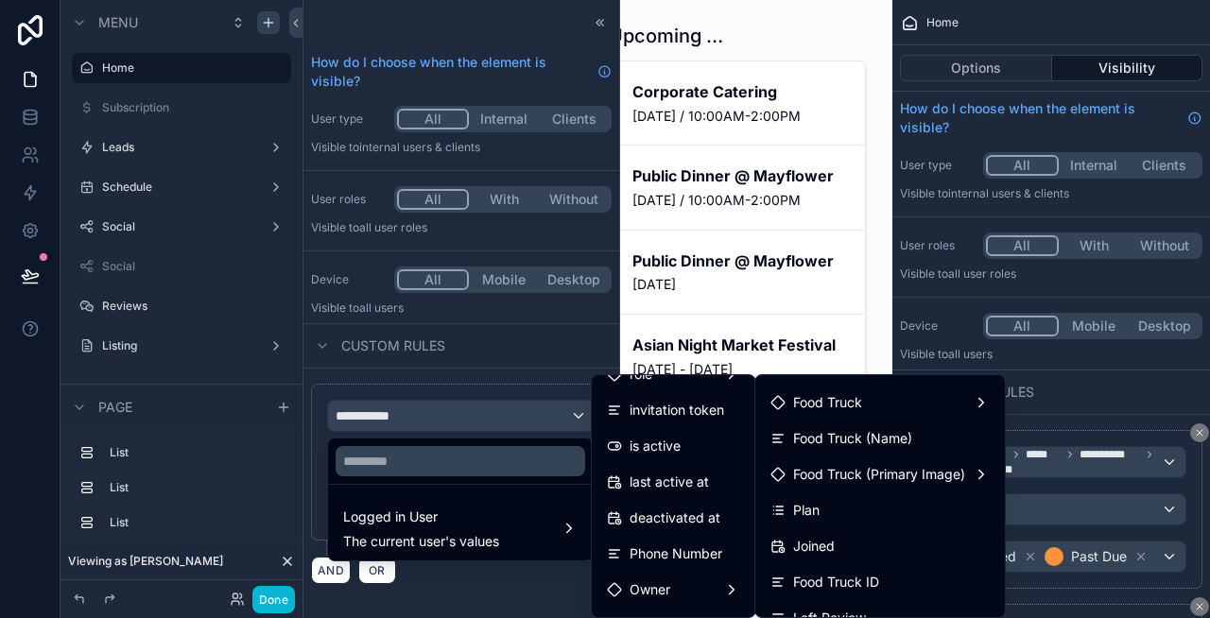
scroll to position [257, 0]
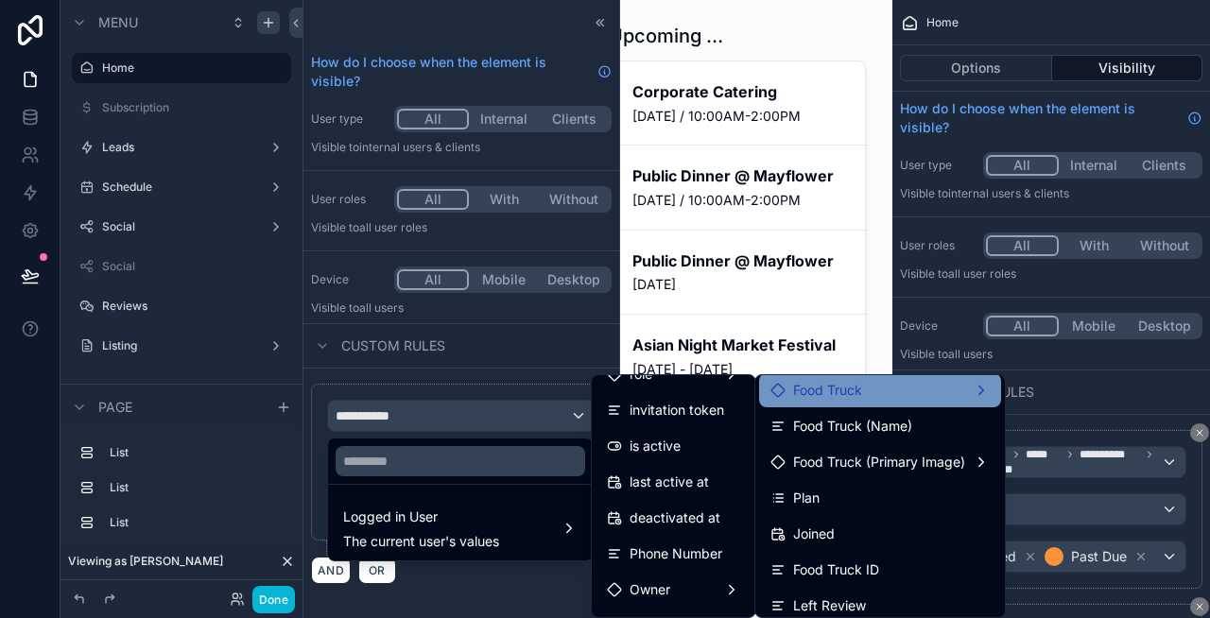
click at [855, 389] on span "Food Truck" at bounding box center [827, 390] width 69 height 23
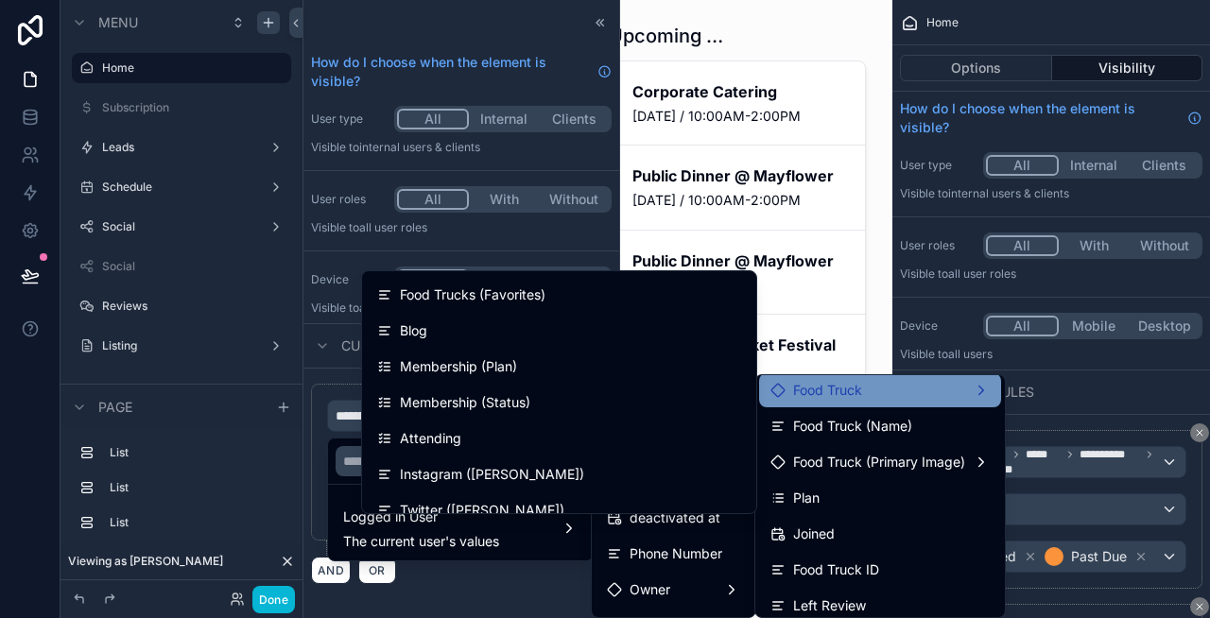
scroll to position [3698, 0]
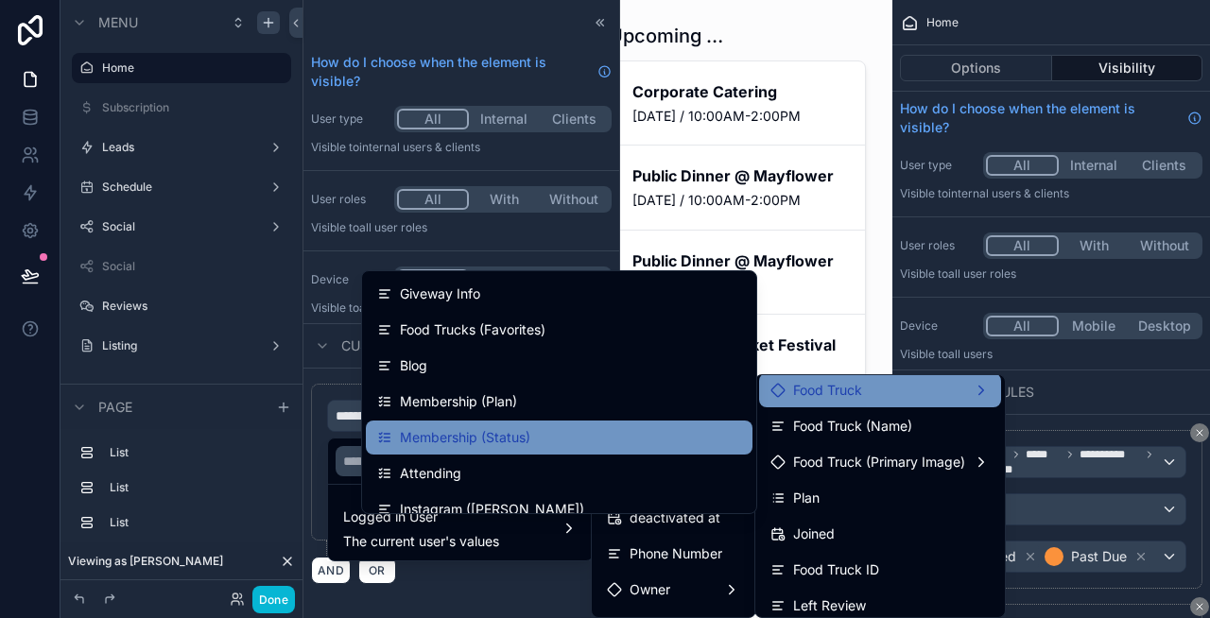
click at [504, 436] on span "Membership (Status)" at bounding box center [465, 437] width 130 height 23
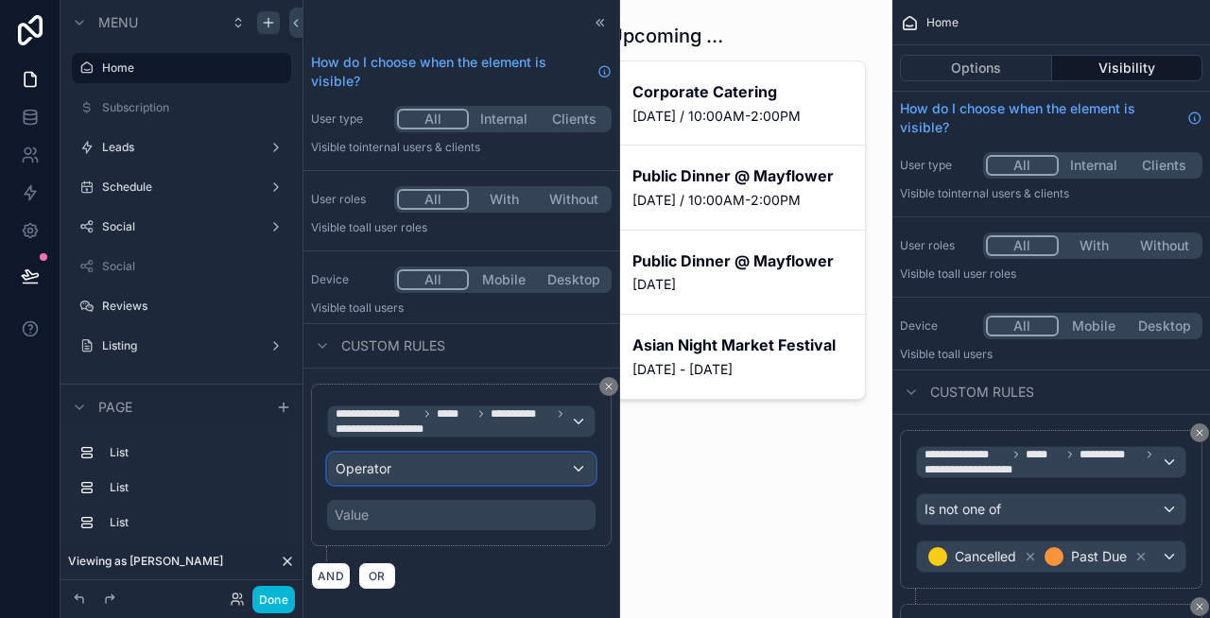
click at [466, 466] on div "Operator" at bounding box center [461, 469] width 267 height 30
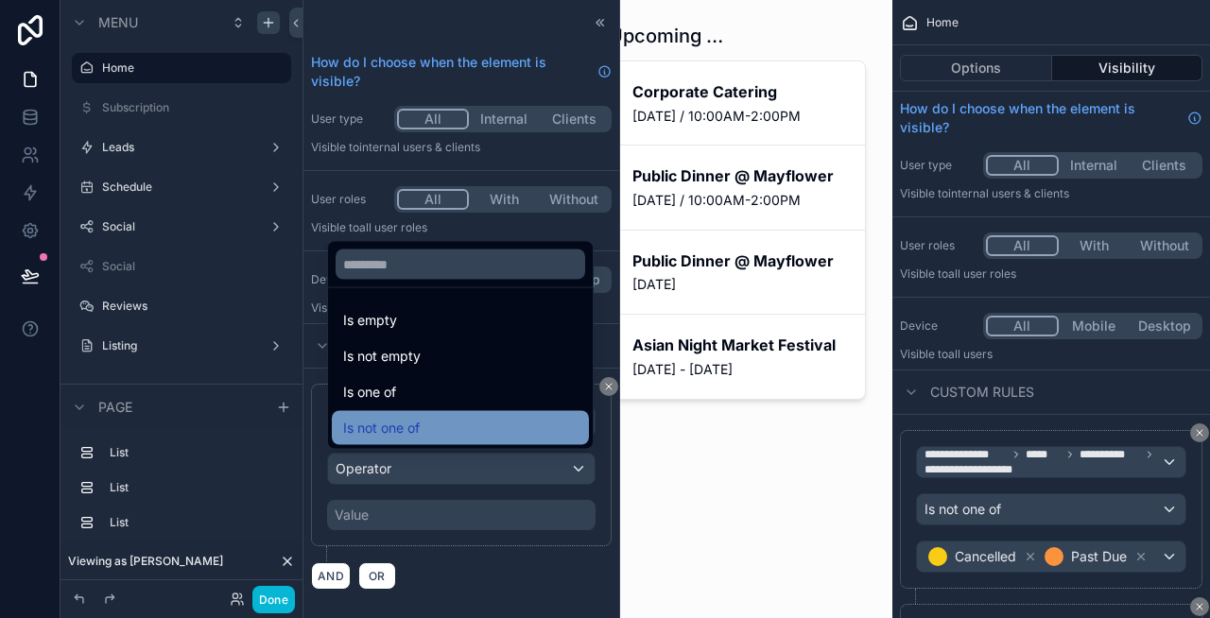
click at [414, 427] on span "Is not one of" at bounding box center [381, 428] width 77 height 23
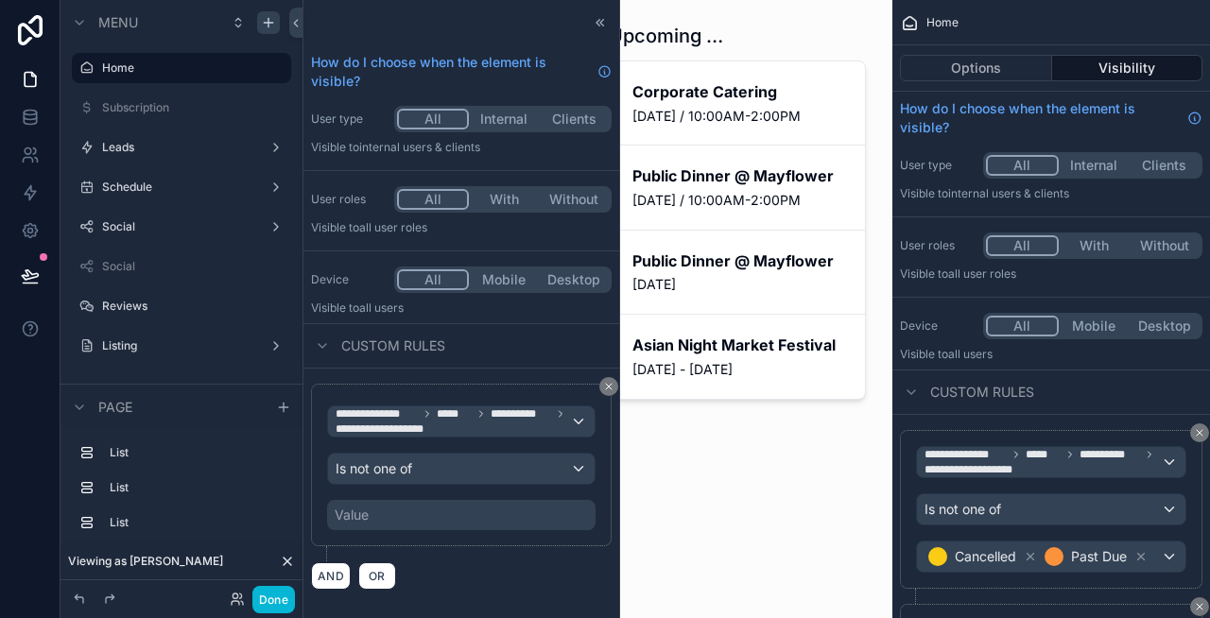
click at [416, 512] on div "Value" at bounding box center [461, 515] width 268 height 30
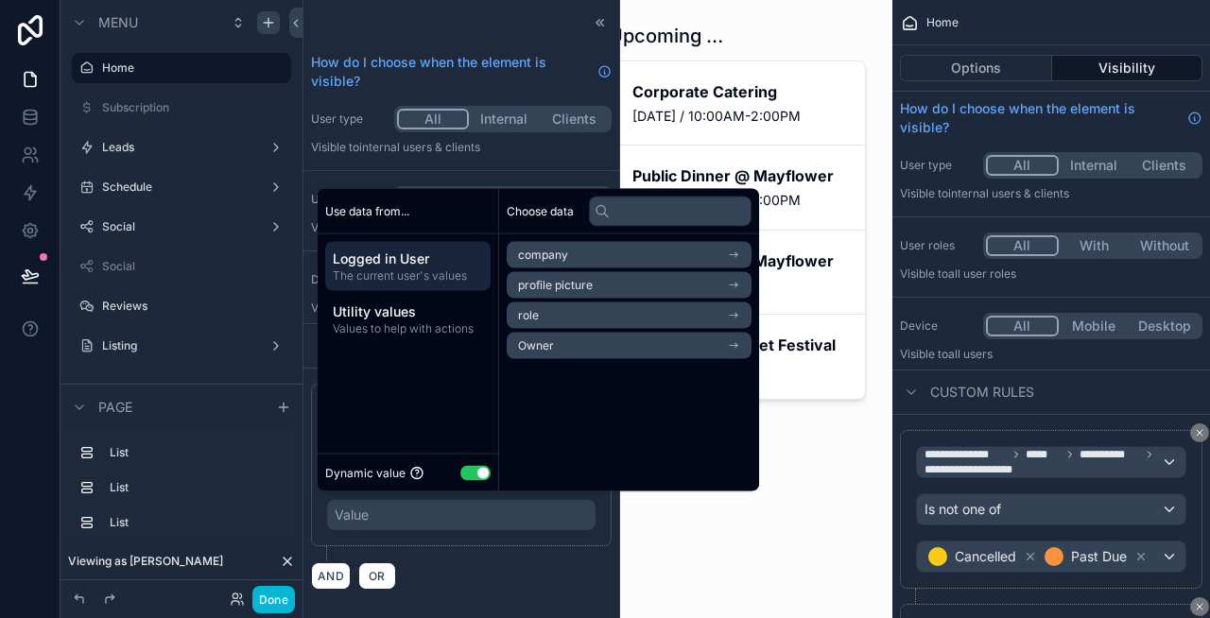
click at [483, 477] on button "Use setting" at bounding box center [475, 472] width 30 height 15
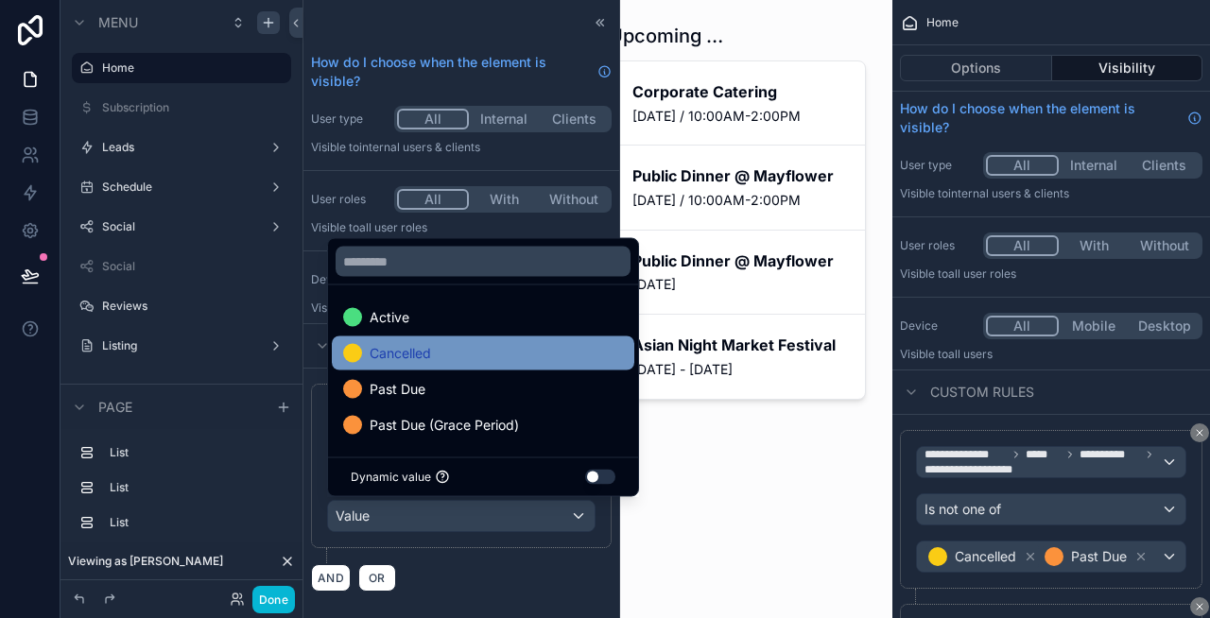
click at [440, 355] on div "Cancelled" at bounding box center [483, 353] width 280 height 23
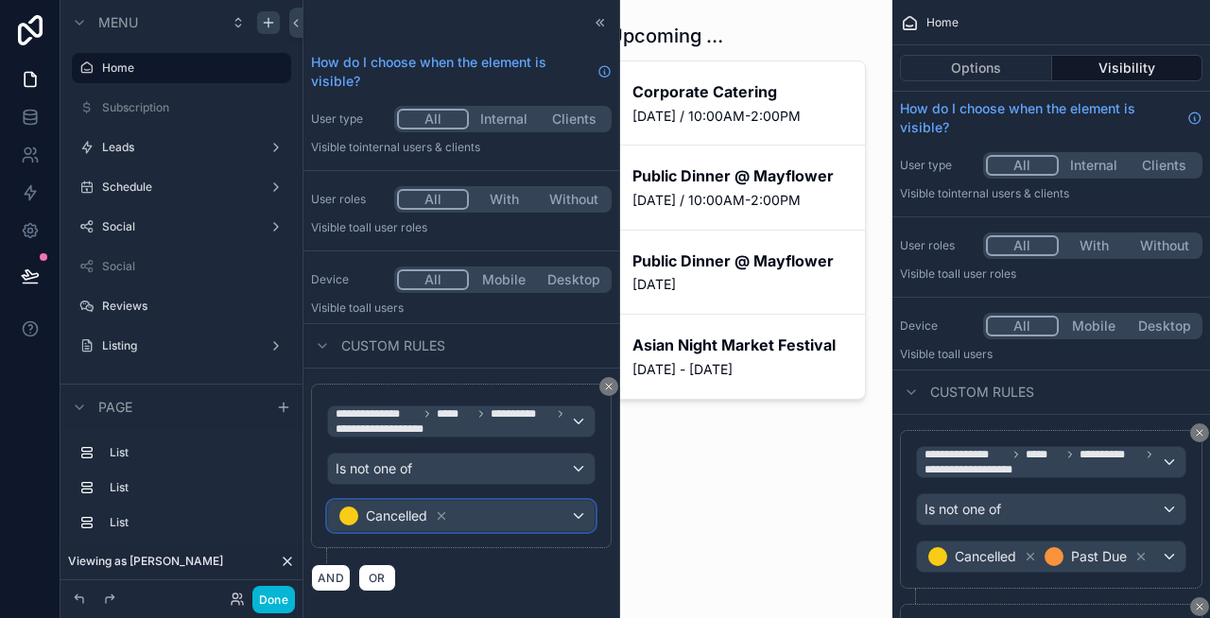
click at [484, 516] on div "Cancelled" at bounding box center [461, 516] width 267 height 30
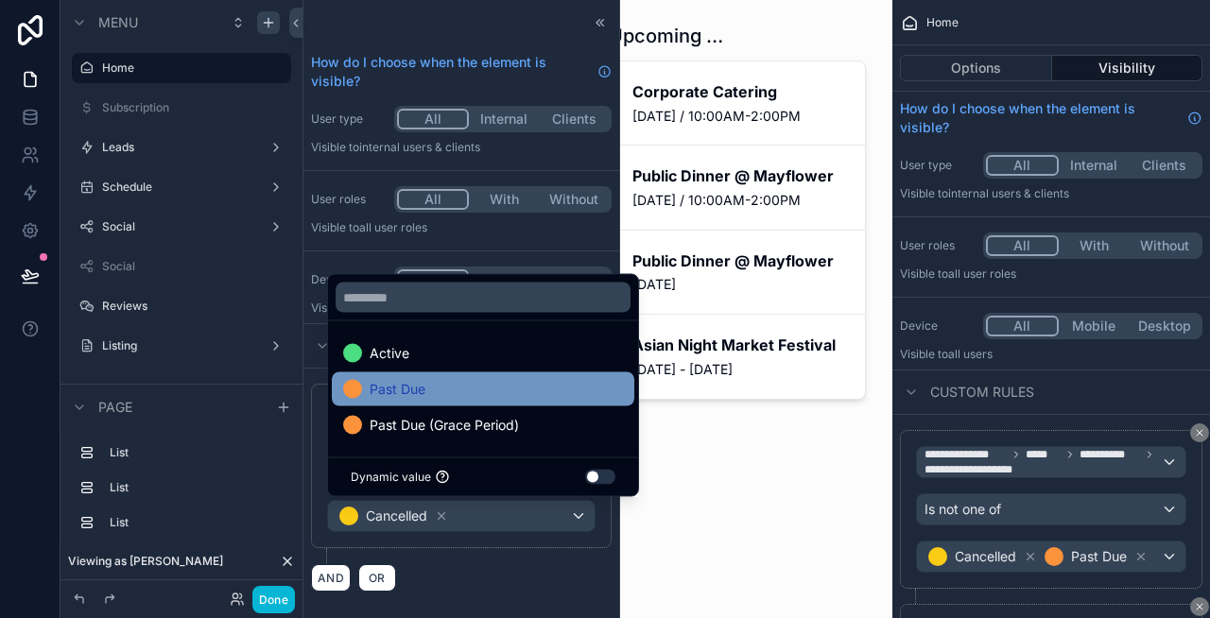
click at [432, 389] on div "Past Due" at bounding box center [483, 389] width 280 height 23
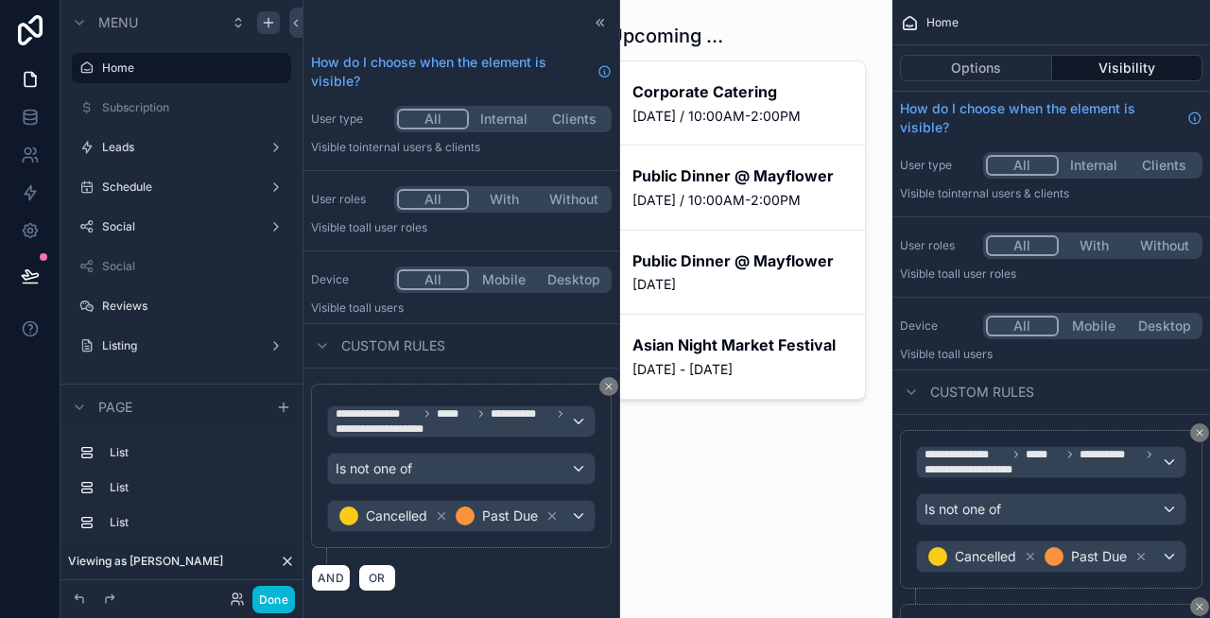
click at [523, 568] on div "AND OR" at bounding box center [461, 577] width 301 height 28
click at [279, 601] on button "Done" at bounding box center [273, 599] width 43 height 27
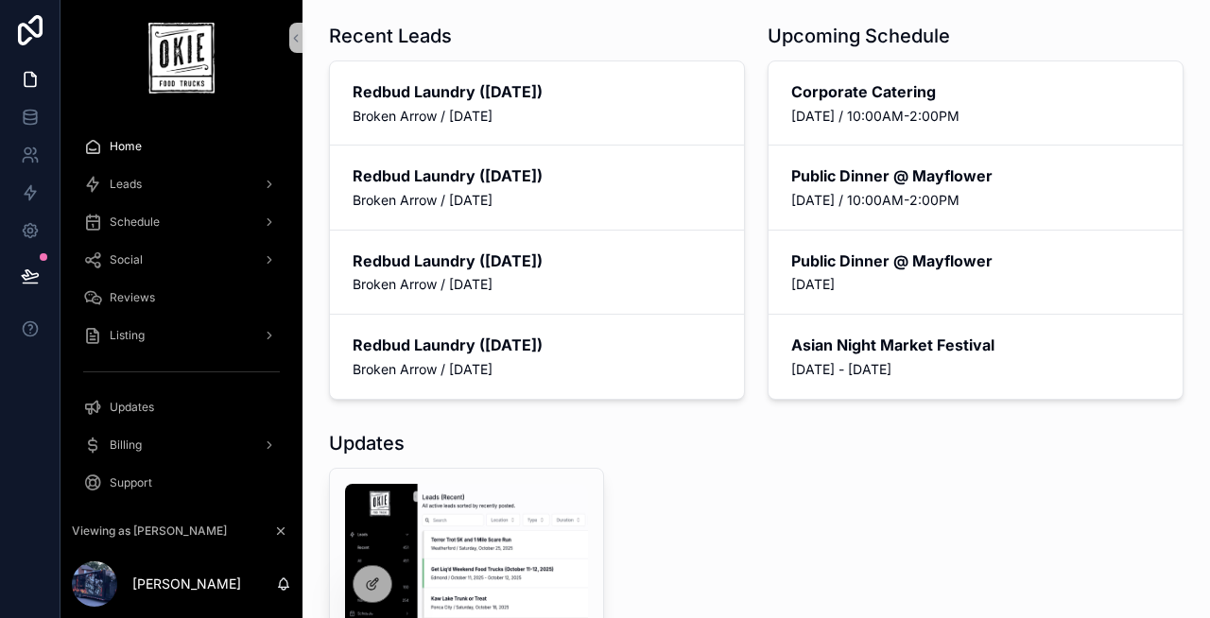
scroll to position [11, 0]
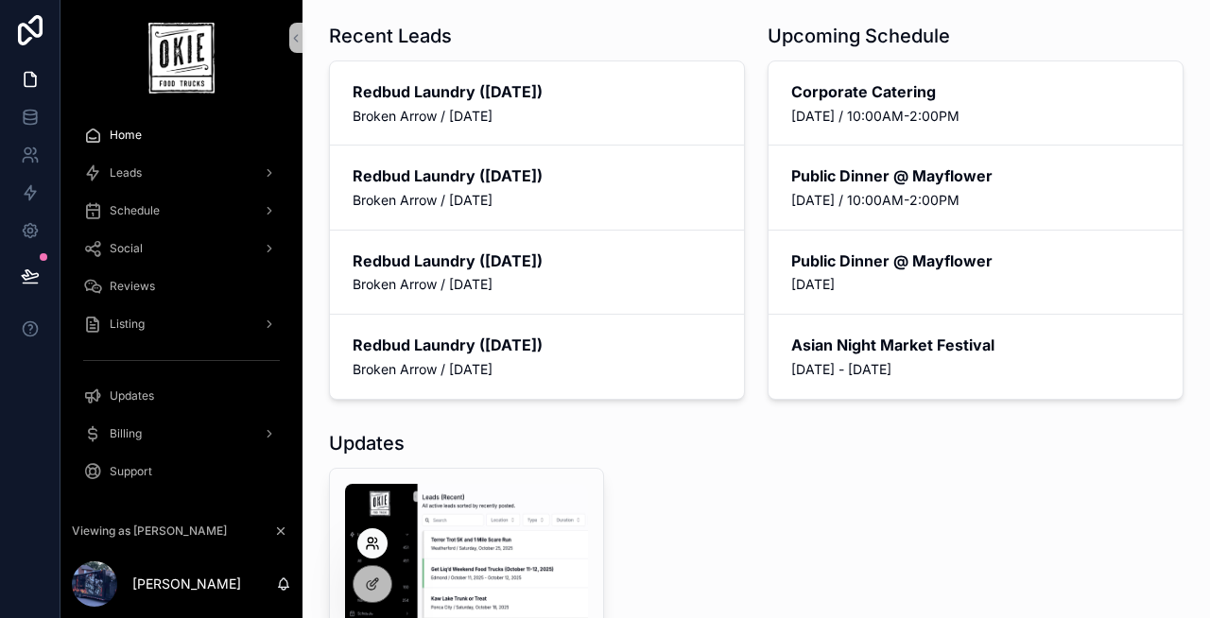
click at [378, 549] on icon at bounding box center [377, 547] width 2 height 4
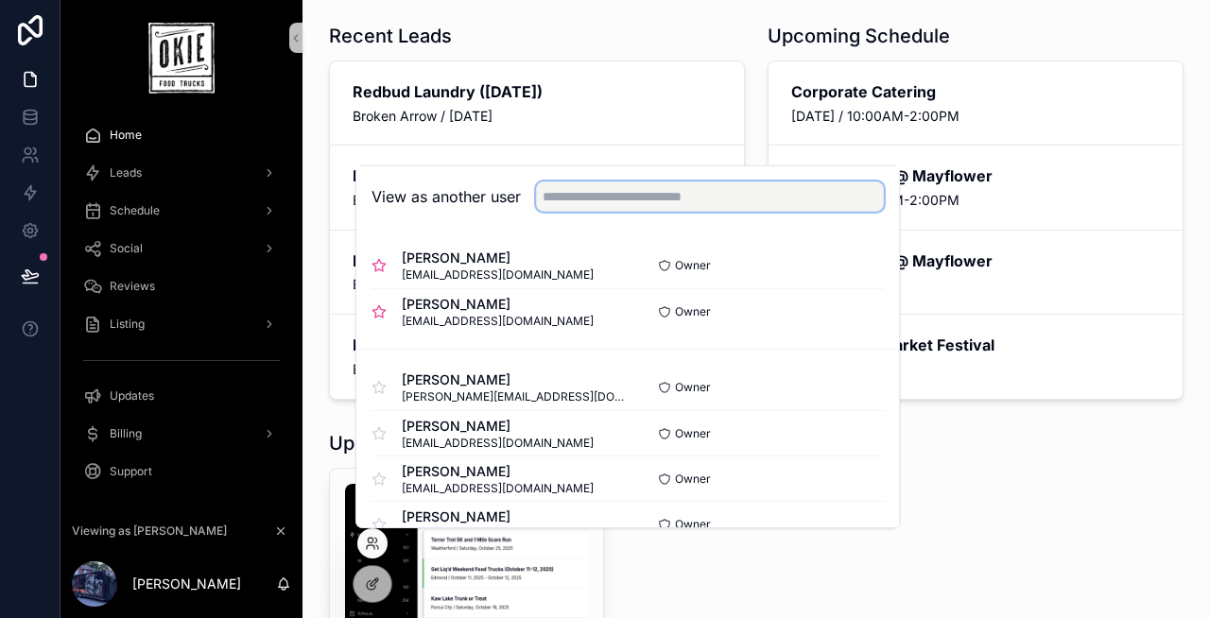
click at [702, 201] on input "text" at bounding box center [710, 196] width 348 height 30
type input "******"
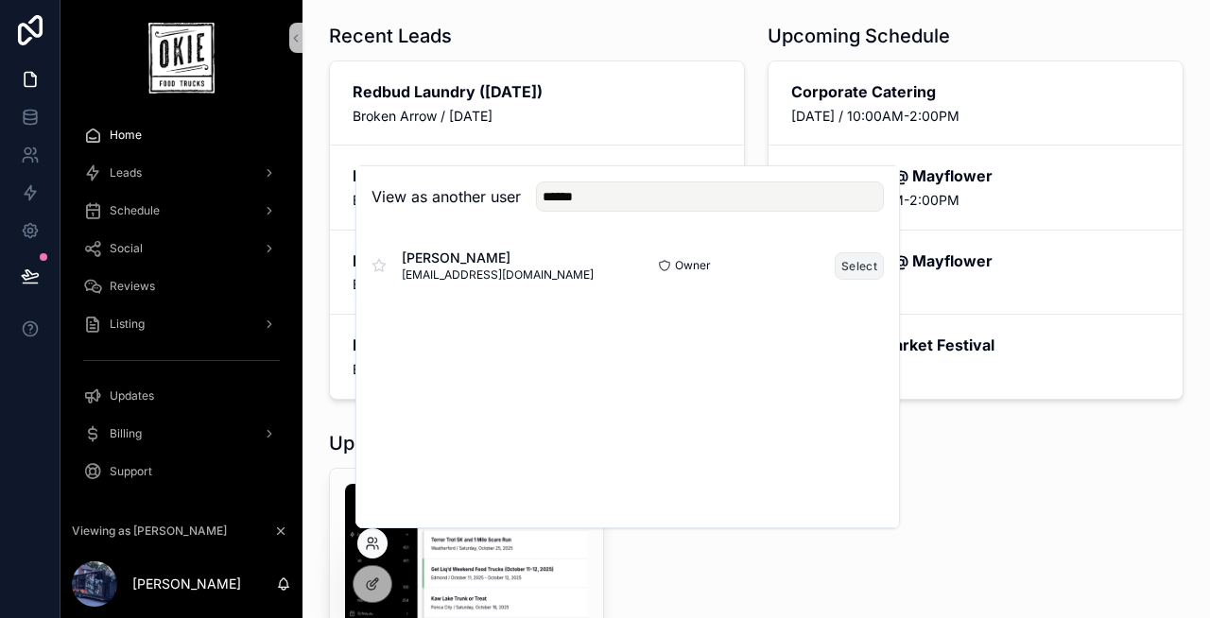
click at [877, 263] on button "Select" at bounding box center [859, 265] width 49 height 27
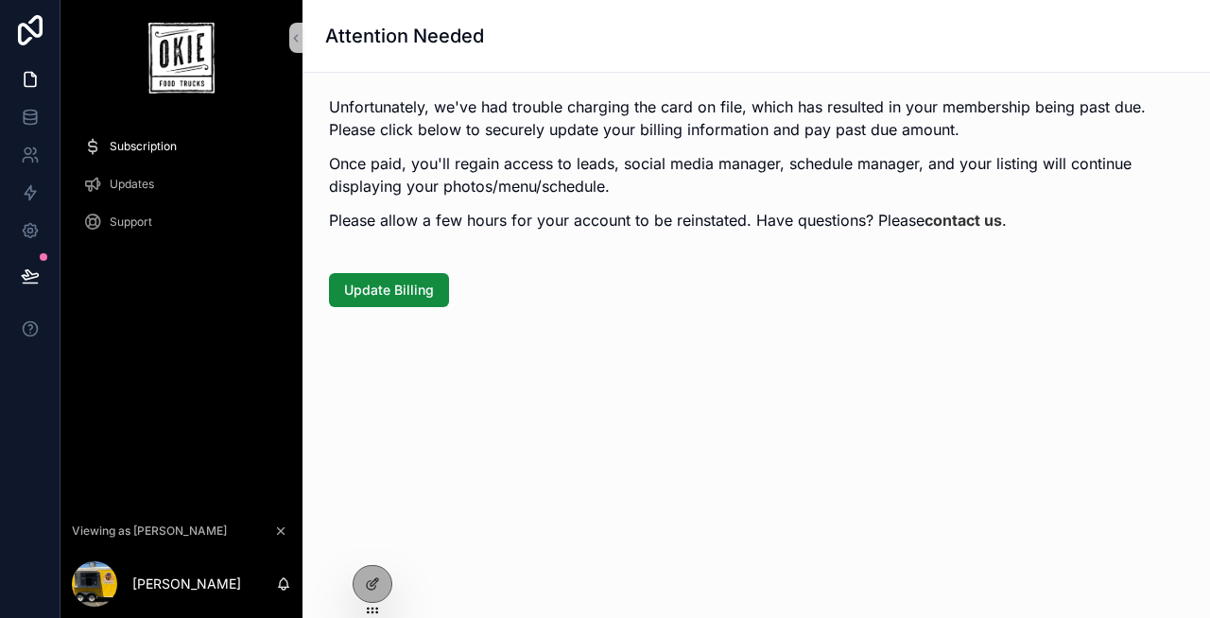
click at [138, 182] on span "Updates" at bounding box center [132, 184] width 44 height 15
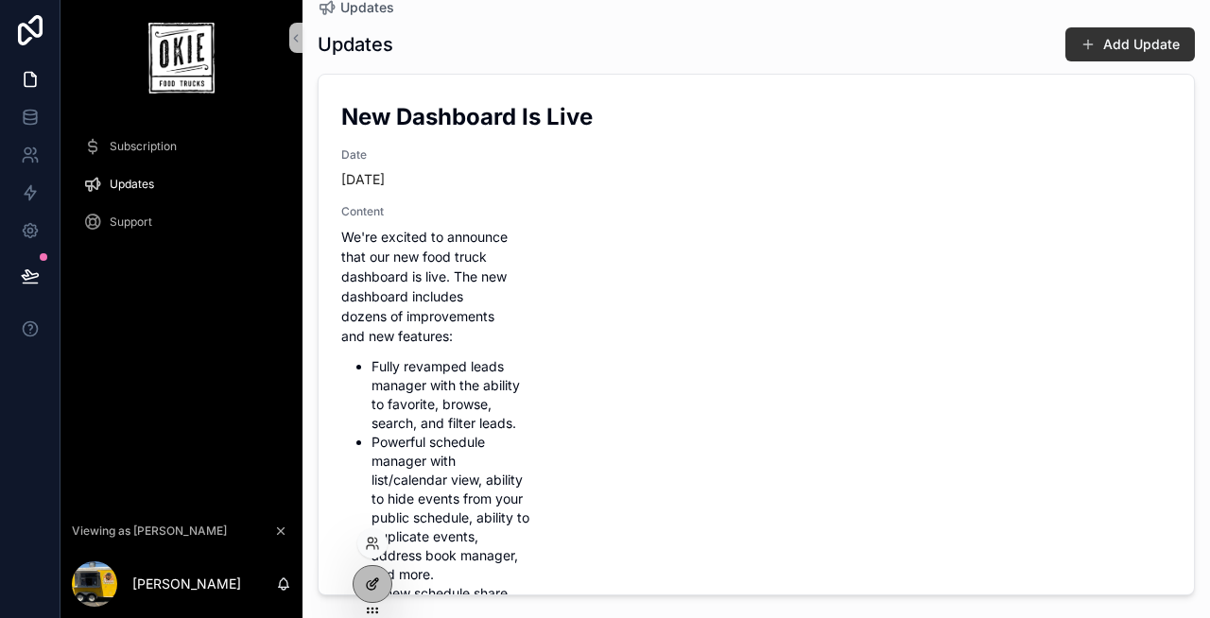
click at [379, 593] on div at bounding box center [373, 584] width 38 height 36
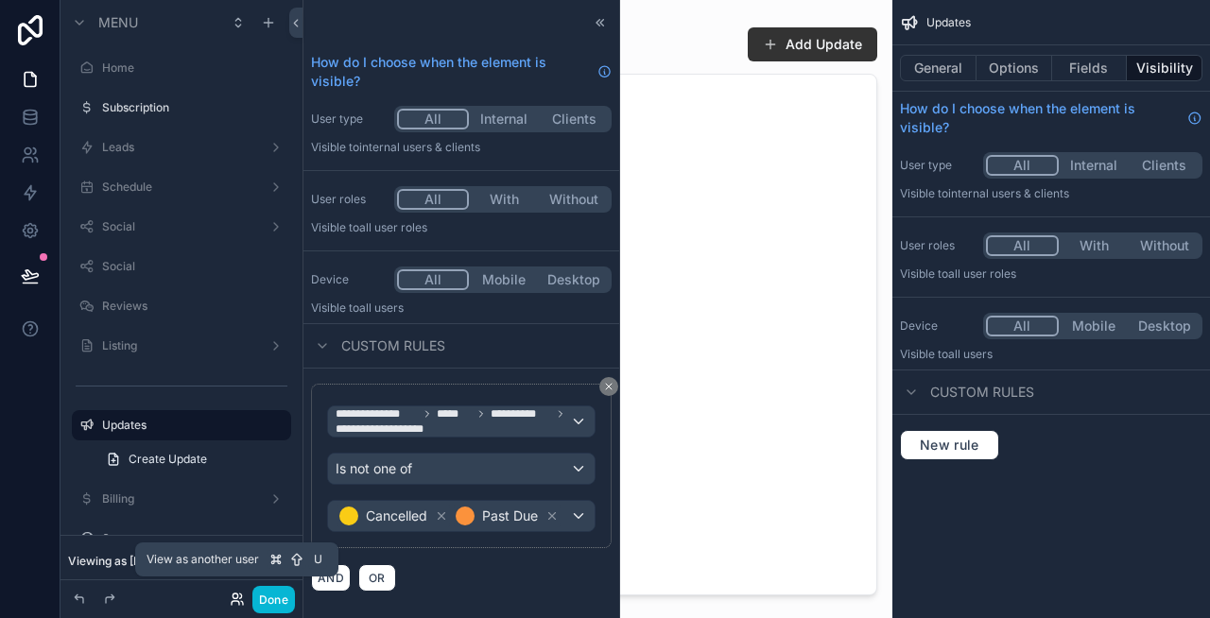
click at [237, 595] on icon at bounding box center [235, 596] width 5 height 5
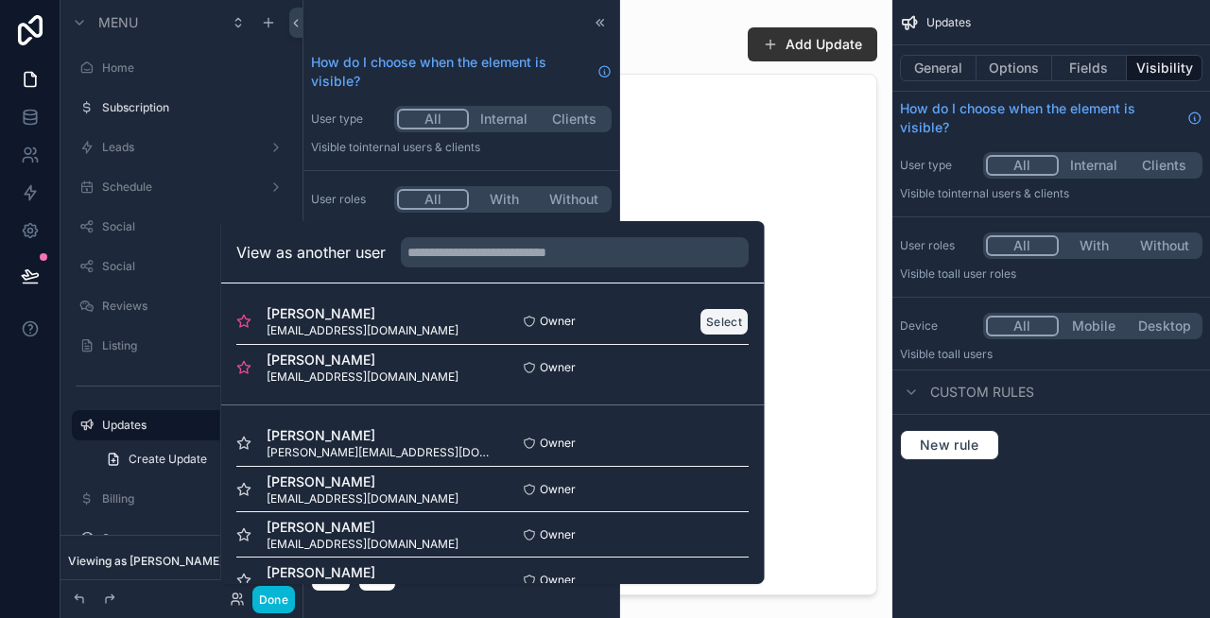
click at [719, 311] on button "Select" at bounding box center [723, 321] width 49 height 27
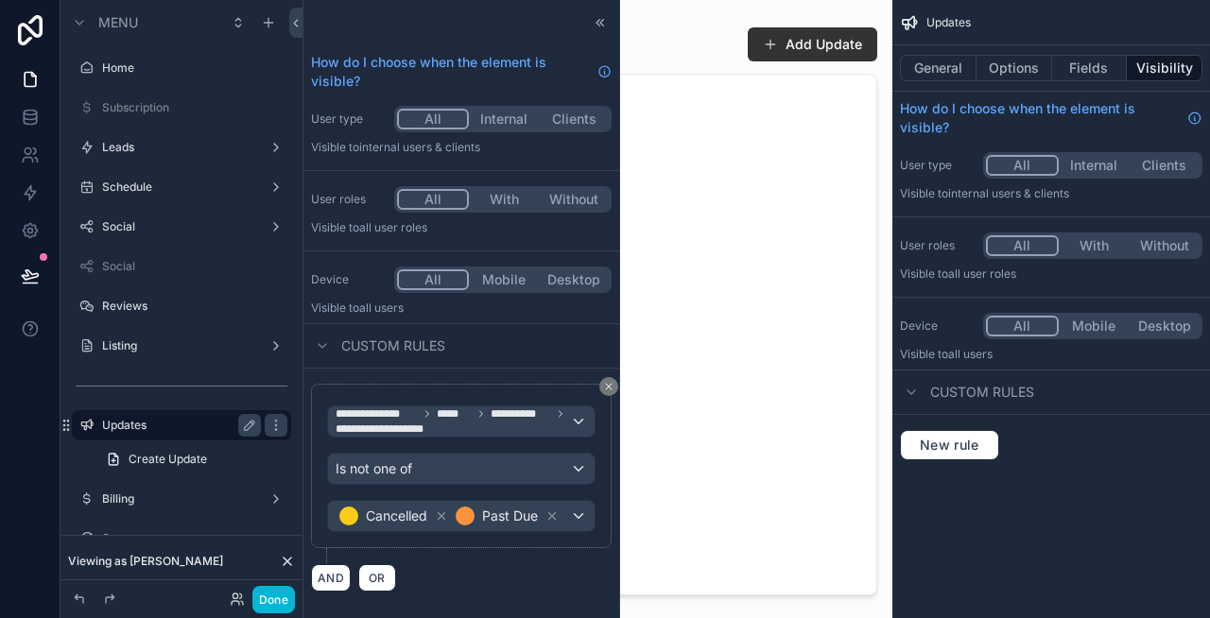
click at [199, 421] on label "Updates" at bounding box center [177, 425] width 151 height 15
click at [784, 398] on div "scrollable content" at bounding box center [597, 298] width 590 height 596
click at [194, 314] on div "Reviews" at bounding box center [181, 306] width 159 height 23
click at [134, 308] on label "Reviews" at bounding box center [177, 306] width 151 height 15
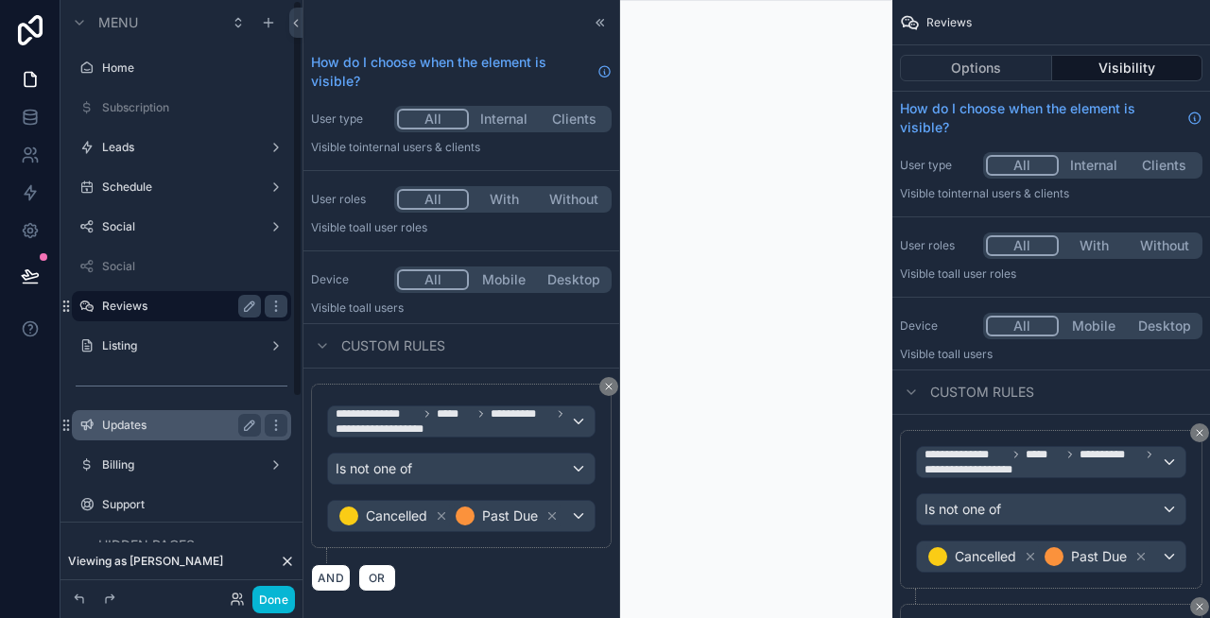
click at [164, 414] on div "Updates" at bounding box center [181, 425] width 159 height 23
click at [605, 23] on icon at bounding box center [600, 22] width 15 height 15
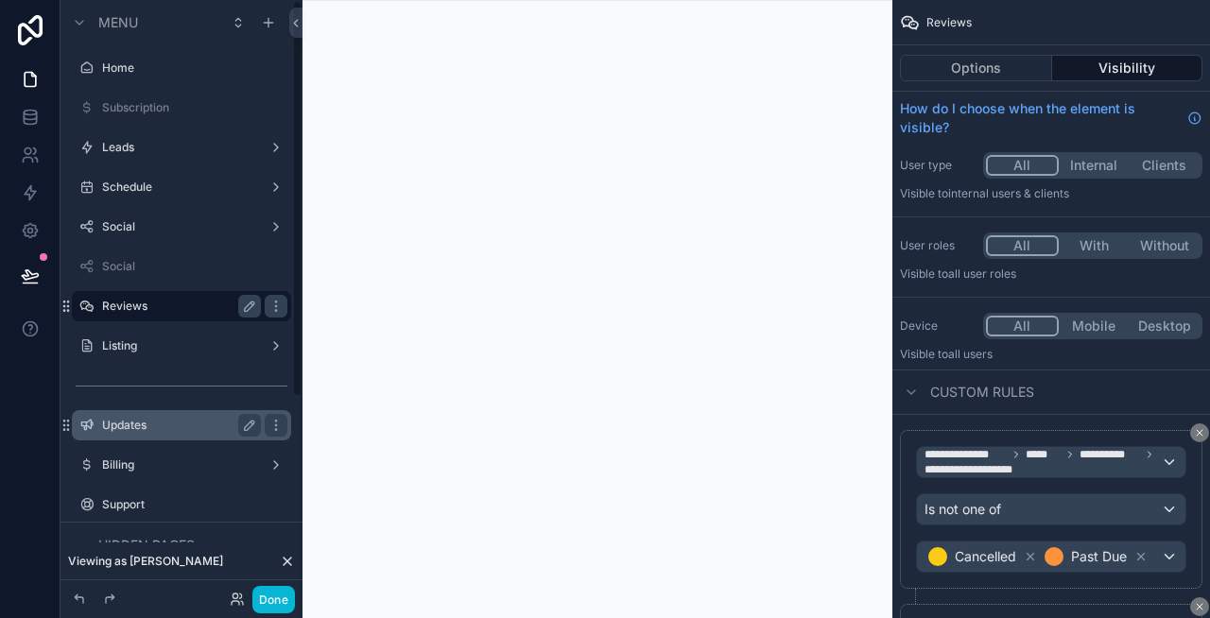
click at [128, 420] on label "Updates" at bounding box center [177, 425] width 151 height 15
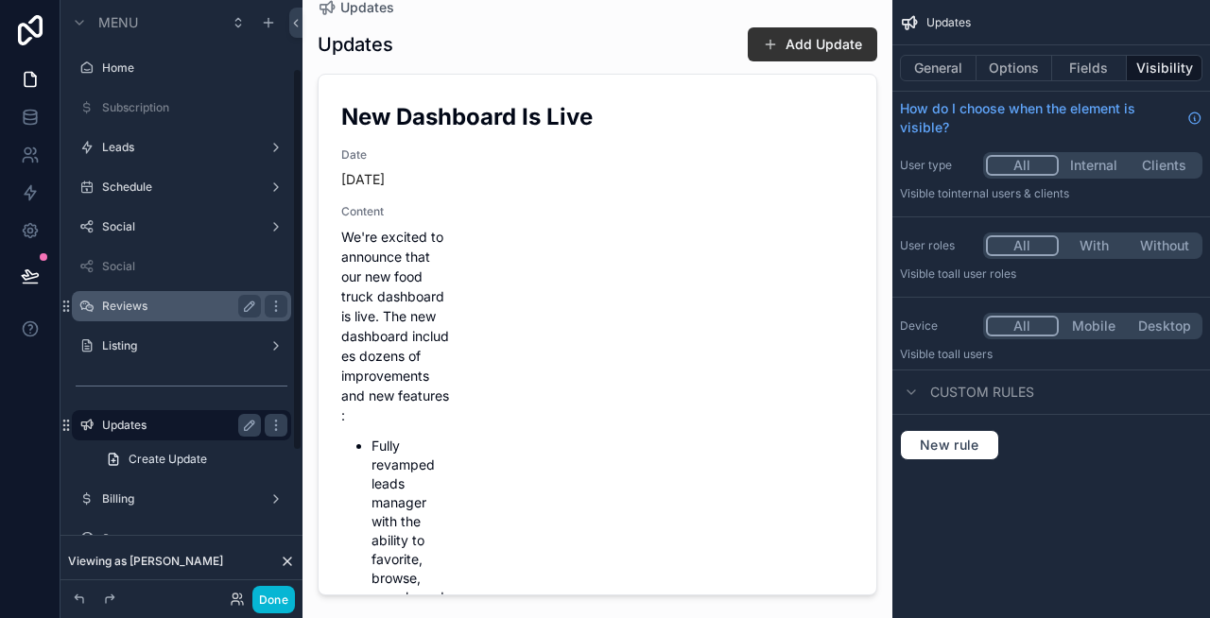
scroll to position [107, 0]
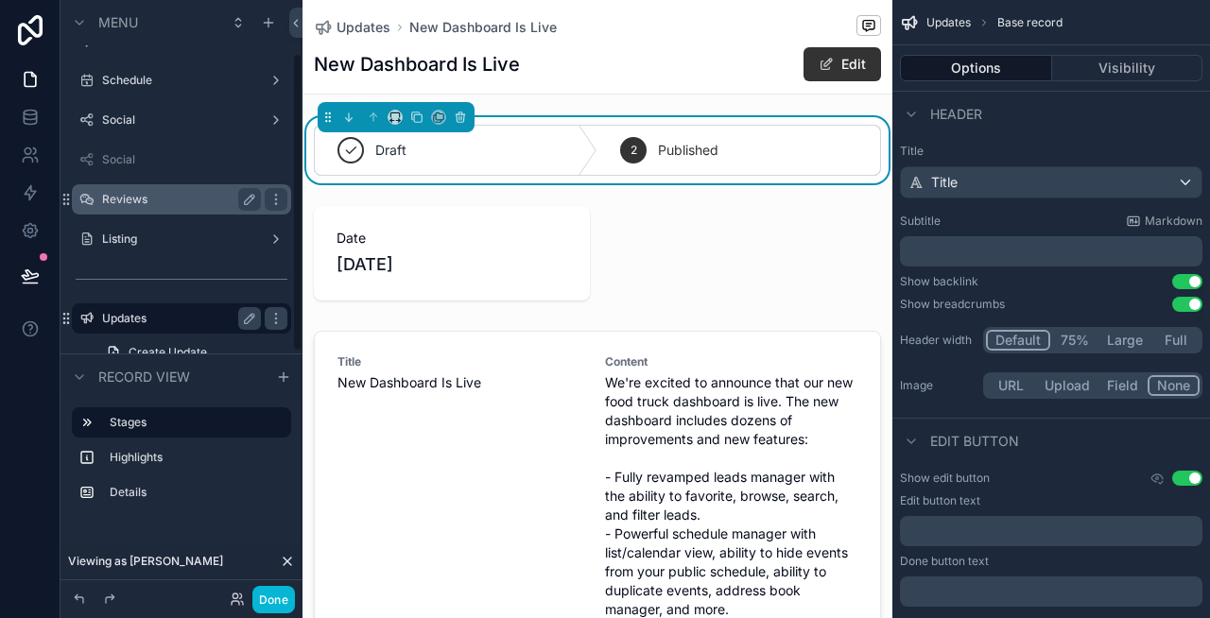
click at [173, 324] on label "Updates" at bounding box center [177, 318] width 151 height 15
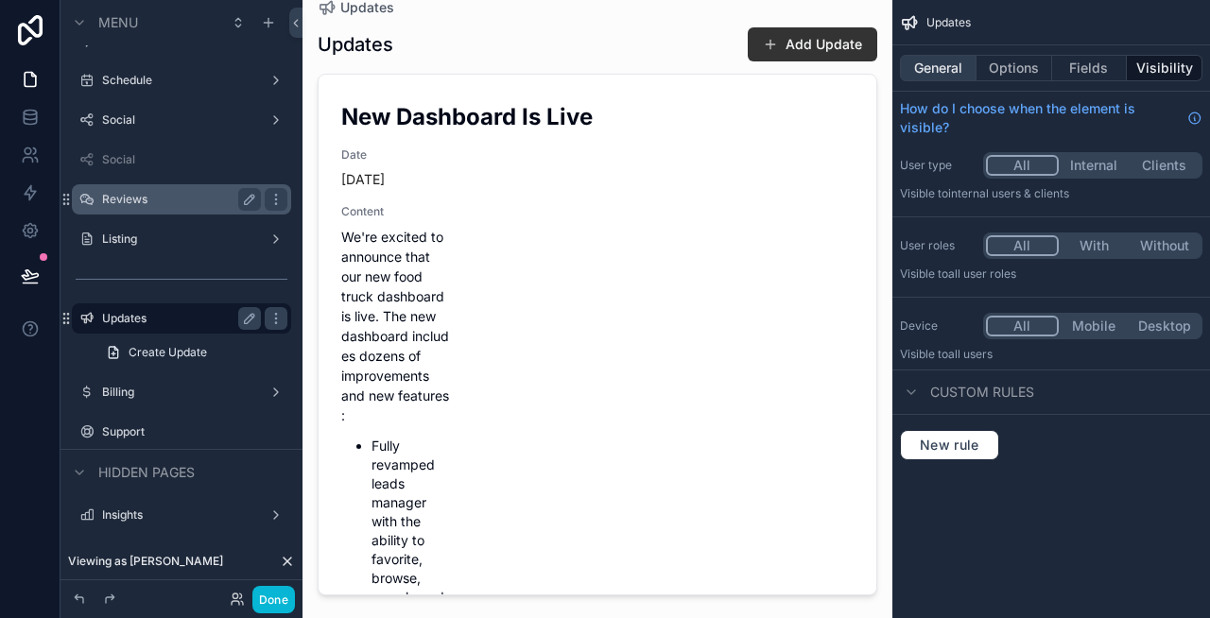
click at [910, 68] on button "General" at bounding box center [938, 68] width 77 height 26
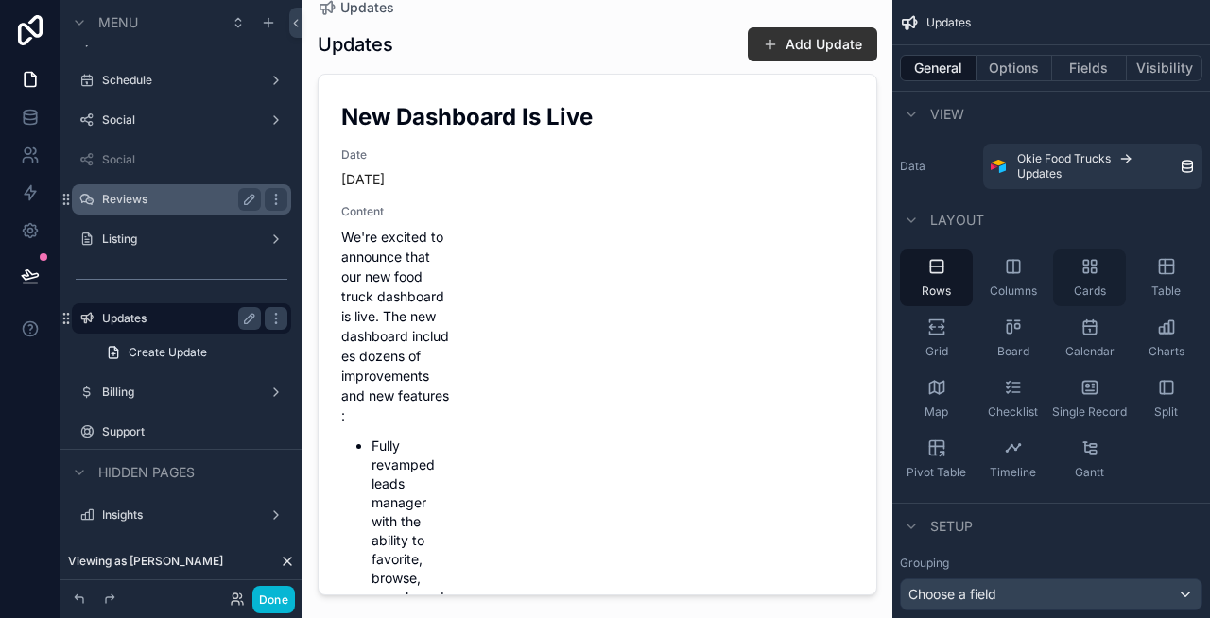
click at [1090, 265] on icon "scrollable content" at bounding box center [1089, 266] width 19 height 19
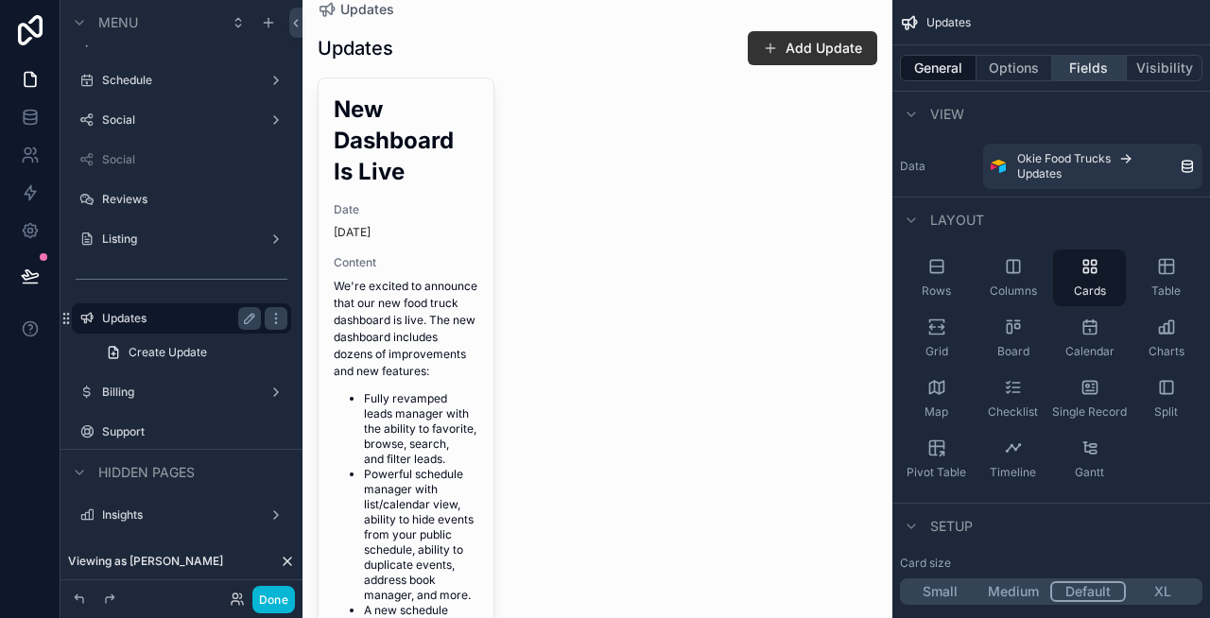
click at [1079, 71] on button "Fields" at bounding box center [1090, 68] width 76 height 26
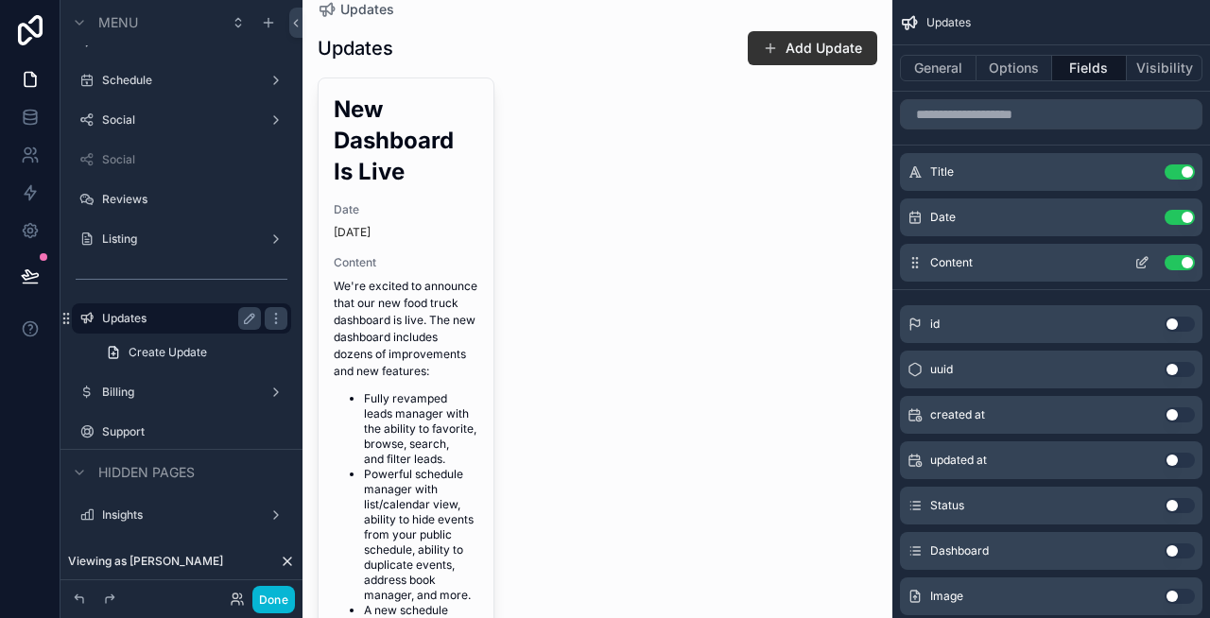
click at [1179, 262] on button "Use setting" at bounding box center [1180, 262] width 30 height 15
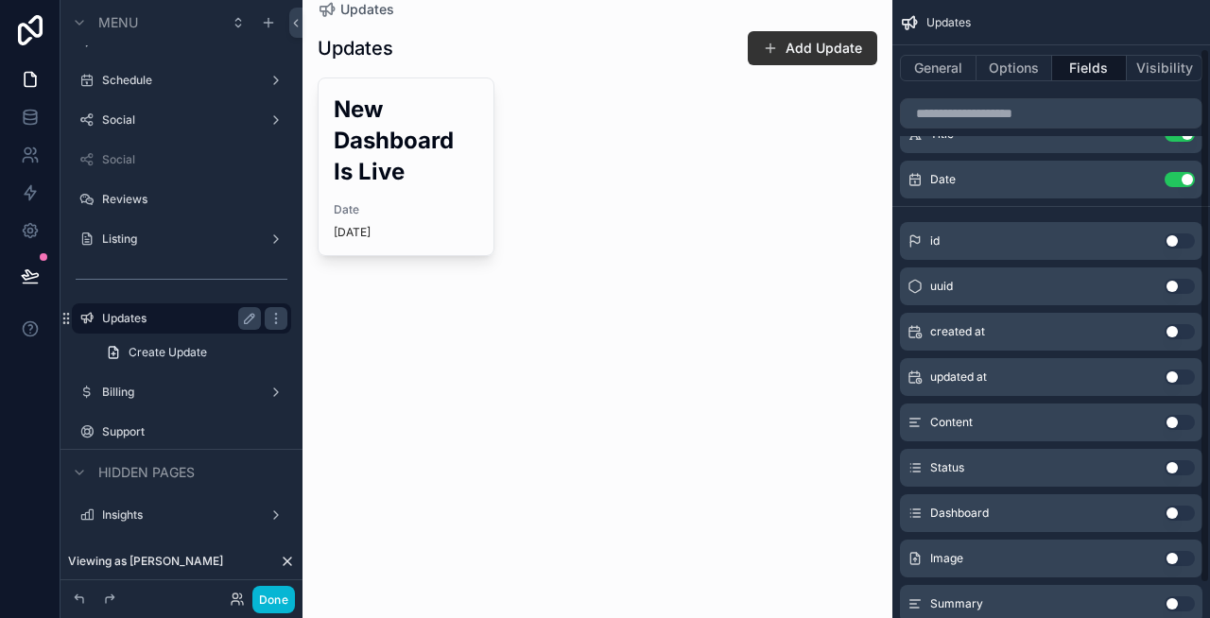
scroll to position [58, 0]
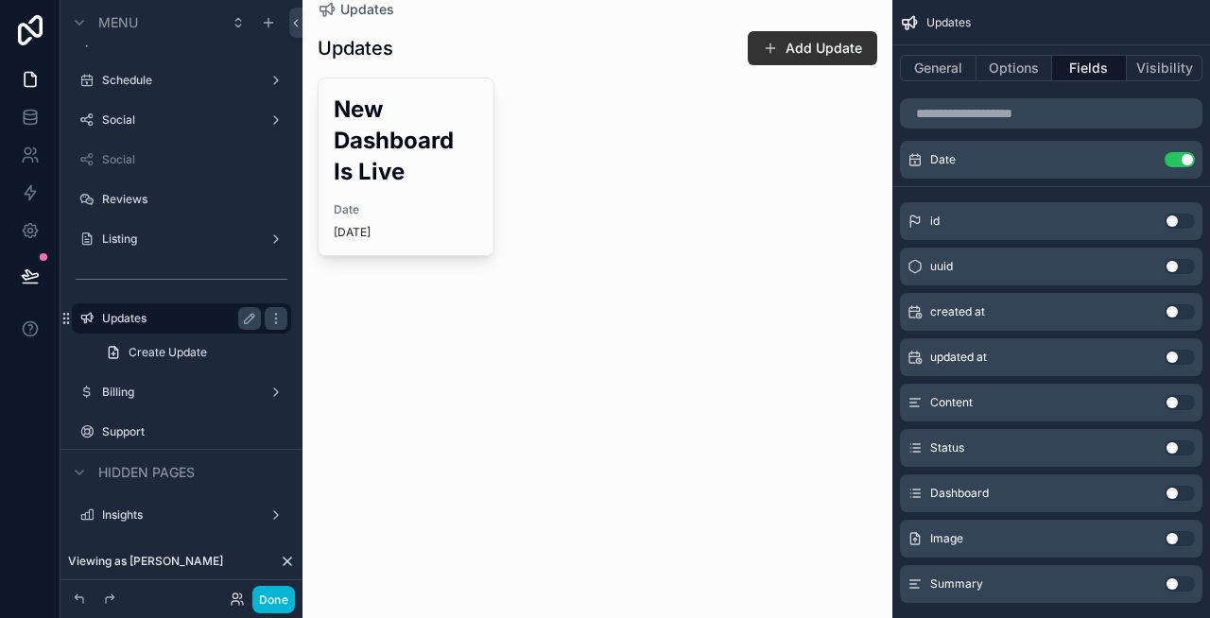
click at [1176, 543] on button "Use setting" at bounding box center [1180, 538] width 30 height 15
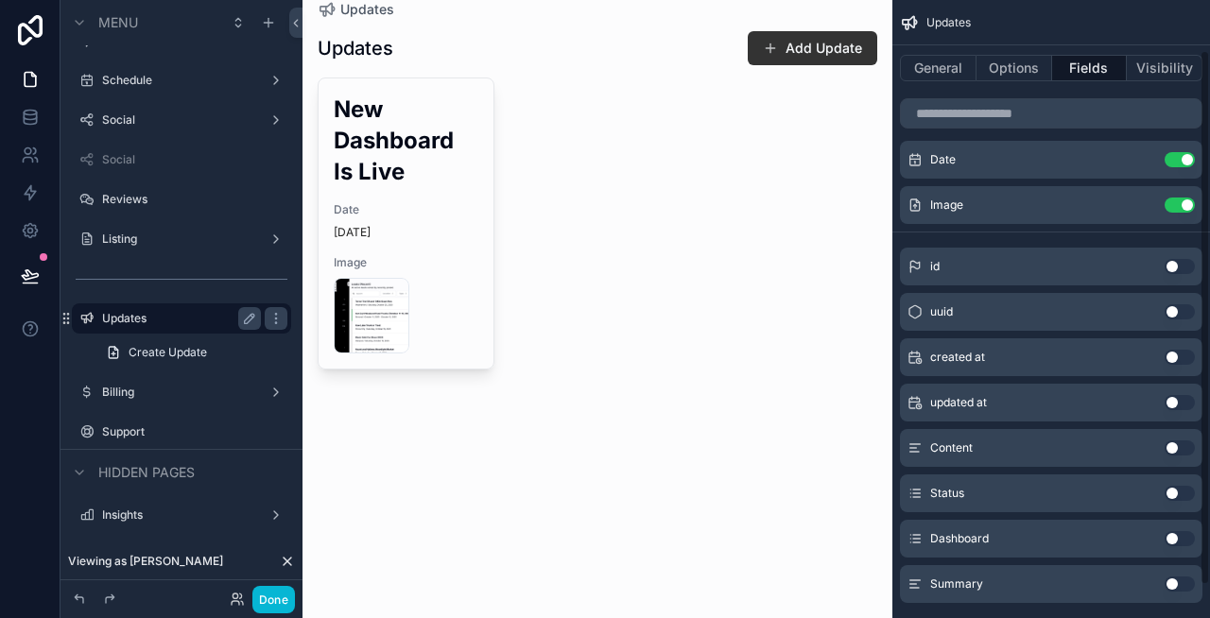
click at [1178, 579] on button "Use setting" at bounding box center [1180, 584] width 30 height 15
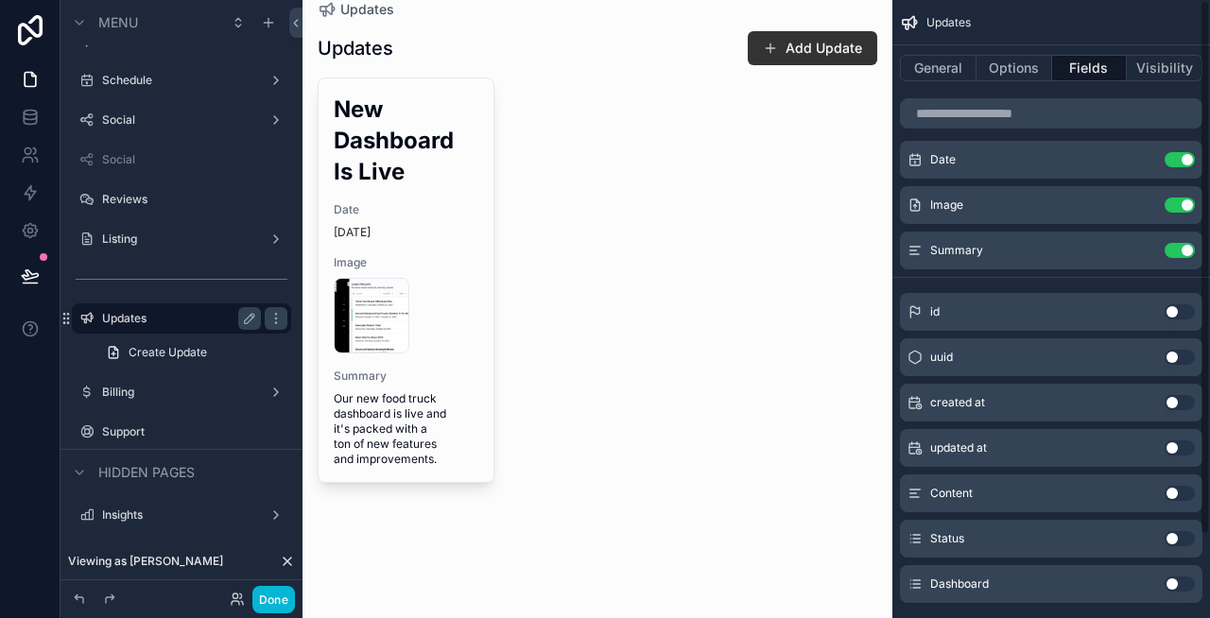
scroll to position [0, 0]
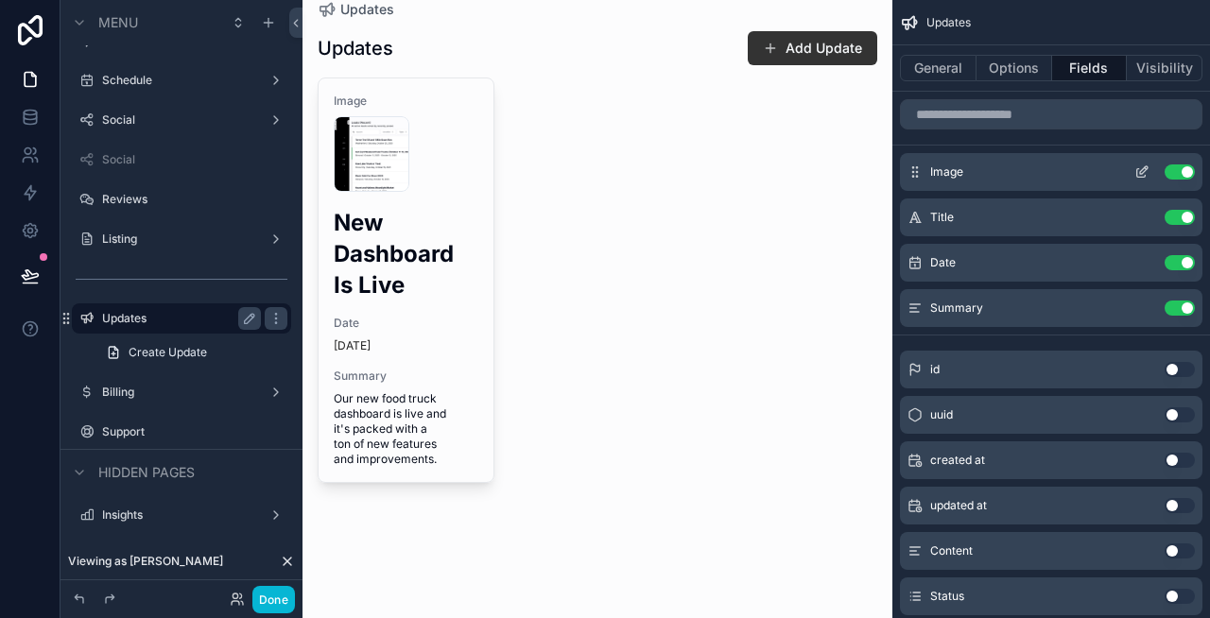
click at [1139, 171] on icon "scrollable content" at bounding box center [1141, 171] width 15 height 15
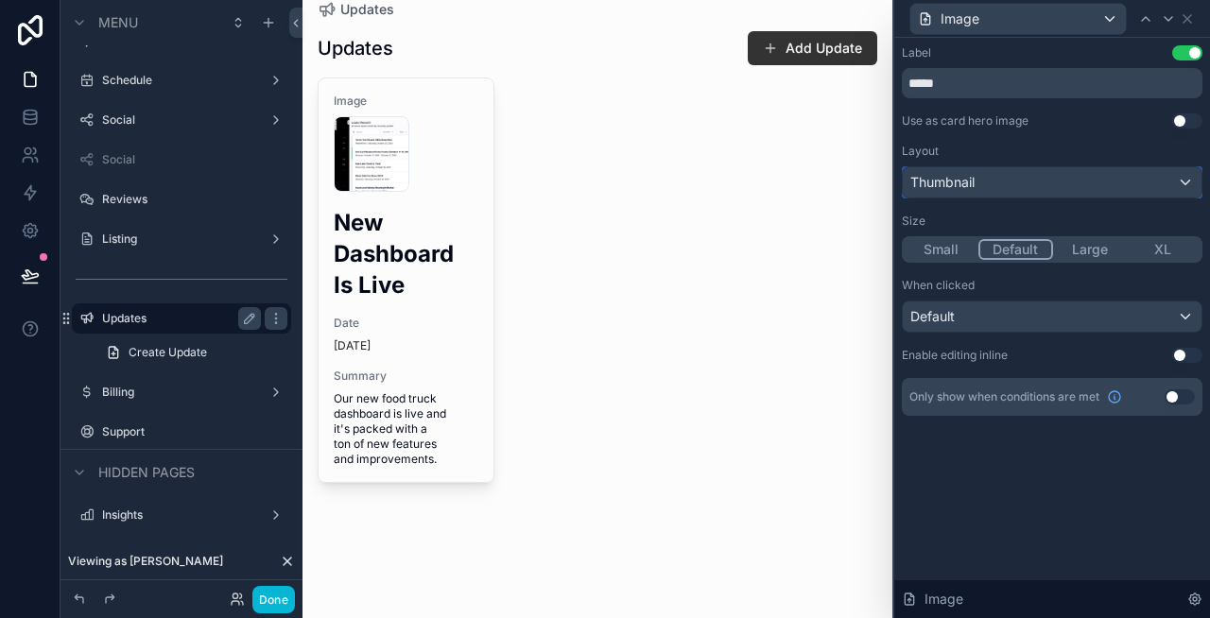
click at [1024, 183] on div "Thumbnail" at bounding box center [1052, 182] width 299 height 30
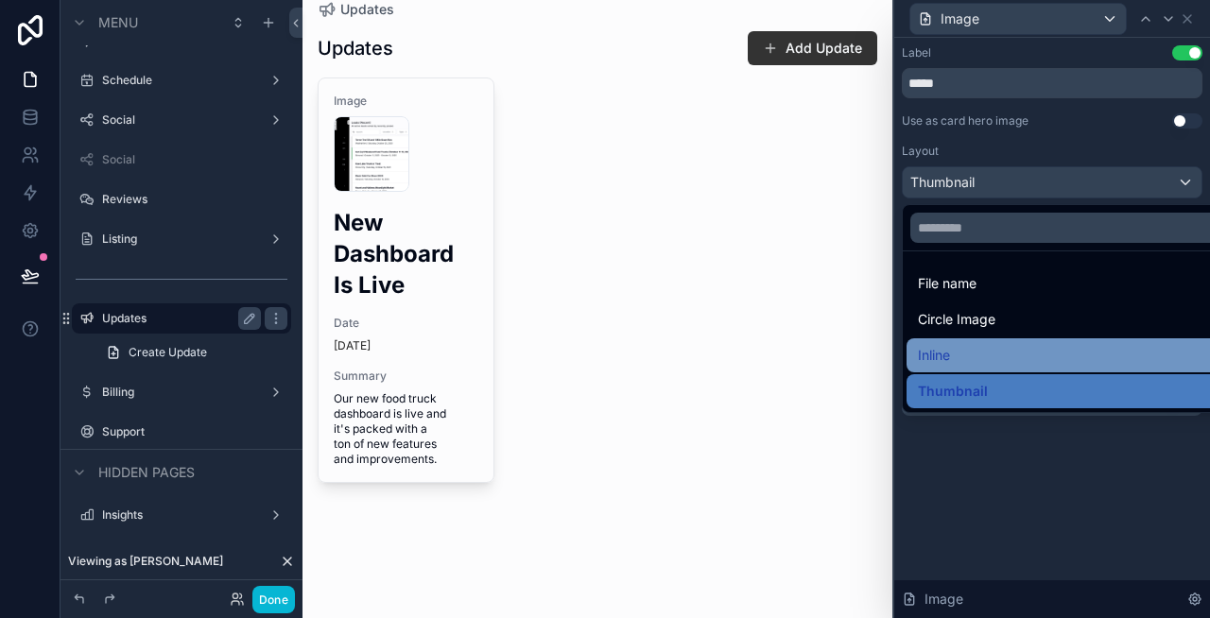
click at [976, 351] on div "Inline" at bounding box center [1074, 355] width 312 height 23
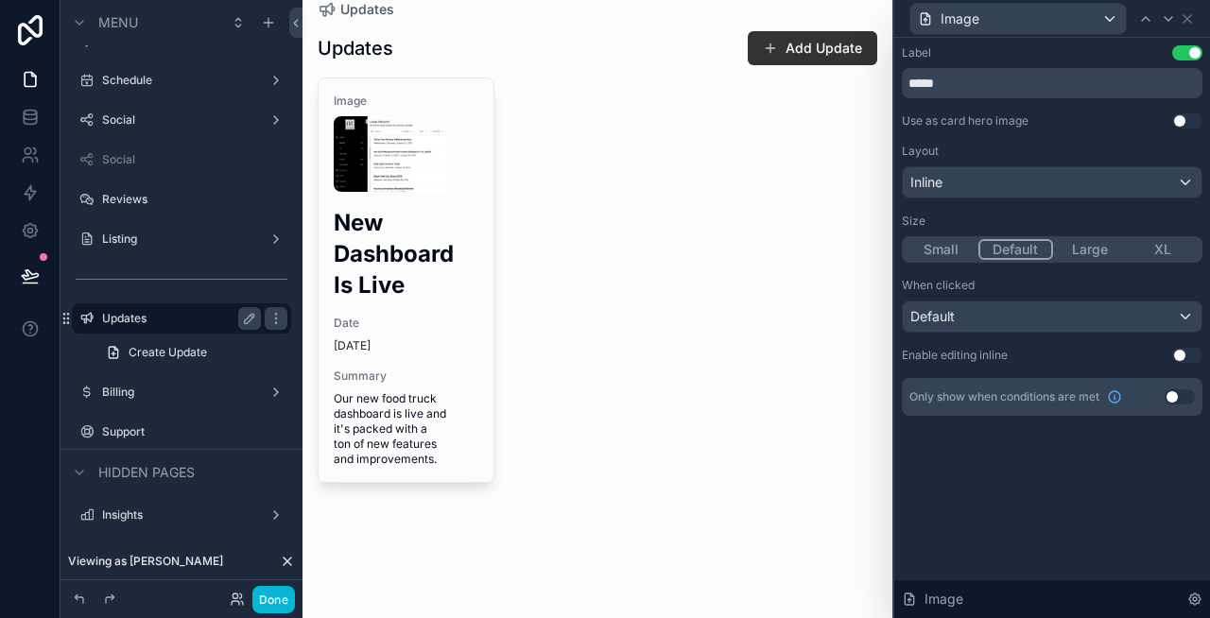
click at [1162, 250] on button "XL" at bounding box center [1164, 249] width 74 height 21
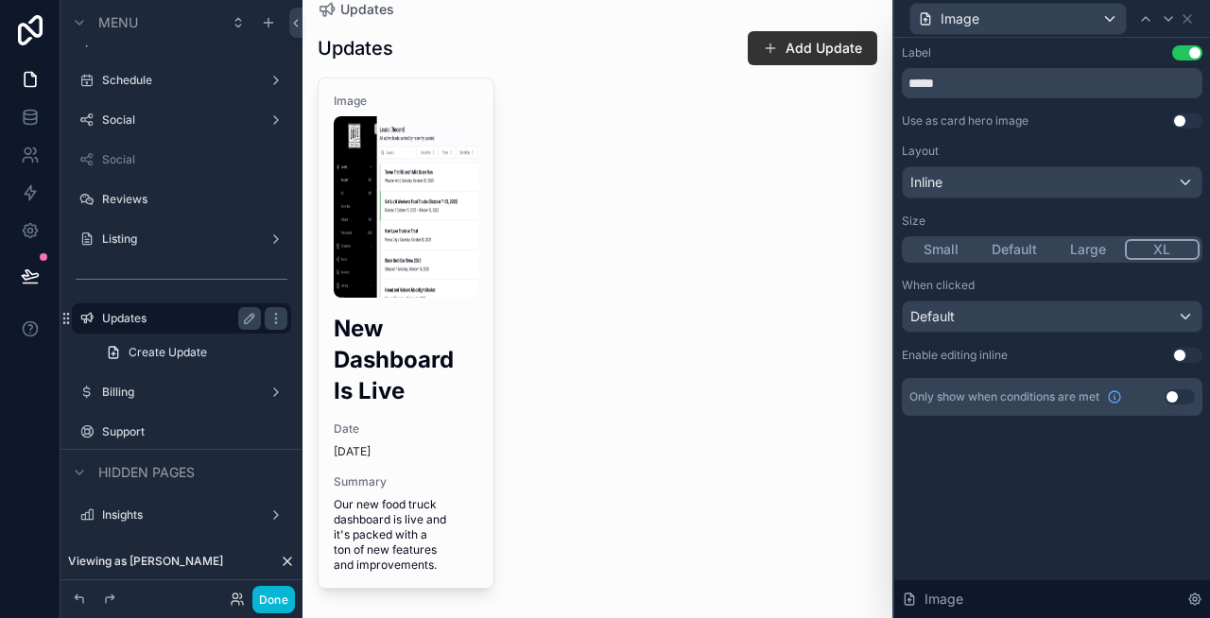
click at [1190, 57] on button "Use setting" at bounding box center [1187, 52] width 30 height 15
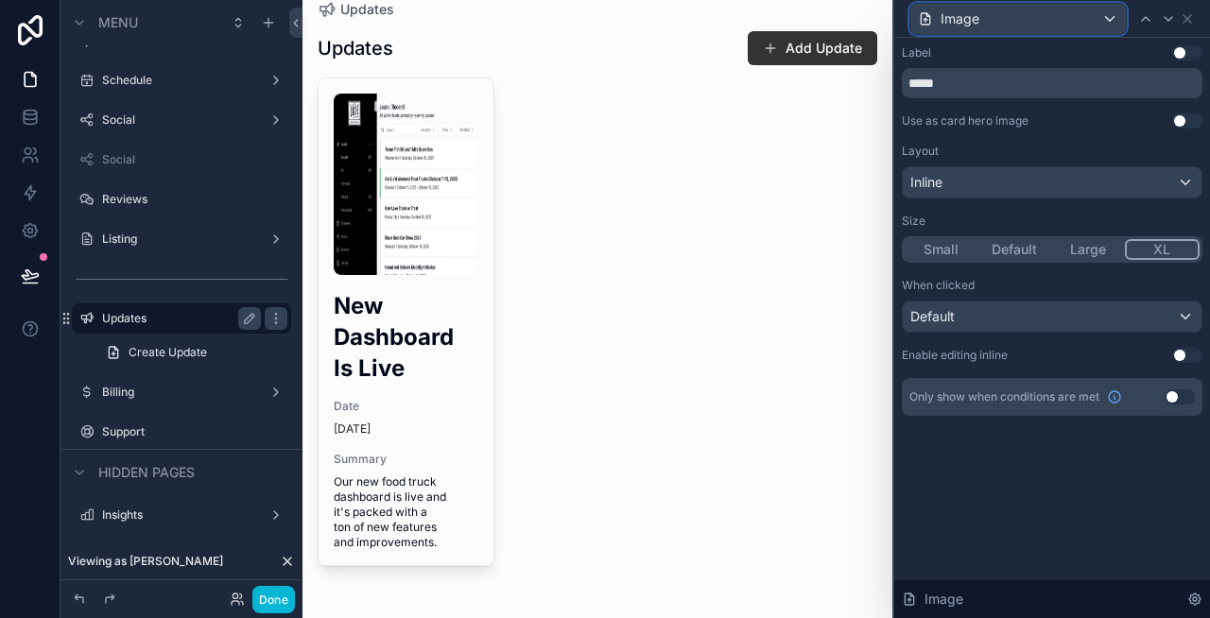
click at [1059, 19] on div "Image" at bounding box center [1018, 19] width 216 height 30
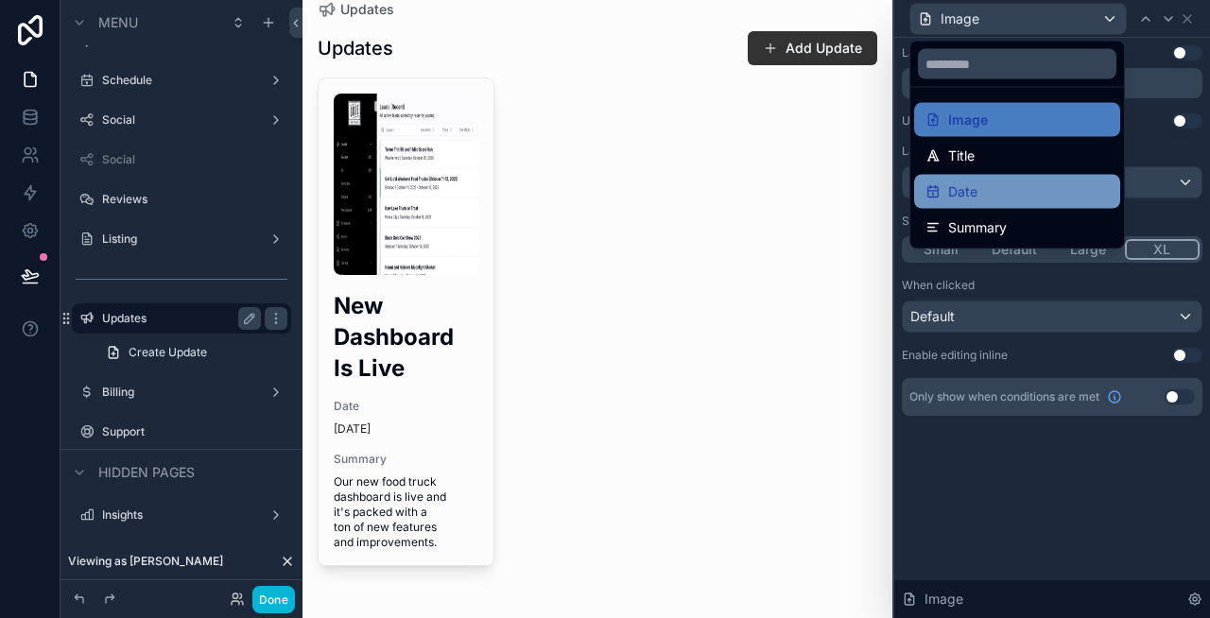
click at [987, 191] on div "Date" at bounding box center [1016, 192] width 183 height 23
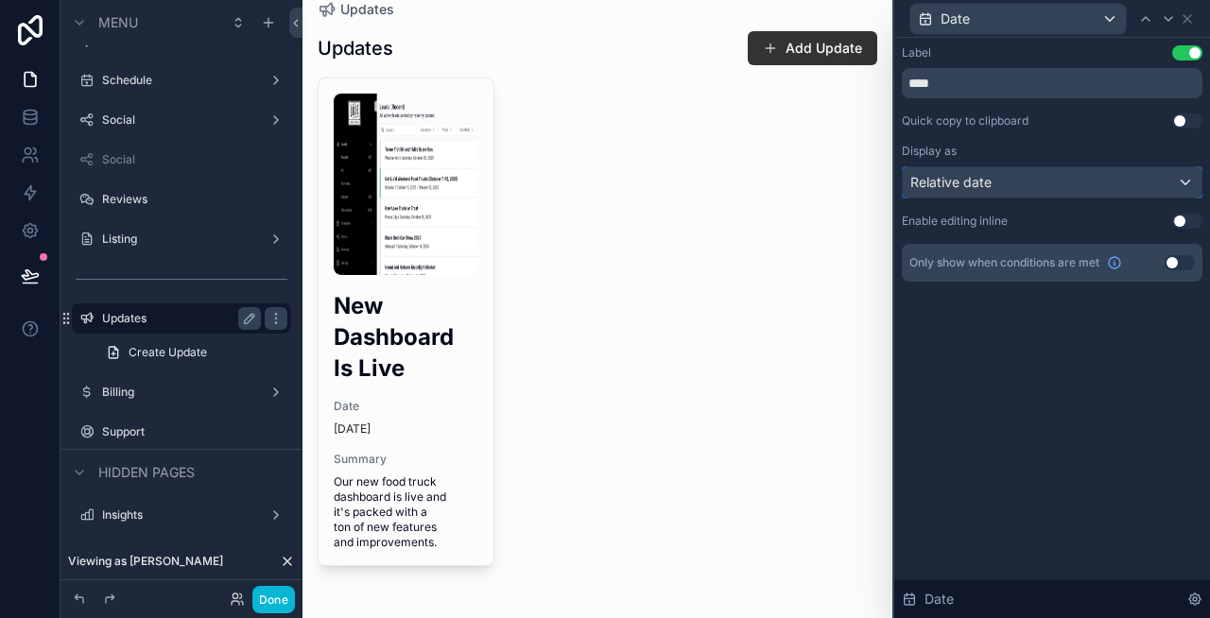
click at [1010, 191] on div "Relative date" at bounding box center [1052, 182] width 299 height 30
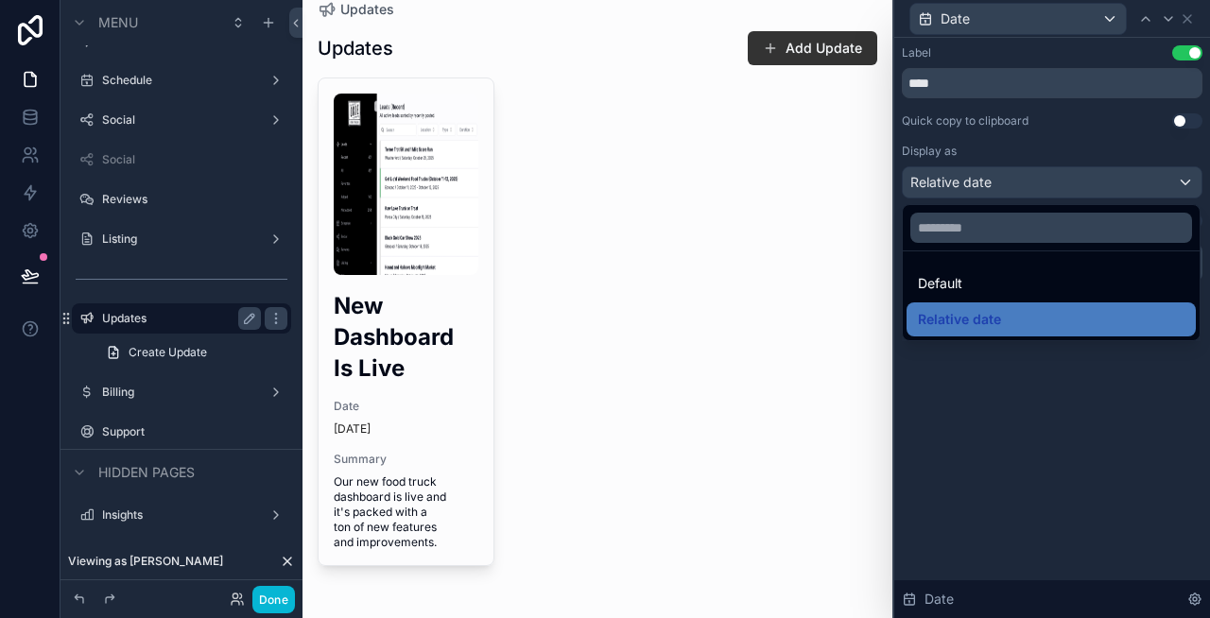
click at [1037, 145] on div at bounding box center [1052, 309] width 316 height 618
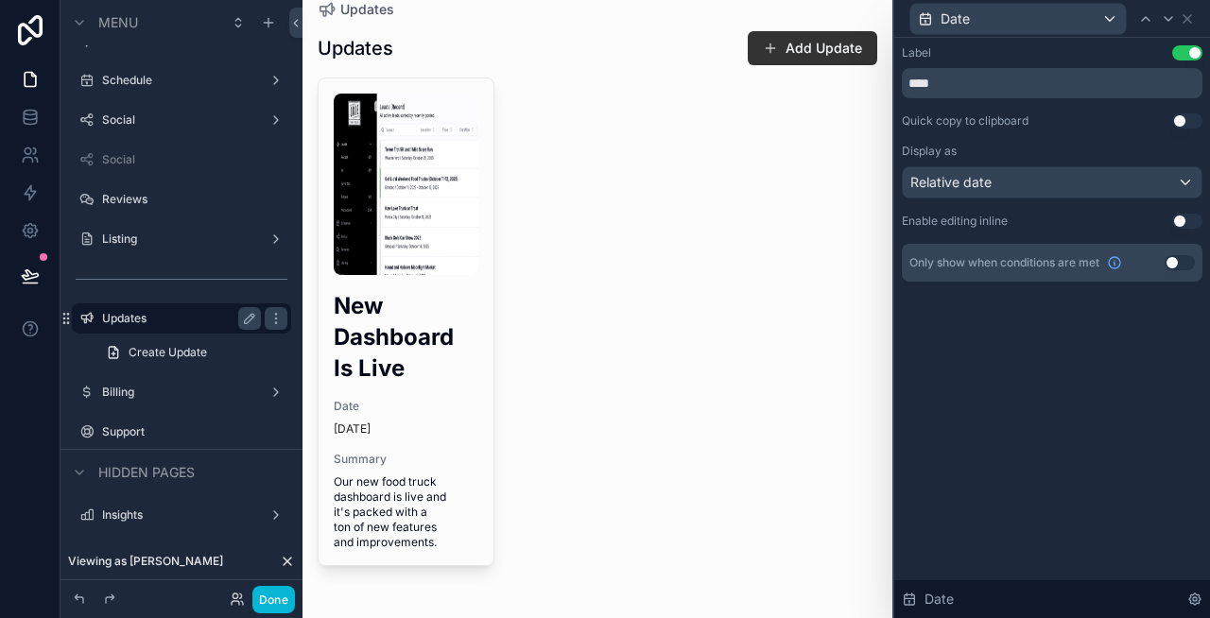
click at [1191, 61] on div "Label Use setting ****" at bounding box center [1052, 71] width 301 height 53
click at [1179, 52] on button "Use setting" at bounding box center [1187, 52] width 30 height 15
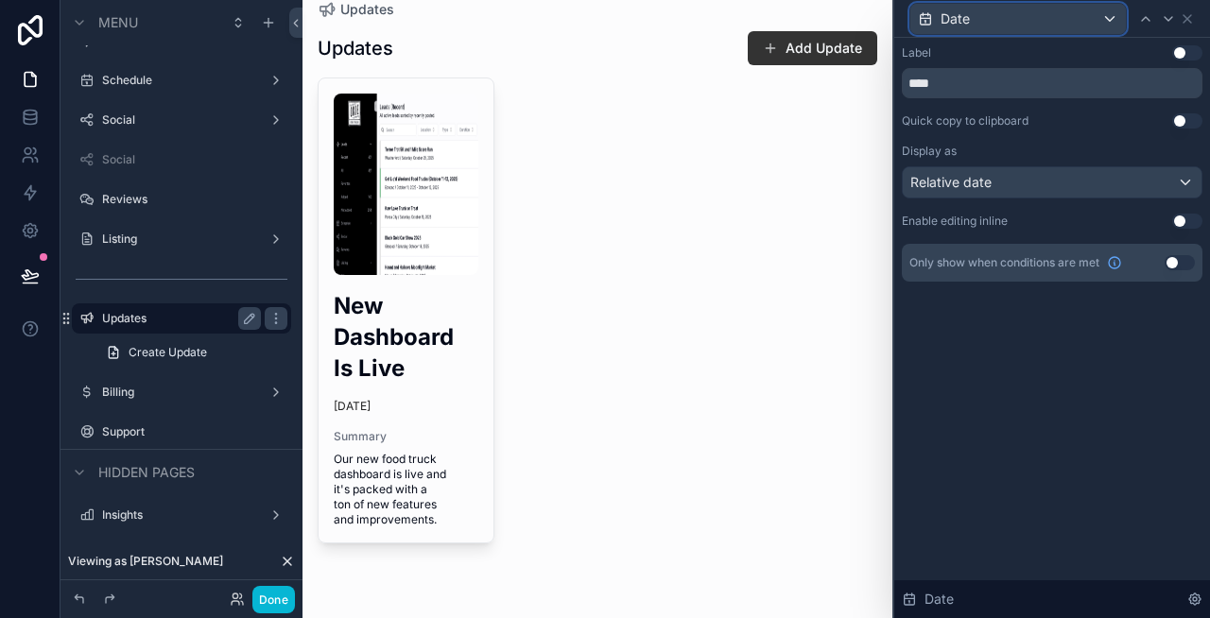
click at [1071, 14] on div "Date" at bounding box center [1018, 19] width 216 height 30
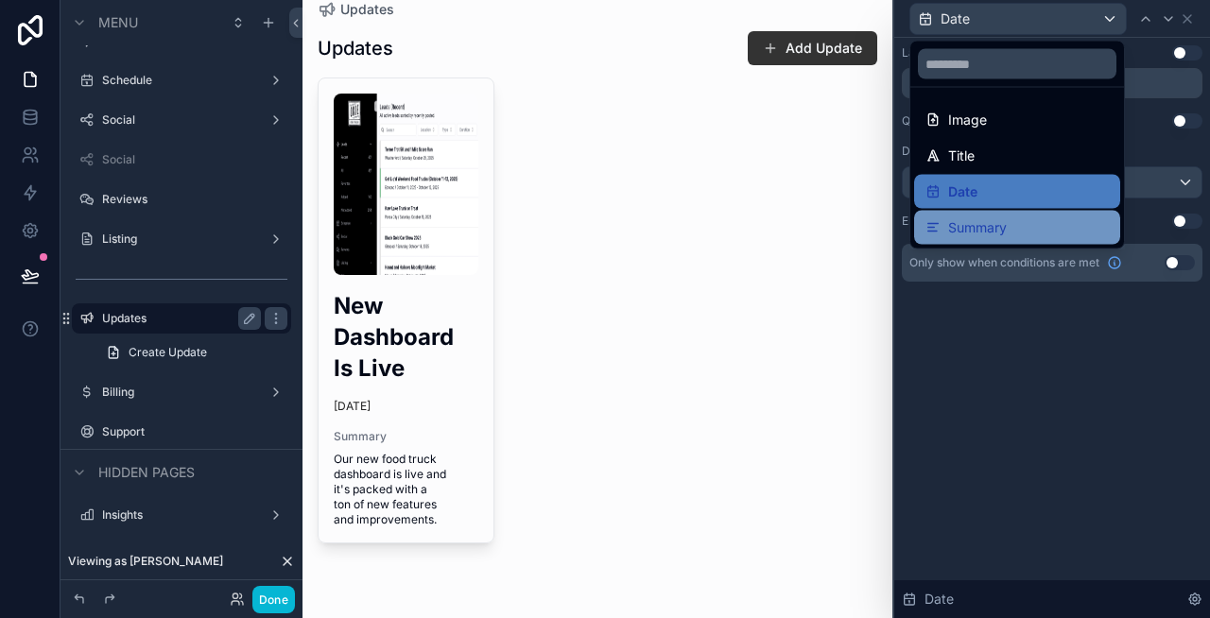
click at [981, 218] on span "Summary" at bounding box center [977, 227] width 59 height 23
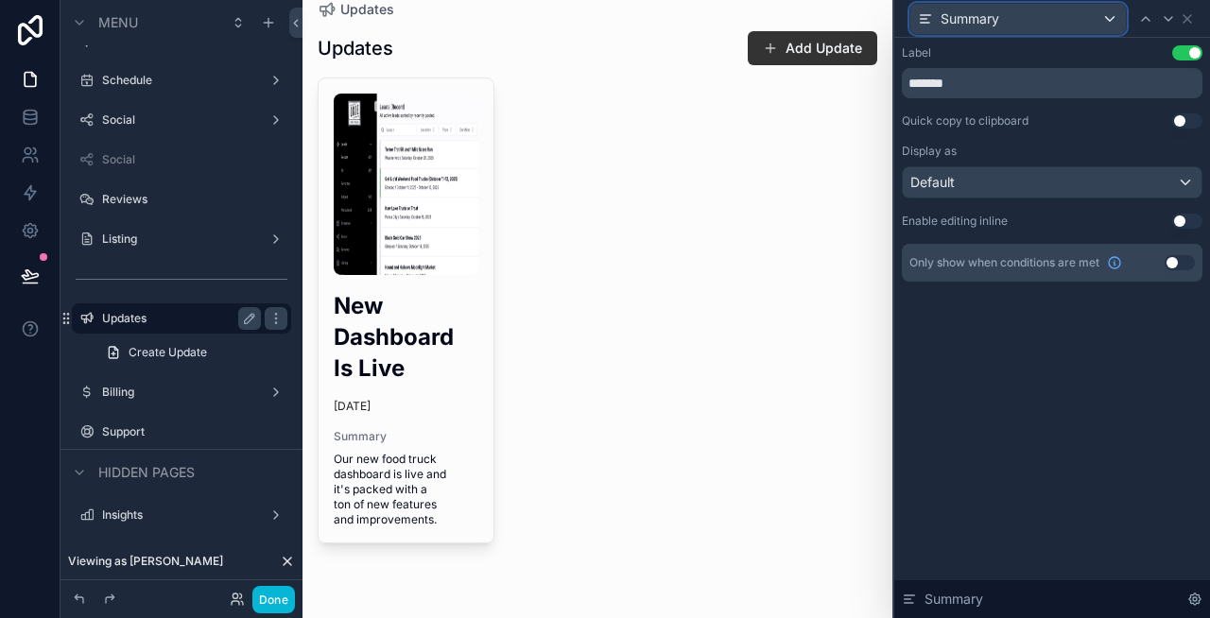
click at [1027, 16] on div "Summary" at bounding box center [1018, 19] width 216 height 30
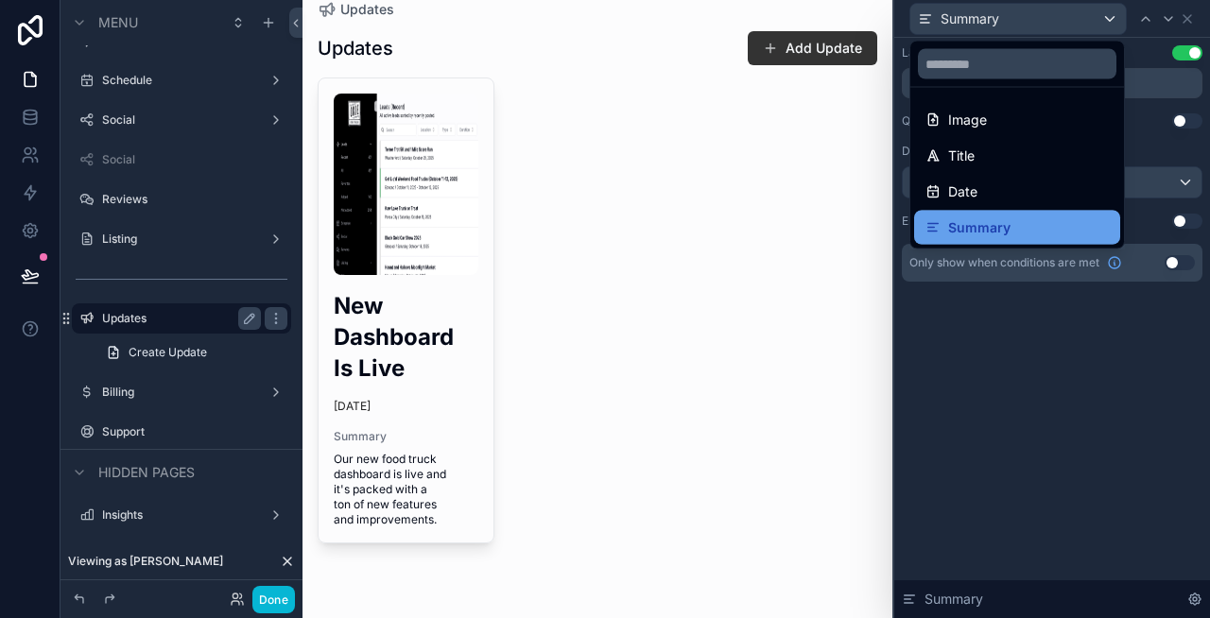
click at [998, 218] on span "Summary" at bounding box center [979, 227] width 62 height 23
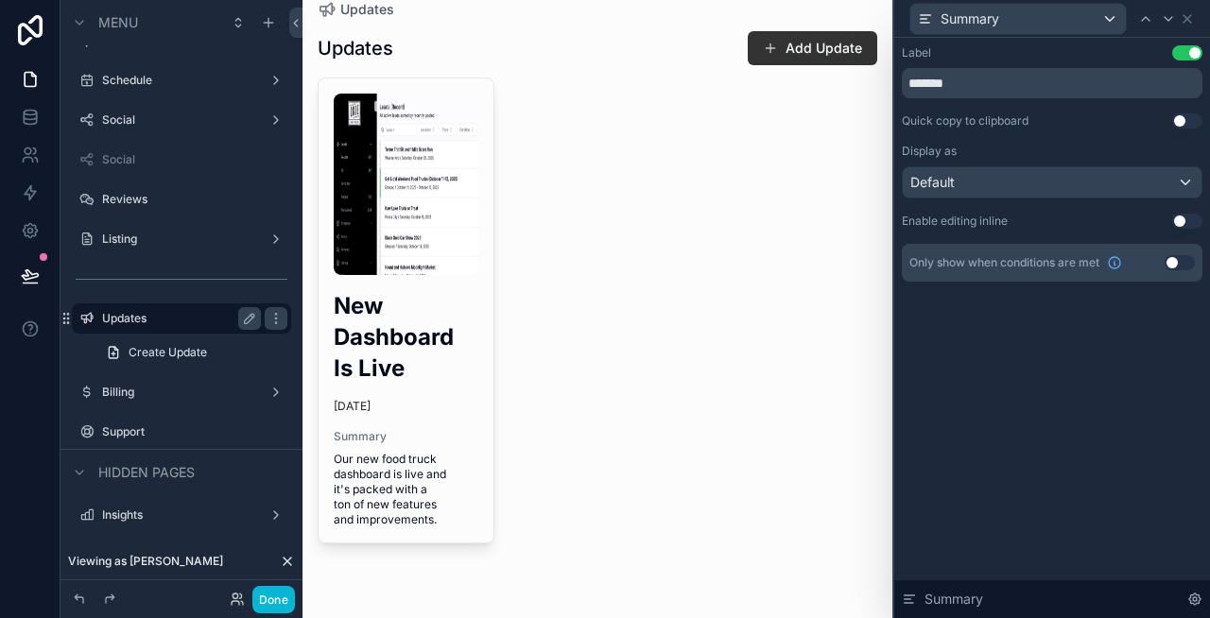
click at [1185, 58] on button "Use setting" at bounding box center [1187, 52] width 30 height 15
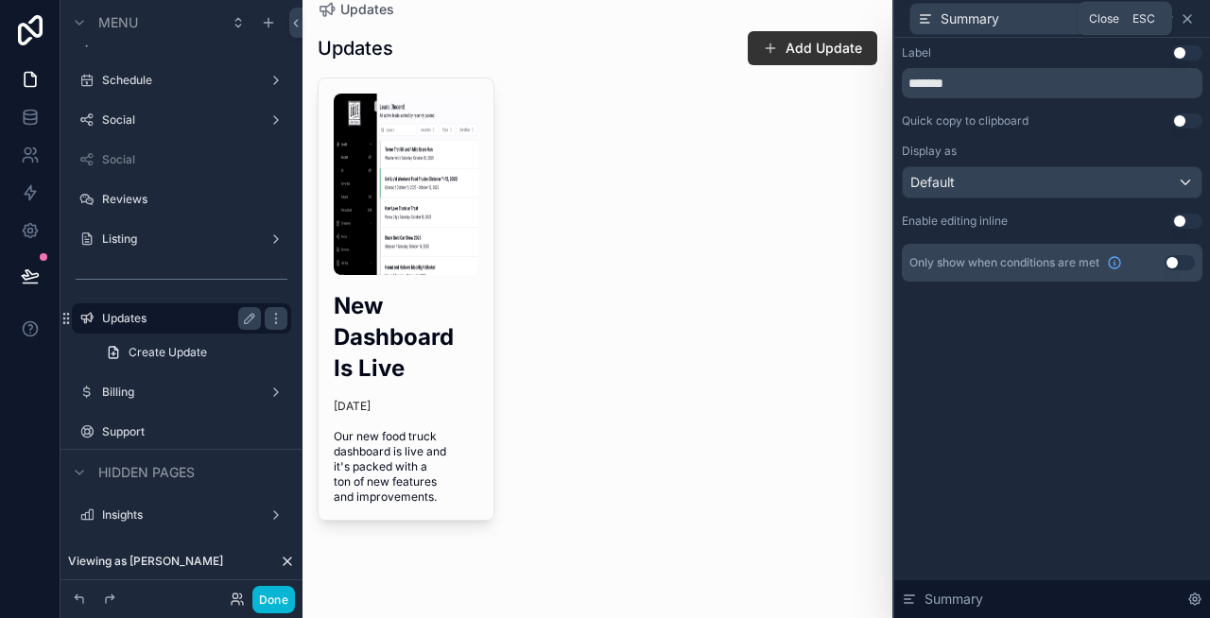
click at [1194, 18] on icon at bounding box center [1187, 18] width 15 height 15
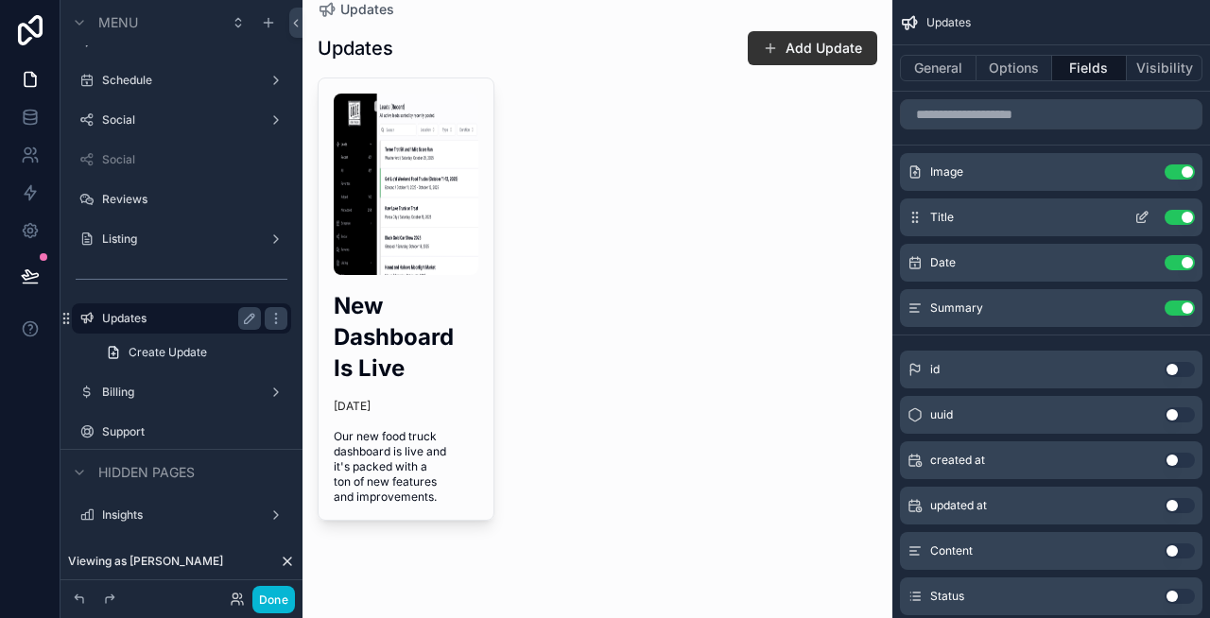
click at [1144, 214] on icon "scrollable content" at bounding box center [1141, 217] width 15 height 15
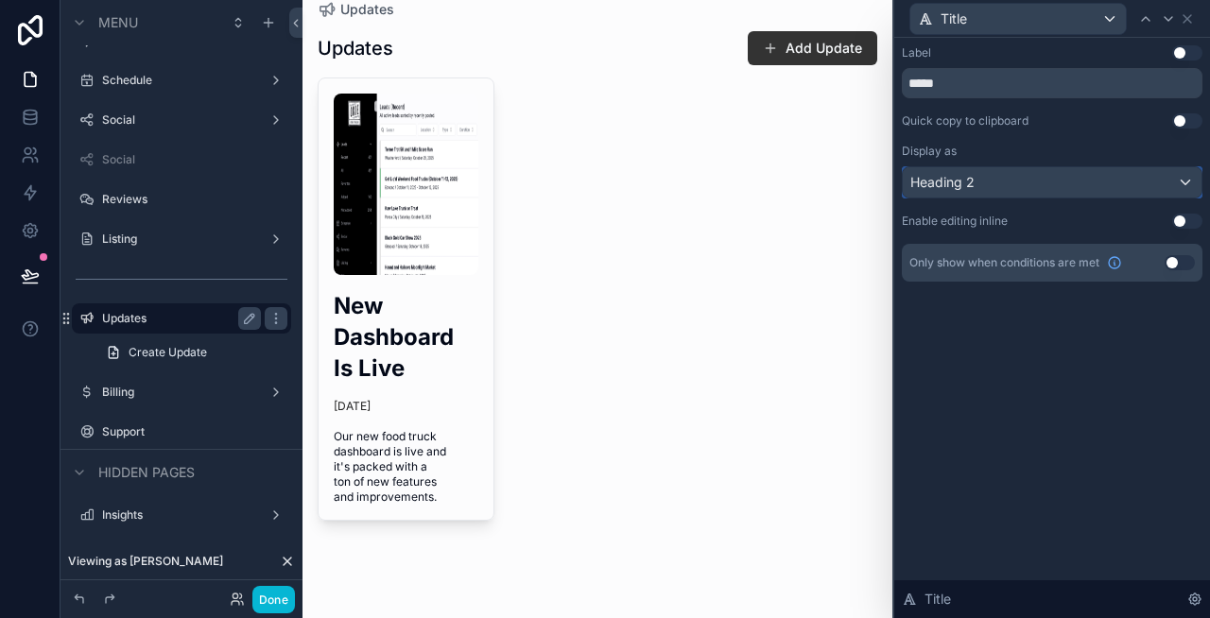
click at [987, 186] on div "Heading 2" at bounding box center [1052, 182] width 299 height 30
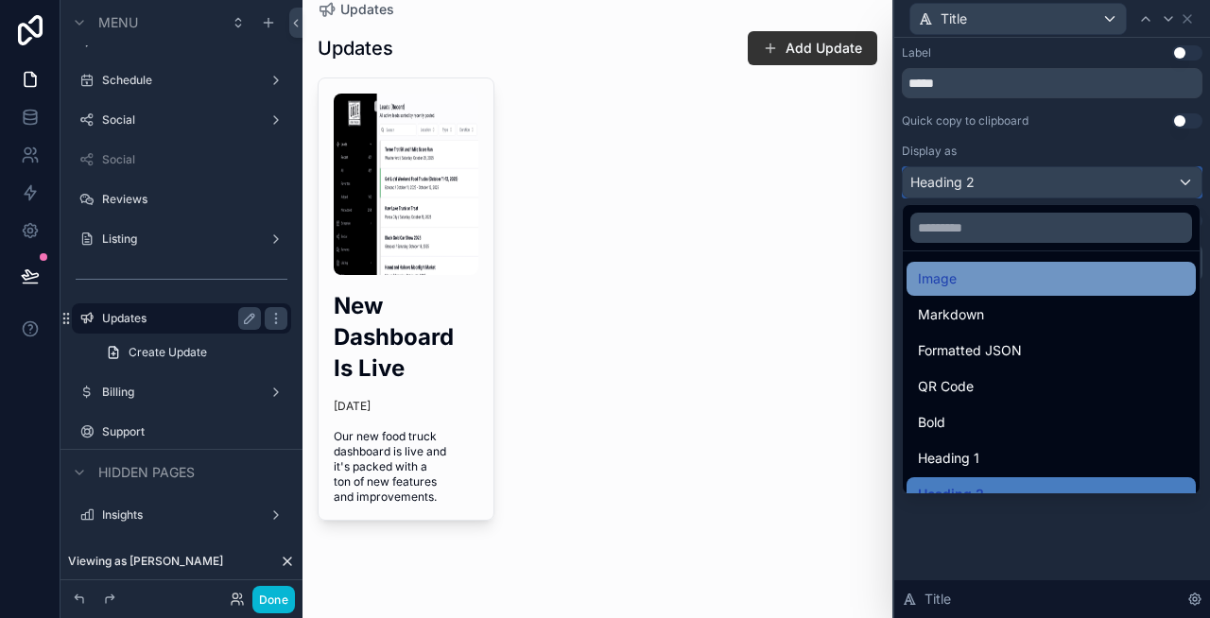
scroll to position [206, 0]
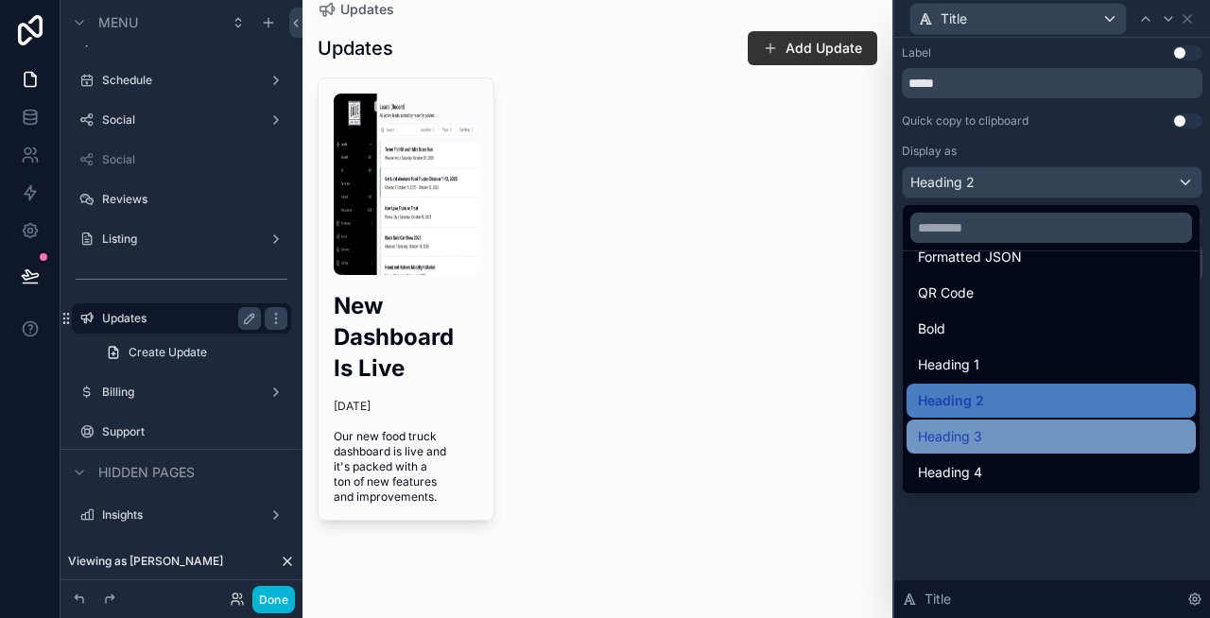
click at [999, 437] on div "Heading 3" at bounding box center [1051, 436] width 267 height 23
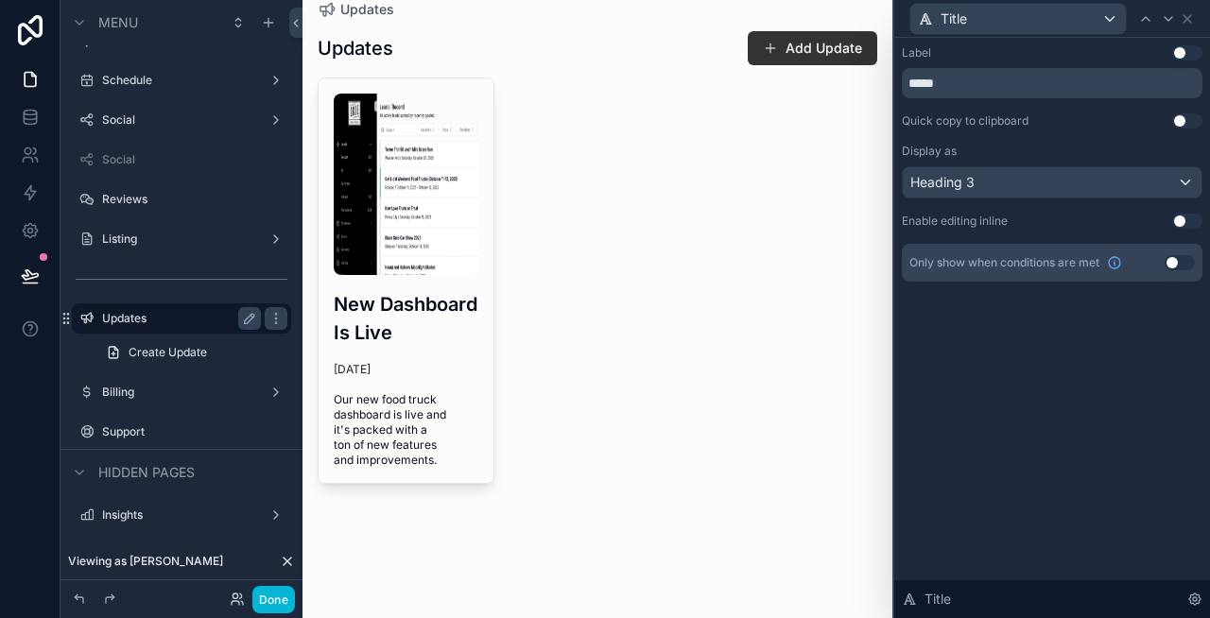
click at [980, 389] on div "Label Use setting ***** Quick copy to clipboard Use setting Display as Heading …" at bounding box center [1052, 328] width 316 height 580
click at [1189, 14] on icon at bounding box center [1187, 18] width 15 height 15
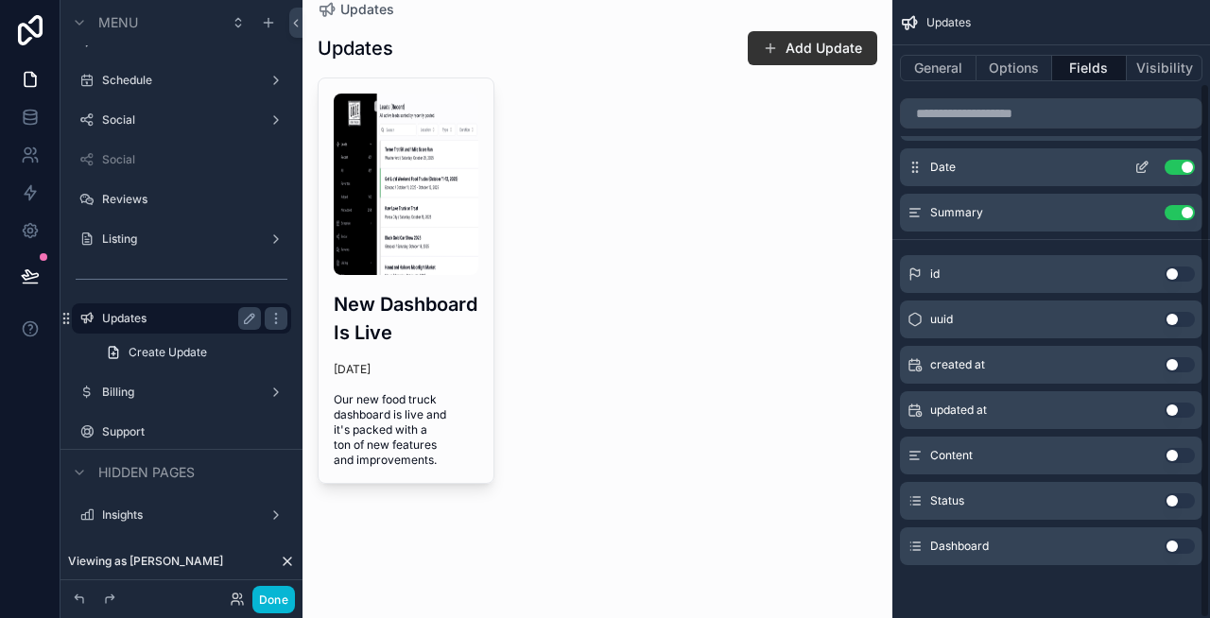
scroll to position [0, 0]
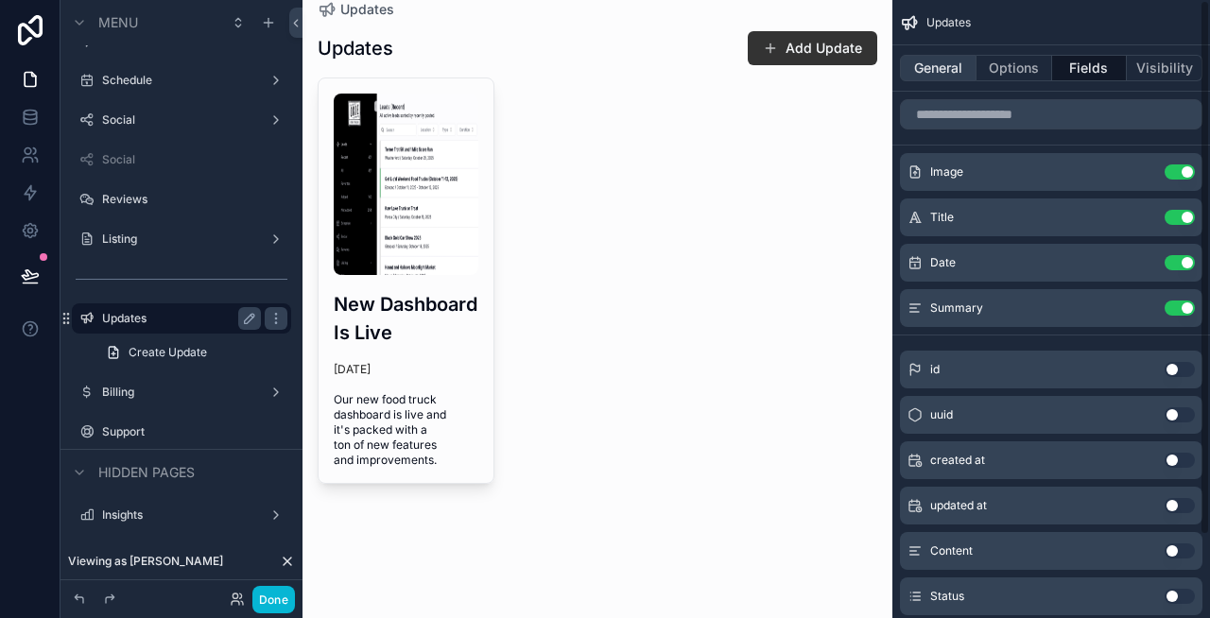
click at [949, 78] on button "General" at bounding box center [938, 68] width 77 height 26
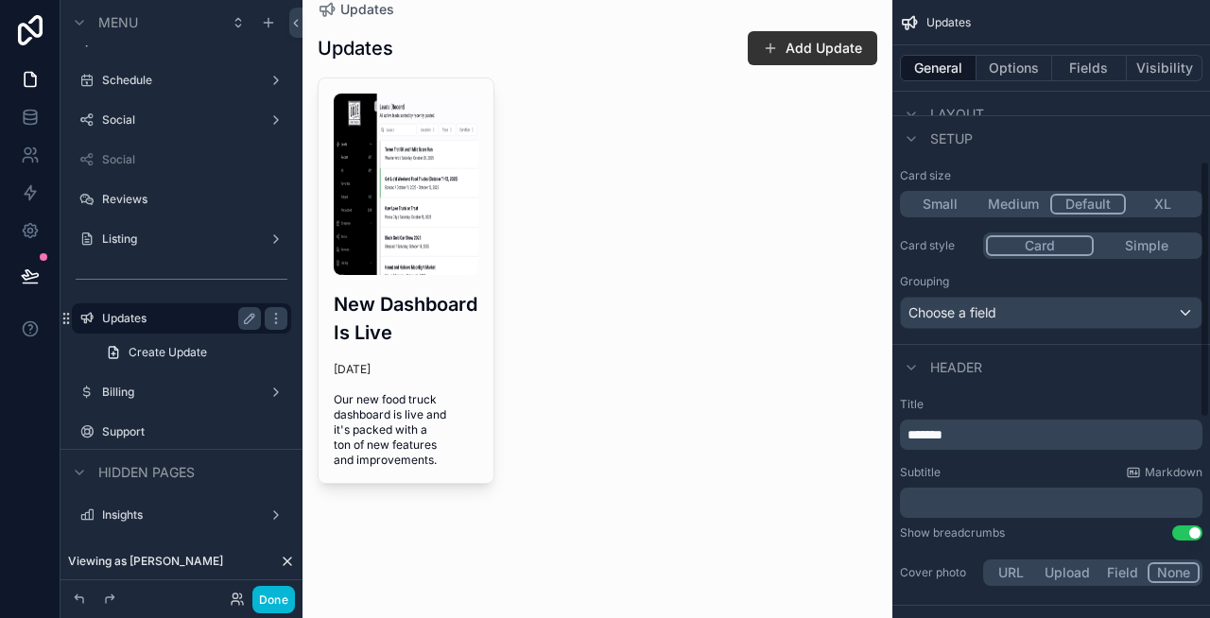
scroll to position [384, 0]
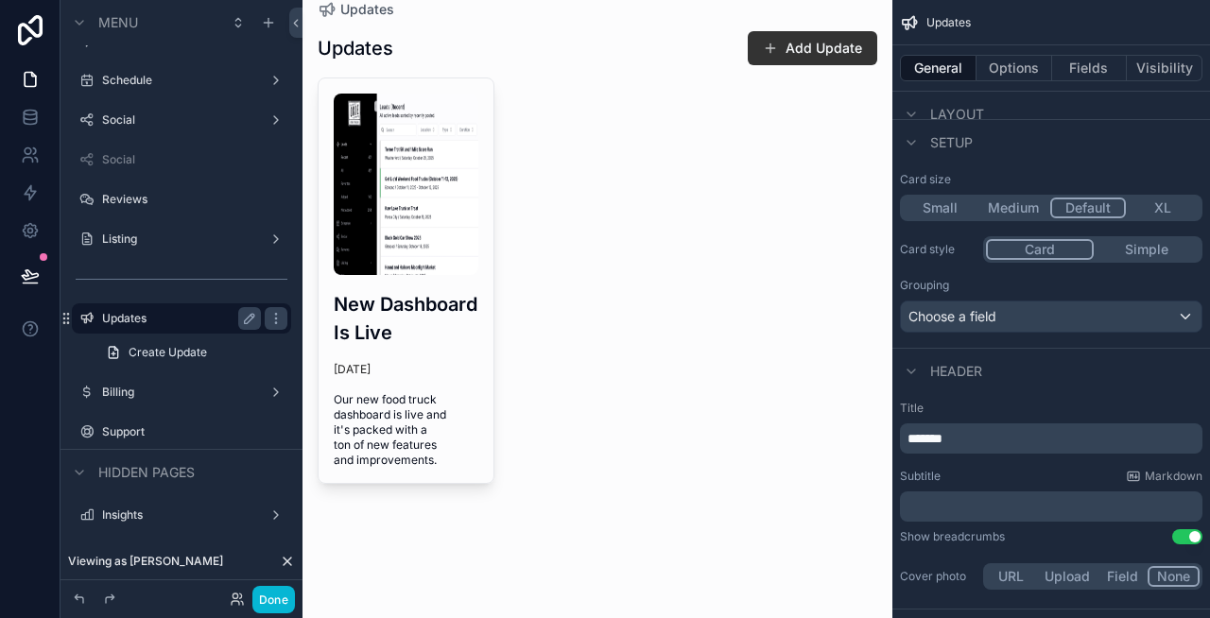
click at [1016, 205] on button "Medium" at bounding box center [1013, 208] width 74 height 21
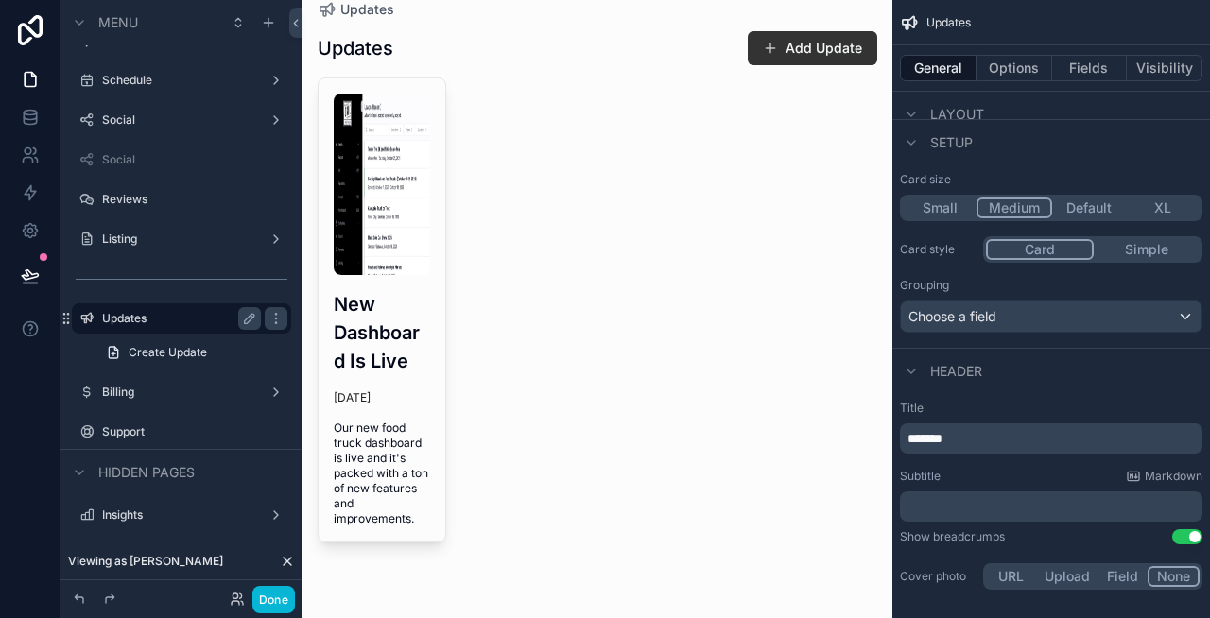
click at [1083, 204] on button "Default" at bounding box center [1089, 208] width 74 height 21
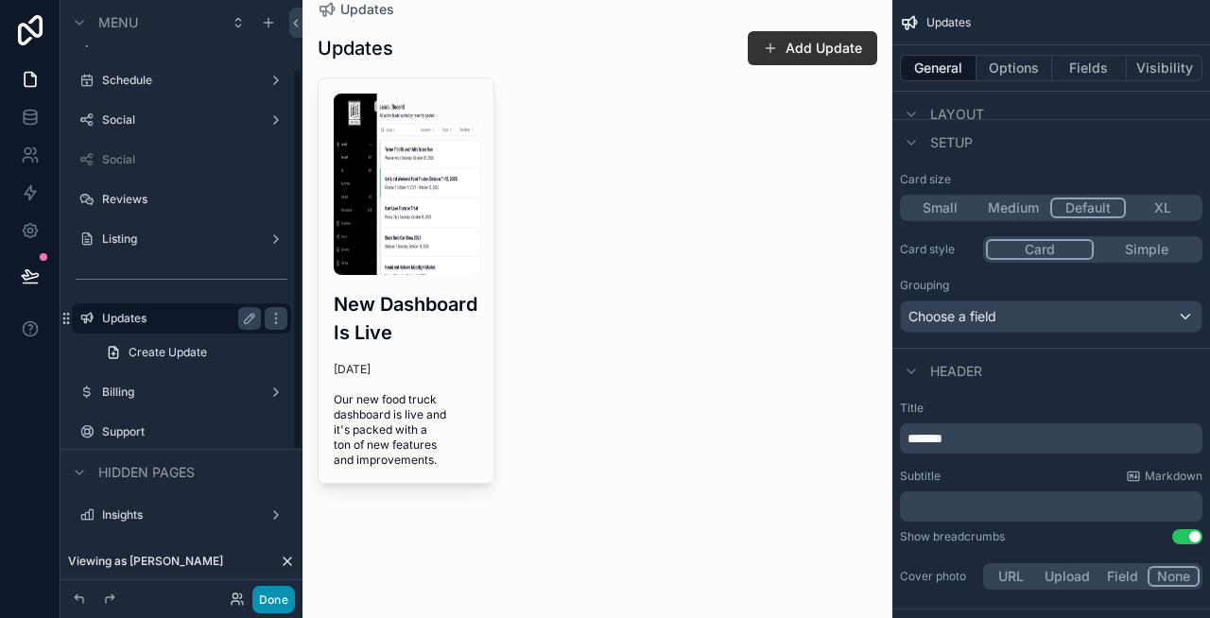
click at [277, 595] on button "Done" at bounding box center [273, 599] width 43 height 27
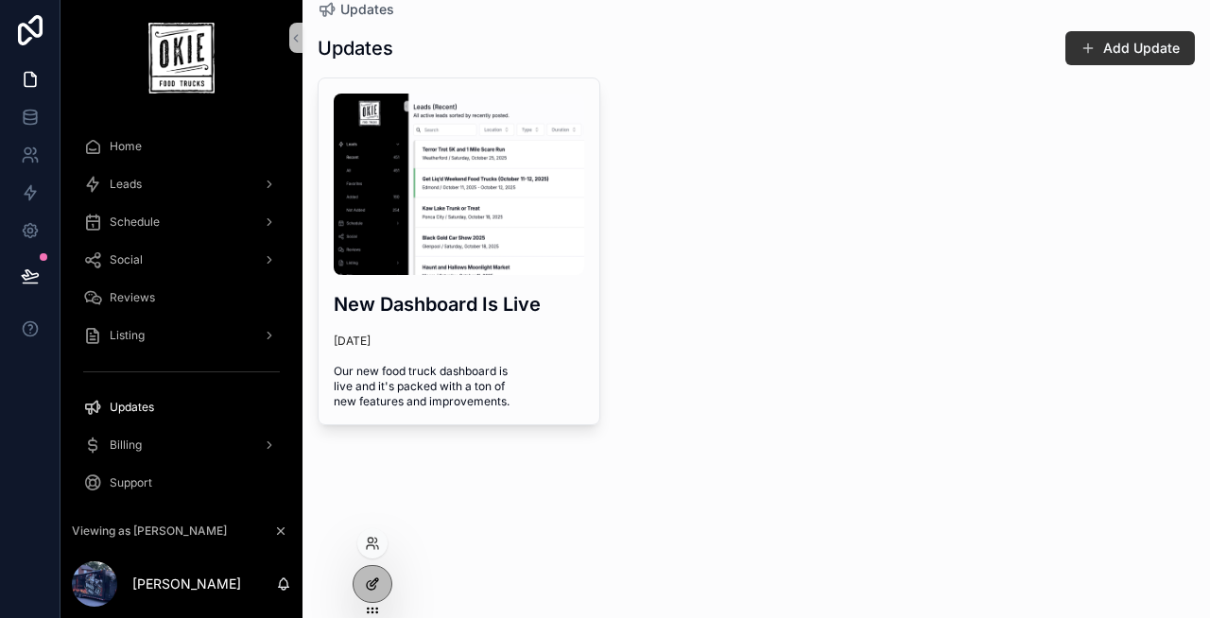
click at [382, 577] on div at bounding box center [373, 584] width 38 height 36
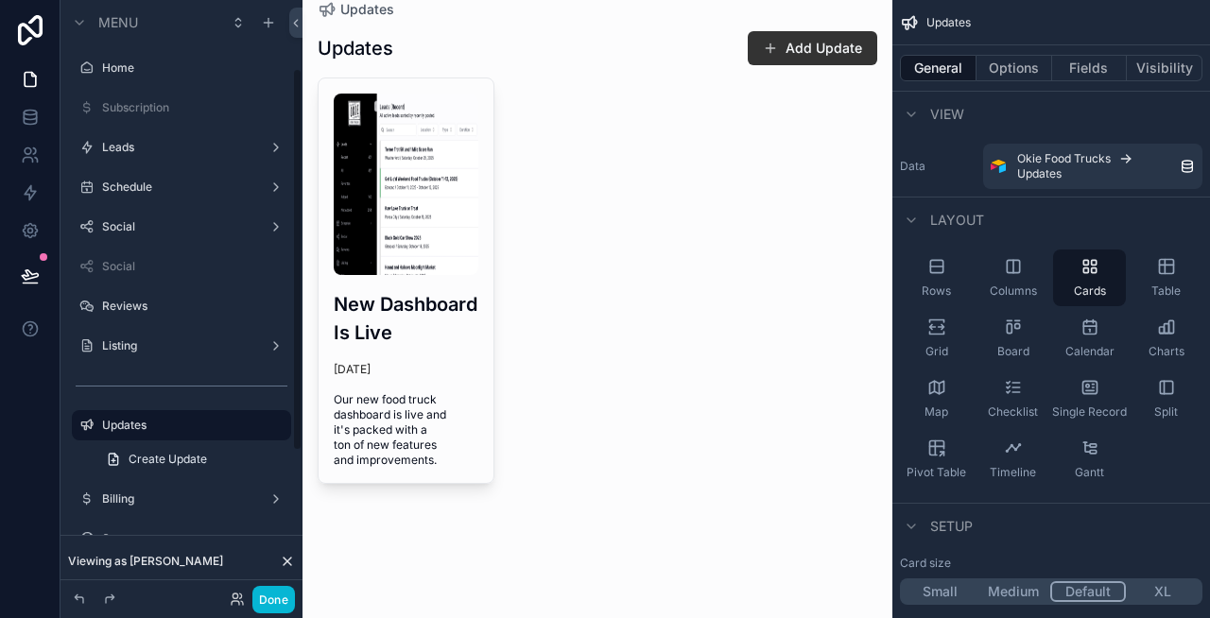
scroll to position [107, 0]
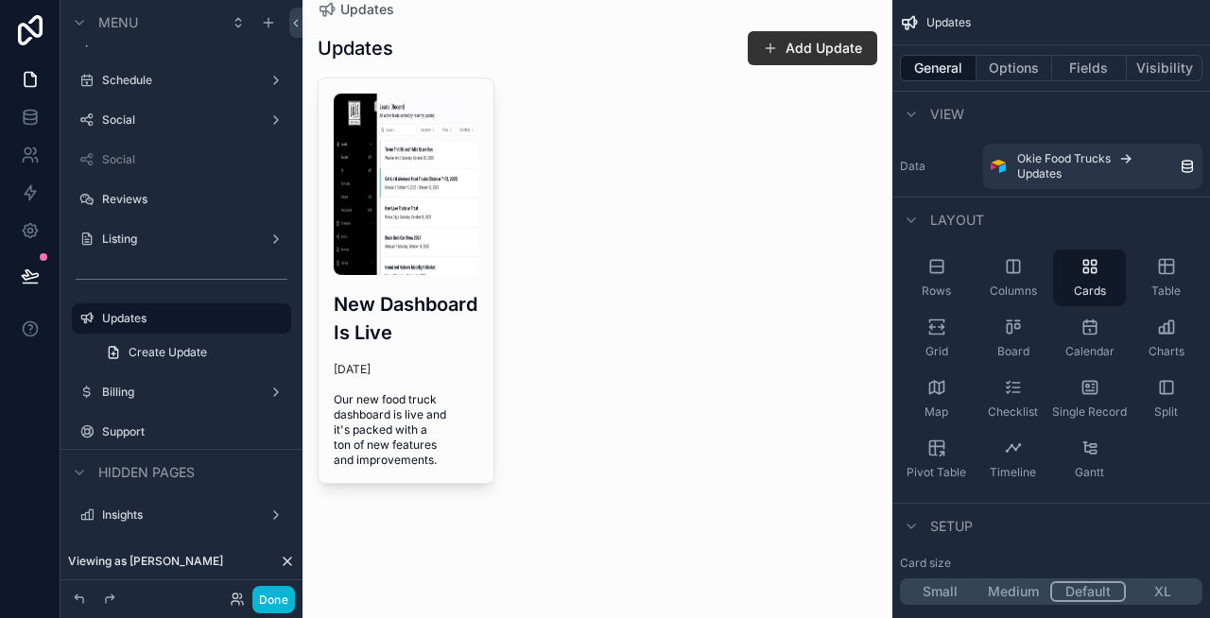
click at [406, 463] on div "scrollable content" at bounding box center [597, 272] width 590 height 544
click at [1013, 75] on button "Options" at bounding box center [1014, 68] width 76 height 26
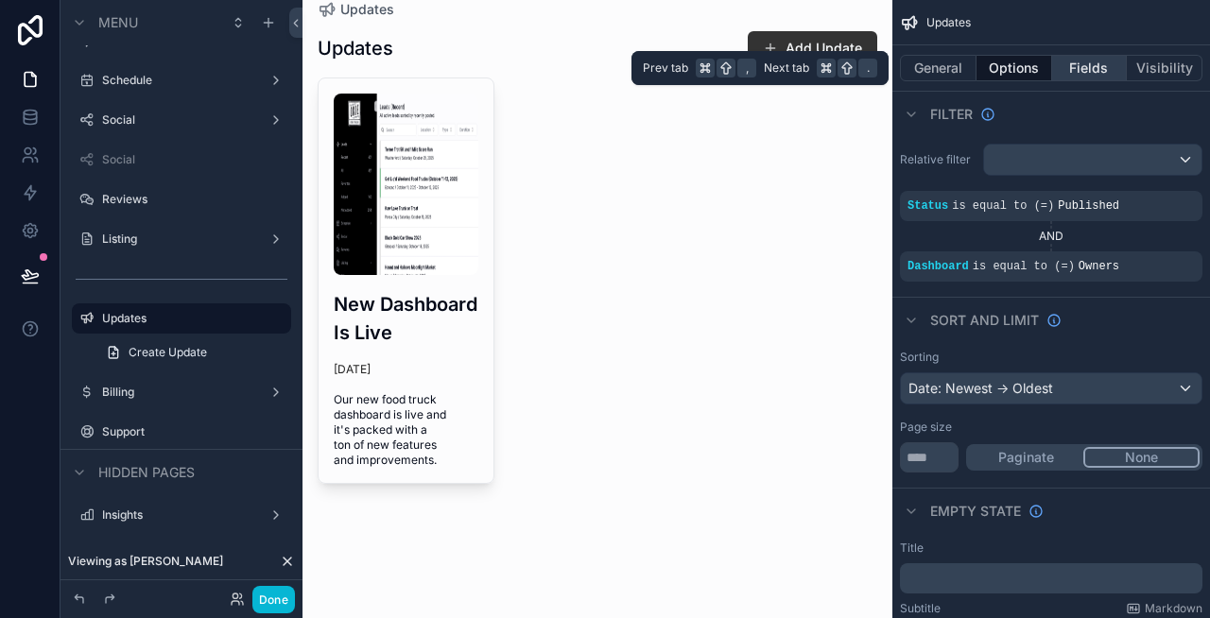
click at [1092, 73] on button "Fields" at bounding box center [1090, 68] width 76 height 26
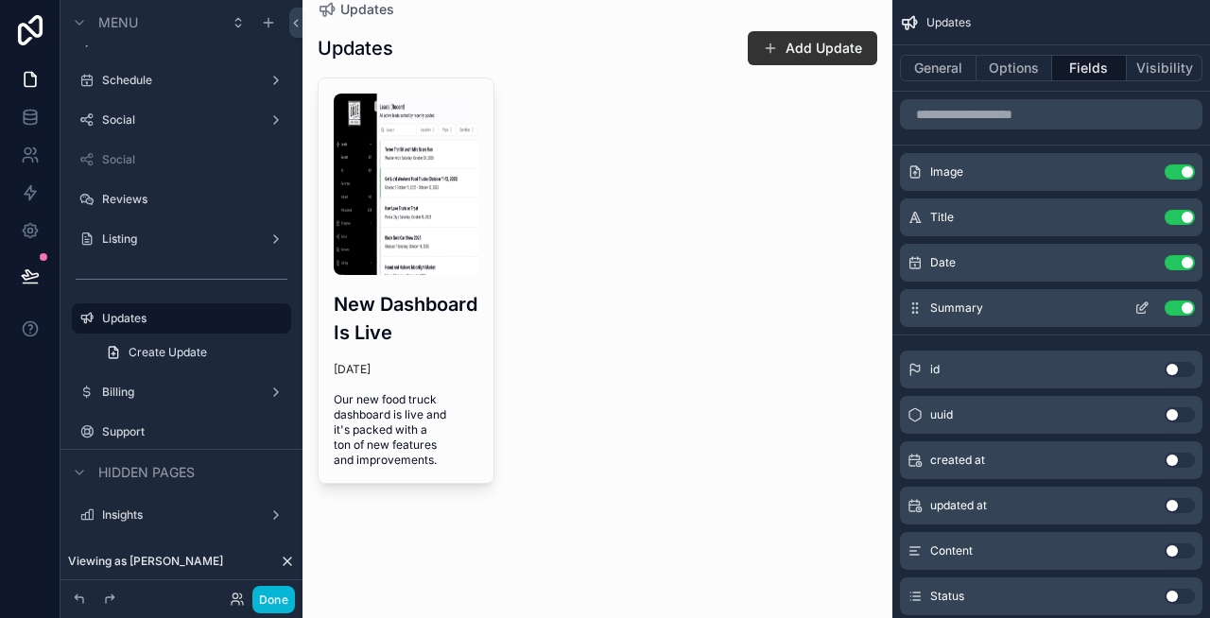
click at [1145, 305] on icon "scrollable content" at bounding box center [1144, 306] width 8 height 8
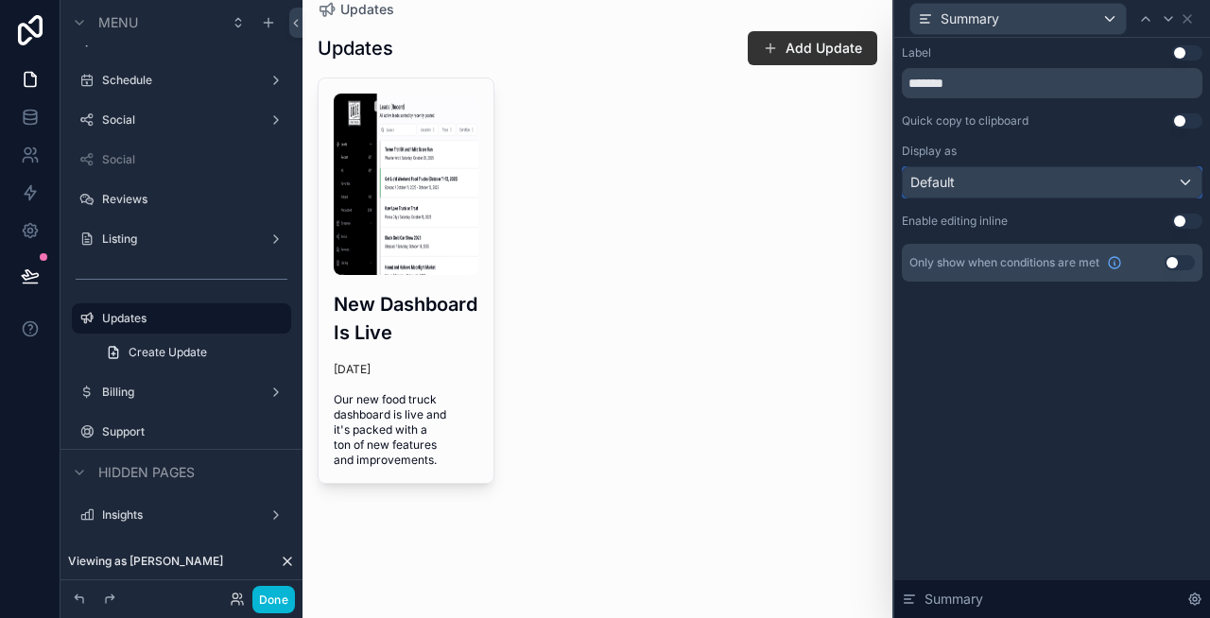
click at [1156, 177] on div "Default" at bounding box center [1052, 182] width 299 height 30
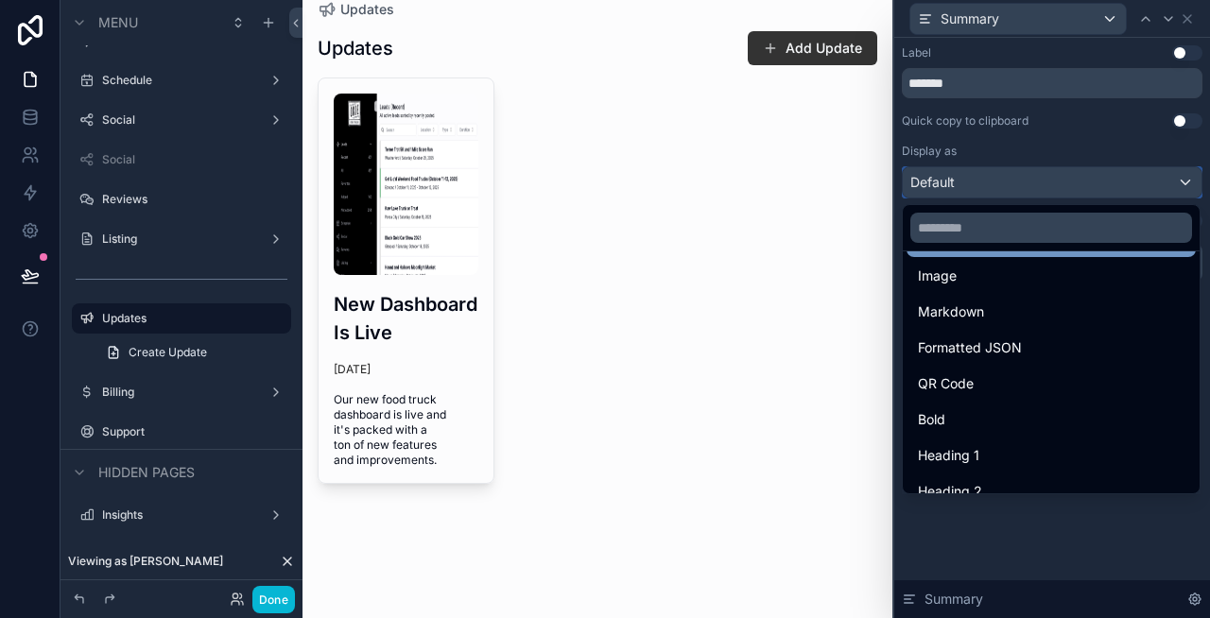
scroll to position [122, 0]
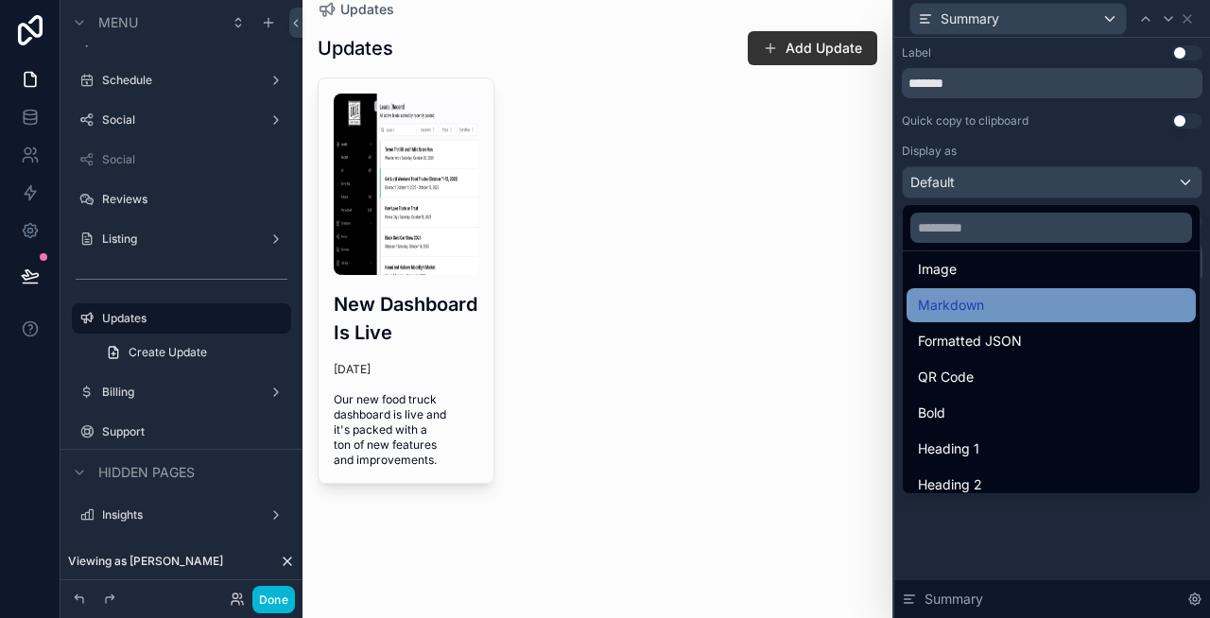
click at [1027, 316] on div "Markdown" at bounding box center [1051, 305] width 267 height 23
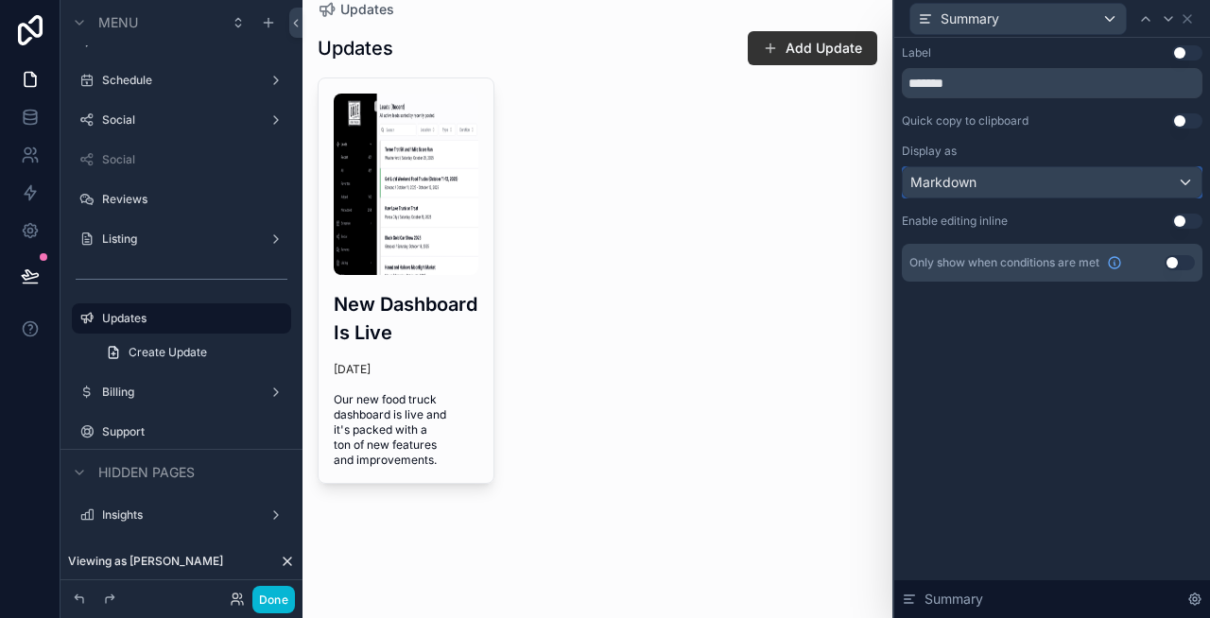
click at [1096, 183] on div "Markdown" at bounding box center [1052, 182] width 299 height 30
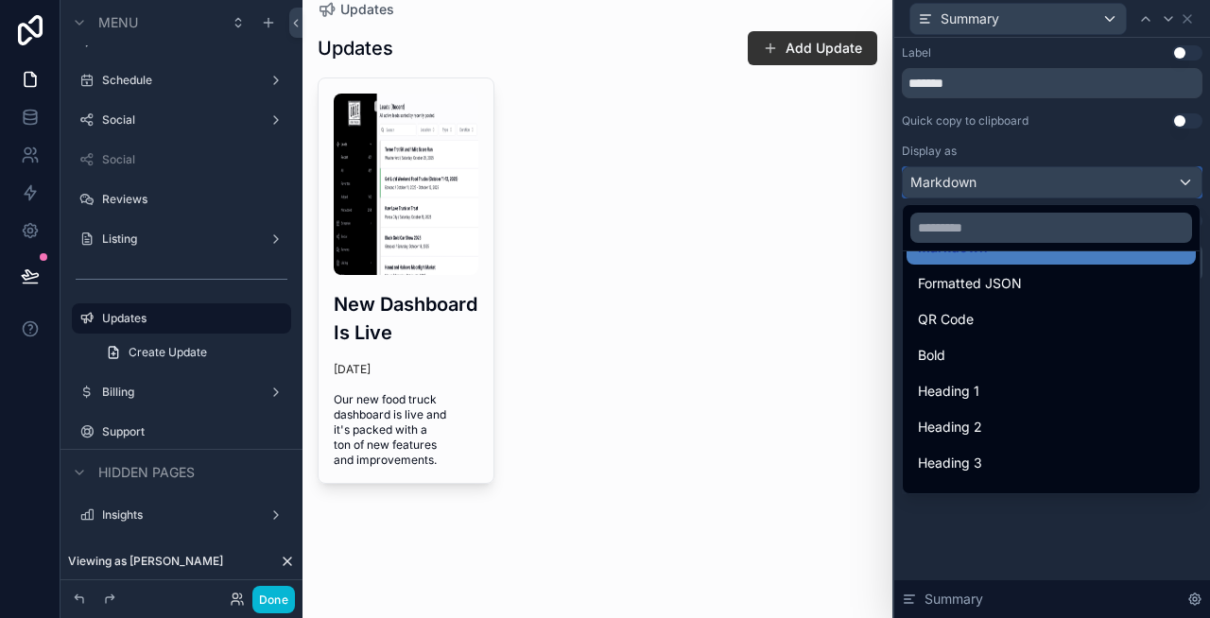
scroll to position [206, 0]
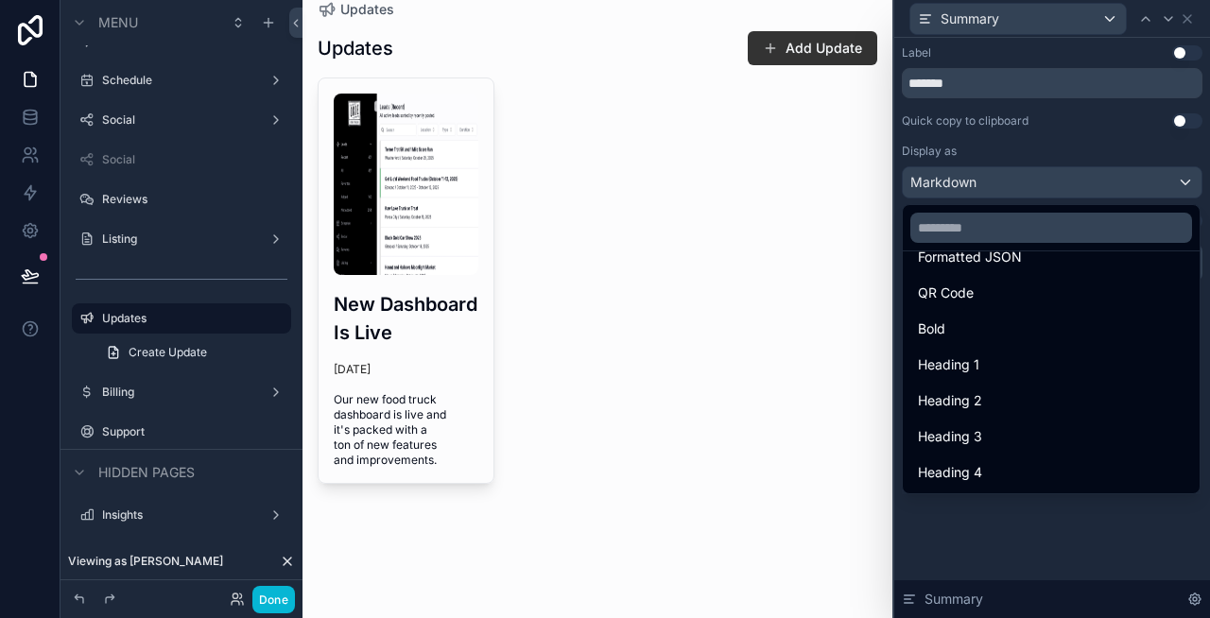
click at [992, 534] on div at bounding box center [1052, 309] width 316 height 618
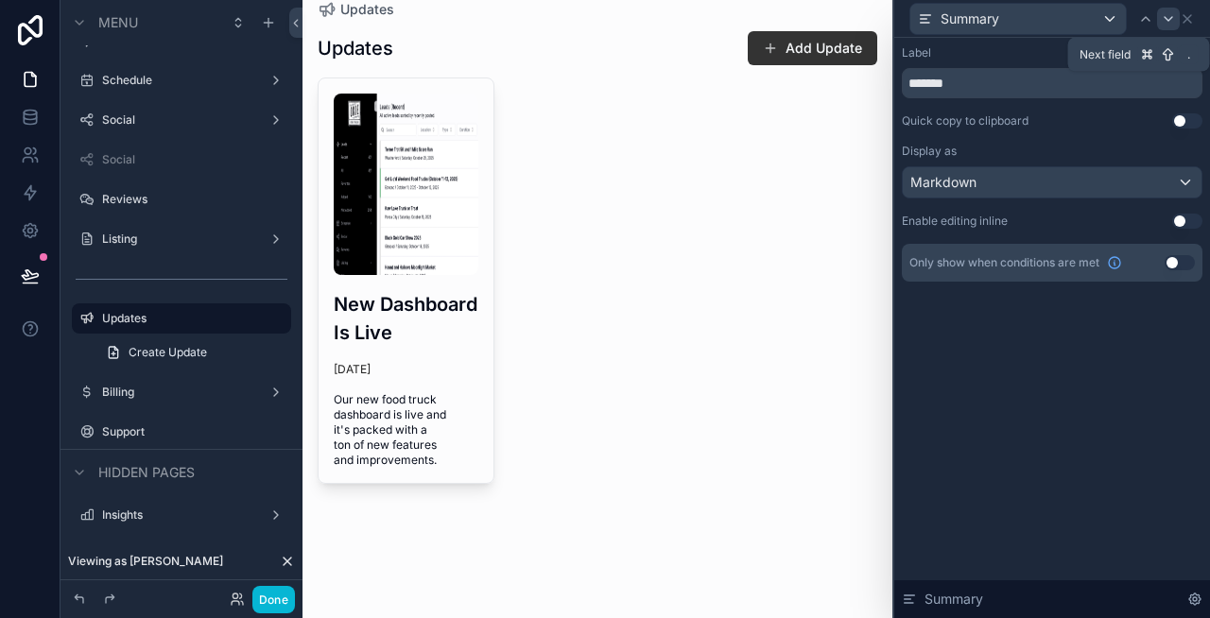
click at [1176, 19] on div at bounding box center [1168, 19] width 23 height 23
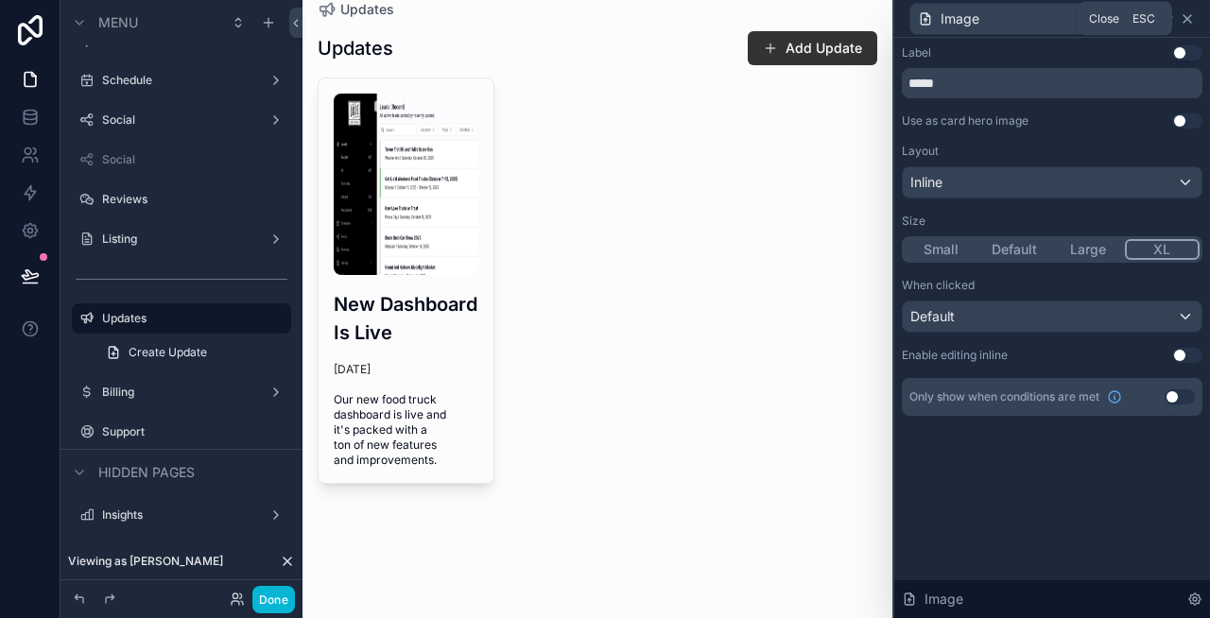
click at [1187, 19] on icon at bounding box center [1187, 19] width 8 height 8
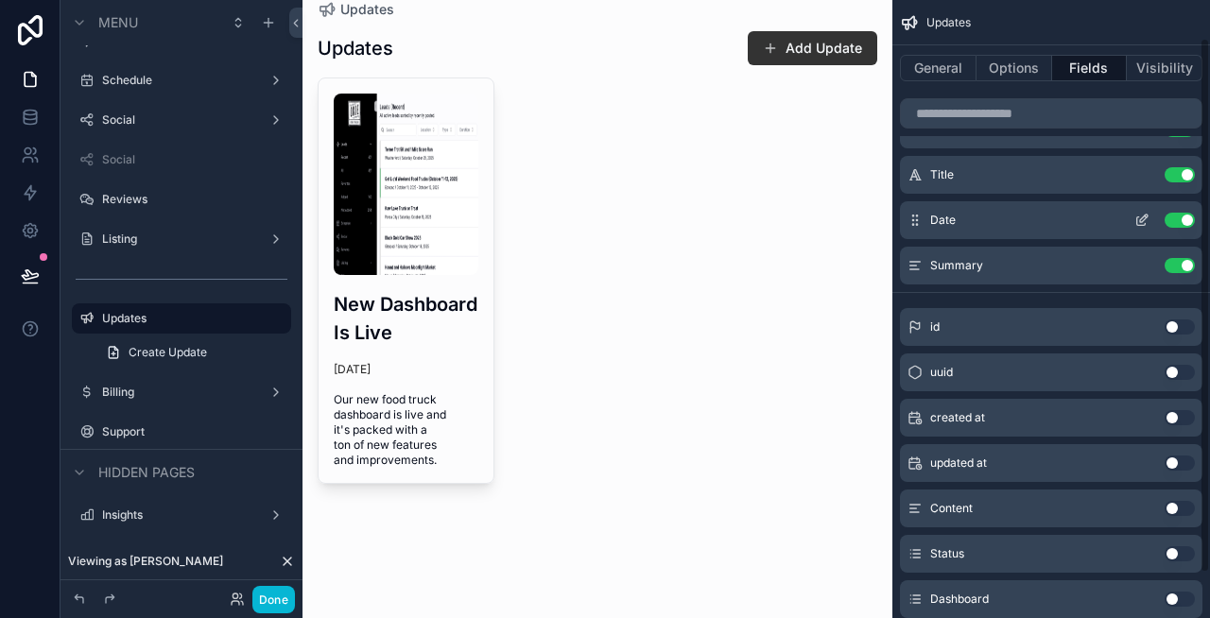
scroll to position [0, 0]
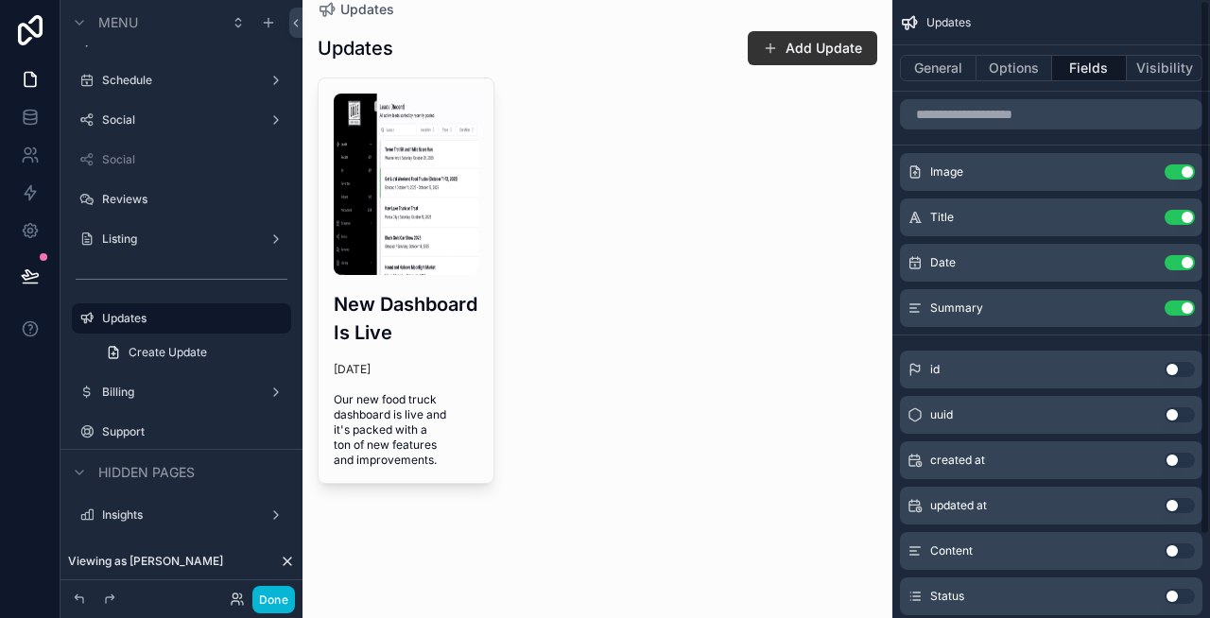
click at [1008, 82] on div "General Options Fields Visibility" at bounding box center [1051, 67] width 318 height 45
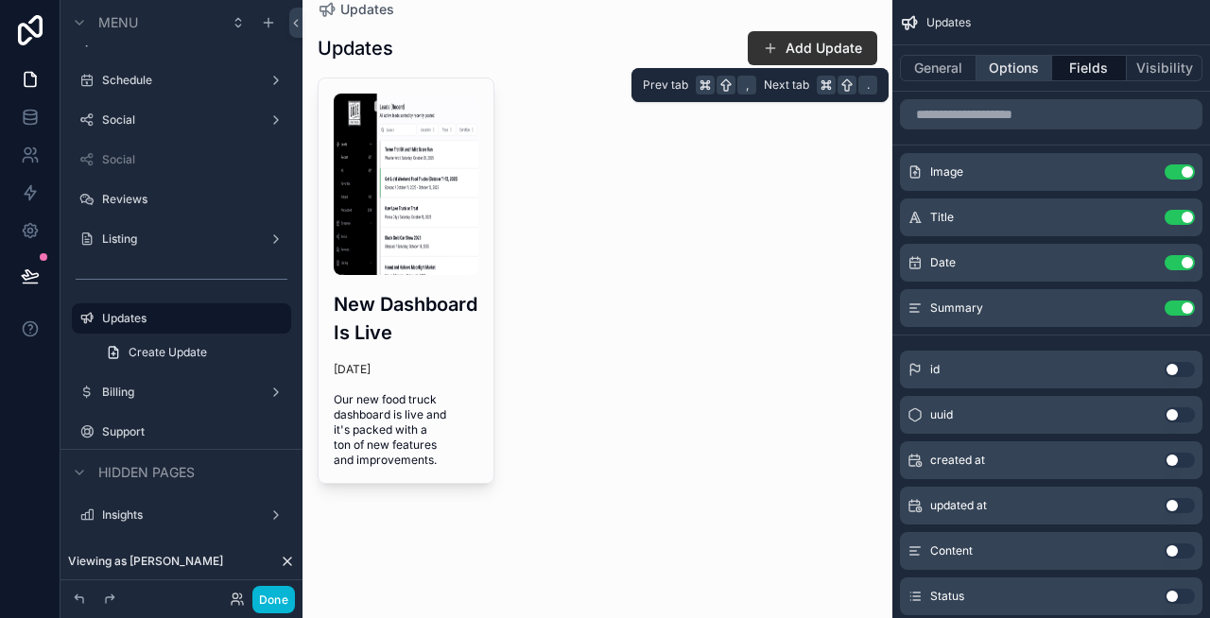
click at [1002, 67] on button "Options" at bounding box center [1014, 68] width 76 height 26
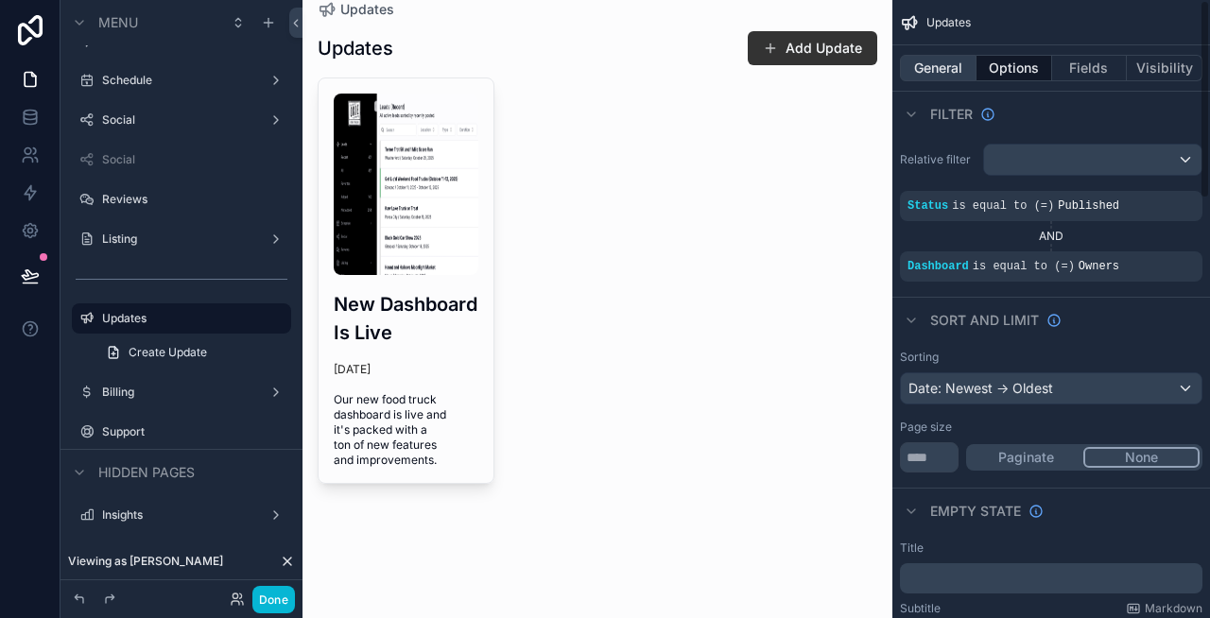
click at [951, 73] on button "General" at bounding box center [938, 68] width 77 height 26
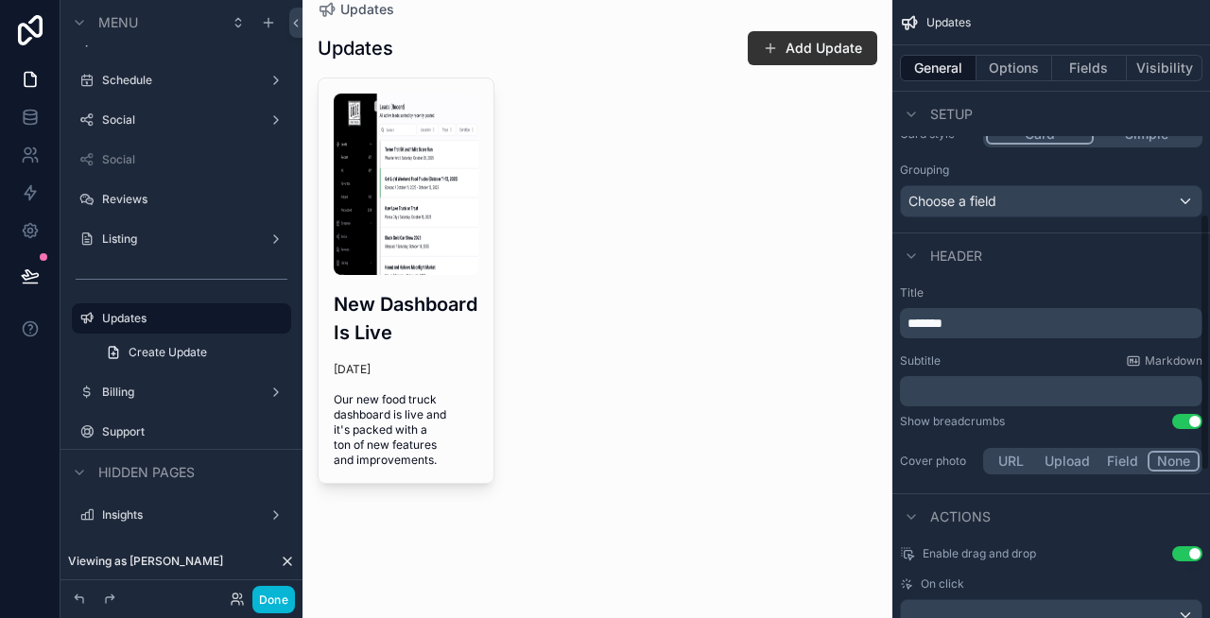
scroll to position [474, 0]
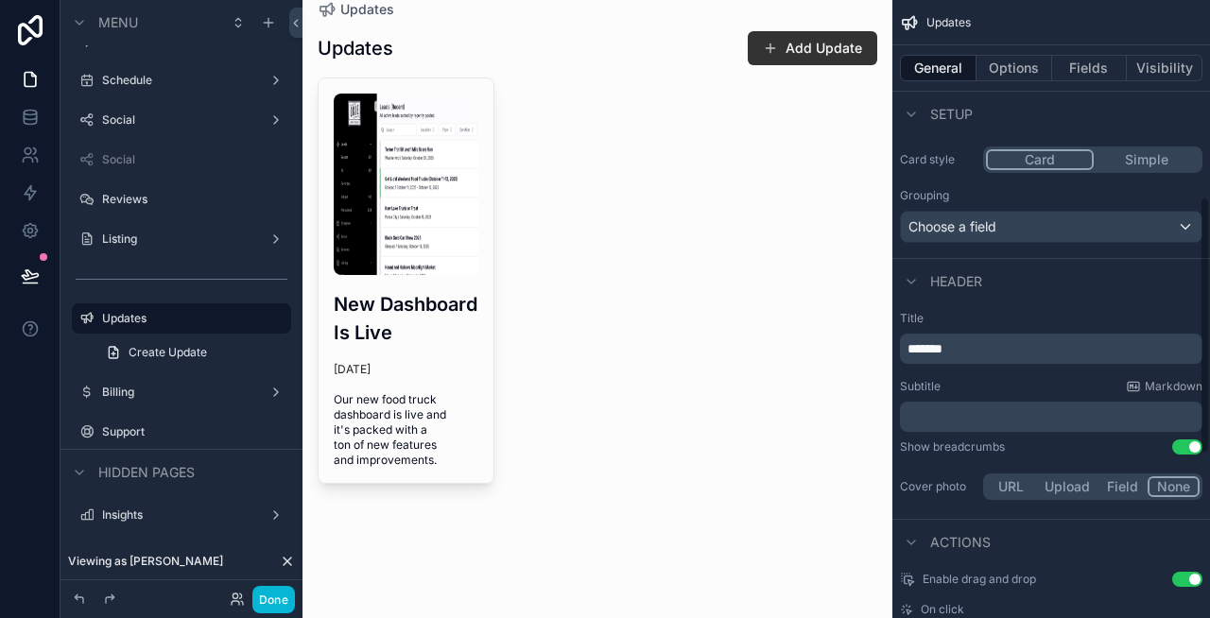
click at [992, 354] on p "*******" at bounding box center [1052, 348] width 291 height 19
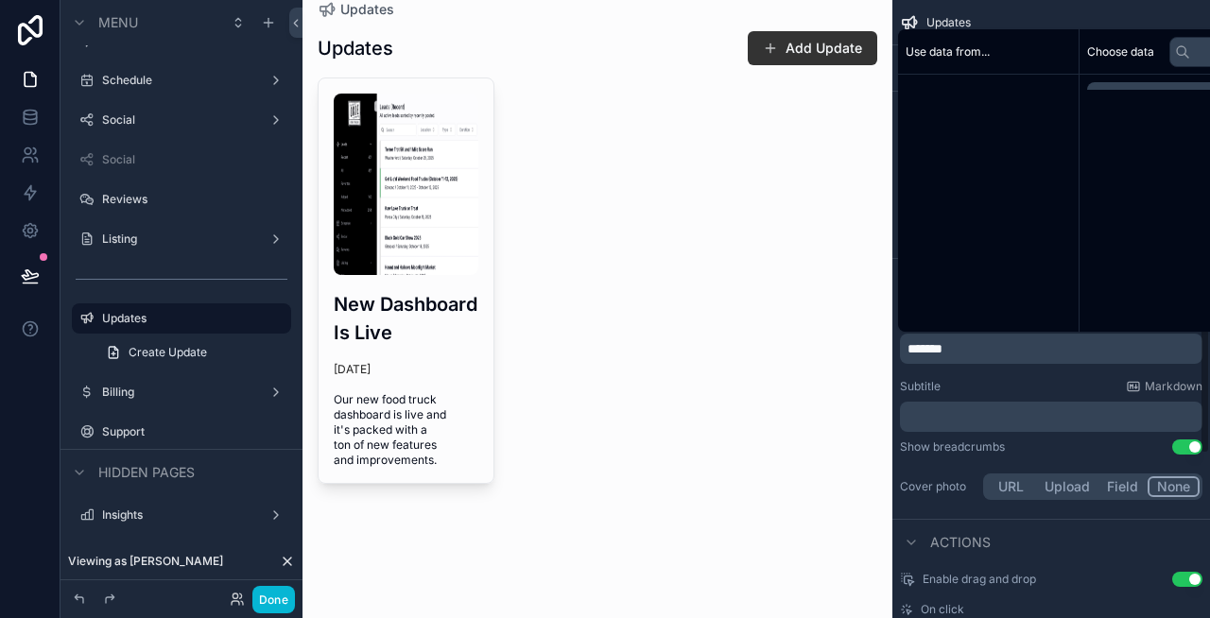
click at [992, 354] on p "*******" at bounding box center [1052, 348] width 291 height 19
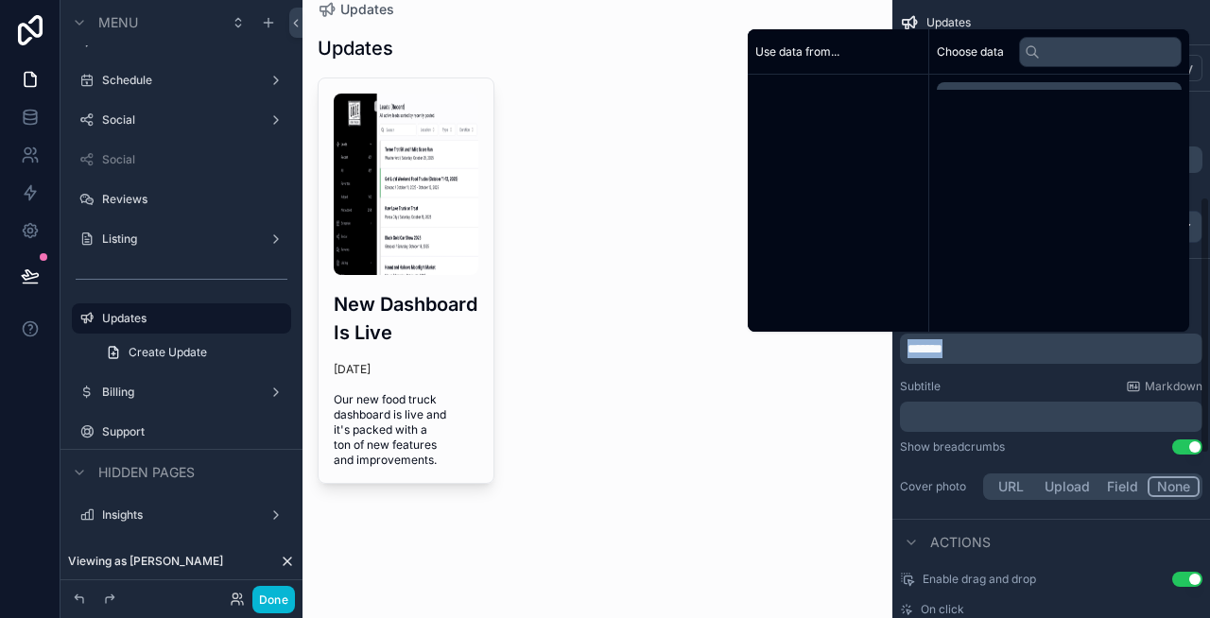
click at [992, 354] on p "*******" at bounding box center [1052, 348] width 291 height 19
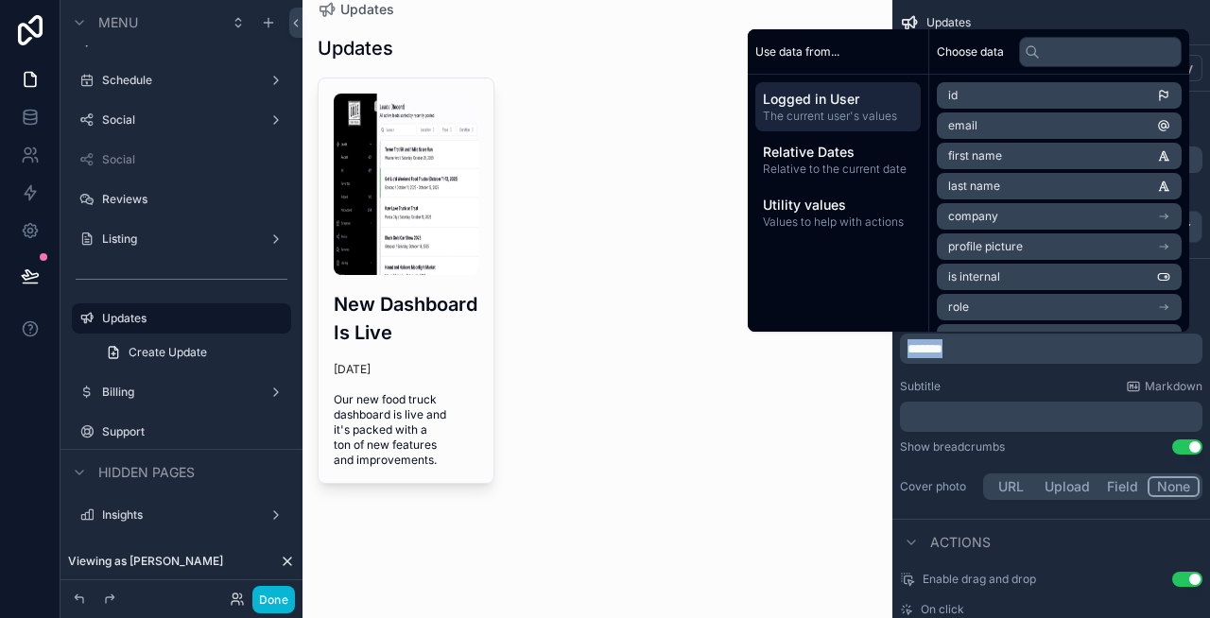
click at [1010, 386] on div "Subtitle Markdown" at bounding box center [1051, 386] width 302 height 15
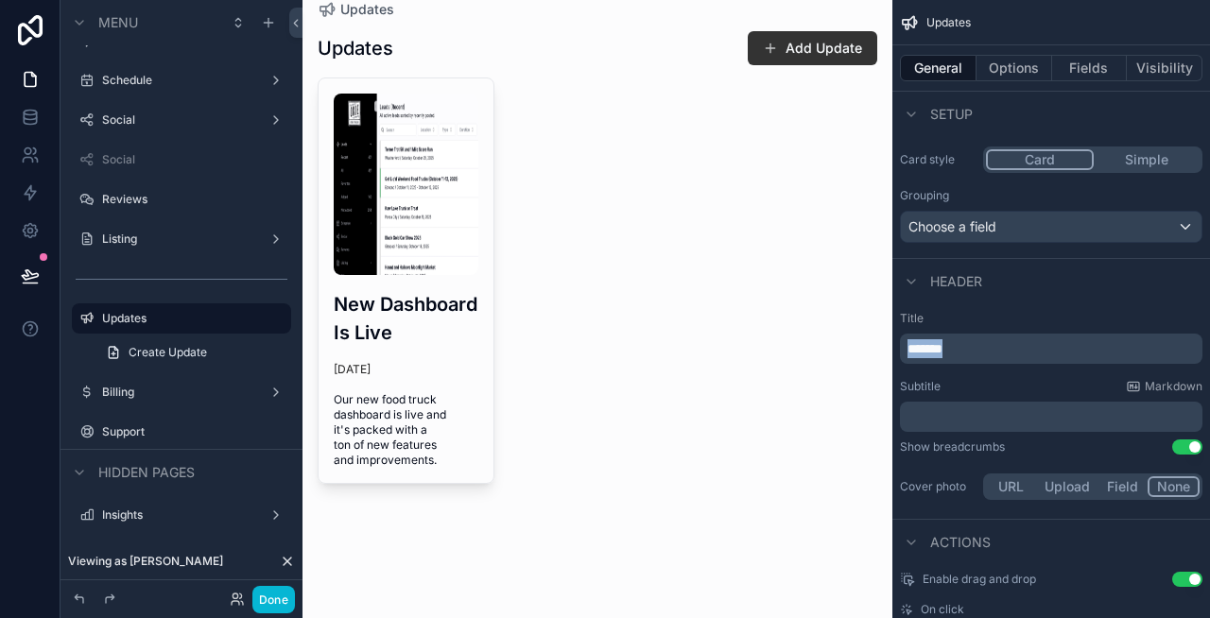
click at [1187, 453] on button "Use setting" at bounding box center [1187, 447] width 30 height 15
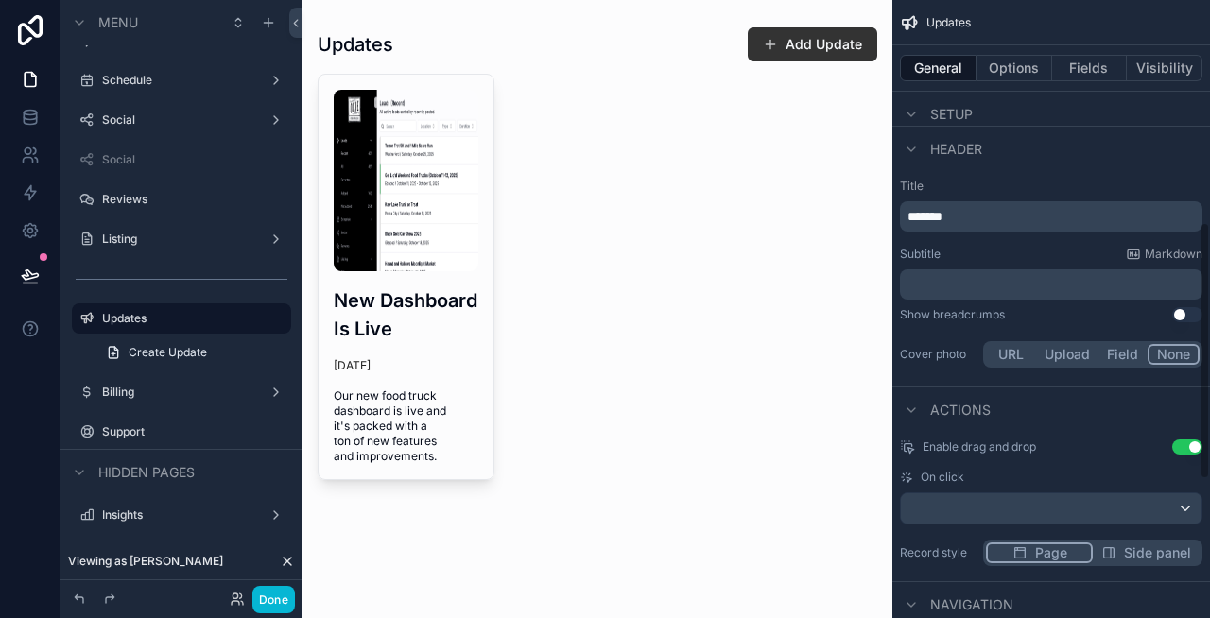
scroll to position [672, 0]
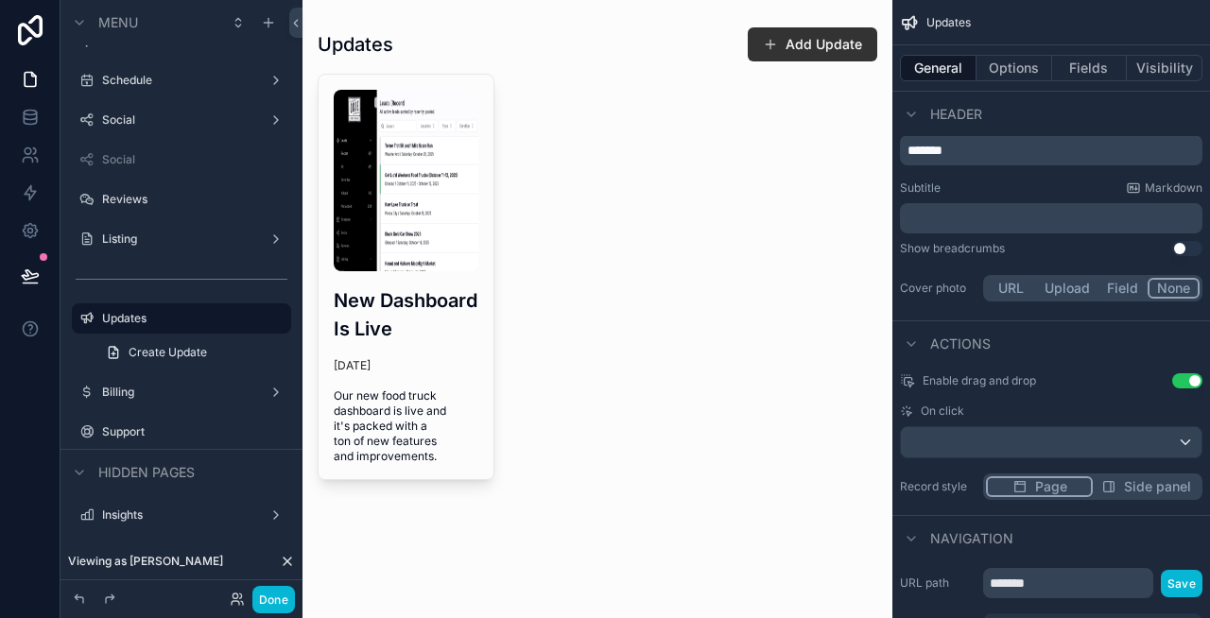
click at [1181, 381] on button "Use setting" at bounding box center [1187, 380] width 30 height 15
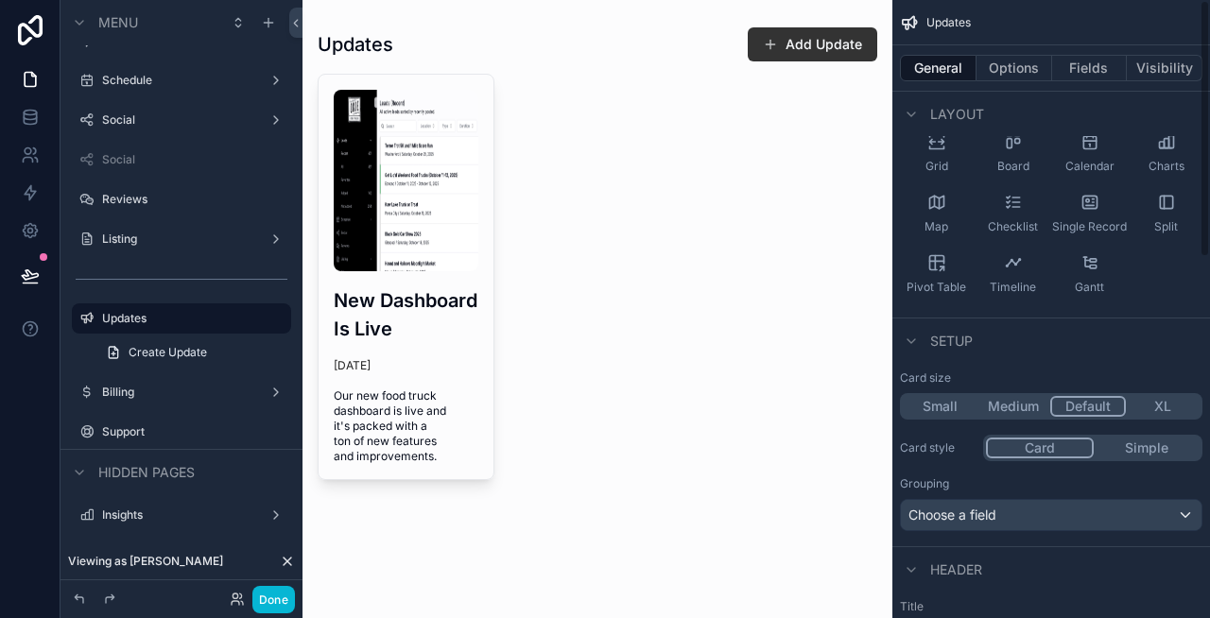
scroll to position [0, 0]
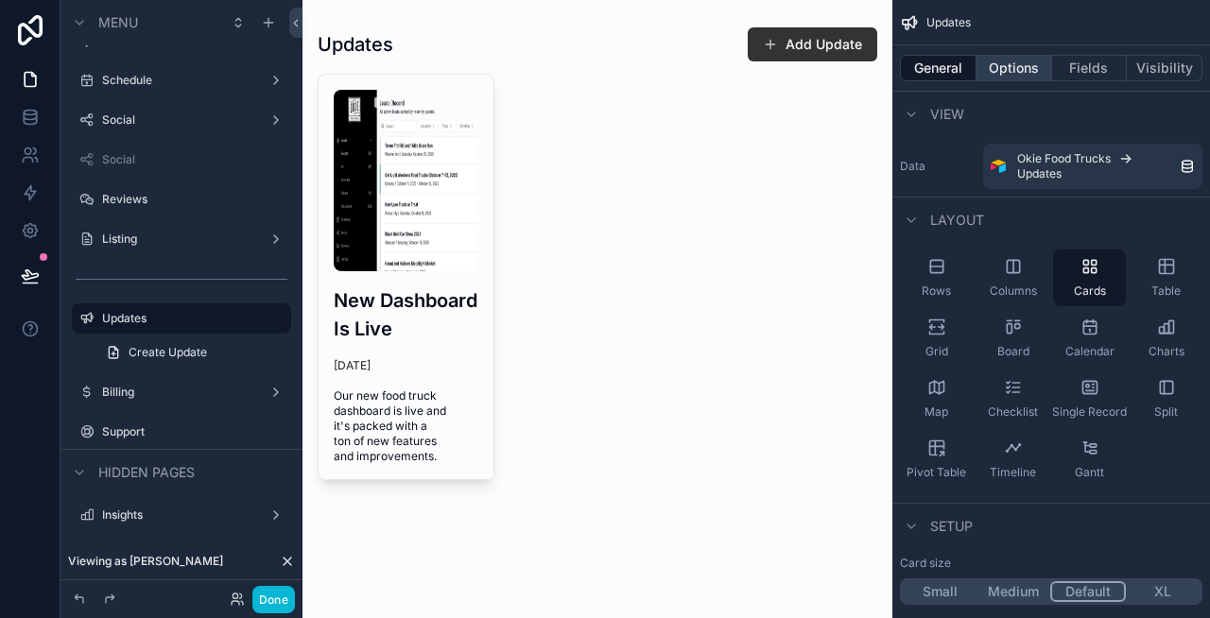
click at [1008, 69] on button "Options" at bounding box center [1014, 68] width 76 height 26
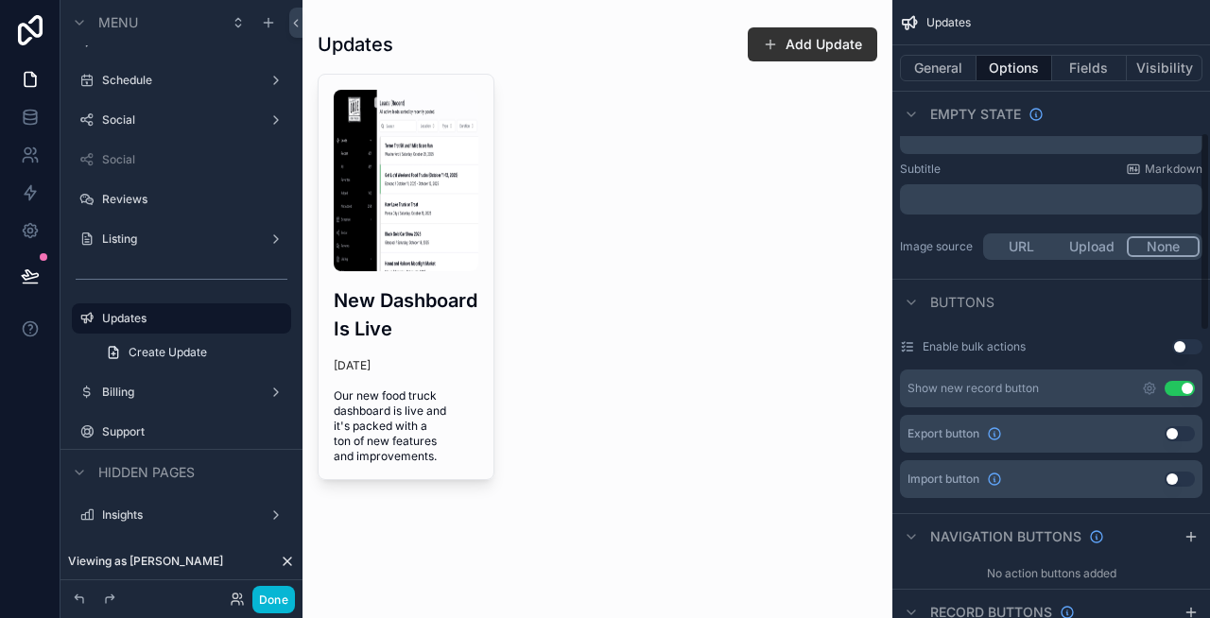
scroll to position [460, 0]
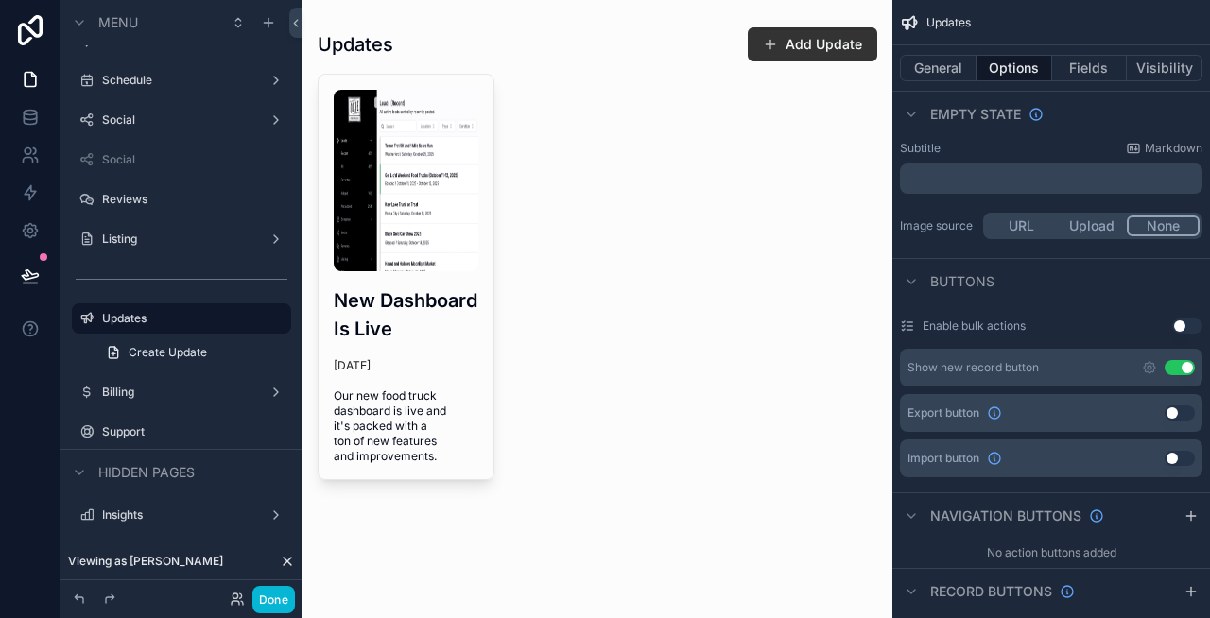
click at [1185, 368] on button "Use setting" at bounding box center [1180, 367] width 30 height 15
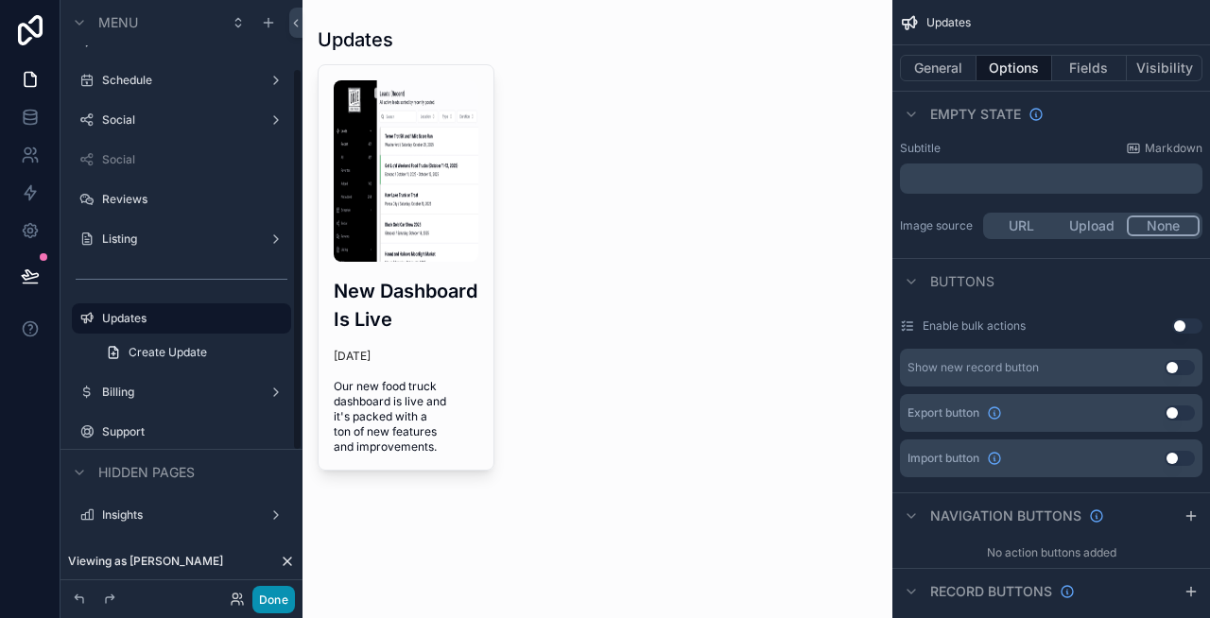
click at [283, 602] on button "Done" at bounding box center [273, 599] width 43 height 27
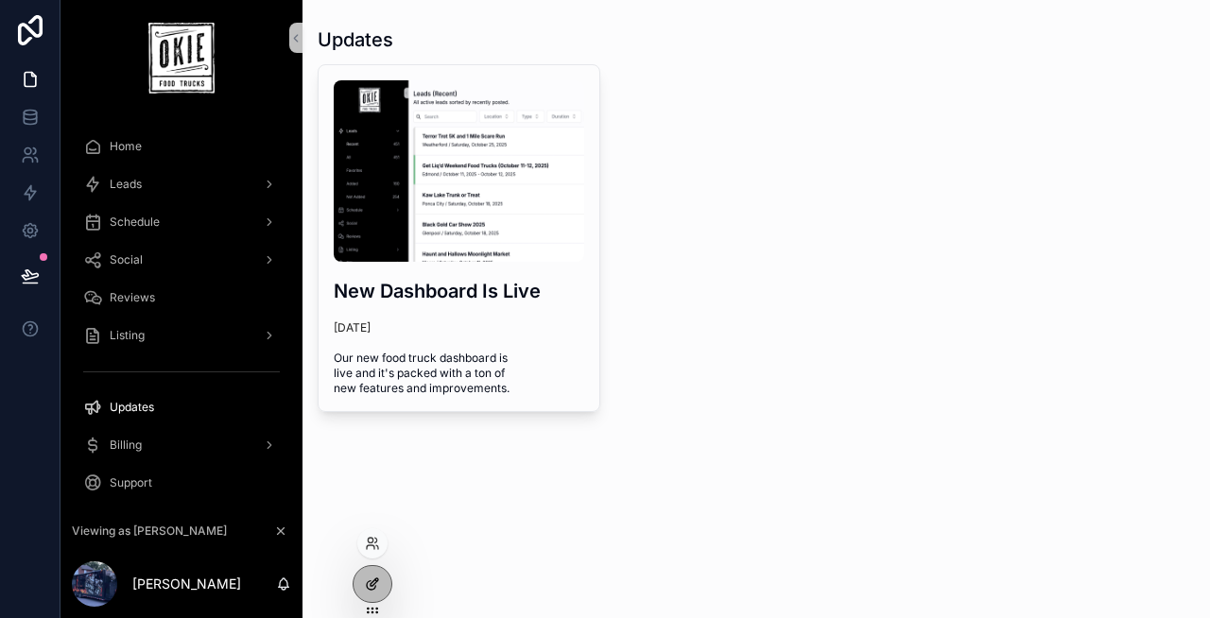
click at [378, 588] on icon at bounding box center [372, 584] width 15 height 15
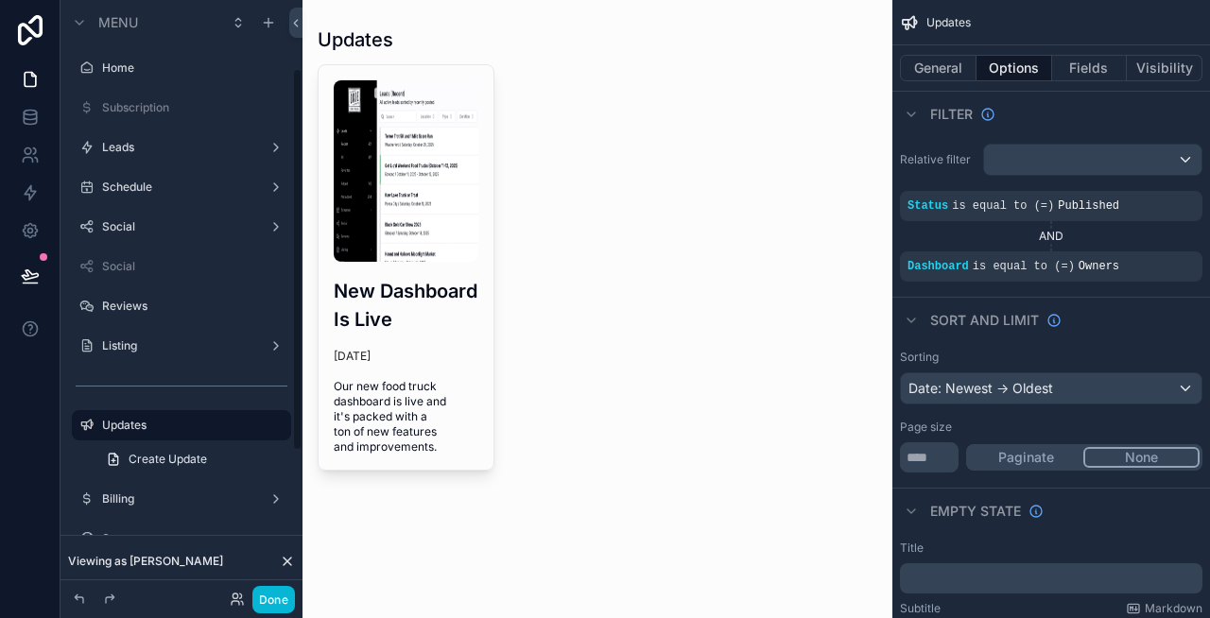
scroll to position [107, 0]
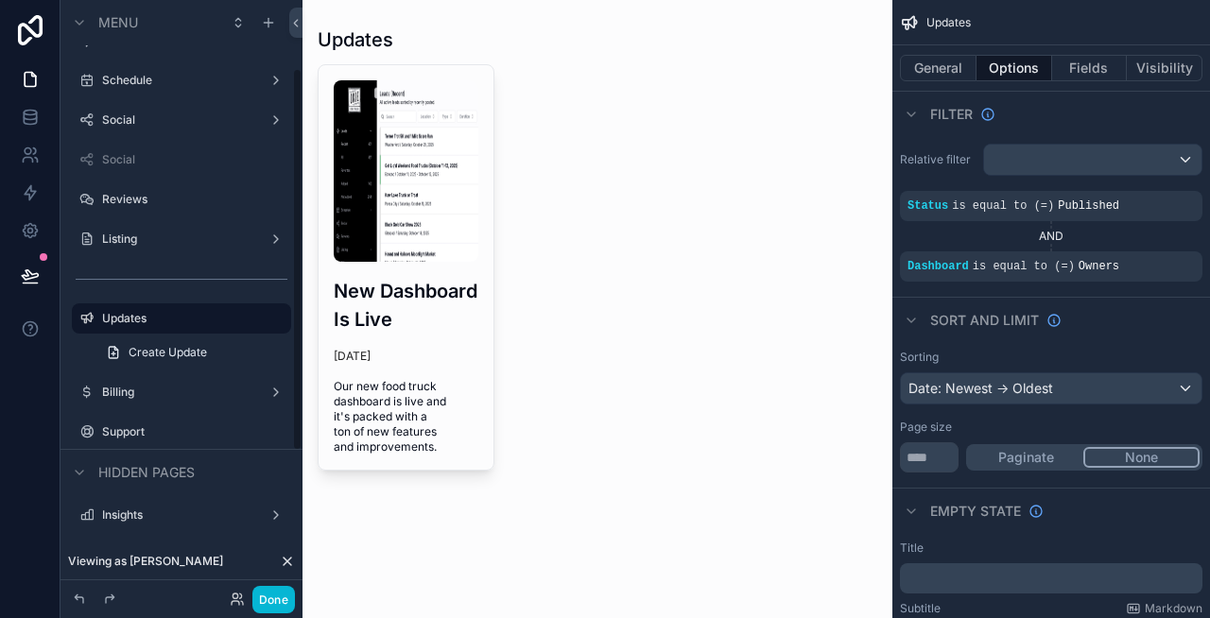
click at [420, 334] on div "scrollable content" at bounding box center [597, 265] width 590 height 531
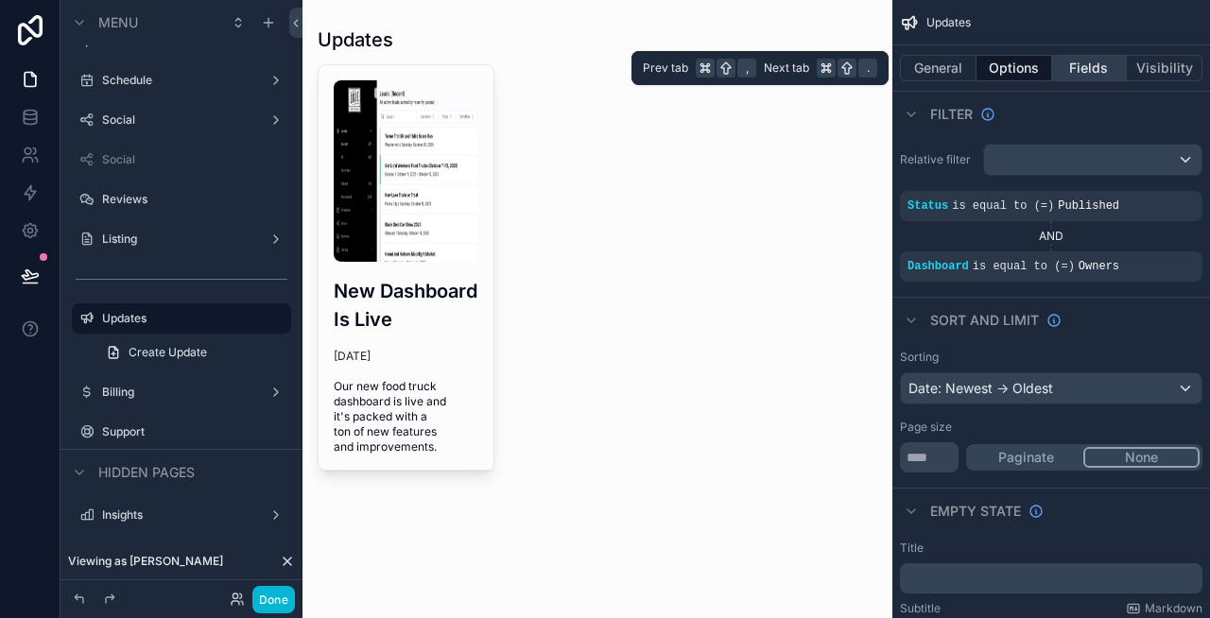
click at [1076, 61] on button "Fields" at bounding box center [1090, 68] width 76 height 26
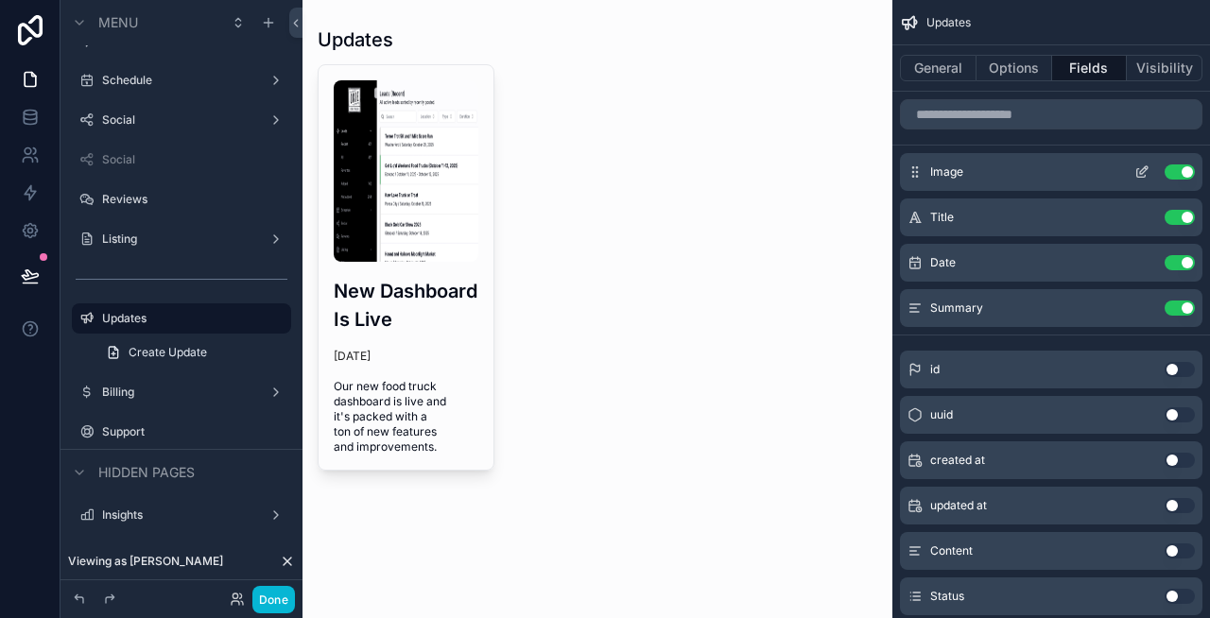
click at [1141, 170] on icon "scrollable content" at bounding box center [1144, 170] width 8 height 8
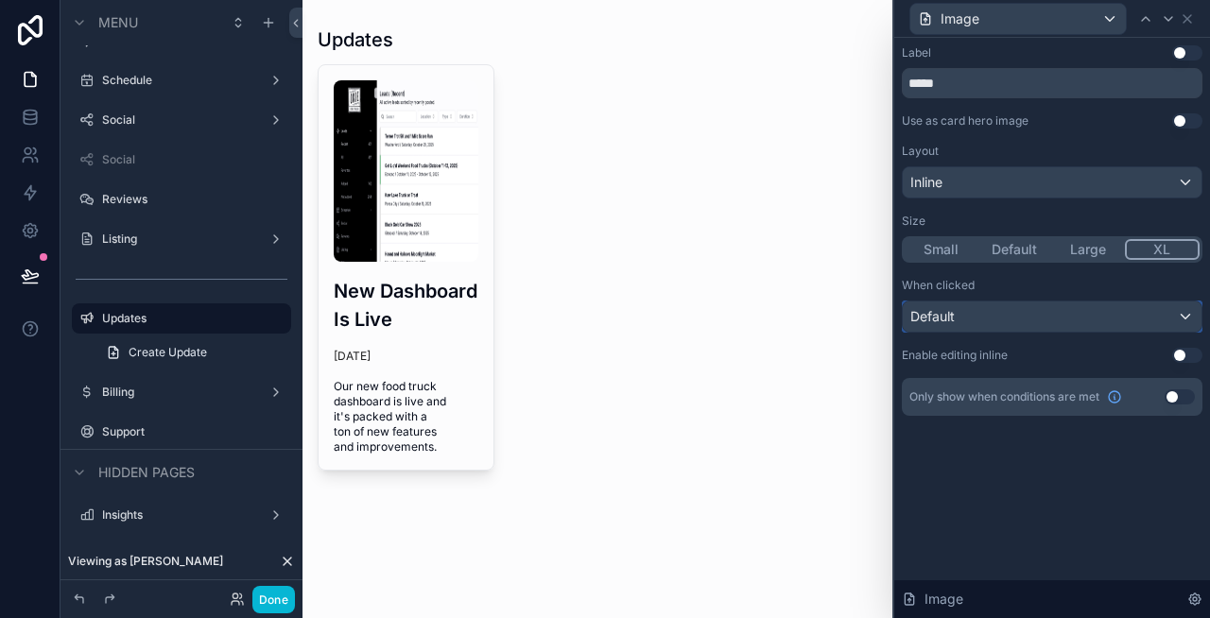
click at [1035, 312] on div "Default" at bounding box center [1052, 317] width 299 height 30
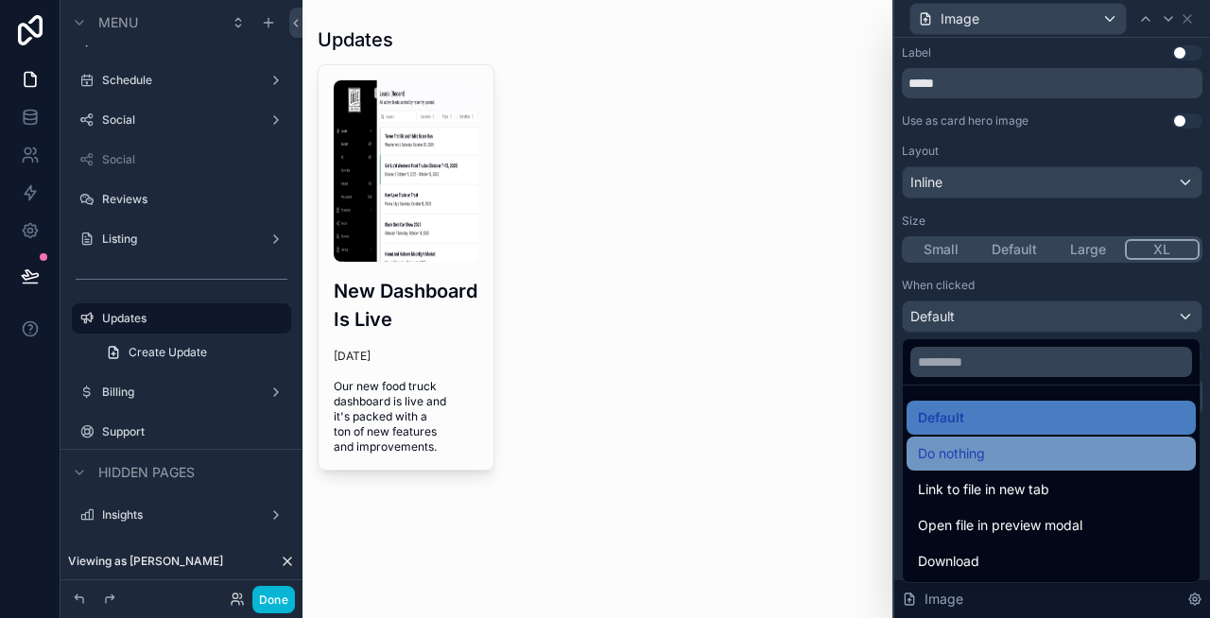
click at [997, 440] on div "Do nothing" at bounding box center [1051, 454] width 289 height 34
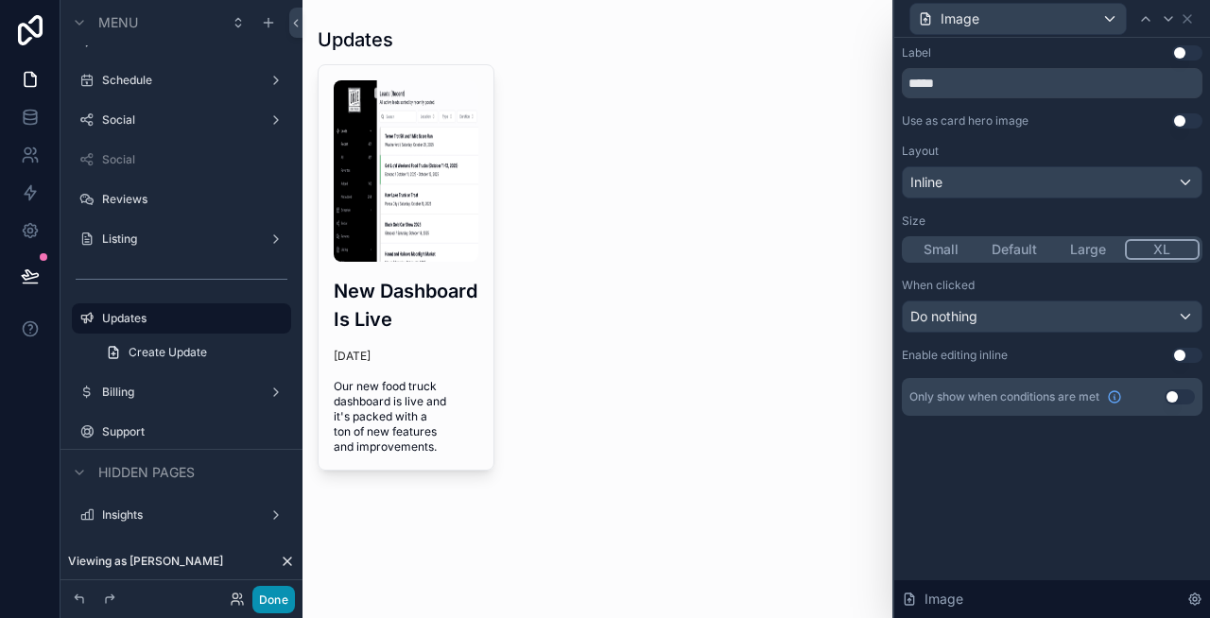
click at [278, 596] on button "Done" at bounding box center [273, 599] width 43 height 27
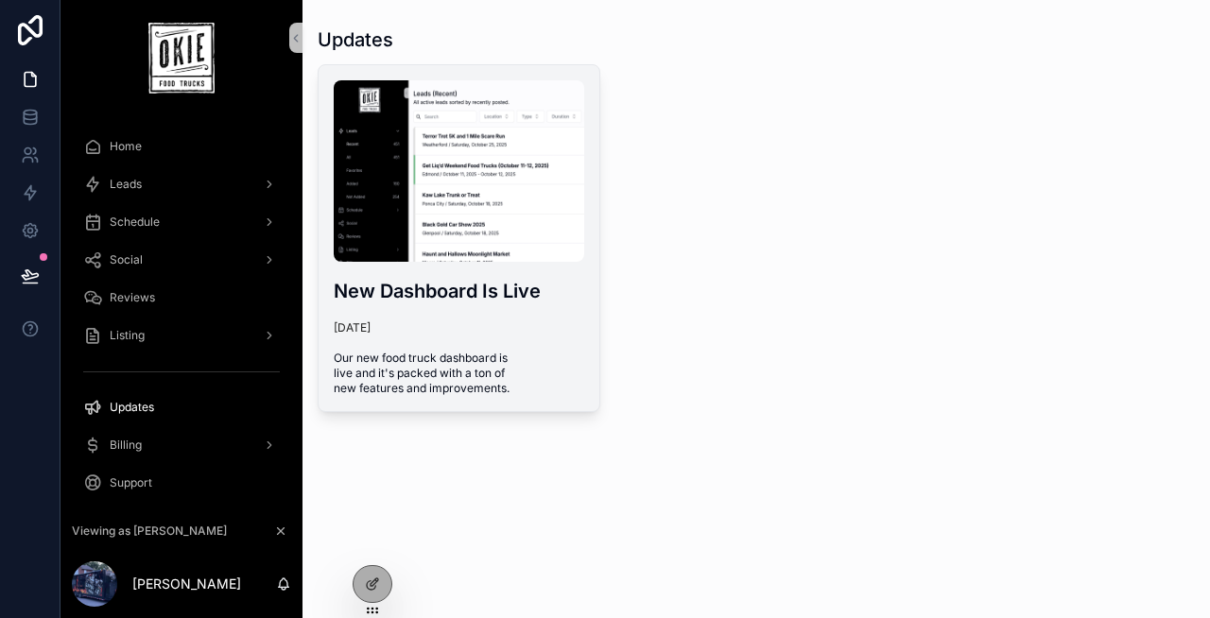
click at [416, 277] on h3 "New Dashboard Is Live" at bounding box center [459, 291] width 250 height 28
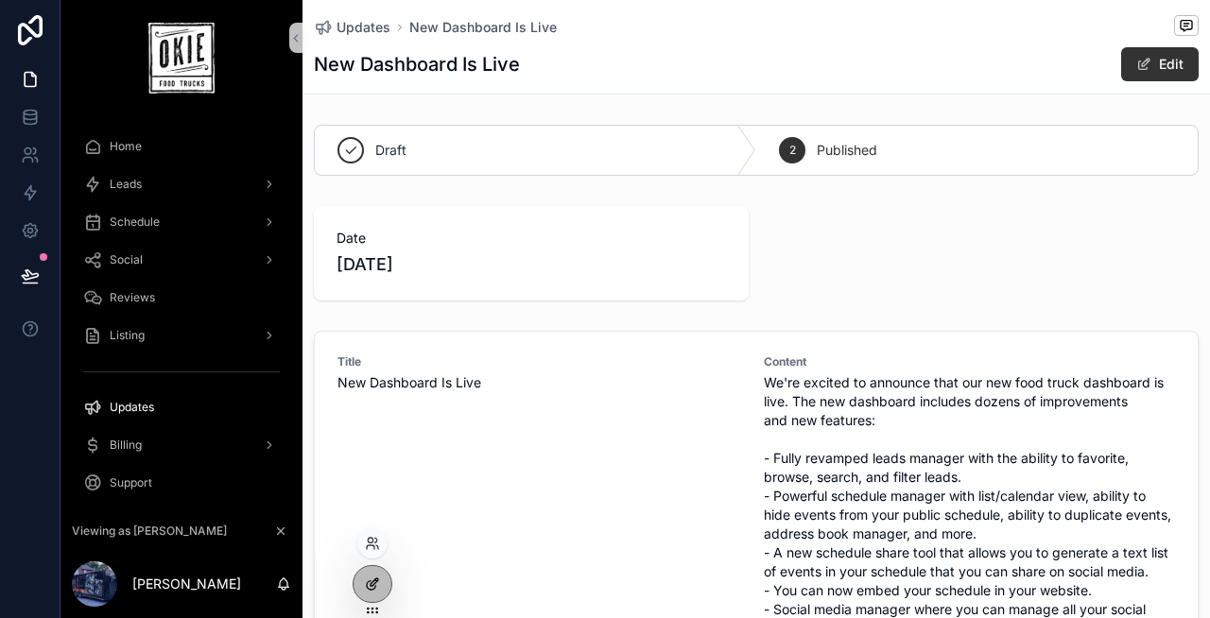
click at [371, 570] on div at bounding box center [373, 584] width 38 height 36
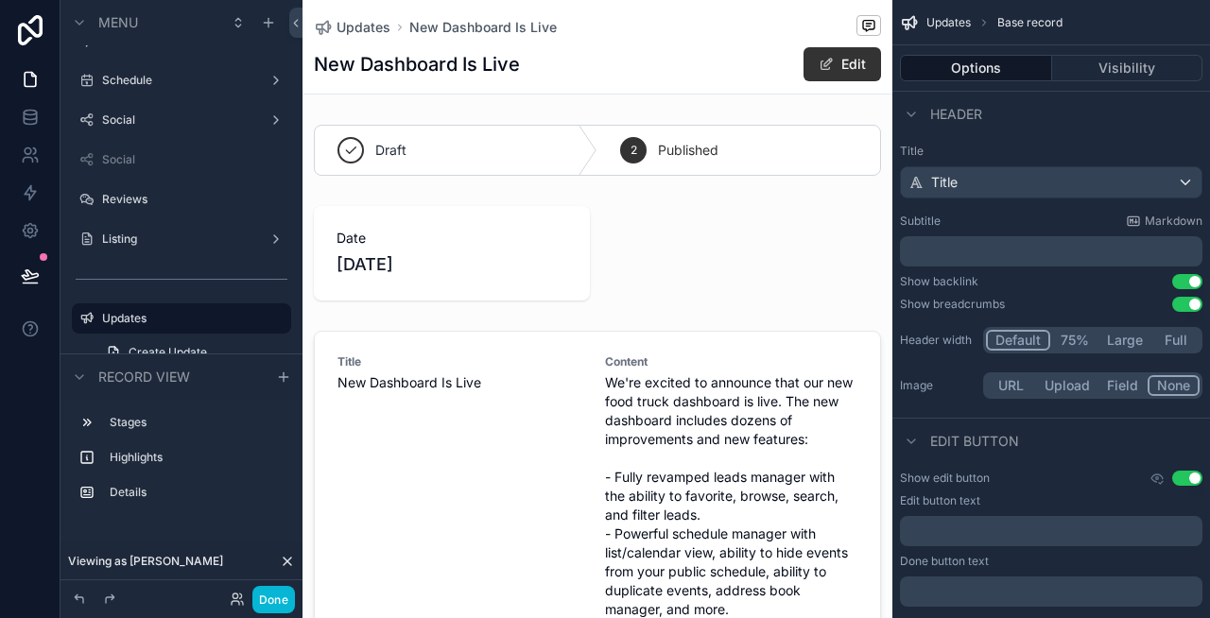
click at [1122, 378] on button "Field" at bounding box center [1123, 385] width 50 height 21
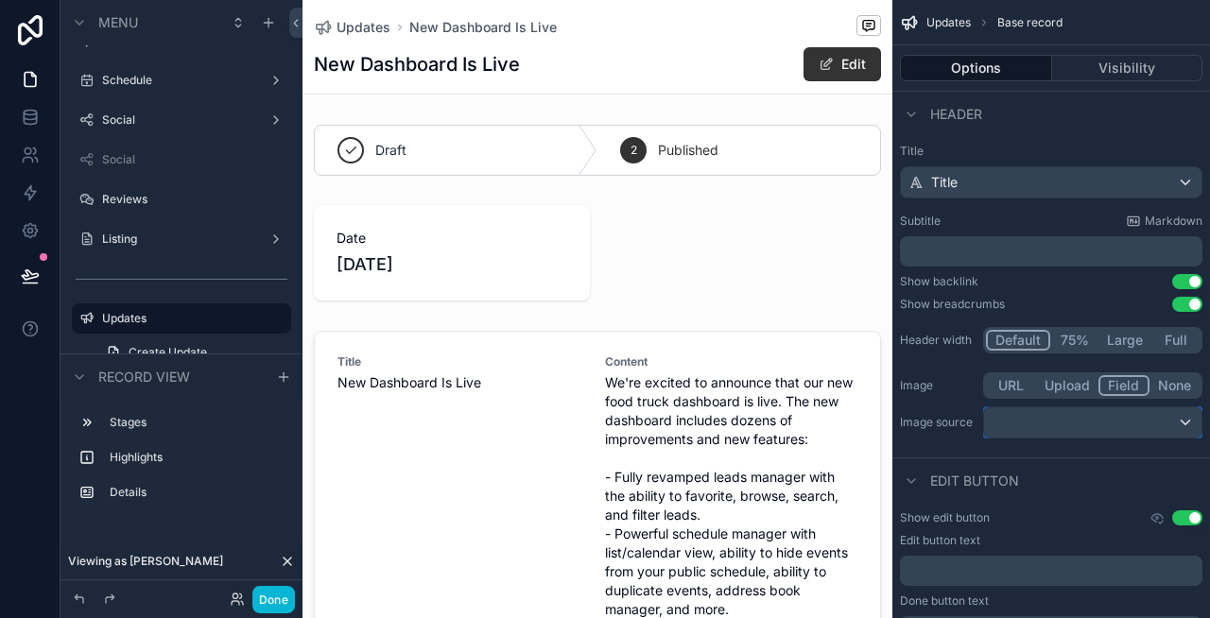
click at [1107, 417] on div "scrollable content" at bounding box center [1092, 422] width 217 height 30
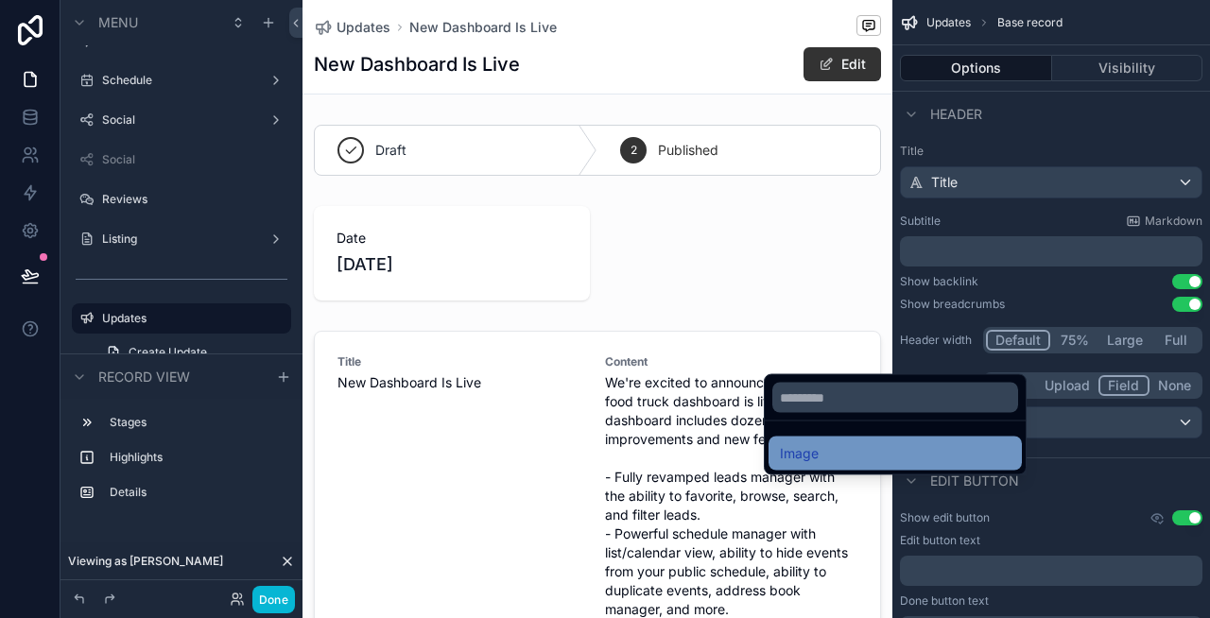
click at [959, 444] on div "Image" at bounding box center [895, 453] width 231 height 23
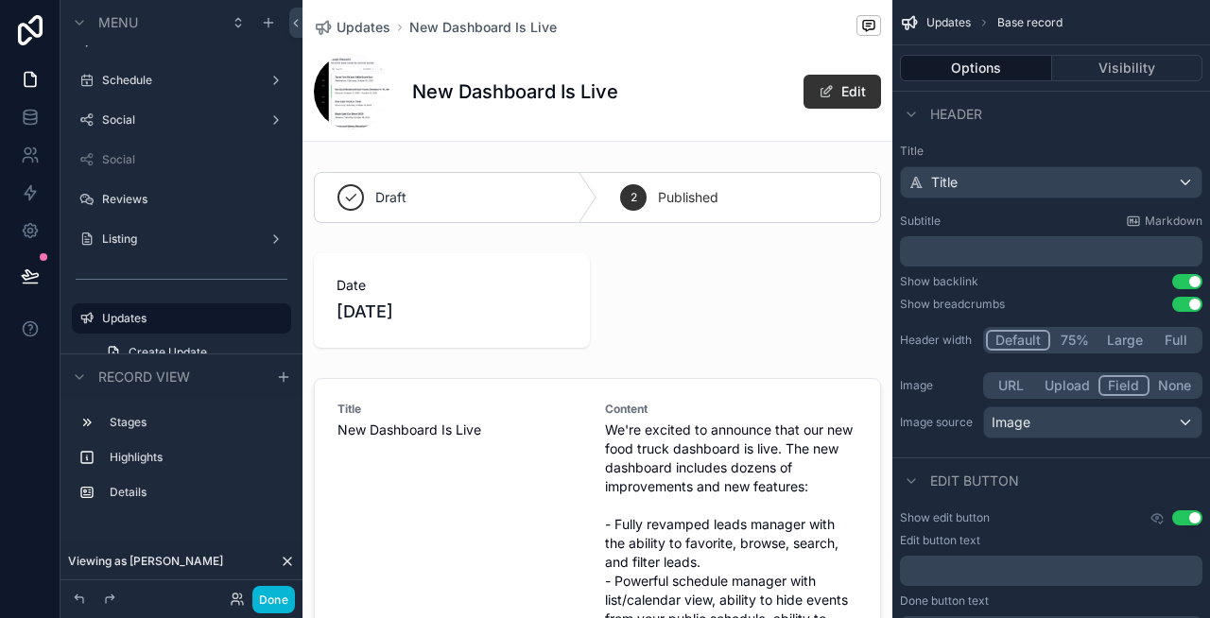
click at [1177, 337] on button "Full" at bounding box center [1175, 340] width 48 height 21
click at [1127, 336] on button "Large" at bounding box center [1123, 340] width 53 height 21
click at [1049, 330] on div "Default 75% Large Full" at bounding box center [1092, 340] width 219 height 26
click at [1062, 335] on button "75%" at bounding box center [1072, 340] width 48 height 21
click at [1017, 335] on button "Default" at bounding box center [1017, 340] width 62 height 21
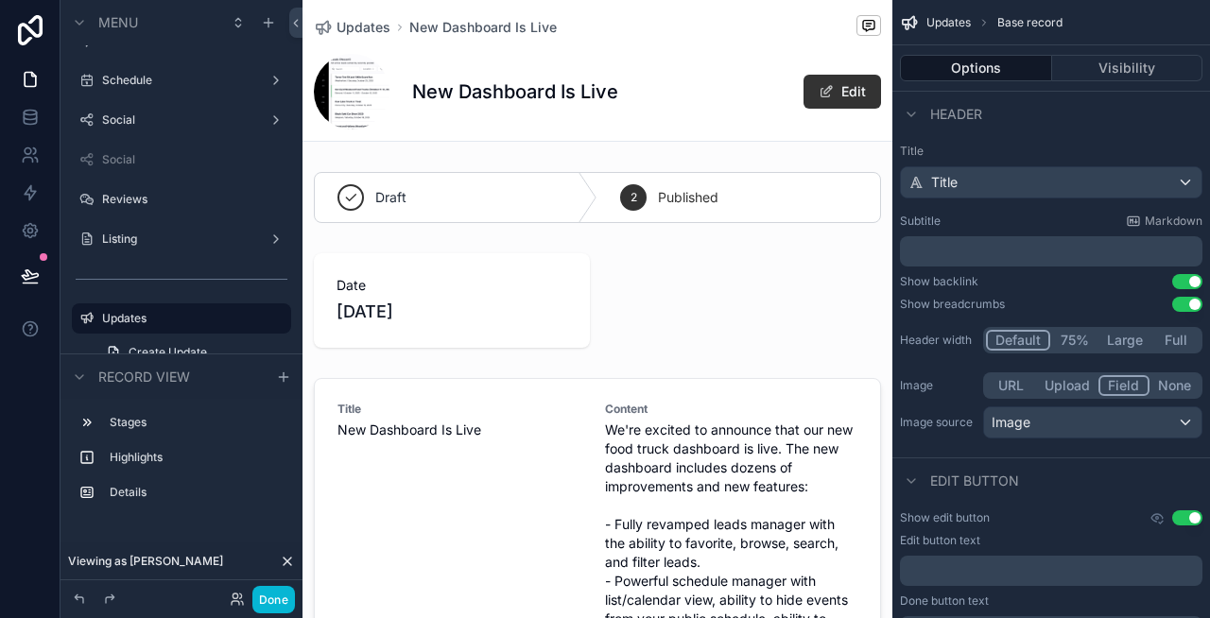
click at [1182, 301] on button "Use setting" at bounding box center [1187, 304] width 30 height 15
click at [1185, 274] on button "Use setting" at bounding box center [1187, 281] width 30 height 15
click at [1157, 381] on button "None" at bounding box center [1174, 385] width 50 height 21
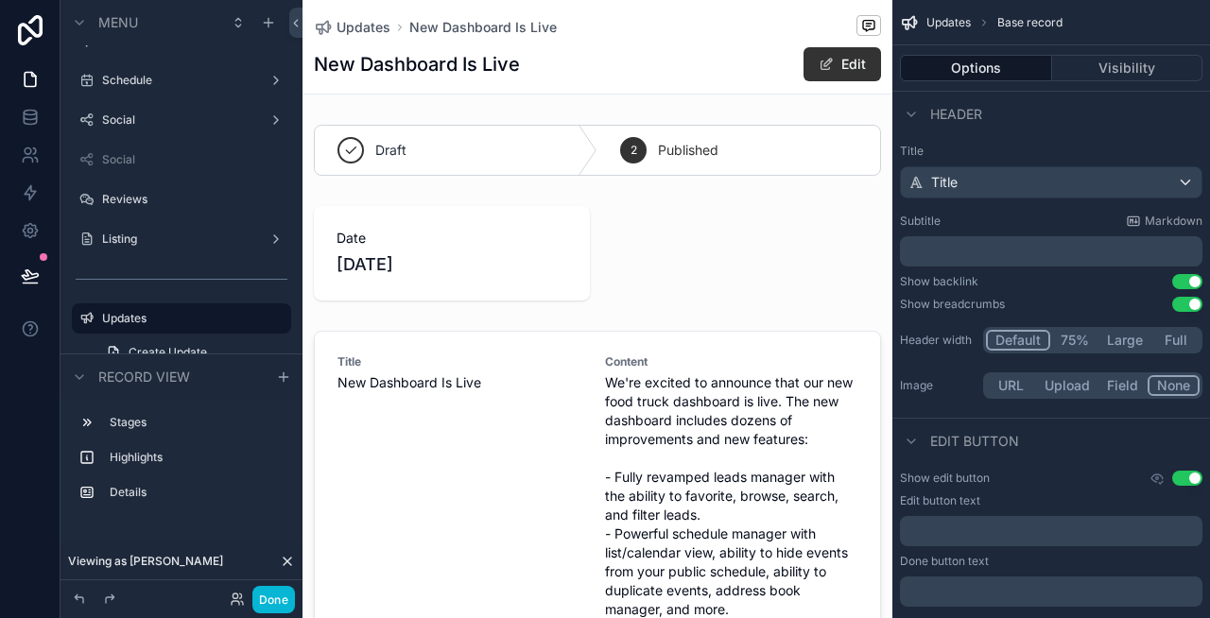
click at [1016, 248] on p "﻿" at bounding box center [1052, 251] width 291 height 19
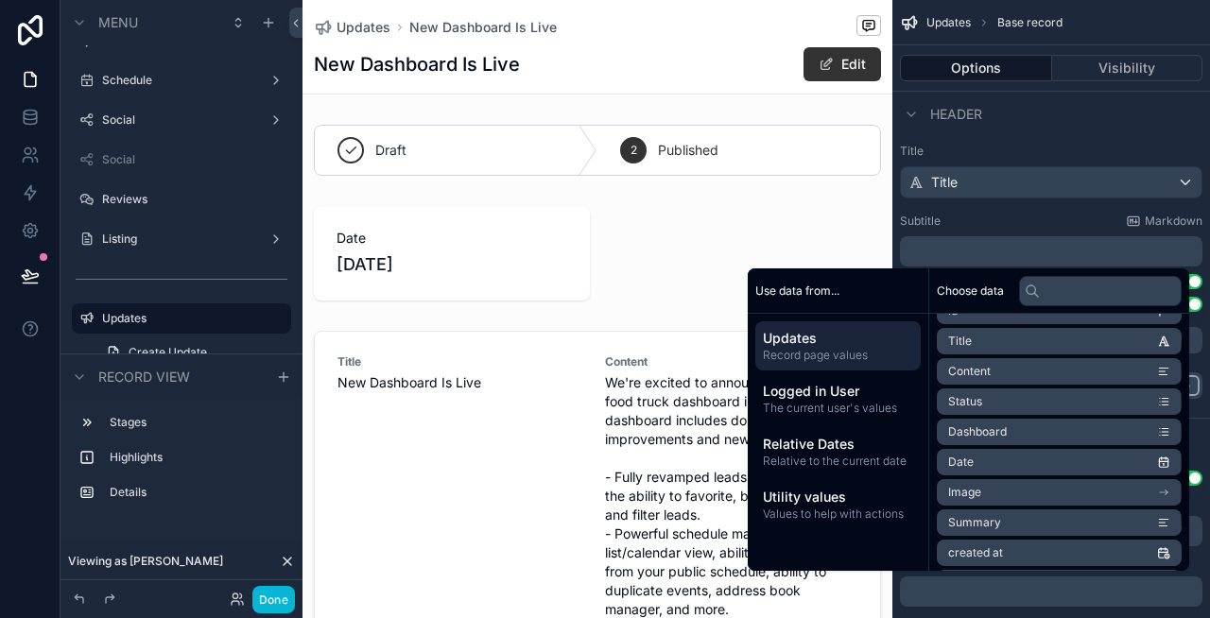
scroll to position [32, 0]
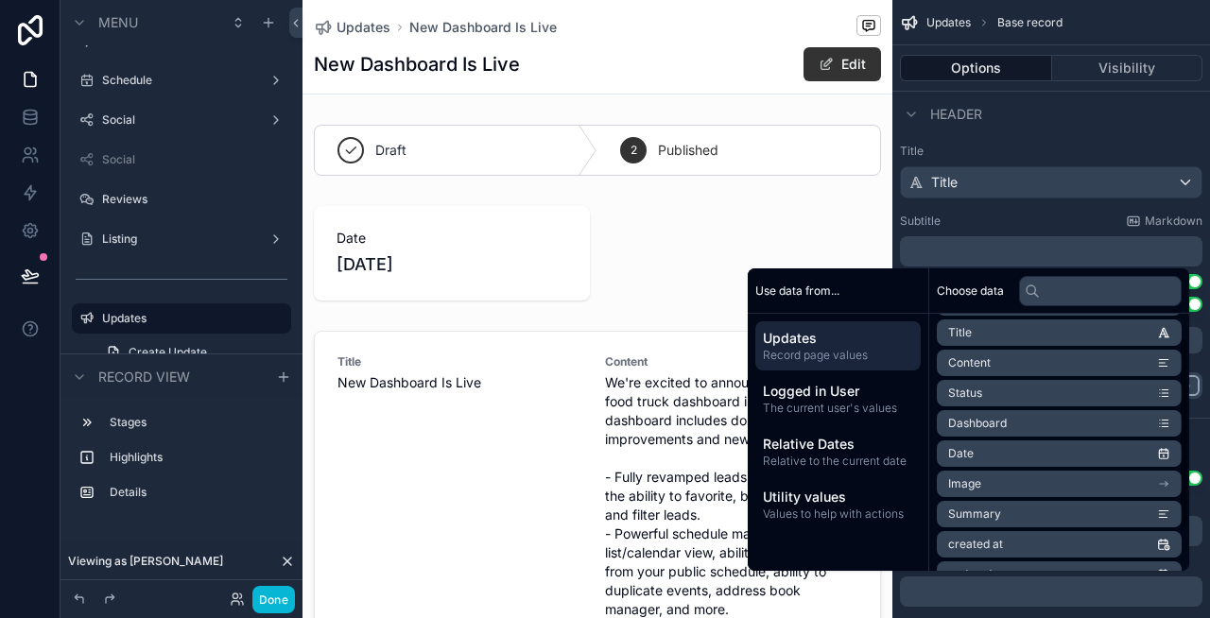
click at [1015, 447] on li "Date" at bounding box center [1059, 453] width 245 height 26
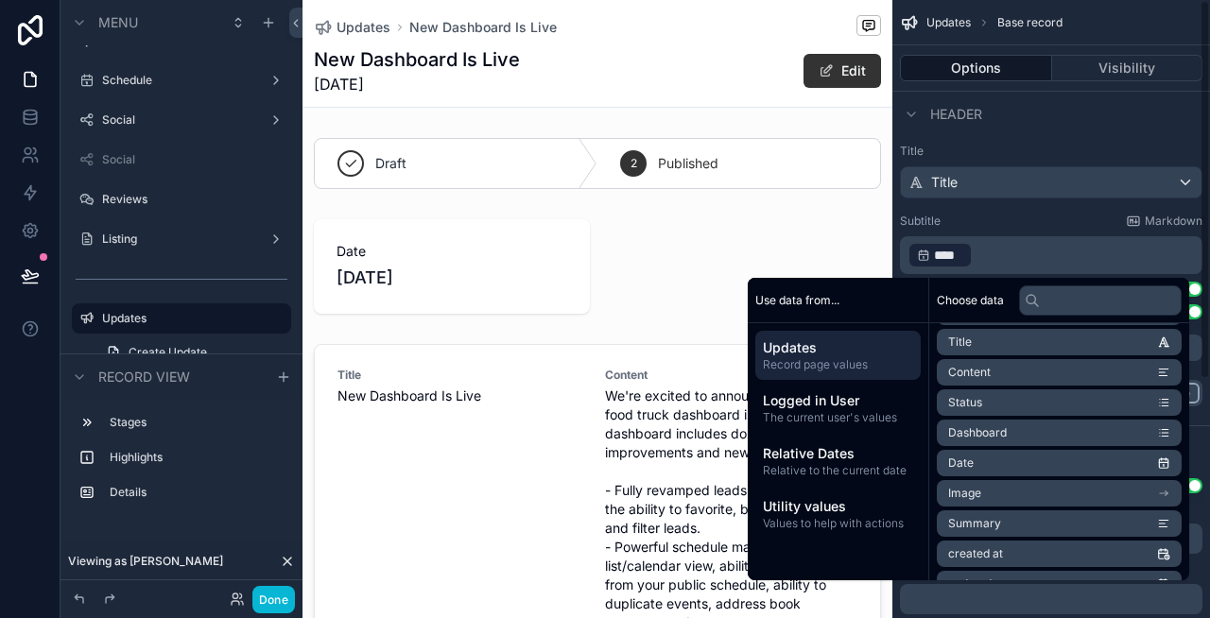
click at [1056, 146] on label "Title" at bounding box center [1051, 151] width 302 height 15
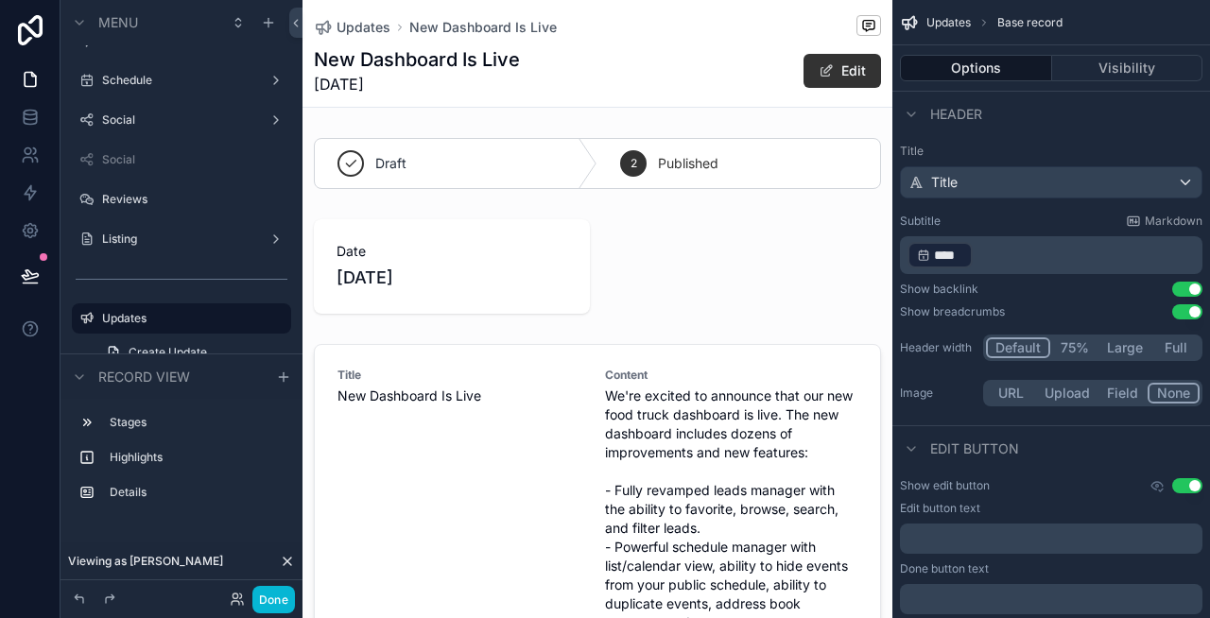
click at [942, 257] on span "****" at bounding box center [948, 255] width 29 height 19
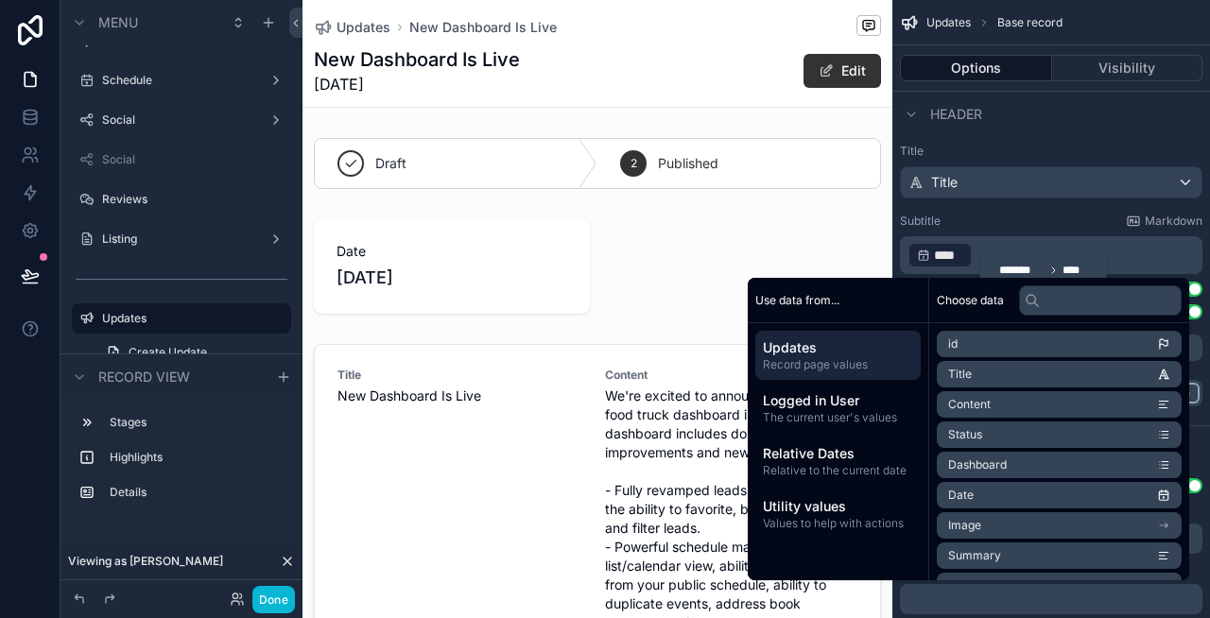
click at [1025, 246] on p "﻿ **** ﻿ ﻿" at bounding box center [1052, 255] width 291 height 30
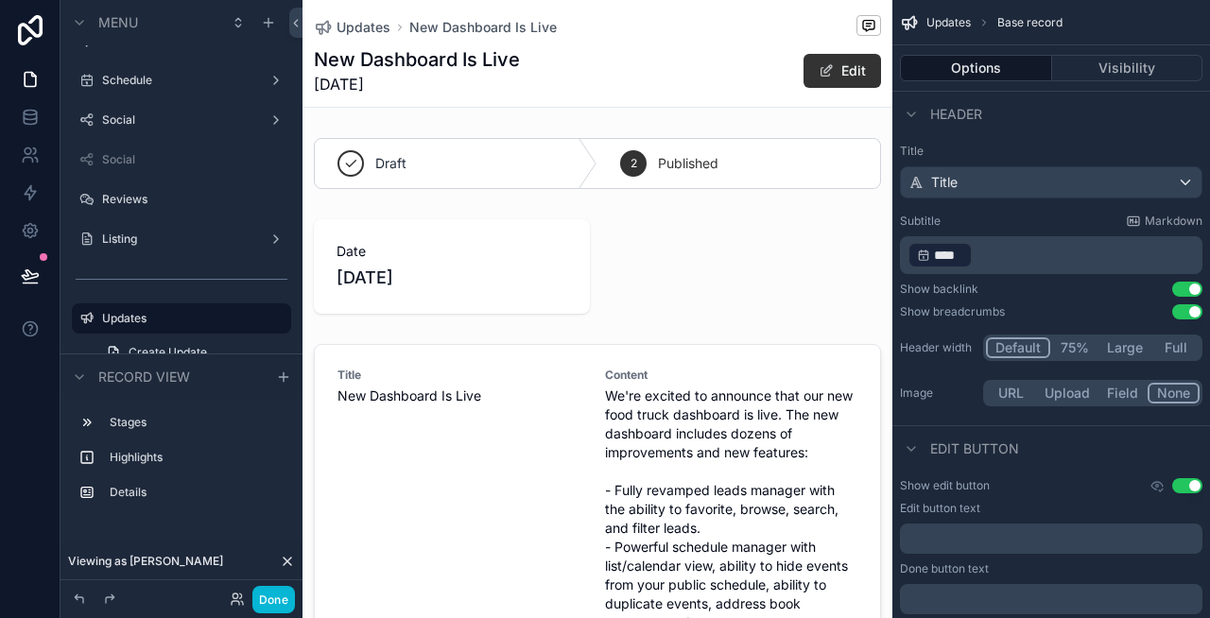
click at [1021, 216] on div "Subtitle Markdown" at bounding box center [1051, 221] width 302 height 15
click at [1185, 483] on button "Use setting" at bounding box center [1187, 485] width 30 height 15
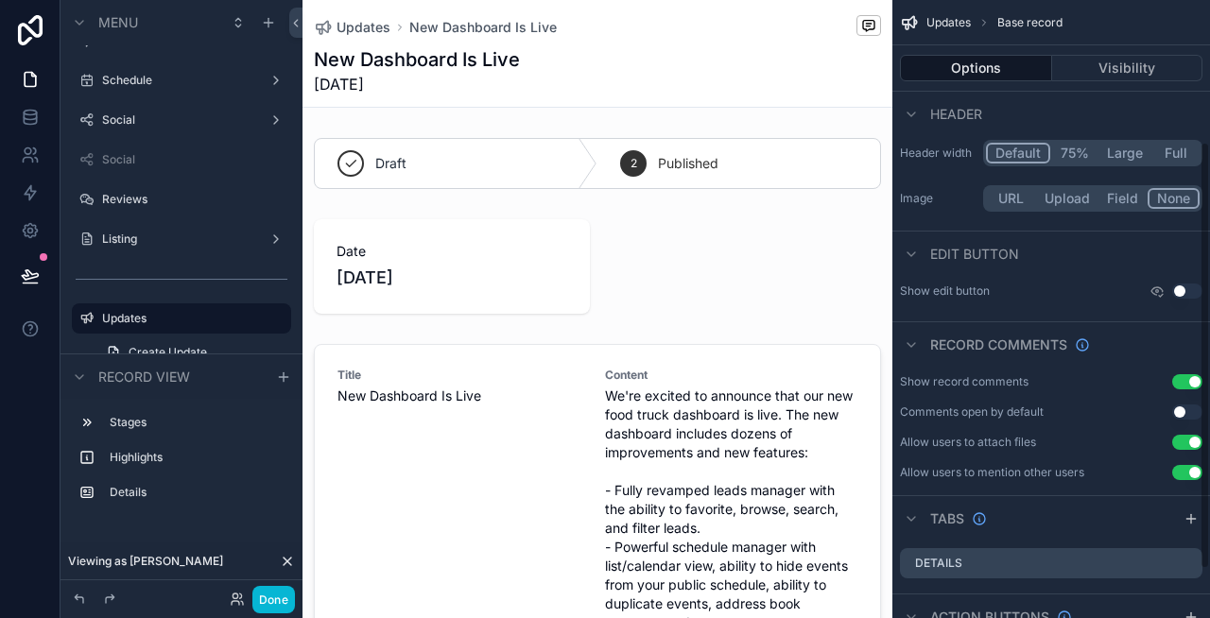
scroll to position [205, 0]
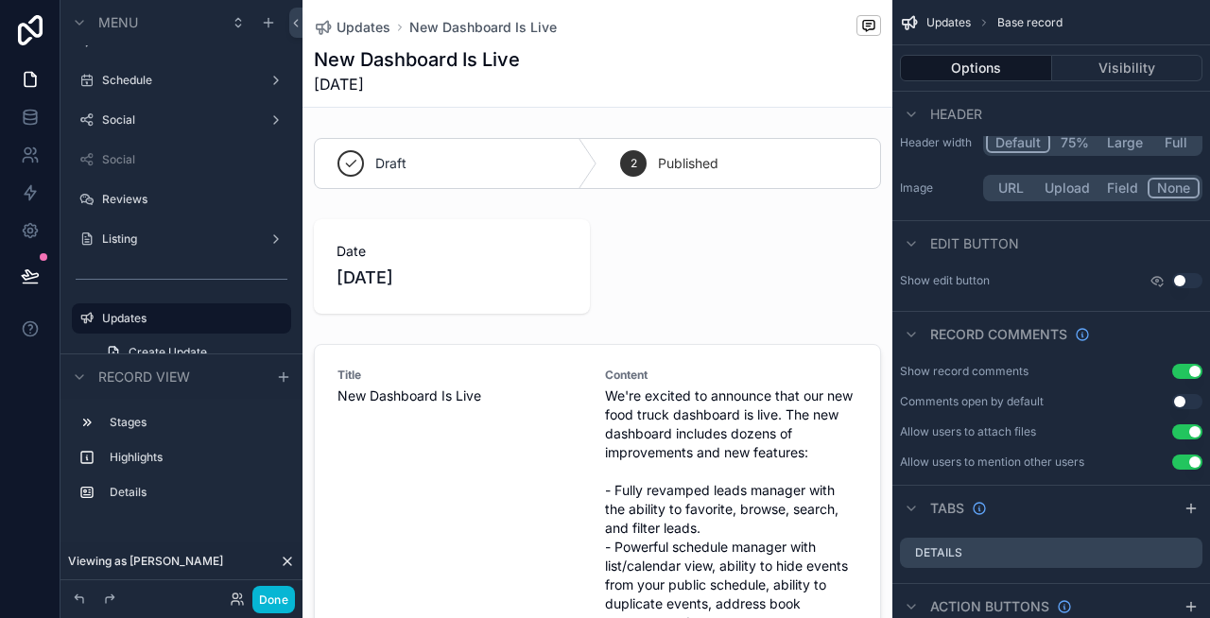
click at [1183, 366] on button "Use setting" at bounding box center [1187, 371] width 30 height 15
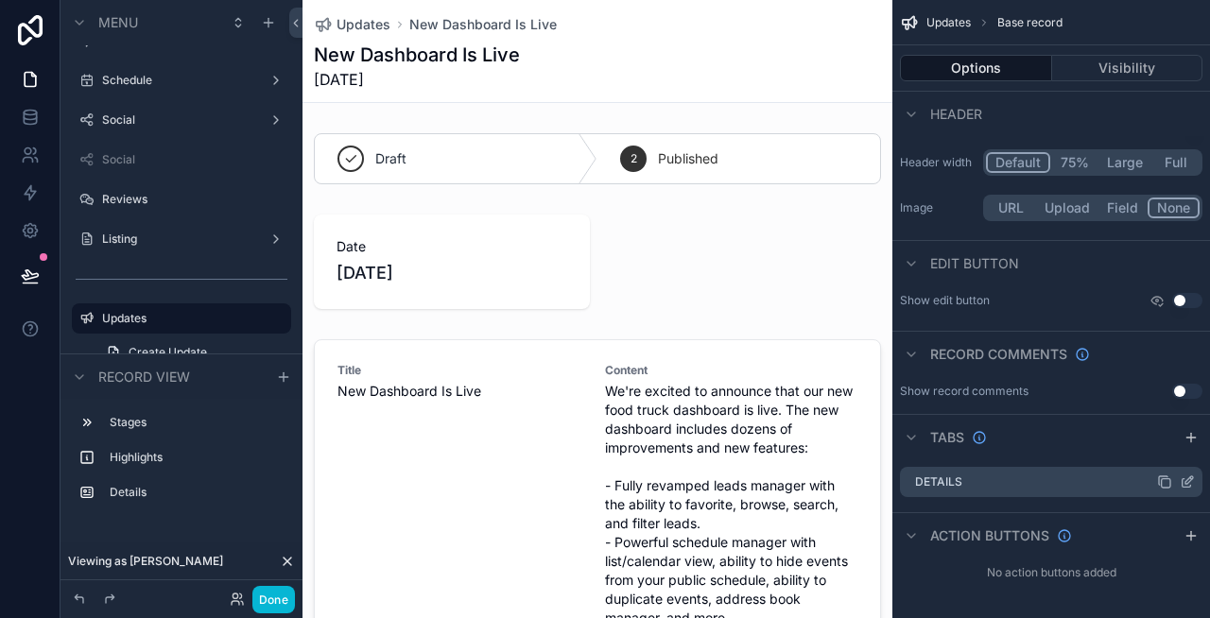
scroll to position [0, 0]
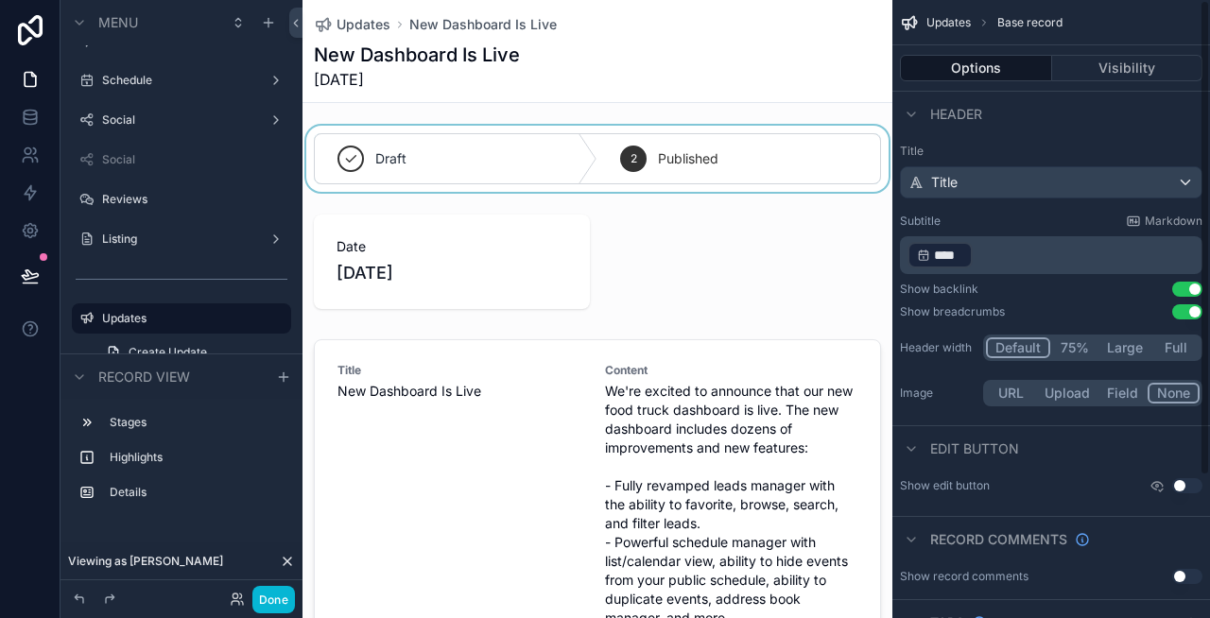
click at [621, 141] on div "scrollable content" at bounding box center [597, 159] width 590 height 66
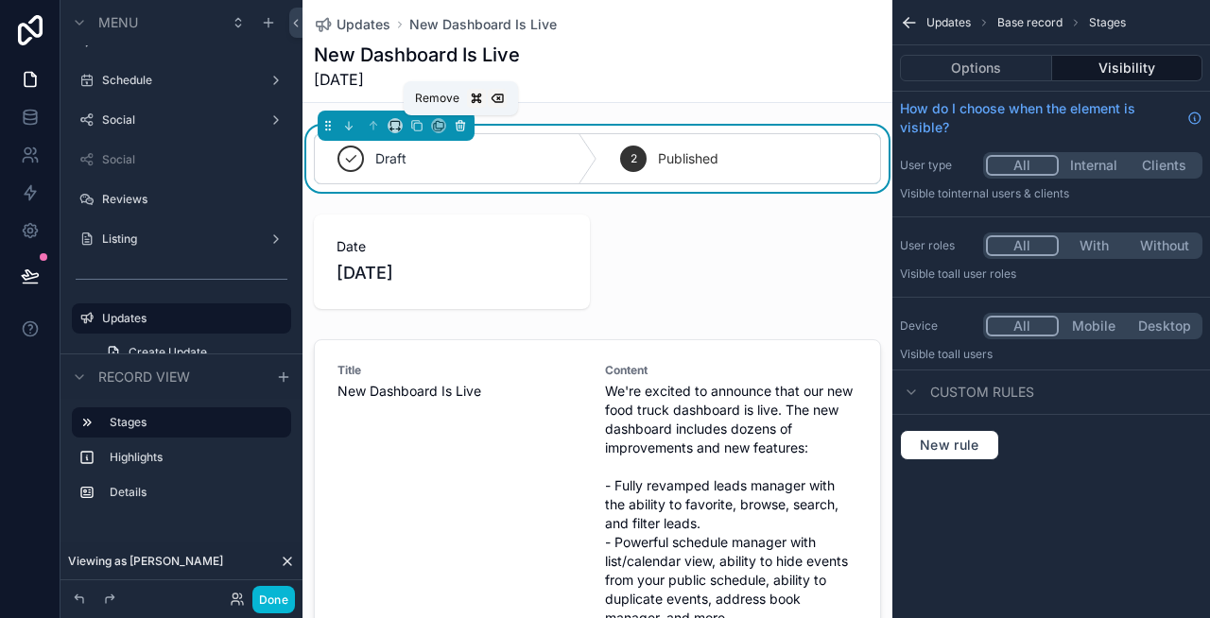
click at [461, 128] on icon "scrollable content" at bounding box center [461, 127] width 0 height 4
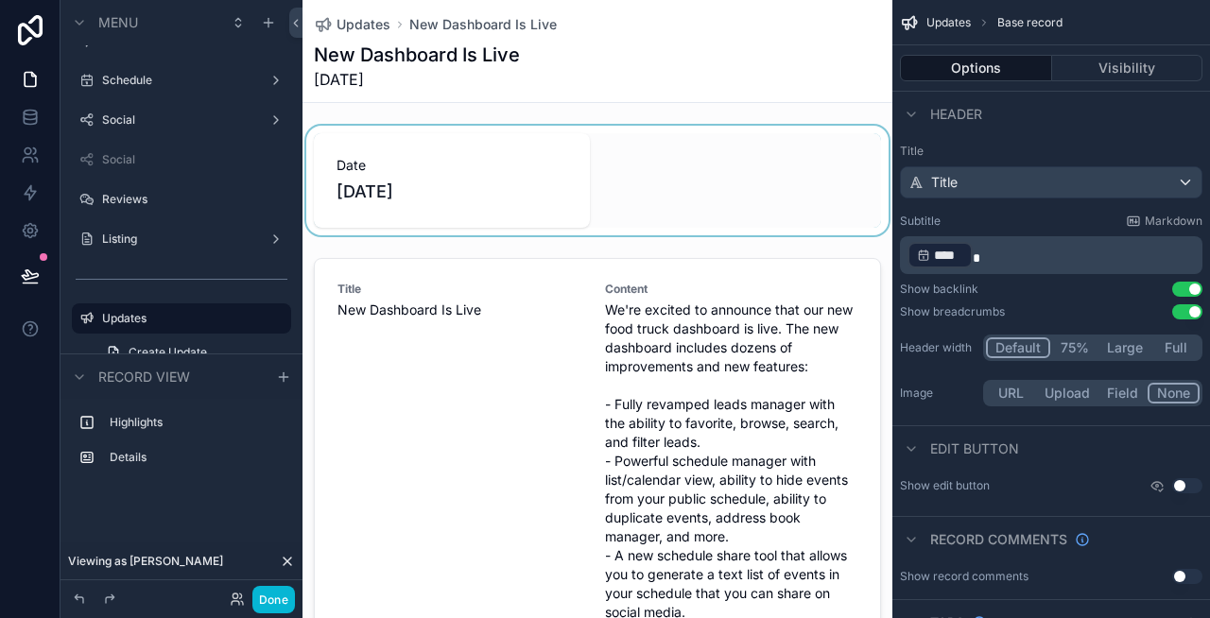
click at [474, 165] on div "scrollable content" at bounding box center [597, 181] width 590 height 110
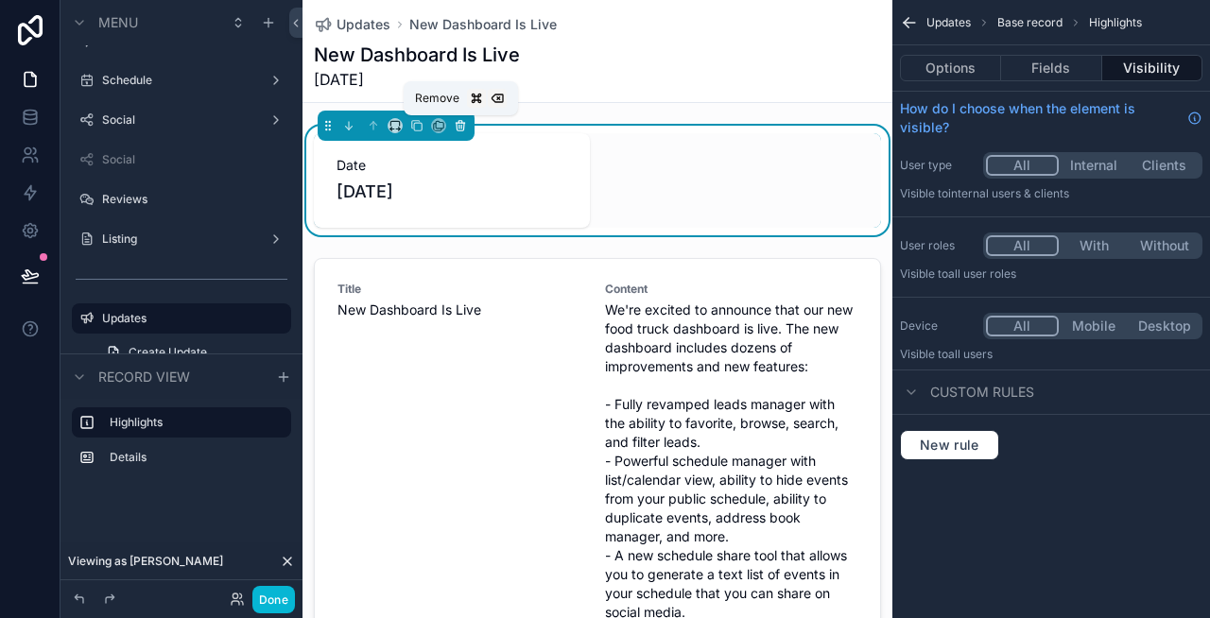
click at [464, 128] on icon "scrollable content" at bounding box center [460, 125] width 13 height 13
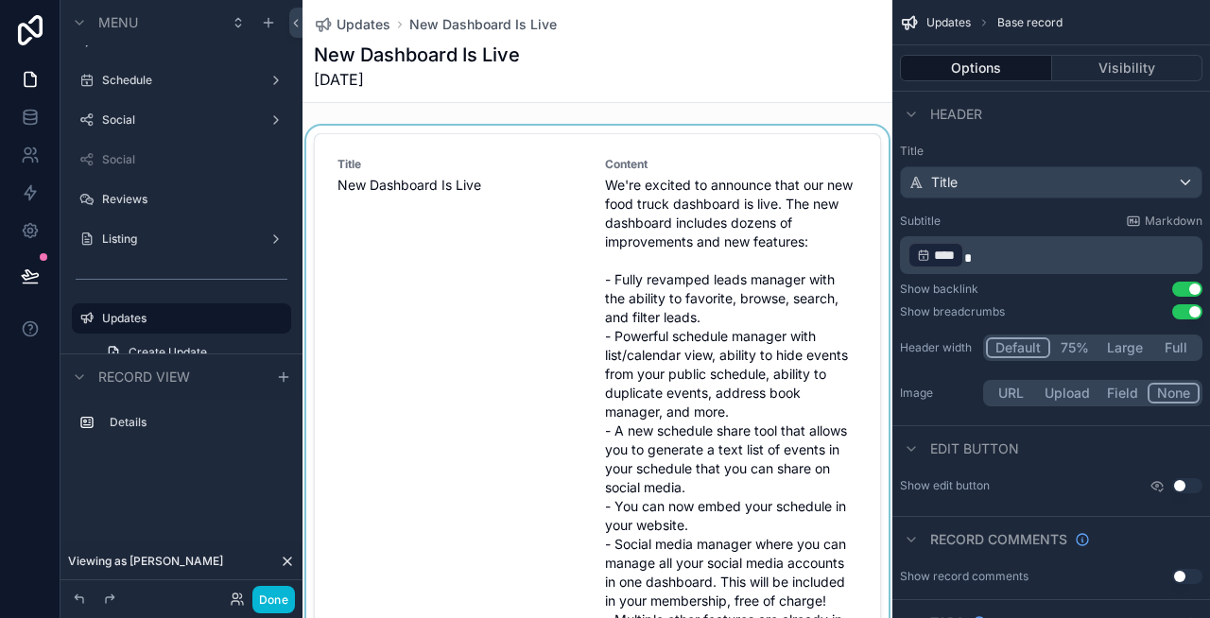
click at [479, 236] on div "scrollable content" at bounding box center [597, 441] width 590 height 631
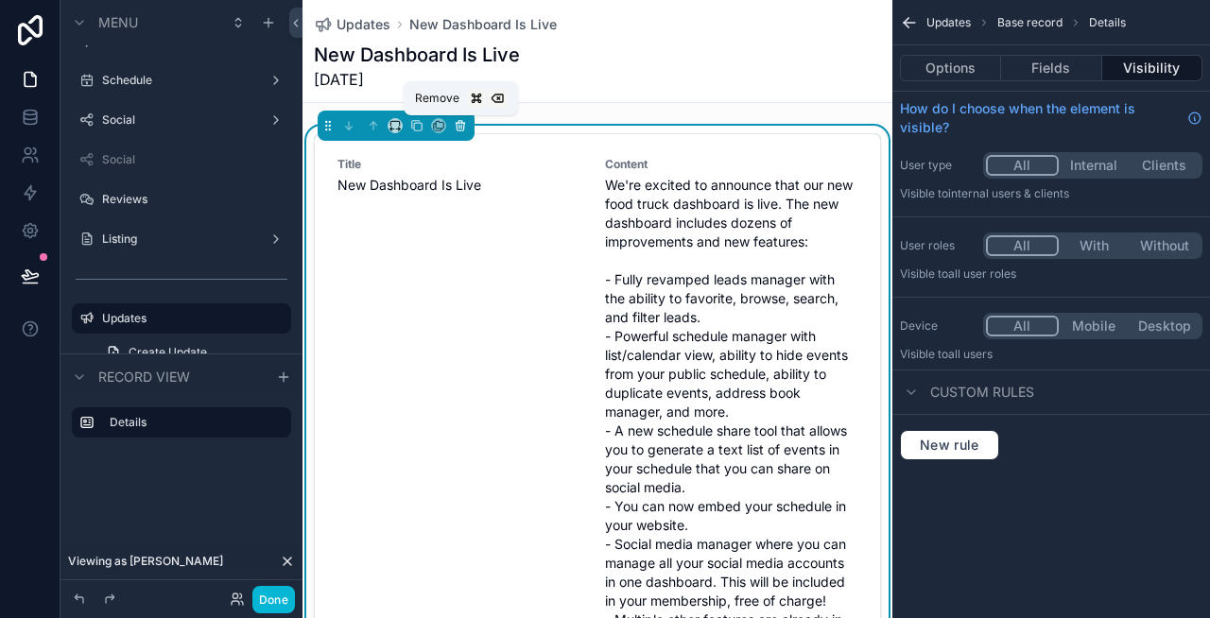
click at [457, 126] on icon "scrollable content" at bounding box center [460, 125] width 13 height 13
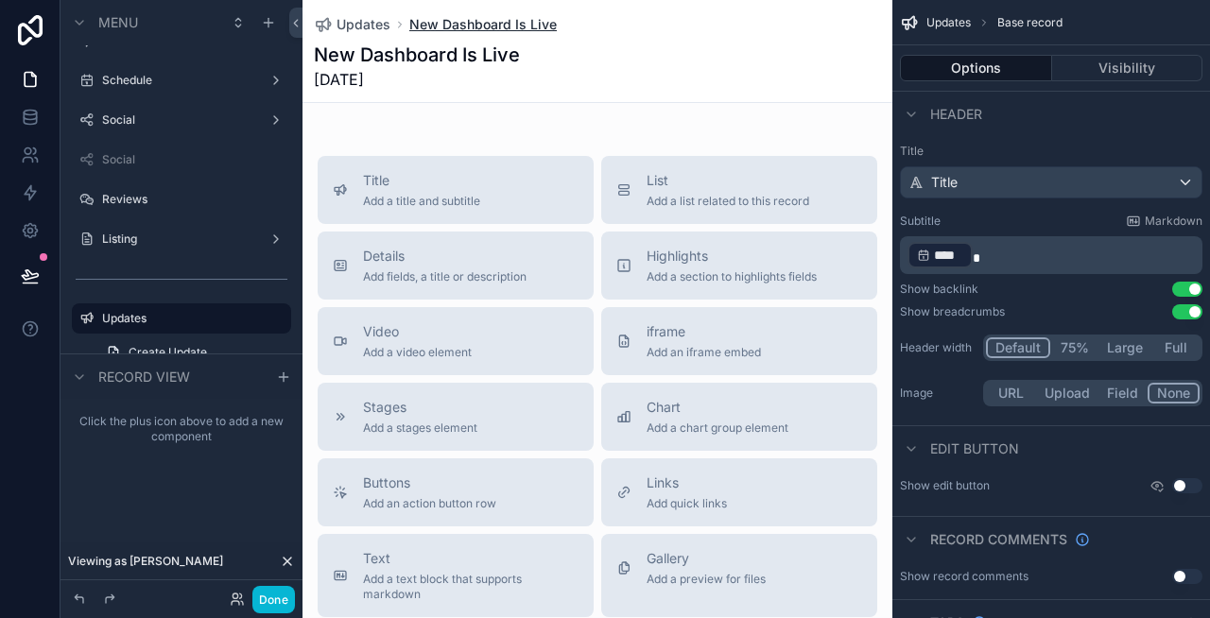
click at [470, 21] on span "New Dashboard Is Live" at bounding box center [482, 24] width 147 height 19
click at [377, 17] on span "Updates" at bounding box center [364, 24] width 54 height 19
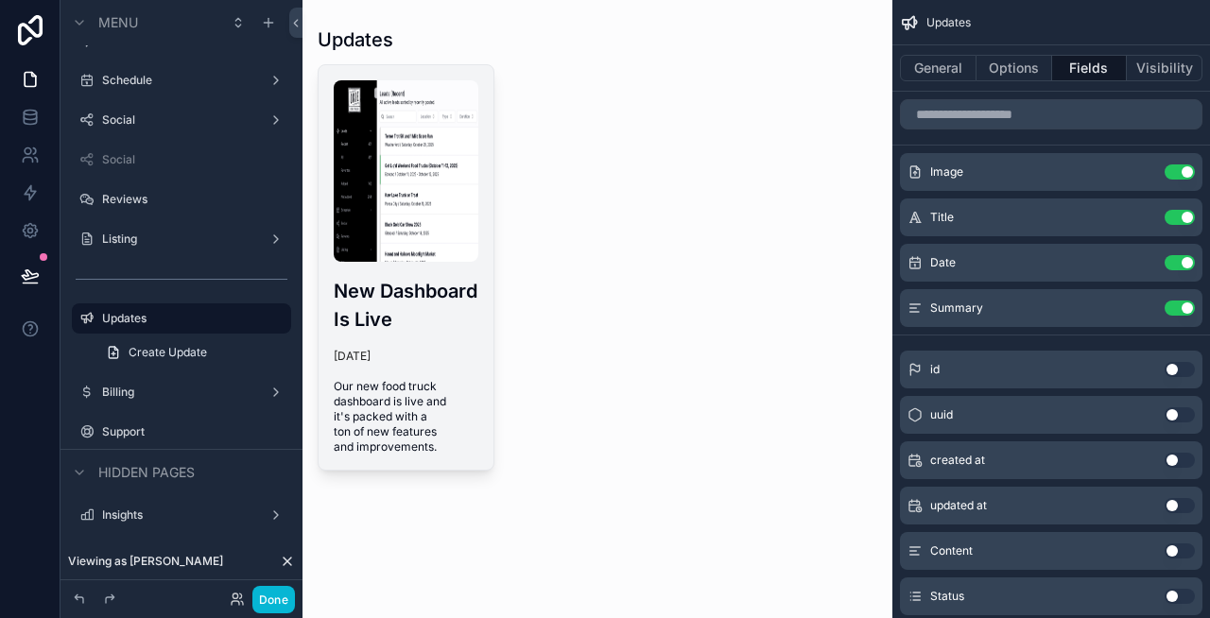
click at [408, 221] on img "scrollable content" at bounding box center [406, 170] width 145 height 181
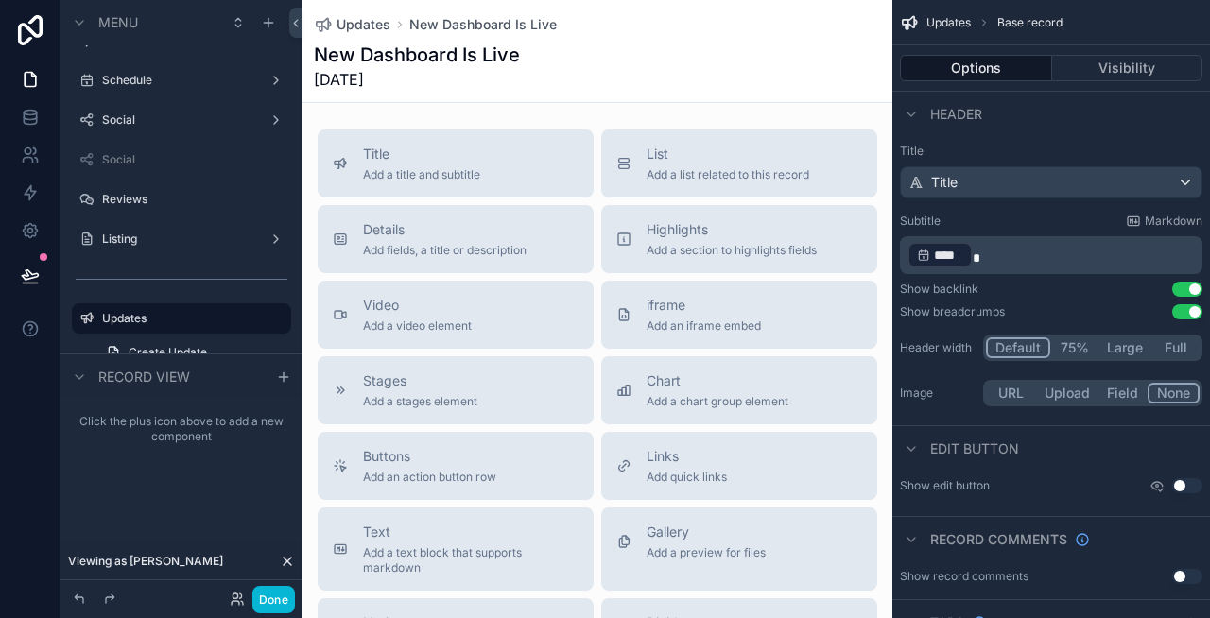
scroll to position [23, 0]
click at [514, 547] on div "Text Add a text block that supports markdown" at bounding box center [471, 553] width 216 height 53
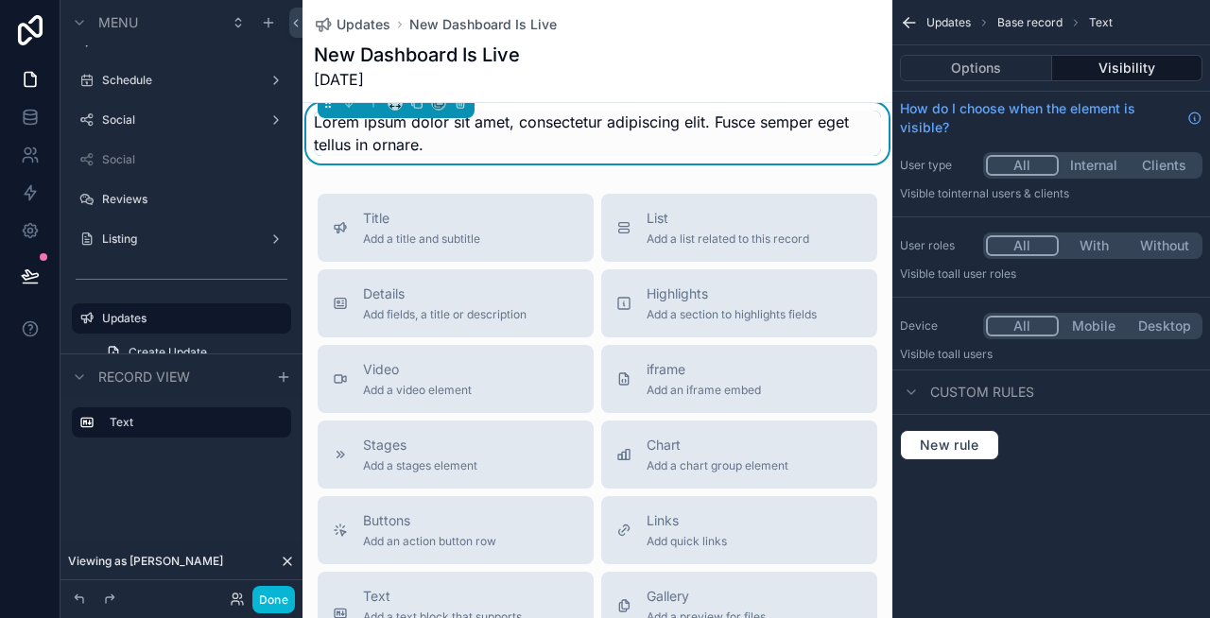
scroll to position [0, 0]
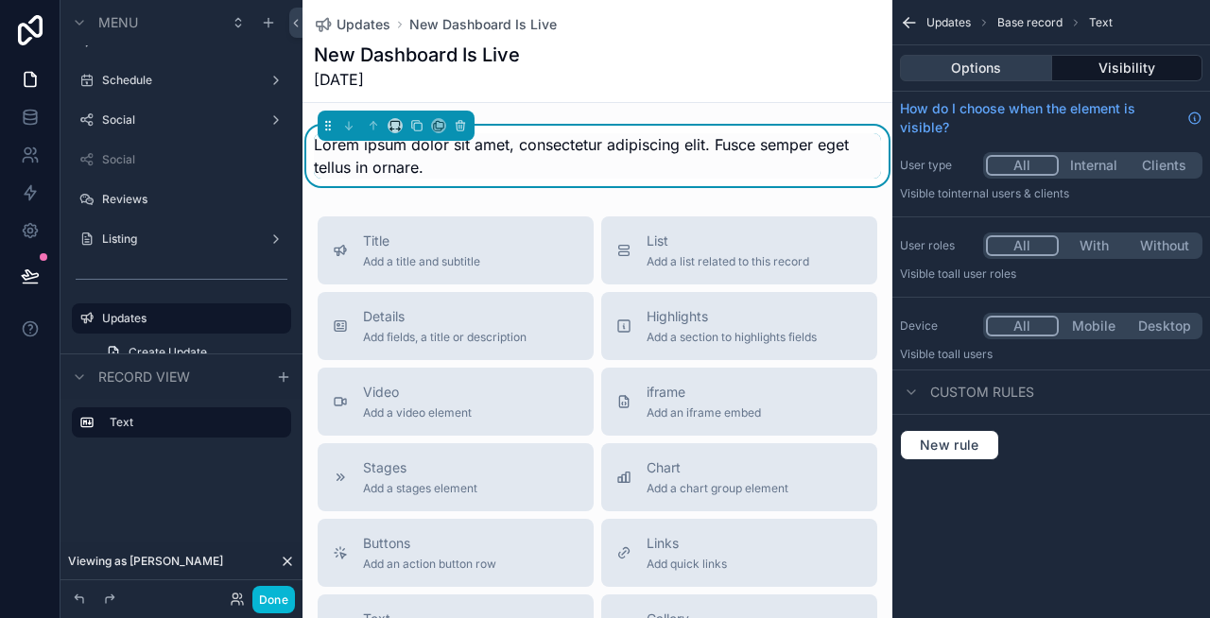
click at [989, 67] on button "Options" at bounding box center [976, 68] width 152 height 26
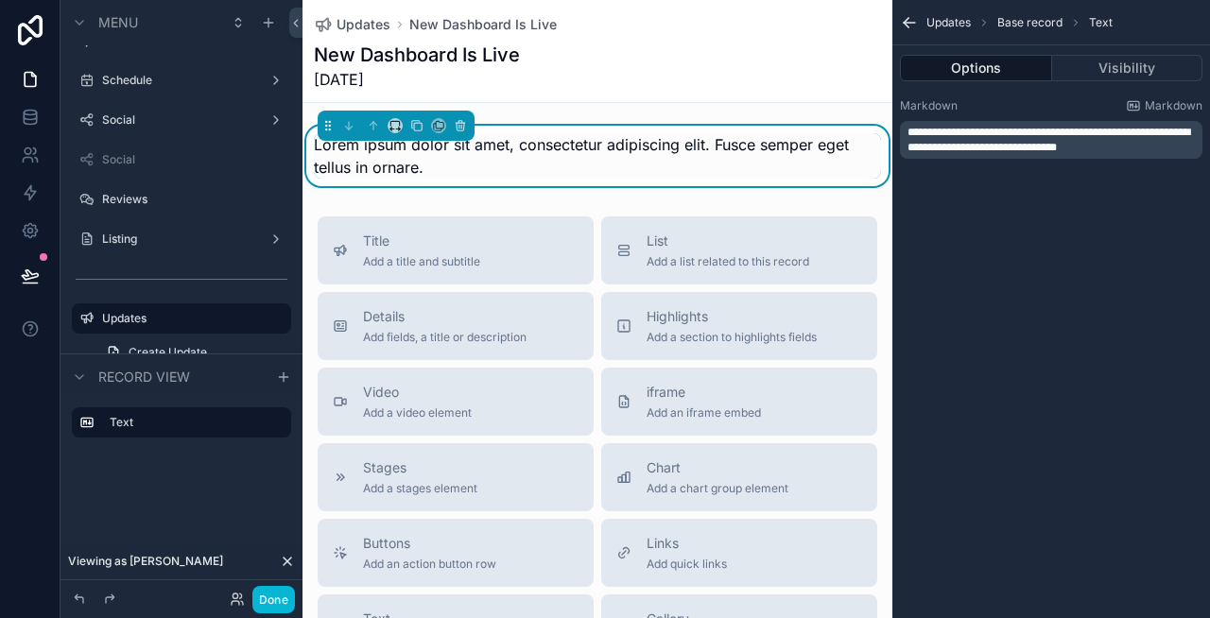
click at [988, 136] on span "**********" at bounding box center [1048, 140] width 283 height 26
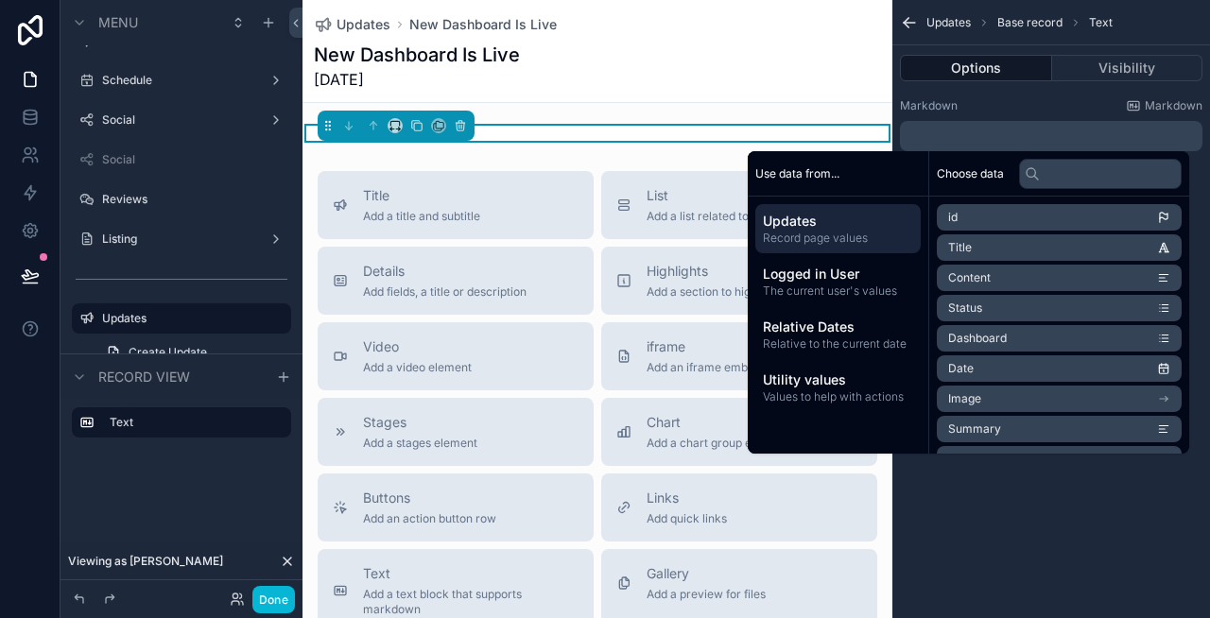
click at [1114, 277] on li "Content" at bounding box center [1059, 278] width 245 height 26
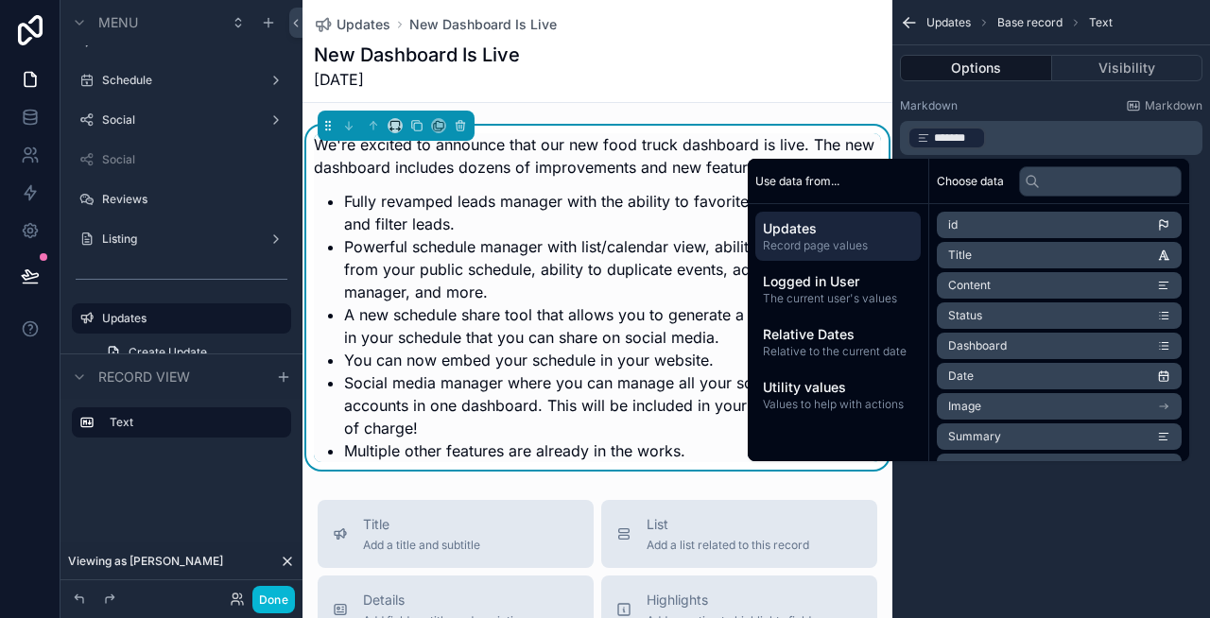
click at [1098, 556] on div "Updates Base record Text Options Visibility Markdown Markdown ﻿ ******* ﻿ ﻿" at bounding box center [1051, 309] width 318 height 618
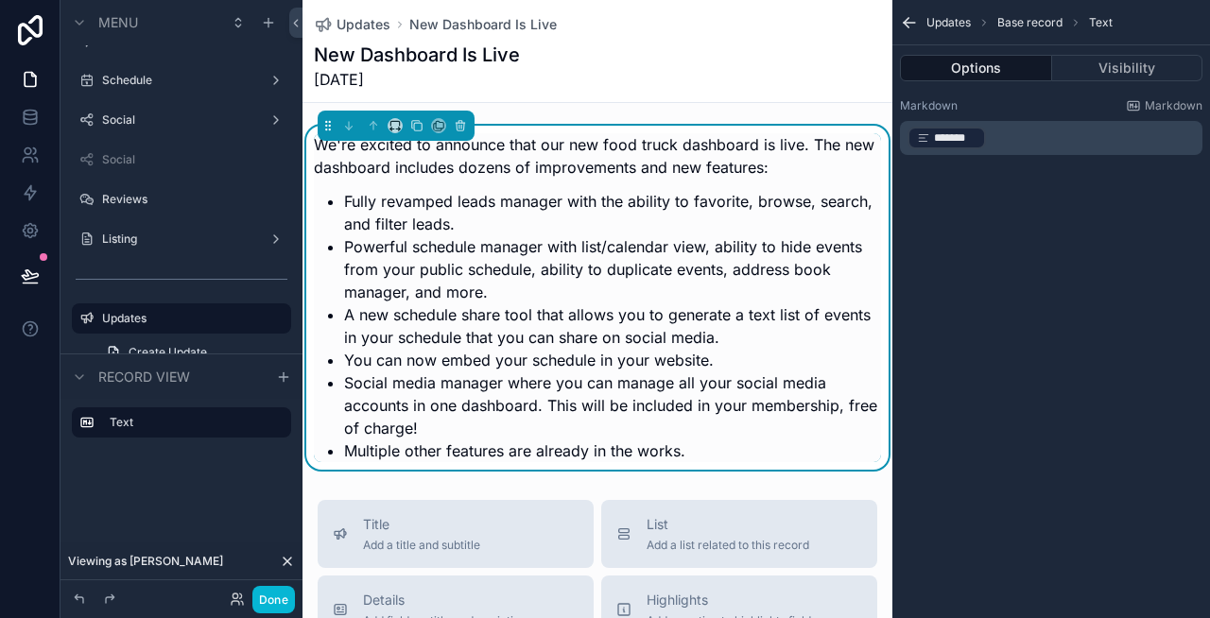
click at [1098, 556] on div "Updates Base record Text Options Visibility Markdown Markdown ﻿ ******* ﻿ ﻿" at bounding box center [1051, 309] width 318 height 618
click at [813, 65] on div "scrollable content" at bounding box center [810, 66] width 142 height 2
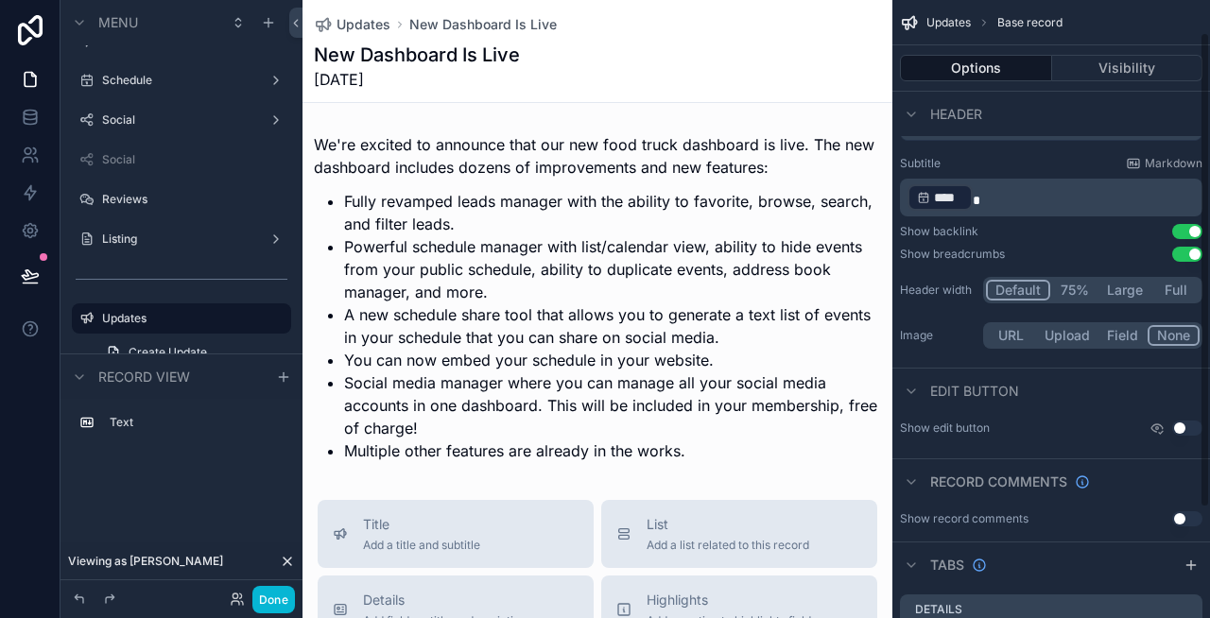
scroll to position [63, 0]
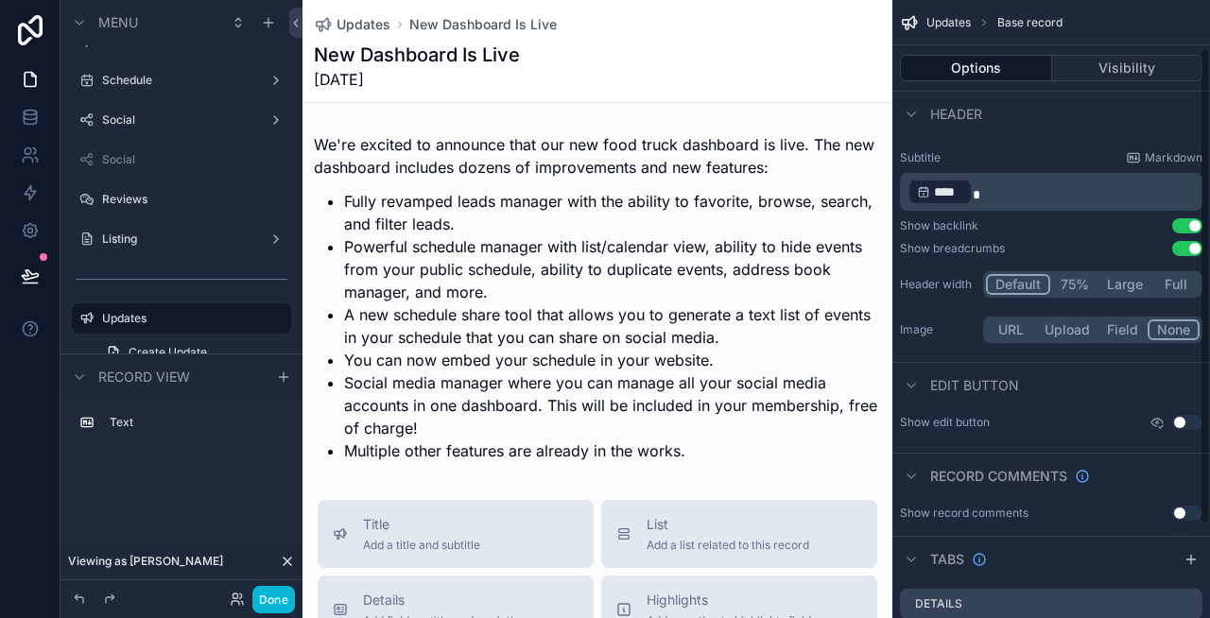
click at [1166, 279] on button "Full" at bounding box center [1175, 284] width 48 height 21
click at [1129, 284] on button "Large" at bounding box center [1123, 284] width 53 height 21
click at [1185, 285] on button "Full" at bounding box center [1175, 284] width 48 height 21
click at [1020, 280] on button "Default" at bounding box center [1017, 284] width 62 height 21
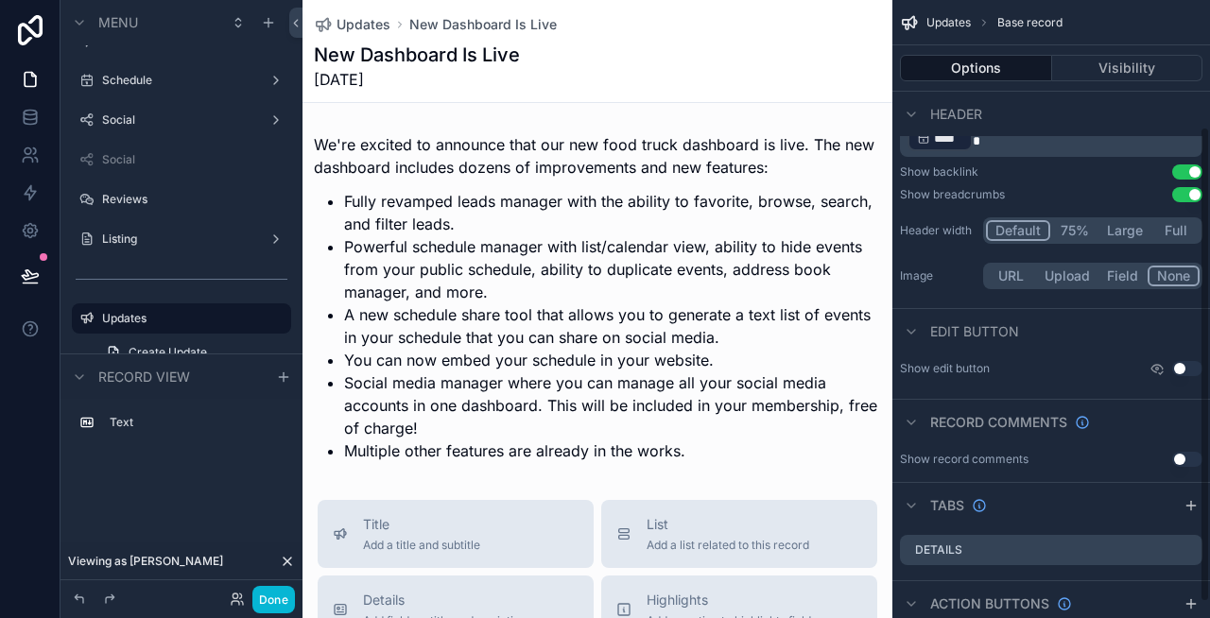
scroll to position [185, 0]
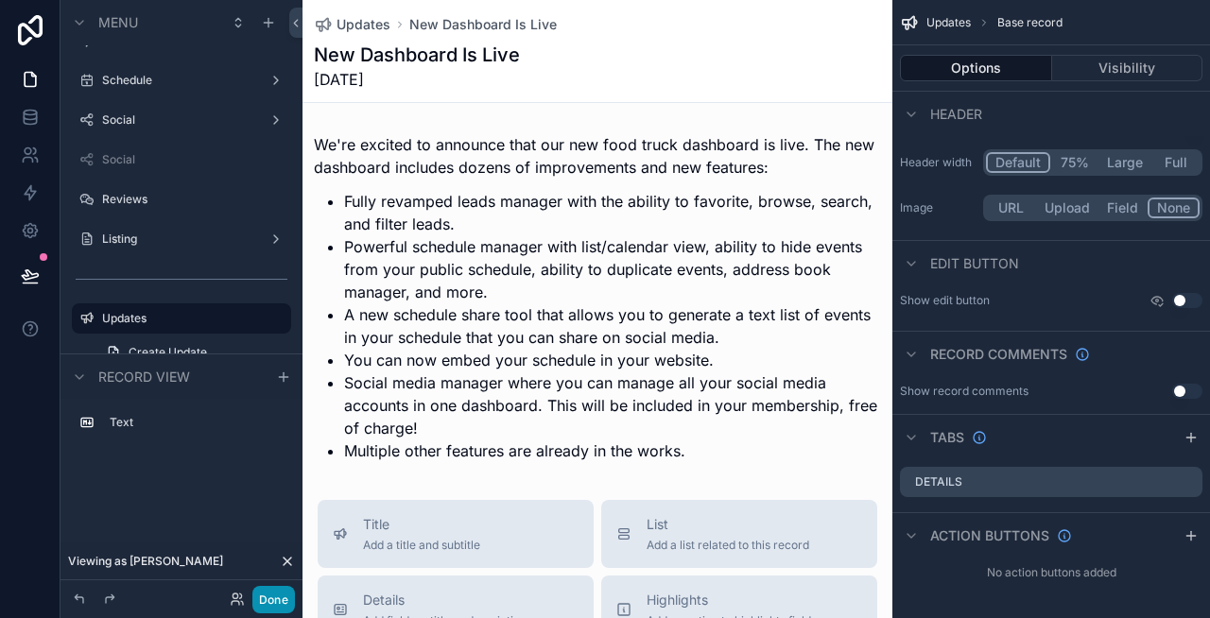
click at [277, 589] on button "Done" at bounding box center [273, 599] width 43 height 27
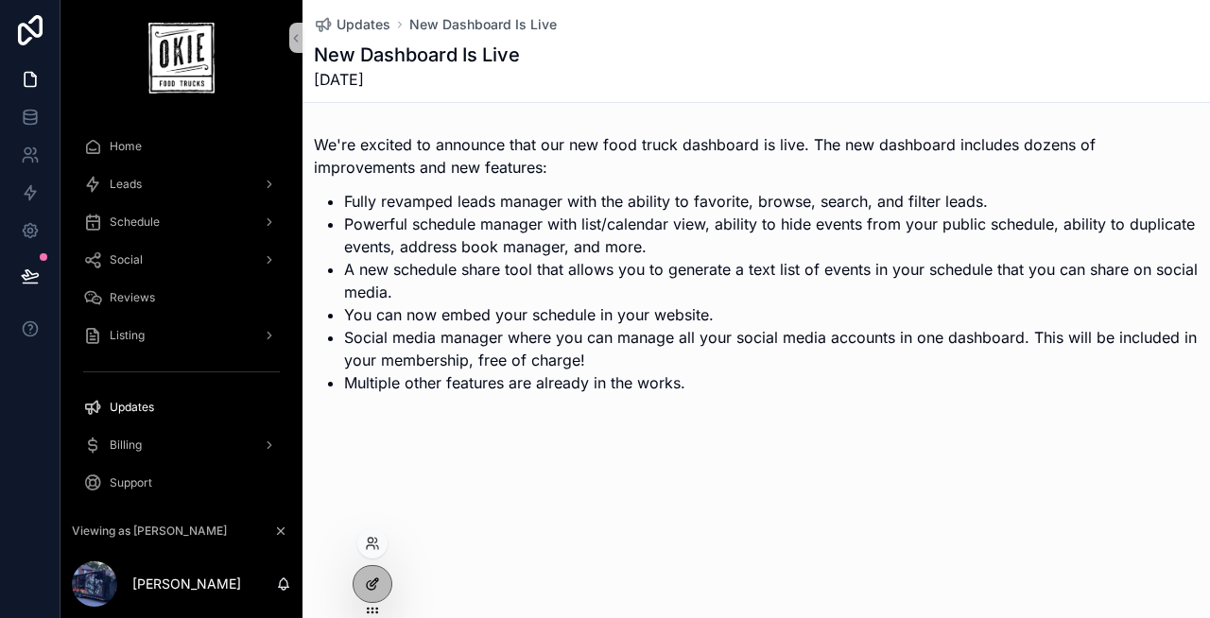
click at [376, 588] on icon at bounding box center [372, 584] width 15 height 15
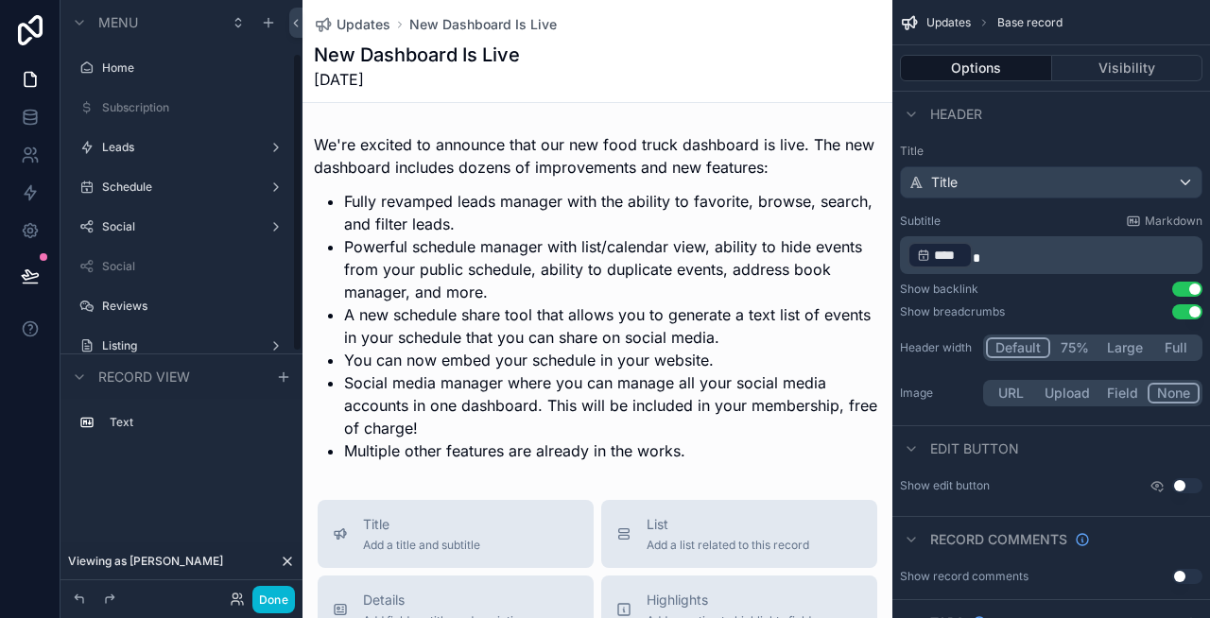
scroll to position [107, 0]
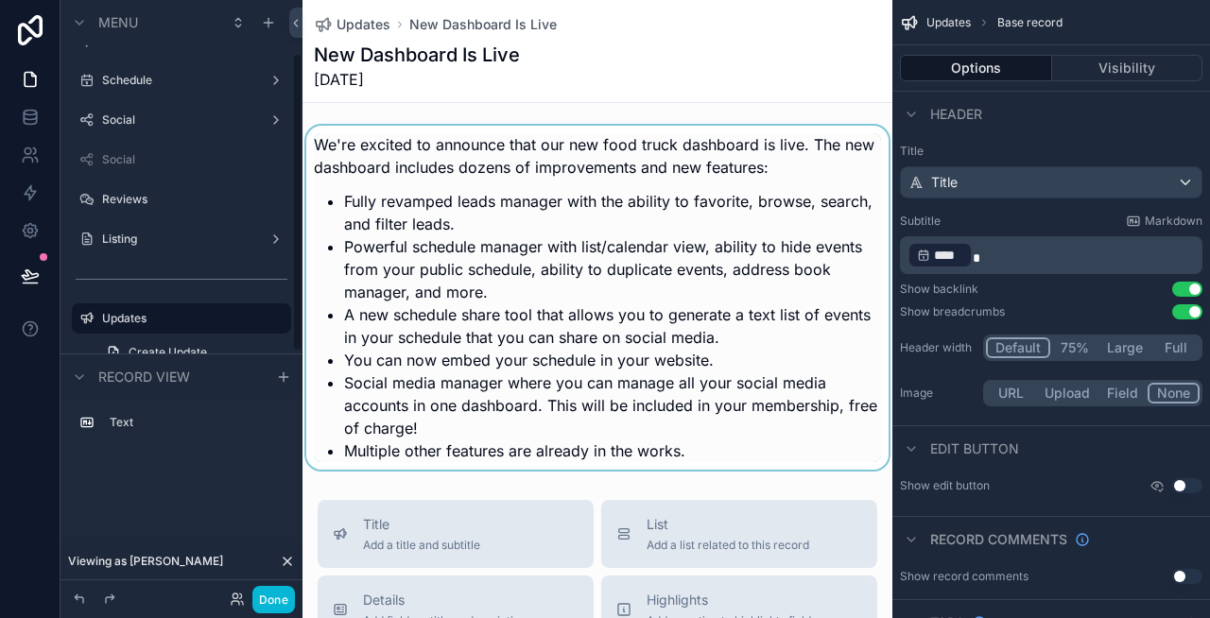
click at [511, 286] on div "scrollable content" at bounding box center [597, 298] width 590 height 344
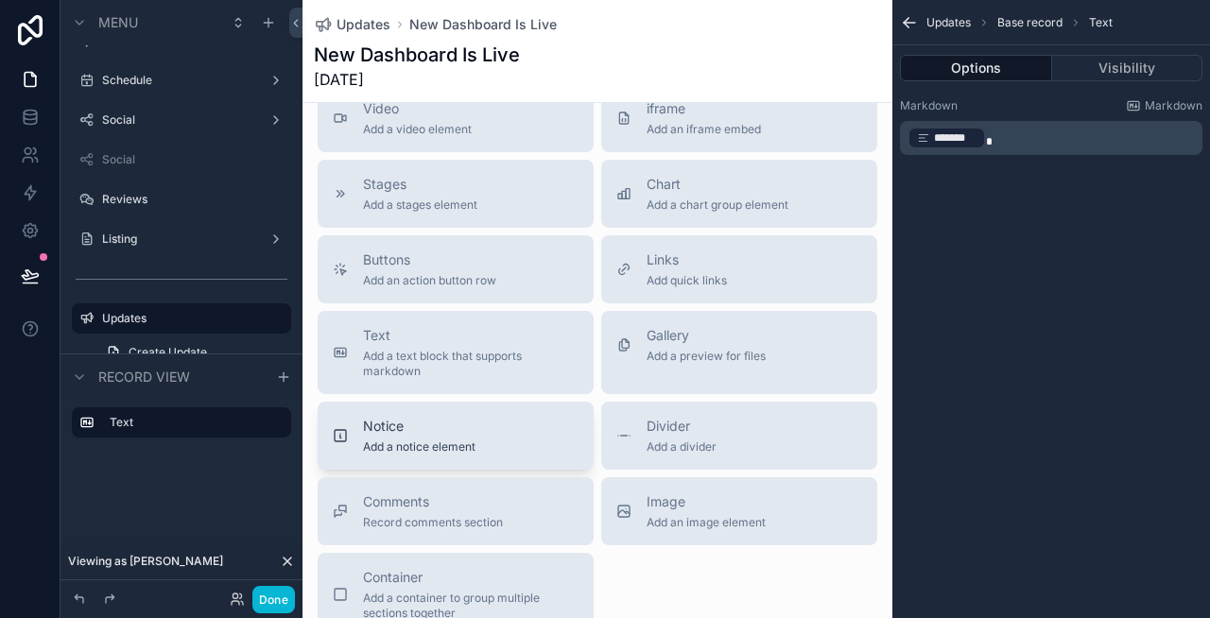
scroll to position [611, 0]
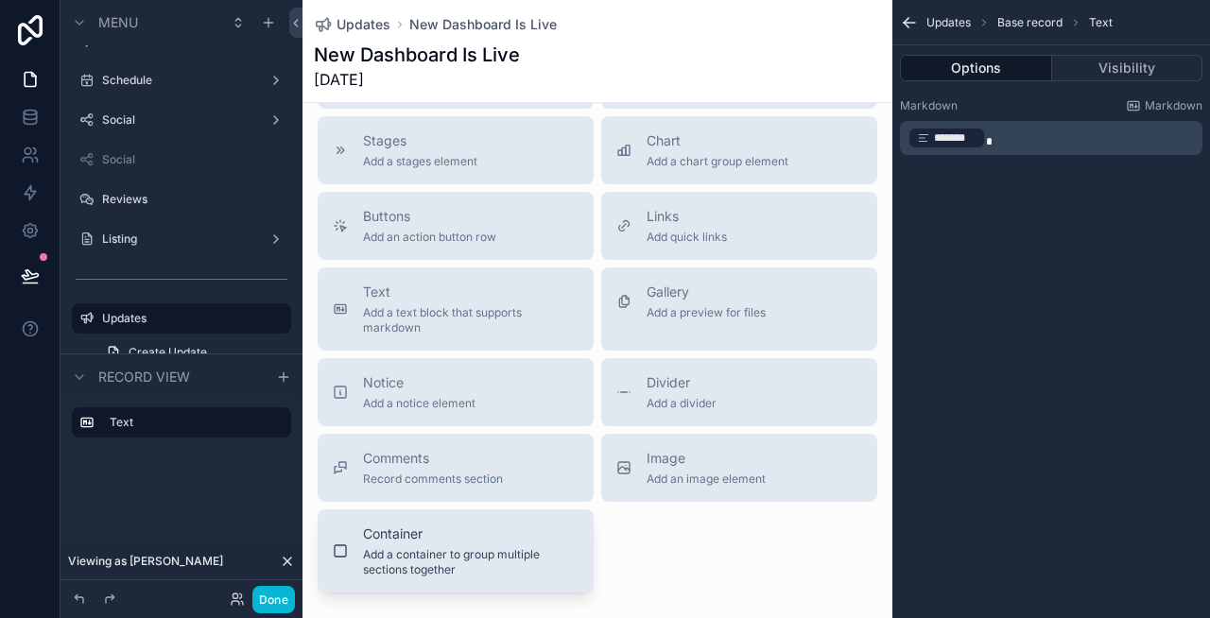
click at [492, 527] on span "Container" at bounding box center [471, 534] width 216 height 19
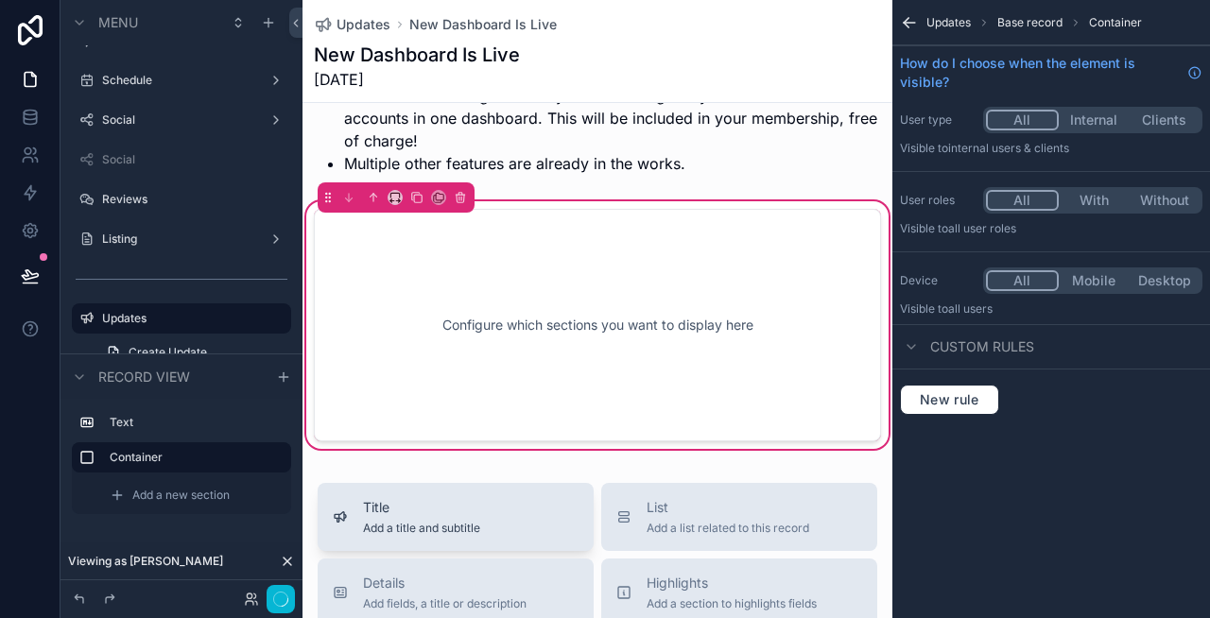
scroll to position [127, 0]
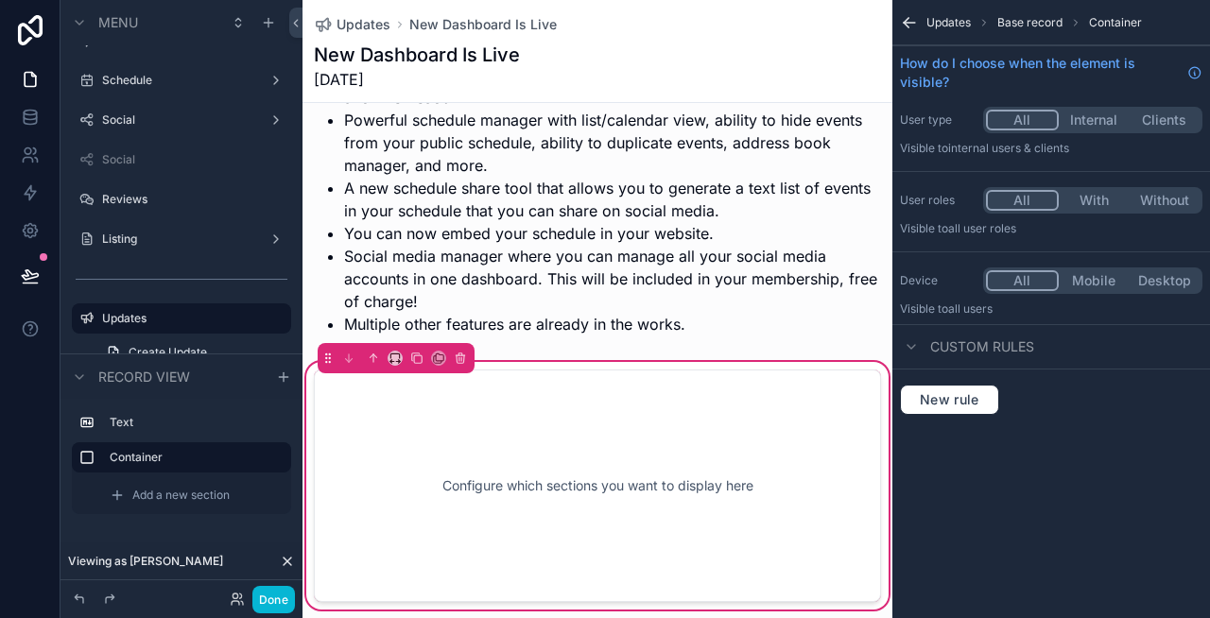
drag, startPoint x: 510, startPoint y: 238, endPoint x: 503, endPoint y: 451, distance: 212.8
click at [503, 451] on div "We're excited to announce that our new food truck dashboard is live. The new da…" at bounding box center [597, 306] width 590 height 614
click at [479, 403] on div "Configure which sections you want to display here" at bounding box center [597, 486] width 505 height 170
click at [456, 173] on div "scrollable content" at bounding box center [597, 171] width 590 height 344
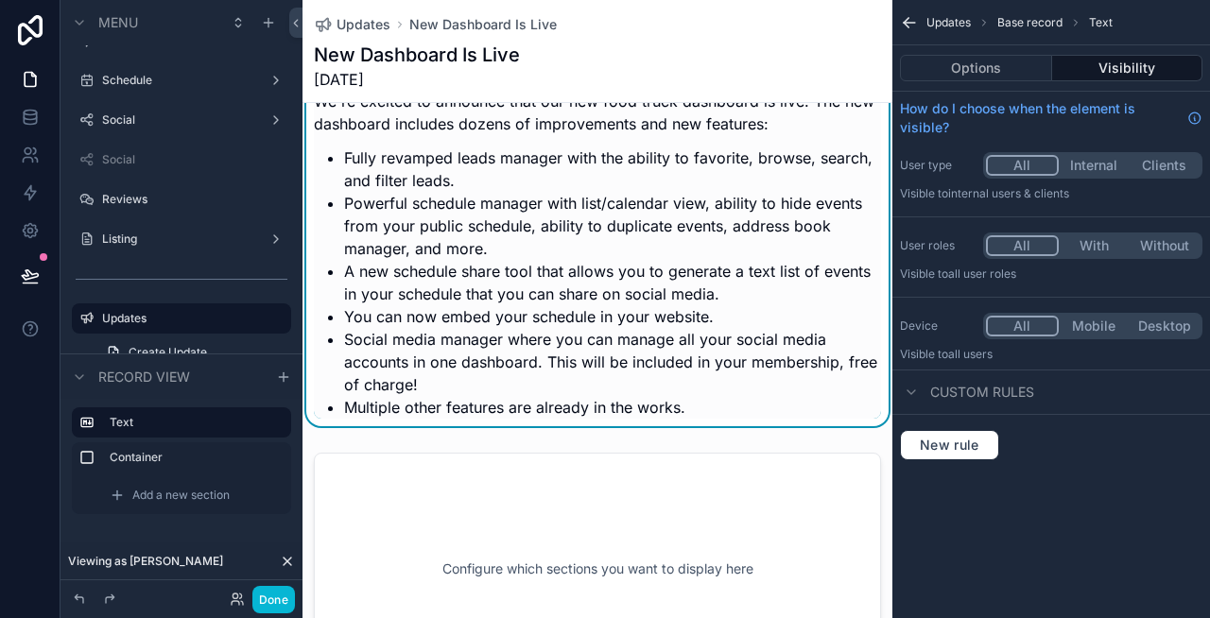
scroll to position [0, 0]
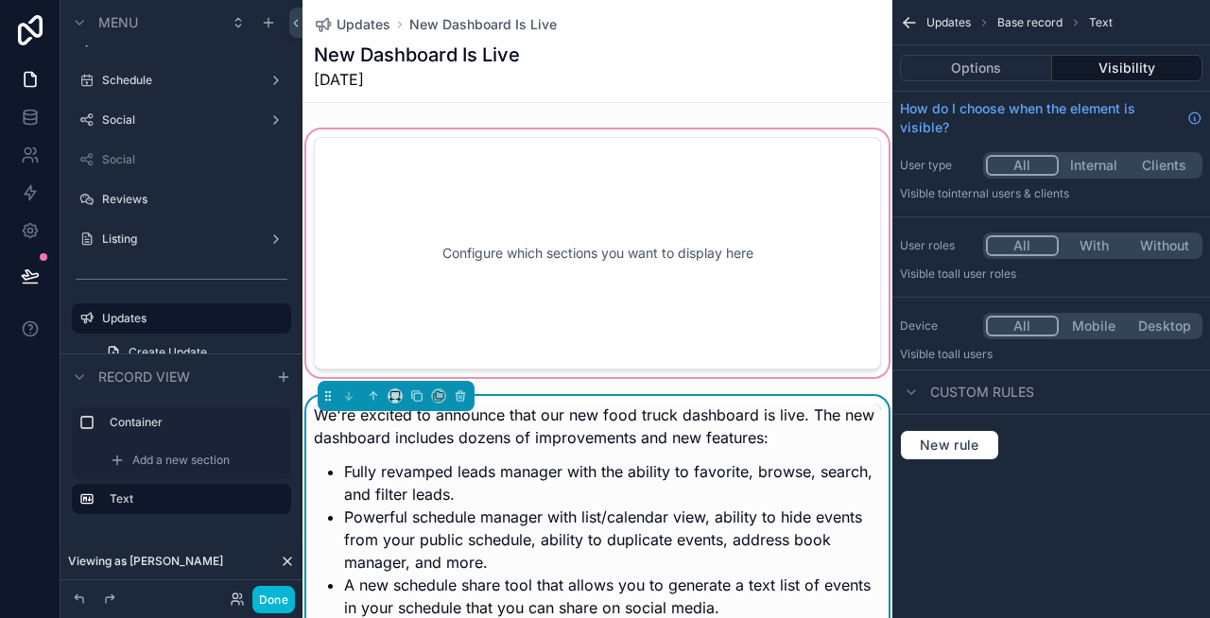
click at [479, 271] on div "scrollable content" at bounding box center [597, 253] width 590 height 255
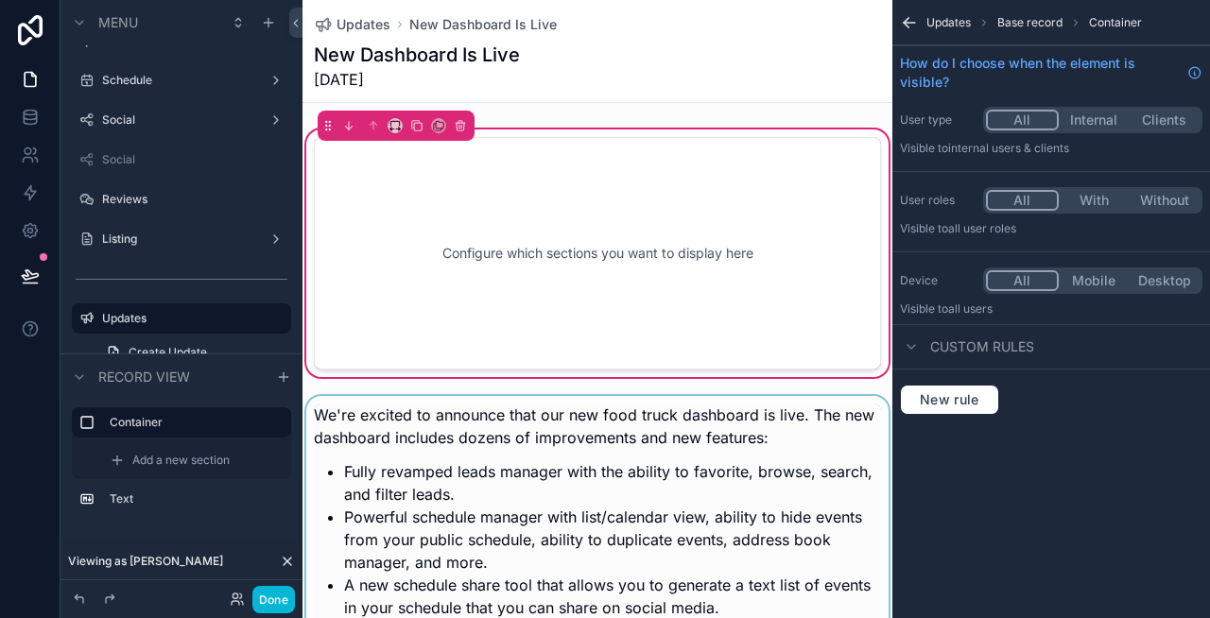
click at [619, 448] on div "scrollable content" at bounding box center [597, 568] width 590 height 344
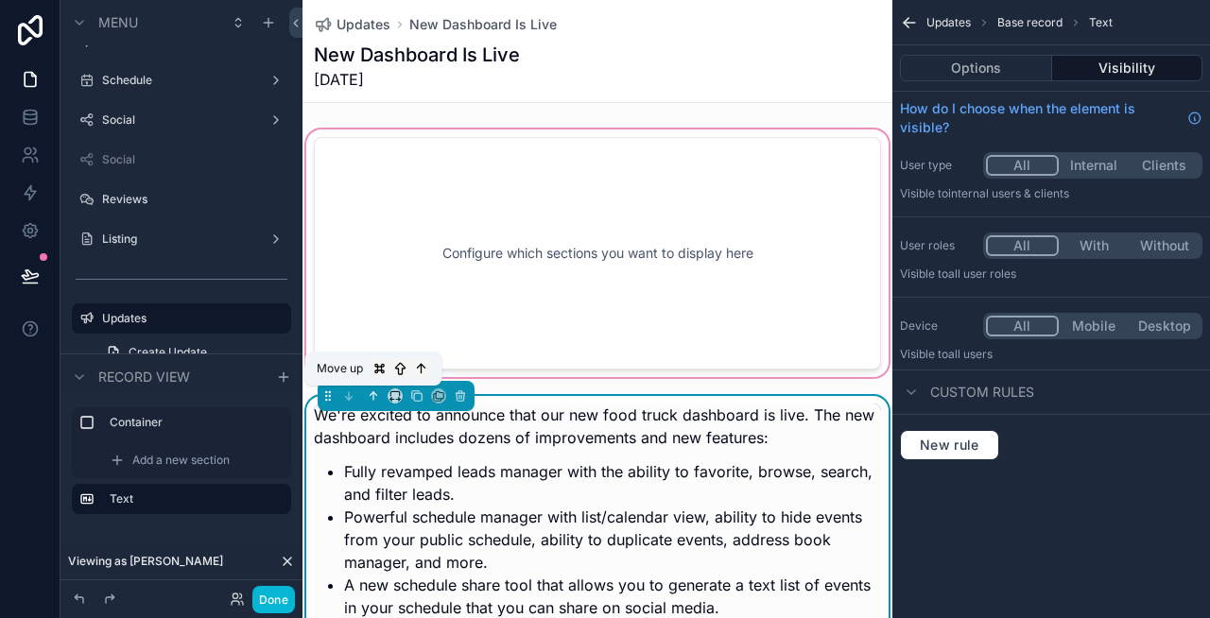
click at [371, 394] on icon "scrollable content" at bounding box center [373, 394] width 4 height 4
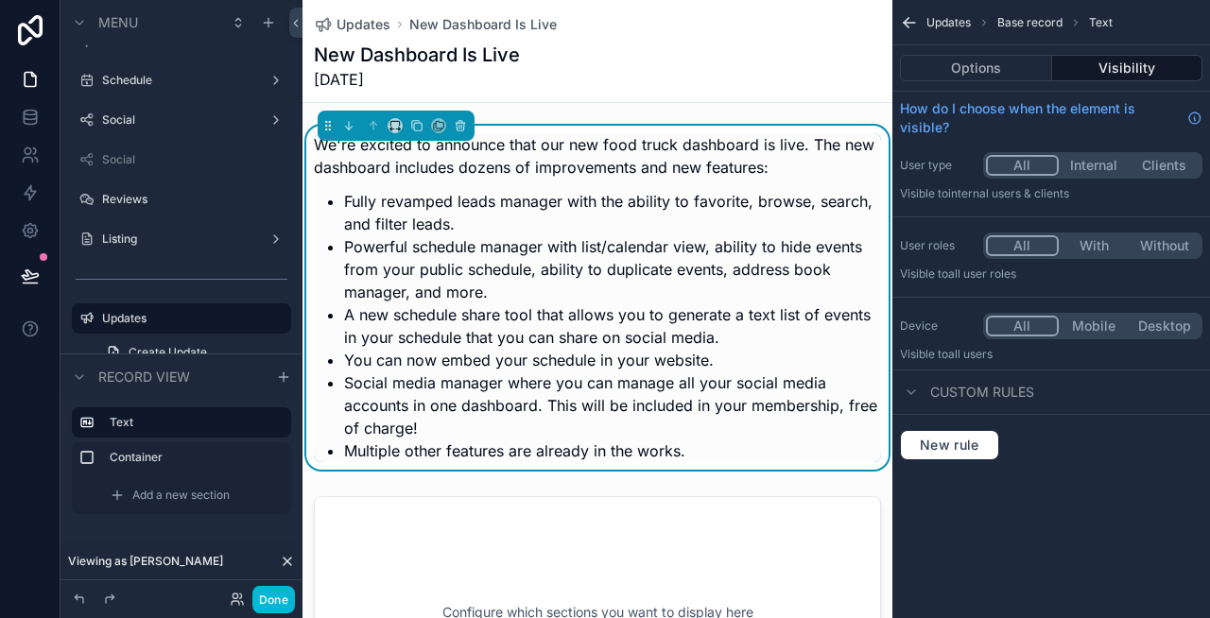
click at [449, 311] on li "A new schedule share tool that allows you to generate a text list of events in …" at bounding box center [612, 325] width 537 height 45
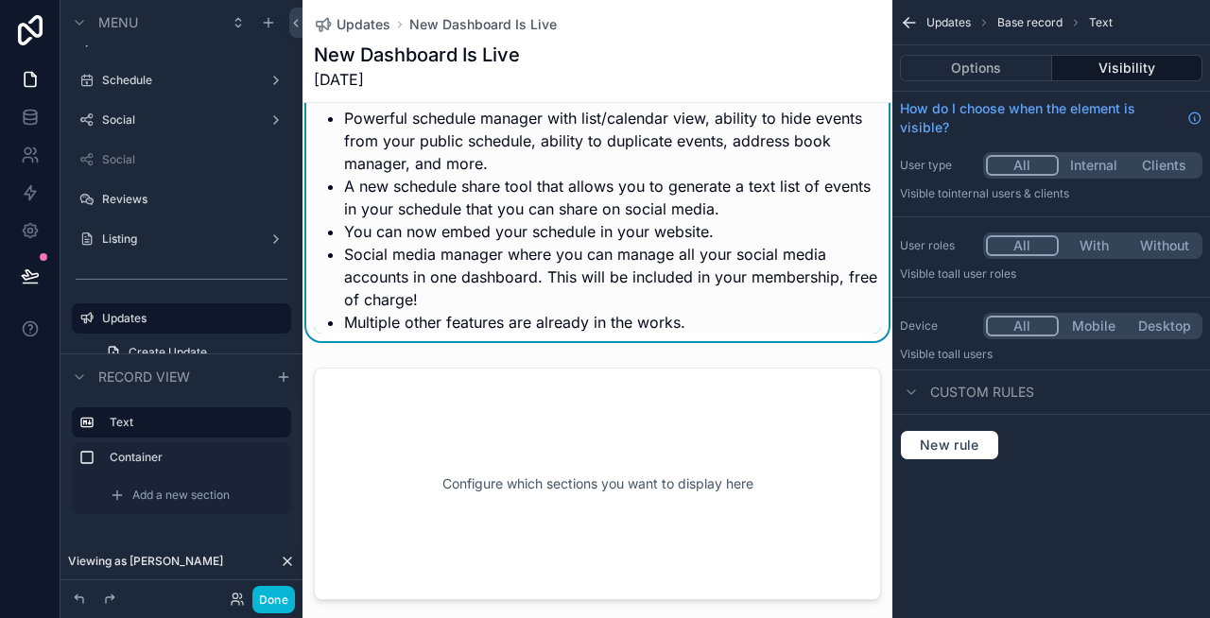
scroll to position [186, 0]
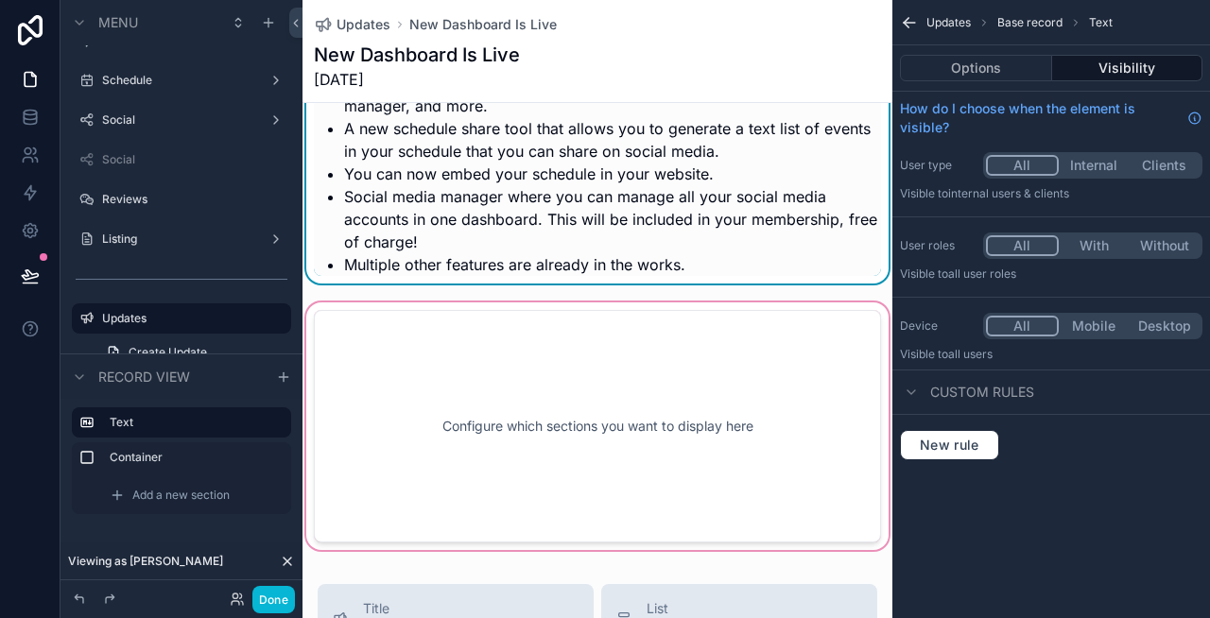
click at [499, 380] on div "scrollable content" at bounding box center [597, 426] width 590 height 255
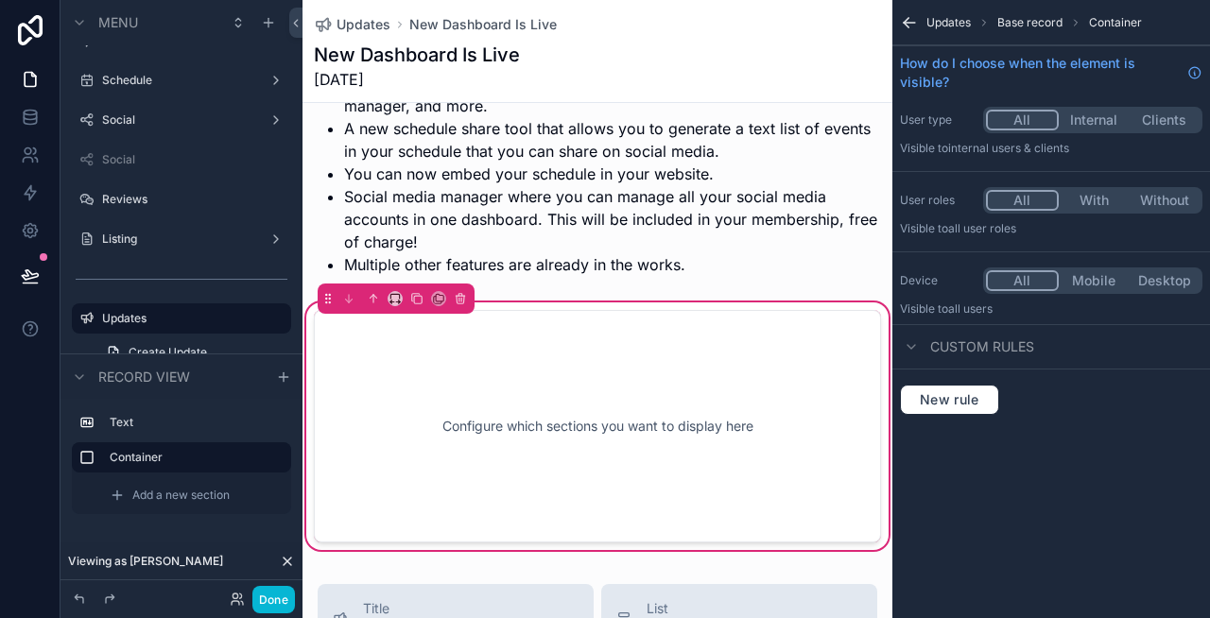
click at [556, 415] on div "Configure which sections you want to display here" at bounding box center [597, 426] width 505 height 170
click at [1107, 19] on span "Container" at bounding box center [1115, 22] width 53 height 15
click at [592, 417] on div "Configure which sections you want to display here" at bounding box center [597, 426] width 505 height 170
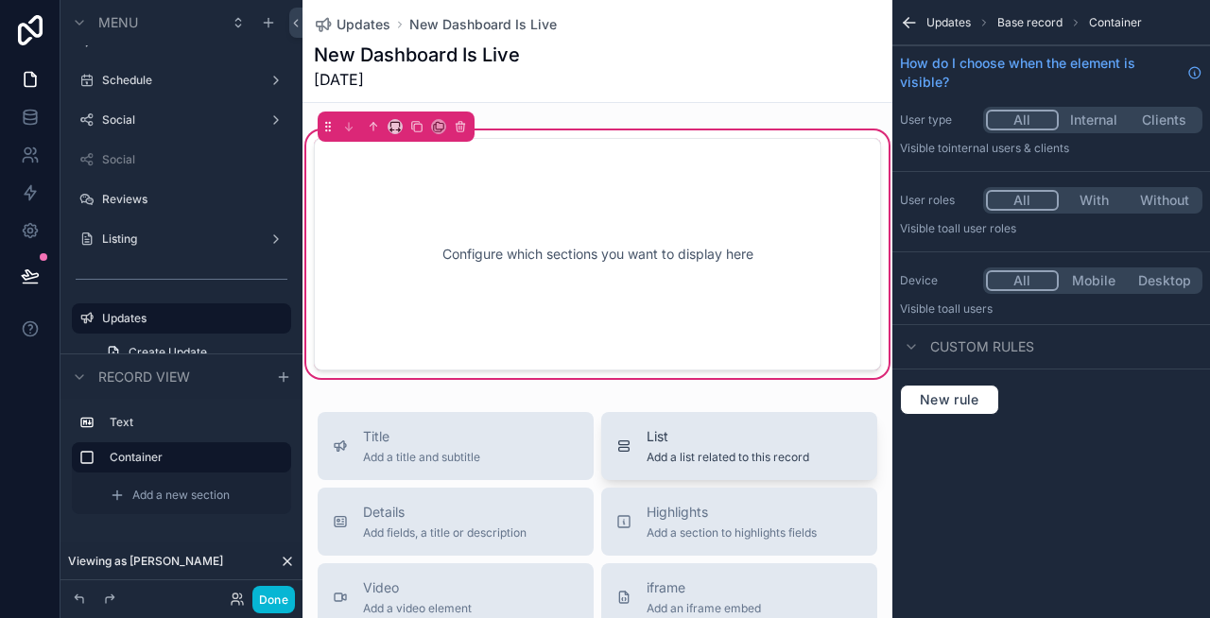
scroll to position [406, 0]
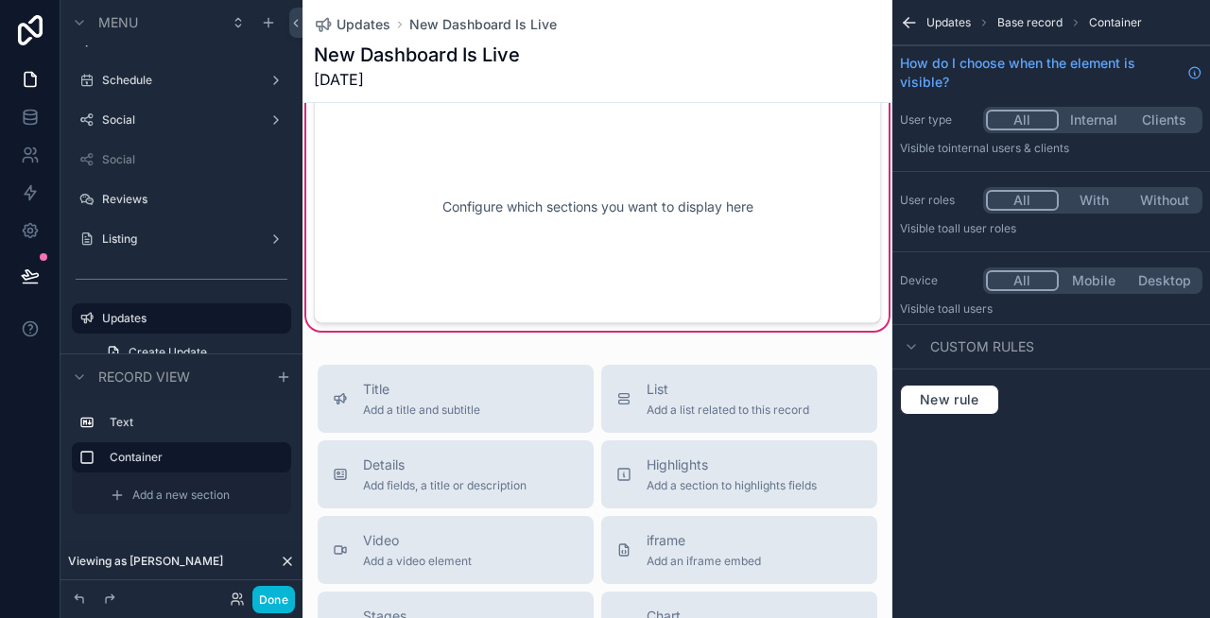
drag, startPoint x: 699, startPoint y: 379, endPoint x: 625, endPoint y: 209, distance: 185.4
click at [625, 209] on div "Updates New Dashboard Is Live New Dashboard Is Live 9/22/2025 We're excited to …" at bounding box center [597, 406] width 590 height 1625
click at [712, 393] on span "List" at bounding box center [728, 389] width 163 height 19
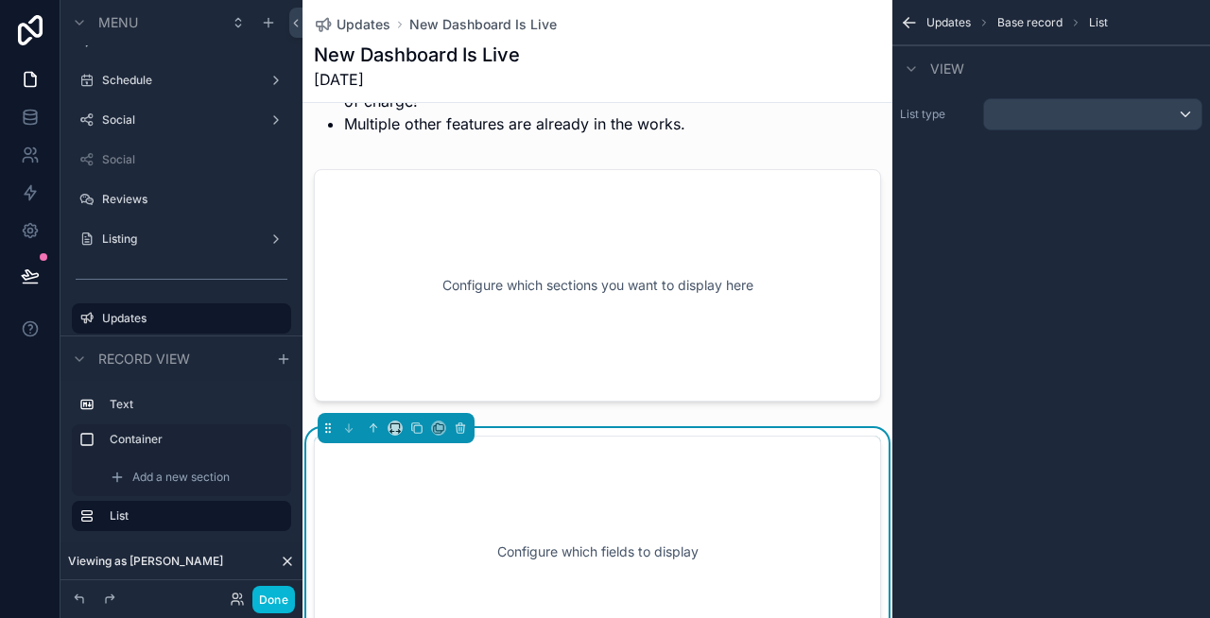
scroll to position [238, 0]
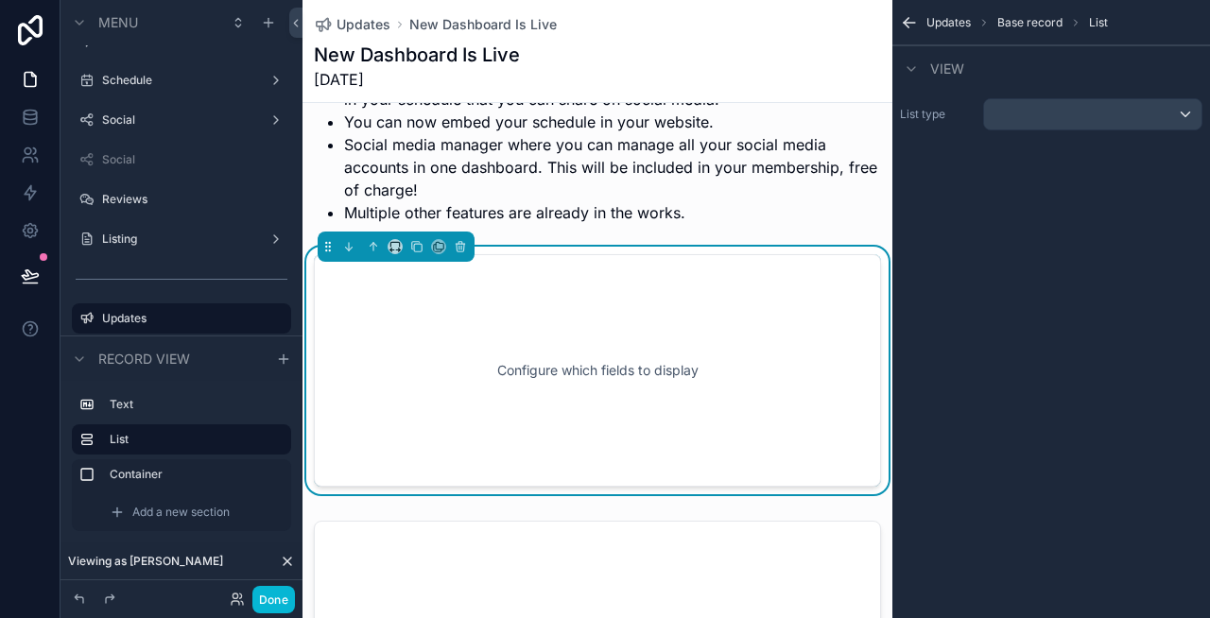
click at [536, 449] on div "Configure which fields to display" at bounding box center [597, 370] width 505 height 170
click at [460, 247] on icon "scrollable content" at bounding box center [460, 246] width 13 height 13
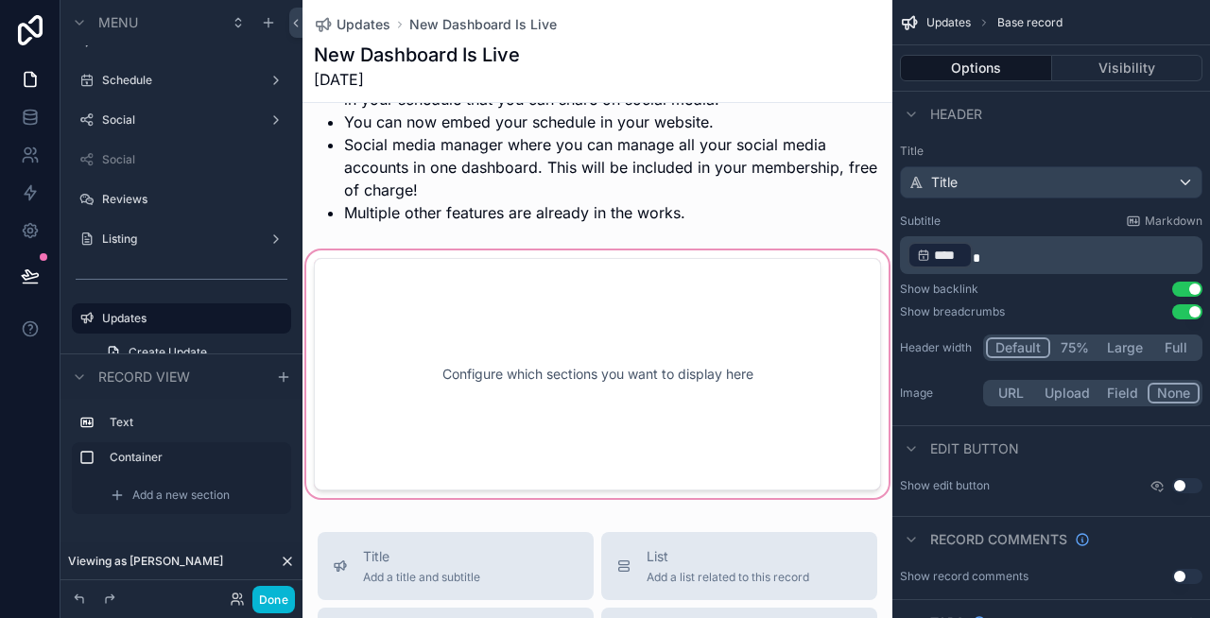
click at [485, 371] on div "scrollable content" at bounding box center [597, 374] width 590 height 255
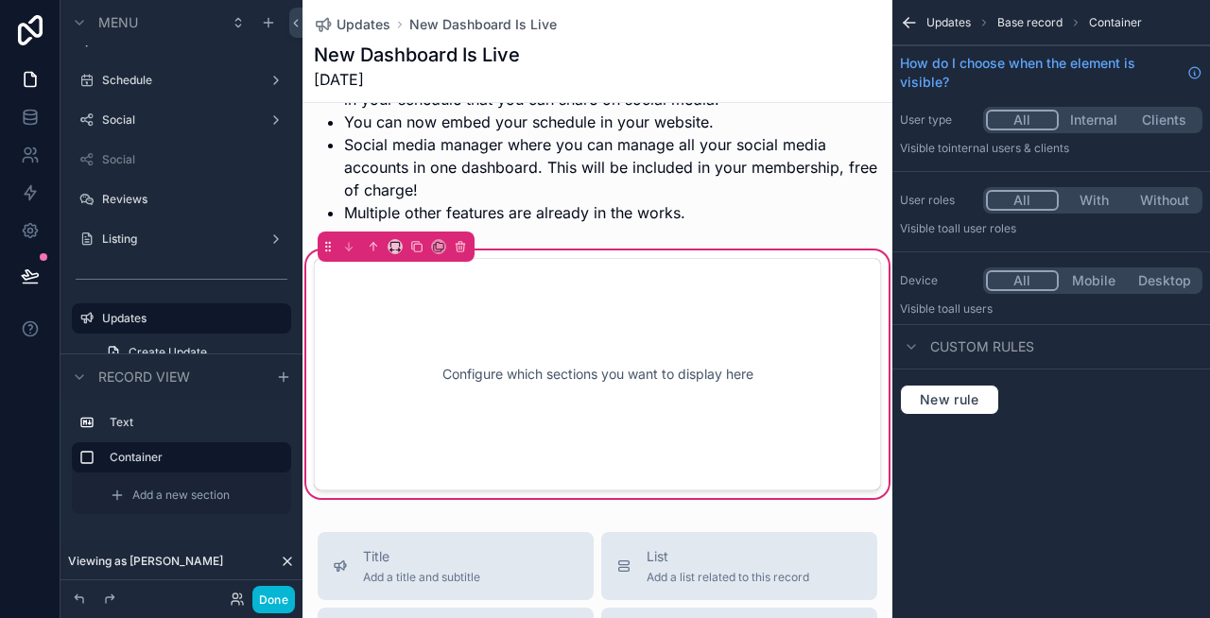
click at [485, 371] on div "Configure which sections you want to display here" at bounding box center [597, 374] width 505 height 170
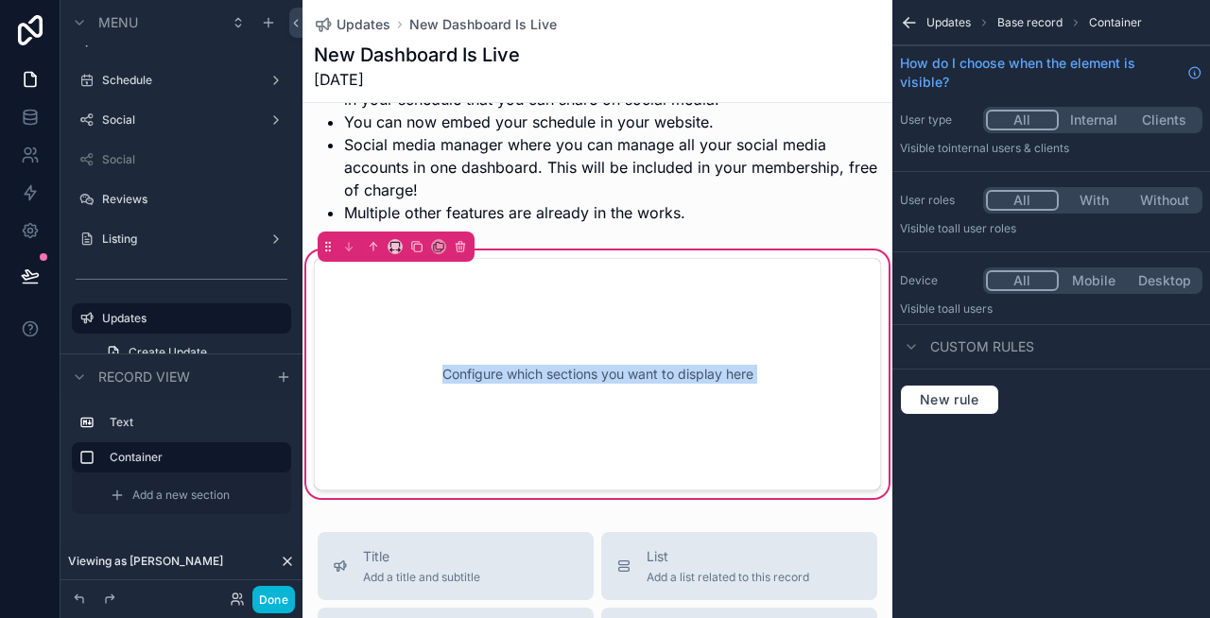
click at [485, 371] on div "Configure which sections you want to display here" at bounding box center [597, 374] width 505 height 170
click at [910, 17] on icon "scrollable content" at bounding box center [909, 22] width 19 height 19
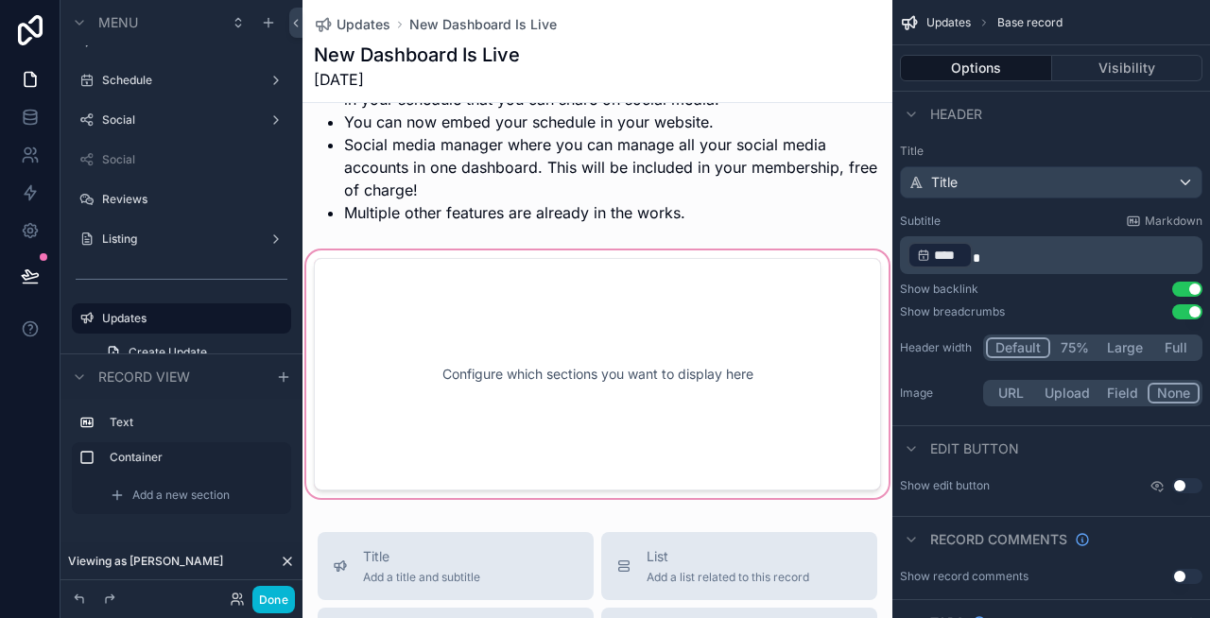
click at [637, 368] on div "scrollable content" at bounding box center [597, 374] width 590 height 255
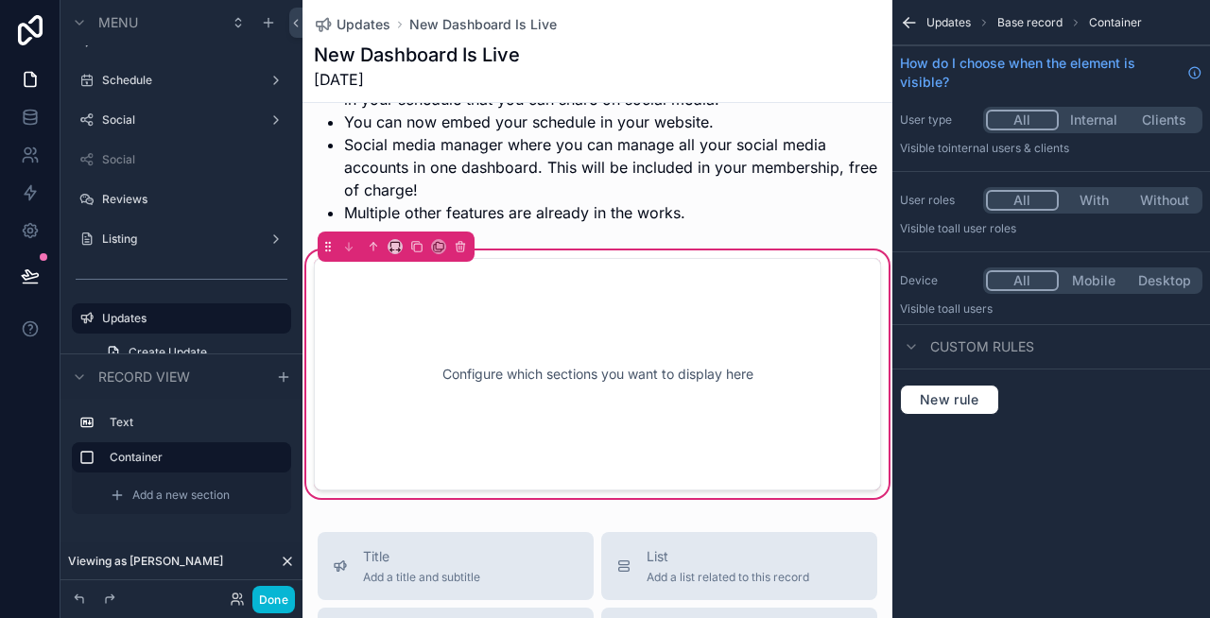
scroll to position [239, 0]
click at [467, 249] on button "scrollable content" at bounding box center [460, 245] width 21 height 21
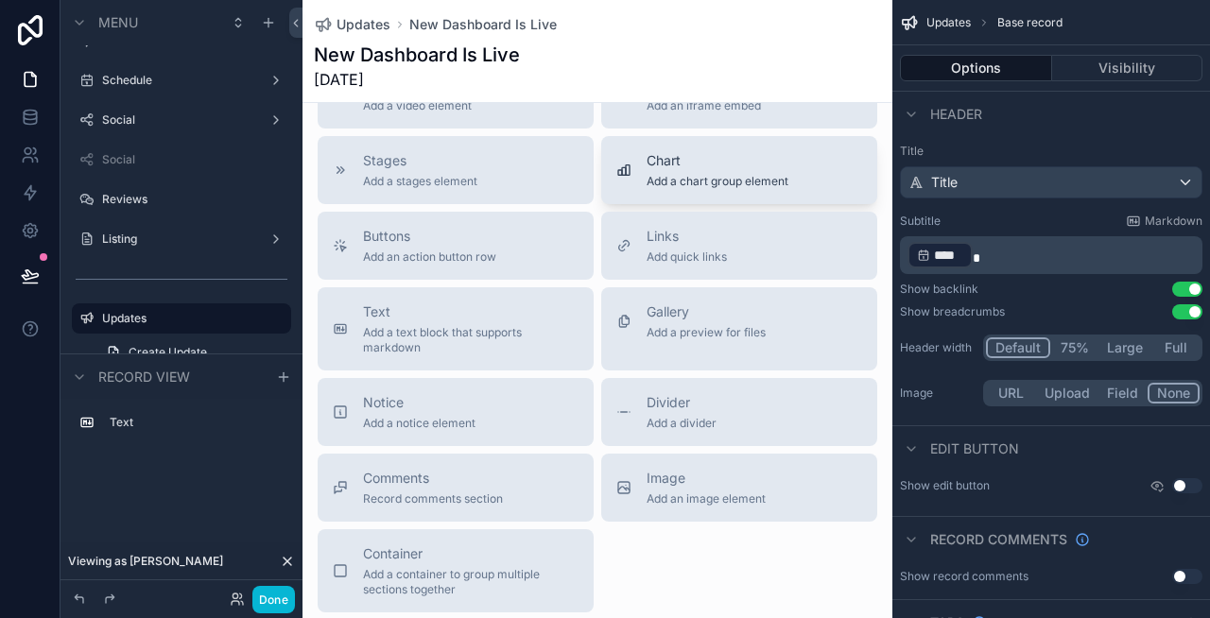
scroll to position [600, 0]
click at [653, 485] on div "Image Add an image element" at bounding box center [706, 485] width 119 height 38
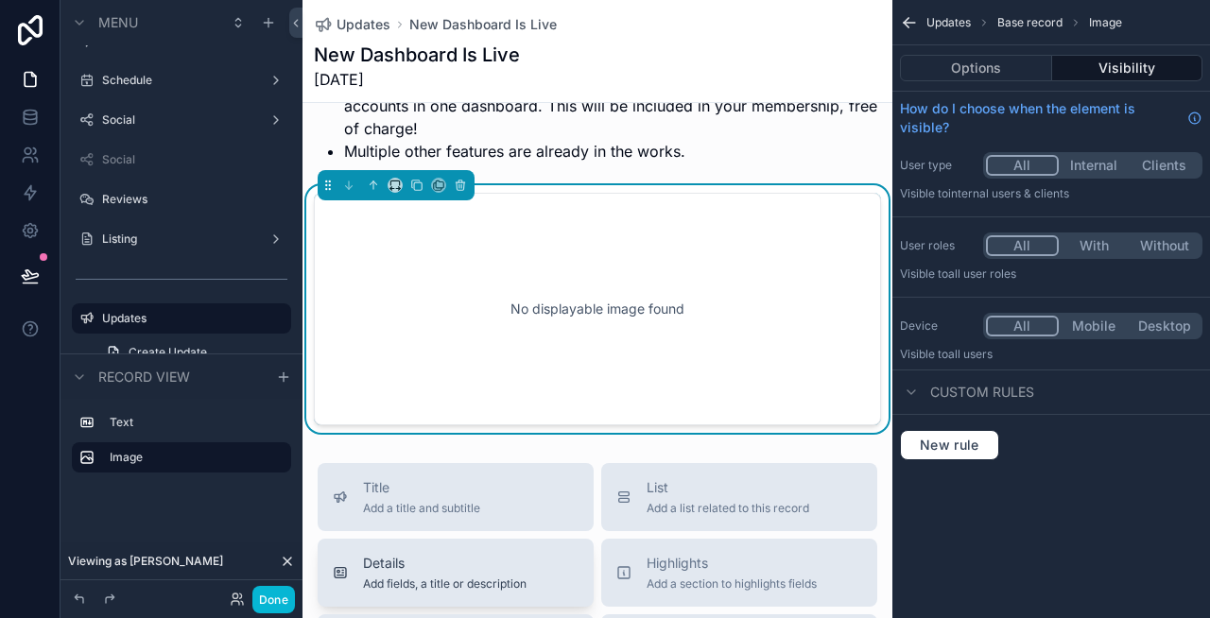
scroll to position [100, 0]
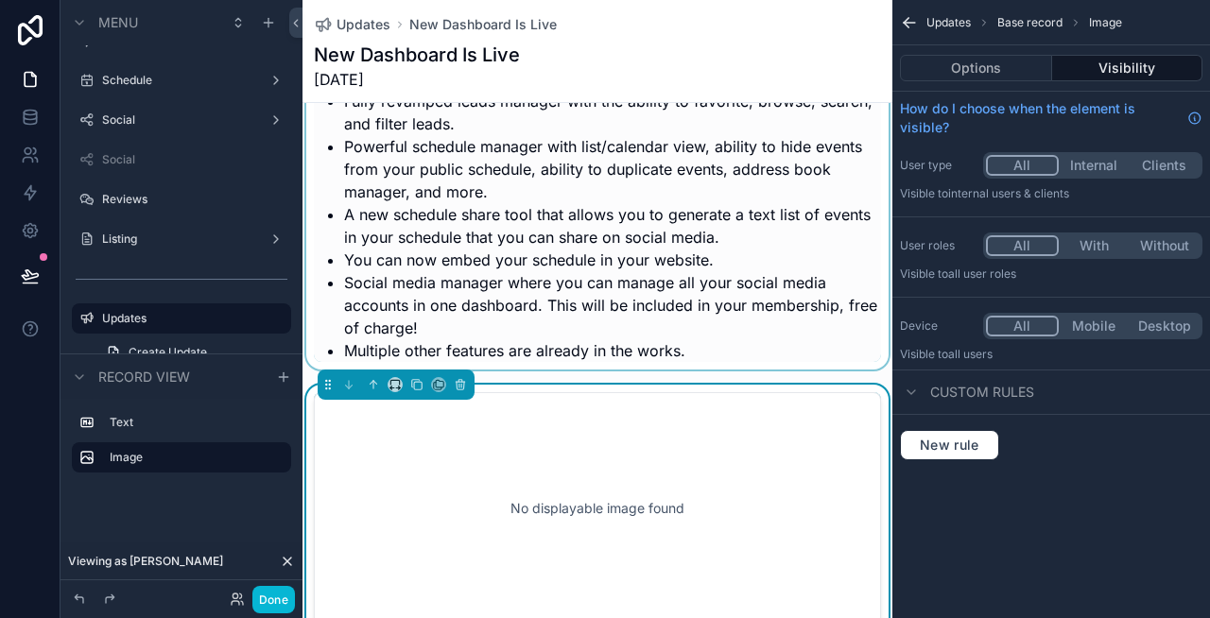
drag, startPoint x: 551, startPoint y: 464, endPoint x: 544, endPoint y: 312, distance: 152.3
click at [544, 312] on div "We're excited to announce that our new food truck dashboard is live. The new da…" at bounding box center [597, 329] width 590 height 607
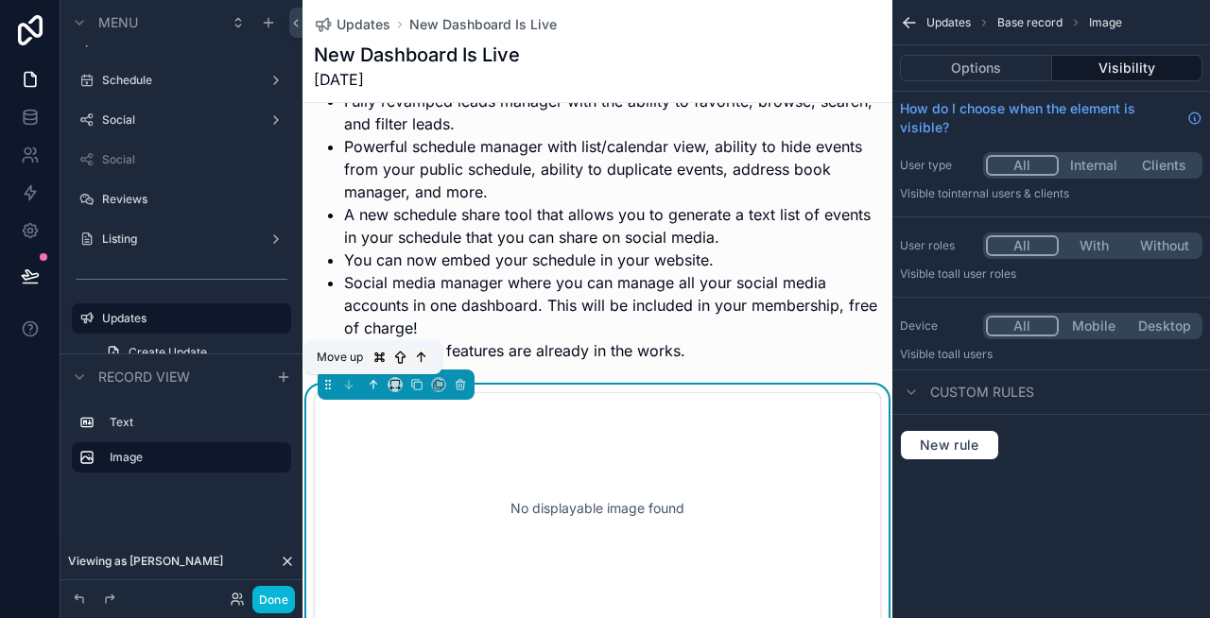
click at [373, 386] on icon "scrollable content" at bounding box center [373, 384] width 13 height 13
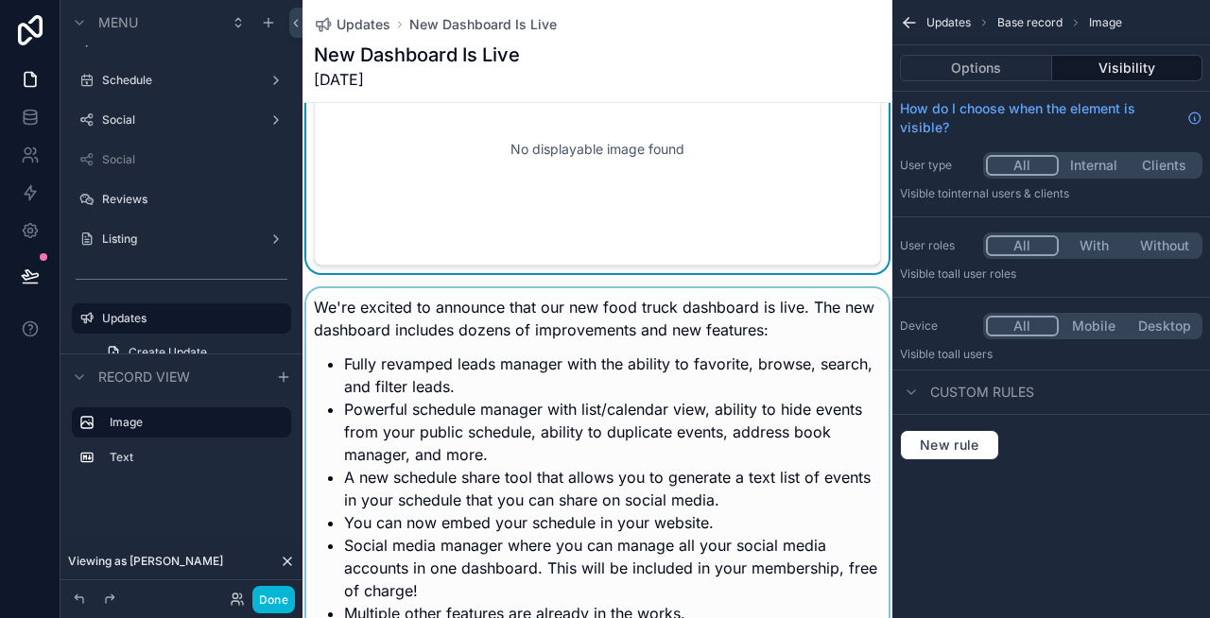
scroll to position [0, 0]
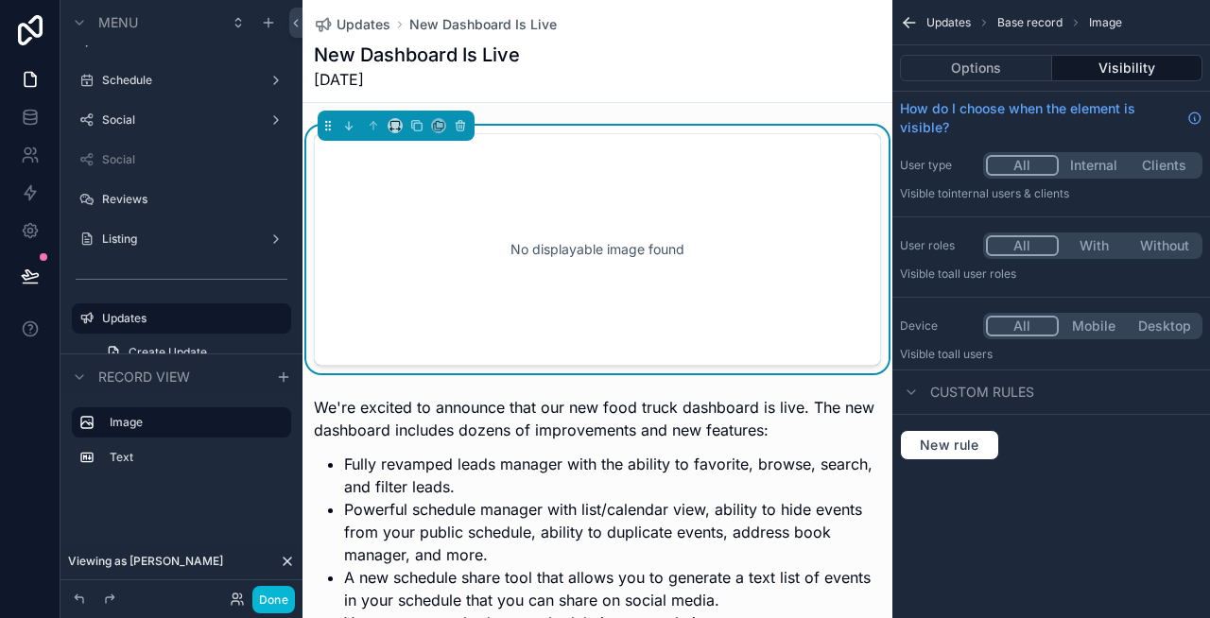
click at [553, 267] on div "No displayable image found" at bounding box center [597, 249] width 505 height 170
click at [982, 77] on button "Options" at bounding box center [976, 68] width 152 height 26
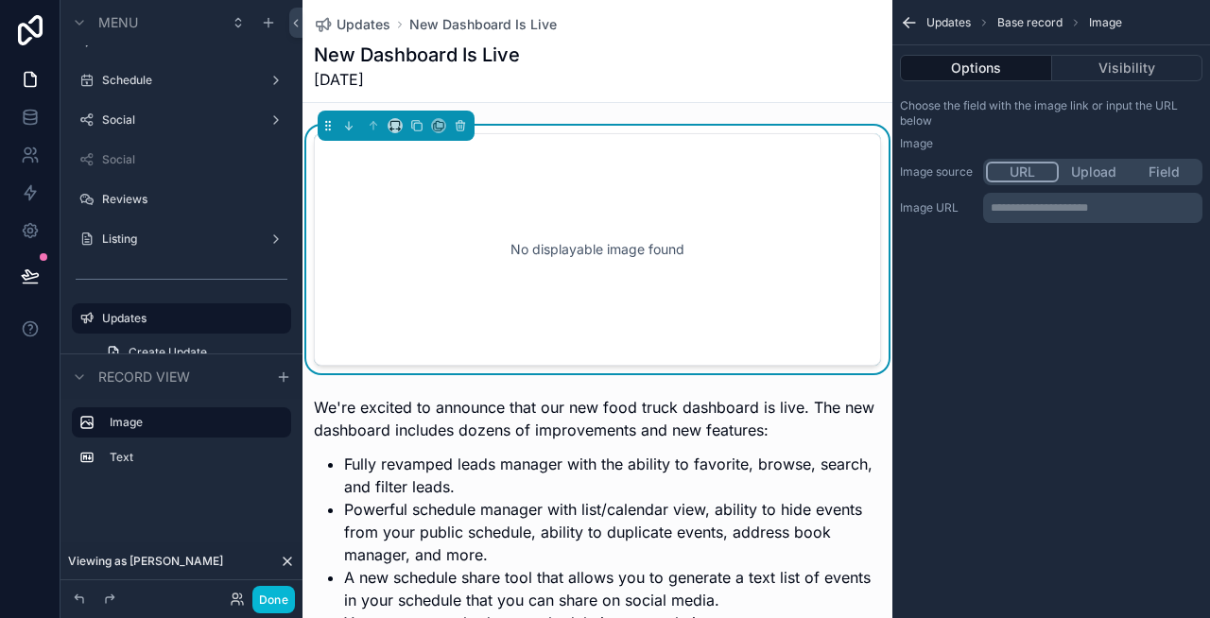
click at [1159, 170] on button "Field" at bounding box center [1164, 172] width 71 height 21
click at [1067, 207] on div "scrollable content" at bounding box center [1092, 209] width 217 height 30
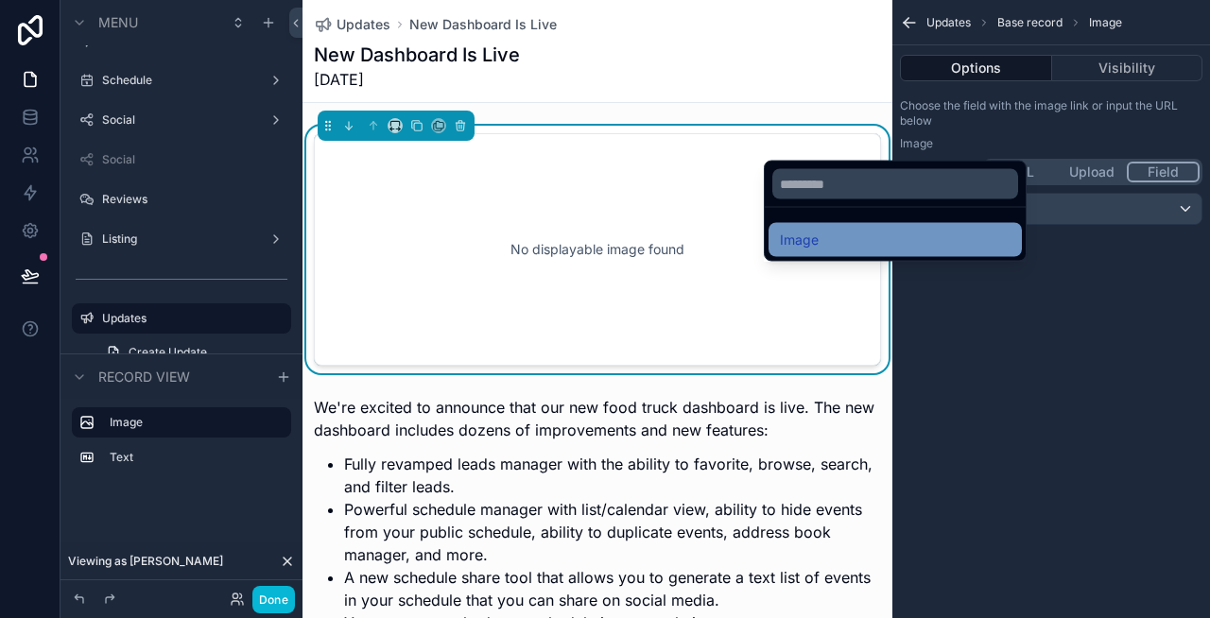
click at [968, 238] on div "Image" at bounding box center [895, 240] width 231 height 23
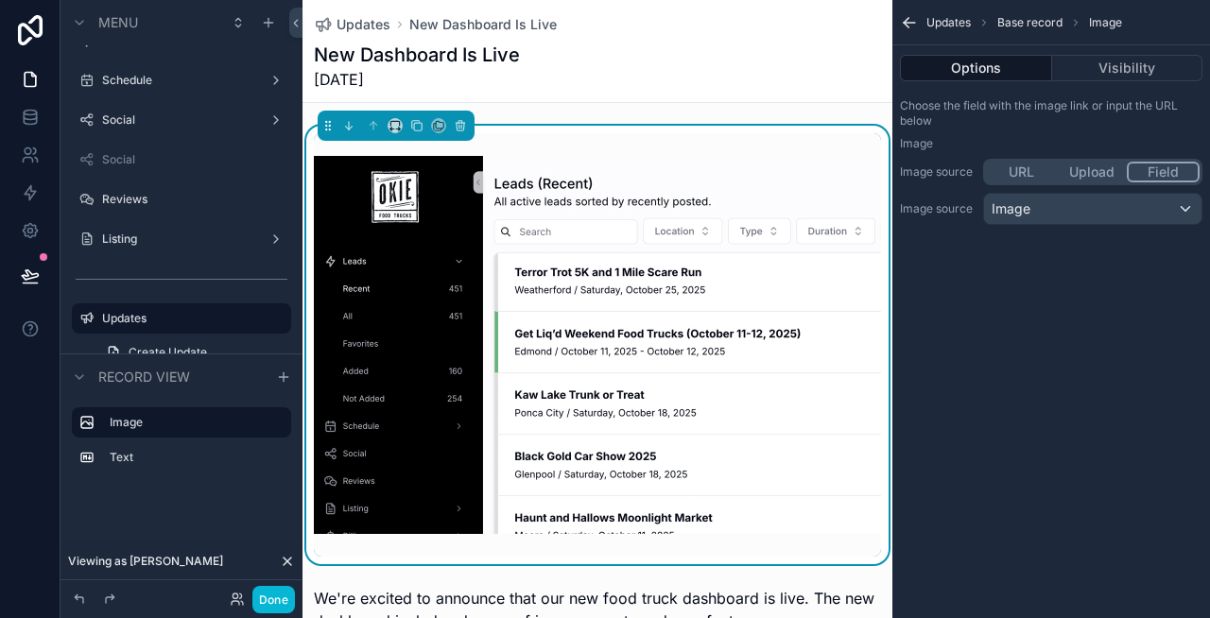
click at [1075, 308] on div "Updates Base record Image Options Visibility Choose the field with the image li…" at bounding box center [1051, 309] width 318 height 618
click at [269, 595] on button "Done" at bounding box center [273, 599] width 43 height 27
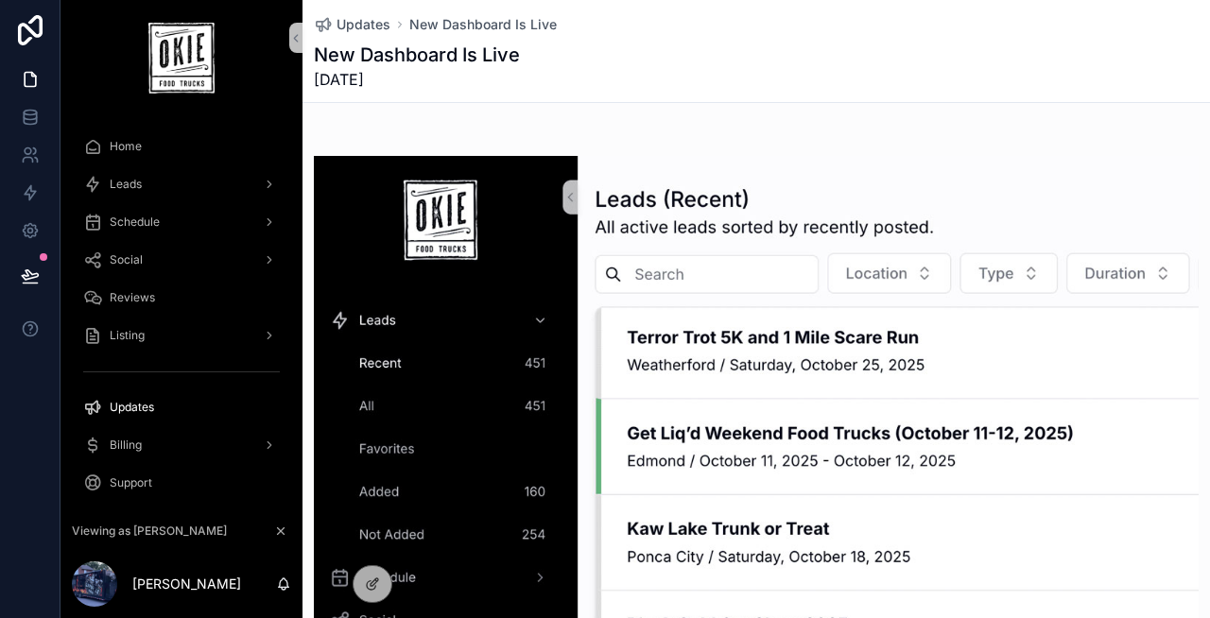
click at [532, 141] on div "scrollable content" at bounding box center [756, 450] width 885 height 635
click at [371, 580] on icon at bounding box center [372, 584] width 15 height 15
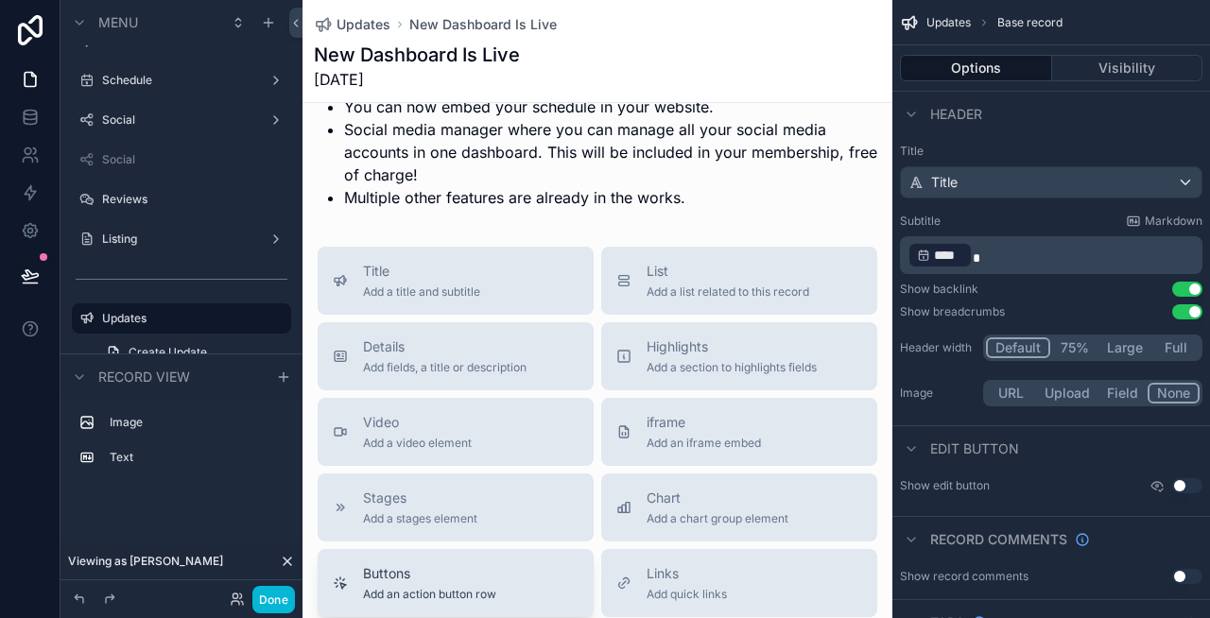
scroll to position [698, 0]
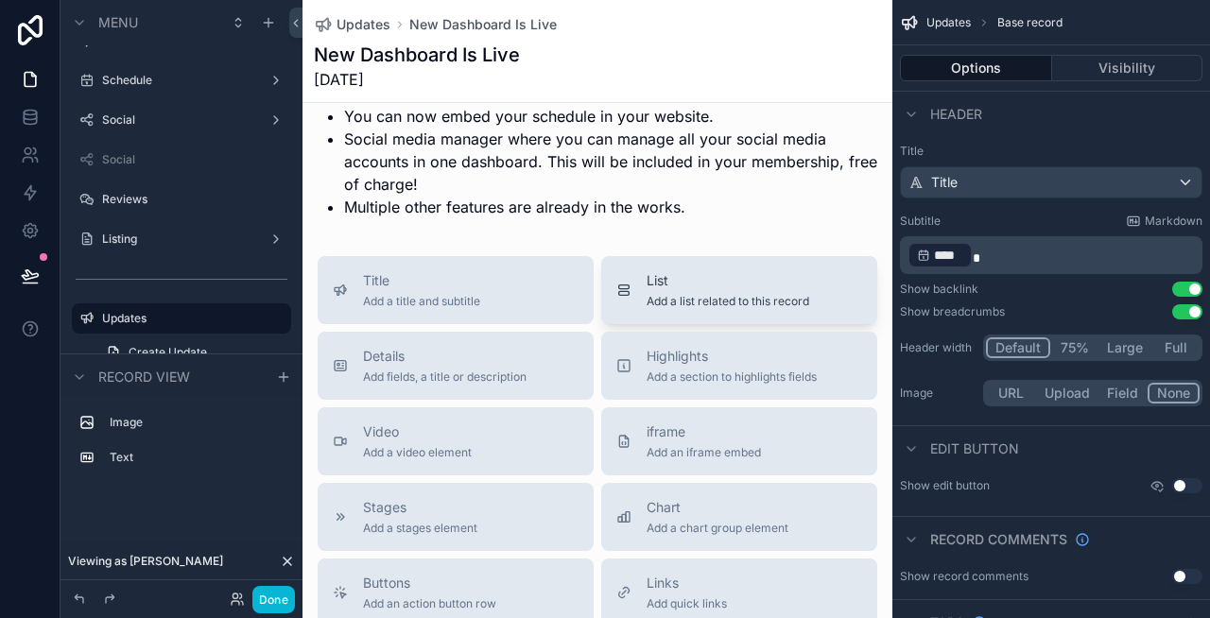
click at [670, 309] on button "List Add a list related to this record" at bounding box center [739, 290] width 276 height 68
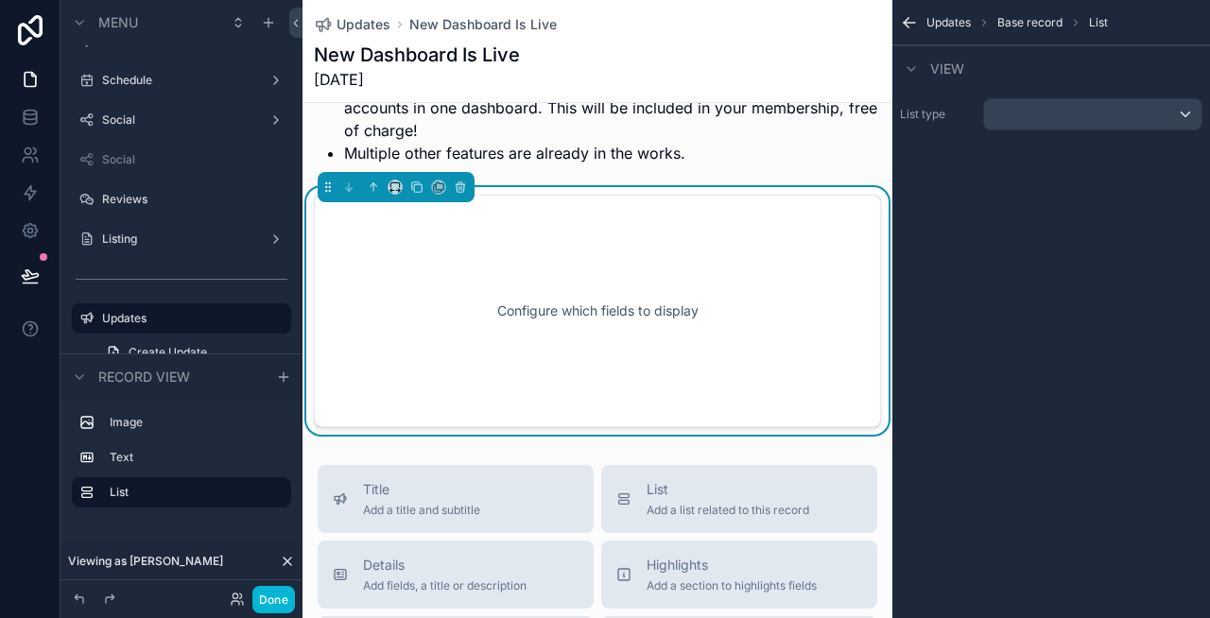
scroll to position [753, 0]
click at [645, 298] on div "Configure which fields to display" at bounding box center [597, 309] width 505 height 170
click at [1046, 121] on div "scrollable content" at bounding box center [1092, 114] width 217 height 30
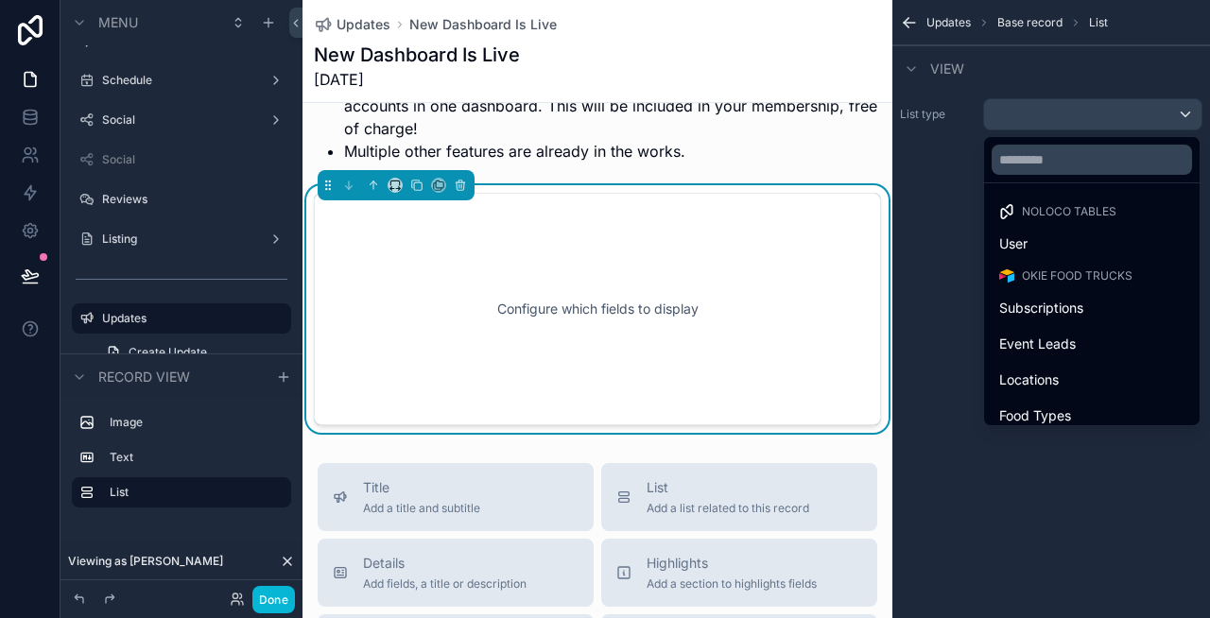
click at [1046, 121] on div "scrollable content" at bounding box center [605, 309] width 1210 height 618
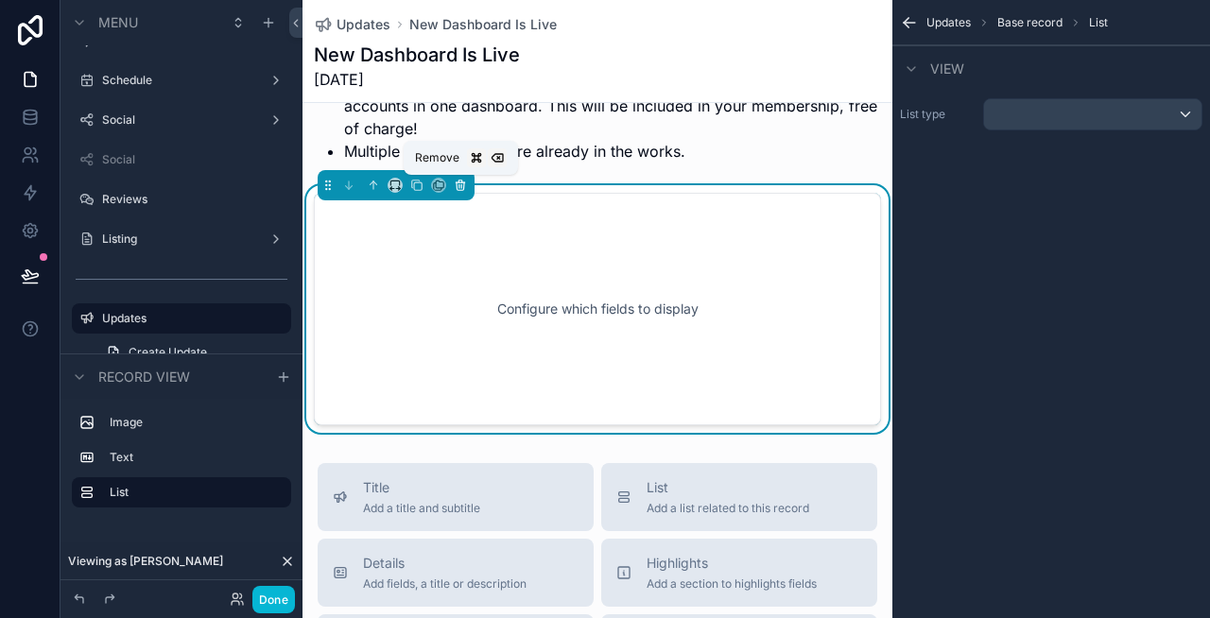
click at [466, 186] on icon "scrollable content" at bounding box center [460, 185] width 13 height 13
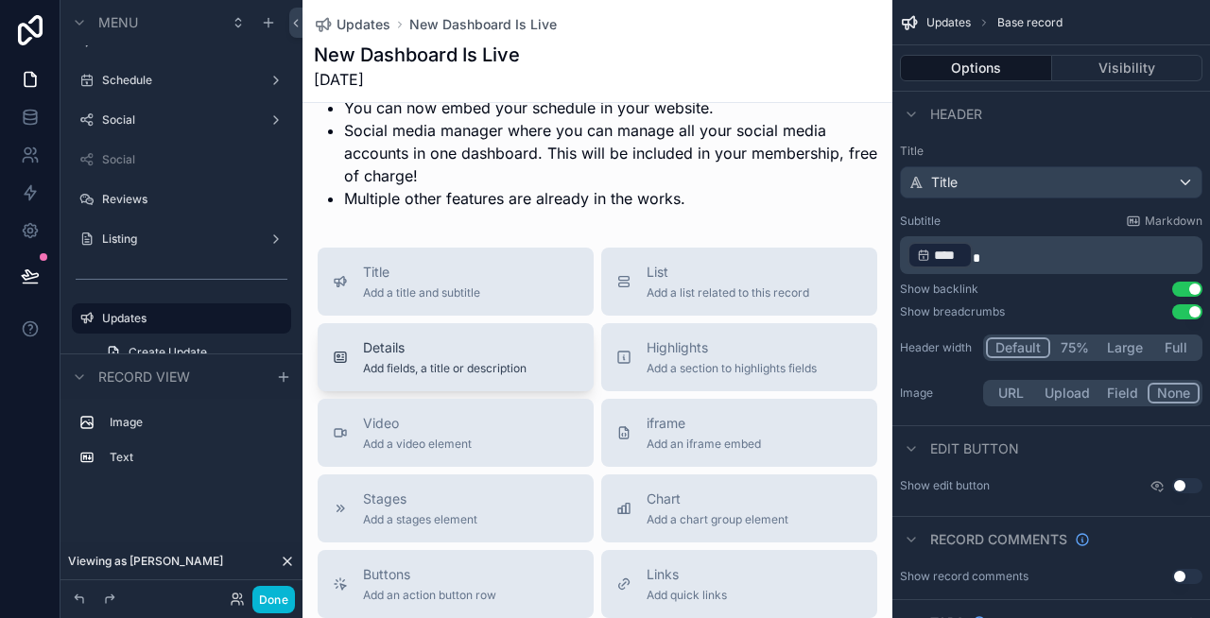
scroll to position [705, 0]
click at [465, 362] on span "Add fields, a title or description" at bounding box center [445, 369] width 164 height 15
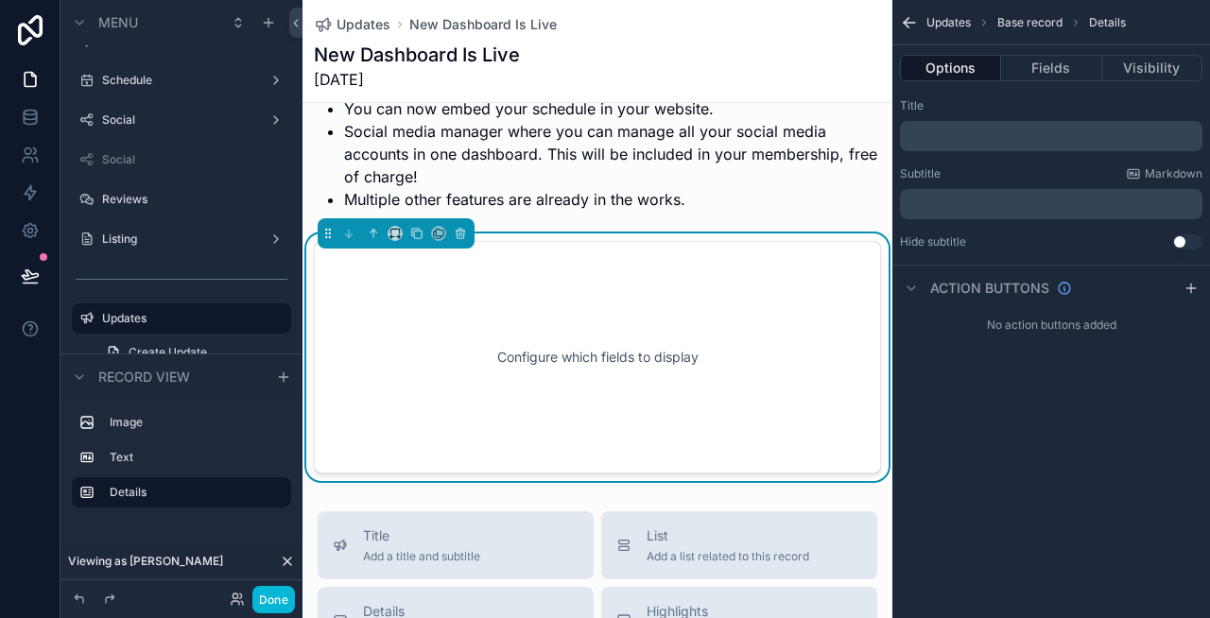
scroll to position [753, 0]
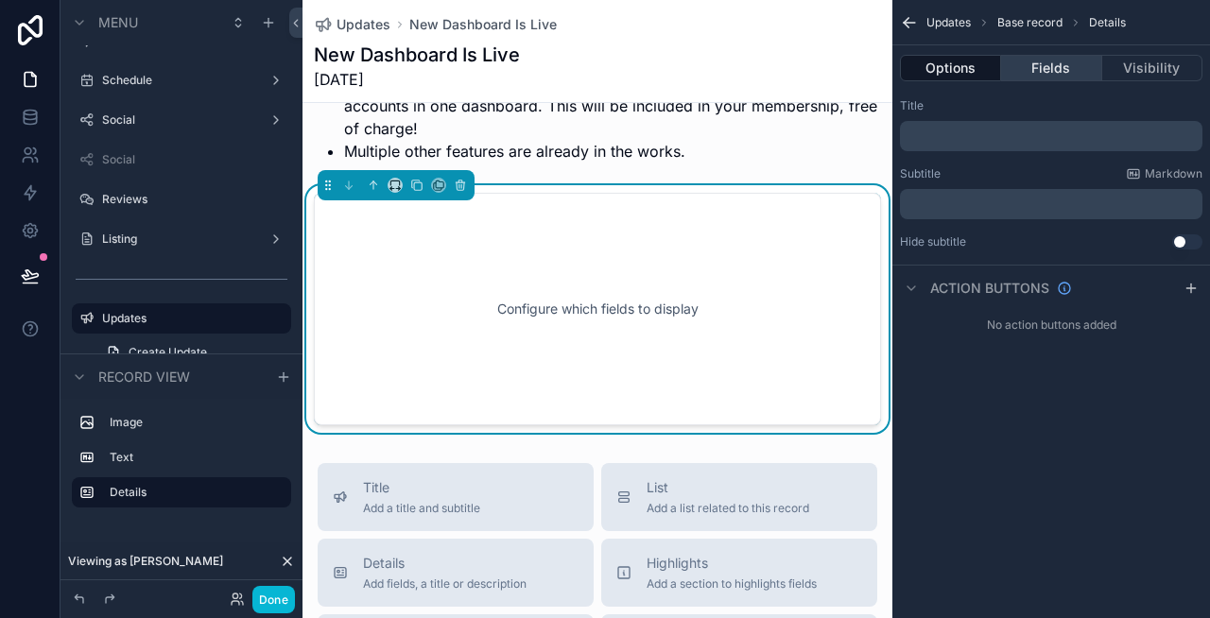
click at [1046, 68] on button "Fields" at bounding box center [1051, 68] width 100 height 26
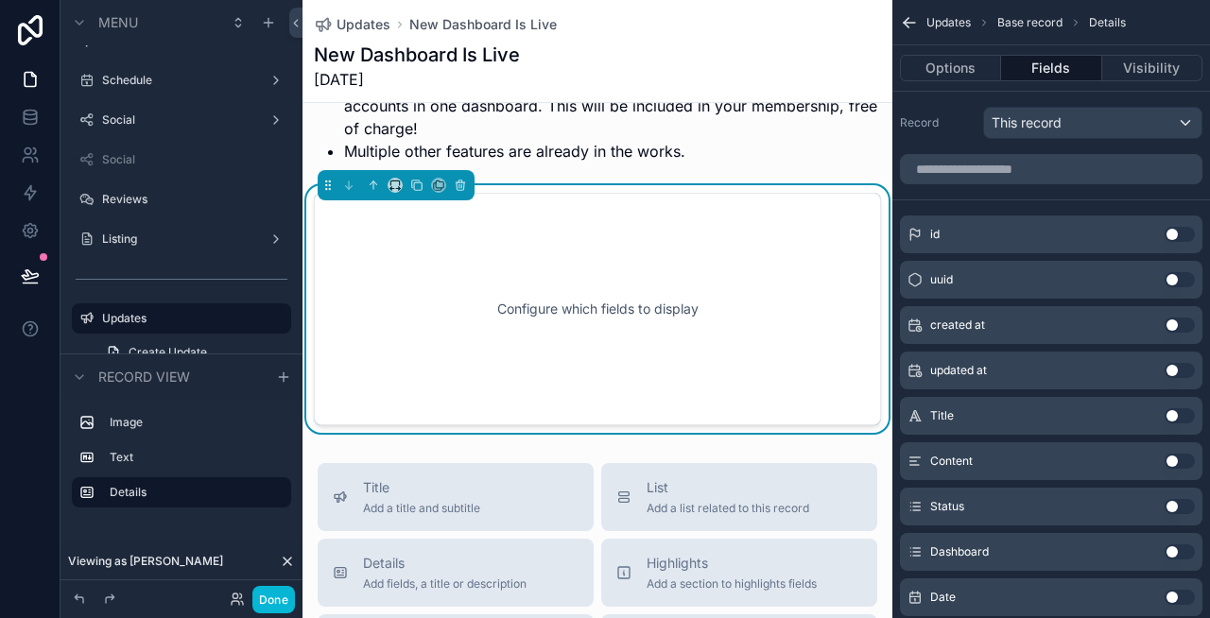
click at [1169, 466] on button "Use setting" at bounding box center [1180, 461] width 30 height 15
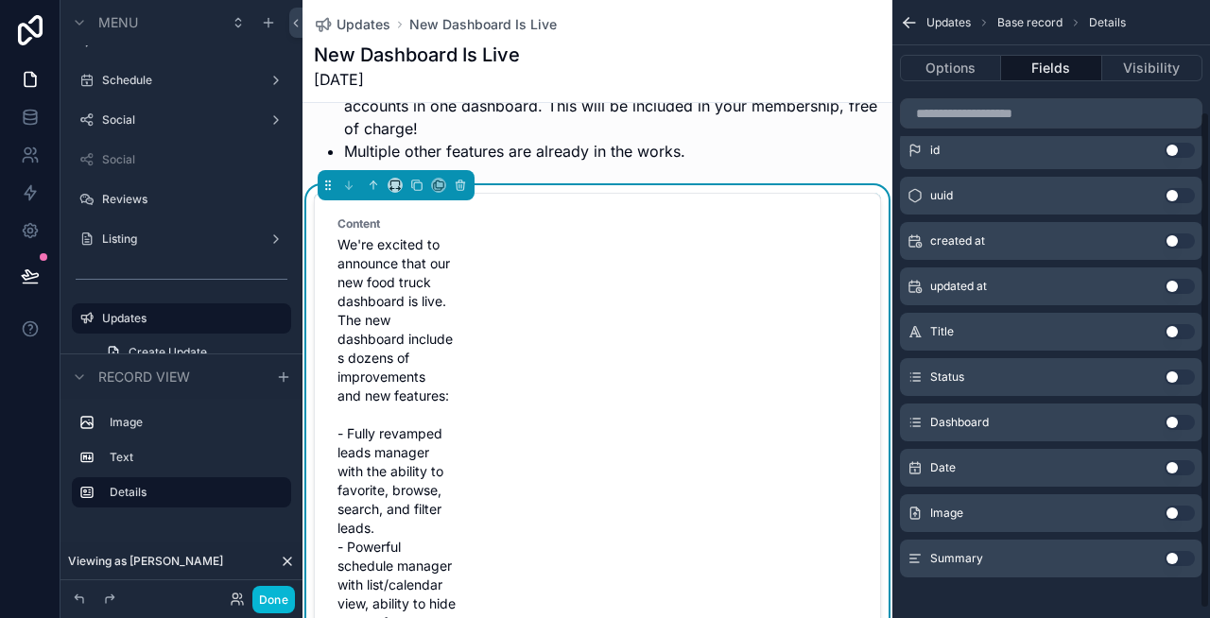
scroll to position [139, 0]
click at [1177, 510] on button "Use setting" at bounding box center [1180, 512] width 30 height 15
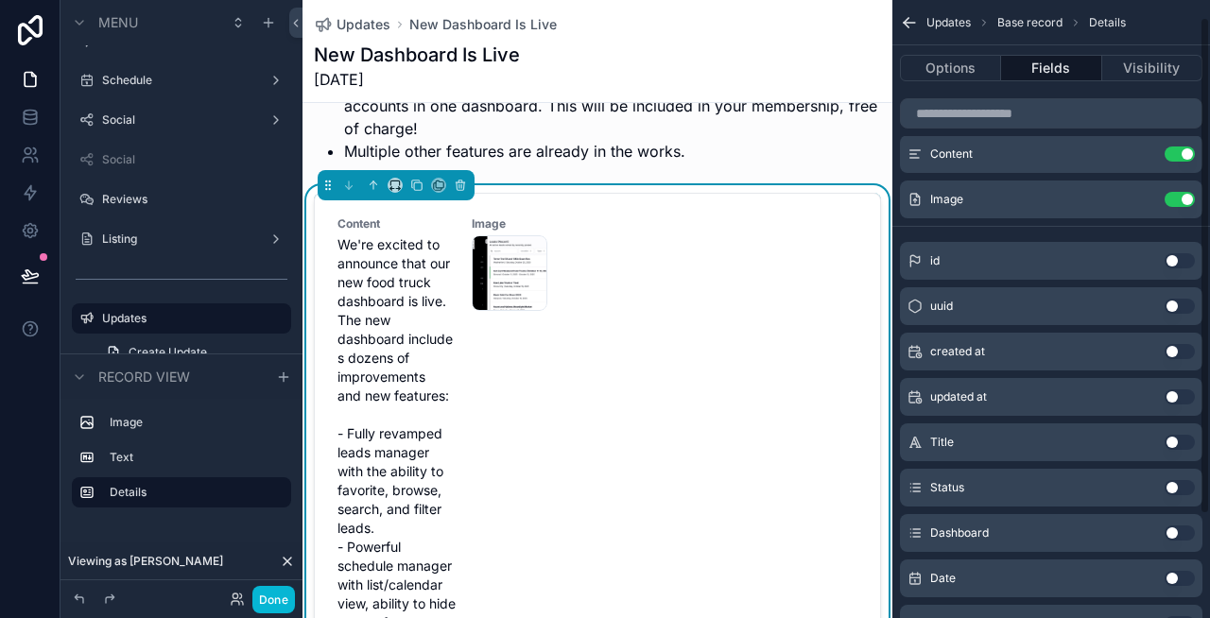
scroll to position [0, 0]
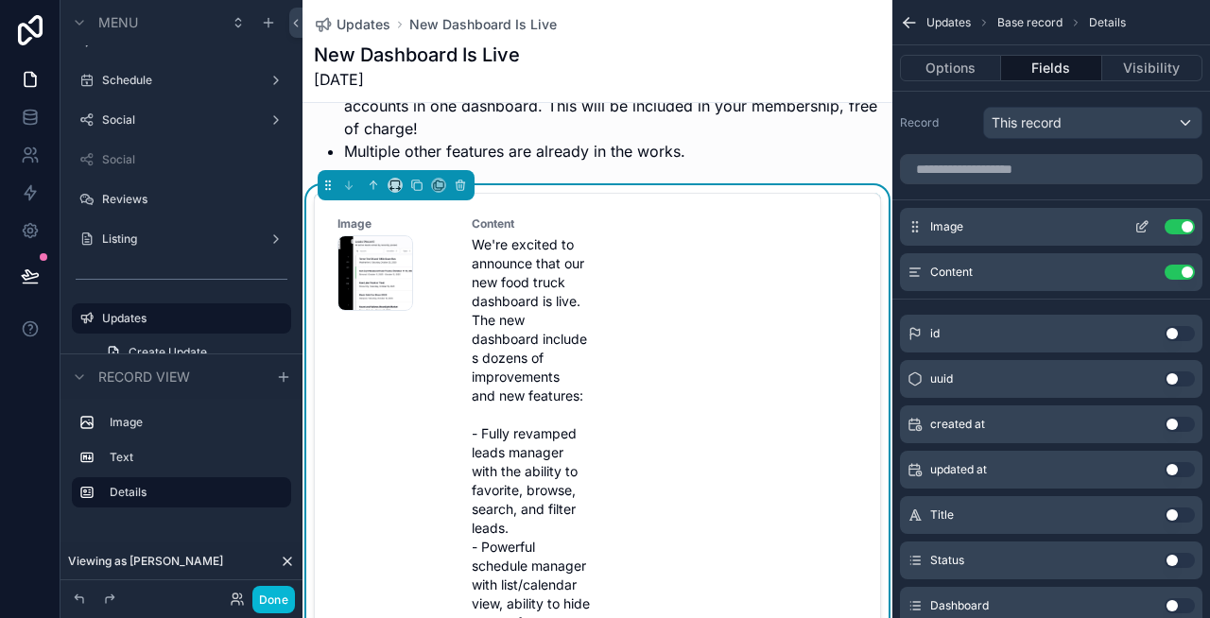
click at [1141, 227] on icon "scrollable content" at bounding box center [1141, 226] width 15 height 15
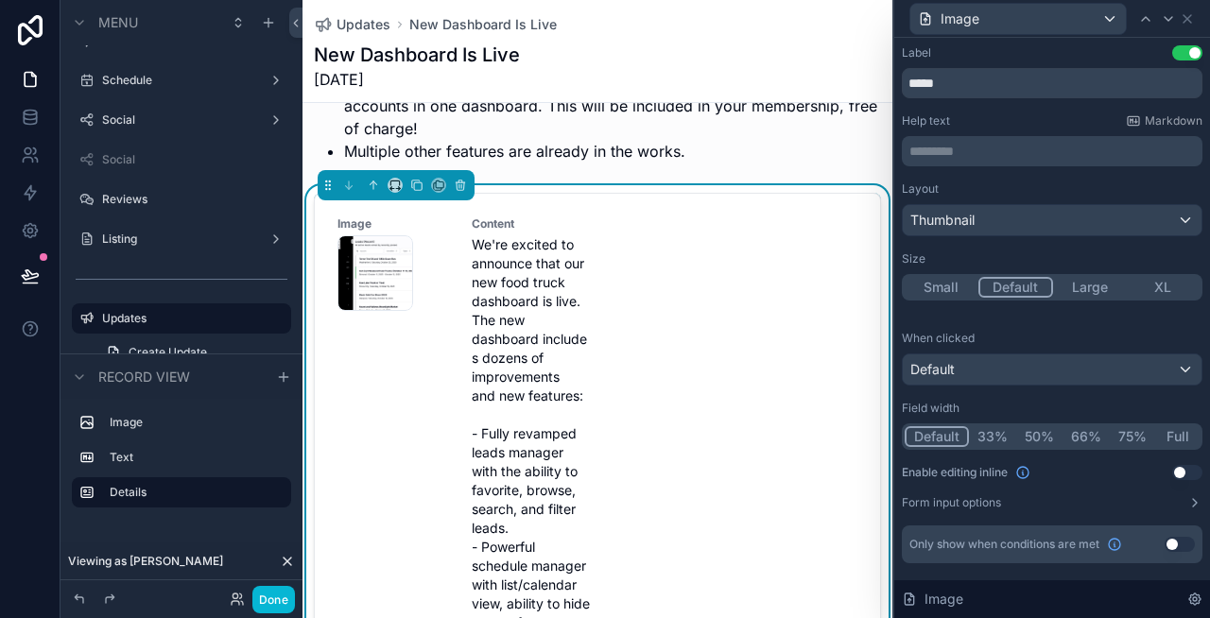
click at [1171, 435] on button "Full" at bounding box center [1177, 436] width 44 height 21
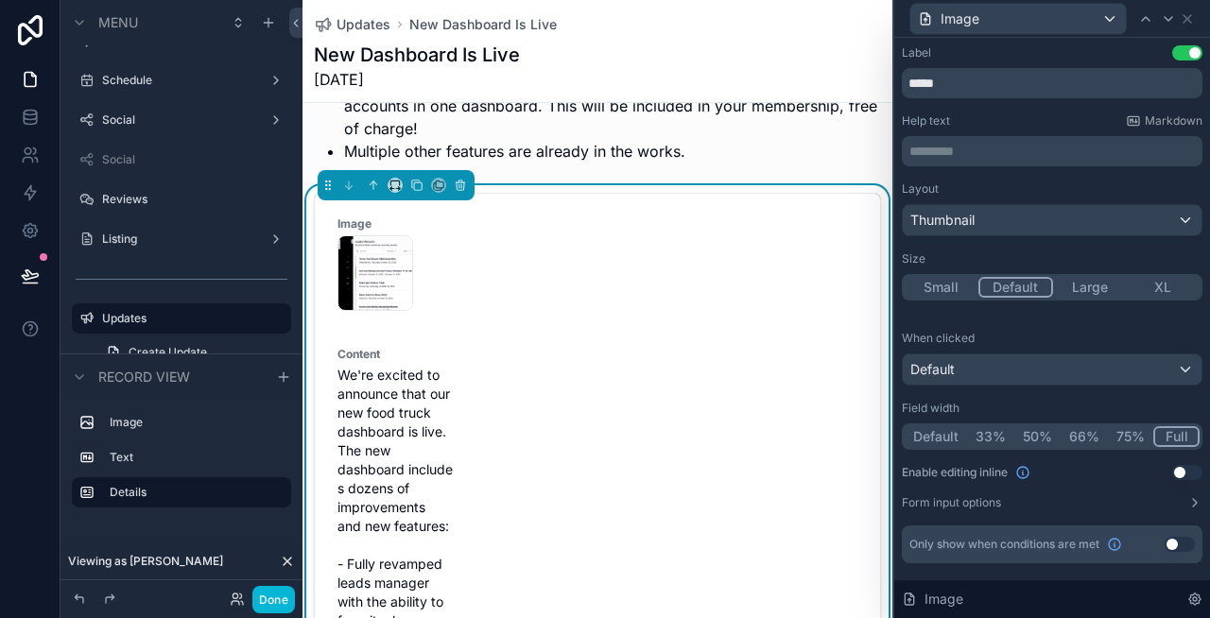
click at [1093, 285] on button "Large" at bounding box center [1090, 287] width 74 height 21
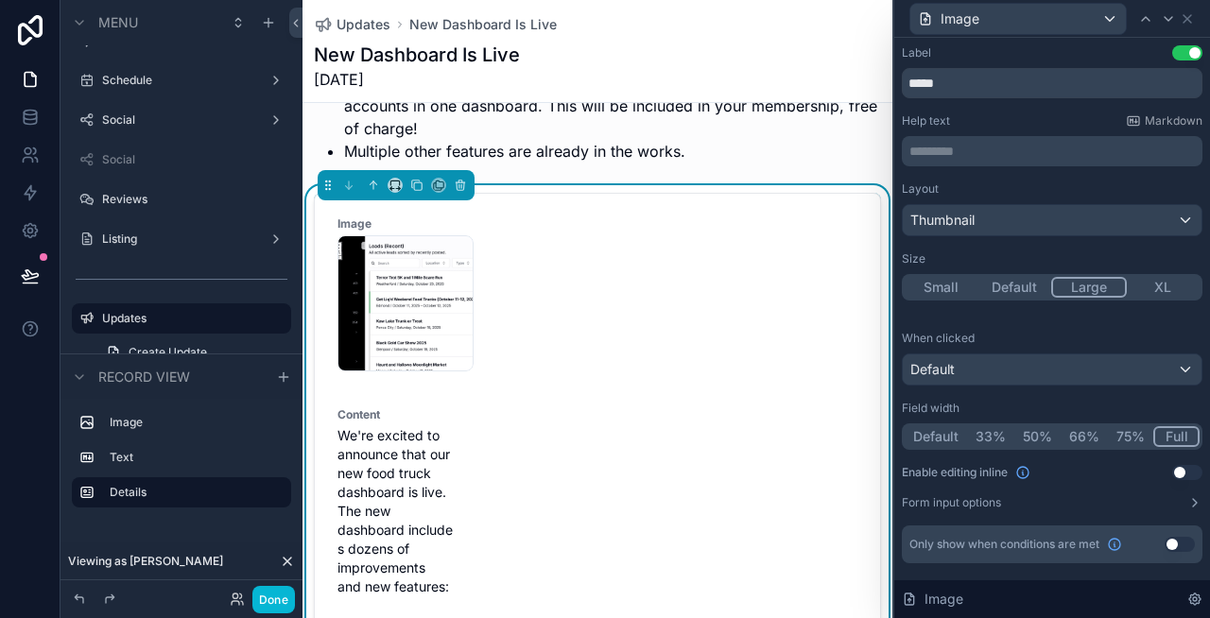
click at [1152, 287] on button "XL" at bounding box center [1164, 287] width 74 height 21
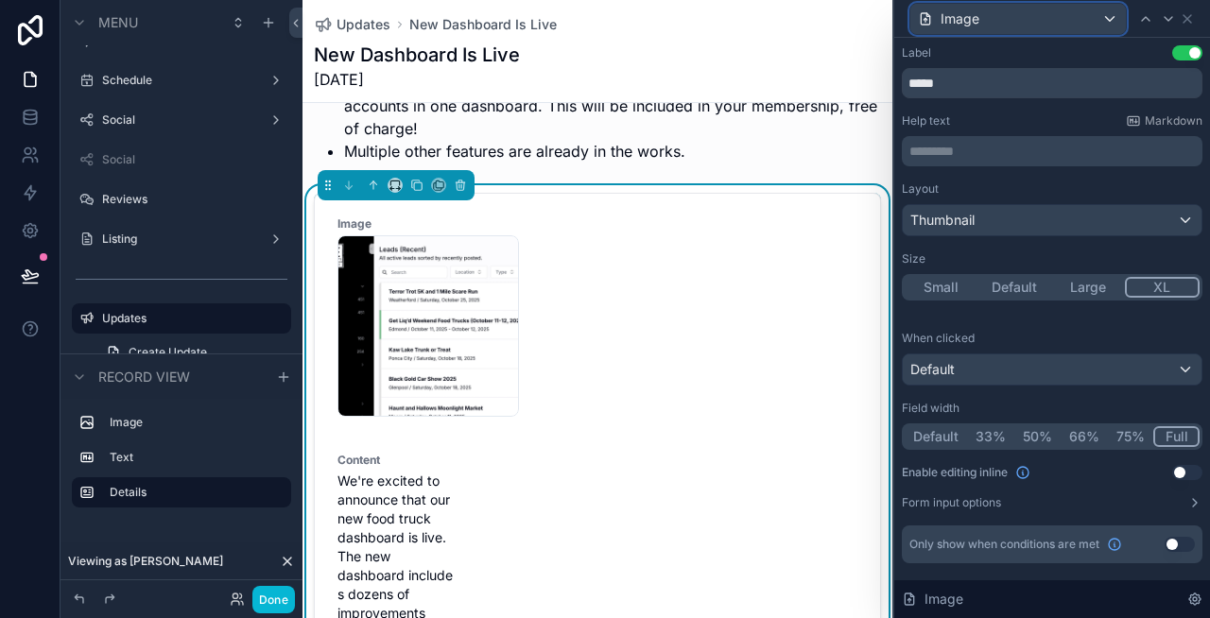
click at [1022, 20] on div "Image" at bounding box center [1018, 19] width 216 height 30
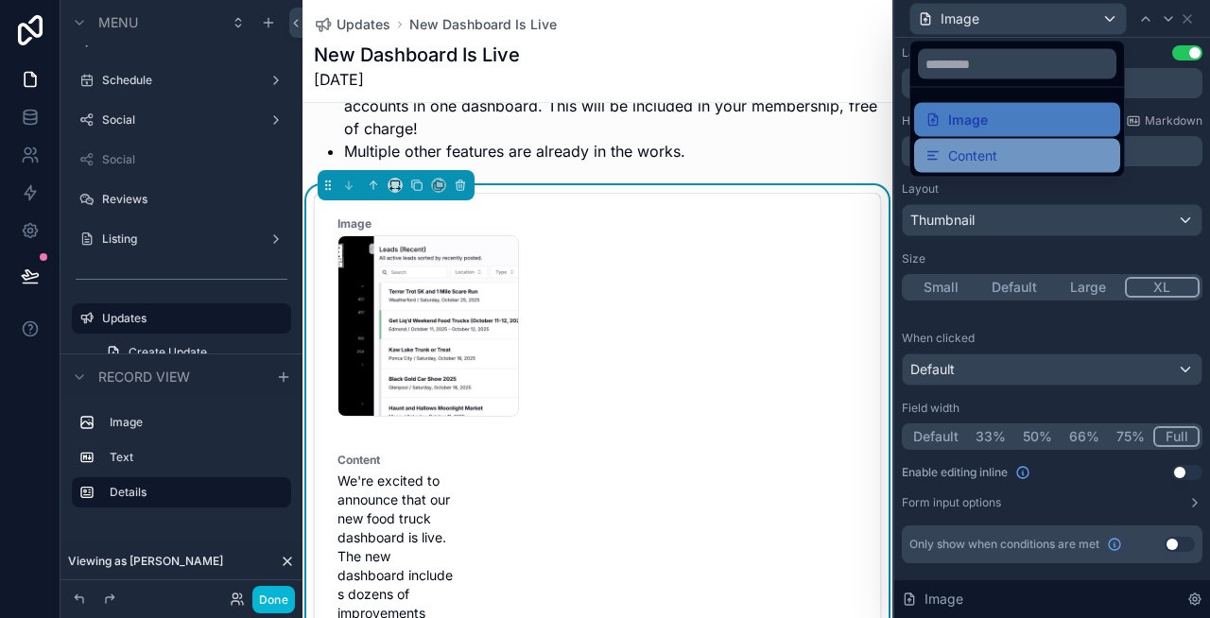
click at [981, 155] on span "Content" at bounding box center [972, 156] width 49 height 23
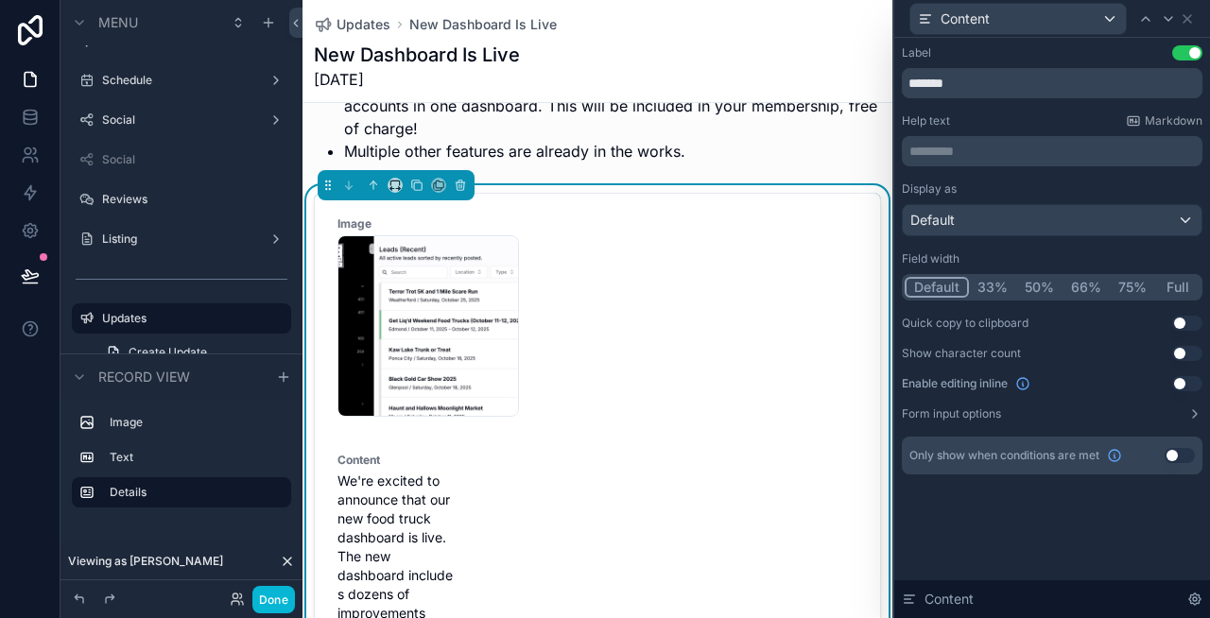
click at [1177, 282] on button "Full" at bounding box center [1177, 287] width 44 height 21
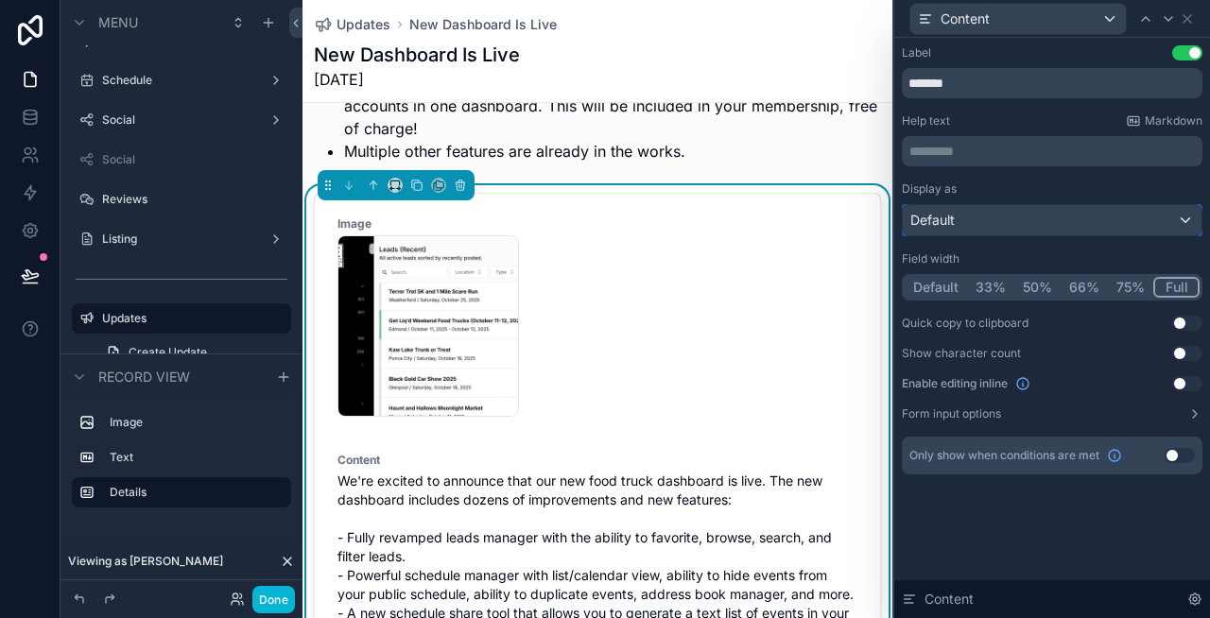
click at [1027, 220] on div "Default" at bounding box center [1052, 220] width 299 height 30
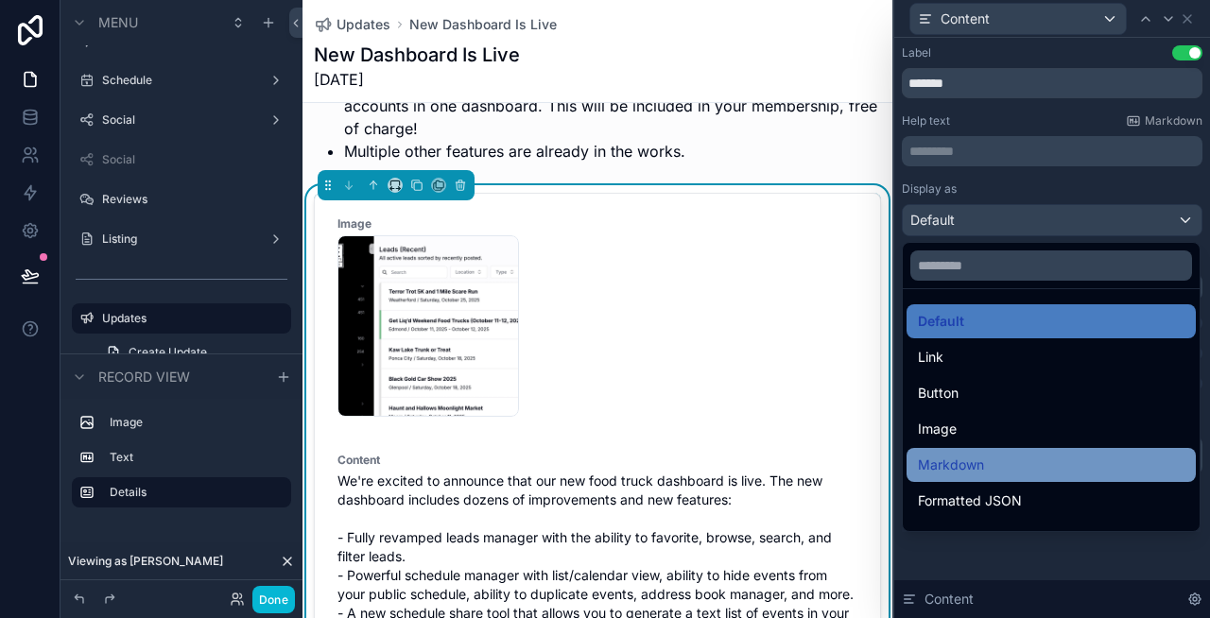
click at [981, 449] on div "Markdown" at bounding box center [1051, 465] width 289 height 34
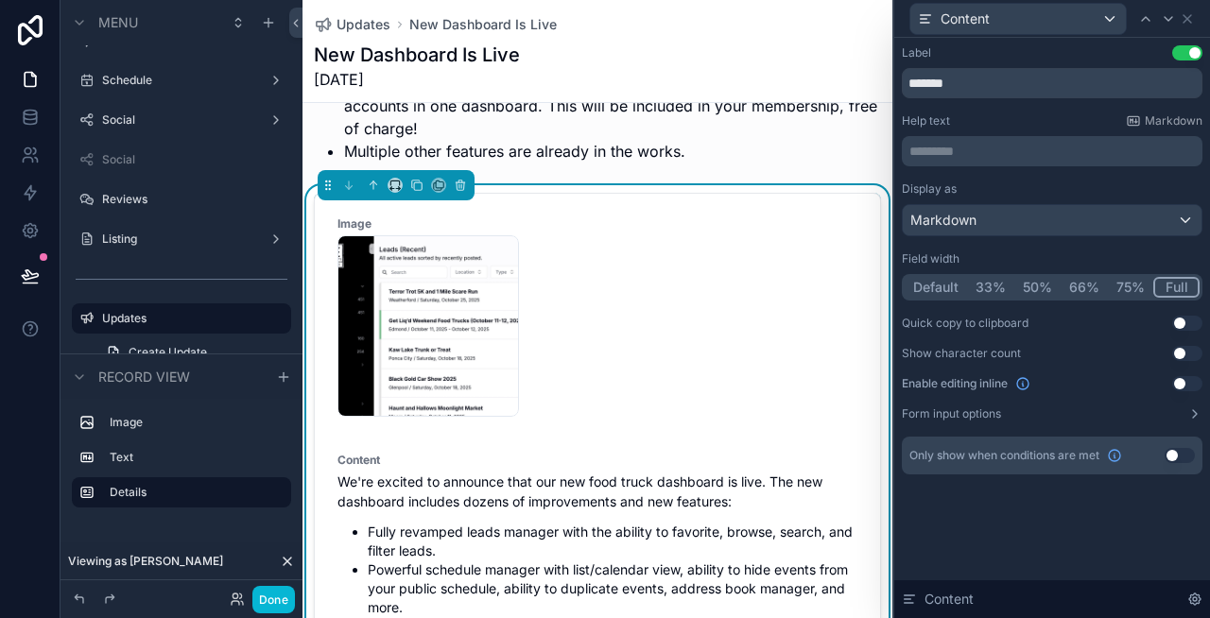
click at [1185, 58] on button "Use setting" at bounding box center [1187, 52] width 30 height 15
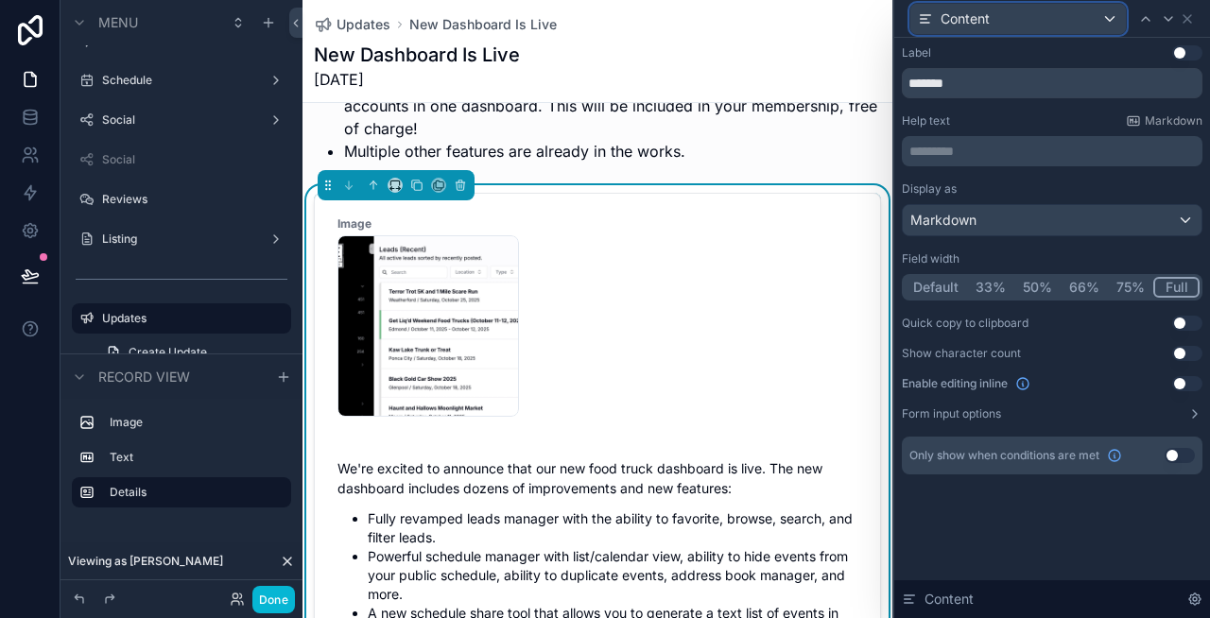
click at [1099, 20] on div "Content" at bounding box center [1018, 19] width 216 height 30
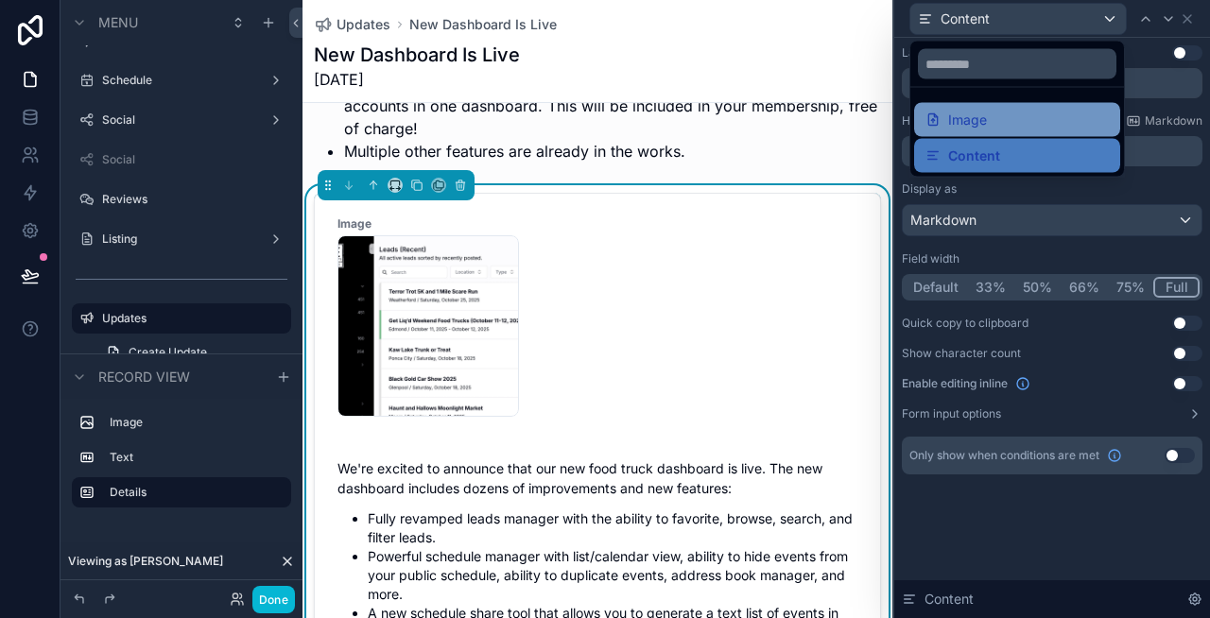
click at [1018, 119] on div "Image" at bounding box center [1016, 120] width 183 height 23
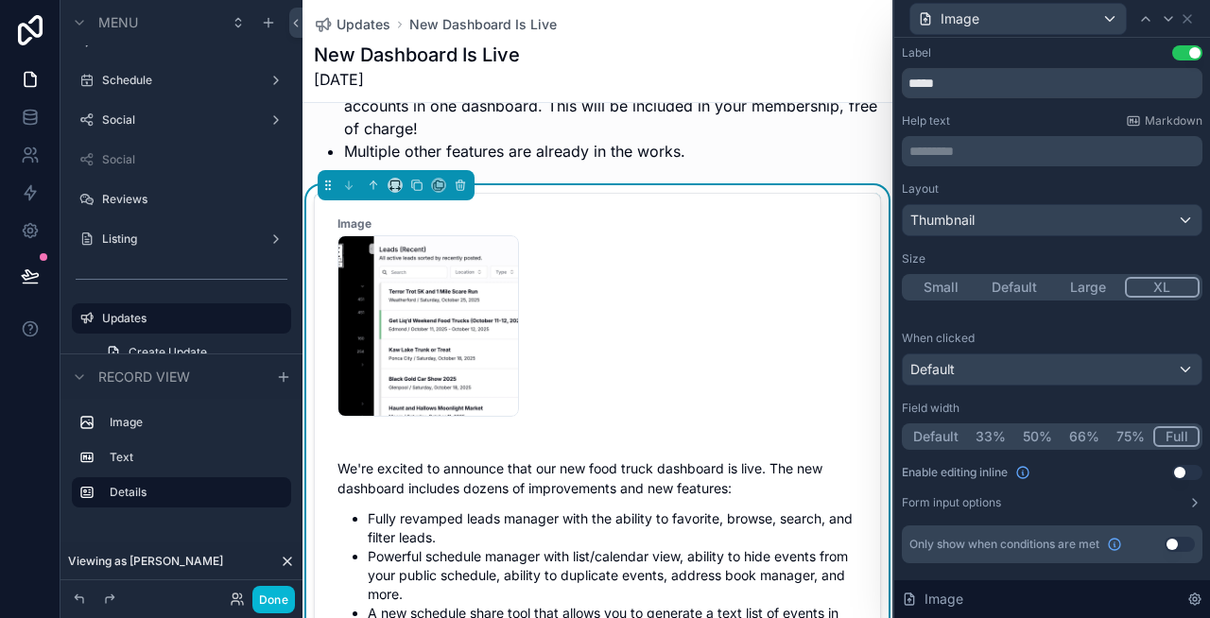
click at [1189, 51] on button "Use setting" at bounding box center [1187, 52] width 30 height 15
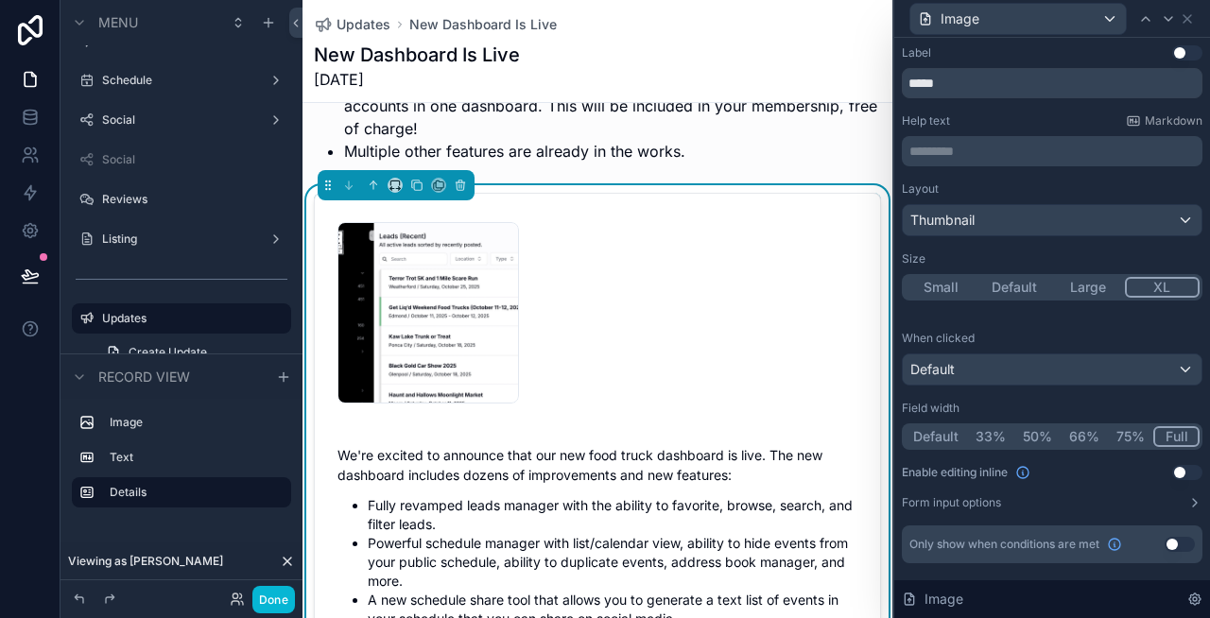
click at [774, 322] on div "new-dashboard .jpg" at bounding box center [597, 312] width 520 height 181
click at [280, 599] on button "Done" at bounding box center [273, 599] width 43 height 27
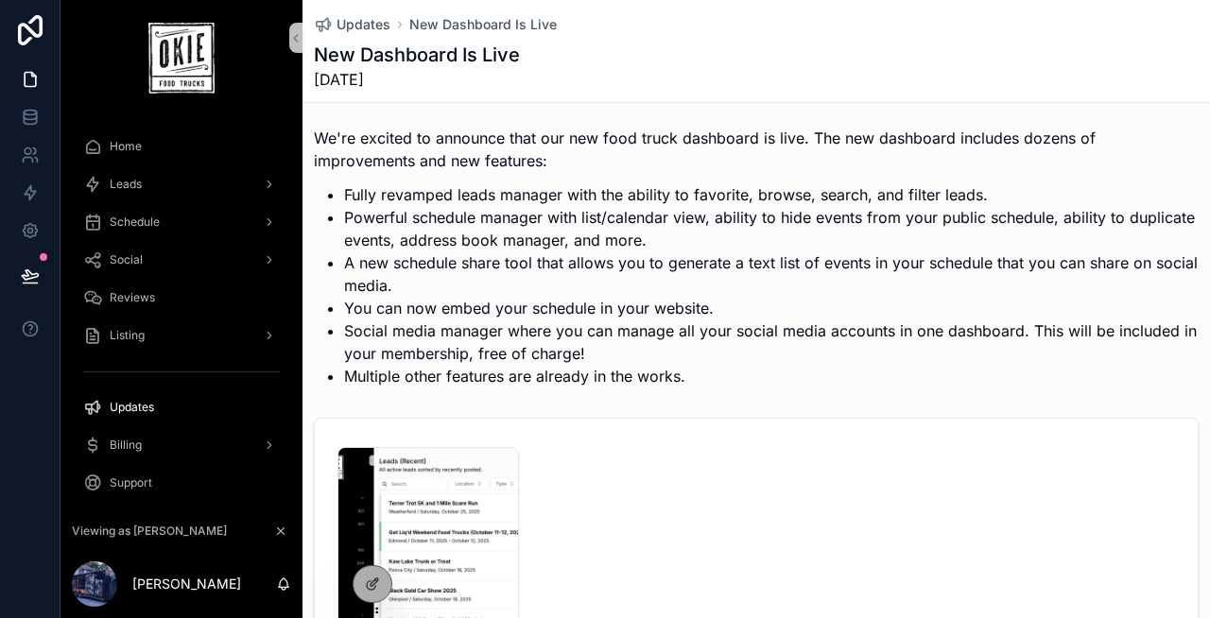
scroll to position [670, 0]
click at [365, 579] on icon at bounding box center [372, 584] width 15 height 15
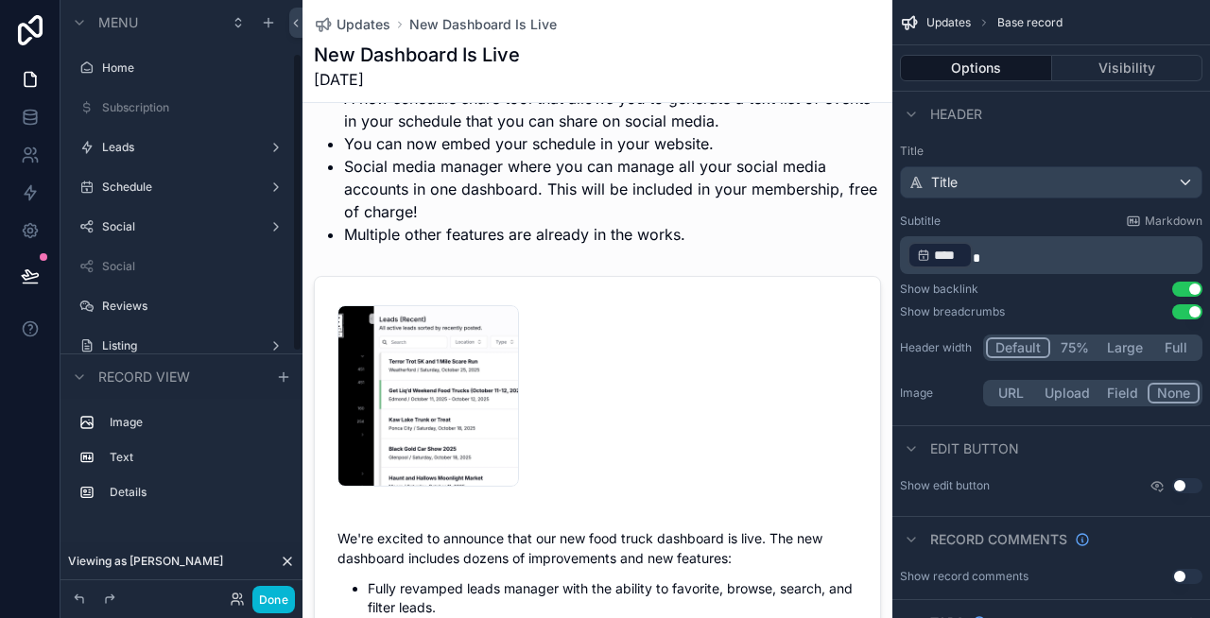
scroll to position [107, 0]
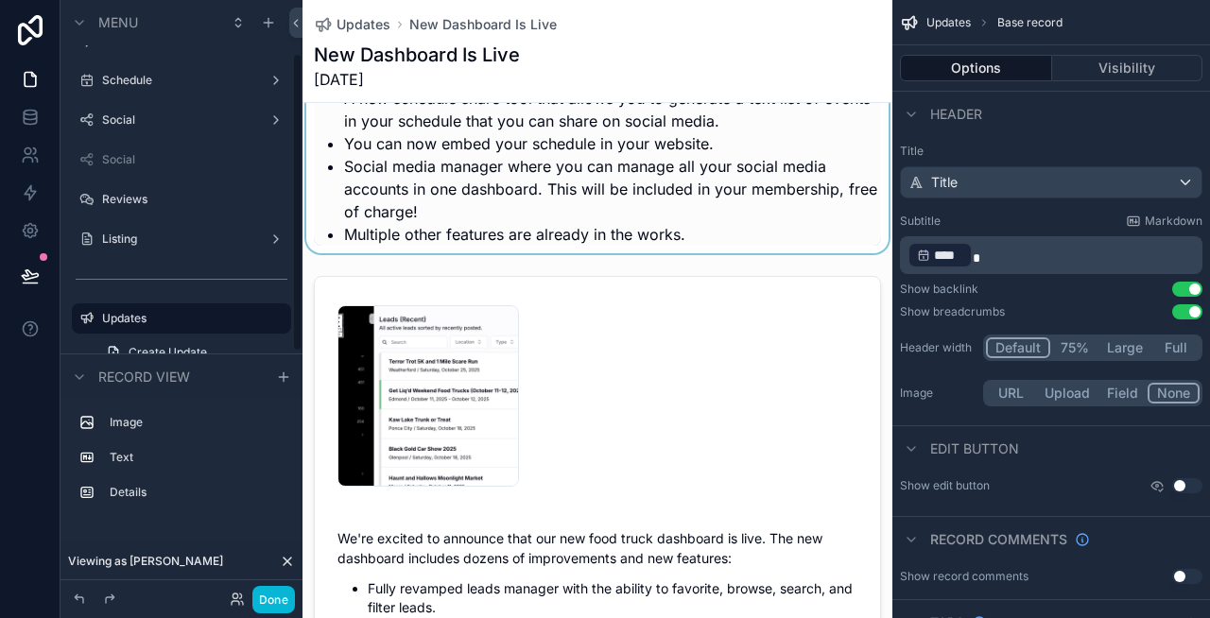
click at [482, 207] on div "scrollable content" at bounding box center [597, 81] width 590 height 344
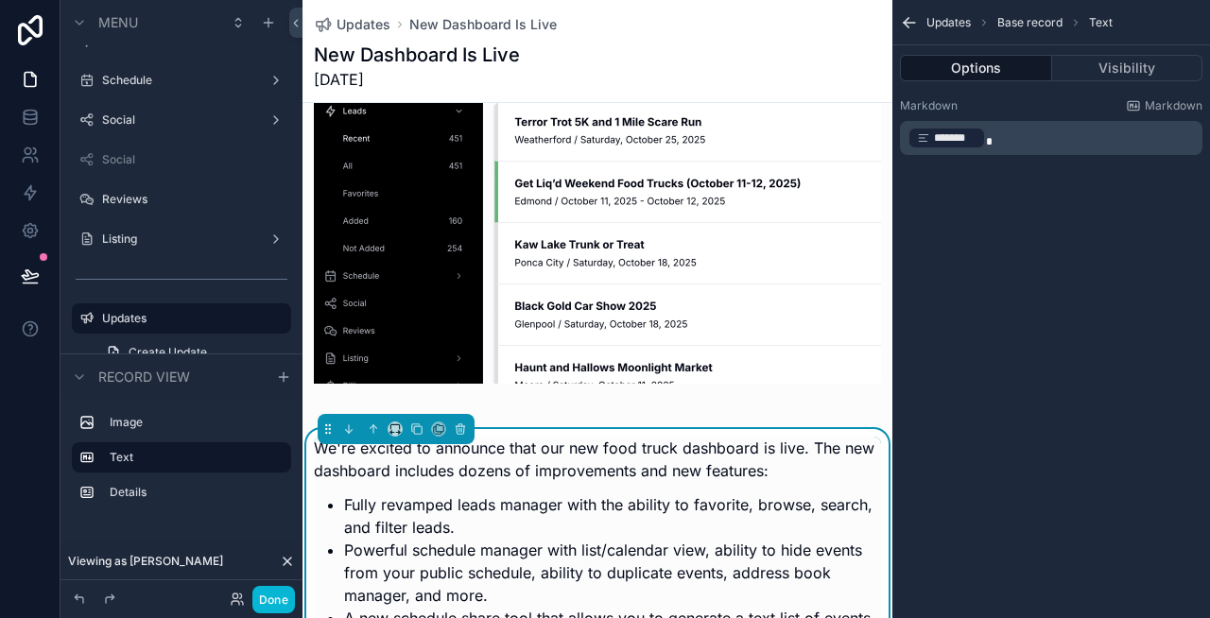
scroll to position [0, 0]
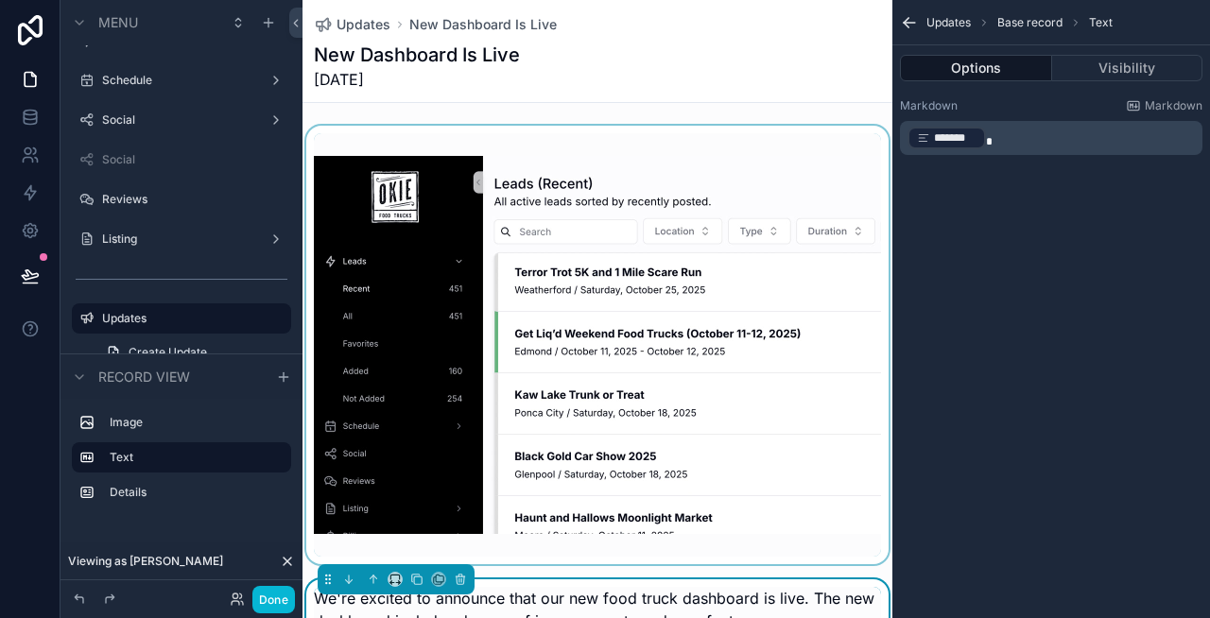
click at [510, 141] on div "scrollable content" at bounding box center [597, 345] width 590 height 439
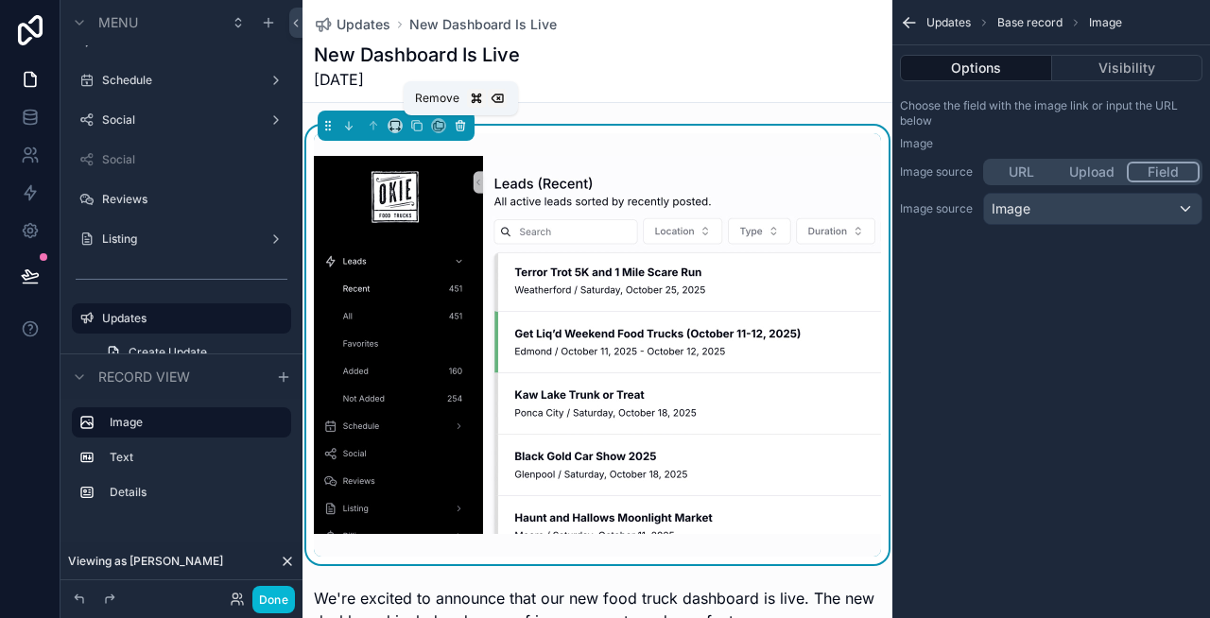
click at [461, 126] on icon "scrollable content" at bounding box center [461, 127] width 0 height 4
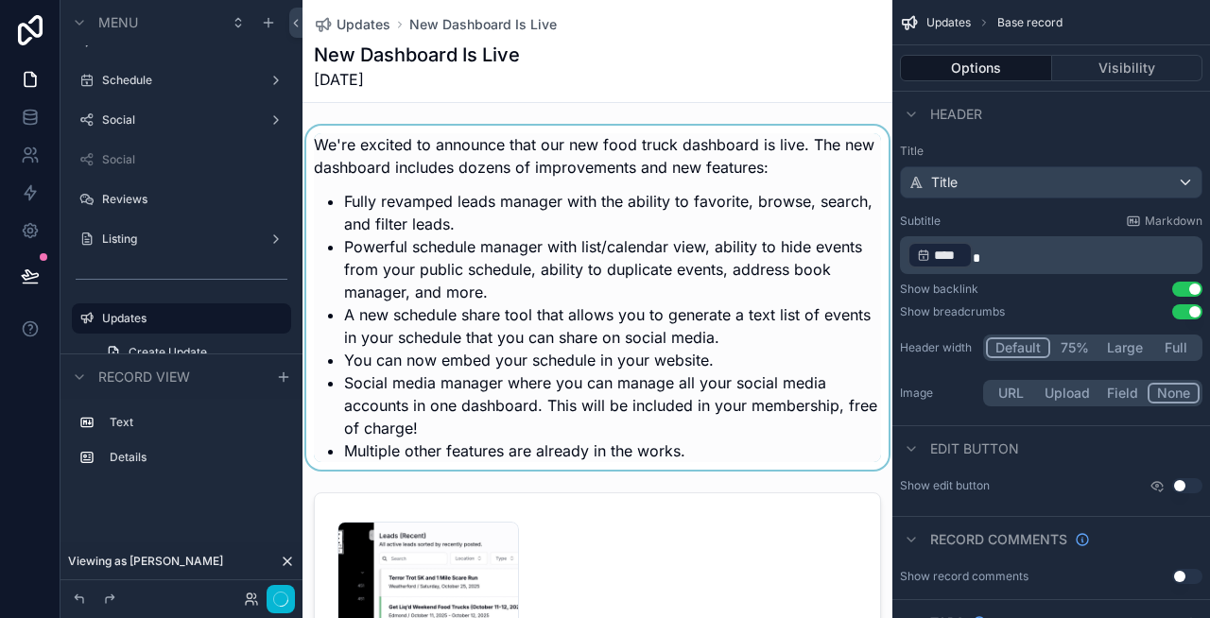
click at [478, 179] on div "scrollable content" at bounding box center [597, 298] width 590 height 344
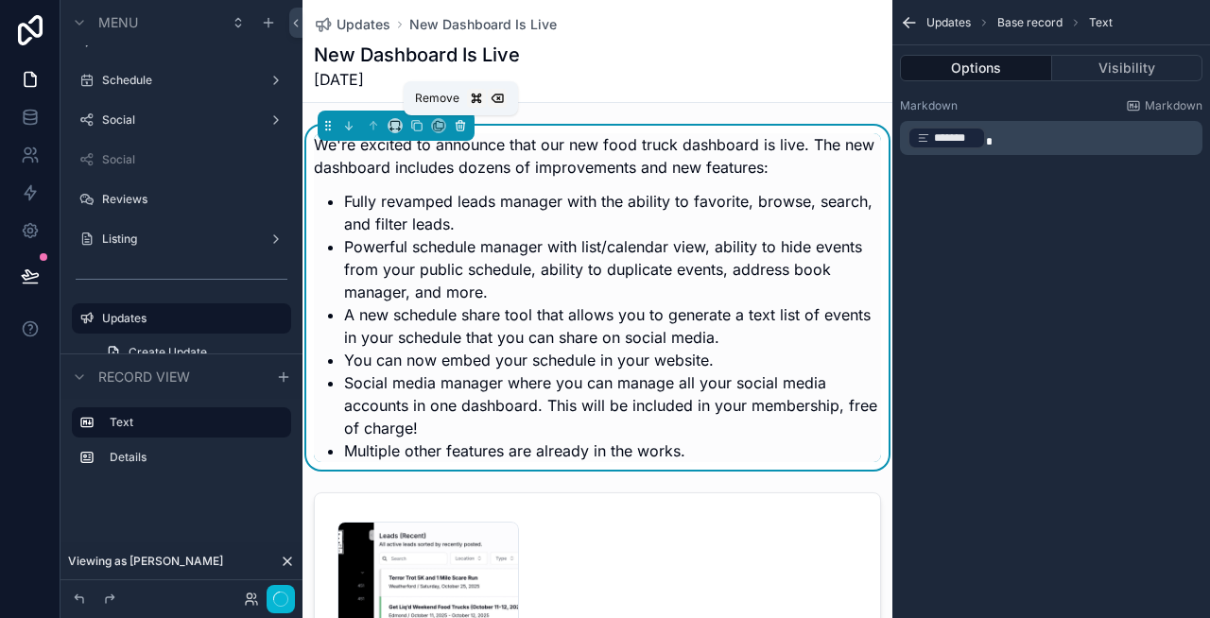
click at [463, 121] on icon "scrollable content" at bounding box center [460, 125] width 13 height 13
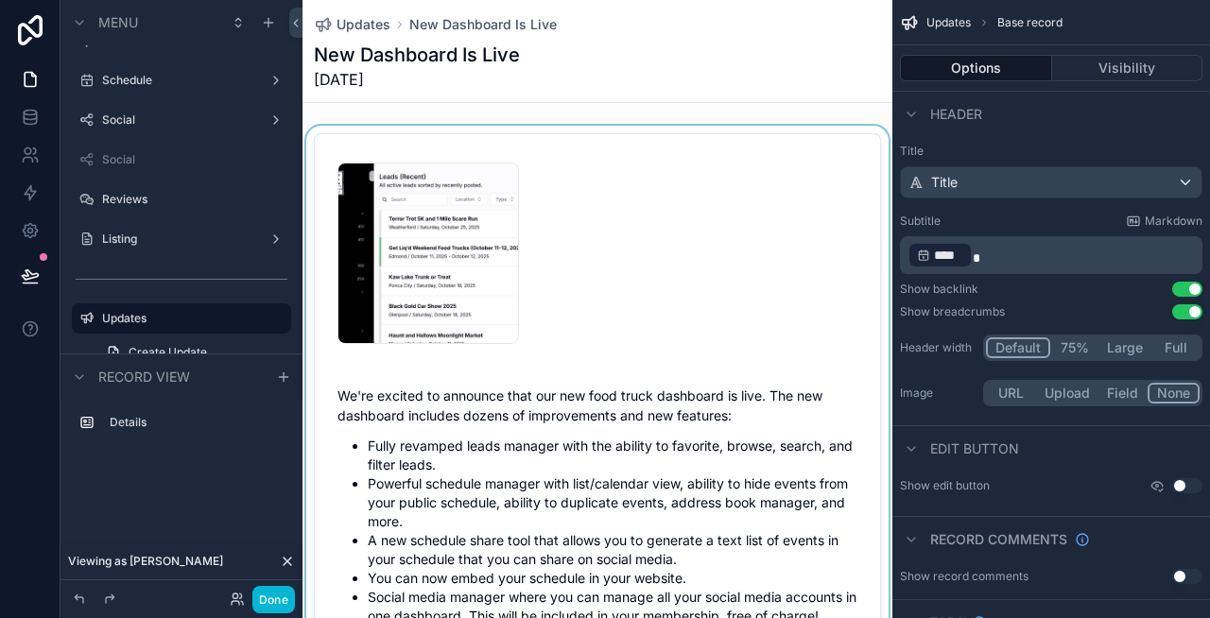
click at [572, 229] on div "scrollable content" at bounding box center [597, 404] width 590 height 556
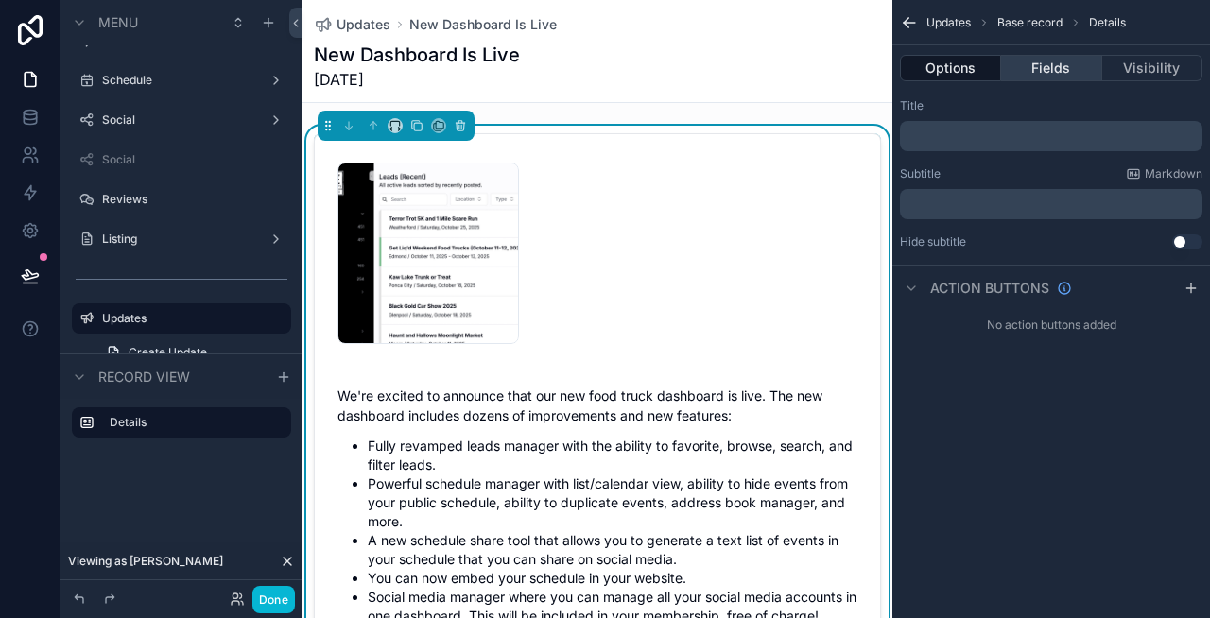
click at [1048, 67] on button "Fields" at bounding box center [1051, 68] width 100 height 26
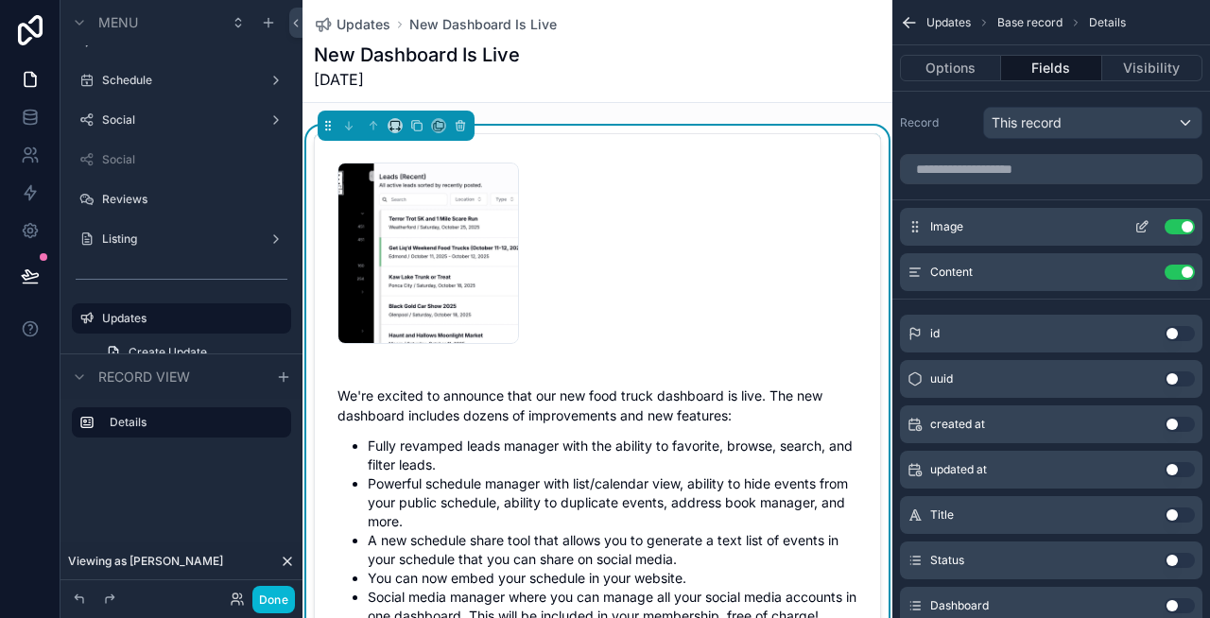
click at [1140, 228] on icon "scrollable content" at bounding box center [1144, 225] width 8 height 8
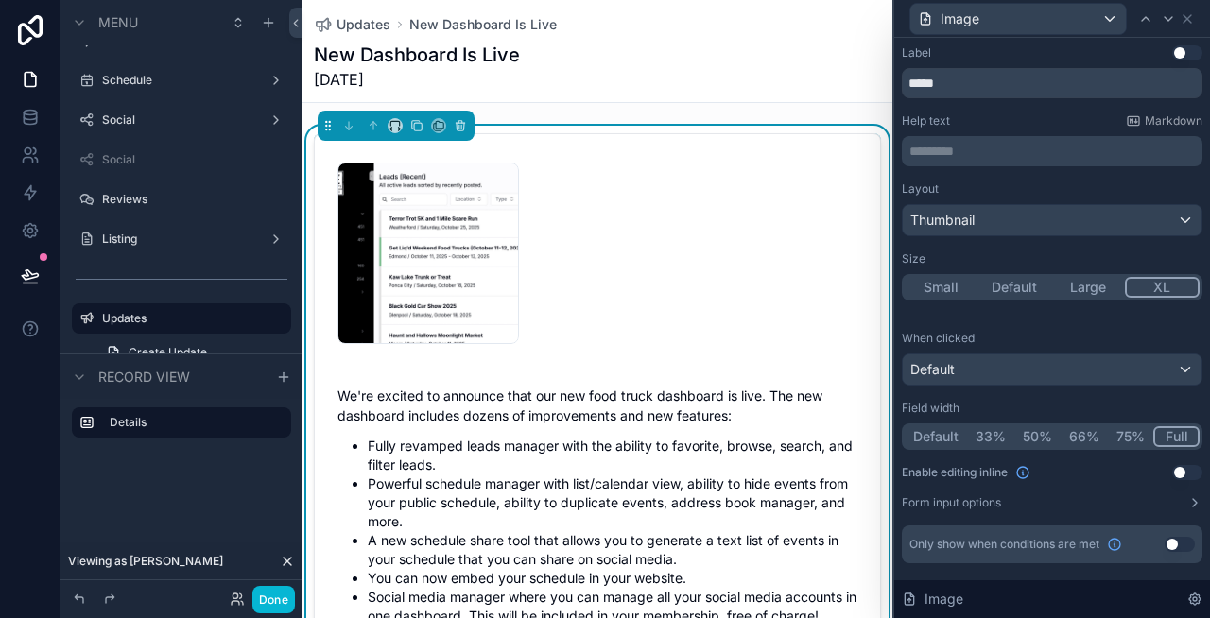
click at [1083, 282] on button "Large" at bounding box center [1088, 287] width 74 height 21
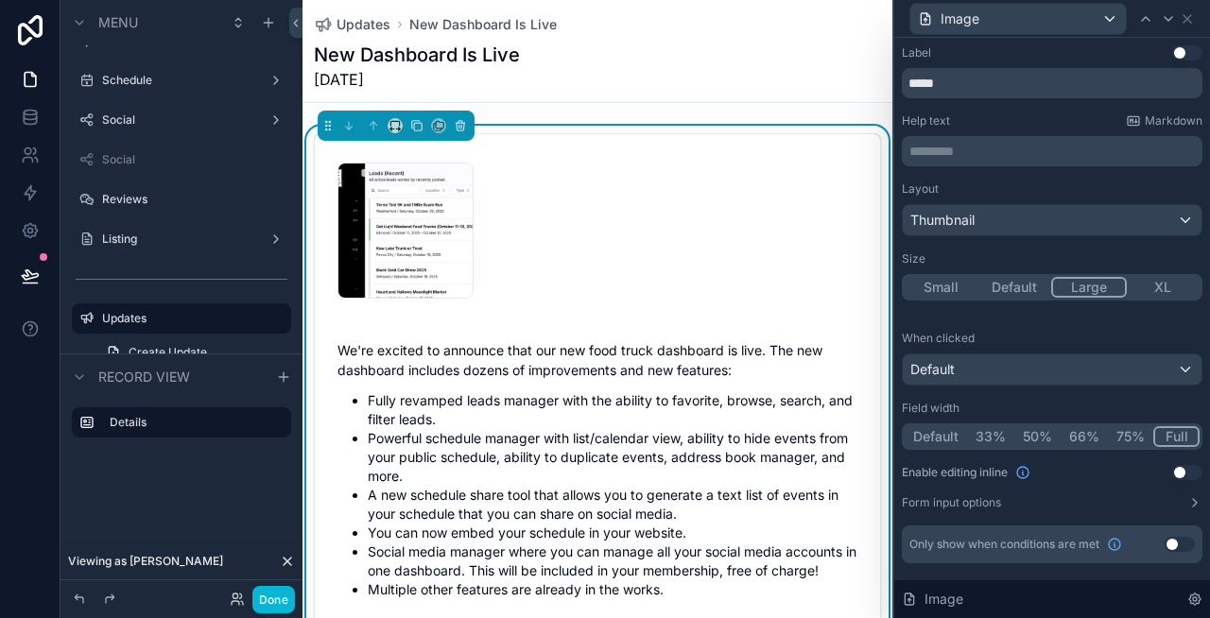
click at [1152, 288] on button "XL" at bounding box center [1164, 287] width 74 height 21
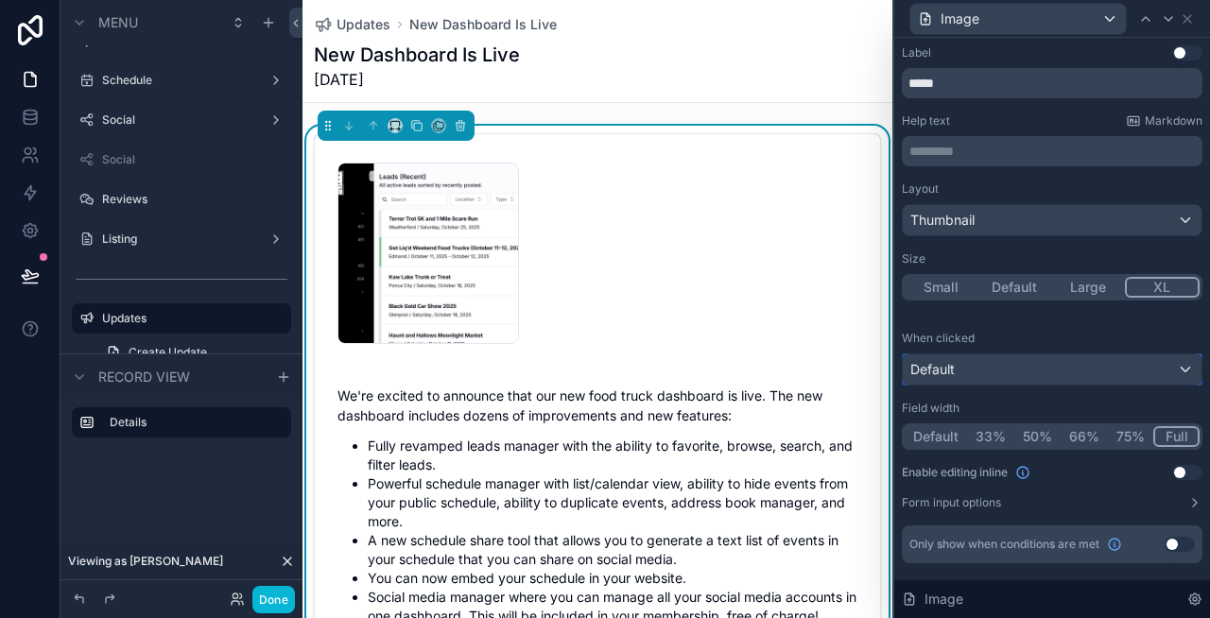
click at [1100, 364] on div "Default" at bounding box center [1052, 369] width 299 height 30
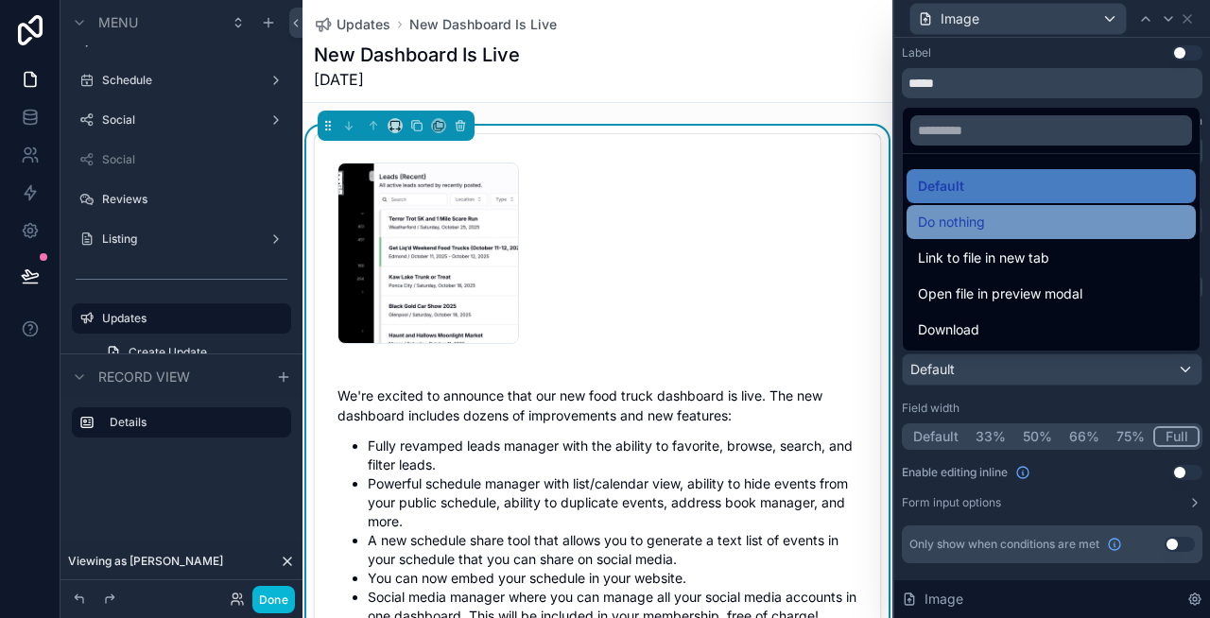
click at [1033, 208] on div "Do nothing" at bounding box center [1051, 222] width 289 height 34
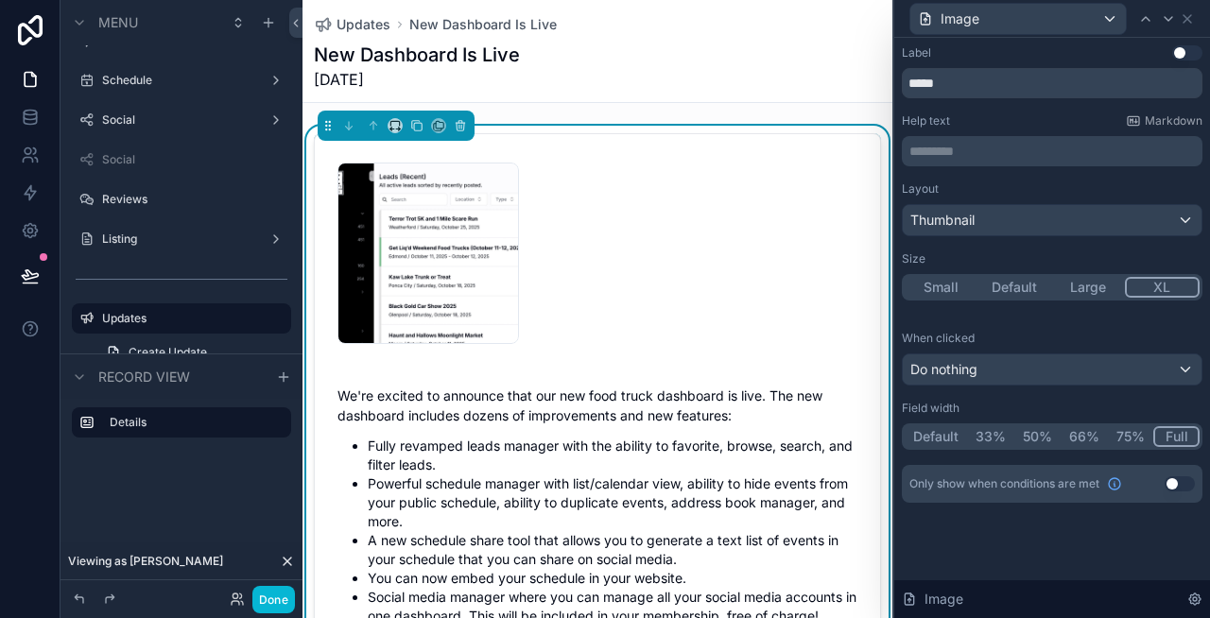
click at [1128, 437] on button "75%" at bounding box center [1130, 436] width 45 height 21
click at [1176, 440] on button "Full" at bounding box center [1177, 436] width 44 height 21
click at [287, 595] on button "Done" at bounding box center [273, 599] width 43 height 27
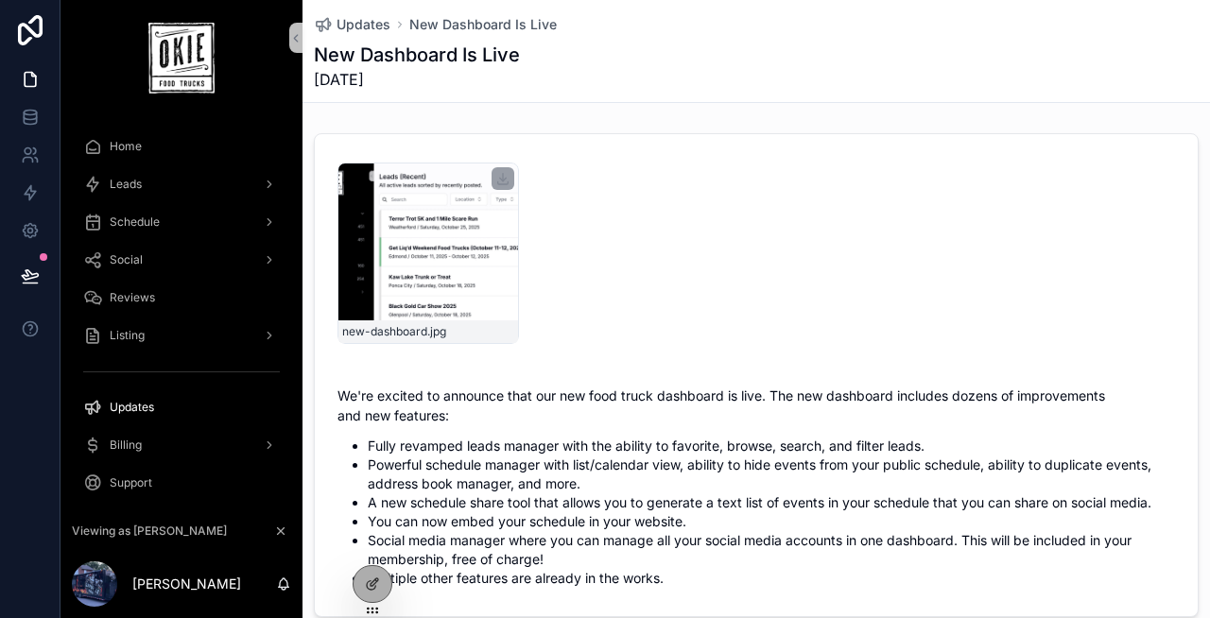
click at [479, 268] on div "new-dashboard .jpg" at bounding box center [427, 253] width 181 height 181
click at [504, 178] on icon "scrollable content" at bounding box center [502, 178] width 15 height 15
click at [613, 303] on div "new-dashboard .jpg" at bounding box center [756, 253] width 838 height 181
click at [373, 27] on span "Updates" at bounding box center [364, 24] width 54 height 19
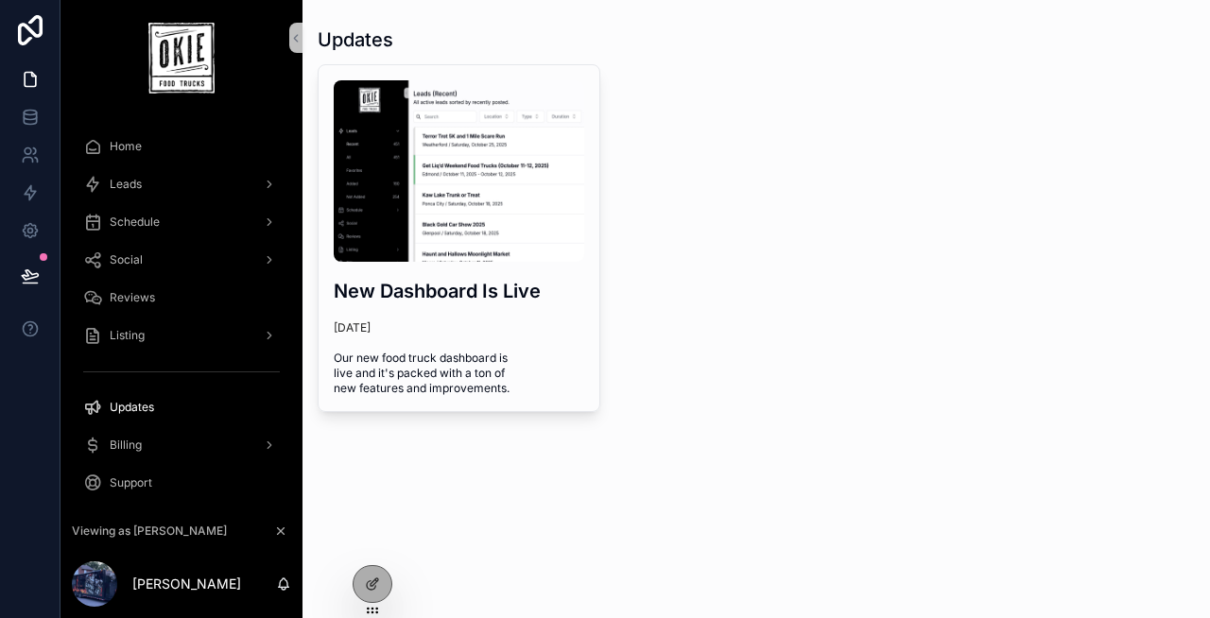
click at [486, 502] on div "Updates New Dashboard Is Live 8 days ago Our new food truck dashboard is live a…" at bounding box center [755, 309] width 907 height 618
click at [184, 147] on div "Home" at bounding box center [181, 146] width 197 height 30
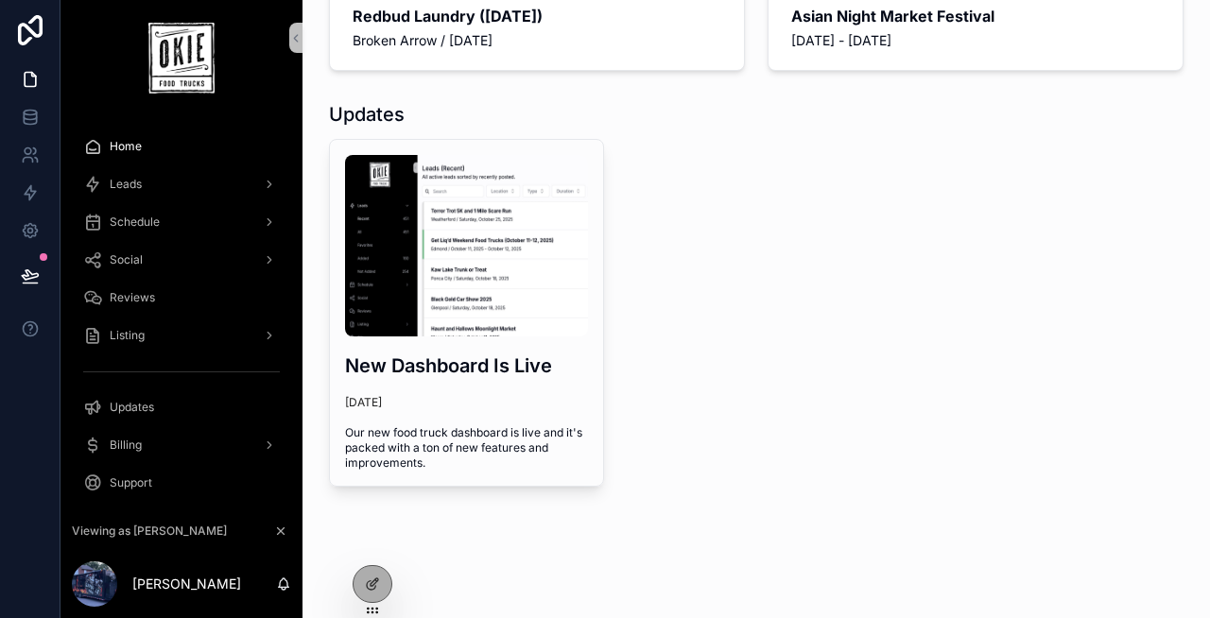
scroll to position [355, 0]
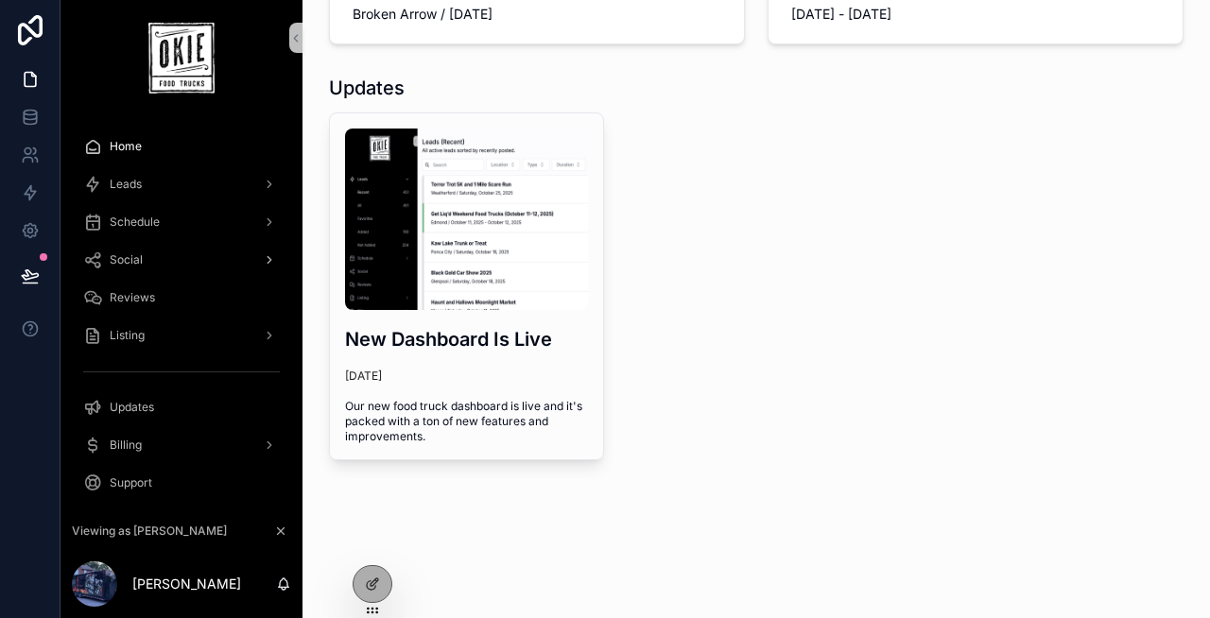
click at [130, 257] on span "Social" at bounding box center [126, 259] width 33 height 15
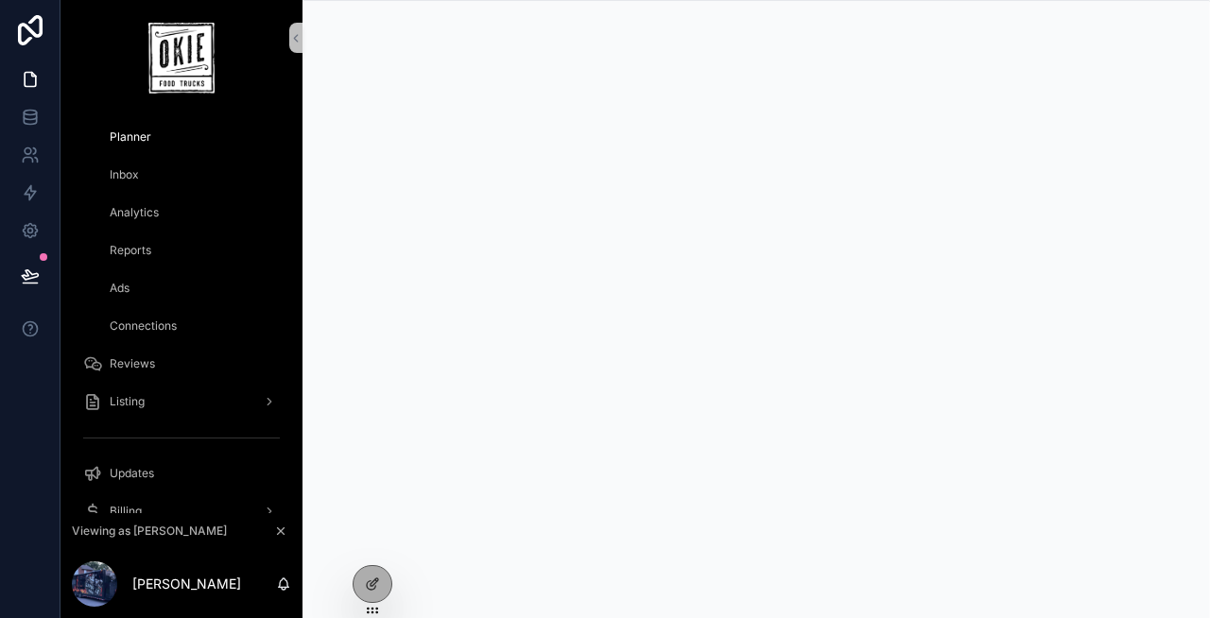
scroll to position [238, 0]
click at [380, 537] on div at bounding box center [372, 543] width 30 height 30
click at [374, 544] on icon at bounding box center [372, 543] width 15 height 15
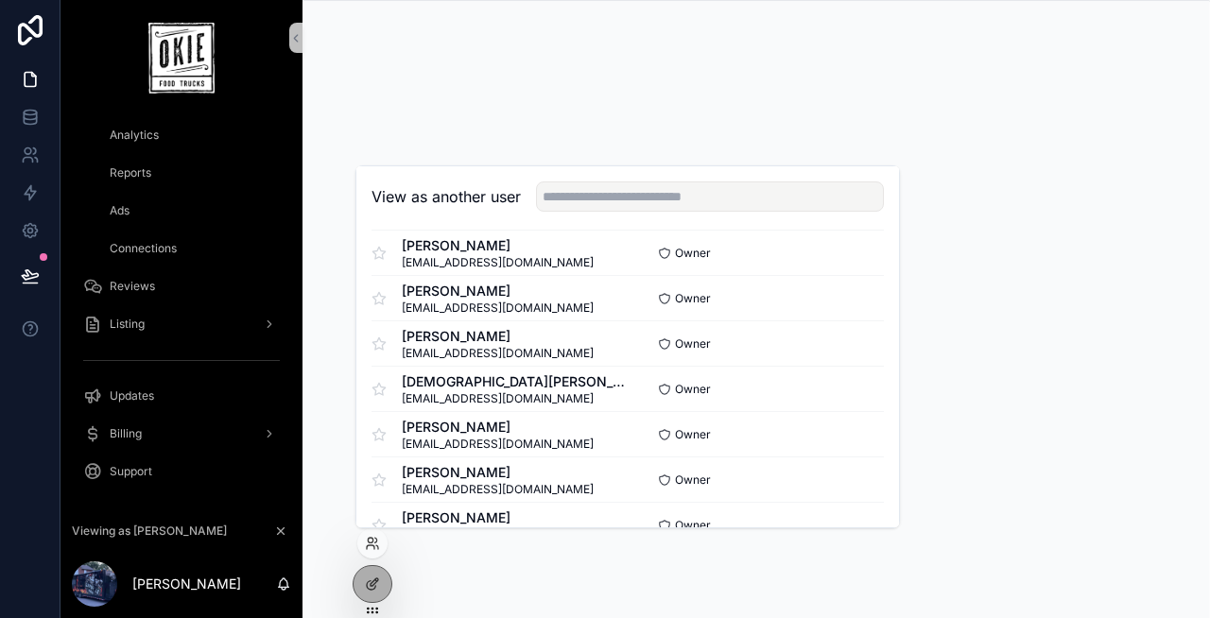
scroll to position [494, 0]
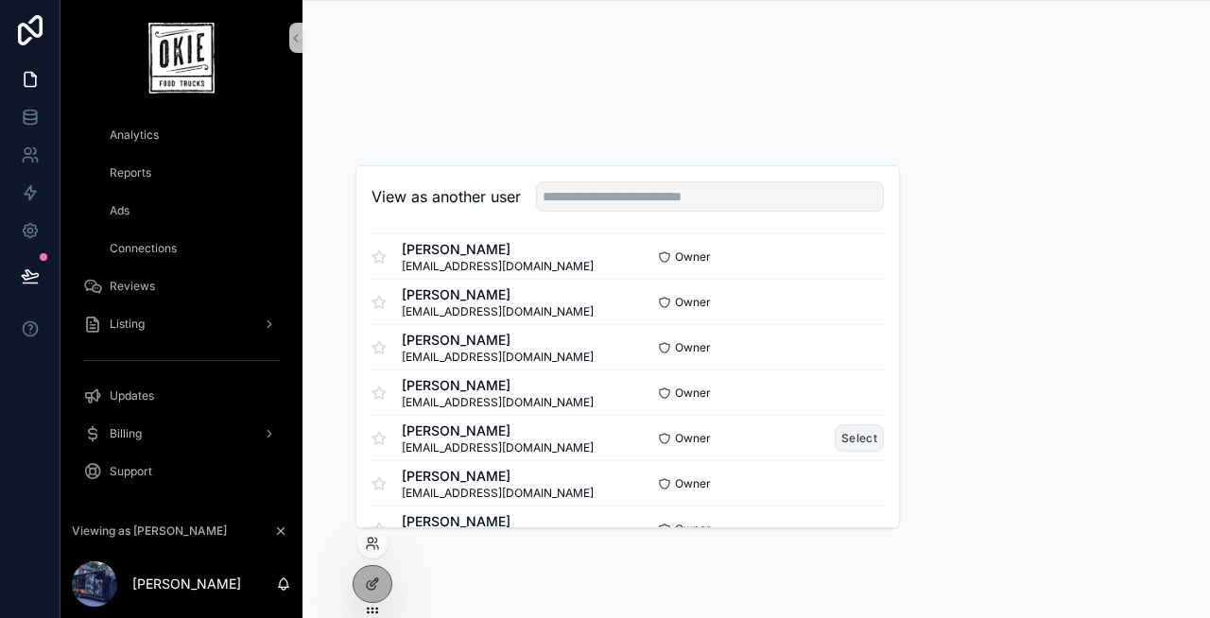
click at [869, 438] on button "Select" at bounding box center [859, 437] width 49 height 27
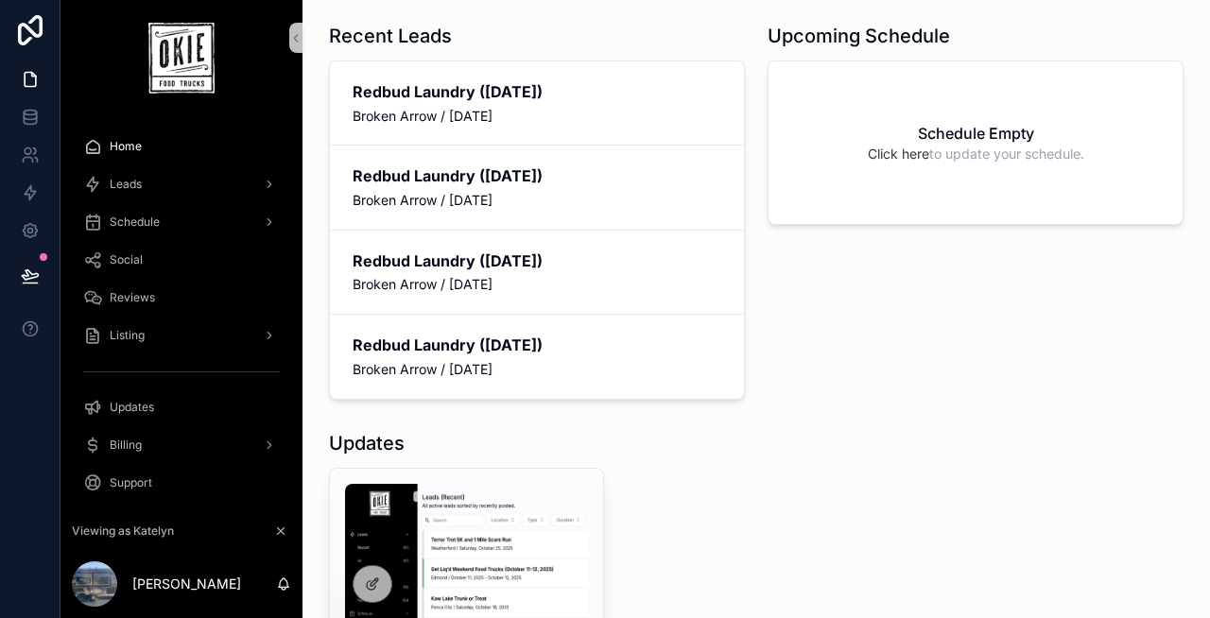
click at [175, 260] on div "Social" at bounding box center [181, 260] width 197 height 30
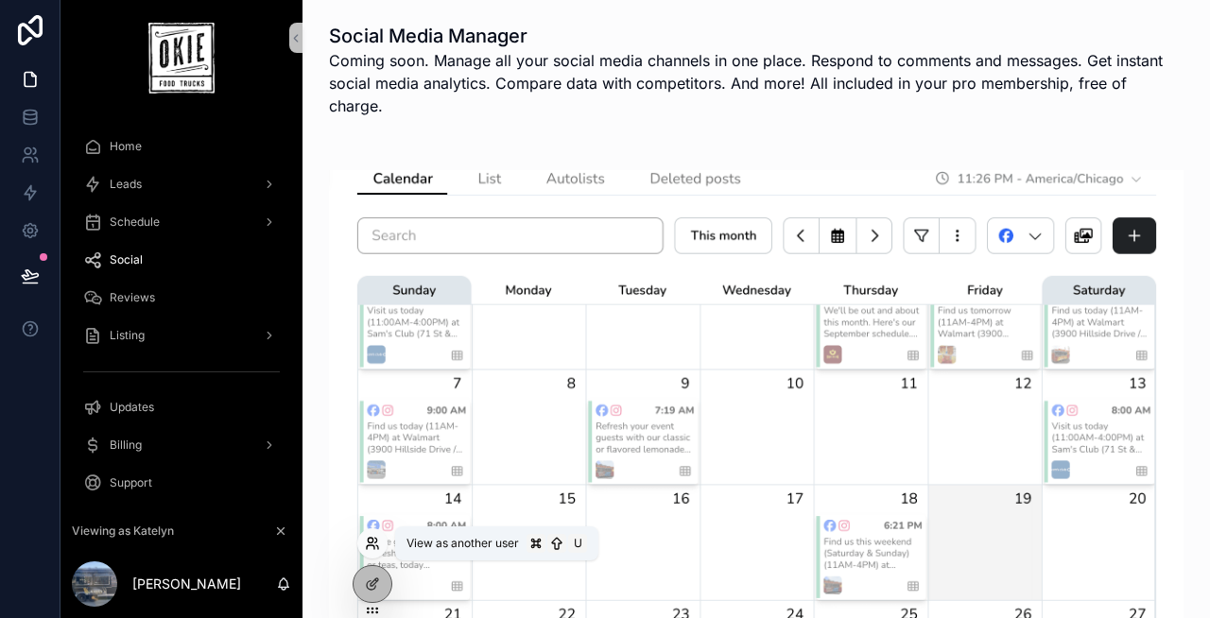
click at [367, 545] on icon at bounding box center [371, 547] width 8 height 4
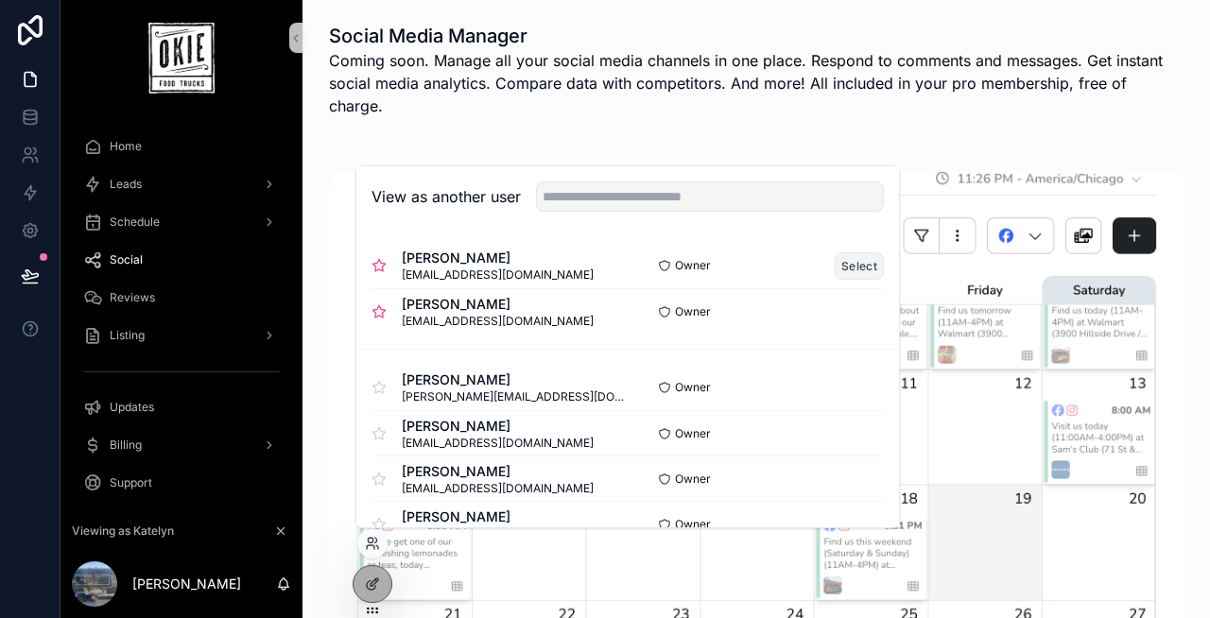
click at [848, 262] on button "Select" at bounding box center [859, 265] width 49 height 27
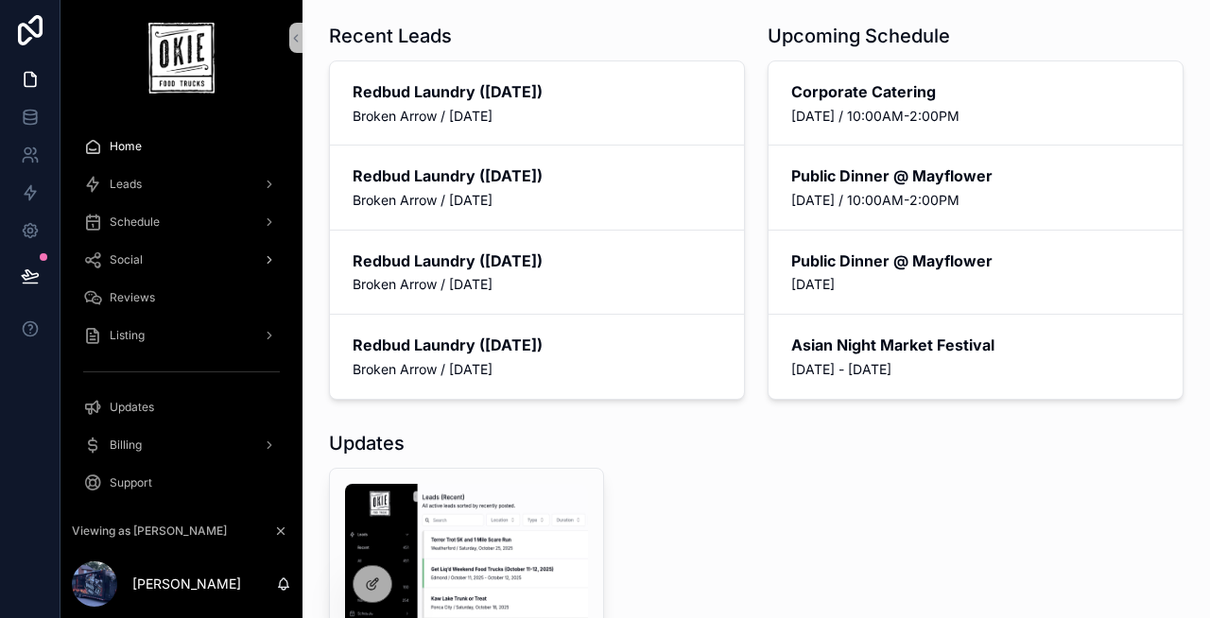
click at [151, 250] on div "Social" at bounding box center [181, 260] width 197 height 30
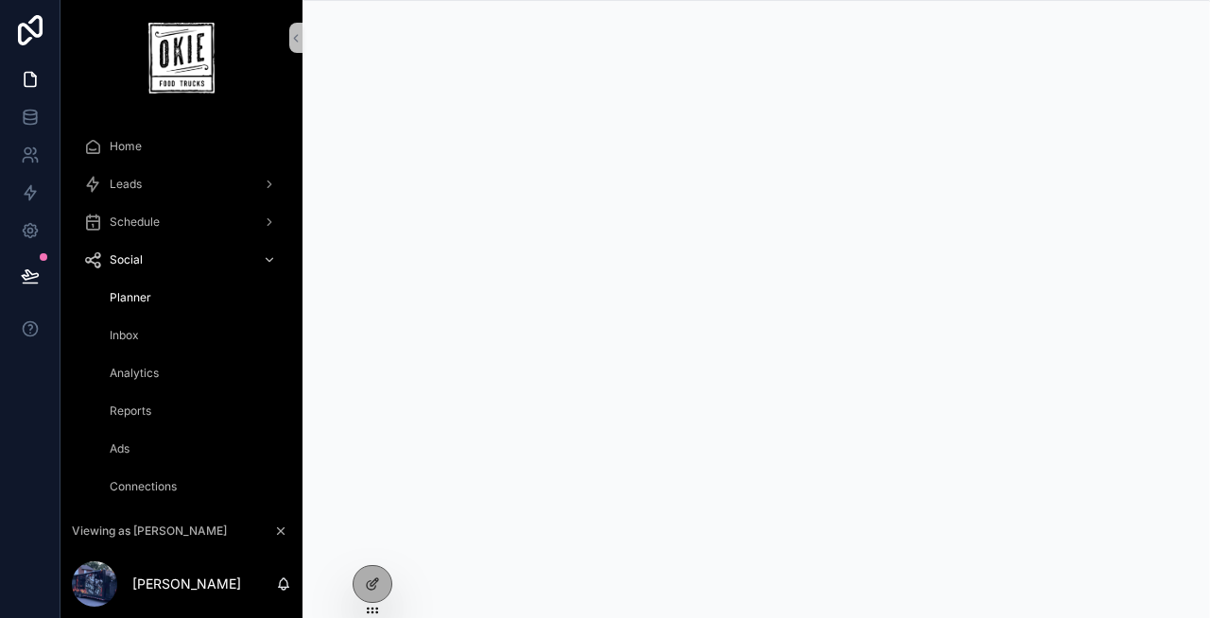
click at [130, 341] on span "Inbox" at bounding box center [124, 335] width 29 height 15
click at [155, 366] on span "Analytics" at bounding box center [134, 373] width 49 height 15
click at [117, 441] on span "Ads" at bounding box center [120, 448] width 20 height 15
click at [147, 153] on div "Home" at bounding box center [181, 146] width 197 height 30
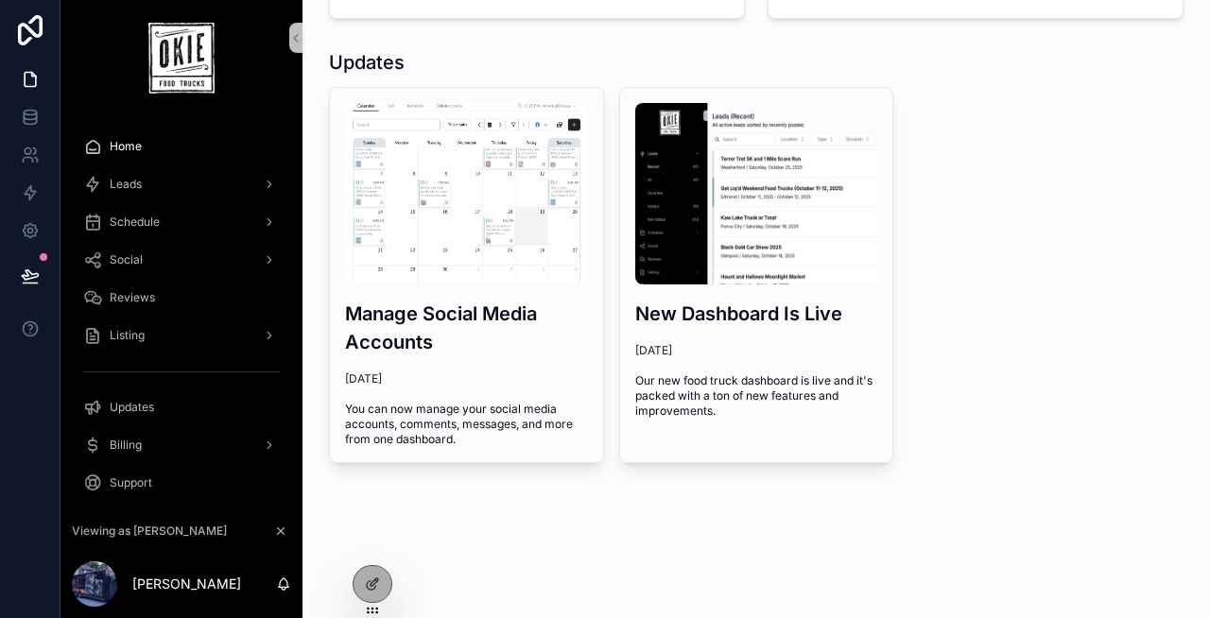
scroll to position [384, 0]
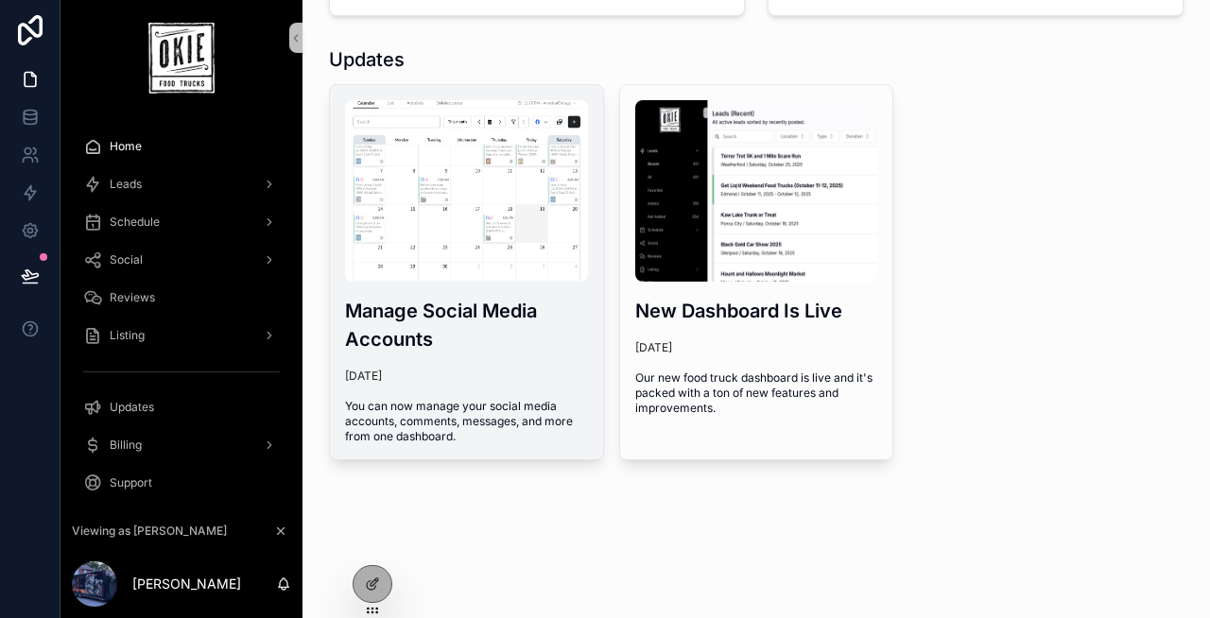
click at [407, 278] on img "scrollable content" at bounding box center [466, 190] width 243 height 181
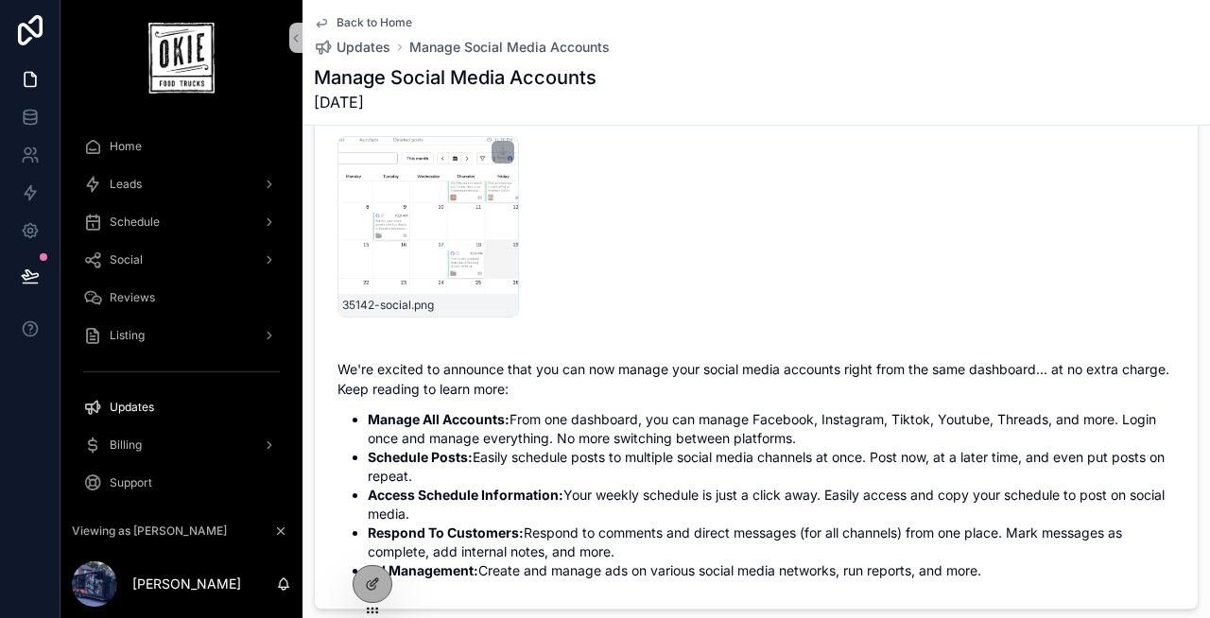
scroll to position [15, 0]
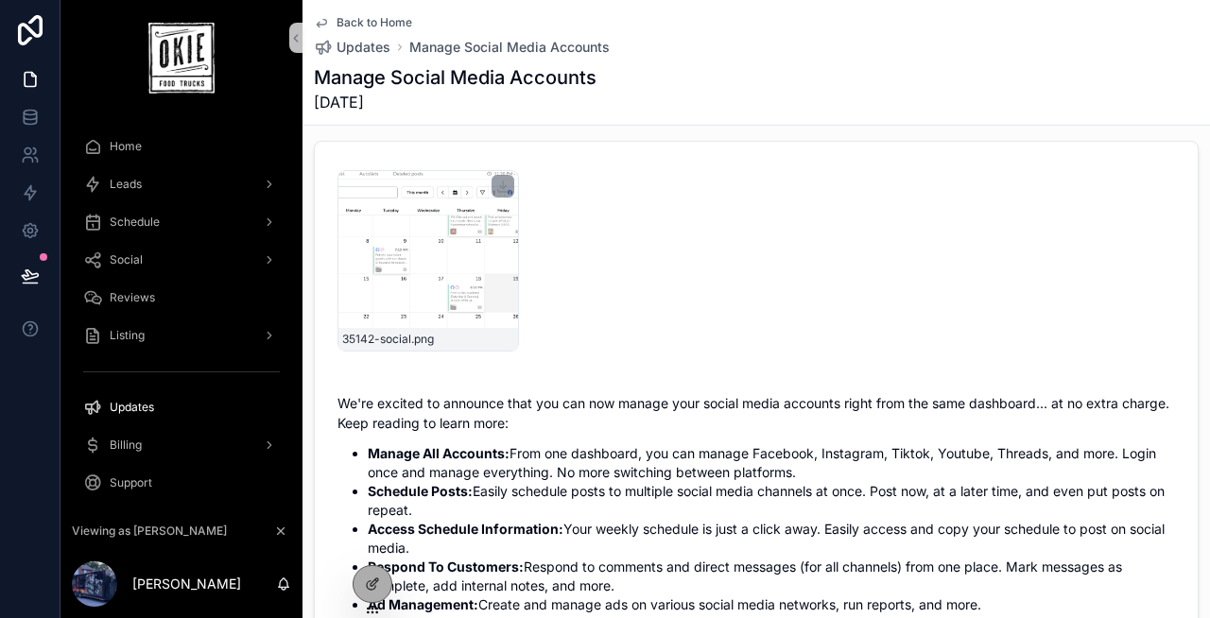
click at [450, 221] on div "35142-social .png" at bounding box center [427, 260] width 181 height 181
click at [500, 181] on icon "scrollable content" at bounding box center [502, 186] width 15 height 15
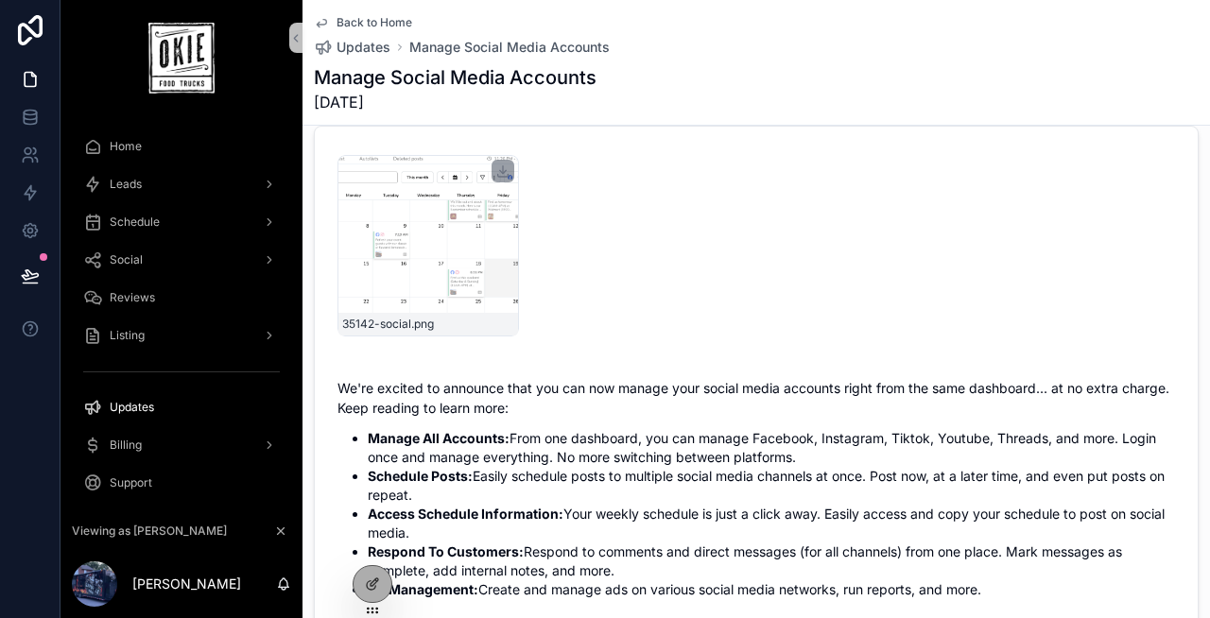
scroll to position [0, 0]
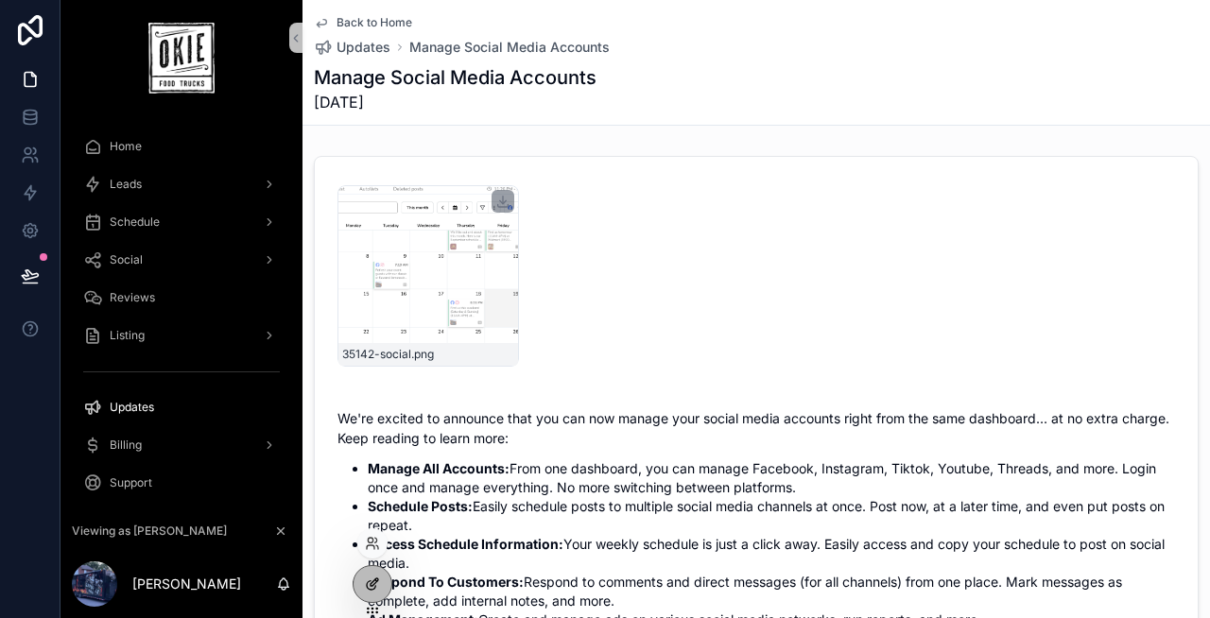
click at [370, 587] on icon at bounding box center [372, 584] width 15 height 15
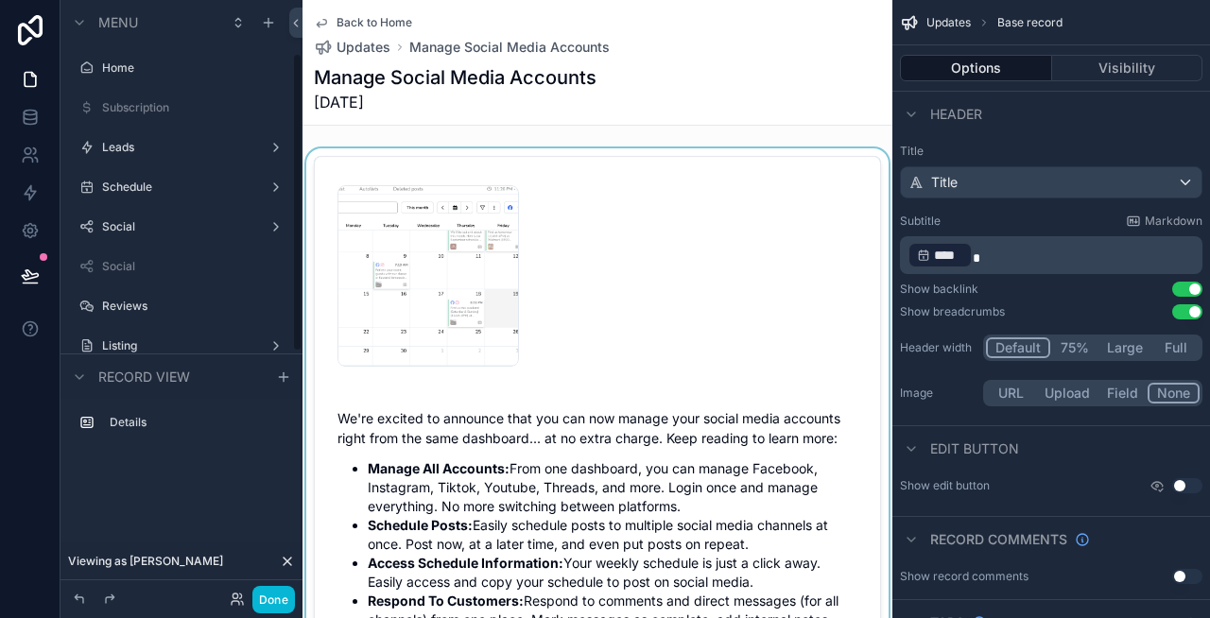
scroll to position [107, 0]
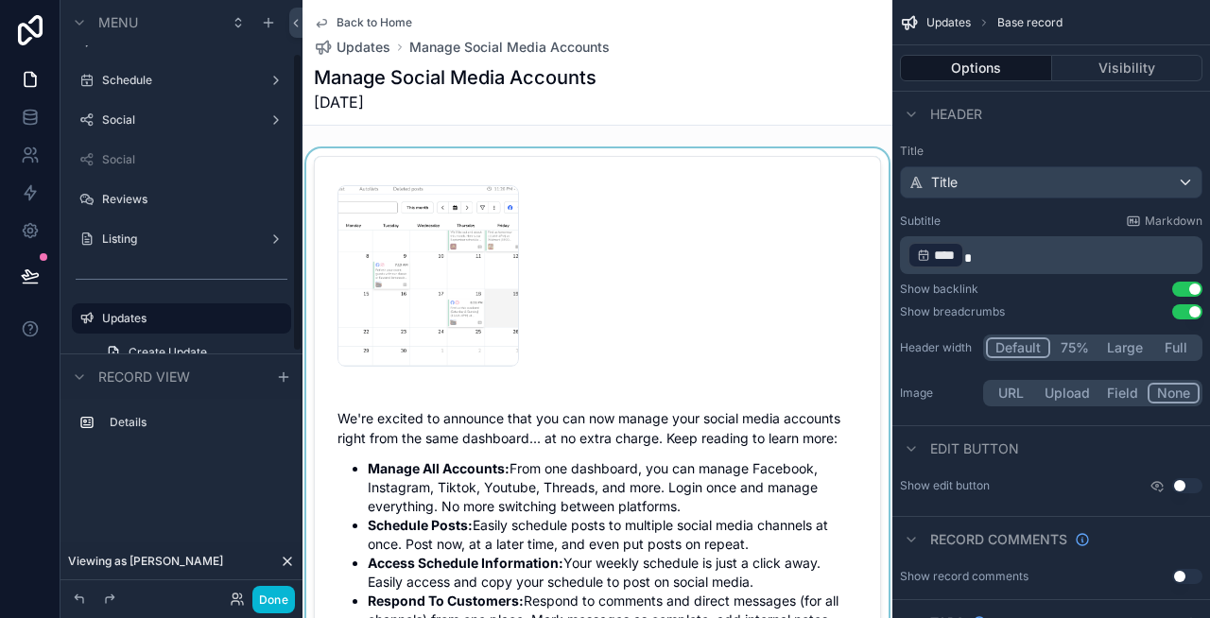
click at [543, 270] on div "scrollable content" at bounding box center [597, 435] width 590 height 575
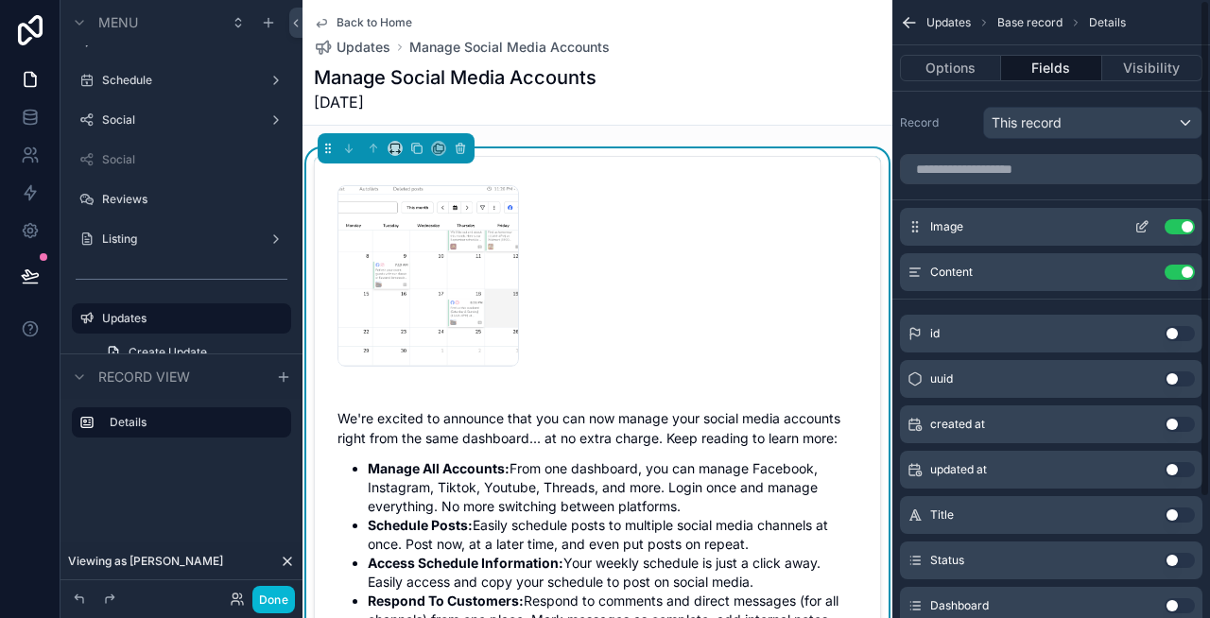
click at [1149, 221] on icon "scrollable content" at bounding box center [1141, 226] width 15 height 15
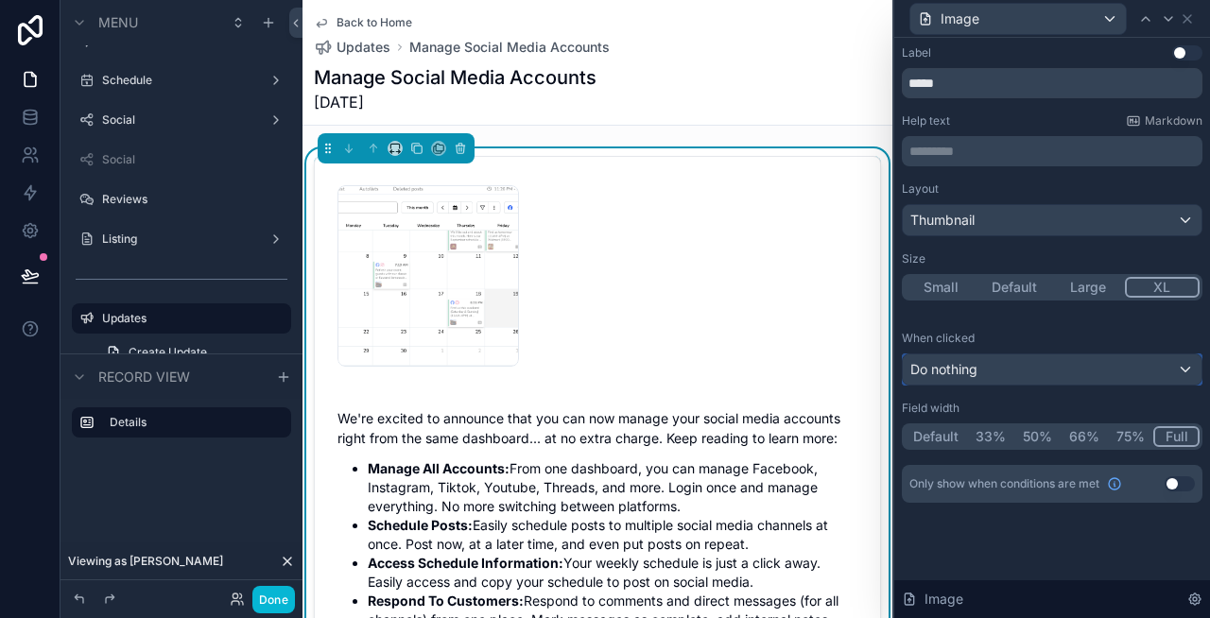
click at [964, 365] on span "Do nothing" at bounding box center [943, 369] width 67 height 19
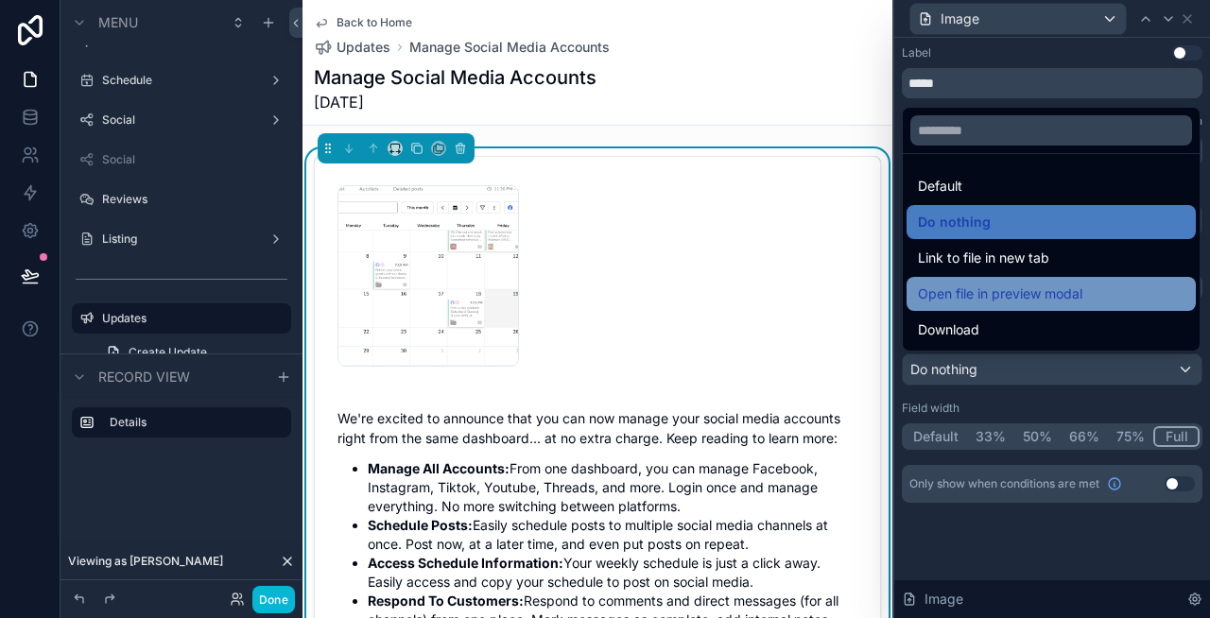
click at [1065, 296] on span "Open file in preview modal" at bounding box center [1000, 294] width 164 height 23
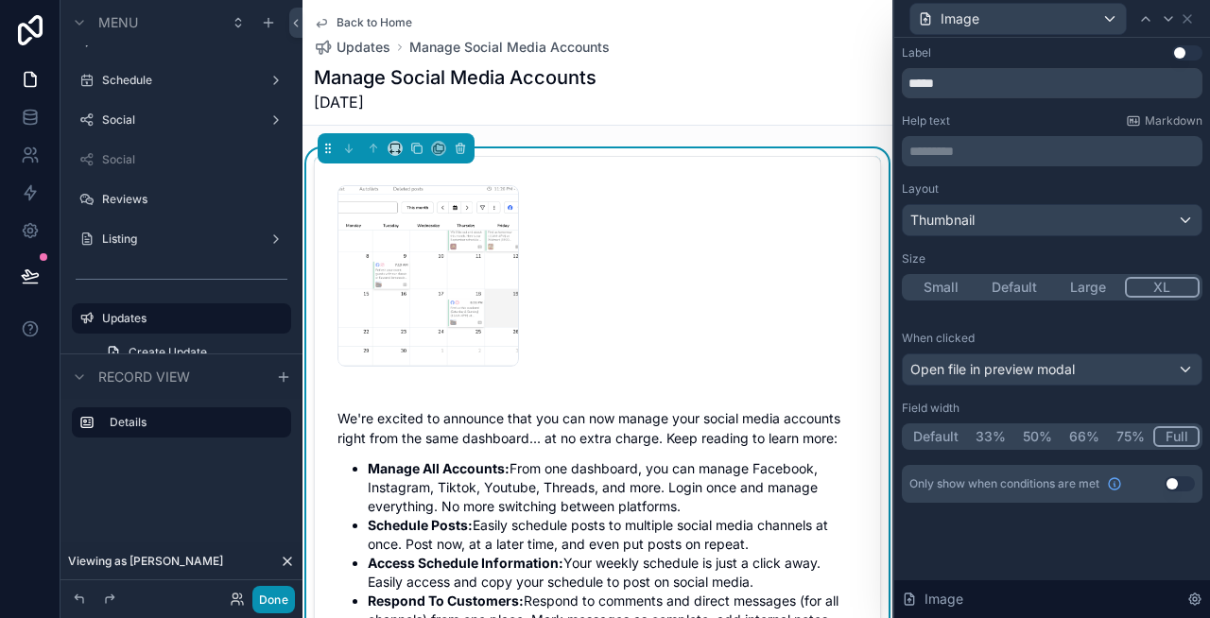
click at [268, 586] on button "Done" at bounding box center [273, 599] width 43 height 27
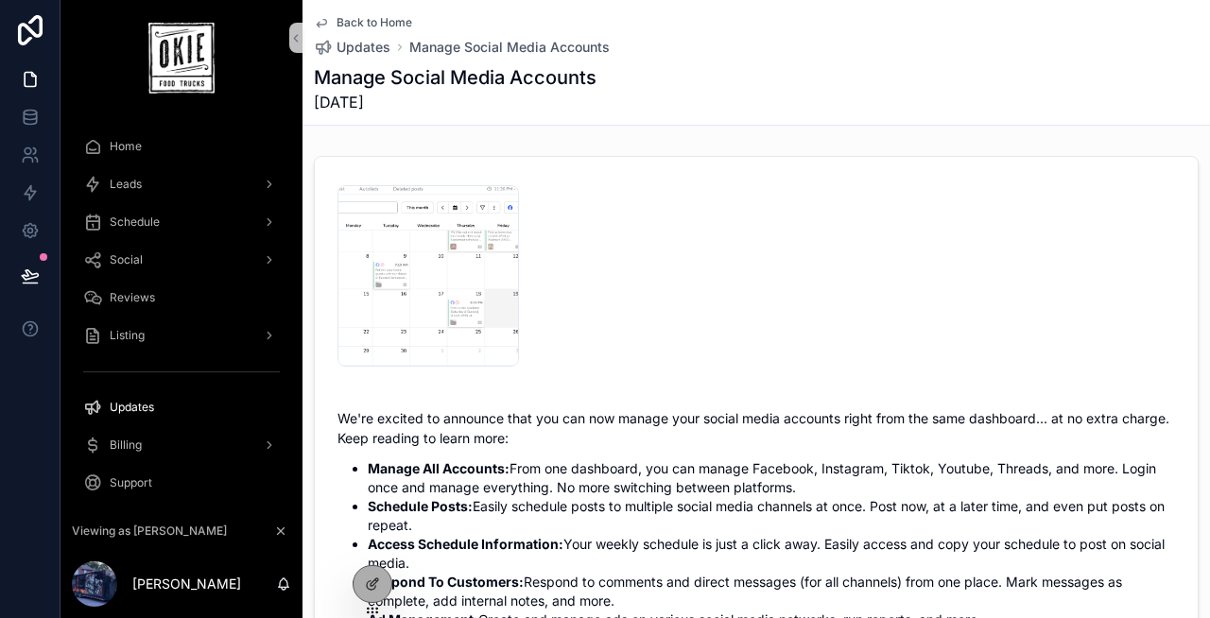
click at [433, 254] on div "35142-social .png" at bounding box center [427, 275] width 181 height 181
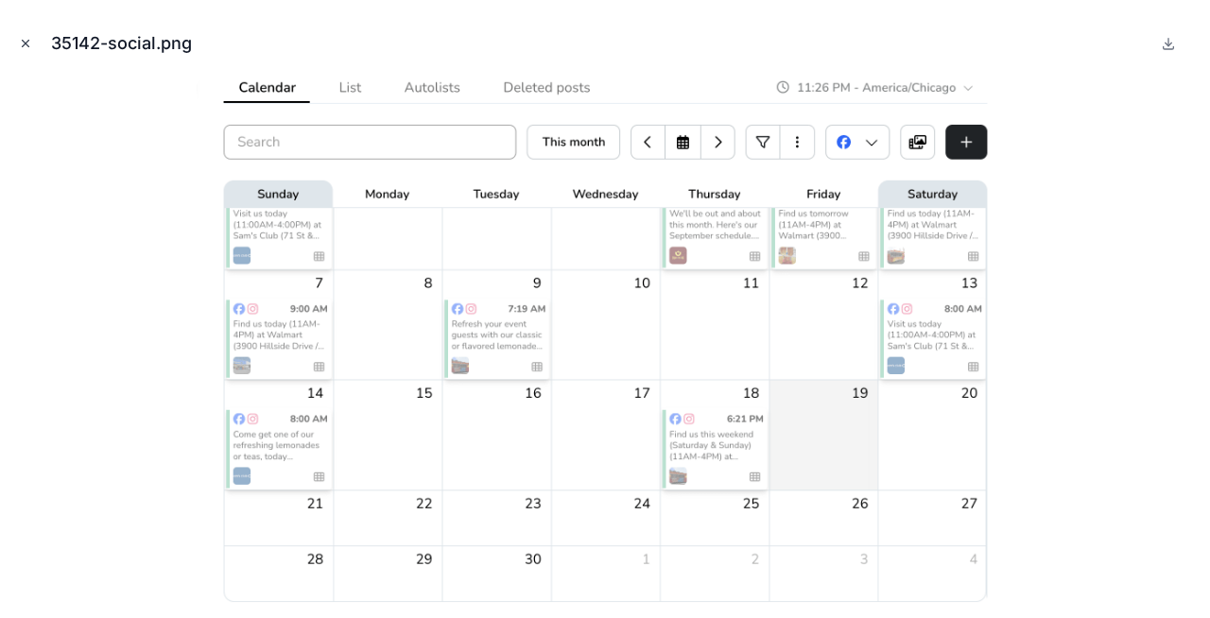
click at [26, 41] on icon "Close modal" at bounding box center [25, 43] width 13 height 13
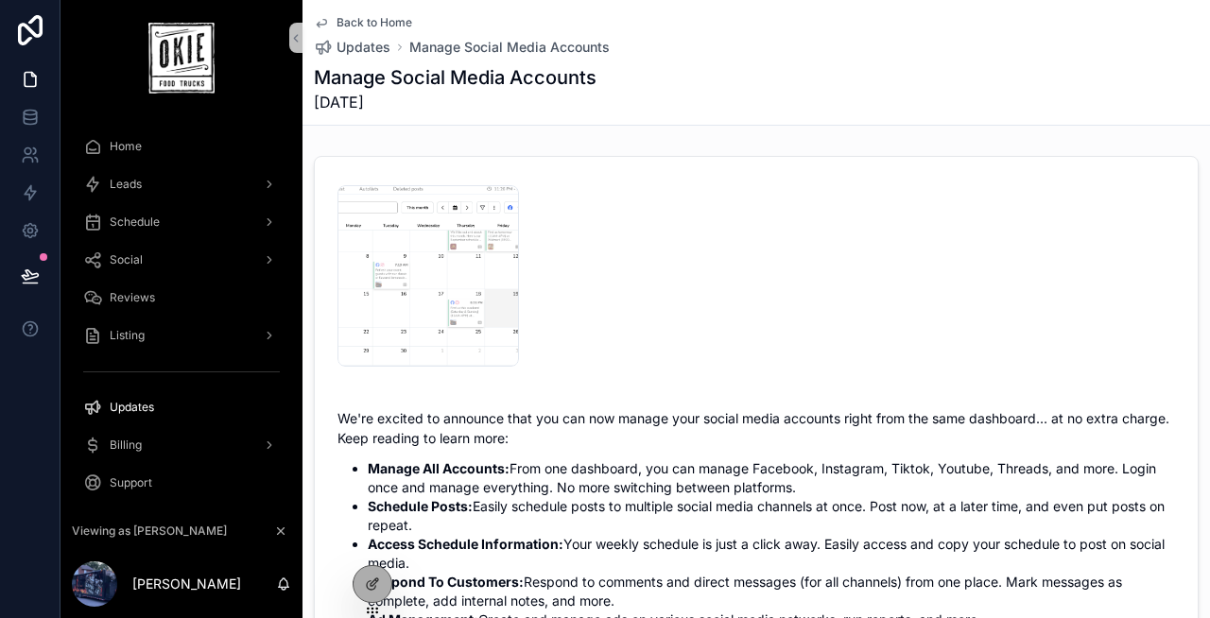
click at [131, 144] on span "Home" at bounding box center [126, 146] width 32 height 15
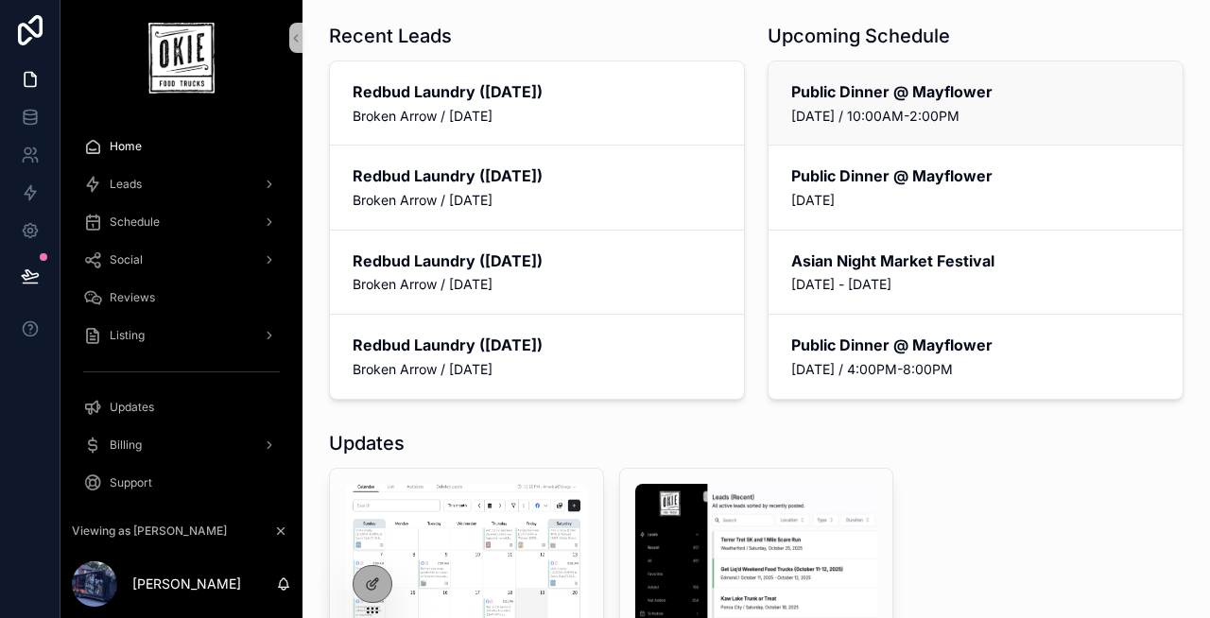
click at [850, 125] on div "Public Dinner @ Mayflower [DATE] / 10:00AM-2:00PM" at bounding box center [976, 102] width 414 height 83
click at [550, 117] on span "Broken Arrow / [DATE]" at bounding box center [537, 116] width 369 height 19
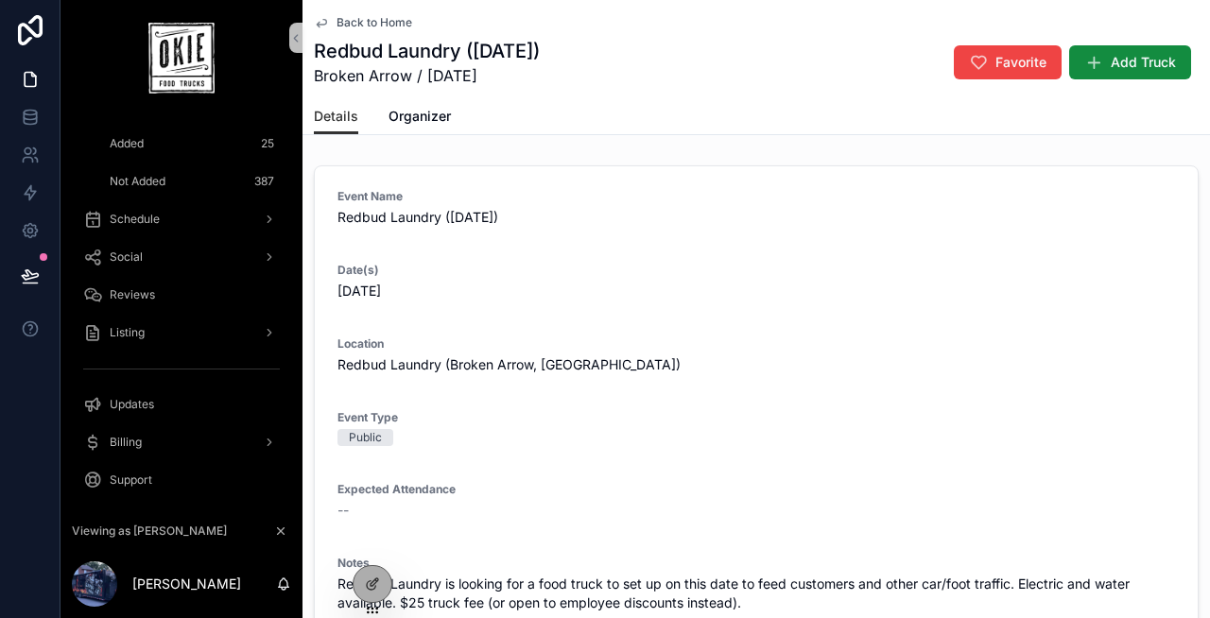
scroll to position [200, 0]
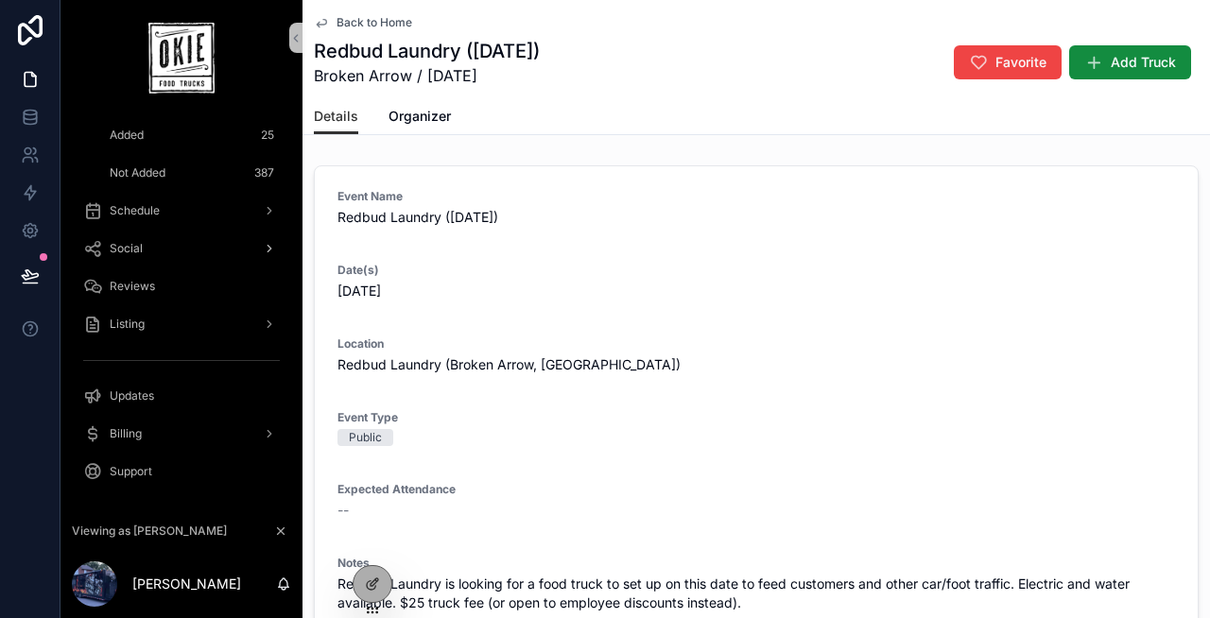
click at [144, 244] on div "Social" at bounding box center [181, 248] width 197 height 30
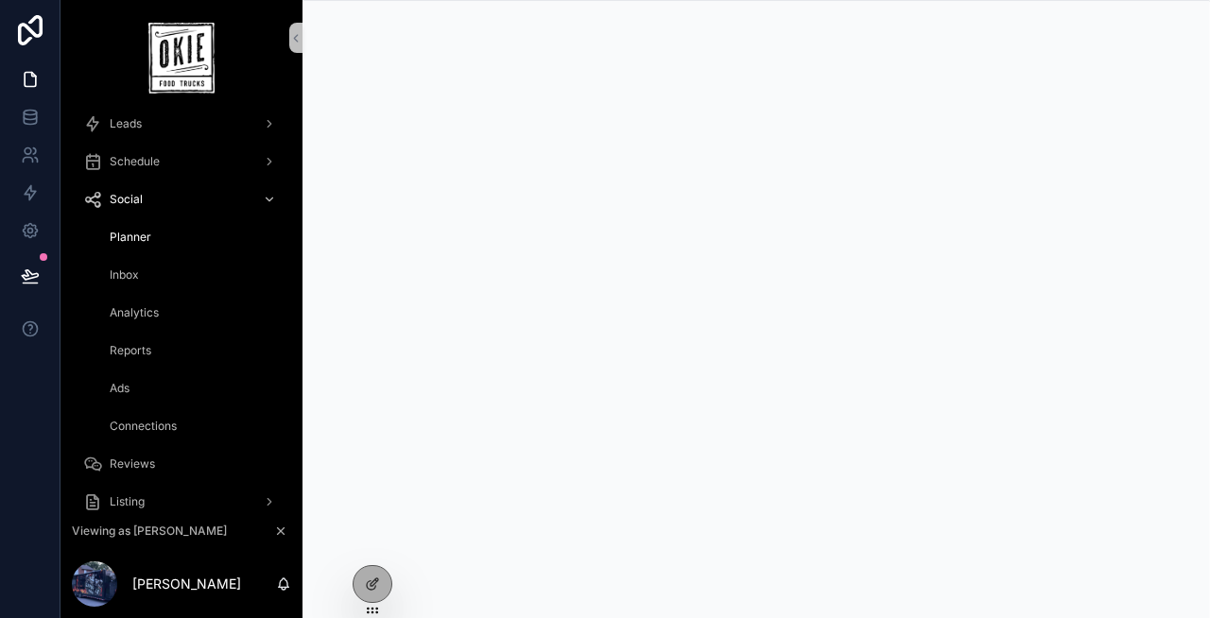
scroll to position [37, 0]
